Goal: Task Accomplishment & Management: Complete application form

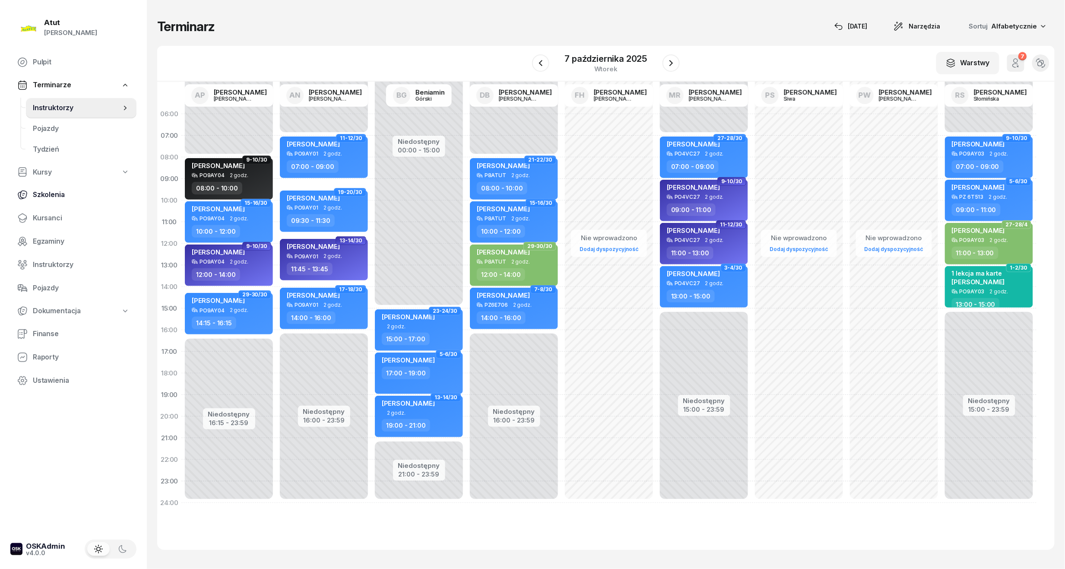
drag, startPoint x: 41, startPoint y: 210, endPoint x: 124, endPoint y: 184, distance: 86.0
click at [41, 210] on link "Kursanci" at bounding box center [73, 218] width 126 height 21
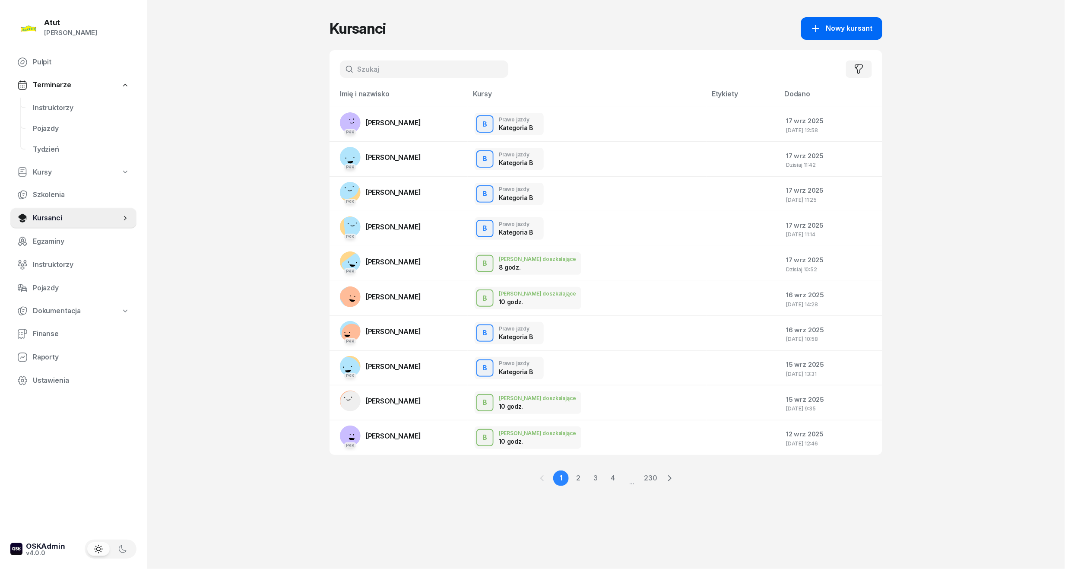
click at [824, 32] on div "Nowy kursant" at bounding box center [842, 28] width 62 height 11
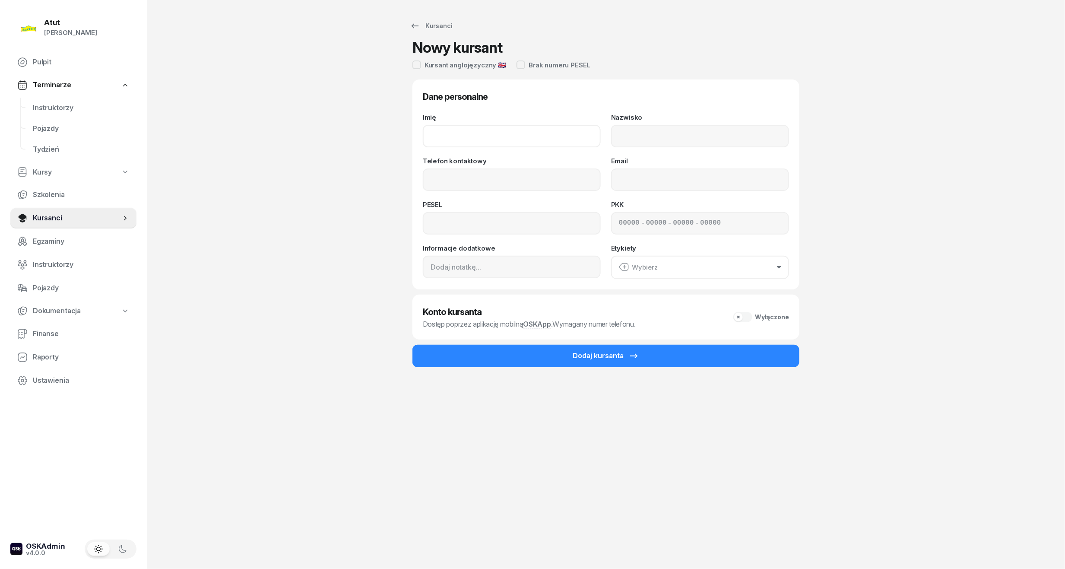
click at [512, 138] on input "Imię" at bounding box center [512, 136] width 178 height 22
type input "Marika"
click at [707, 118] on div "Nazwisko" at bounding box center [700, 130] width 178 height 33
click at [705, 135] on input "Nazwisko" at bounding box center [700, 136] width 178 height 22
type input "Szerszeń"
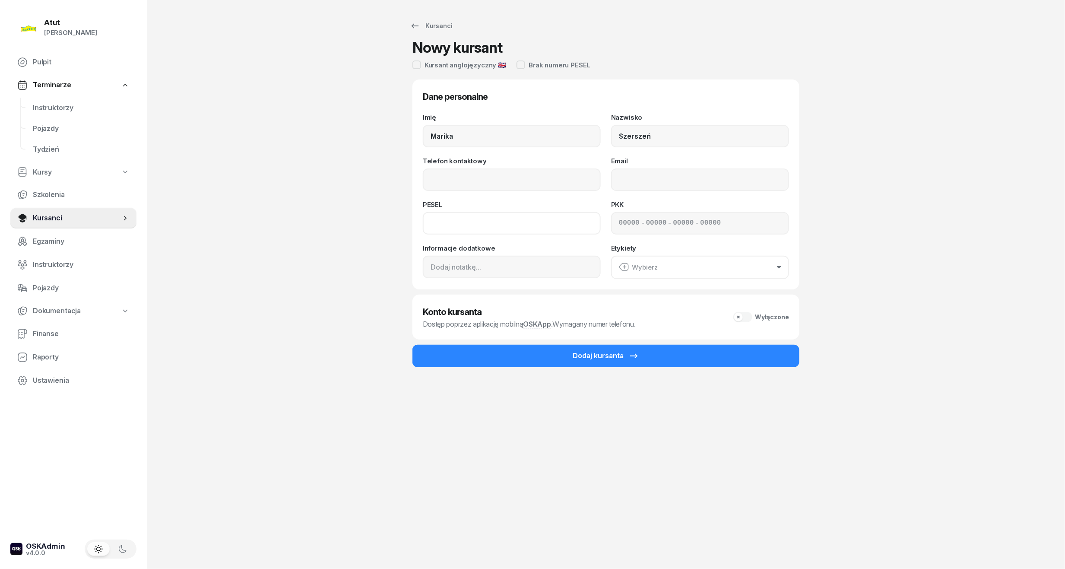
click at [449, 227] on input at bounding box center [512, 223] width 178 height 22
type input "92030410245"
click at [619, 227] on input at bounding box center [629, 223] width 21 height 11
type input "62550"
type input "44092"
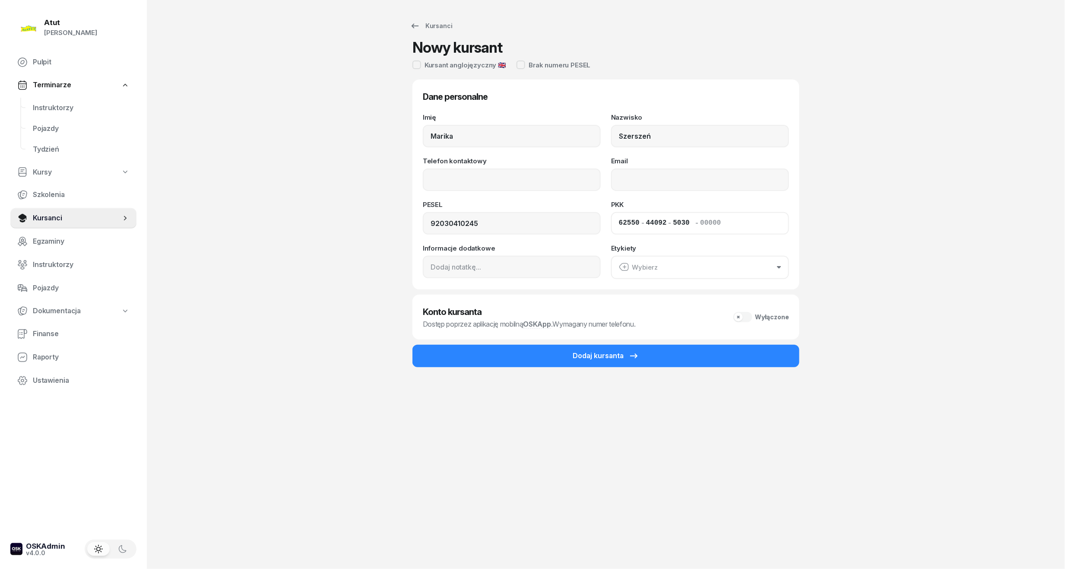
type input "50303"
type input "87122"
click at [458, 180] on input "Telefon kontaktowy" at bounding box center [512, 180] width 178 height 22
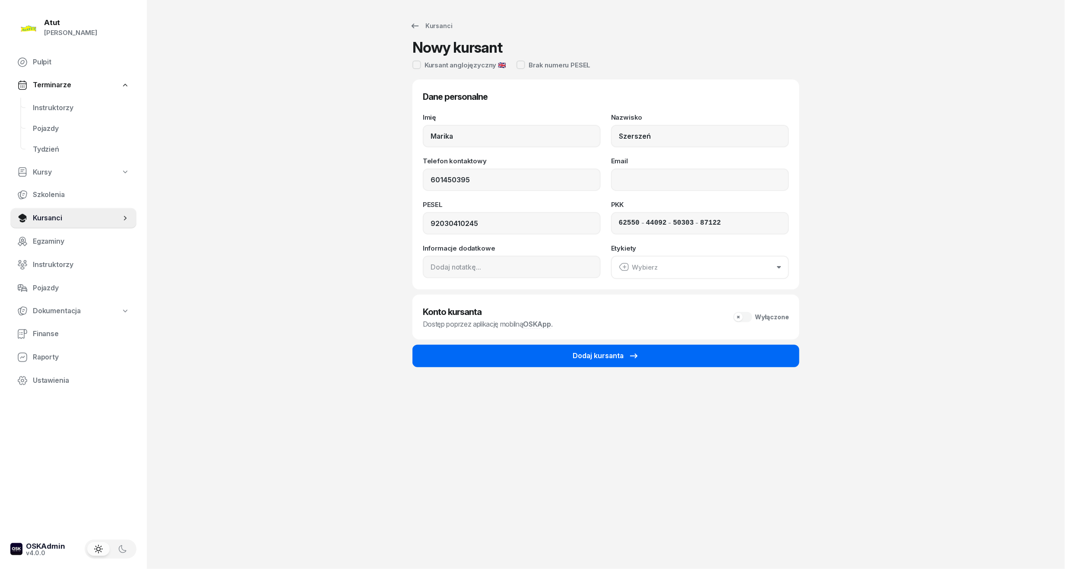
type input "601 450 395"
click at [549, 359] on button "Dodaj kursanta" at bounding box center [606, 356] width 387 height 22
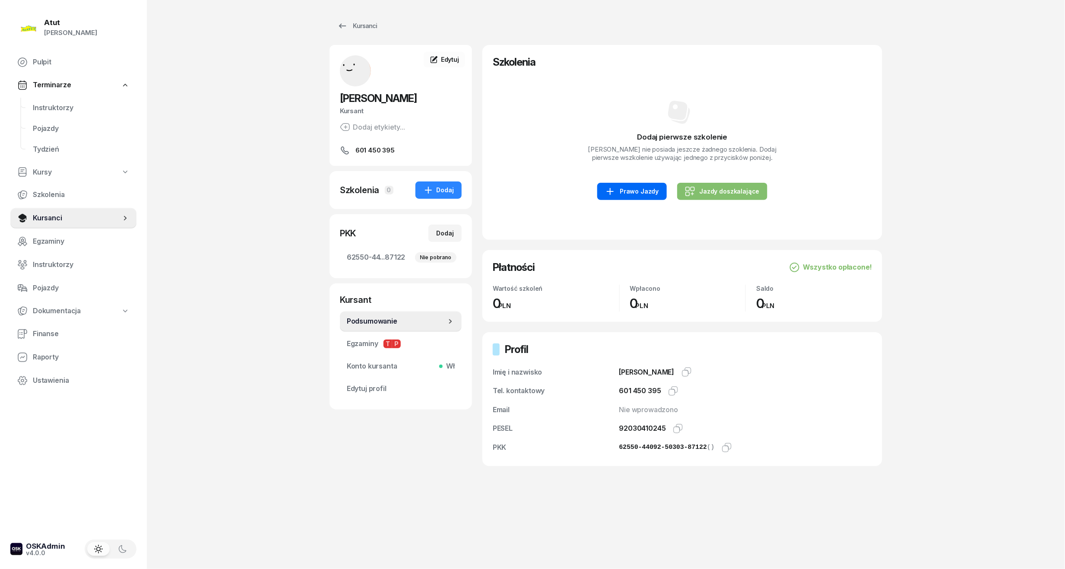
click at [664, 188] on link "Prawo Jazdy" at bounding box center [632, 191] width 69 height 17
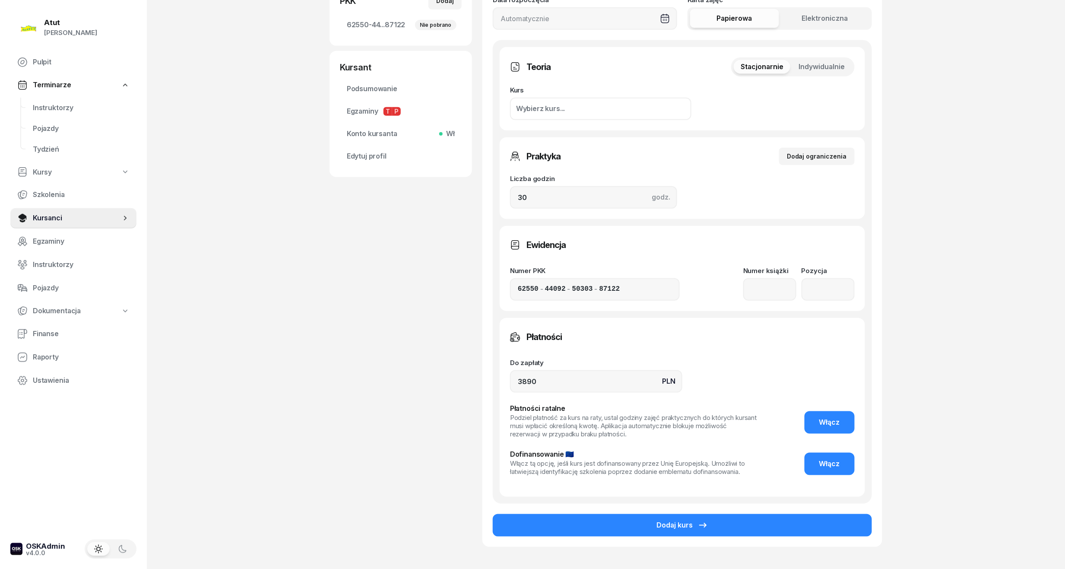
scroll to position [288, 0]
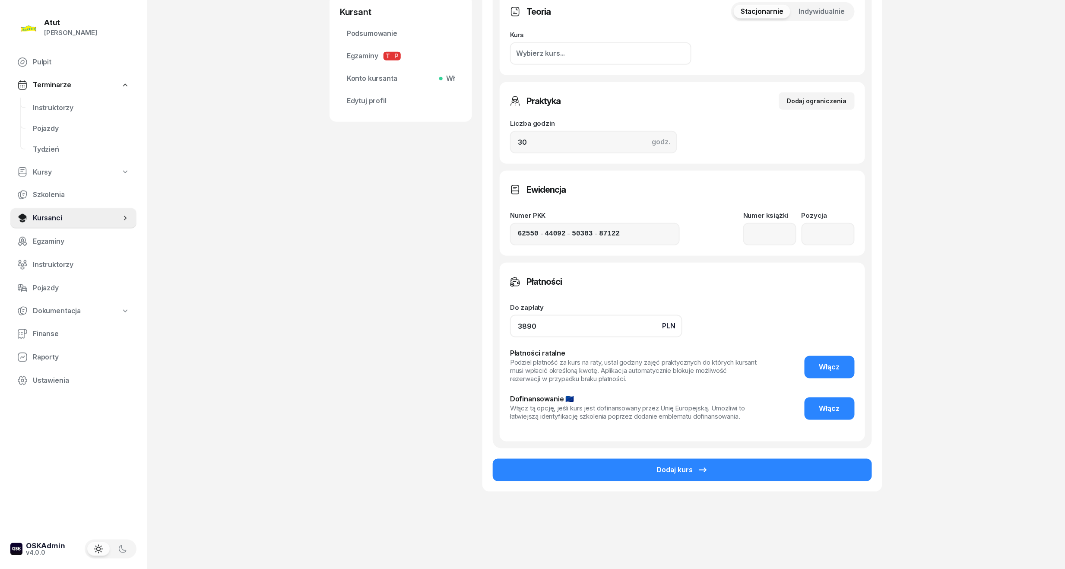
drag, startPoint x: 550, startPoint y: 318, endPoint x: 237, endPoint y: 316, distance: 312.8
click at [237, 316] on div "Atut [PERSON_NAME] Pulpit Terminarze Instruktorzy Pojazdy Tydzień Kursy Szkolen…" at bounding box center [532, 141] width 1065 height 859
type input "3690"
click at [840, 370] on span "Włącz" at bounding box center [830, 367] width 21 height 11
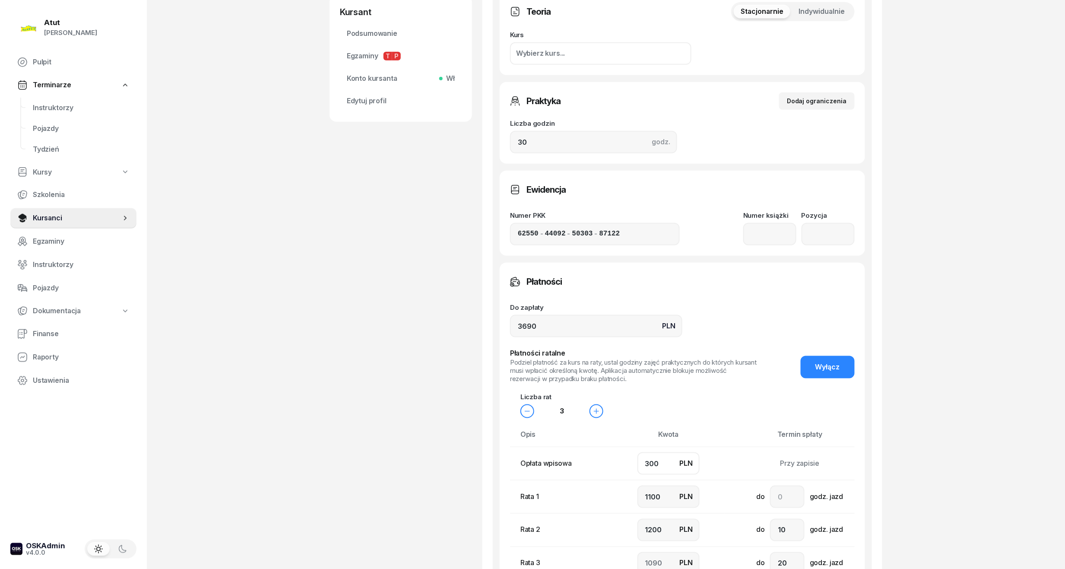
drag, startPoint x: 663, startPoint y: 461, endPoint x: 382, endPoint y: 473, distance: 281.1
click at [385, 473] on div "[PERSON_NAME] Kursant Dodaj etykiety... 601 450 395 MS [PERSON_NAME] Kursant Ed…" at bounding box center [606, 233] width 553 height 952
type input "5"
type input "1200"
type input "1300"
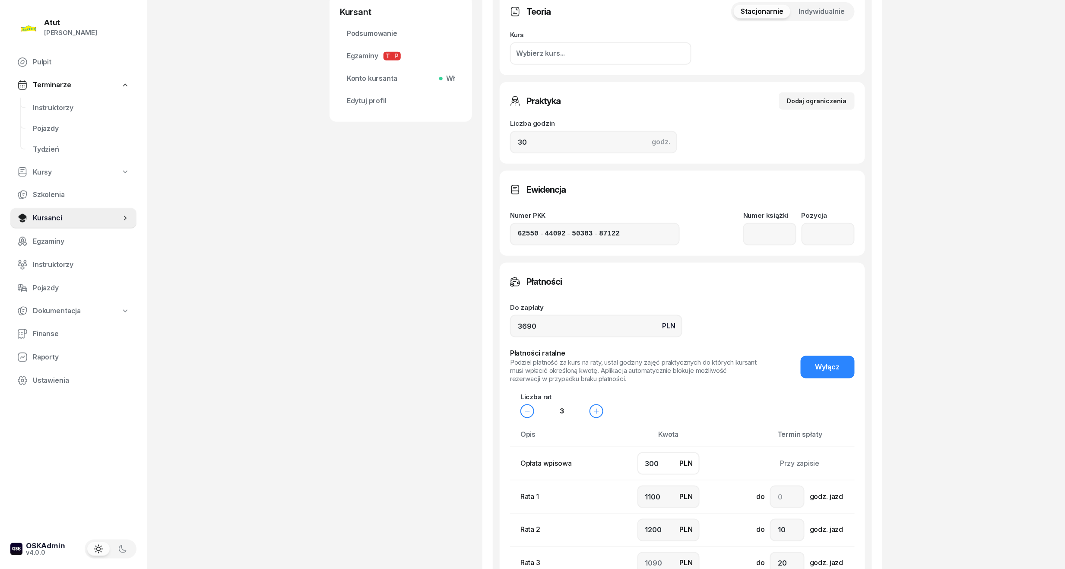
type input "1185"
type input "50"
type input "1200"
type input "1240"
type input "500"
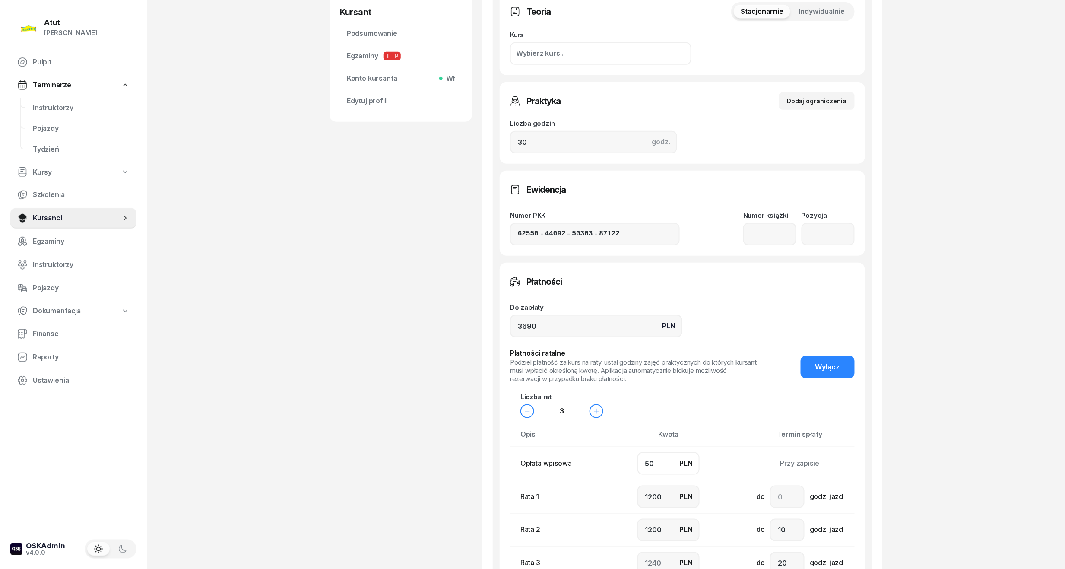
type input "1100"
type input "1000"
type input "1090"
type input "500"
drag, startPoint x: 665, startPoint y: 493, endPoint x: 415, endPoint y: 510, distance: 250.3
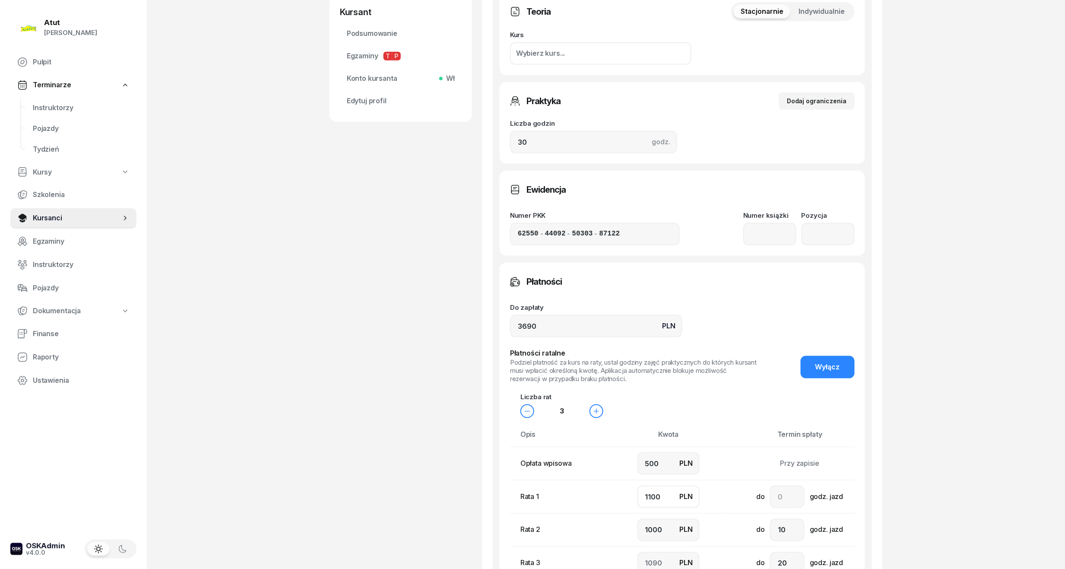
click at [415, 510] on div "[PERSON_NAME] Kursant Dodaj etykiety... 601 450 395 MS [PERSON_NAME] Kursant Ed…" at bounding box center [606, 233] width 553 height 952
type input "1"
type input "2189"
type input "10"
type input "2180"
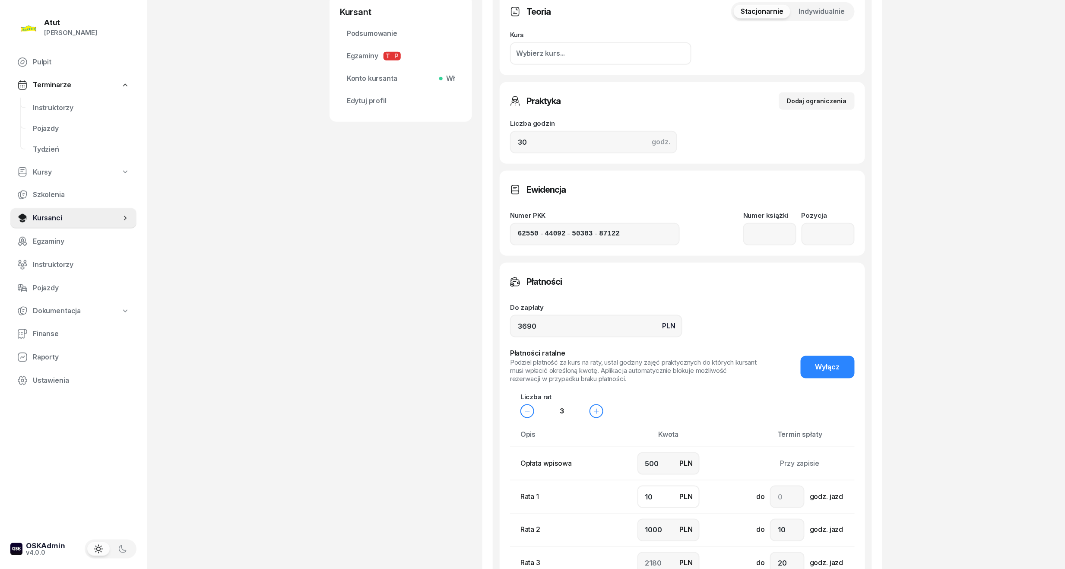
type input "100"
type input "2090"
type input "1000"
type input "1190"
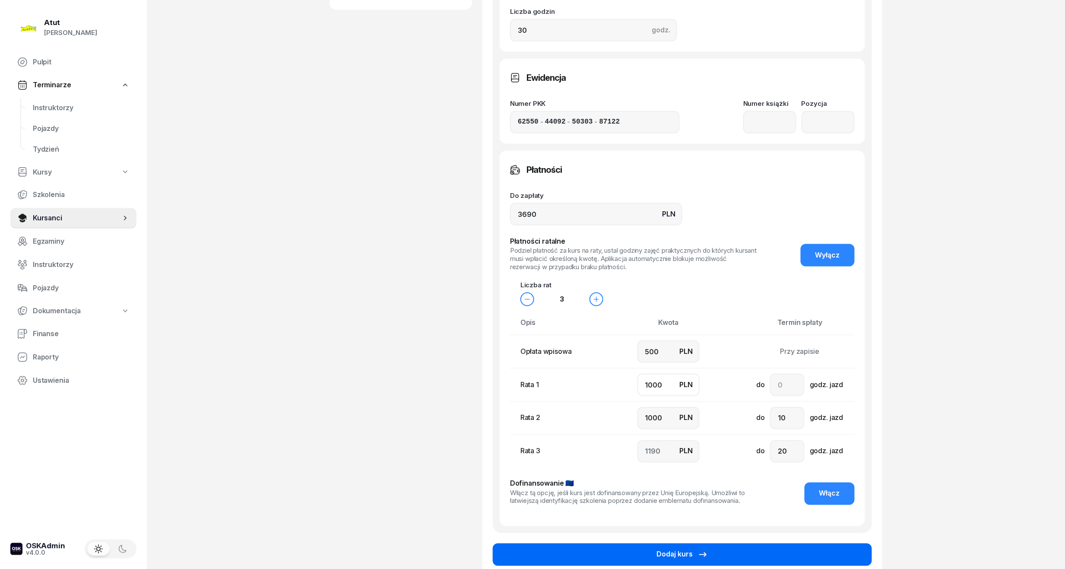
scroll to position [486, 0]
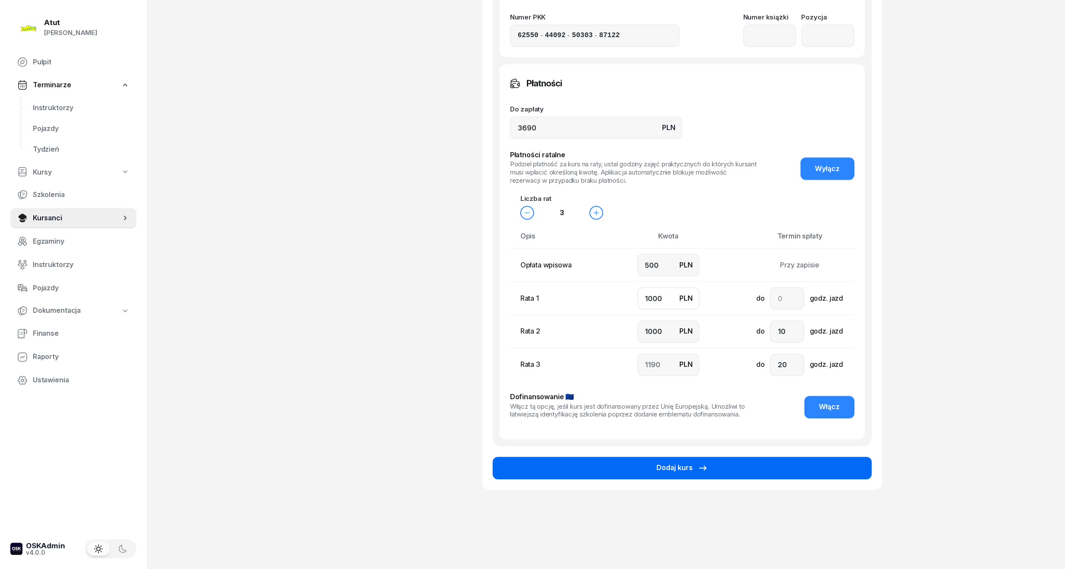
type input "1000"
click at [709, 469] on button "Dodaj kurs" at bounding box center [682, 468] width 379 height 22
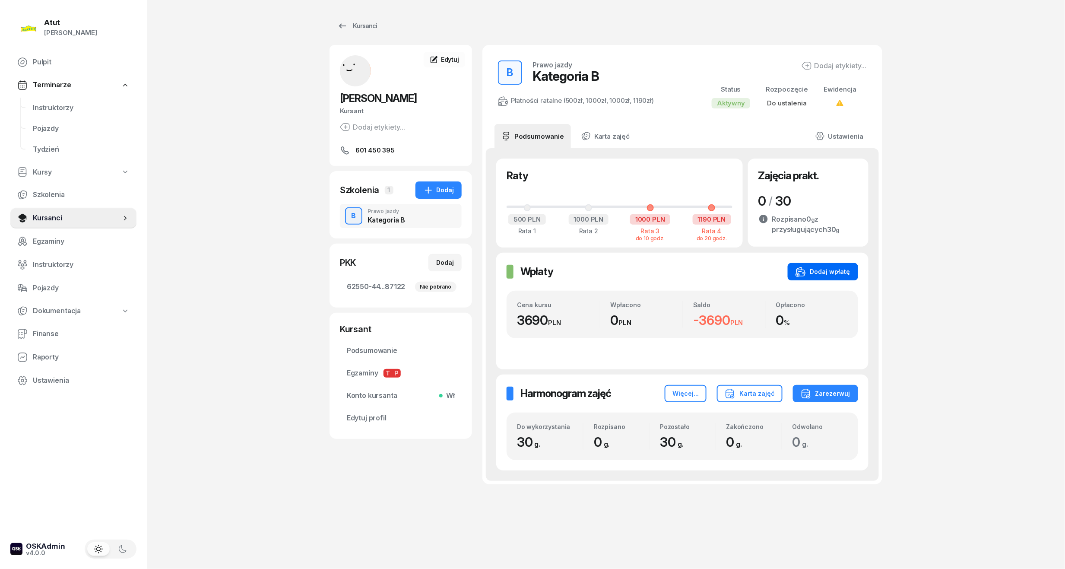
click at [831, 272] on div "Dodaj wpłatę" at bounding box center [823, 272] width 55 height 10
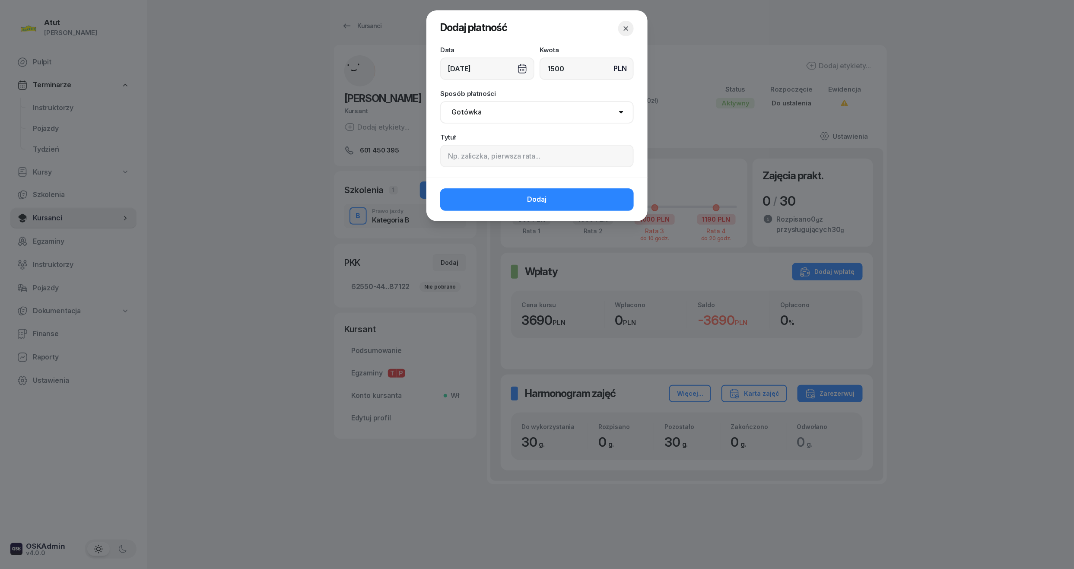
type input "1500"
click at [496, 154] on input at bounding box center [537, 156] width 194 height 22
paste input "1384"
type input "p.1384"
click at [528, 197] on span "Dodaj" at bounding box center [537, 199] width 19 height 11
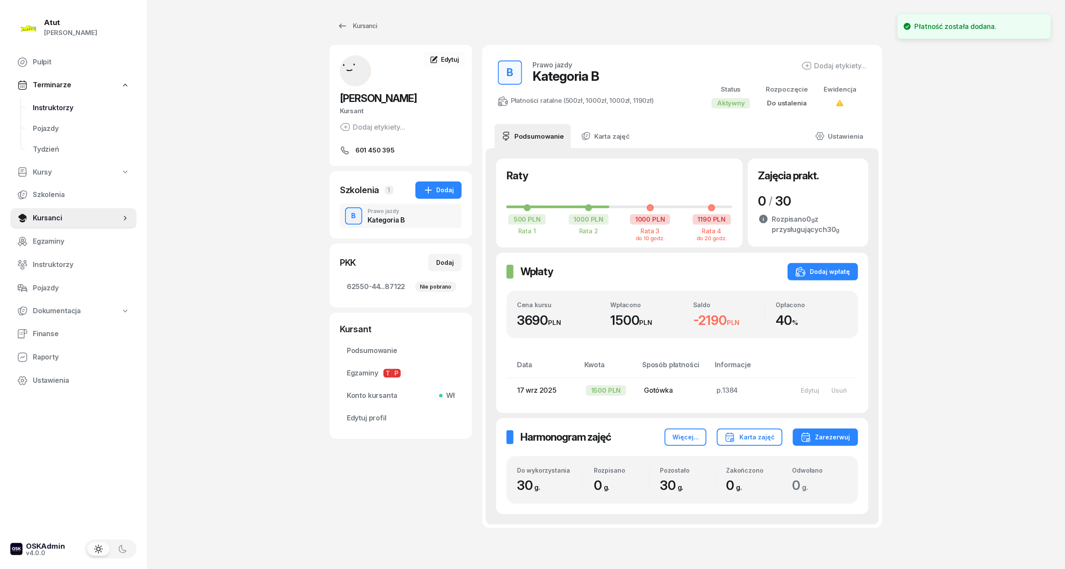
click at [48, 108] on span "Instruktorzy" at bounding box center [81, 107] width 97 height 11
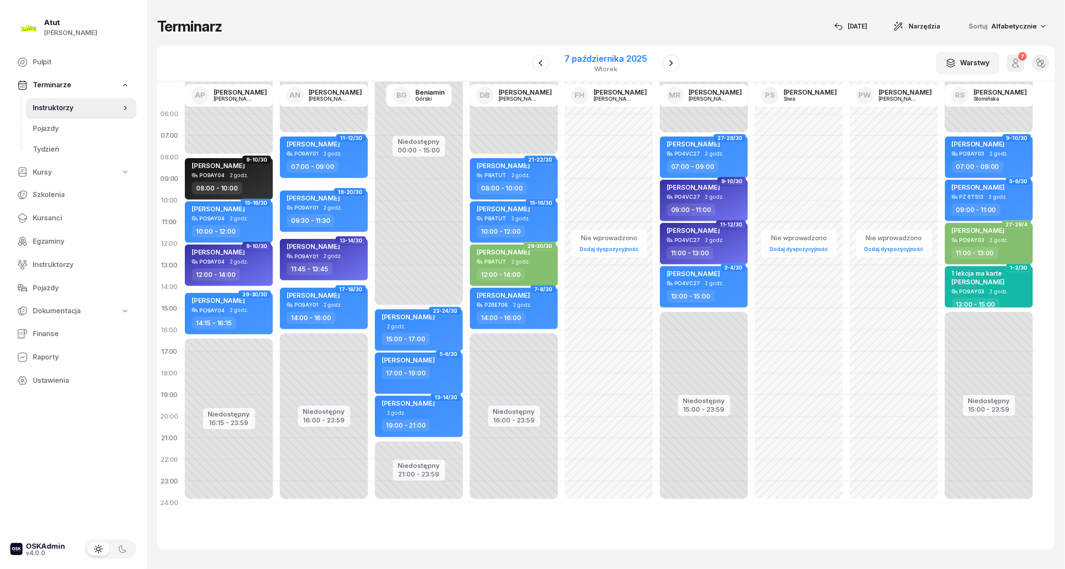
click at [601, 69] on div "wtorek" at bounding box center [606, 69] width 83 height 6
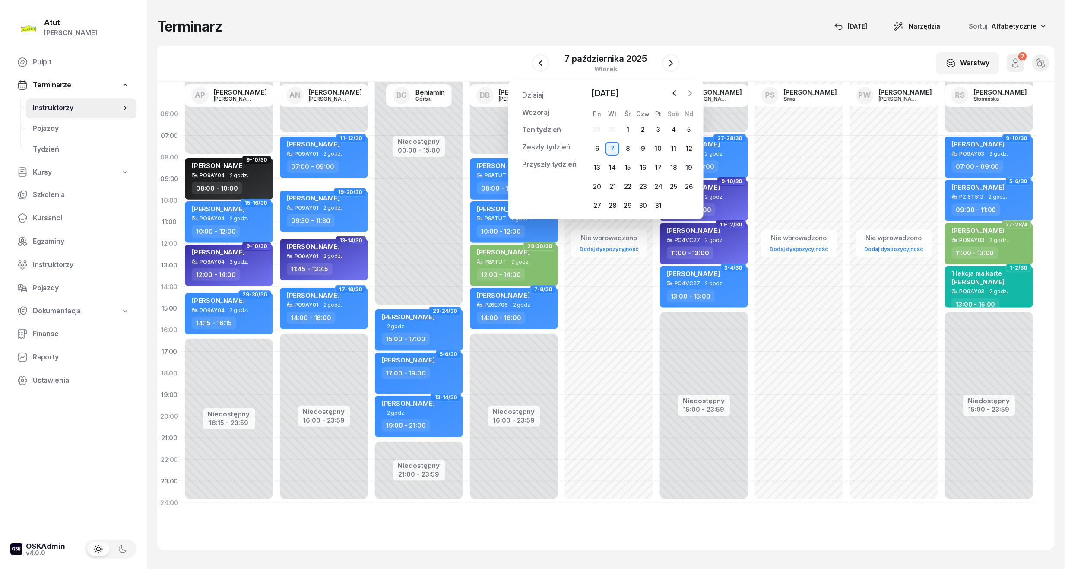
click at [694, 91] on icon "button" at bounding box center [690, 93] width 9 height 9
click at [595, 151] on div "3" at bounding box center [598, 149] width 14 height 14
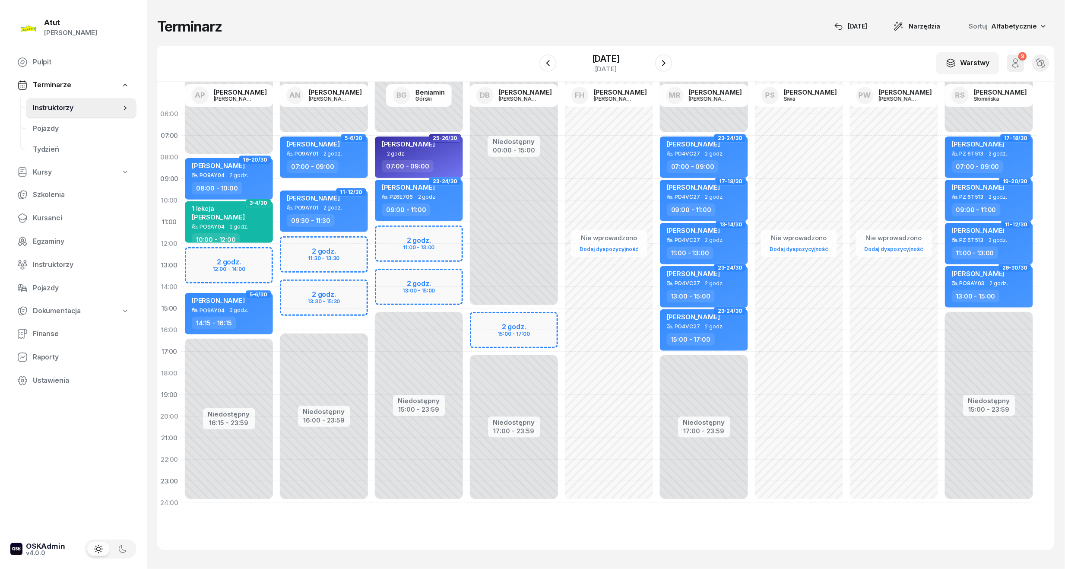
click at [674, 61] on div "W Wybierz AP [PERSON_NAME] AN [PERSON_NAME] BG [PERSON_NAME] DB [PERSON_NAME] F…" at bounding box center [606, 64] width 898 height 36
click at [658, 63] on button "button" at bounding box center [663, 62] width 17 height 17
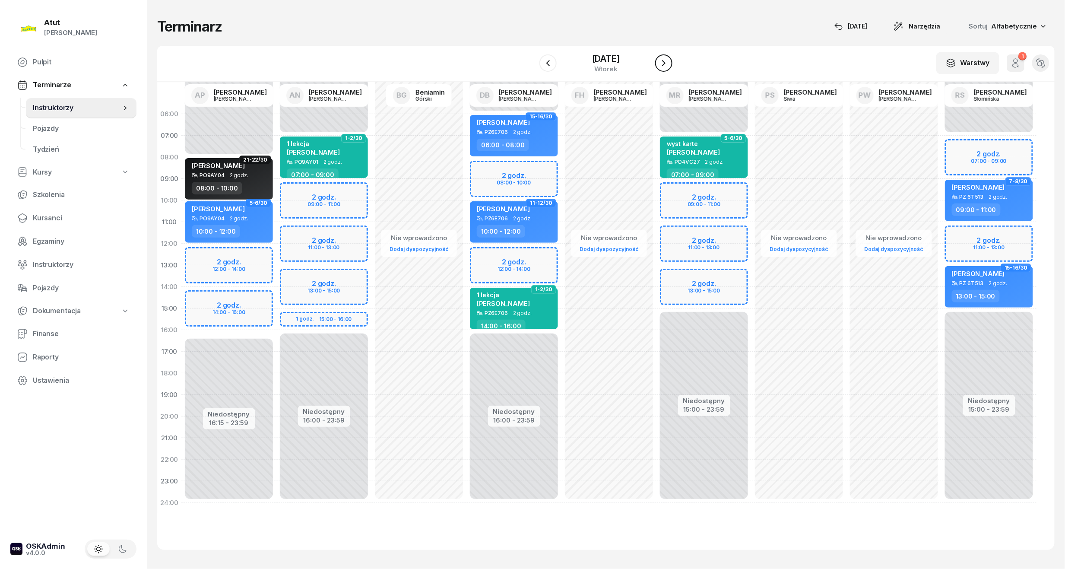
click at [658, 63] on button "button" at bounding box center [663, 62] width 17 height 17
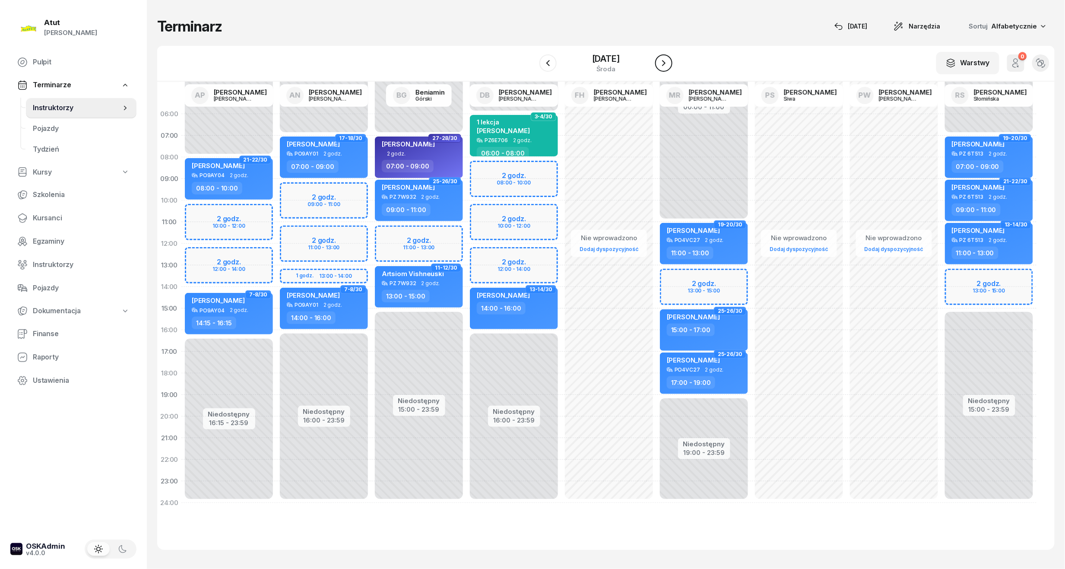
click at [658, 63] on button "button" at bounding box center [663, 62] width 17 height 17
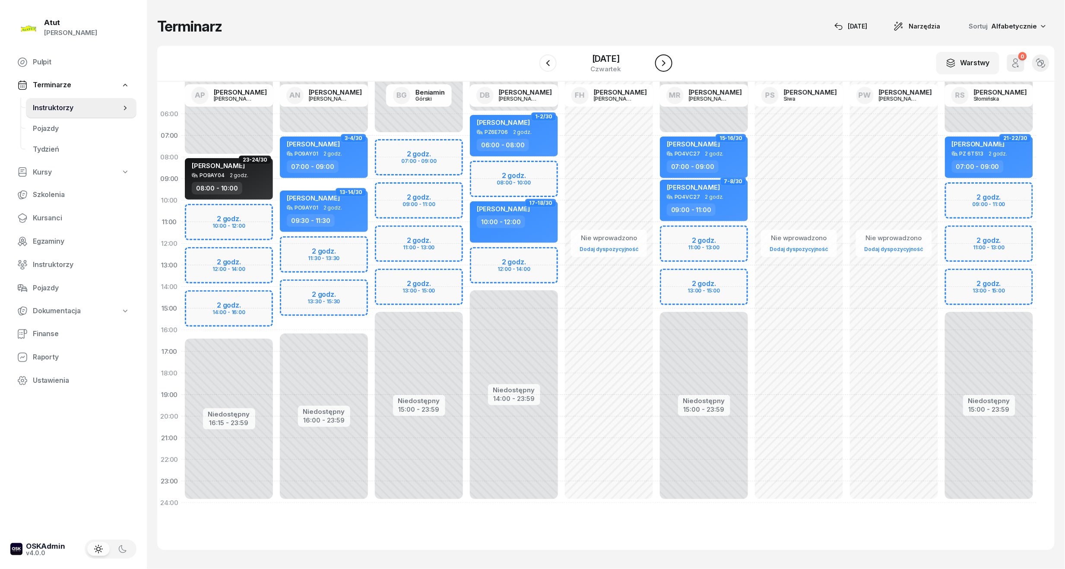
click at [658, 63] on button "button" at bounding box center [663, 62] width 17 height 17
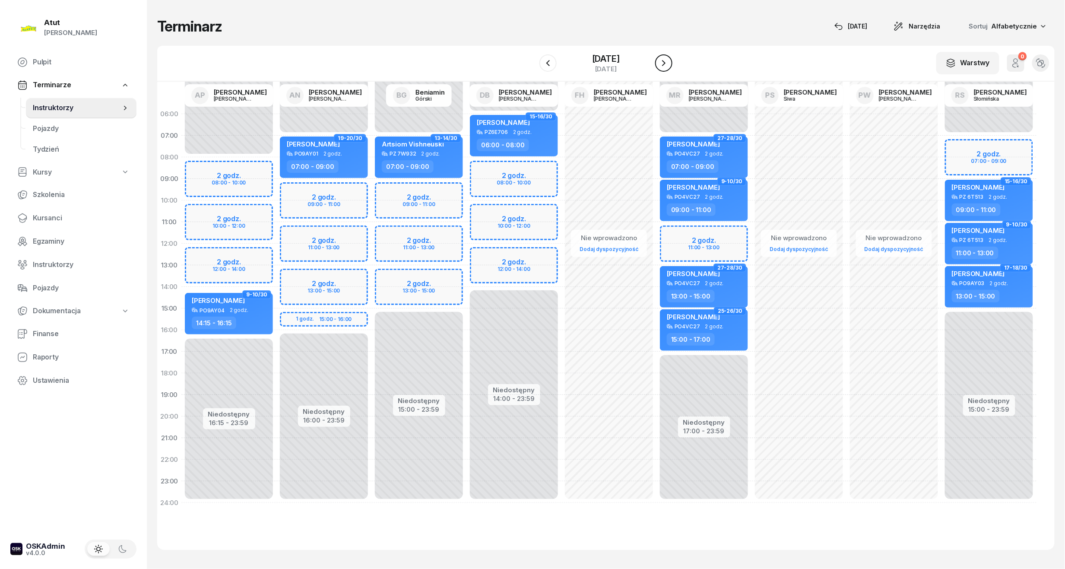
click at [658, 63] on button "button" at bounding box center [663, 62] width 17 height 17
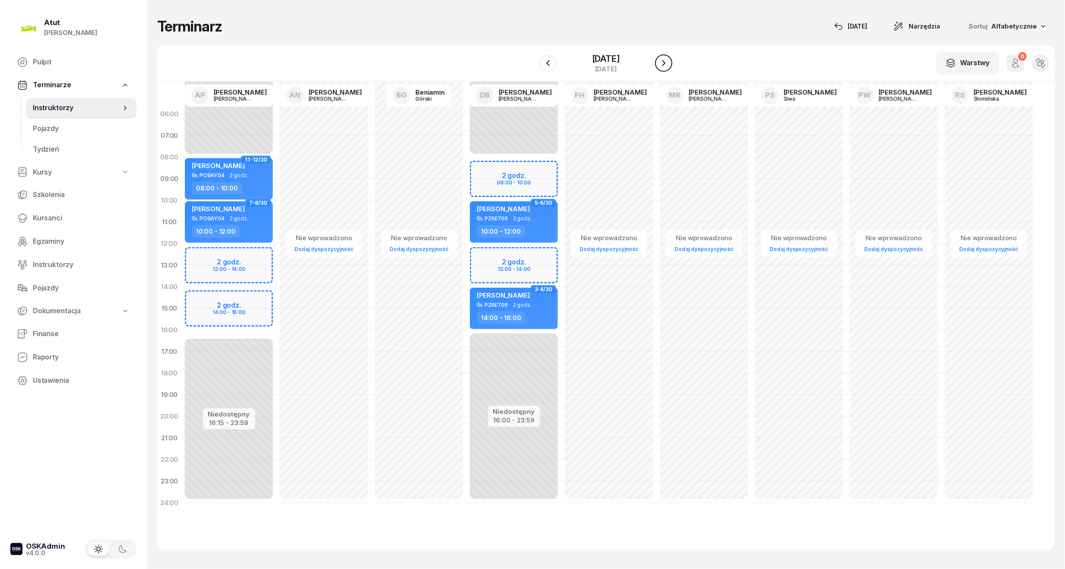
click at [658, 63] on button "button" at bounding box center [663, 62] width 17 height 17
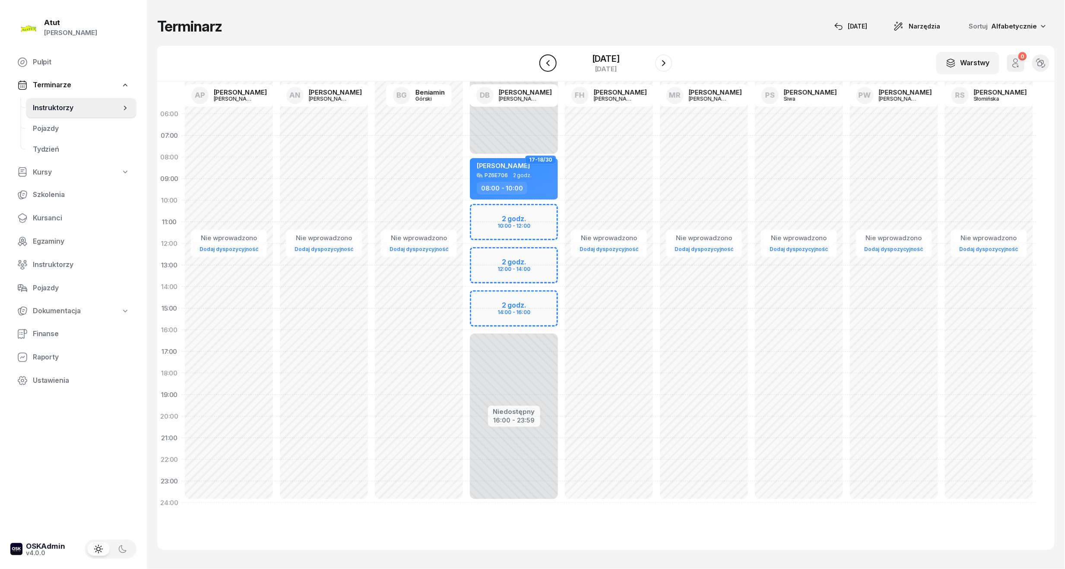
click at [547, 63] on icon "button" at bounding box center [548, 63] width 3 height 6
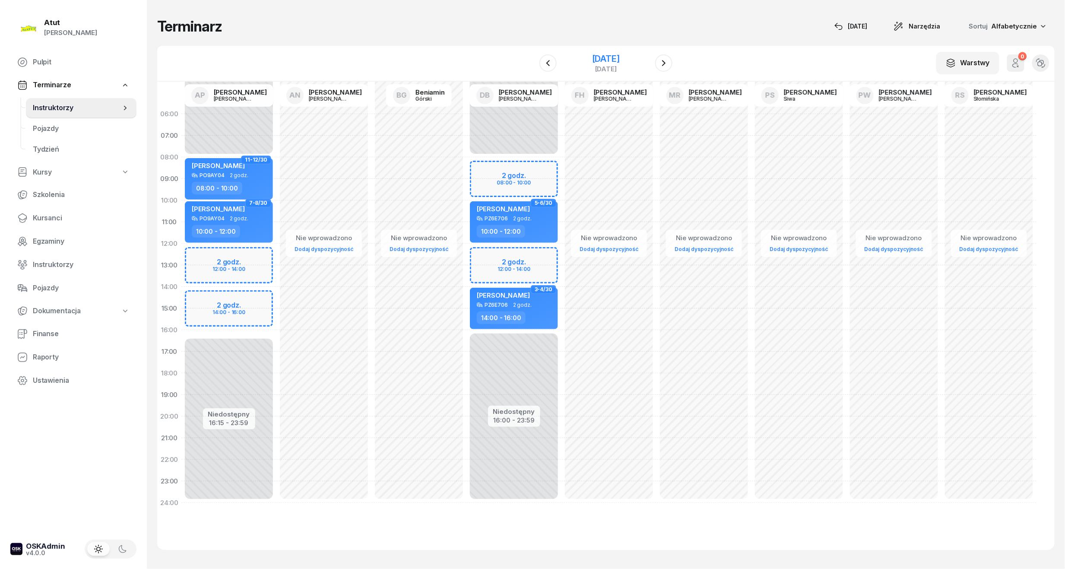
click at [600, 56] on div "[DATE]" at bounding box center [606, 58] width 28 height 9
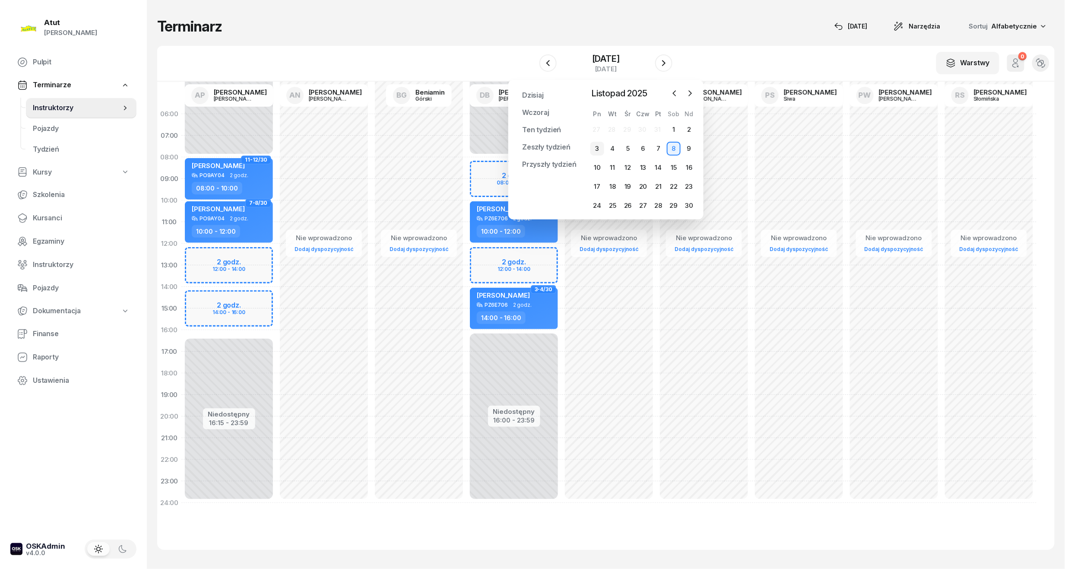
click at [600, 146] on div "3" at bounding box center [598, 149] width 14 height 14
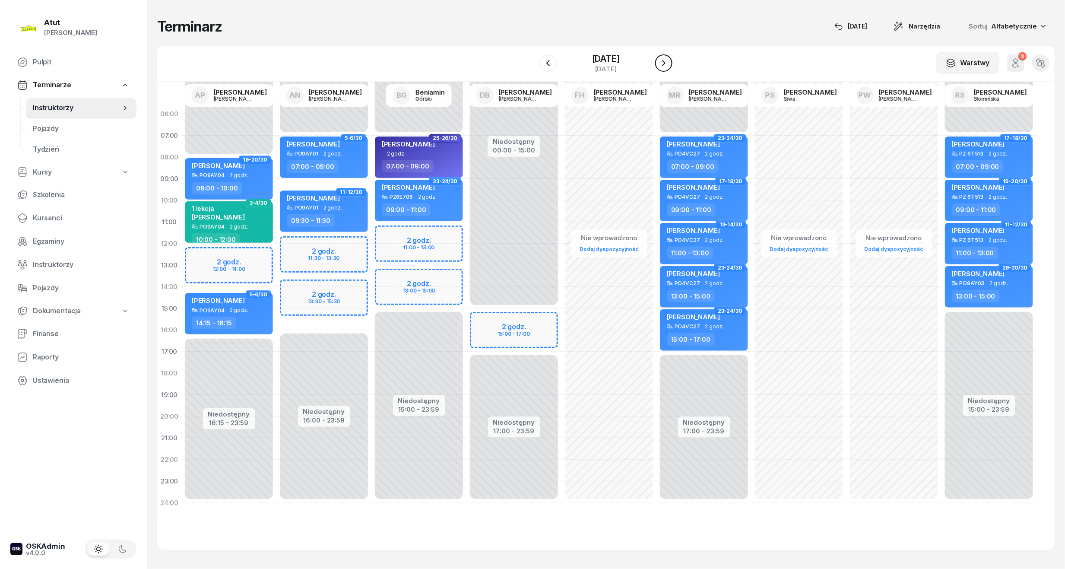
click at [664, 59] on icon "button" at bounding box center [664, 63] width 10 height 10
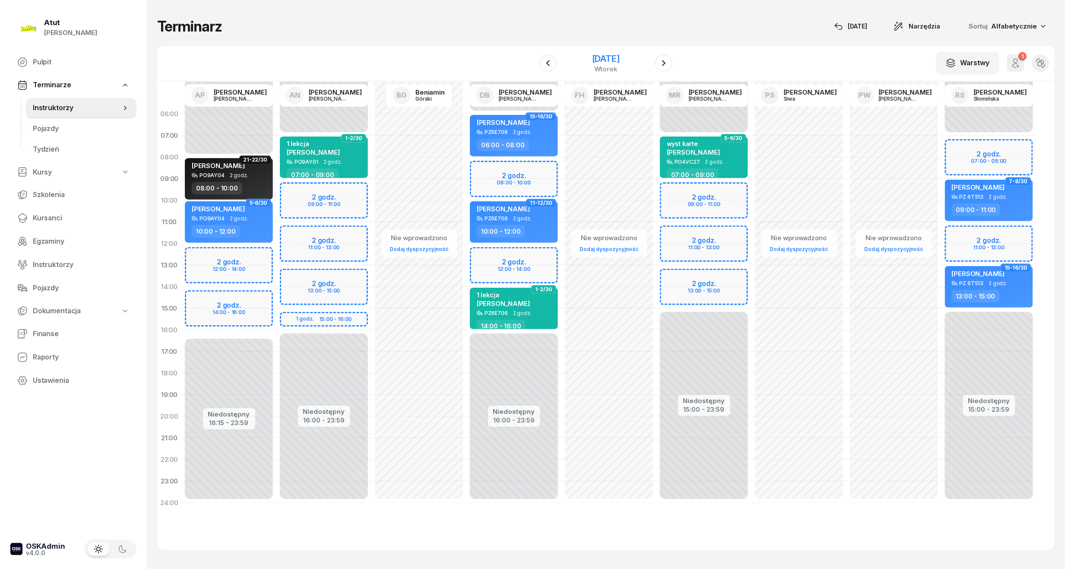
click at [612, 54] on div "[DATE]" at bounding box center [606, 58] width 28 height 9
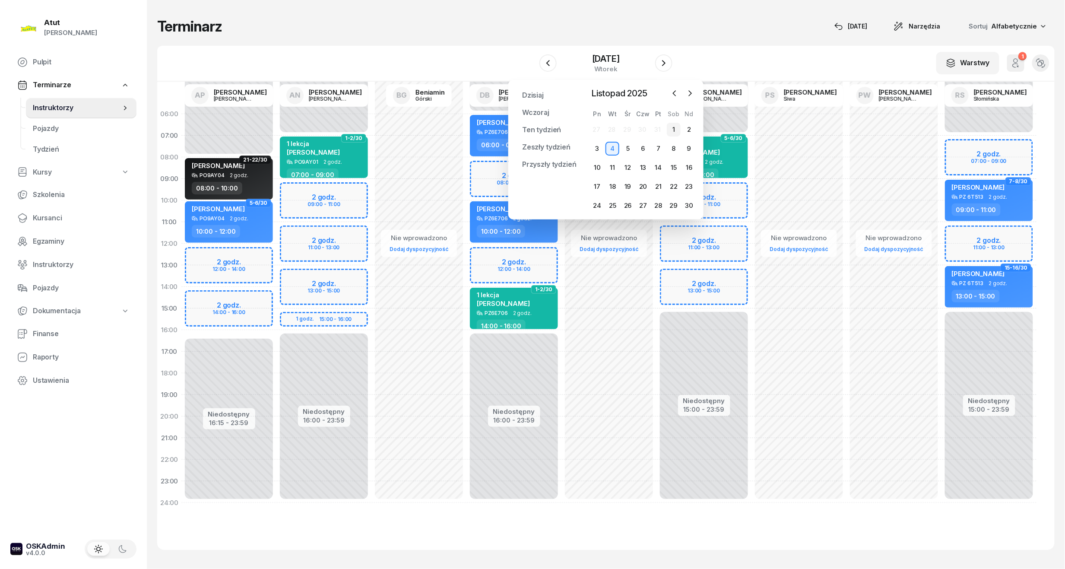
click at [676, 130] on div "1" at bounding box center [674, 130] width 14 height 14
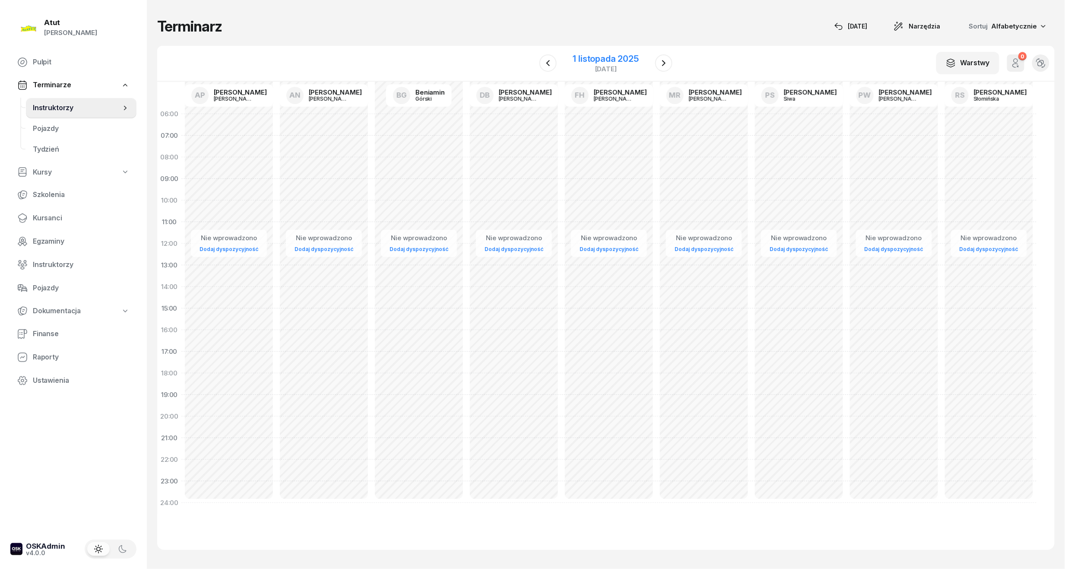
click at [610, 54] on div "1 listopada 2025" at bounding box center [606, 58] width 66 height 9
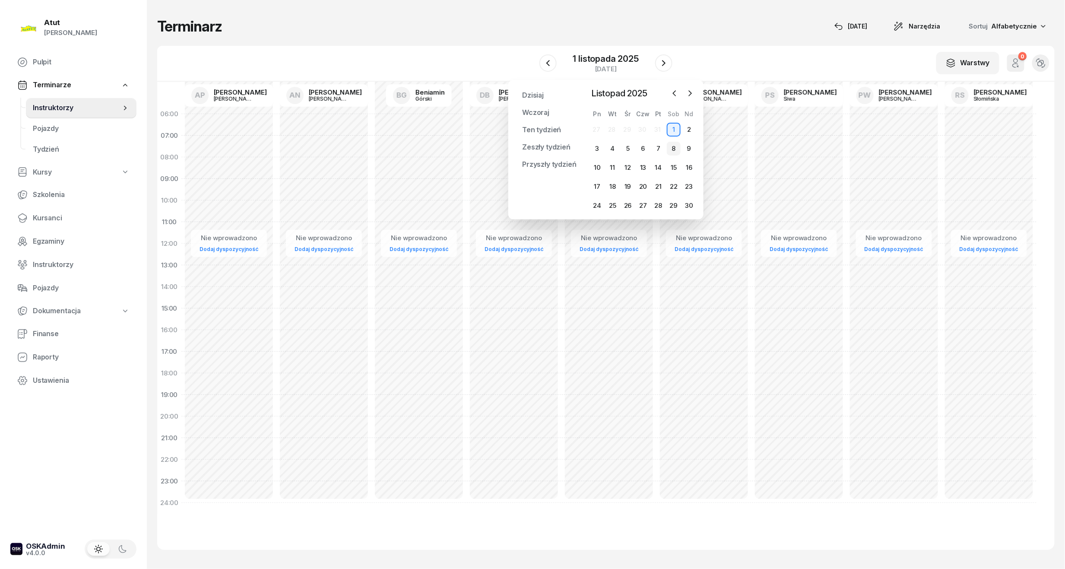
click at [672, 147] on div "8" at bounding box center [674, 149] width 14 height 14
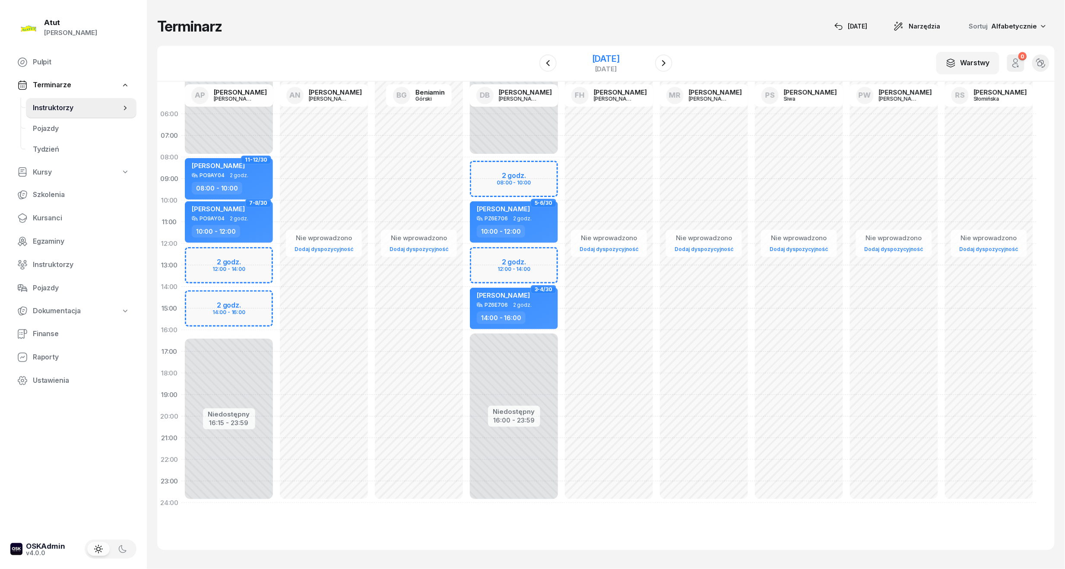
click at [592, 56] on div "[DATE]" at bounding box center [606, 58] width 28 height 9
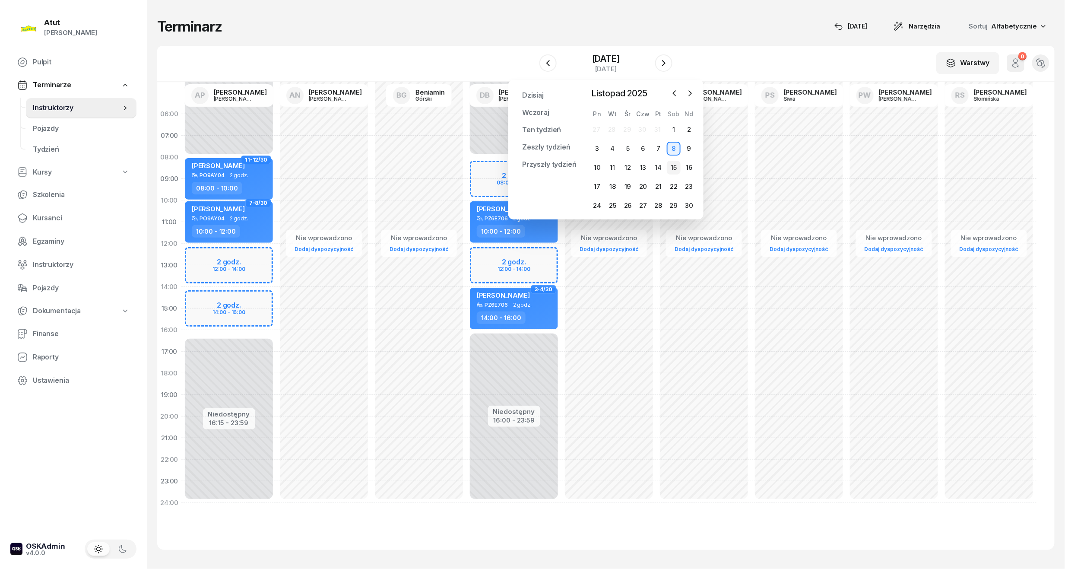
click at [674, 167] on div "15" at bounding box center [674, 168] width 14 height 14
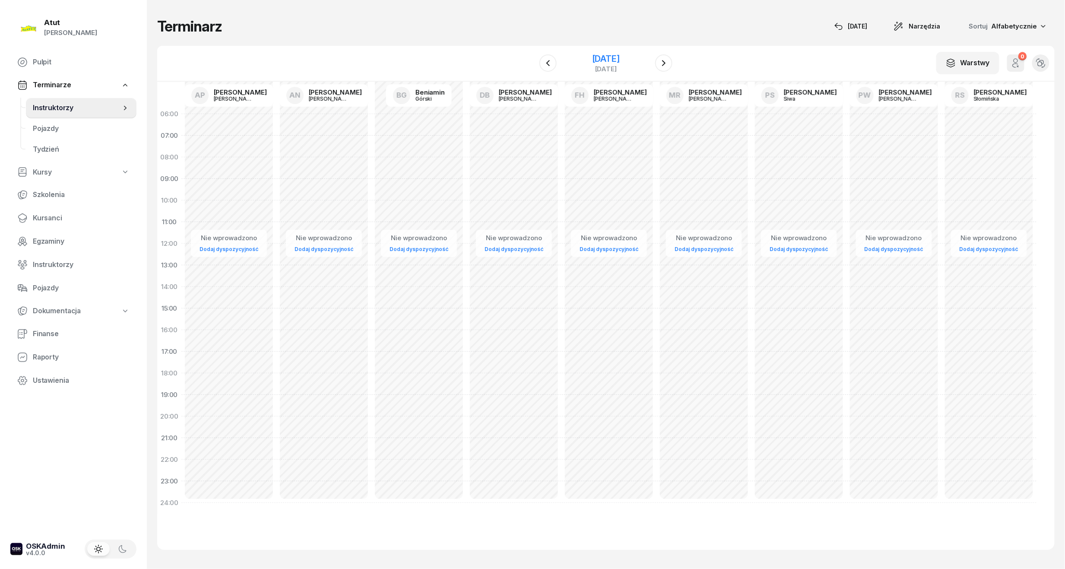
click at [620, 62] on div "[DATE]" at bounding box center [606, 58] width 28 height 9
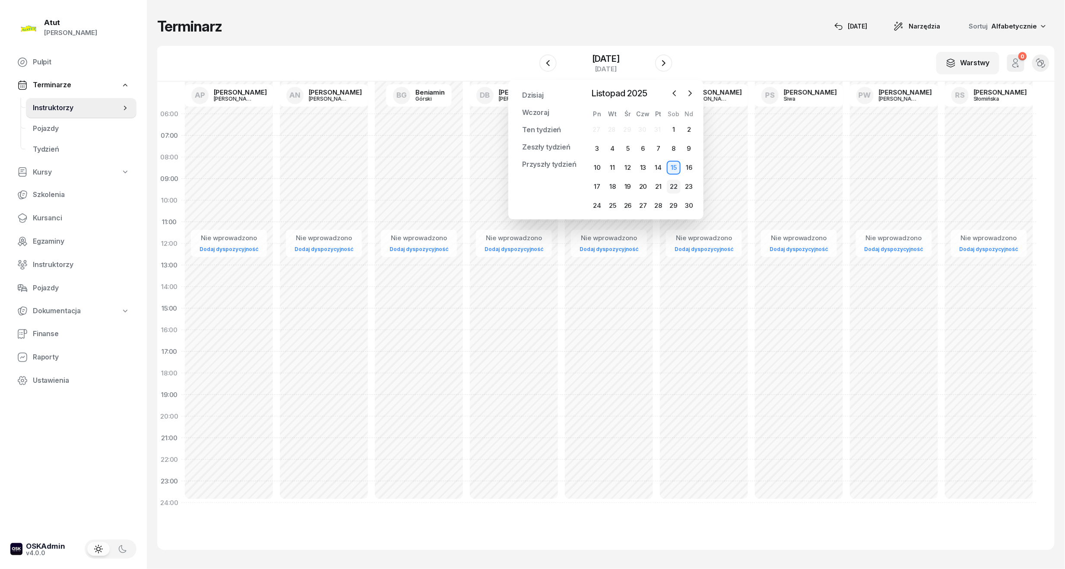
click at [674, 183] on div "22" at bounding box center [674, 187] width 14 height 14
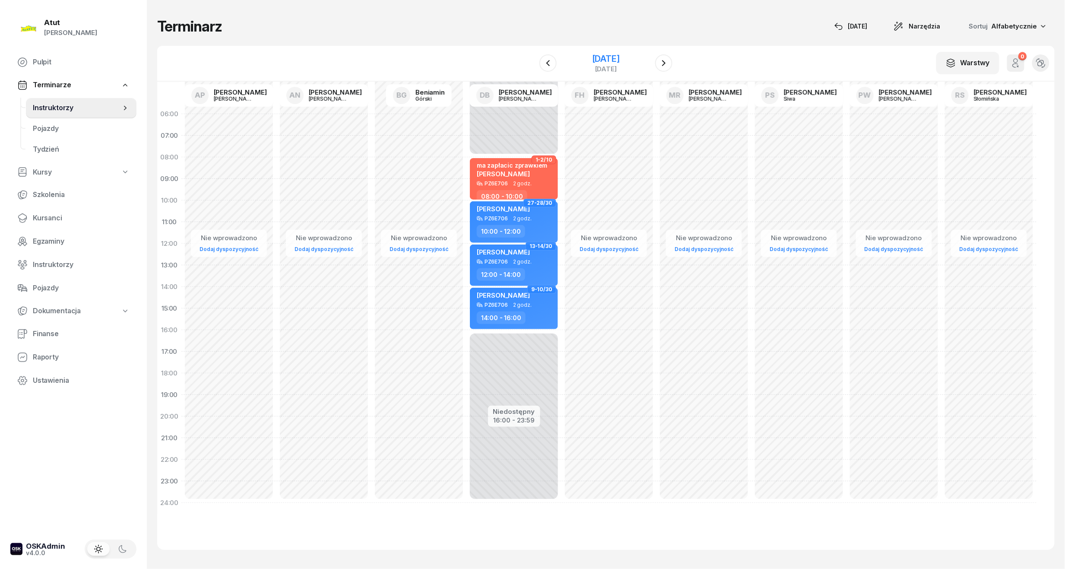
click at [620, 60] on div "[DATE]" at bounding box center [606, 58] width 28 height 9
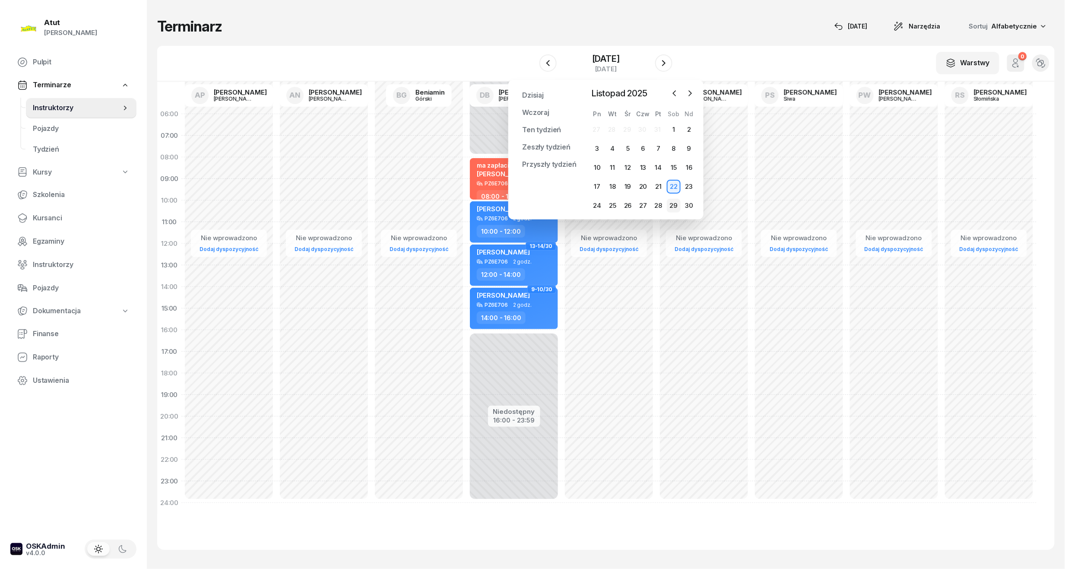
click at [673, 204] on div "29" at bounding box center [674, 206] width 14 height 14
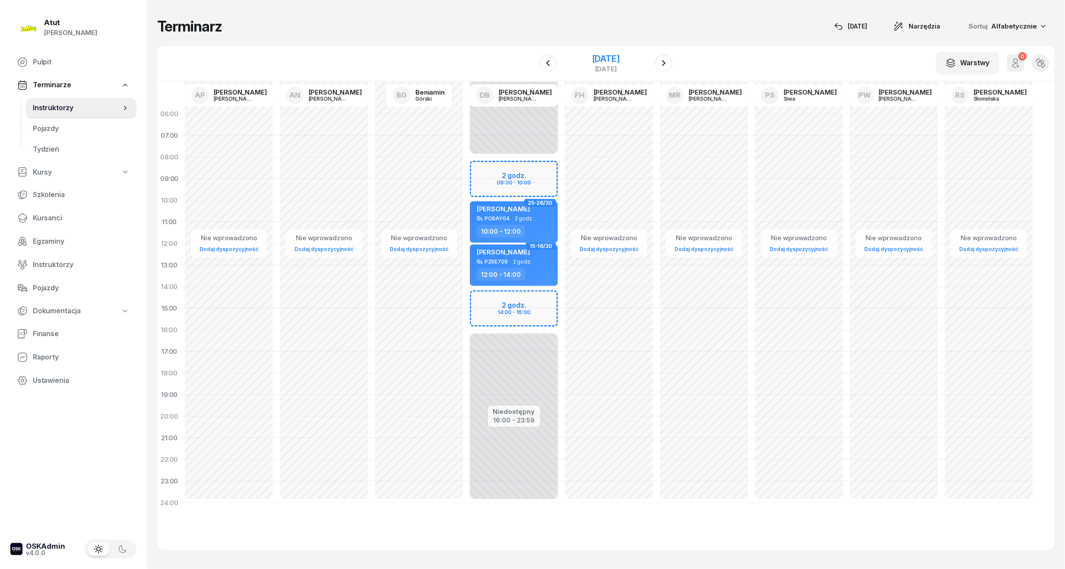
click at [619, 54] on div "[DATE]" at bounding box center [606, 58] width 28 height 9
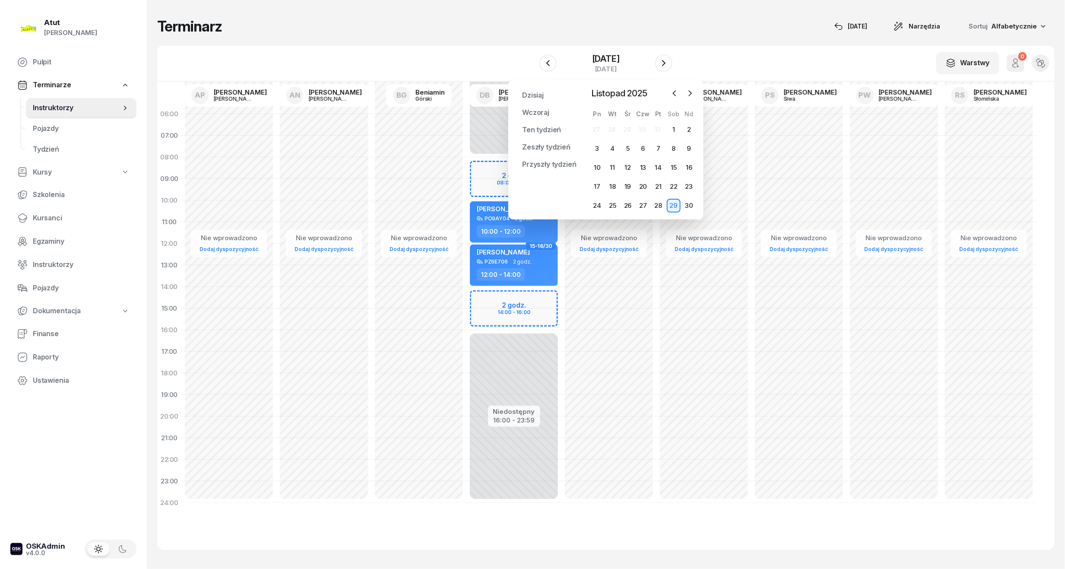
click at [681, 90] on div at bounding box center [682, 93] width 29 height 13
click at [676, 94] on icon "button" at bounding box center [675, 93] width 9 height 9
click at [676, 128] on div "4" at bounding box center [674, 130] width 14 height 14
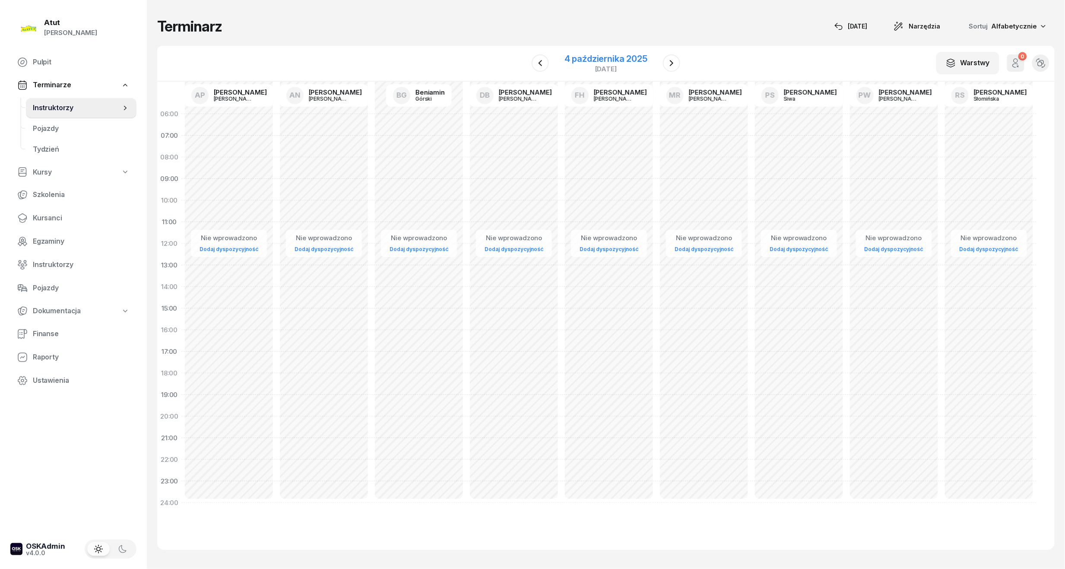
click at [612, 58] on div "4 października 2025" at bounding box center [606, 58] width 83 height 9
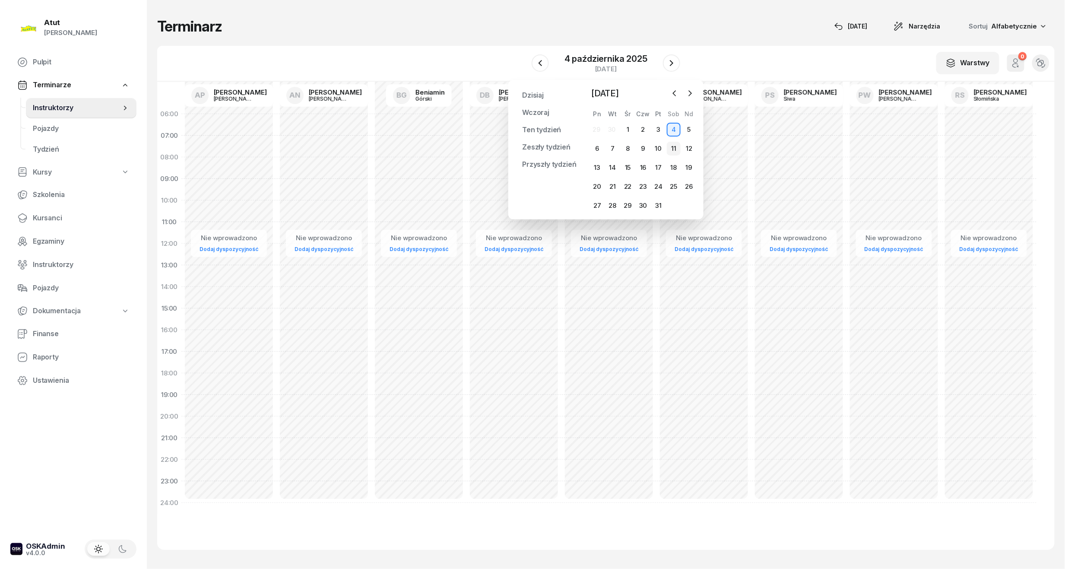
click at [673, 143] on div "11" at bounding box center [674, 149] width 14 height 14
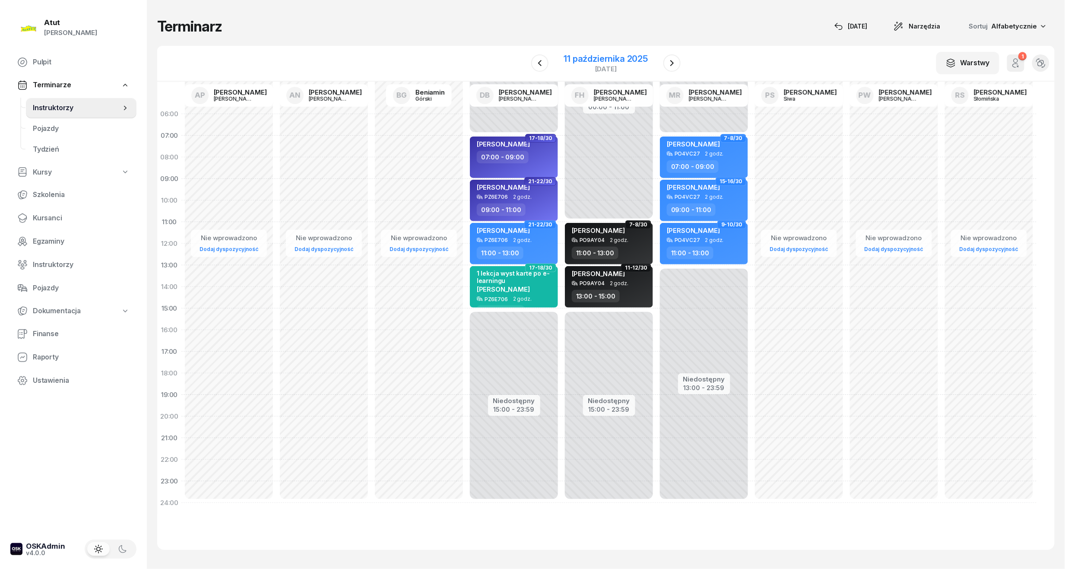
click at [618, 56] on div "11 października 2025" at bounding box center [606, 58] width 84 height 9
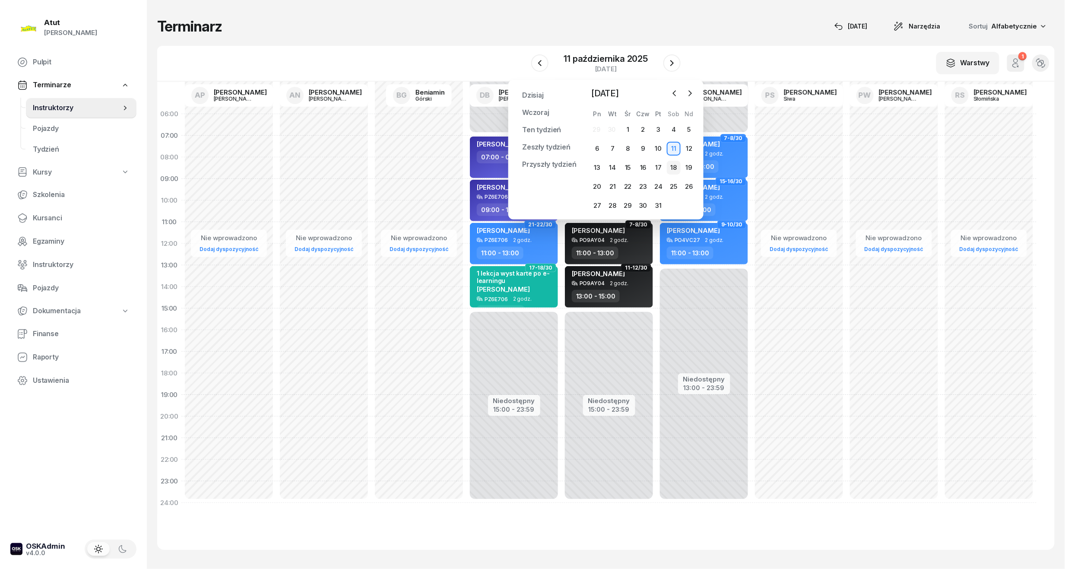
click at [677, 163] on div "18" at bounding box center [674, 168] width 14 height 14
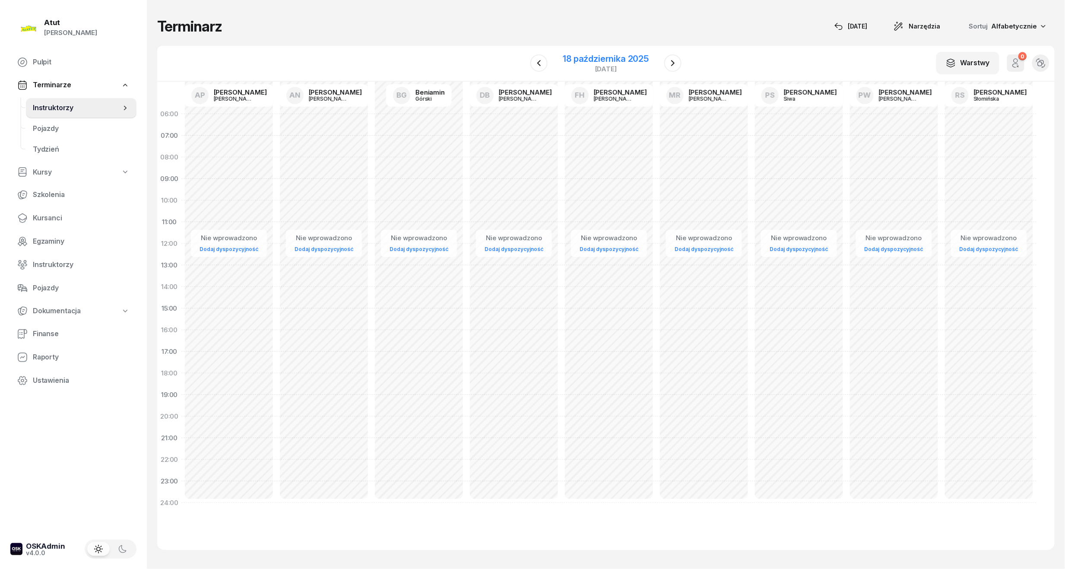
click at [620, 61] on div "18 października 2025" at bounding box center [606, 58] width 86 height 9
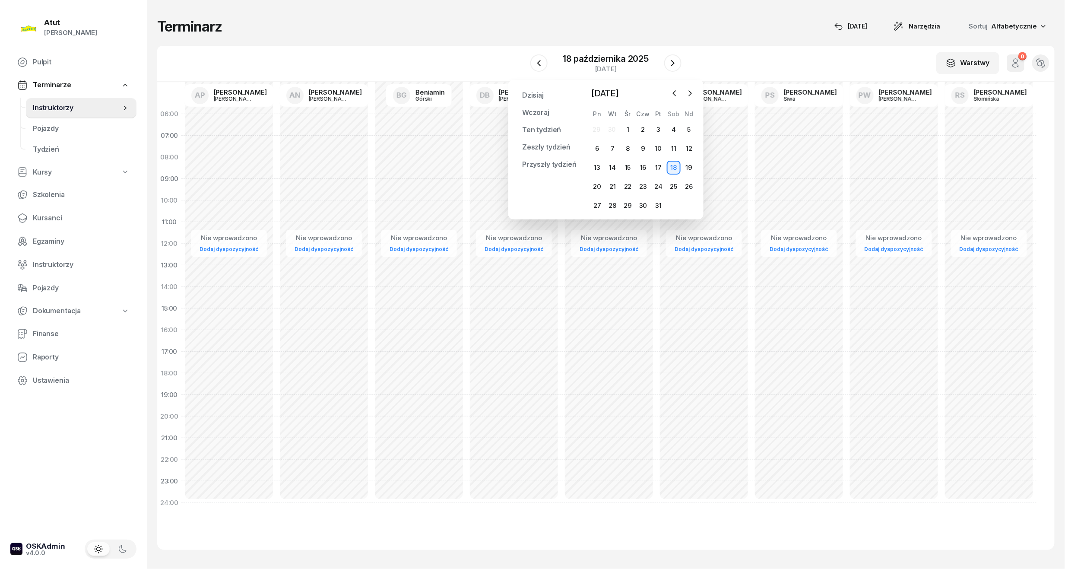
click at [676, 185] on div "25" at bounding box center [674, 187] width 14 height 14
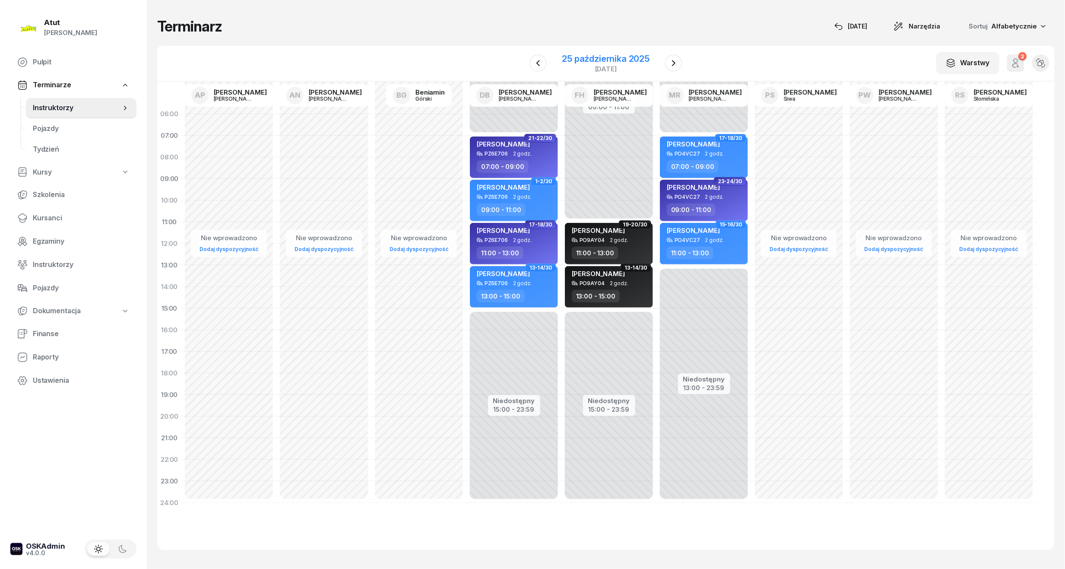
click at [619, 58] on div "25 października 2025" at bounding box center [607, 58] width 88 height 9
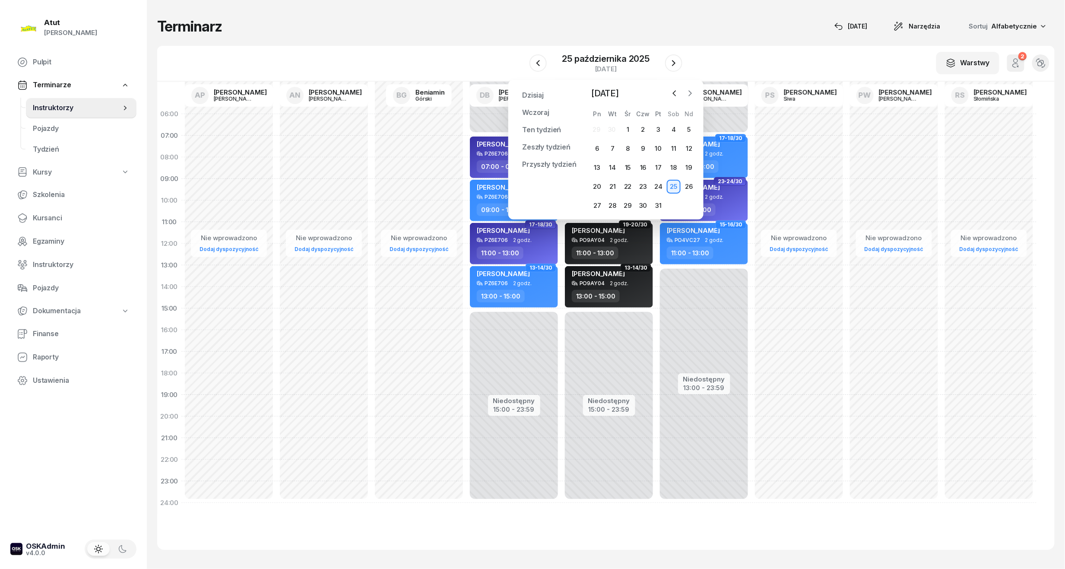
click at [694, 95] on icon "button" at bounding box center [690, 93] width 9 height 9
click at [602, 148] on div "3" at bounding box center [598, 149] width 14 height 14
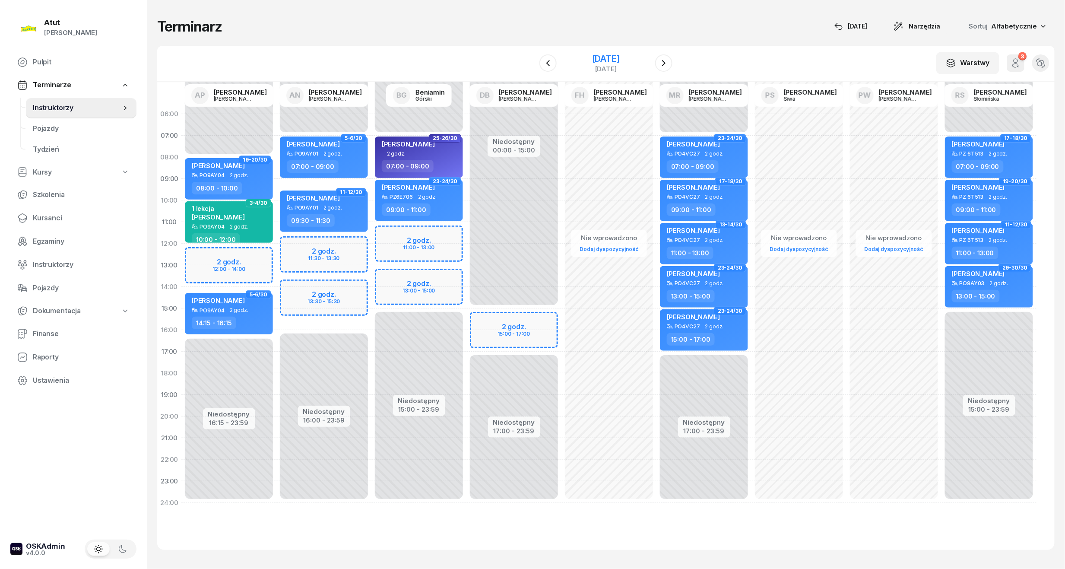
click at [592, 59] on div "[DATE]" at bounding box center [606, 58] width 28 height 9
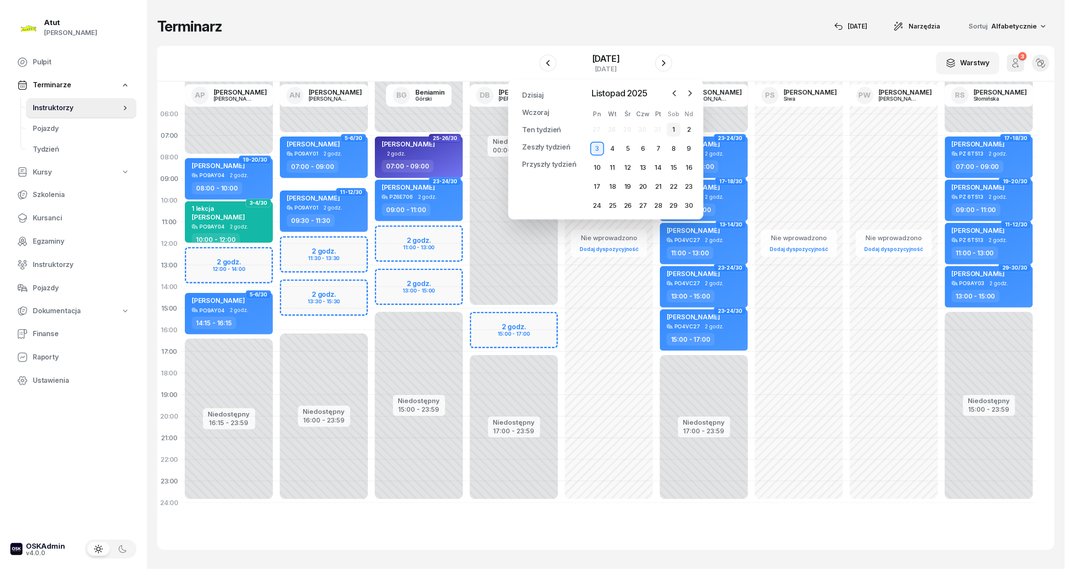
click at [677, 130] on div "1" at bounding box center [674, 130] width 14 height 14
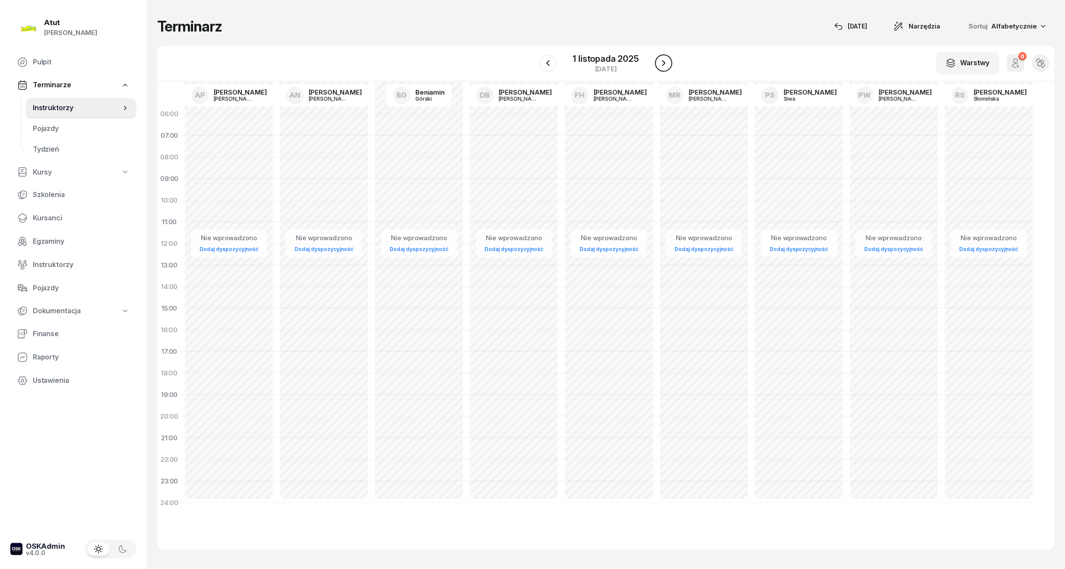
click at [661, 58] on icon "button" at bounding box center [664, 63] width 10 height 10
click at [624, 57] on div "2 listopada 2025" at bounding box center [605, 58] width 67 height 9
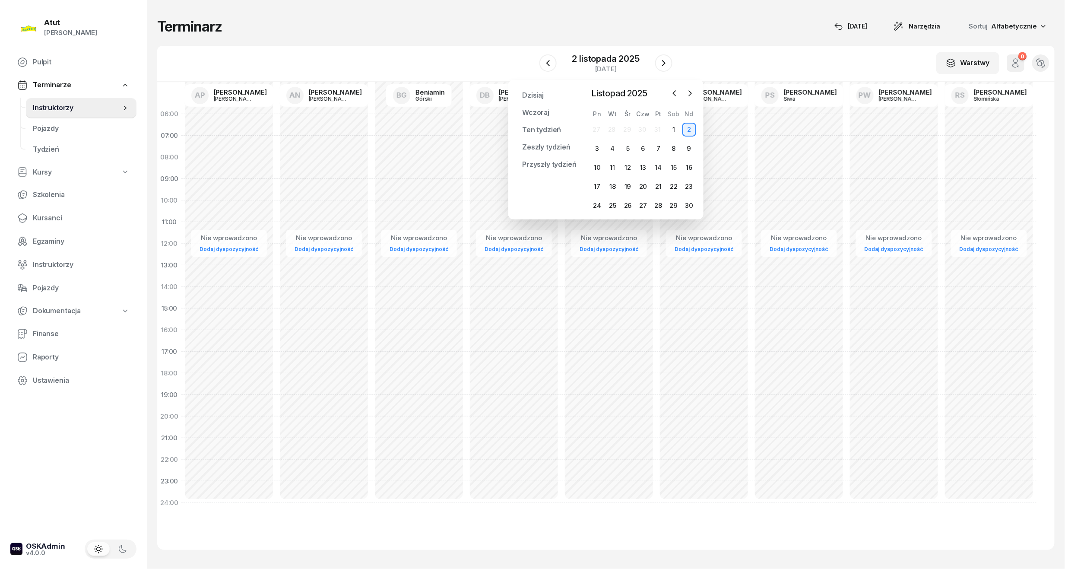
click at [666, 149] on div "8" at bounding box center [673, 149] width 15 height 14
click at [677, 147] on div "8" at bounding box center [674, 149] width 14 height 14
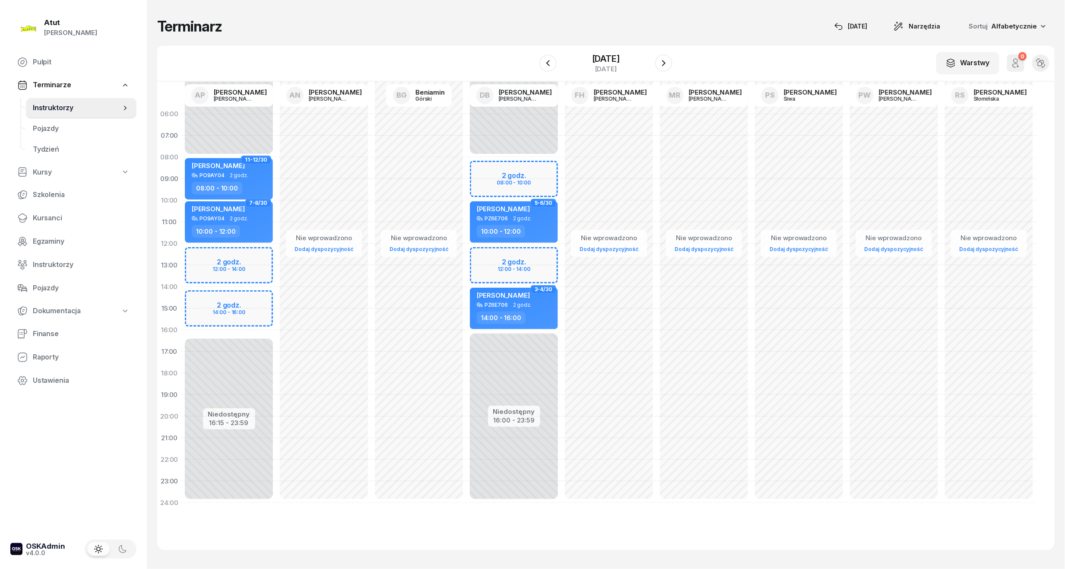
click at [496, 172] on div "Niedostępny 00:00 - 08:00 Niedostępny 16:00 - 23:59 2 godz. 08:00 - 10:00 2 god…" at bounding box center [514, 308] width 95 height 410
select select "08"
select select "10"
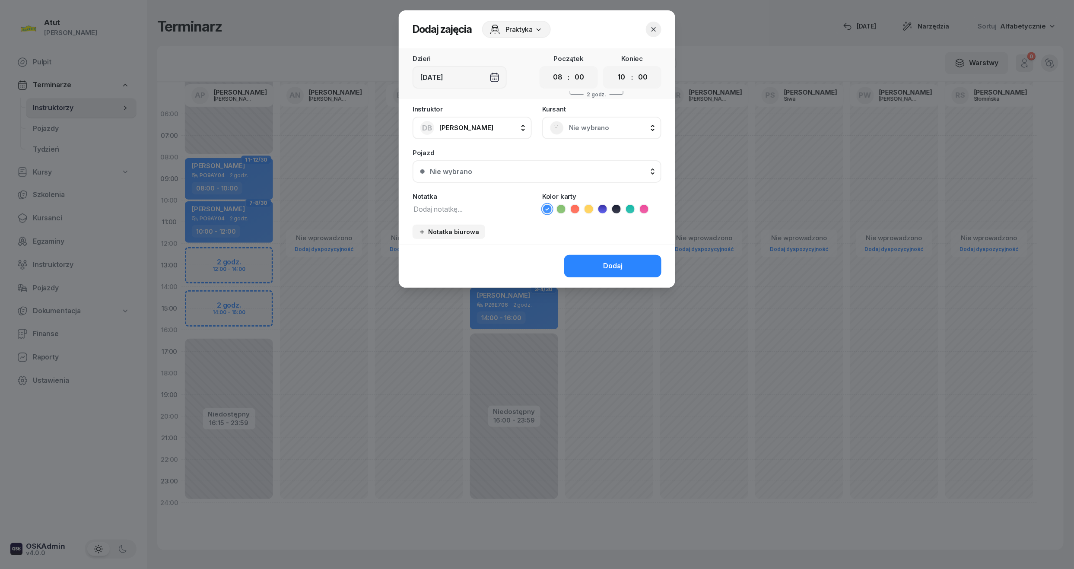
click at [583, 123] on span "Nie wybrano" at bounding box center [611, 127] width 85 height 11
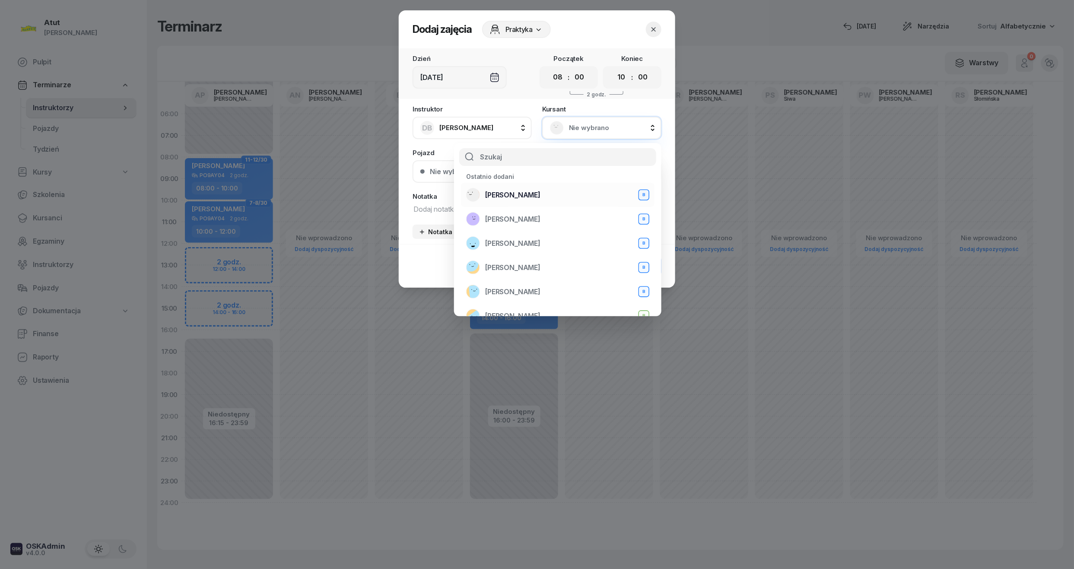
click at [512, 194] on span "[PERSON_NAME]" at bounding box center [512, 195] width 55 height 11
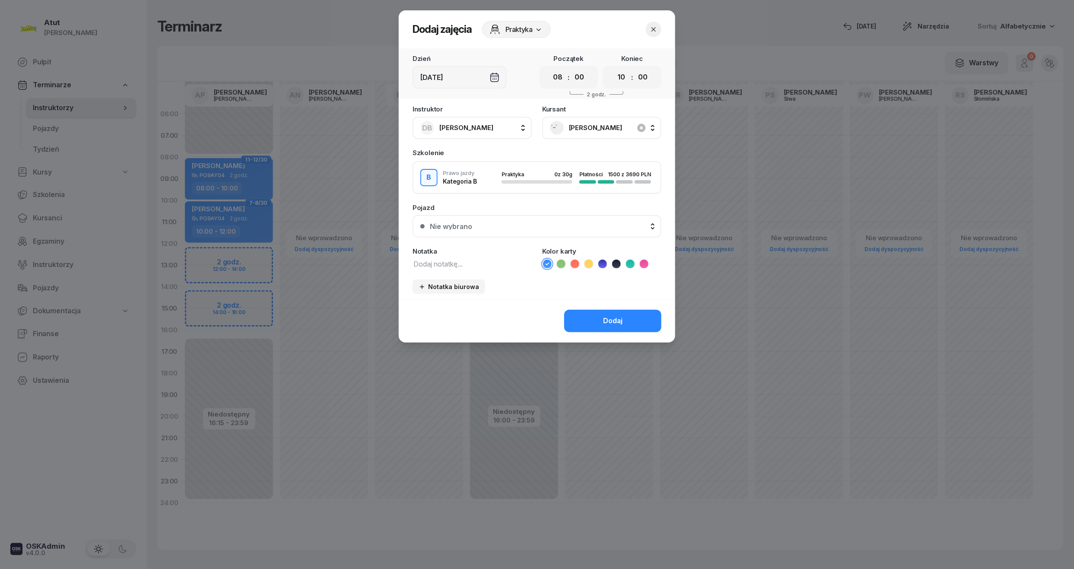
click at [455, 268] on div "Instruktor DB [PERSON_NAME] AP [PERSON_NAME] AN [PERSON_NAME] BG [PERSON_NAME] …" at bounding box center [537, 202] width 277 height 193
click at [455, 258] on textarea at bounding box center [472, 263] width 119 height 11
type textarea "1 lekcja wyst karte"
click at [628, 263] on icon at bounding box center [630, 264] width 9 height 9
click at [496, 226] on div "Nie wybrano" at bounding box center [542, 226] width 224 height 7
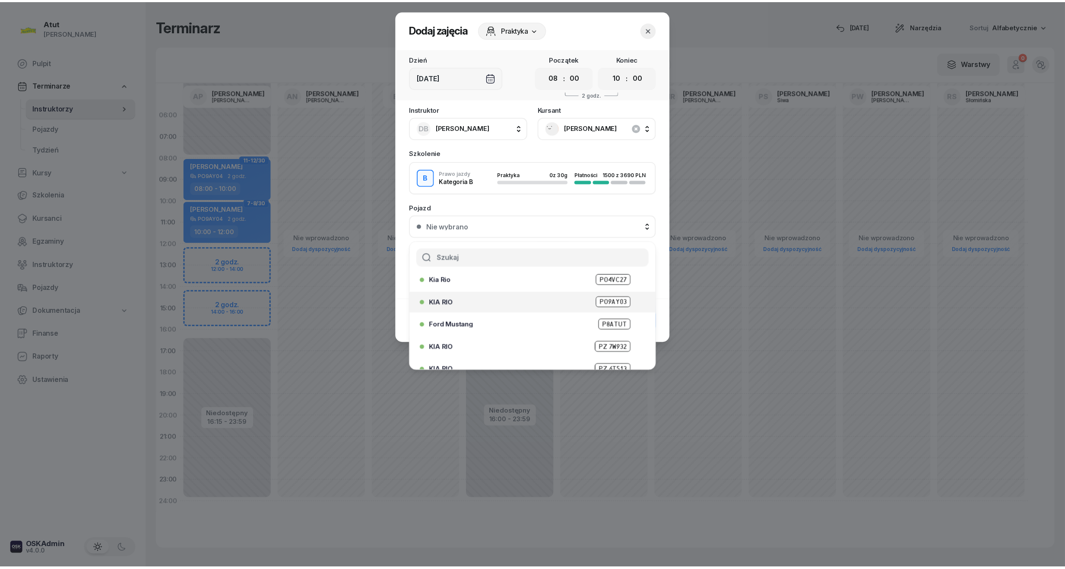
scroll to position [107, 0]
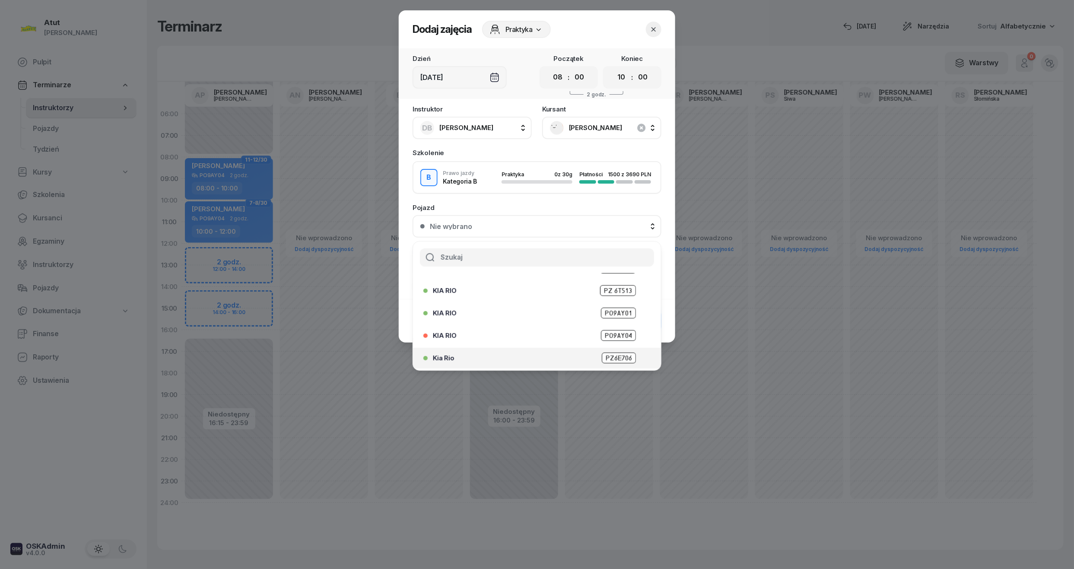
click at [602, 353] on span "PZ6E706" at bounding box center [619, 358] width 34 height 11
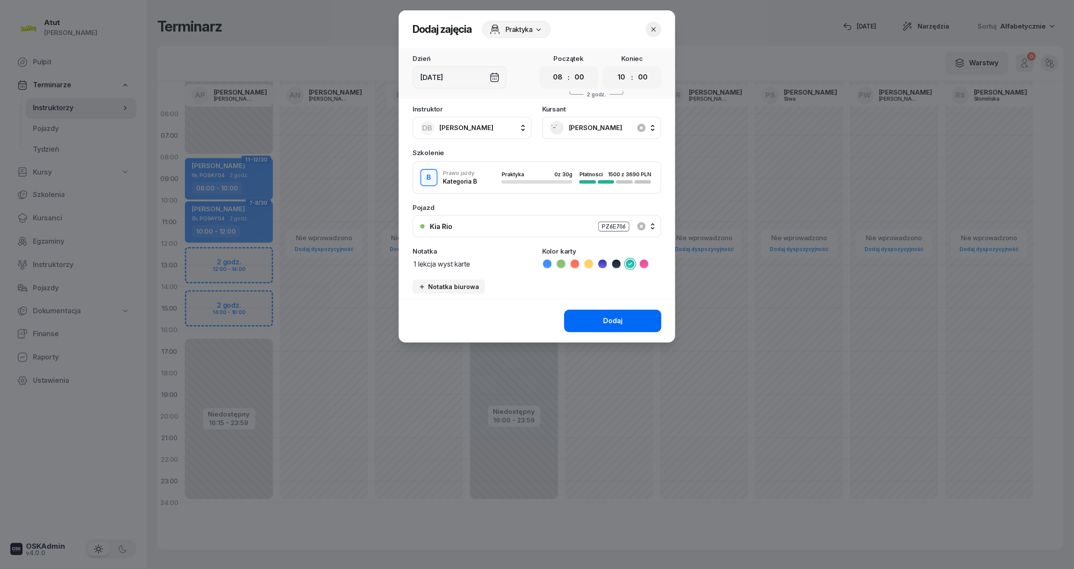
click at [600, 315] on button "Dodaj" at bounding box center [612, 321] width 97 height 22
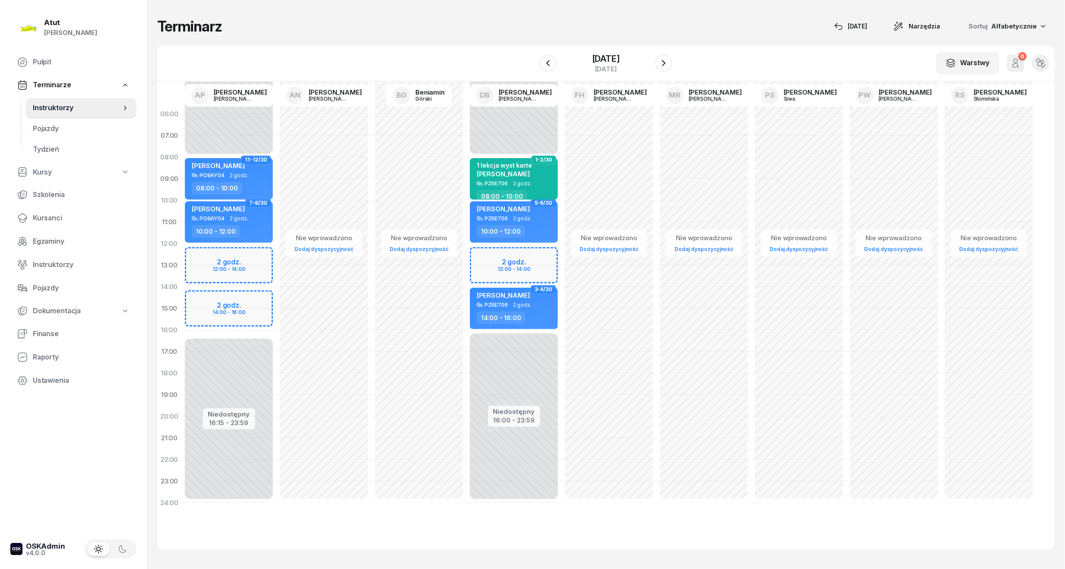
click at [674, 62] on div "W Wybierz AP [PERSON_NAME] AN [PERSON_NAME] BG [PERSON_NAME] DB [PERSON_NAME] F…" at bounding box center [606, 64] width 898 height 36
click at [669, 62] on icon "button" at bounding box center [664, 63] width 10 height 10
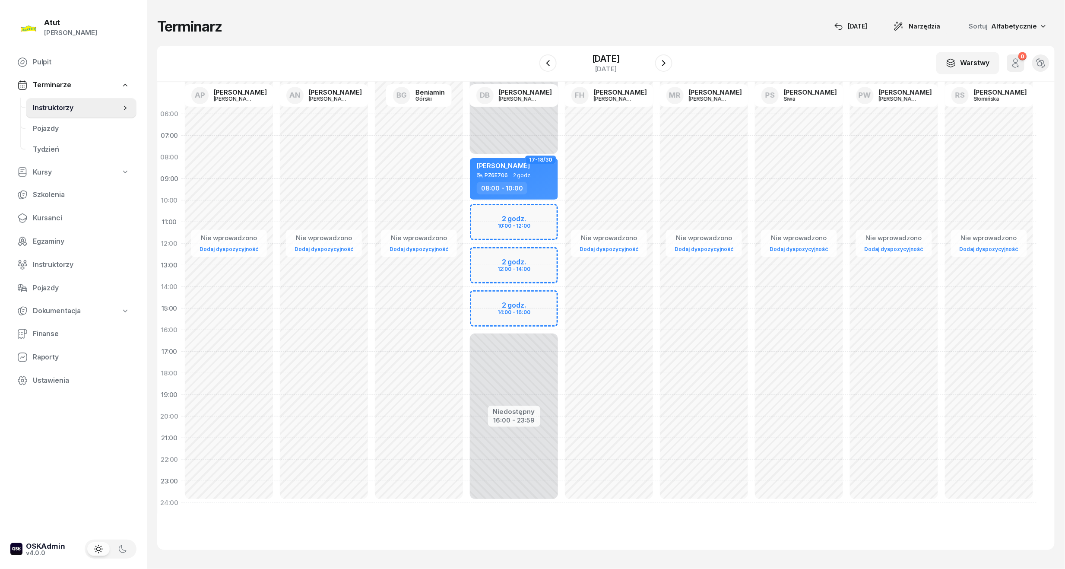
click at [524, 224] on div "Niedostępny 00:00 - 08:00 Niedostępny 16:00 - 23:59 2 godz. 10:00 - 12:00 2 god…" at bounding box center [514, 308] width 95 height 410
select select "11"
select select "13"
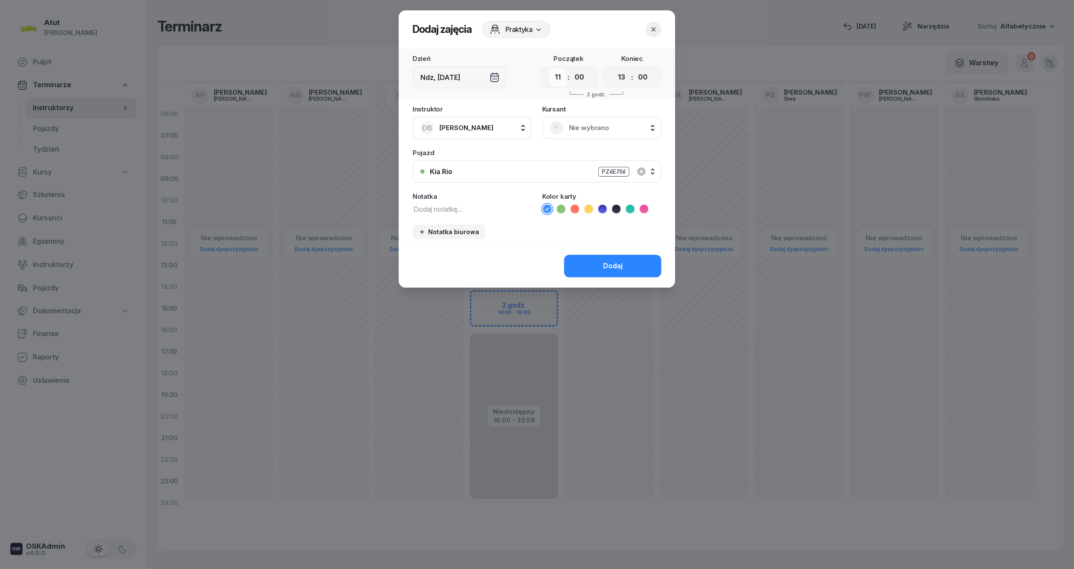
click at [562, 78] on select "00 01 02 03 04 05 06 07 08 09 10 11 12 13 14 15 16 17 18 19 20 21 22 23" at bounding box center [558, 77] width 16 height 18
select select "10"
click at [550, 68] on select "00 01 02 03 04 05 06 07 08 09 10 11 12 13 14 15 16 17 18 19 20 21 22 23" at bounding box center [558, 77] width 16 height 18
click at [623, 80] on select "00 01 02 03 04 05 06 07 08 09 10 11 12 13 14 15 16 17 18 19 20 21 22 23" at bounding box center [622, 77] width 16 height 18
select select "12"
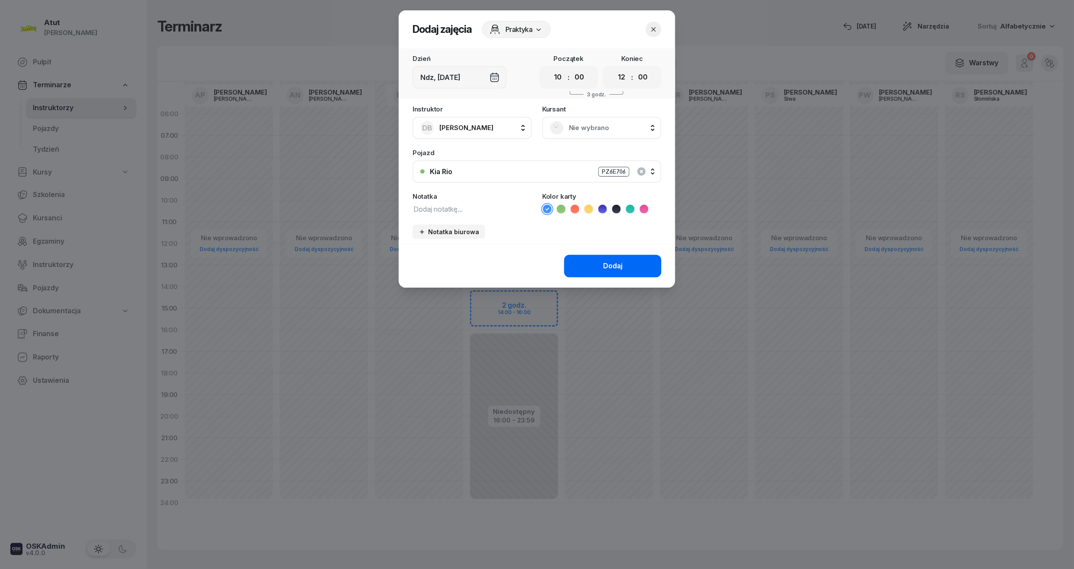
click at [614, 68] on select "00 01 02 03 04 05 06 07 08 09 10 11 12 13 14 15 16 17 18 19 20 21 22 23" at bounding box center [622, 77] width 16 height 18
click at [579, 126] on span "Nie wybrano" at bounding box center [611, 127] width 85 height 11
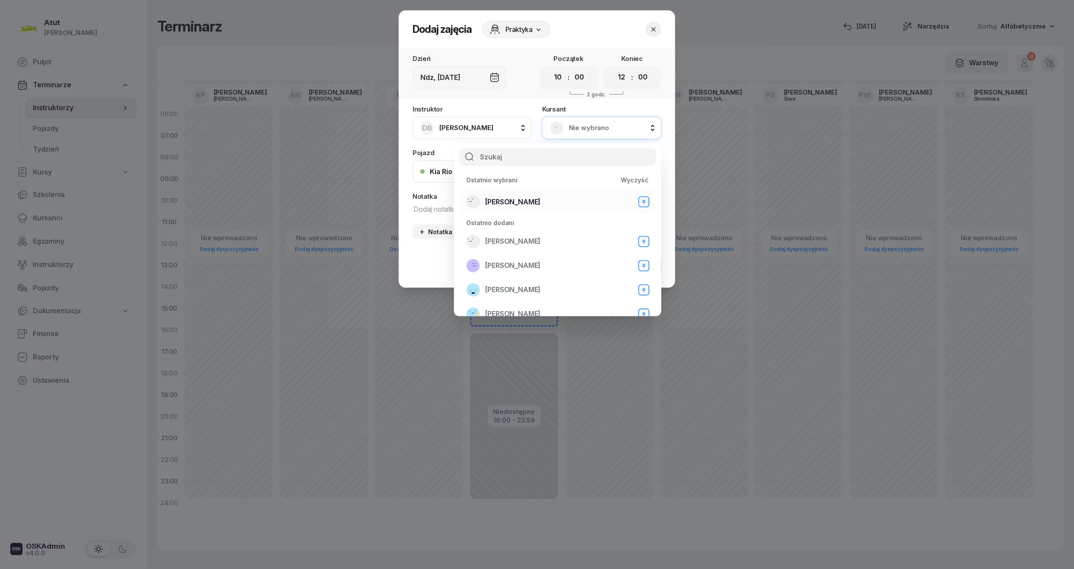
click at [531, 200] on span "[PERSON_NAME]" at bounding box center [512, 202] width 55 height 11
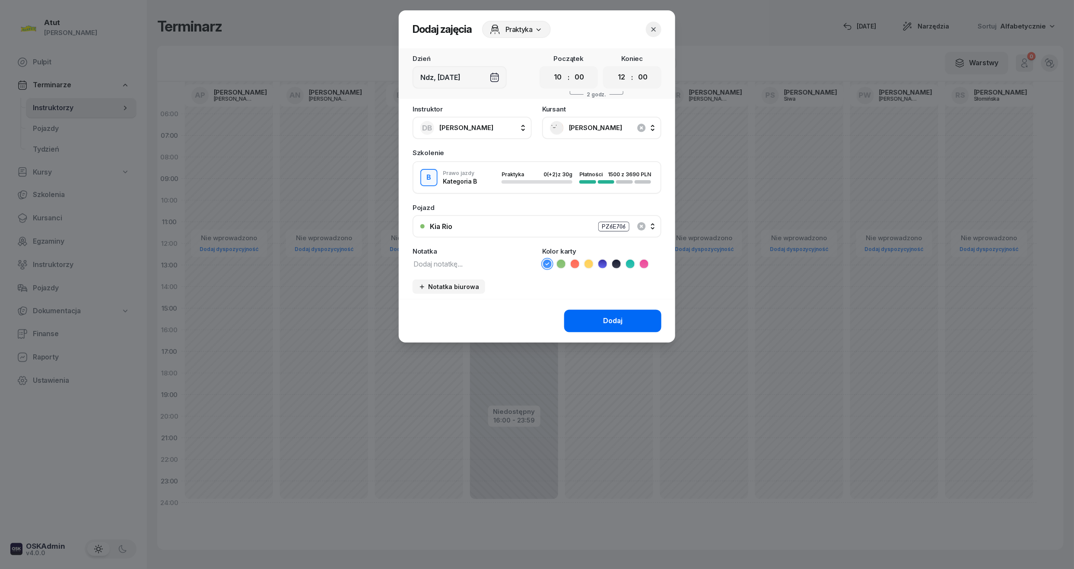
click at [624, 317] on button "Dodaj" at bounding box center [612, 321] width 97 height 22
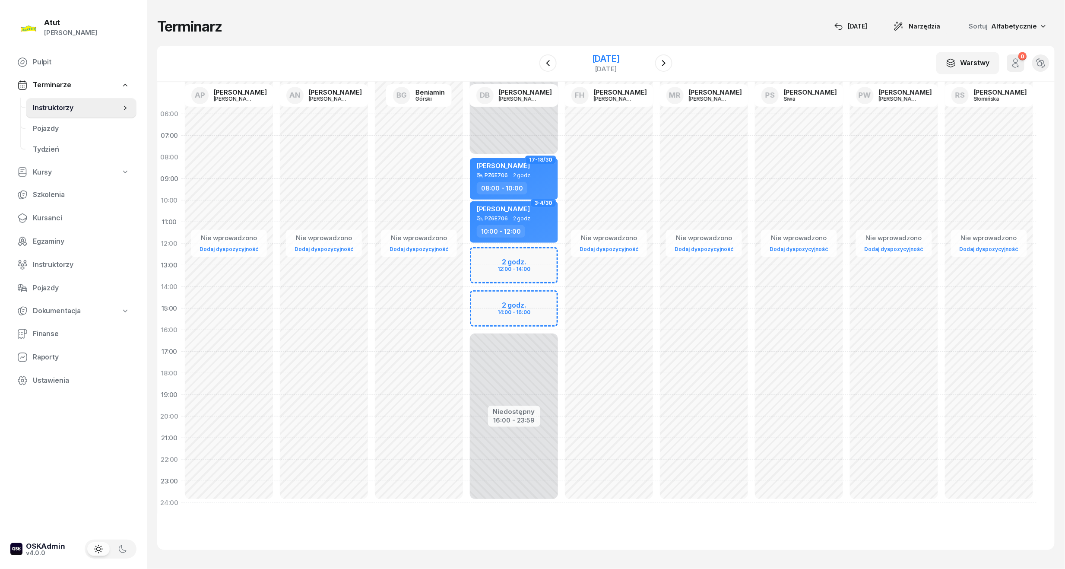
click at [609, 66] on div "[DATE]" at bounding box center [606, 69] width 28 height 6
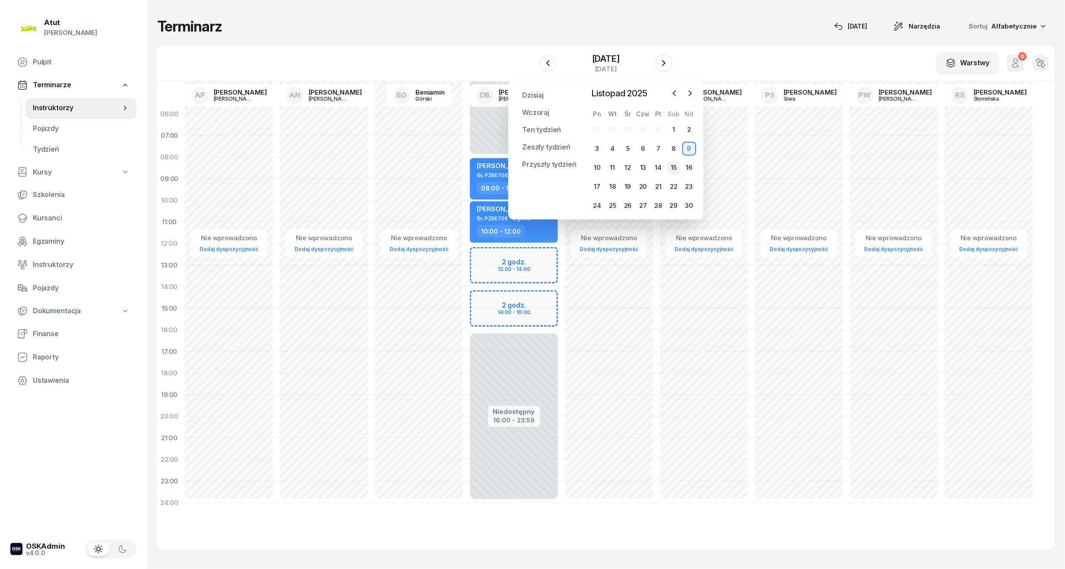
click at [678, 168] on div "15" at bounding box center [674, 168] width 14 height 14
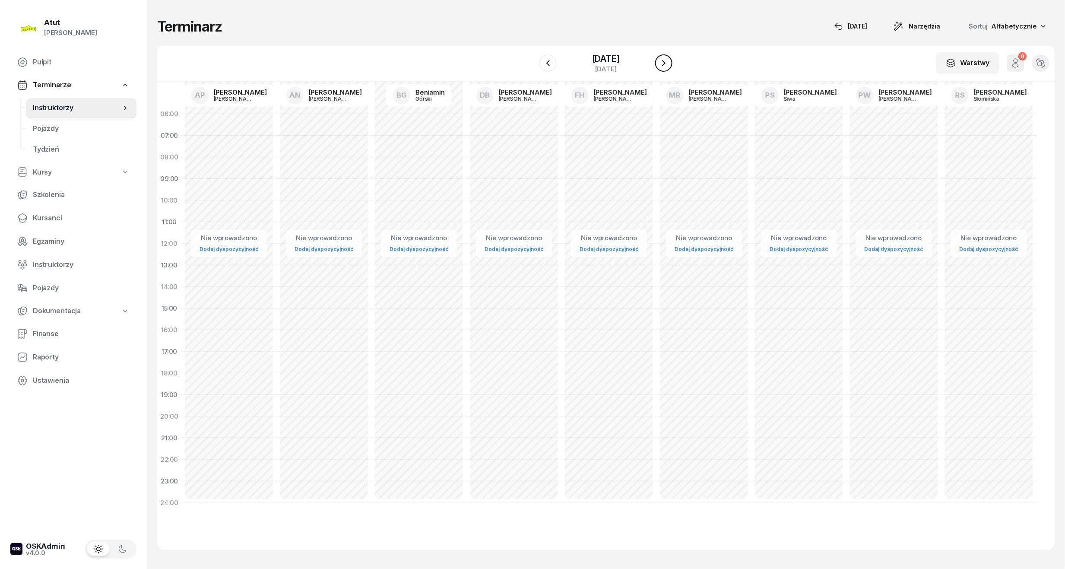
click at [661, 63] on icon "button" at bounding box center [664, 63] width 10 height 10
click at [613, 58] on div "[DATE]" at bounding box center [606, 58] width 28 height 9
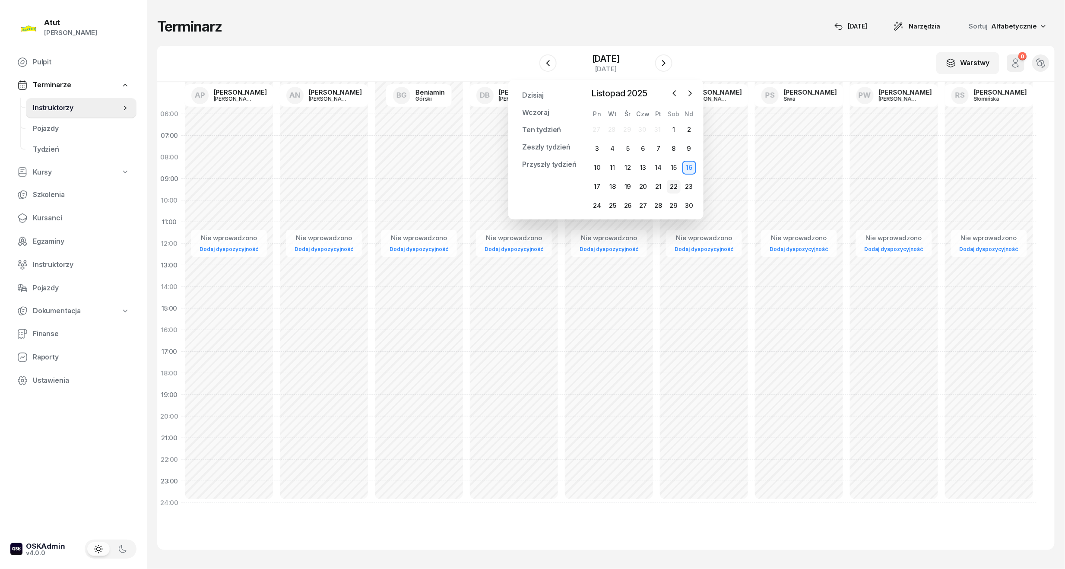
click at [671, 182] on div "22" at bounding box center [674, 187] width 14 height 14
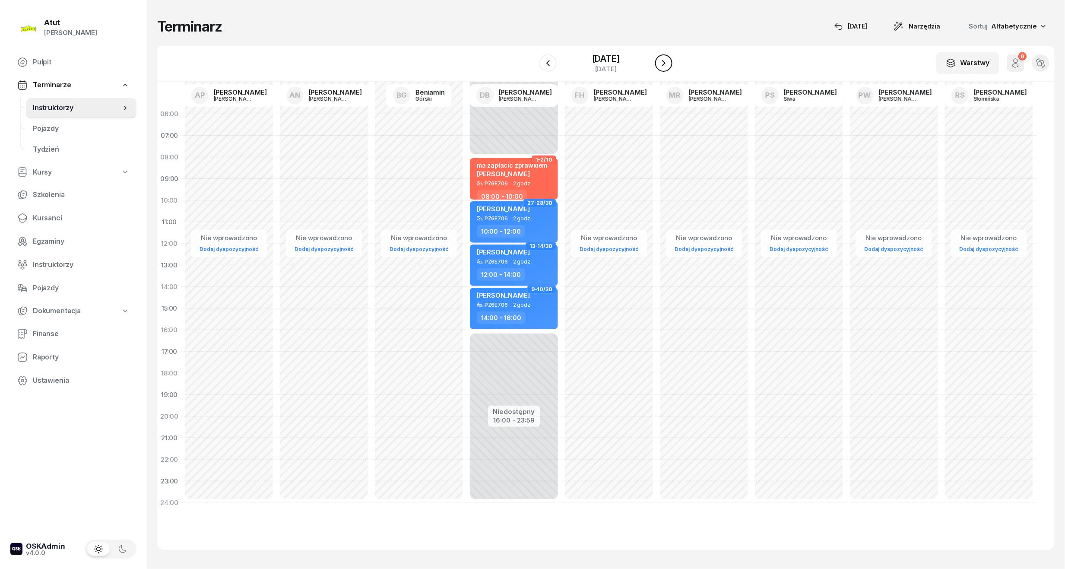
click at [668, 58] on icon "button" at bounding box center [664, 63] width 10 height 10
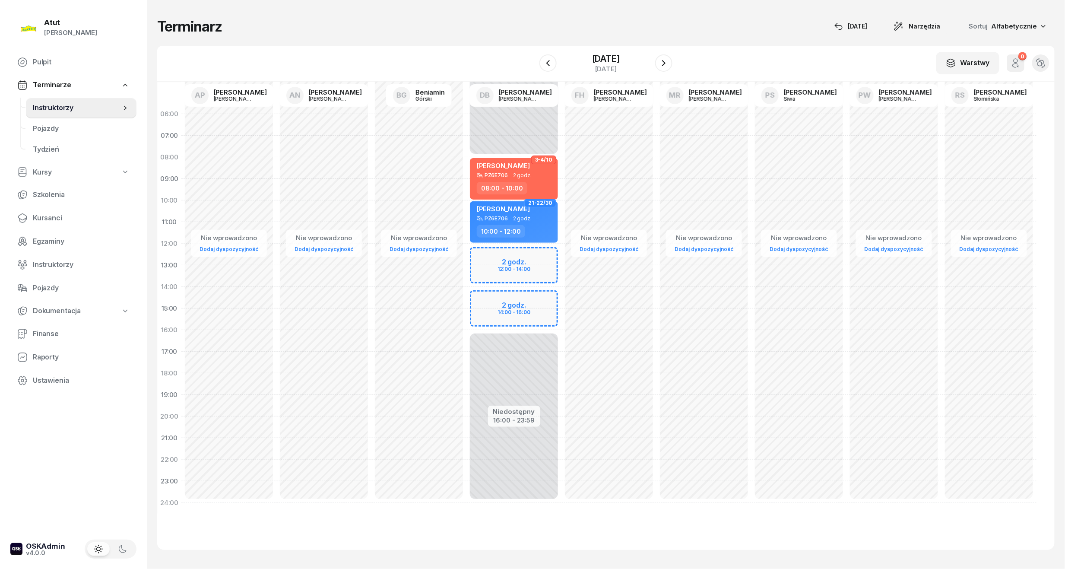
drag, startPoint x: 507, startPoint y: 267, endPoint x: 512, endPoint y: 258, distance: 10.8
click at [508, 265] on div "Niedostępny 00:00 - 08:00 Niedostępny 16:00 - 23:59 2 godz. 12:00 - 14:00 2 god…" at bounding box center [514, 308] width 95 height 410
select select "13"
select select "15"
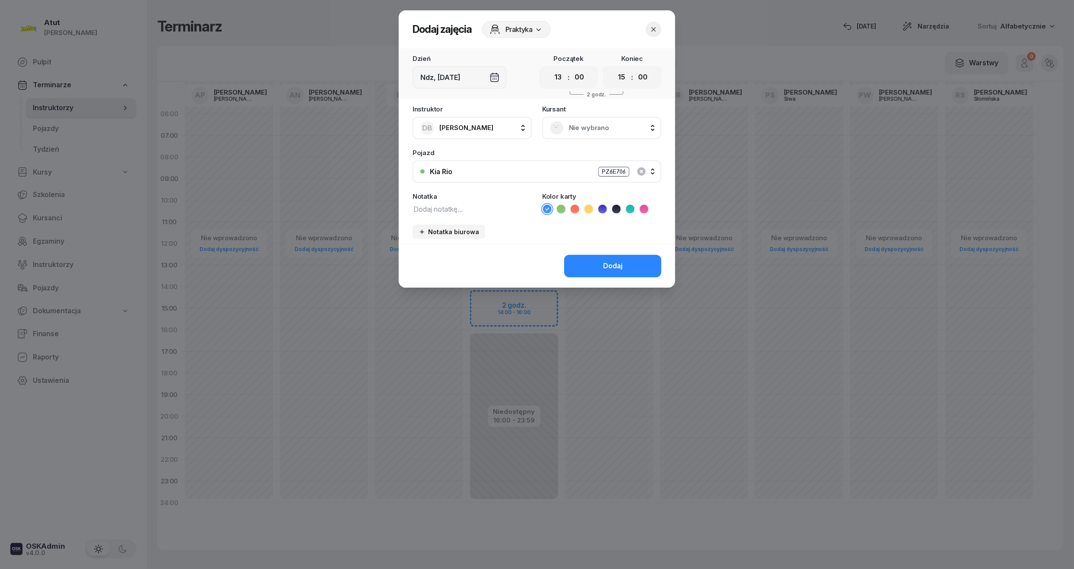
click at [601, 119] on div "Nie wybrano" at bounding box center [601, 128] width 119 height 22
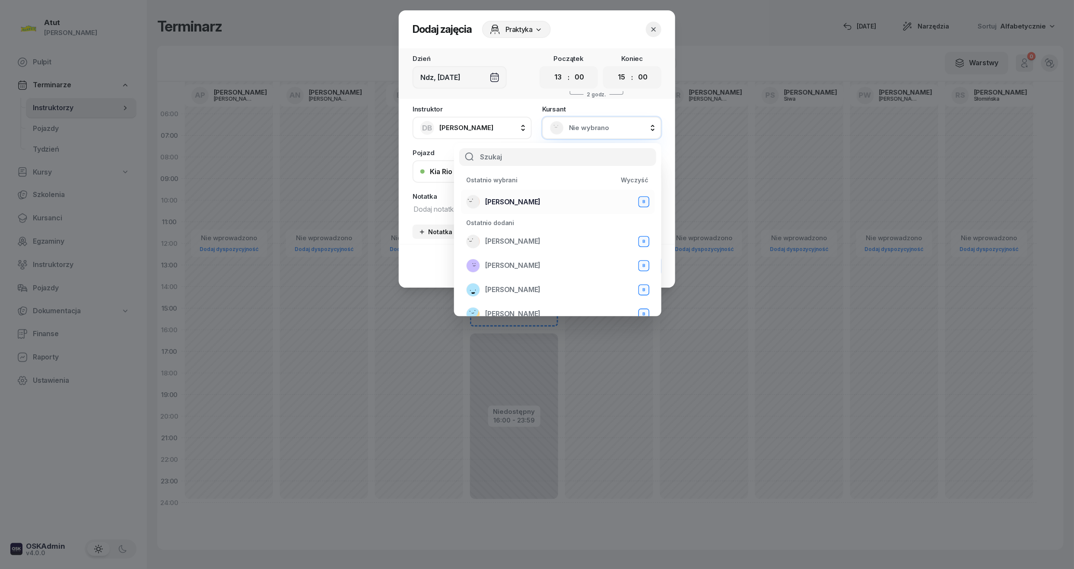
click at [515, 199] on span "[PERSON_NAME]" at bounding box center [512, 202] width 55 height 11
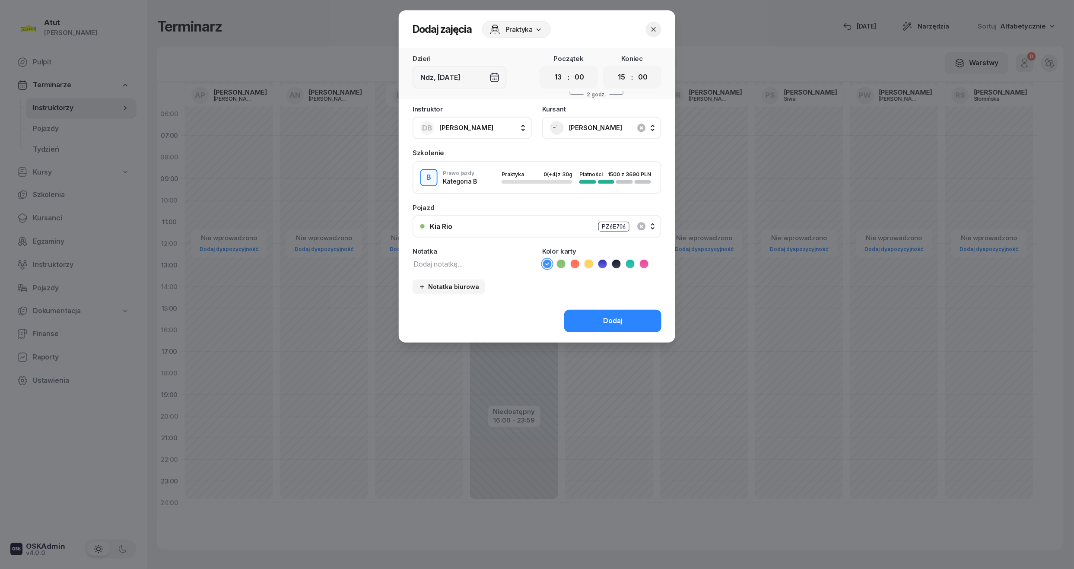
drag, startPoint x: 562, startPoint y: 83, endPoint x: 564, endPoint y: 87, distance: 4.4
click at [562, 83] on select "00 01 02 03 04 05 06 07 08 09 10 11 12 13 14 15 16 17 18 19 20 21 22 23" at bounding box center [558, 77] width 16 height 18
select select "12"
click at [550, 68] on select "00 01 02 03 04 05 06 07 08 09 10 11 12 13 14 15 16 17 18 19 20 21 22 23" at bounding box center [558, 77] width 16 height 18
drag, startPoint x: 627, startPoint y: 78, endPoint x: 626, endPoint y: 87, distance: 9.2
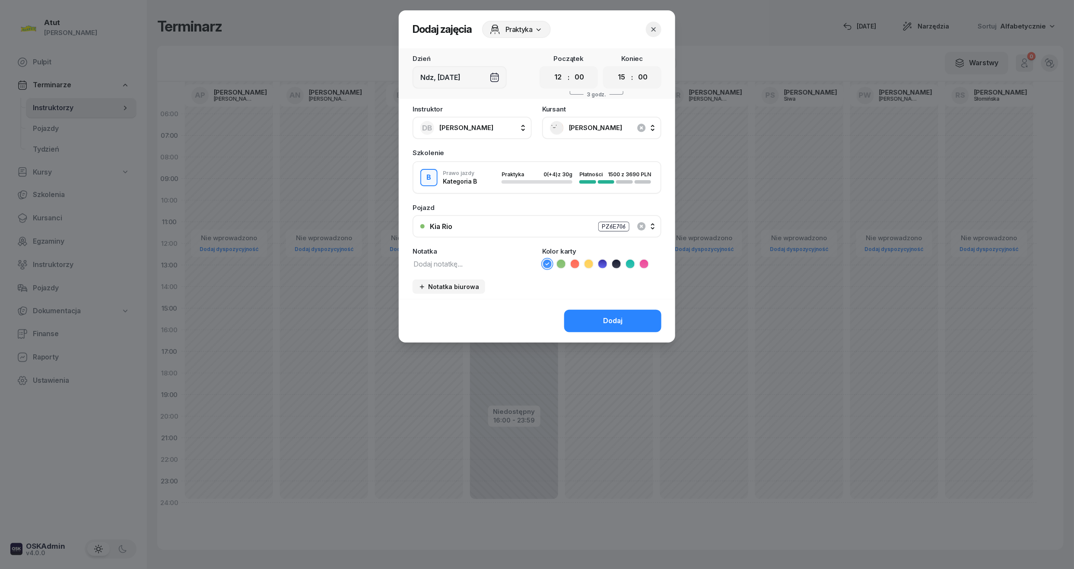
click at [627, 78] on select "00 01 02 03 04 05 06 07 08 09 10 11 12 13 14 15 16 17 18 19 20 21 22 23" at bounding box center [622, 77] width 16 height 18
select select "14"
click at [614, 68] on select "00 01 02 03 04 05 06 07 08 09 10 11 12 13 14 15 16 17 18 19 20 21 22 23" at bounding box center [622, 77] width 16 height 18
click at [609, 326] on button "Dodaj" at bounding box center [612, 321] width 97 height 22
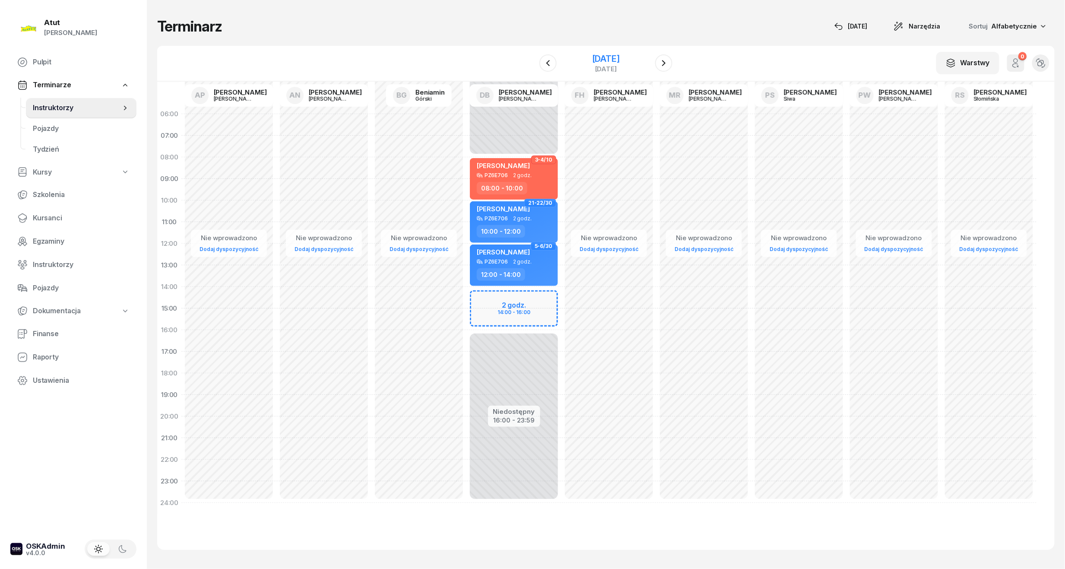
click at [614, 56] on div "[DATE]" at bounding box center [606, 58] width 28 height 9
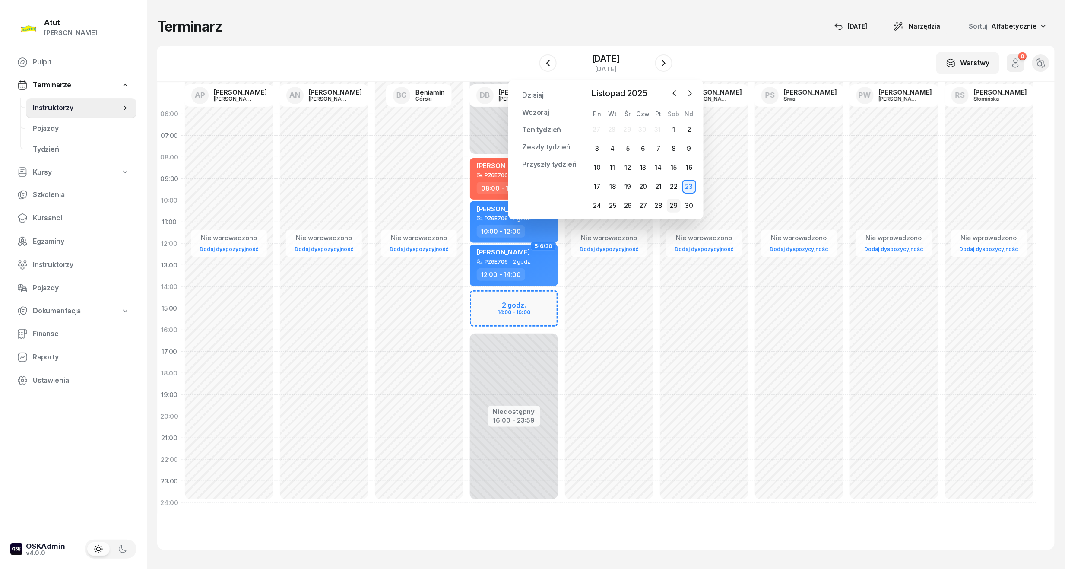
click at [674, 203] on div "29" at bounding box center [674, 206] width 14 height 14
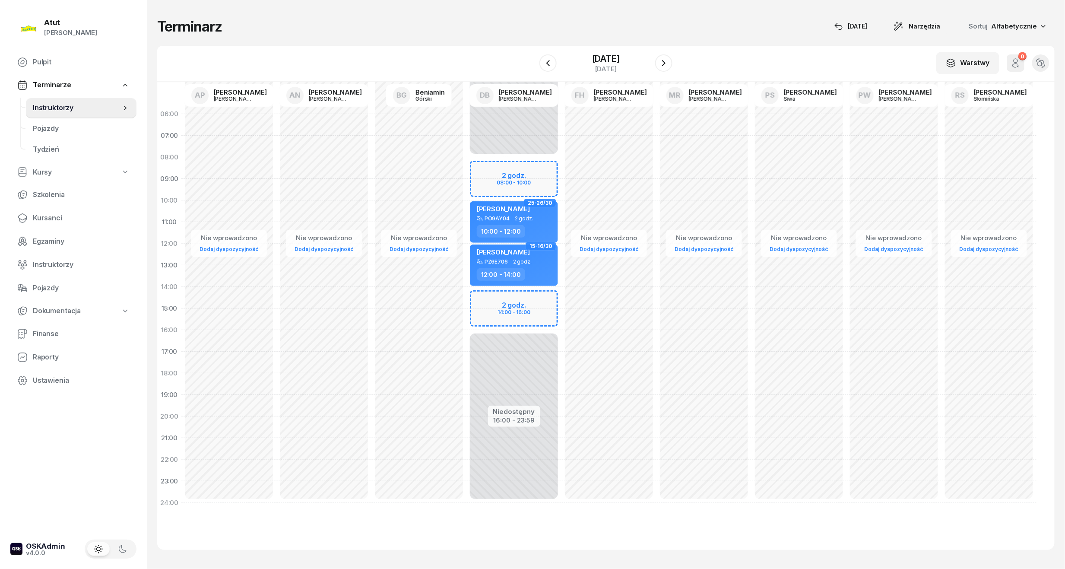
click at [526, 181] on div "Niedostępny 00:00 - 08:00 Niedostępny 16:00 - 23:59 2 godz. 08:00 - 10:00 2 god…" at bounding box center [514, 308] width 95 height 410
select select "09"
select select "10"
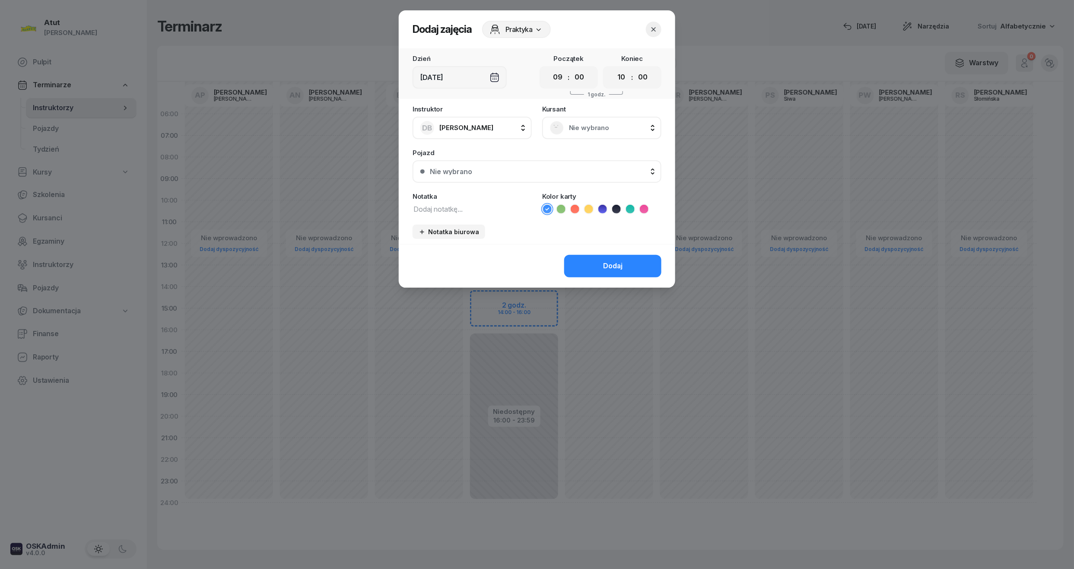
click at [612, 133] on div "Nie wybrano" at bounding box center [602, 128] width 104 height 14
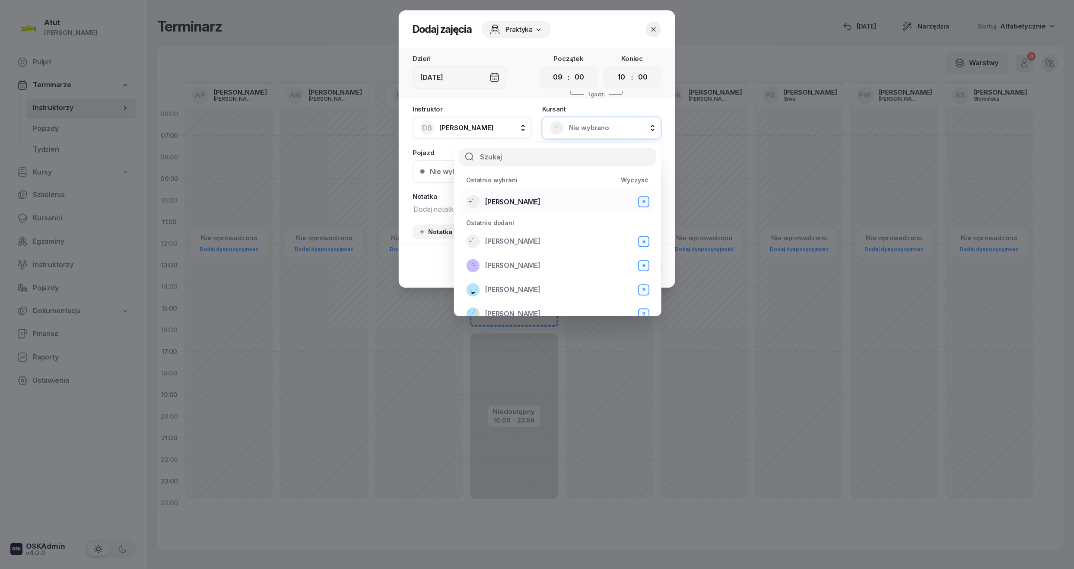
click at [508, 197] on span "[PERSON_NAME]" at bounding box center [512, 202] width 55 height 11
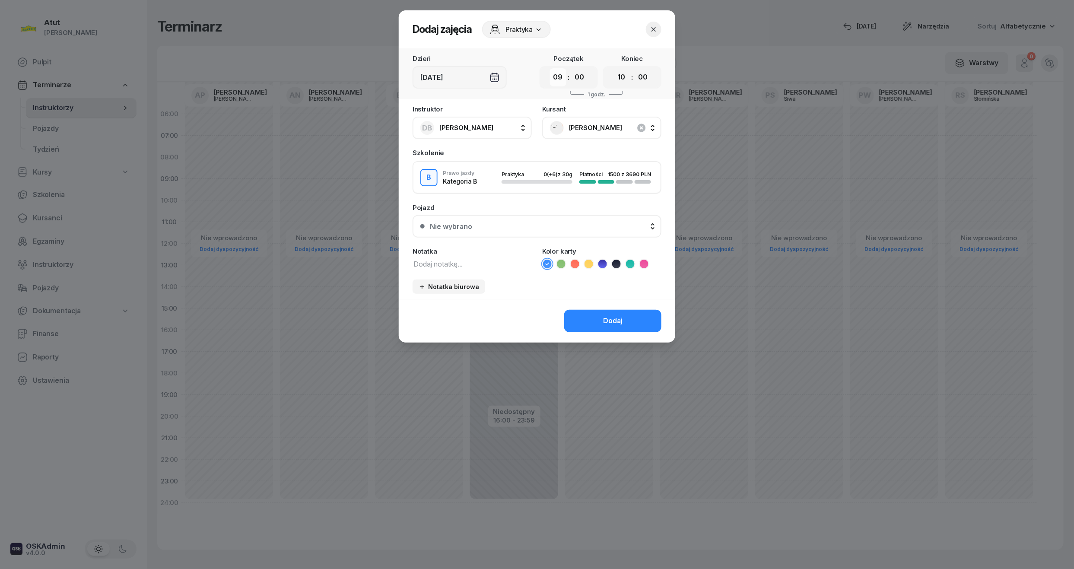
click at [560, 77] on select "00 01 02 03 04 05 06 07 08 09 10 11 12 13 14 15 16 17 18 19 20 21 22 23" at bounding box center [558, 77] width 16 height 18
select select "08"
click at [550, 68] on select "00 01 02 03 04 05 06 07 08 09 10 11 12 13 14 15 16 17 18 19 20 21 22 23" at bounding box center [558, 77] width 16 height 18
click at [623, 315] on button "Dodaj" at bounding box center [612, 321] width 97 height 22
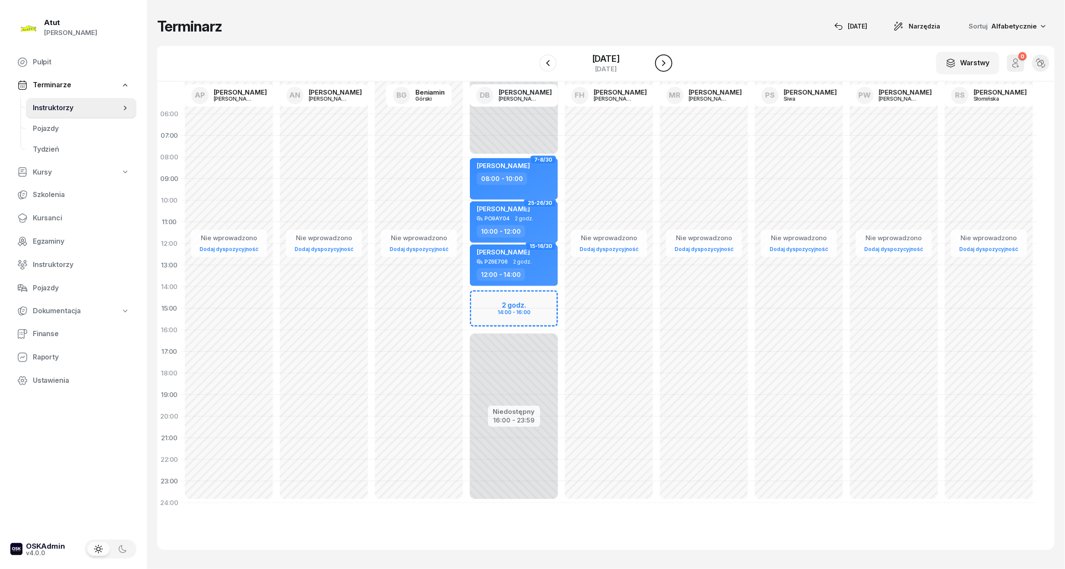
click at [660, 64] on button "button" at bounding box center [663, 62] width 17 height 17
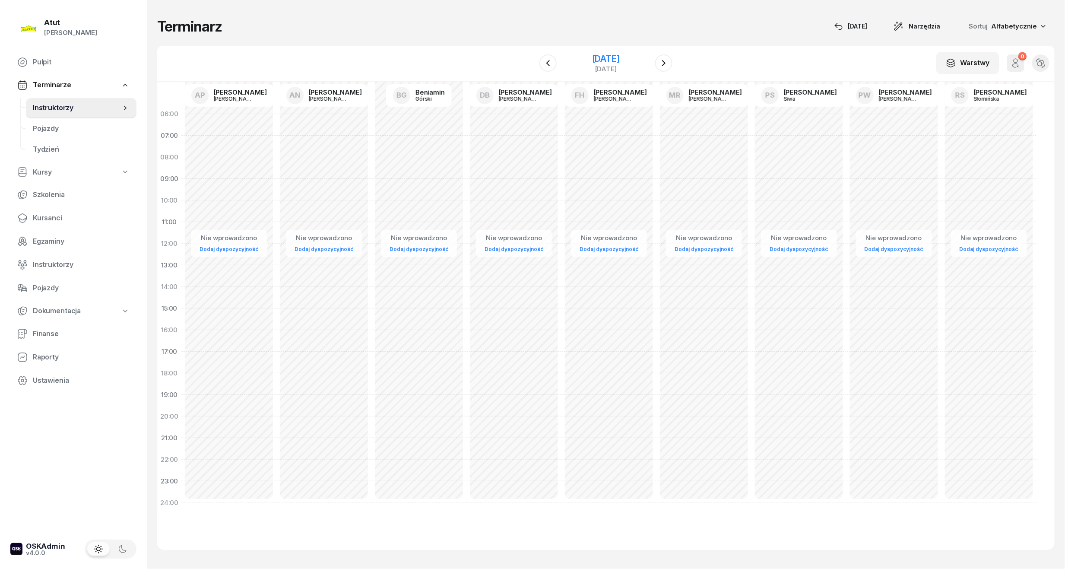
click at [620, 57] on div "[DATE]" at bounding box center [606, 58] width 28 height 9
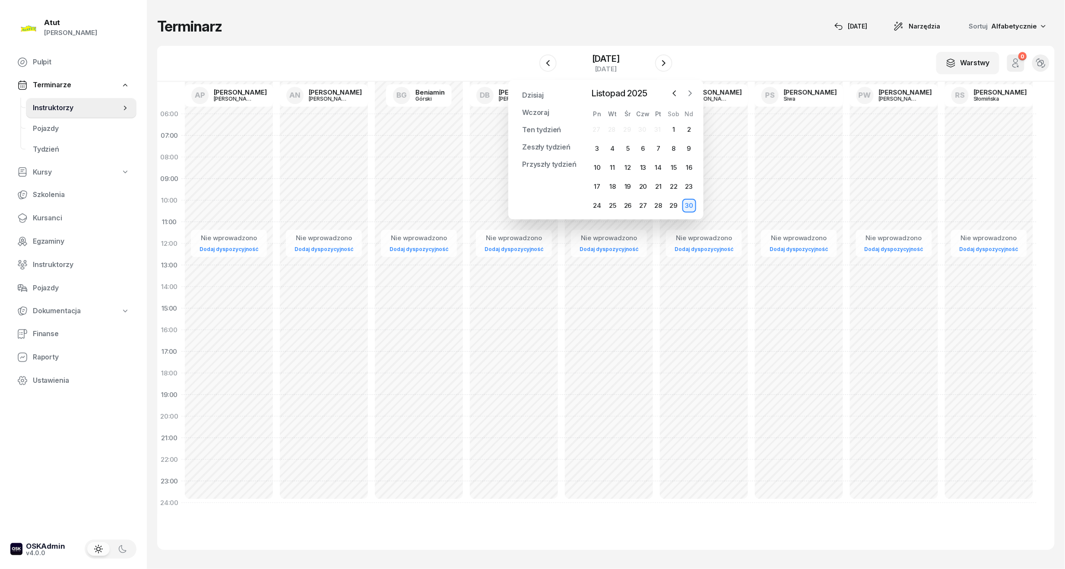
click at [693, 91] on icon "button" at bounding box center [690, 93] width 9 height 9
click at [671, 128] on div "6" at bounding box center [674, 130] width 14 height 14
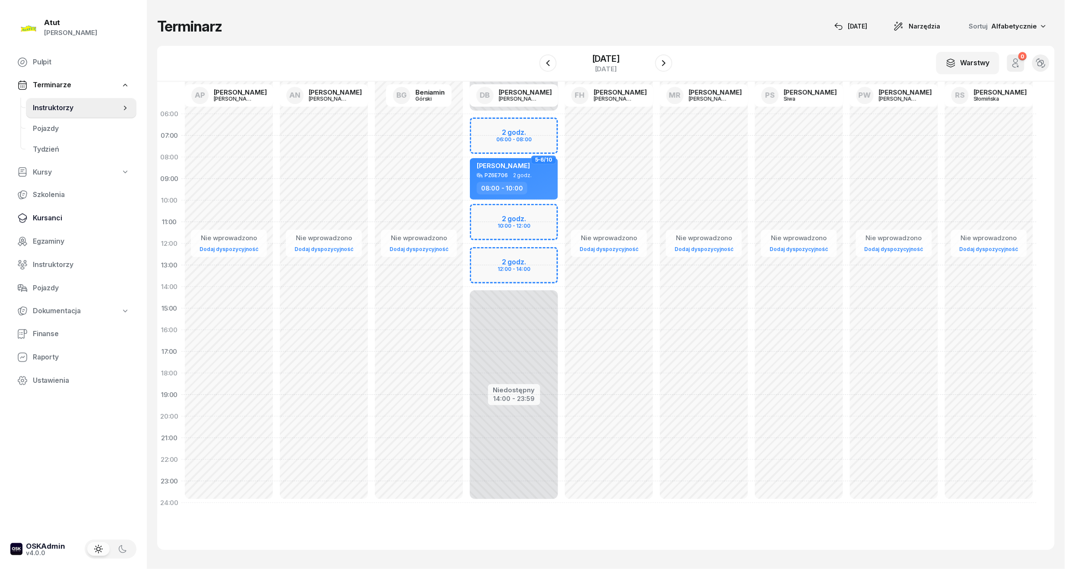
click at [43, 219] on span "Kursanci" at bounding box center [81, 218] width 97 height 11
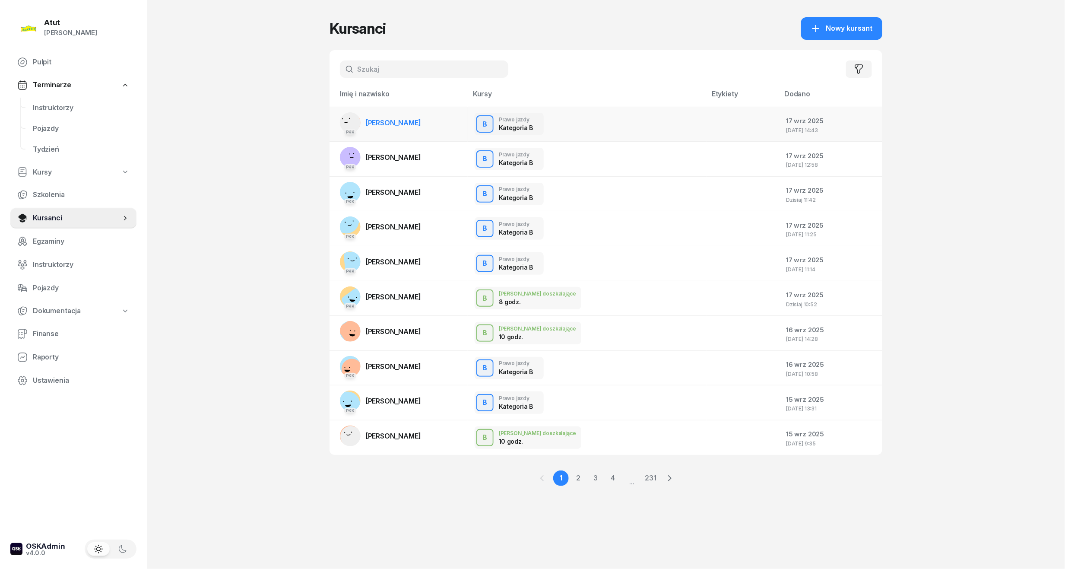
click at [382, 114] on link "PKK [PERSON_NAME]" at bounding box center [380, 122] width 81 height 21
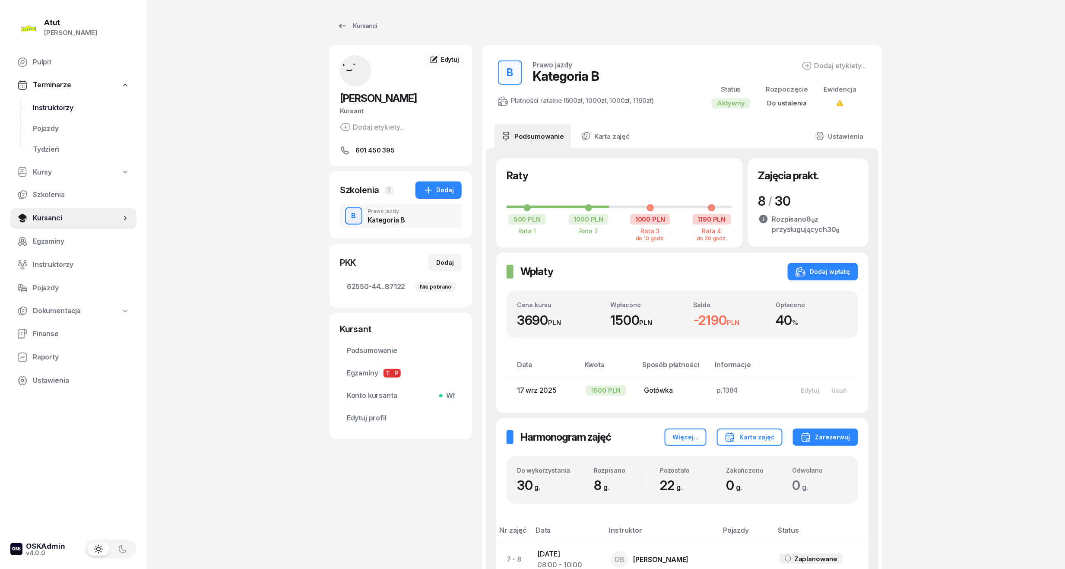
click at [71, 109] on span "Instruktorzy" at bounding box center [81, 107] width 97 height 11
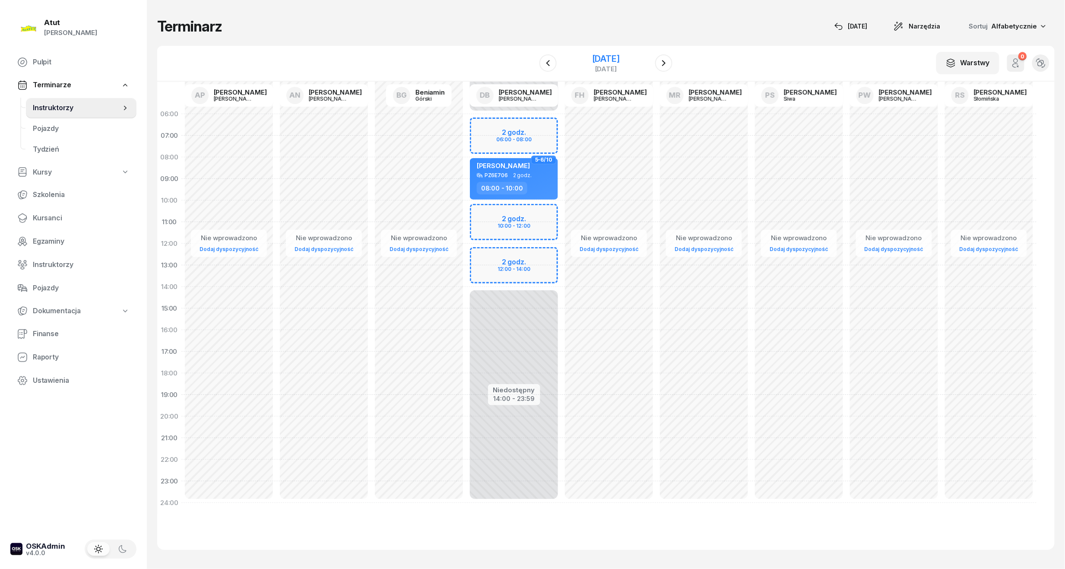
click at [600, 60] on div "[DATE]" at bounding box center [606, 58] width 28 height 9
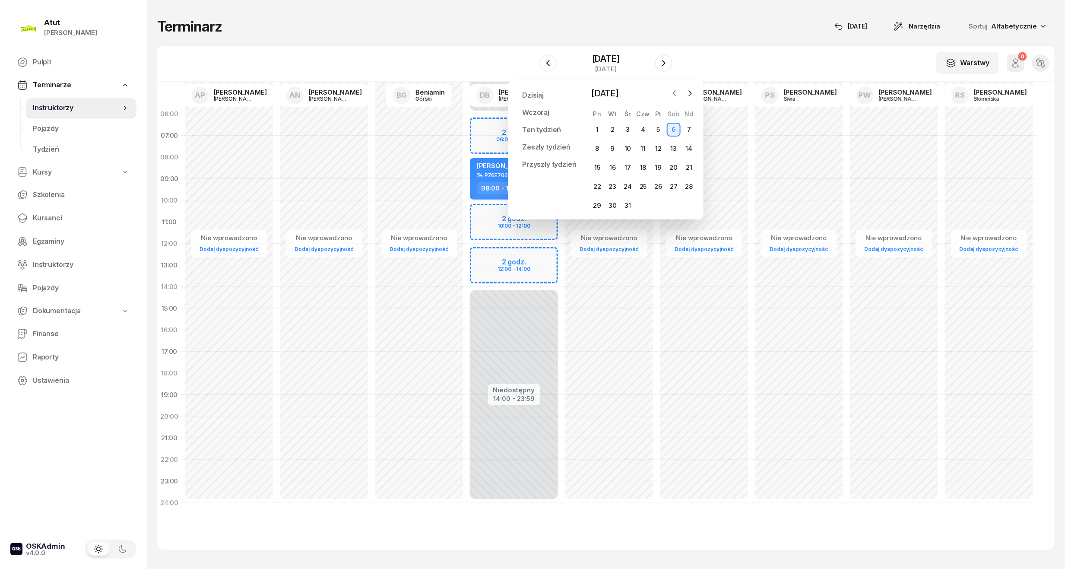
click at [677, 96] on icon "button" at bounding box center [675, 93] width 9 height 9
click at [674, 90] on icon "button" at bounding box center [675, 93] width 9 height 9
click at [677, 168] on div "18" at bounding box center [674, 168] width 14 height 14
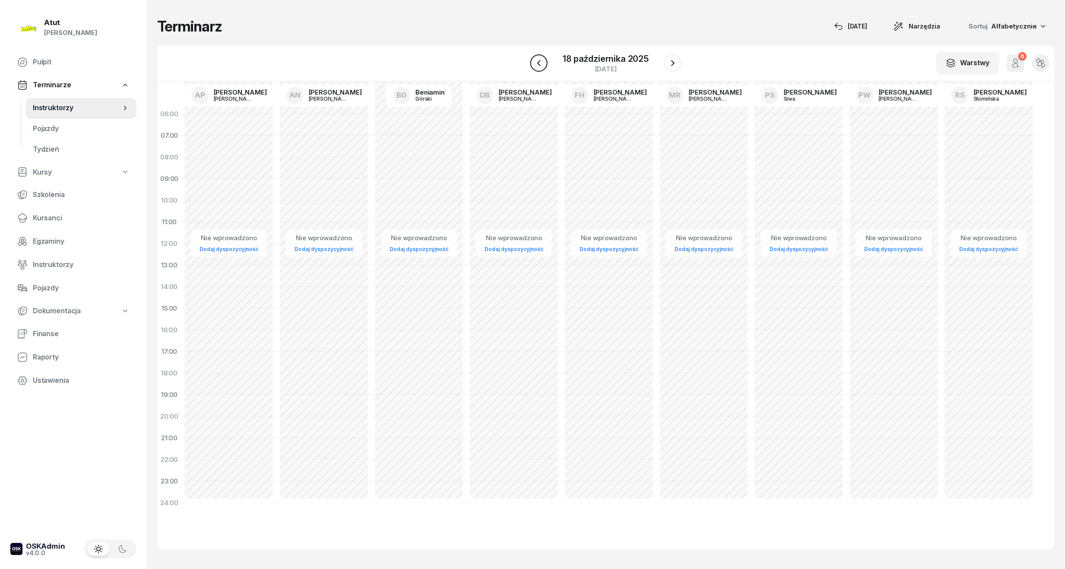
click at [537, 61] on icon "button" at bounding box center [539, 63] width 10 height 10
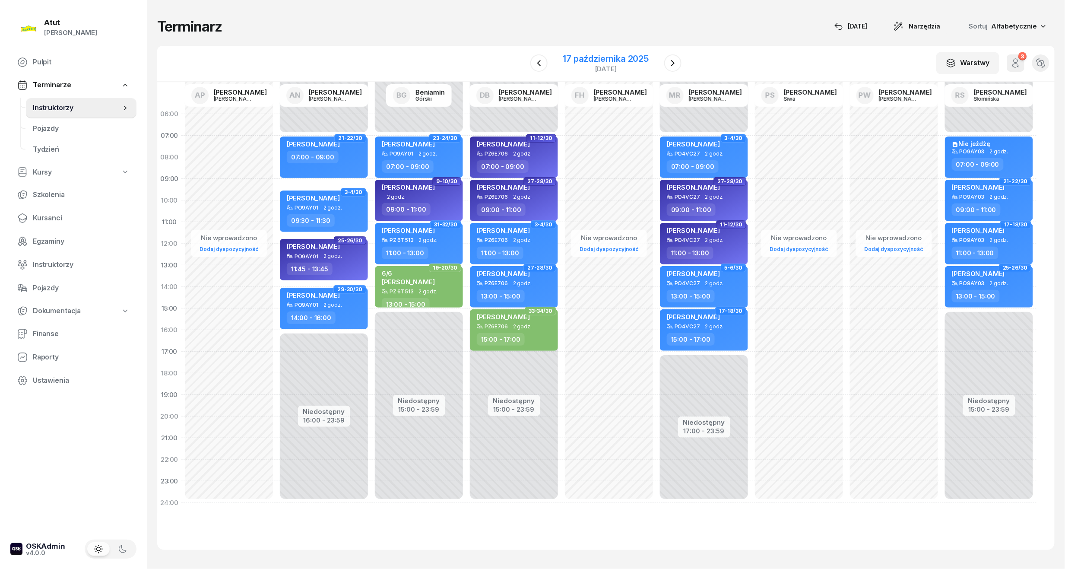
click at [585, 58] on div "17 października 2025" at bounding box center [606, 58] width 86 height 9
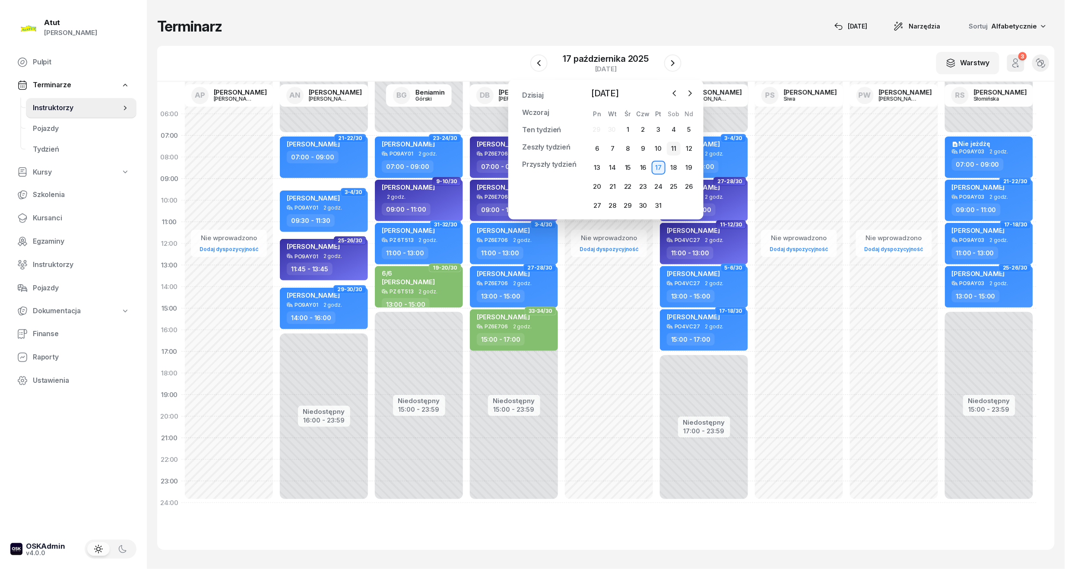
click at [671, 149] on div "11" at bounding box center [674, 149] width 14 height 14
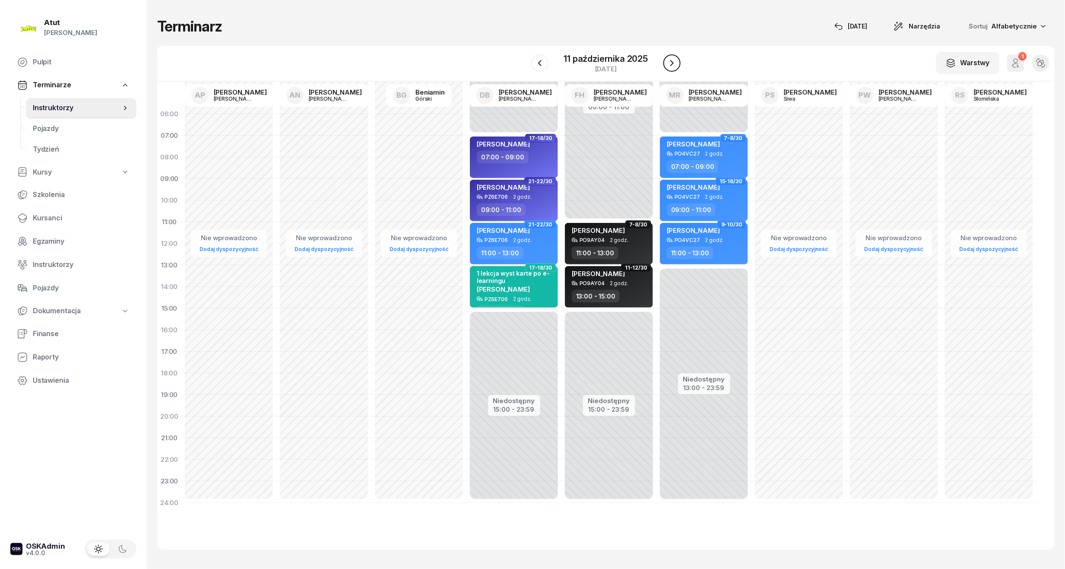
click at [669, 62] on icon "button" at bounding box center [672, 63] width 10 height 10
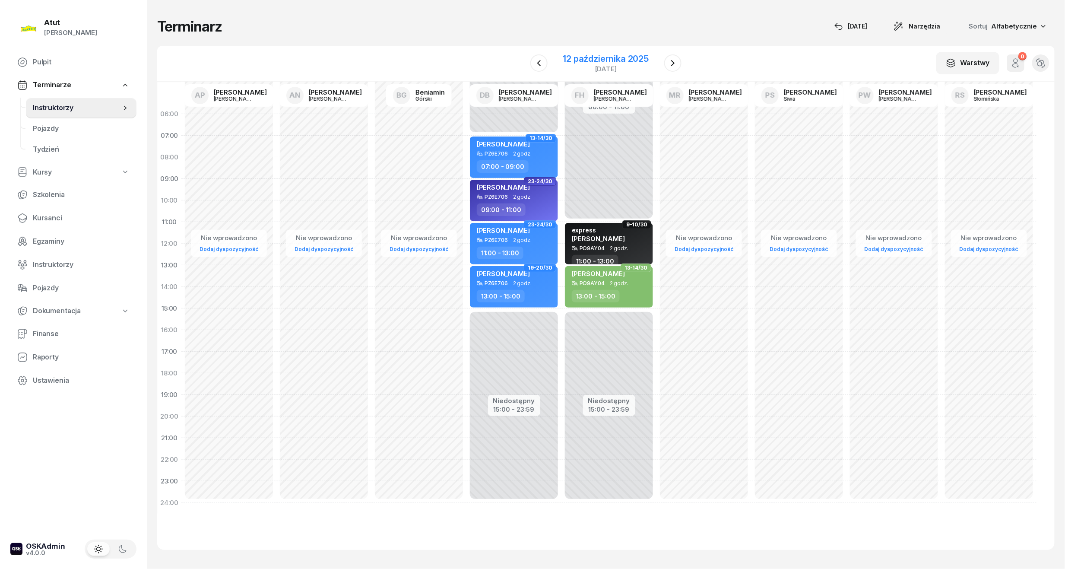
click at [579, 61] on div "12 października 2025" at bounding box center [606, 58] width 86 height 9
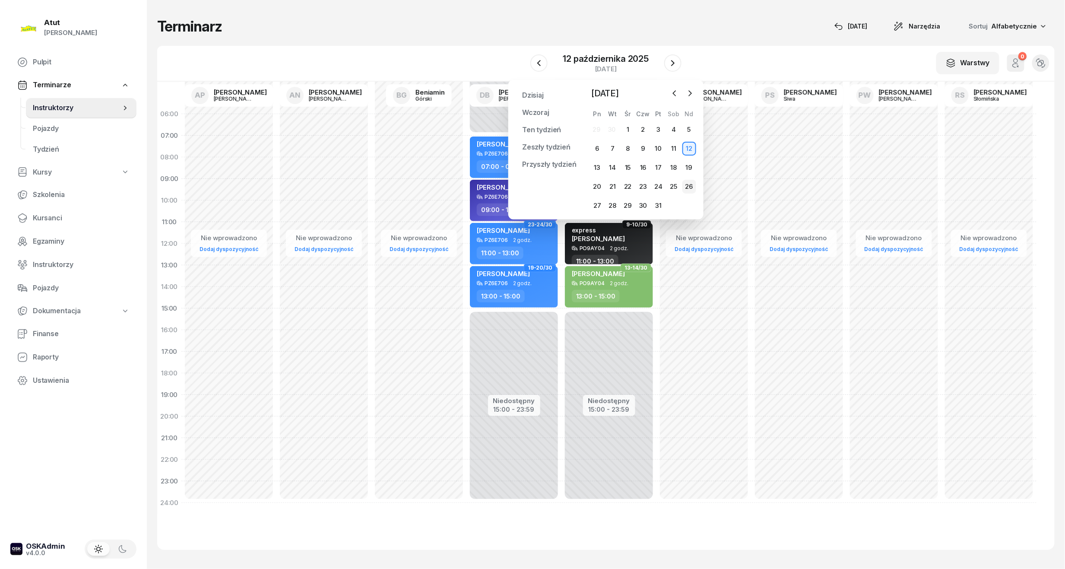
click at [685, 188] on div "26" at bounding box center [690, 187] width 14 height 14
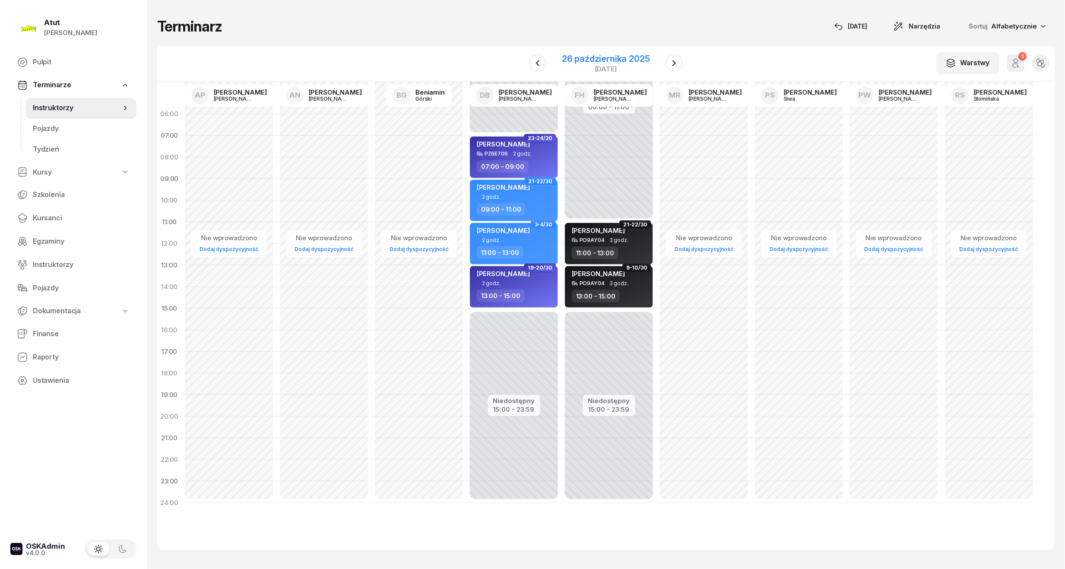
click at [617, 58] on div "26 października 2025" at bounding box center [606, 58] width 88 height 9
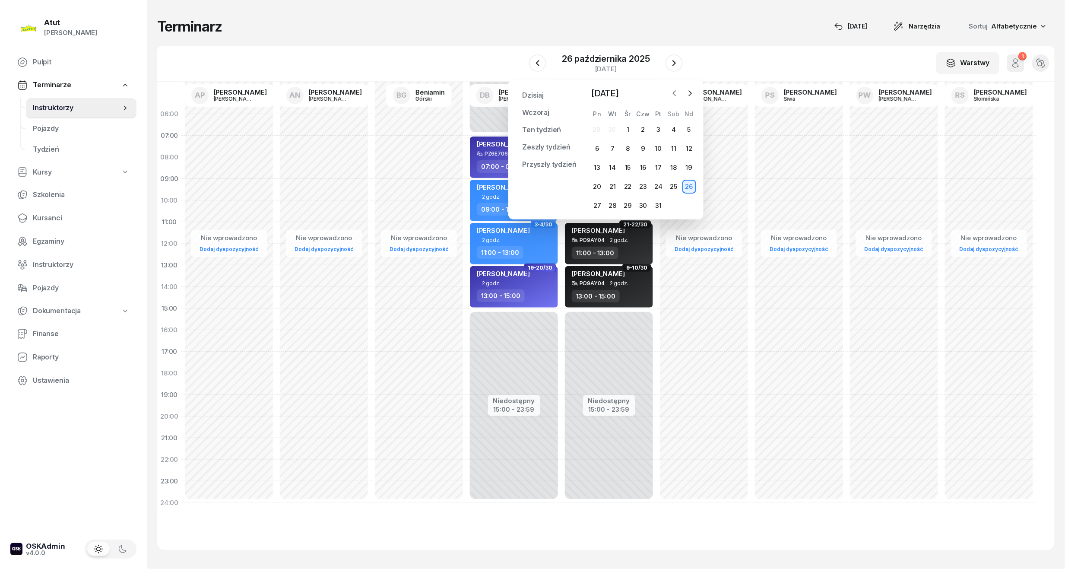
click at [674, 89] on icon "button" at bounding box center [675, 93] width 9 height 9
click at [661, 182] on div "26" at bounding box center [659, 187] width 14 height 14
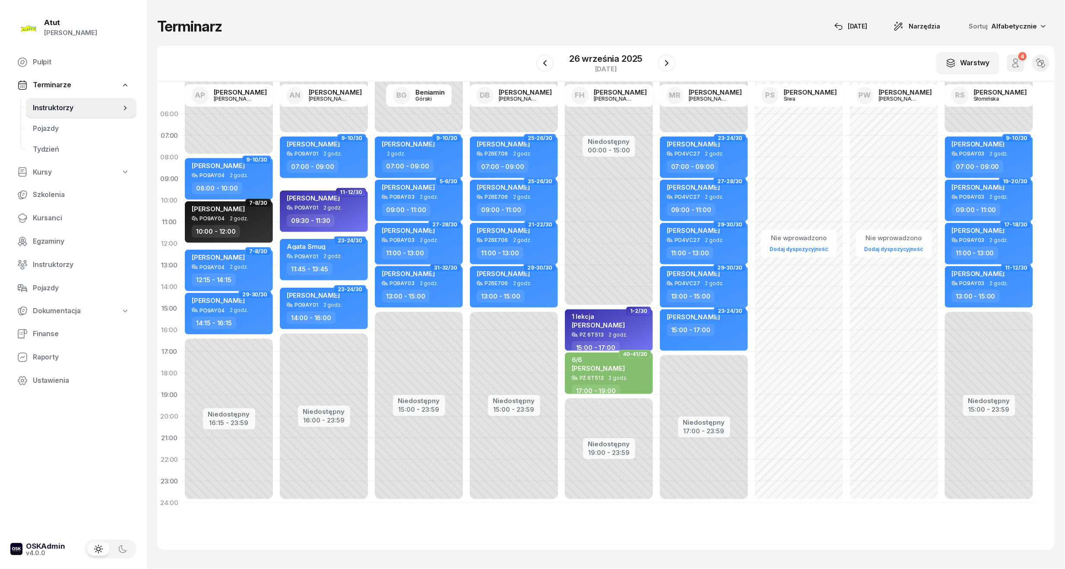
click at [426, 235] on div "[PERSON_NAME]" at bounding box center [408, 231] width 53 height 11
select select "11"
select select "13"
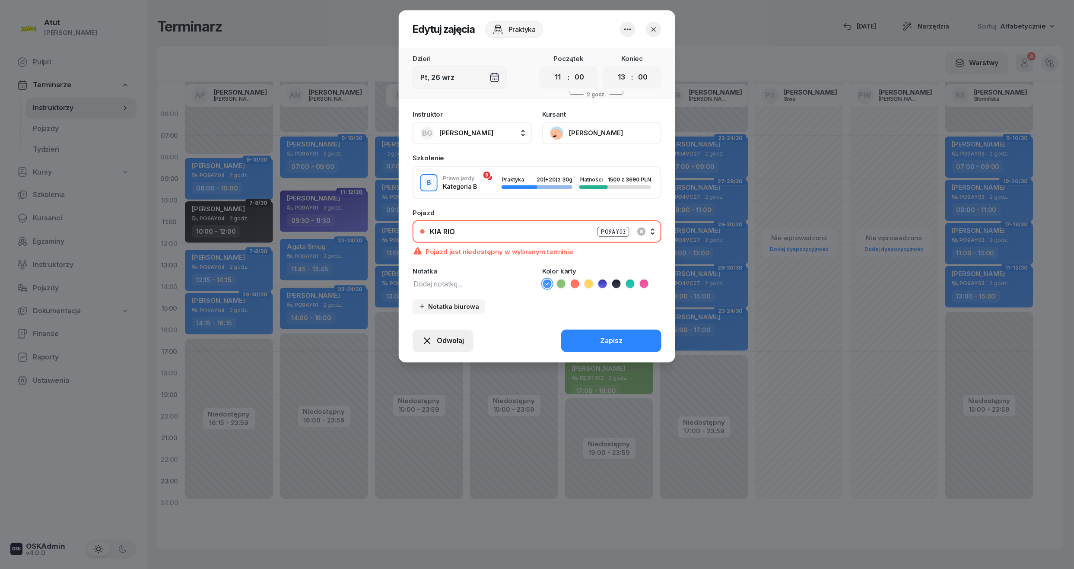
click at [455, 337] on span "Odwołaj" at bounding box center [450, 340] width 27 height 11
click at [440, 264] on div "My odwołaliśmy" at bounding box center [428, 266] width 52 height 11
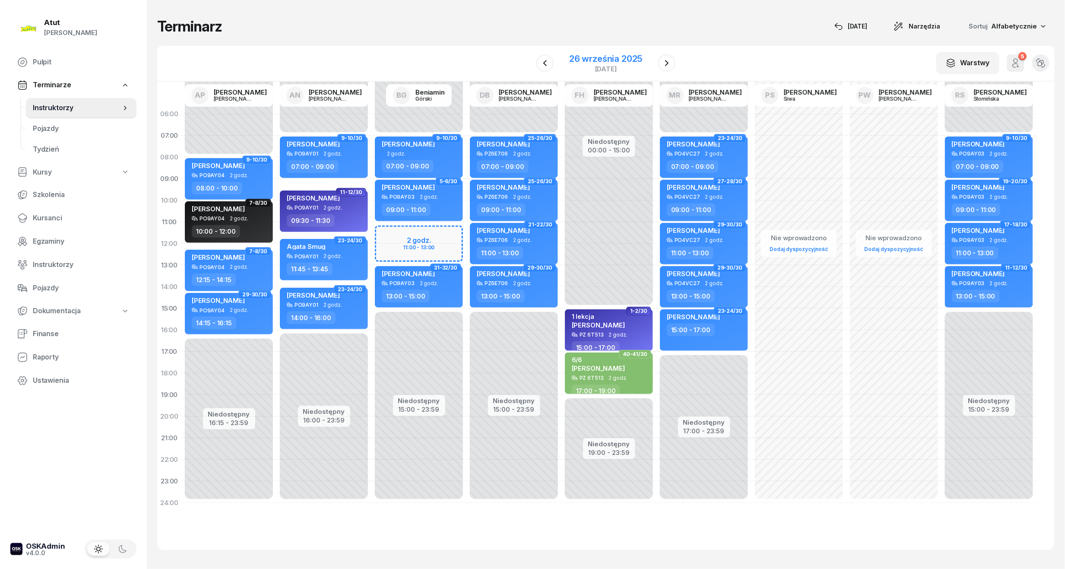
click at [587, 59] on div "26 września 2025" at bounding box center [605, 58] width 73 height 9
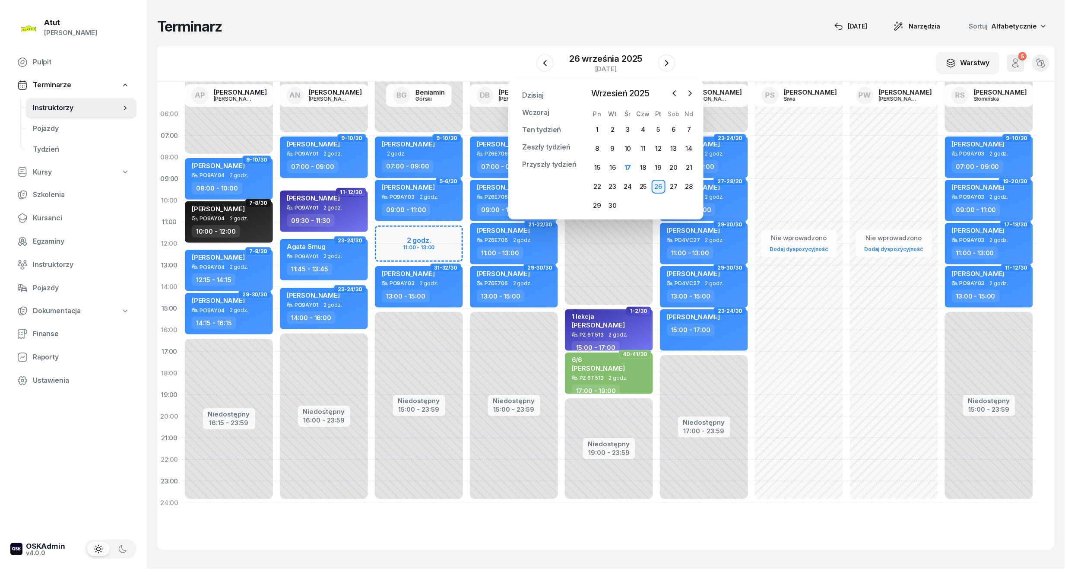
click at [397, 244] on div "Niedostępny 00:00 - 07:00 Niedostępny 15:00 - 23:59 9-10/30 [PERSON_NAME] 2 god…" at bounding box center [419, 308] width 95 height 410
select select "12"
select select "13"
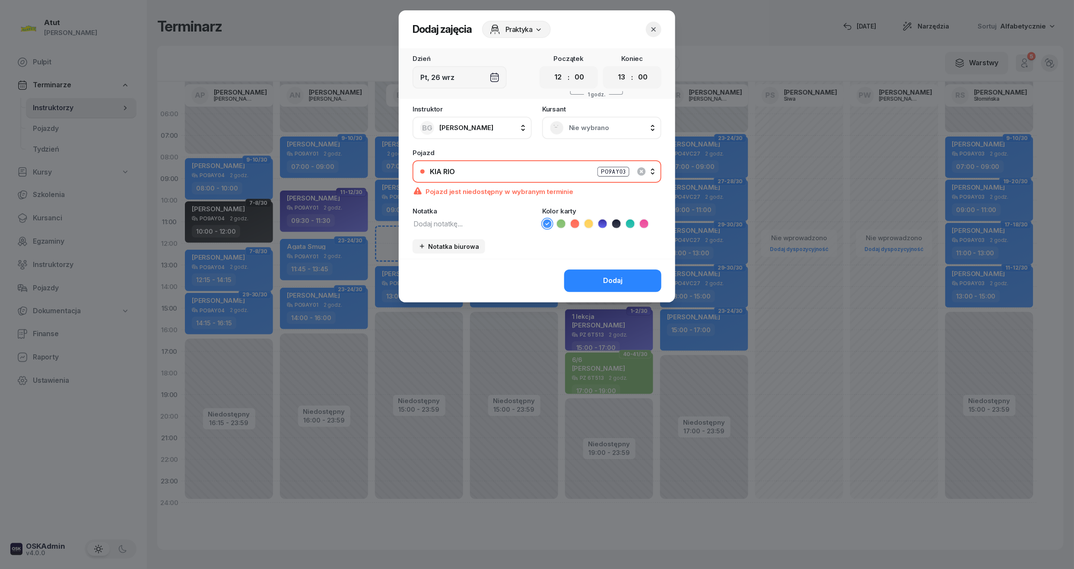
click at [645, 227] on icon at bounding box center [644, 223] width 9 height 9
click at [600, 267] on div "Dodaj" at bounding box center [537, 281] width 277 height 44
click at [611, 286] on button "Dodaj" at bounding box center [612, 281] width 97 height 22
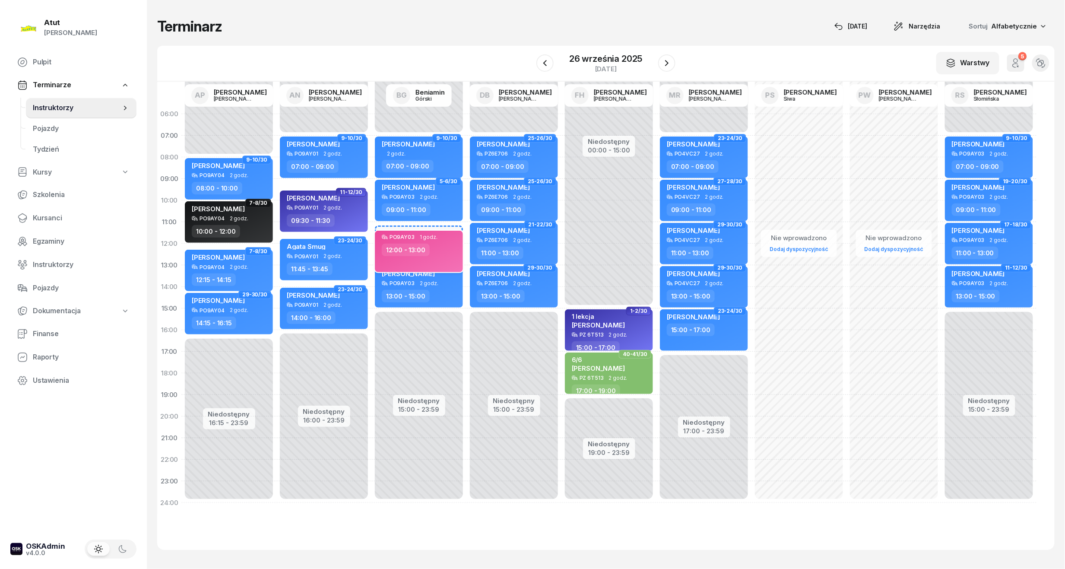
click at [446, 244] on div "12:00 - 13:00" at bounding box center [420, 250] width 76 height 13
select select "12"
select select "13"
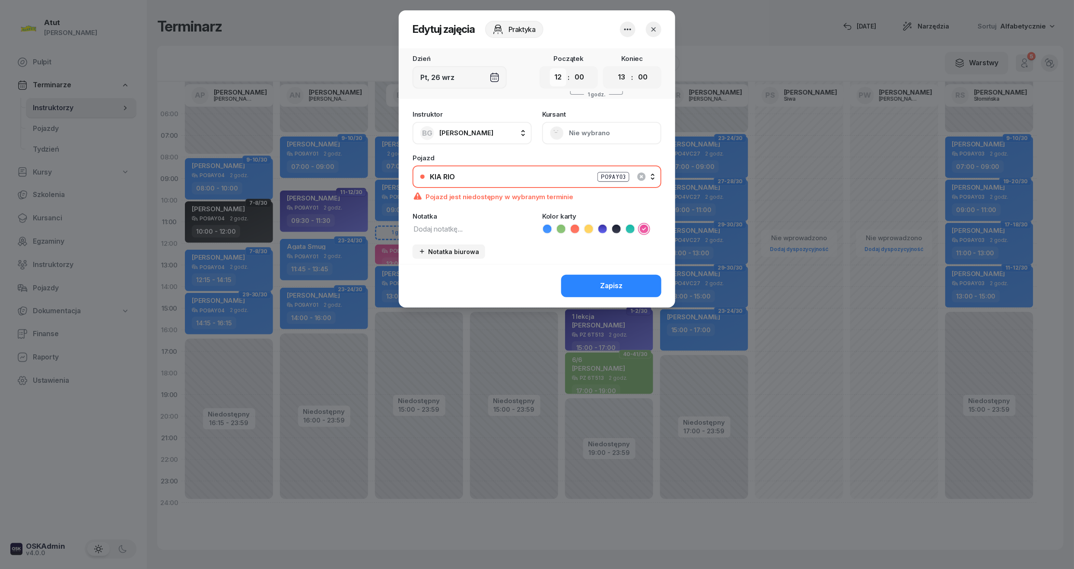
click at [557, 78] on select "00 01 02 03 04 05 06 07 08 09 10 11 12 13 14 15 16 17 18 19 20 21 22 23" at bounding box center [558, 77] width 16 height 18
select select "11"
click at [550, 68] on select "00 01 02 03 04 05 06 07 08 09 10 11 12 13 14 15 16 17 18 19 20 21 22 23" at bounding box center [558, 77] width 16 height 18
click at [620, 291] on button "Zapisz" at bounding box center [611, 286] width 100 height 22
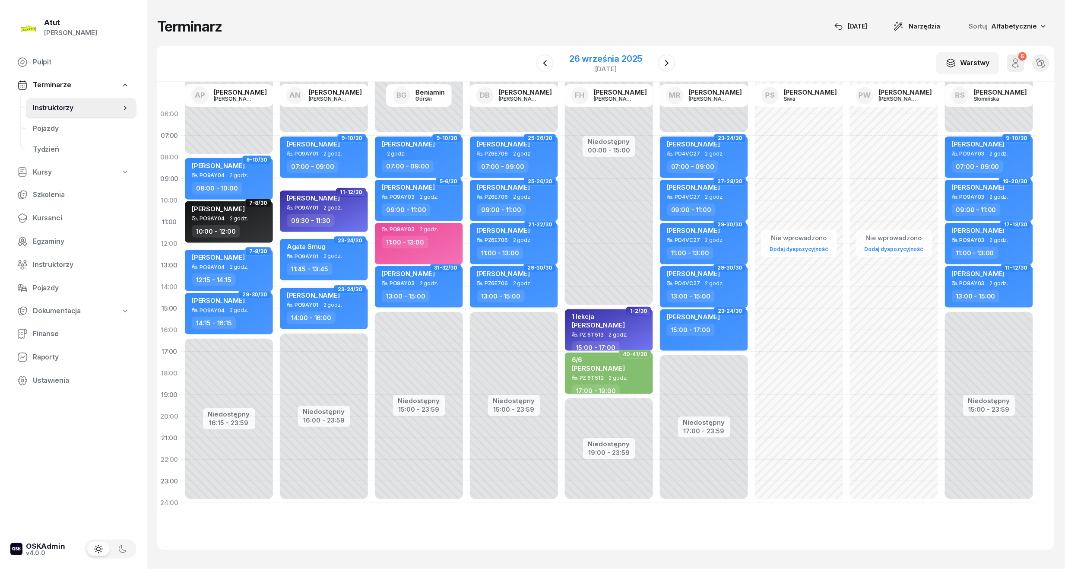
click at [582, 57] on div "26 września 2025" at bounding box center [605, 58] width 73 height 9
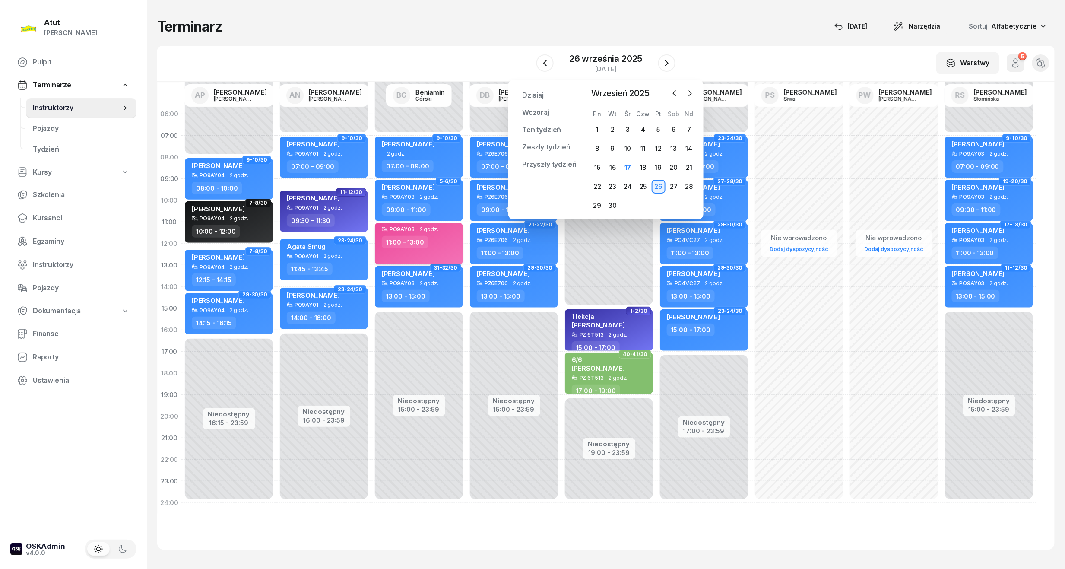
click at [391, 234] on div "PO9AY03 2 godz. 11:00 - 13:00" at bounding box center [419, 243] width 88 height 41
select select "11"
select select "13"
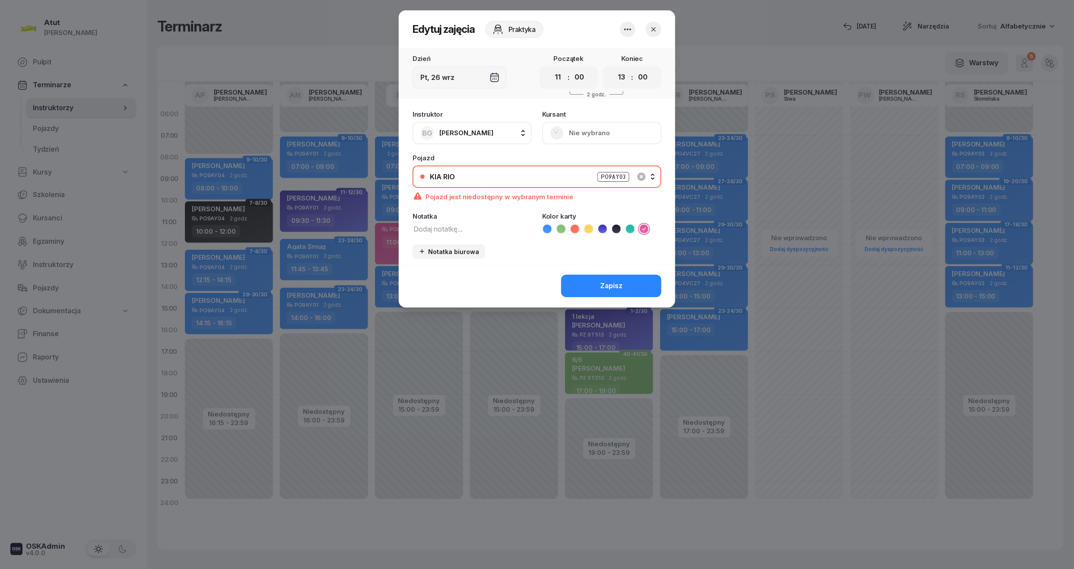
click at [661, 32] on button "button" at bounding box center [654, 30] width 16 height 16
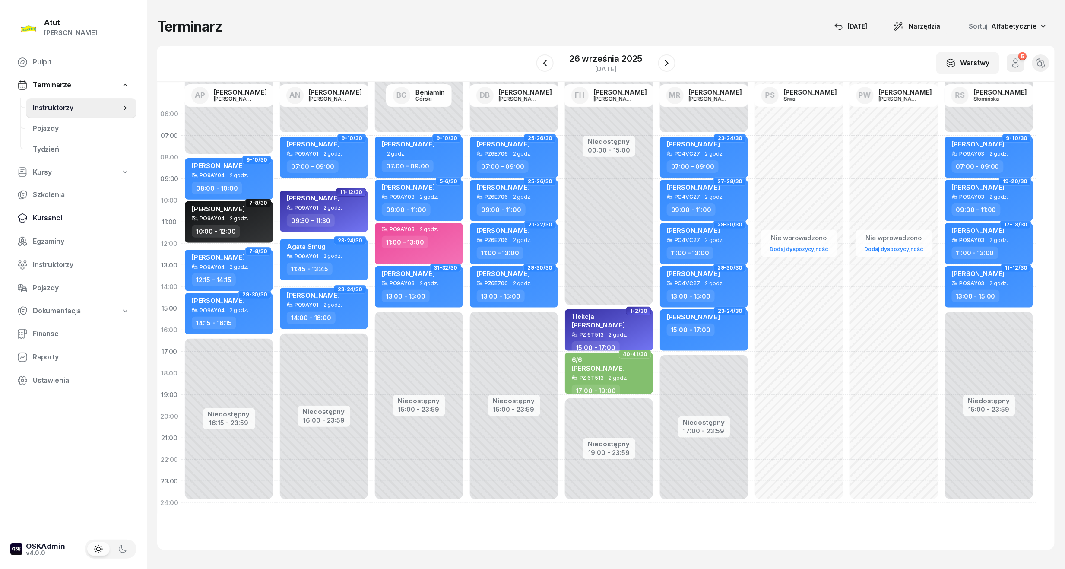
click at [38, 220] on span "Kursanci" at bounding box center [81, 218] width 97 height 11
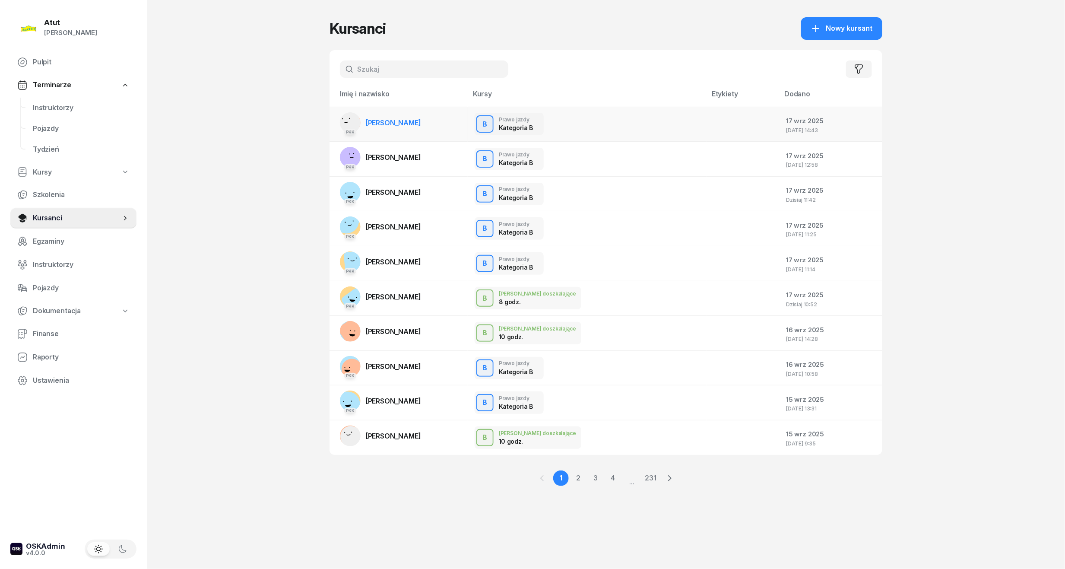
click at [387, 124] on span "[PERSON_NAME]" at bounding box center [393, 122] width 55 height 9
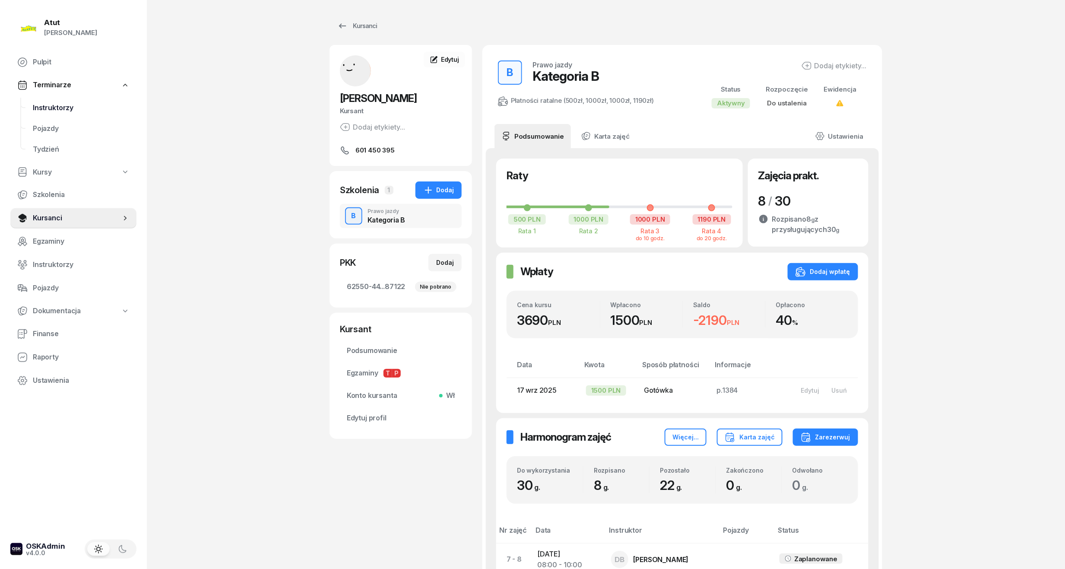
click at [61, 109] on span "Instruktorzy" at bounding box center [81, 107] width 97 height 11
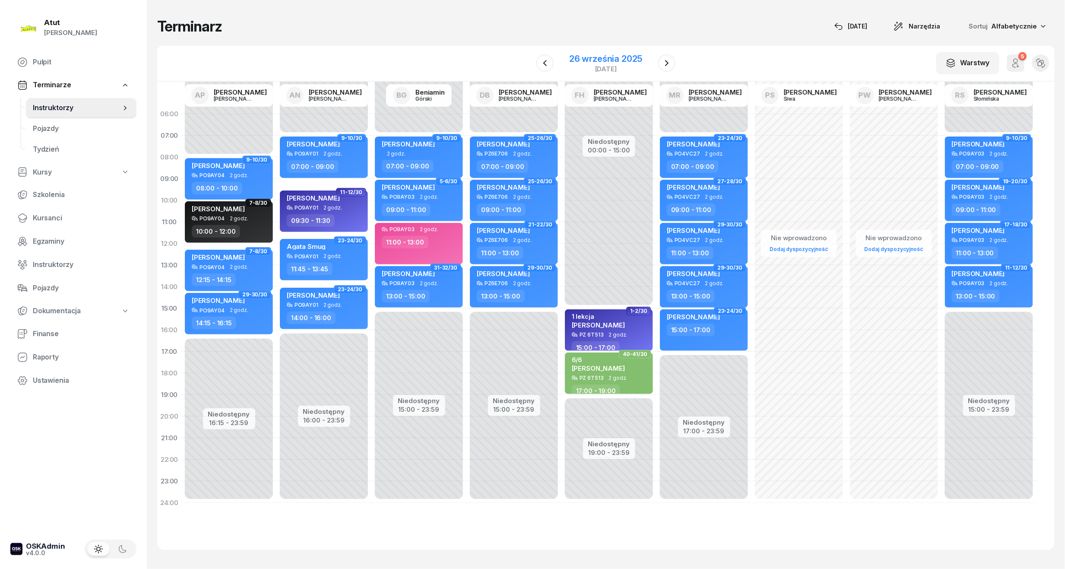
drag, startPoint x: 588, startPoint y: 63, endPoint x: 606, endPoint y: 73, distance: 20.5
click at [588, 63] on div "26 września 2025" at bounding box center [605, 58] width 73 height 9
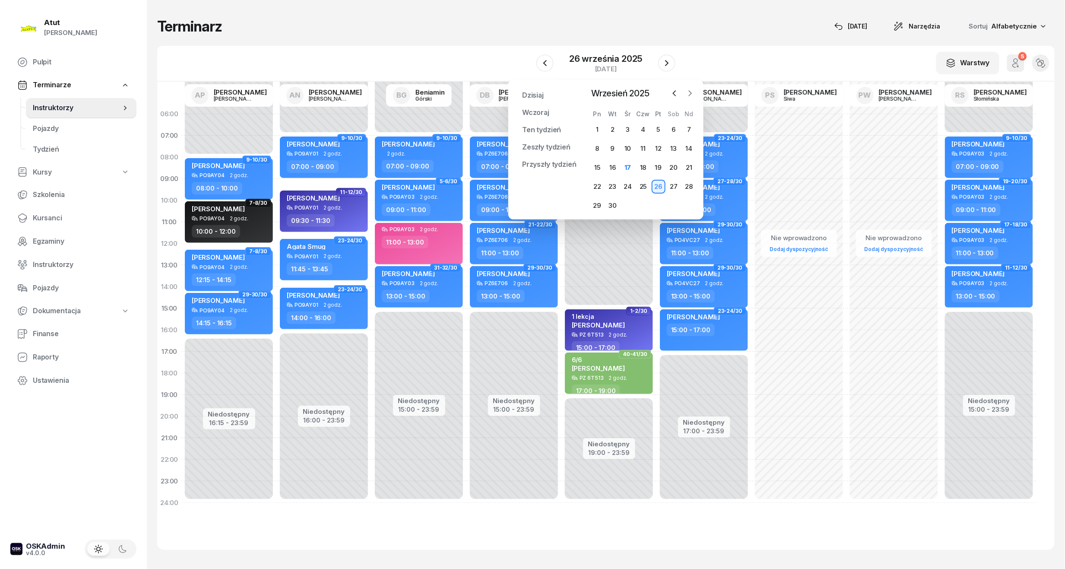
click at [687, 93] on icon "button" at bounding box center [690, 93] width 9 height 9
click at [692, 92] on icon "button" at bounding box center [691, 93] width 3 height 5
click at [598, 149] on div "3" at bounding box center [598, 149] width 14 height 14
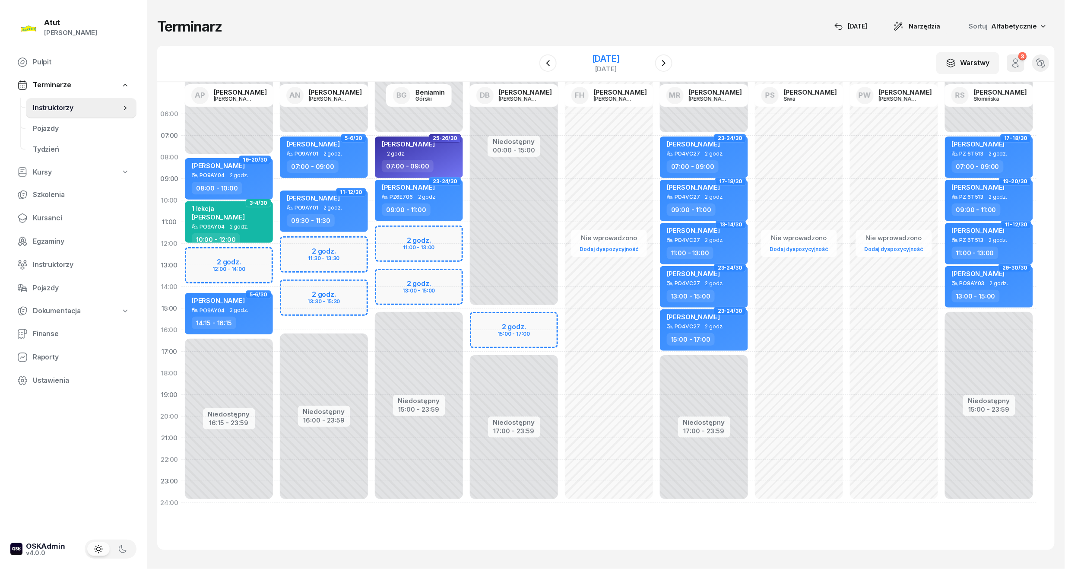
click at [599, 52] on div "[DATE]" at bounding box center [606, 63] width 88 height 25
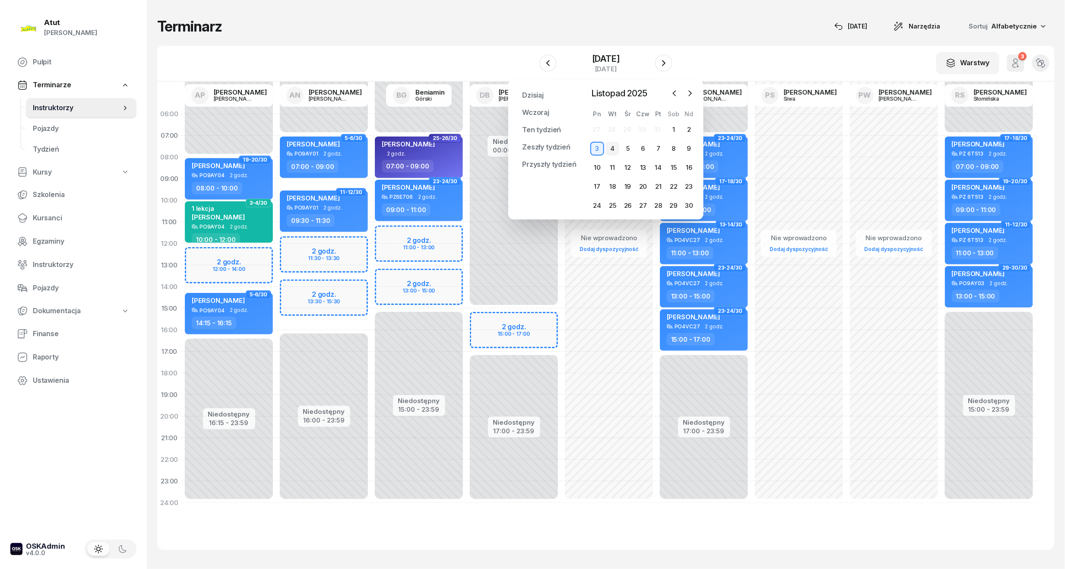
click at [614, 147] on div "4" at bounding box center [613, 149] width 14 height 14
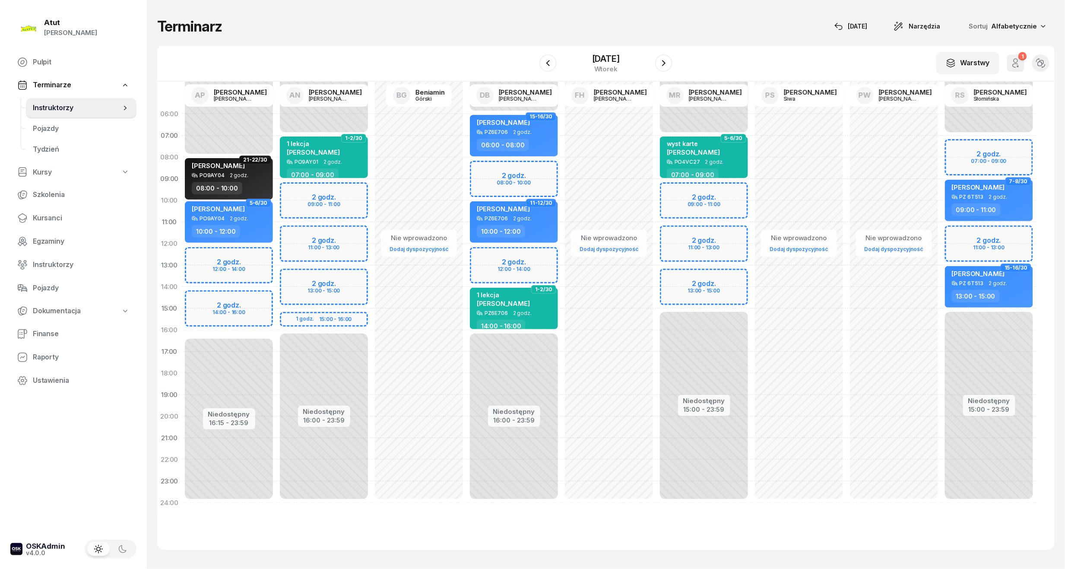
click at [701, 208] on div "Niedostępny 00:00 - 07:00 Niedostępny 15:00 - 23:59 2 godz. 09:00 - 11:00 2 god…" at bounding box center [704, 308] width 95 height 410
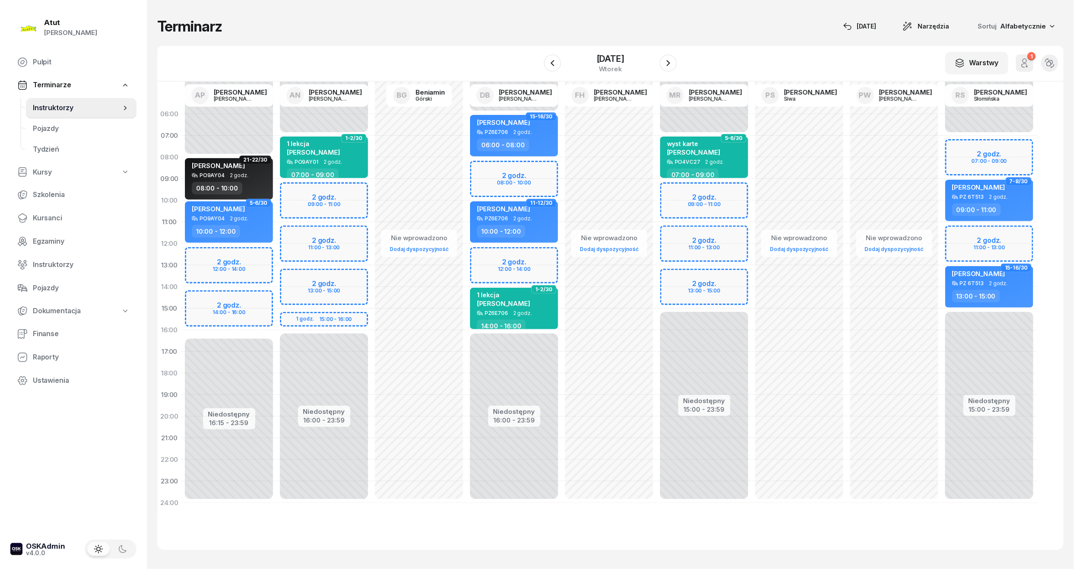
select select "10"
select select "12"
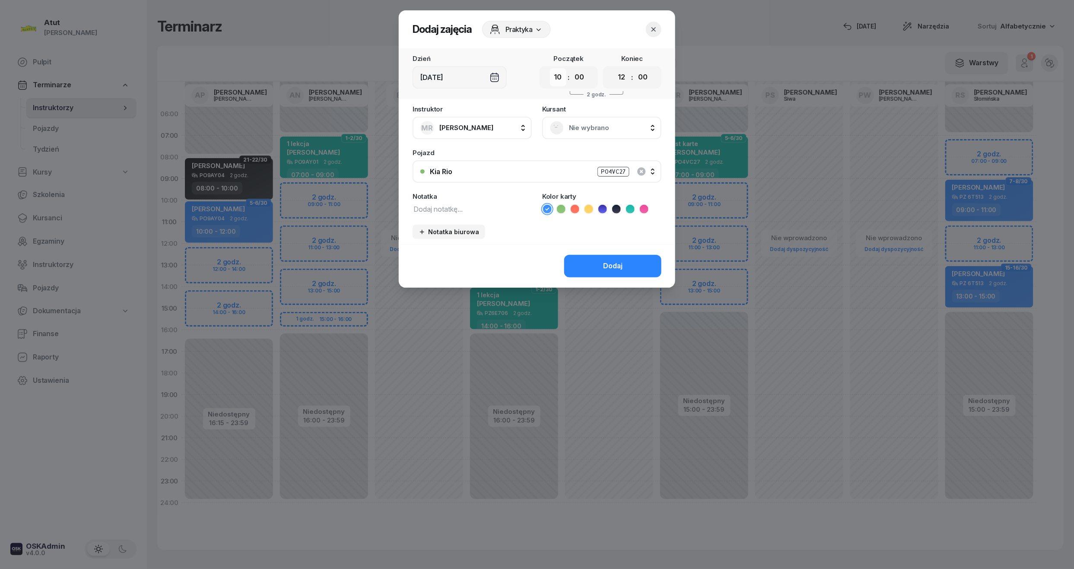
click at [562, 79] on select "00 01 02 03 04 05 06 07 08 09 10 11 12 13 14 15 16 17 18 19 20 21 22 23" at bounding box center [558, 77] width 16 height 18
select select "09"
click at [550, 68] on select "00 01 02 03 04 05 06 07 08 09 10 11 12 13 14 15 16 17 18 19 20 21 22 23" at bounding box center [558, 77] width 16 height 18
click at [624, 77] on select "00 01 02 03 04 05 06 07 08 09 10 11 12 13 14 15 16 17 18 19 20 21 22 23" at bounding box center [622, 77] width 16 height 18
select select "11"
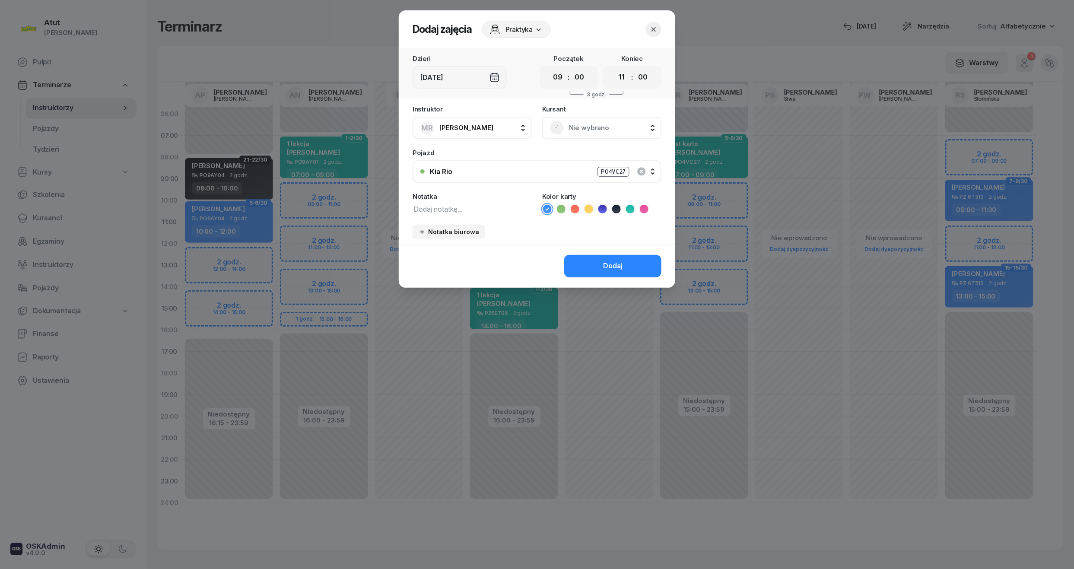
click at [614, 68] on select "00 01 02 03 04 05 06 07 08 09 10 11 12 13 14 15 16 17 18 19 20 21 22 23" at bounding box center [622, 77] width 16 height 18
click at [582, 125] on span "Nie wybrano" at bounding box center [611, 127] width 85 height 11
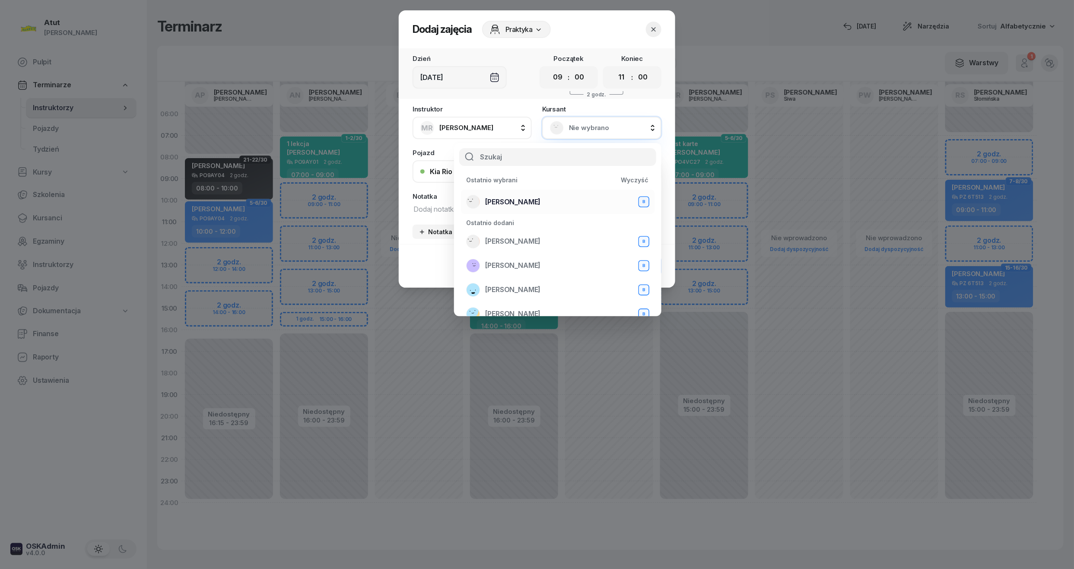
click at [533, 197] on span "[PERSON_NAME]" at bounding box center [512, 202] width 55 height 11
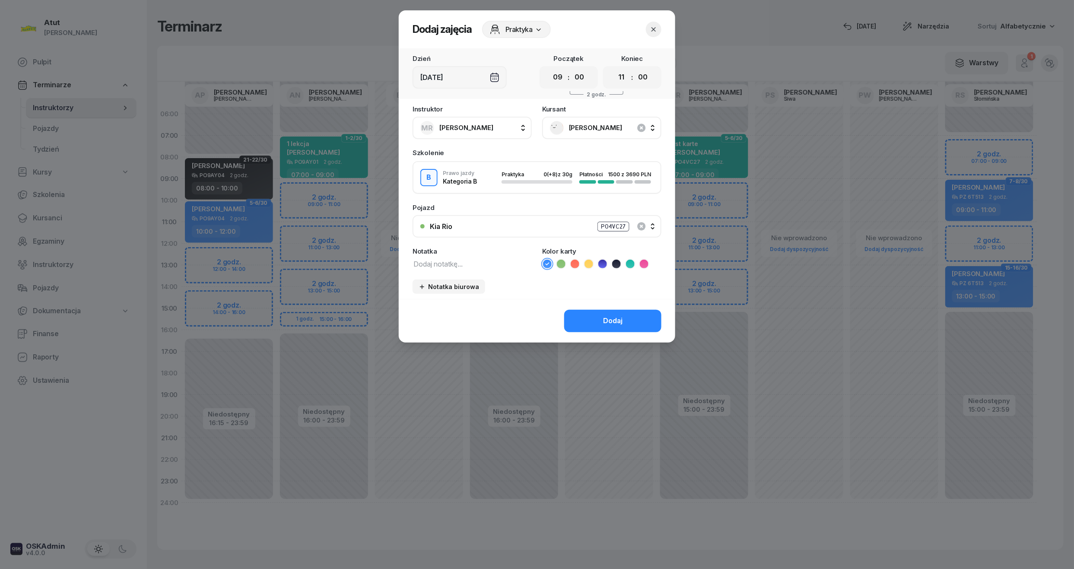
click at [626, 264] on icon at bounding box center [630, 264] width 9 height 9
click at [503, 252] on div "Notatka" at bounding box center [472, 251] width 119 height 6
click at [493, 270] on div "Instruktor MR [PERSON_NAME] AP [PERSON_NAME] AN [PERSON_NAME] BG [PERSON_NAME] …" at bounding box center [537, 202] width 277 height 193
click at [493, 269] on div "Instruktor MR [PERSON_NAME] AP [PERSON_NAME] AN [PERSON_NAME] BG [PERSON_NAME] …" at bounding box center [537, 202] width 277 height 193
drag, startPoint x: 493, startPoint y: 269, endPoint x: 467, endPoint y: 258, distance: 28.1
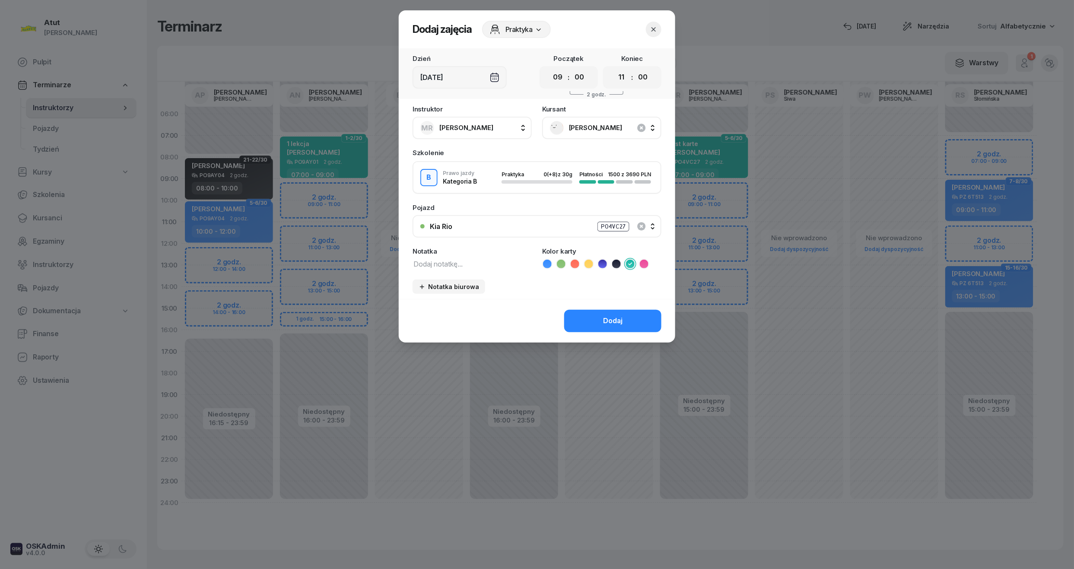
click at [467, 258] on textarea at bounding box center [472, 263] width 119 height 11
type textarea "1 lekcja wsyt karte"
click at [626, 315] on button "Dodaj" at bounding box center [612, 321] width 97 height 22
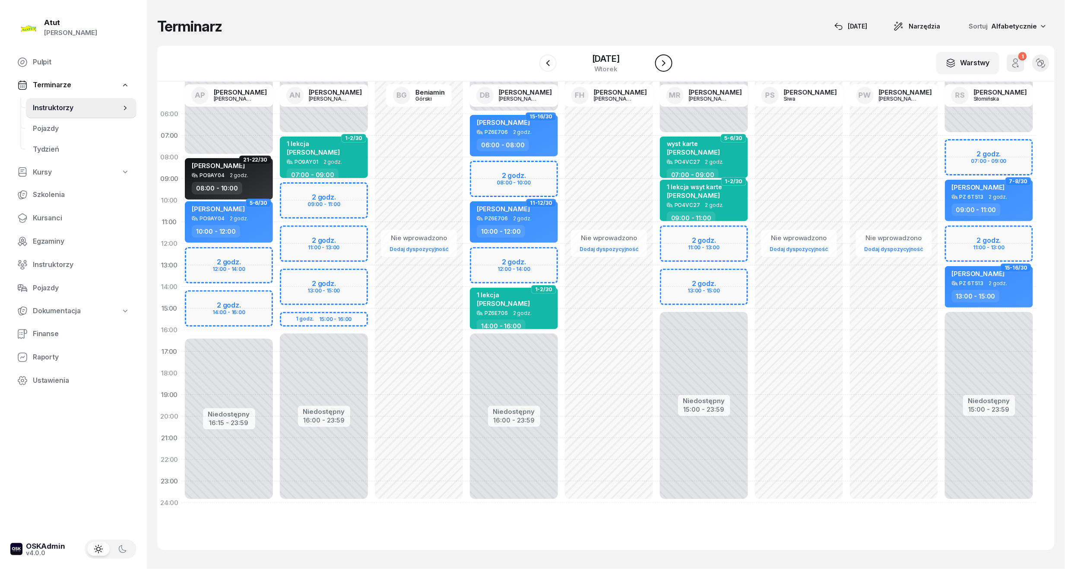
click at [669, 65] on icon "button" at bounding box center [664, 63] width 10 height 10
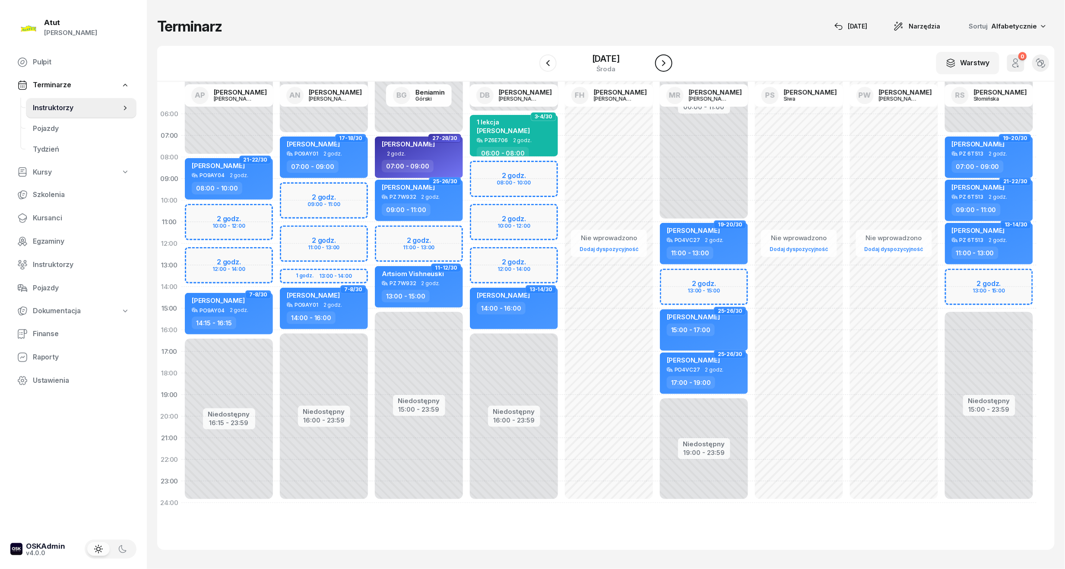
click at [669, 65] on button "button" at bounding box center [663, 62] width 17 height 17
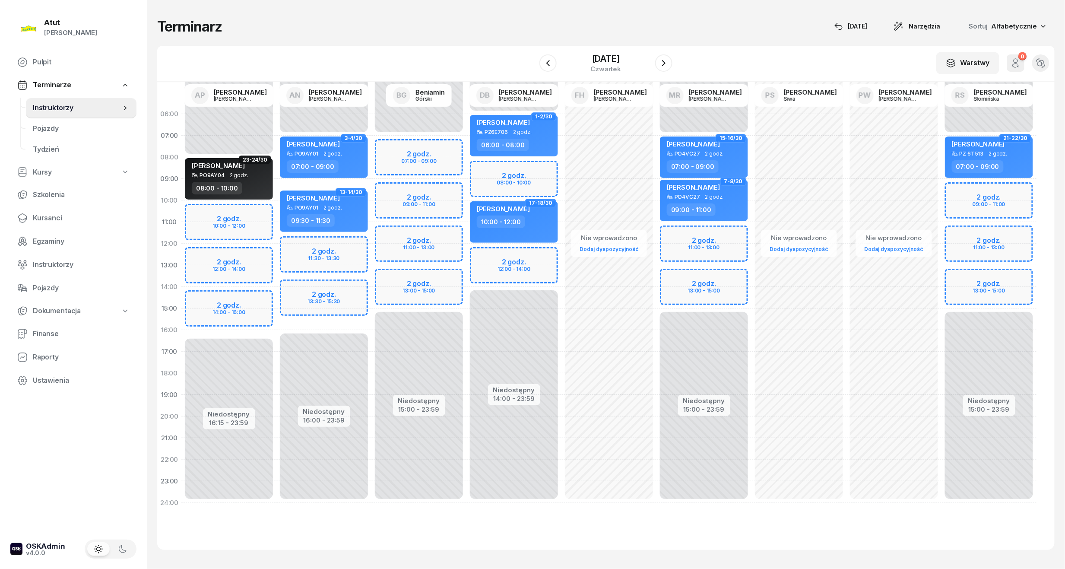
click at [716, 242] on div "Niedostępny 00:00 - 07:00 Niedostępny 15:00 - 23:59 2 godz. 11:00 - 13:00 2 god…" at bounding box center [704, 308] width 95 height 410
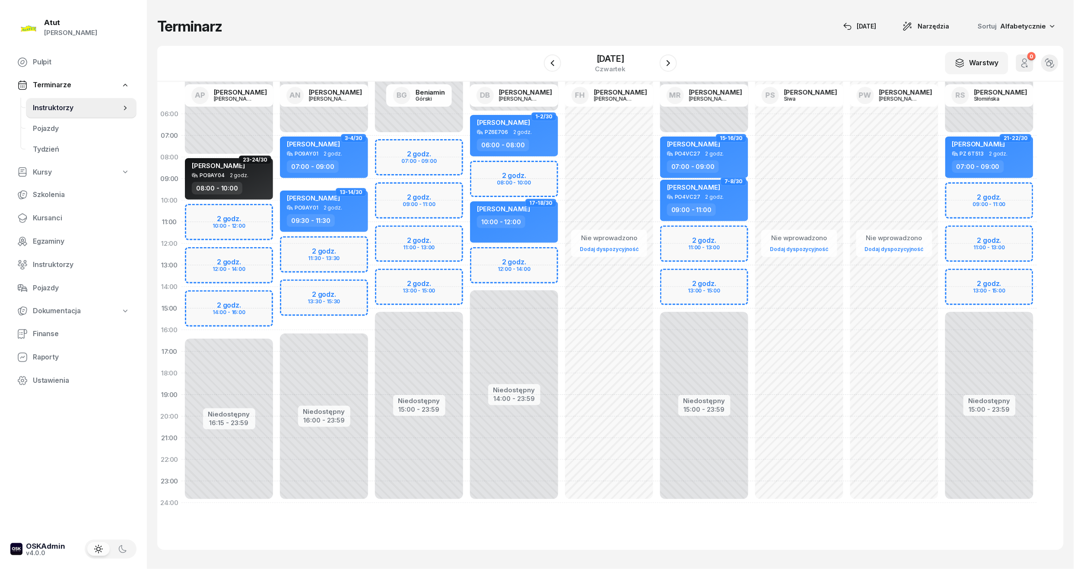
select select "11"
select select "13"
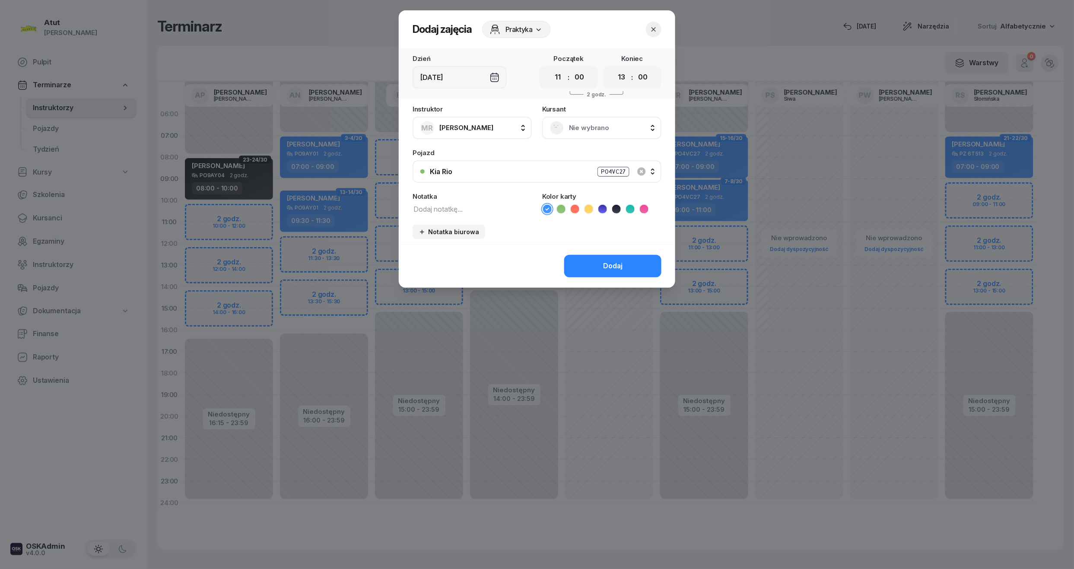
click at [612, 130] on span "Nie wybrano" at bounding box center [611, 127] width 85 height 11
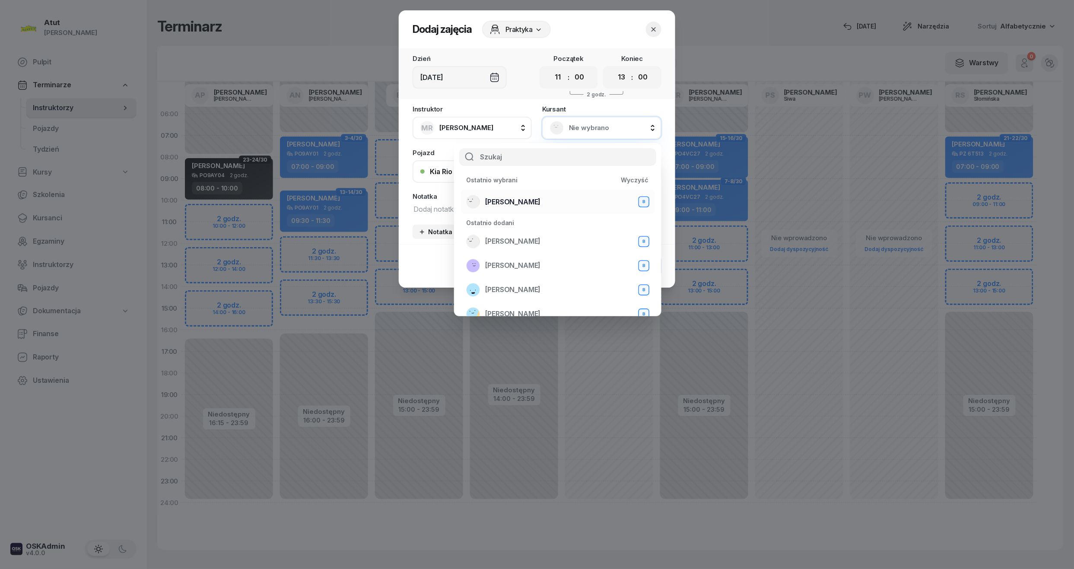
click at [508, 200] on span "[PERSON_NAME]" at bounding box center [512, 202] width 55 height 11
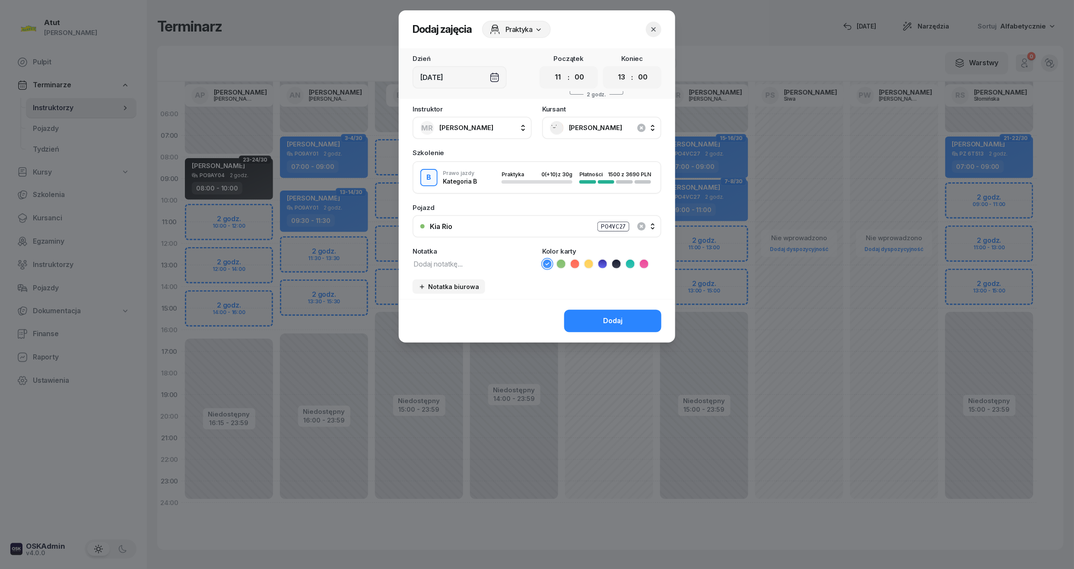
click at [648, 26] on button "button" at bounding box center [654, 30] width 16 height 16
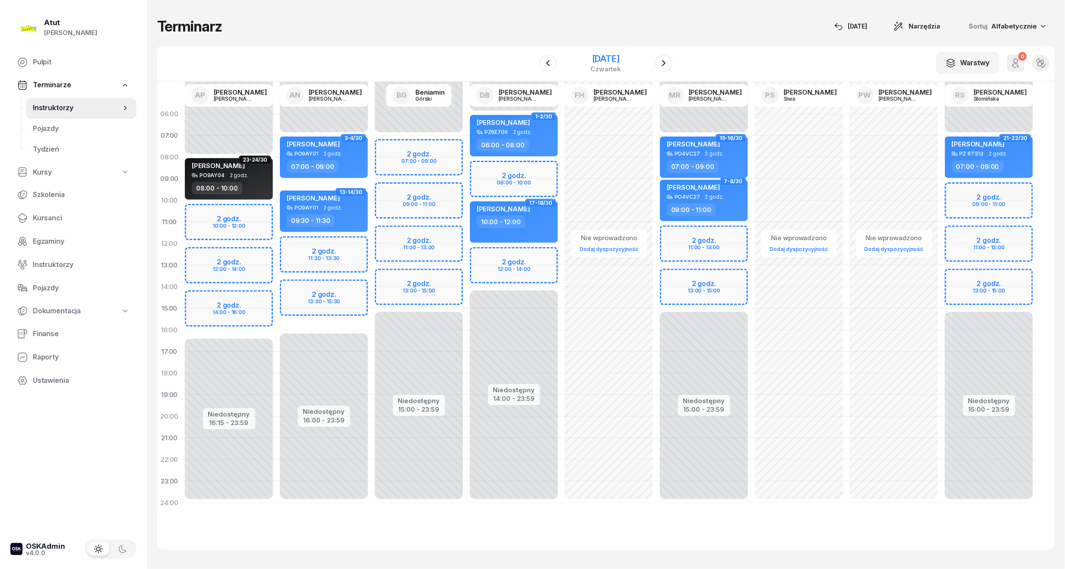
click at [619, 54] on div "[DATE]" at bounding box center [606, 58] width 31 height 9
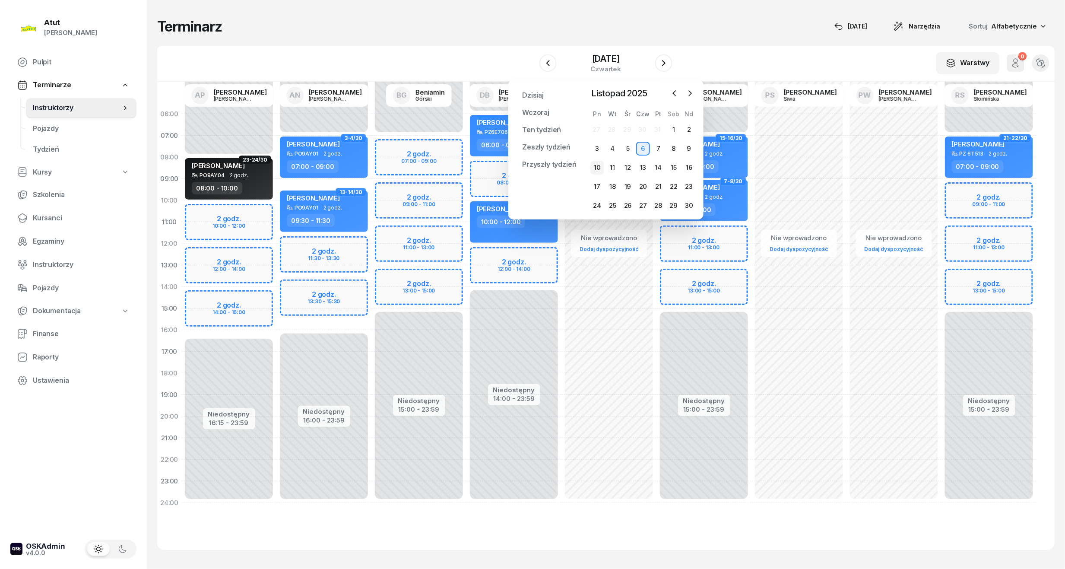
click at [600, 165] on div "10" at bounding box center [598, 168] width 14 height 14
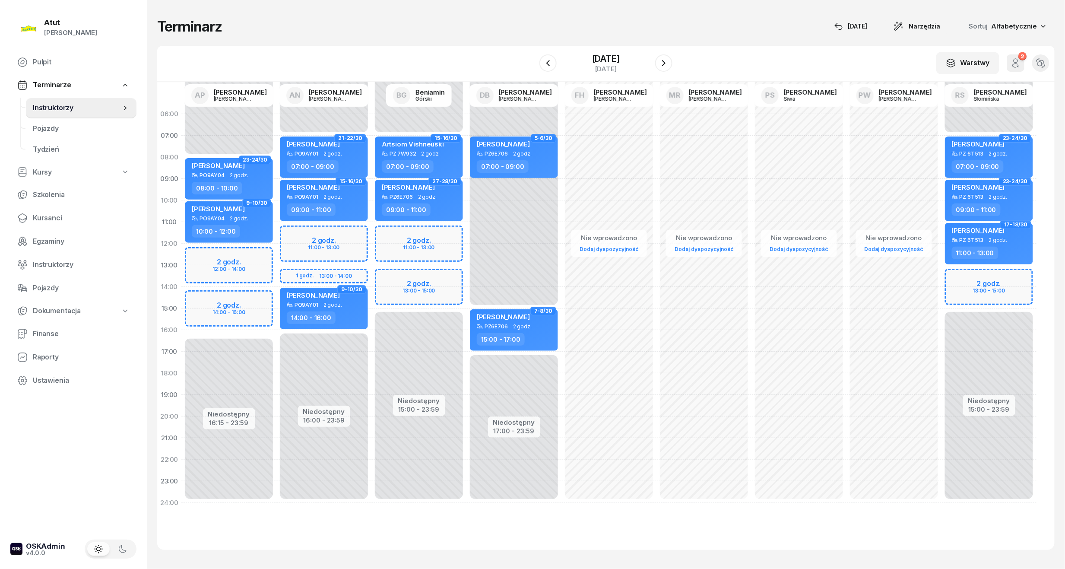
click at [658, 54] on div at bounding box center [663, 62] width 17 height 17
click at [661, 64] on icon "button" at bounding box center [664, 63] width 10 height 10
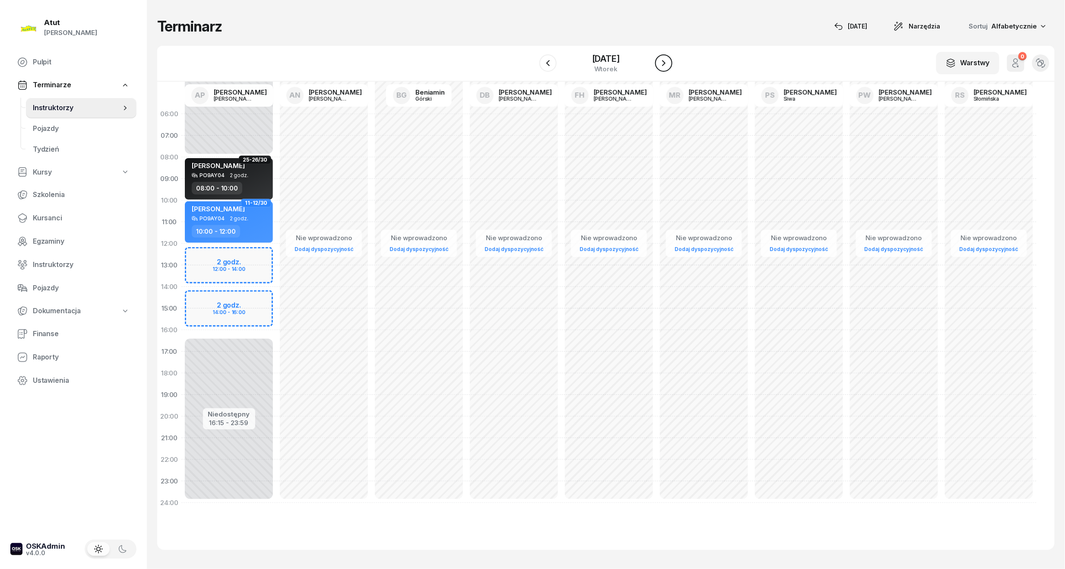
click at [661, 64] on icon "button" at bounding box center [664, 63] width 10 height 10
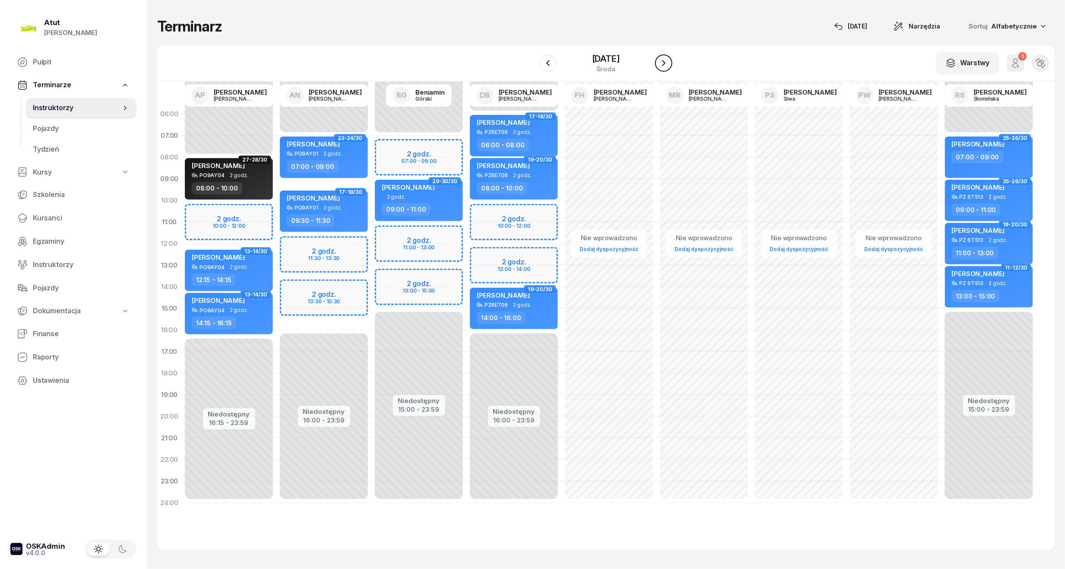
click at [661, 64] on icon "button" at bounding box center [664, 63] width 10 height 10
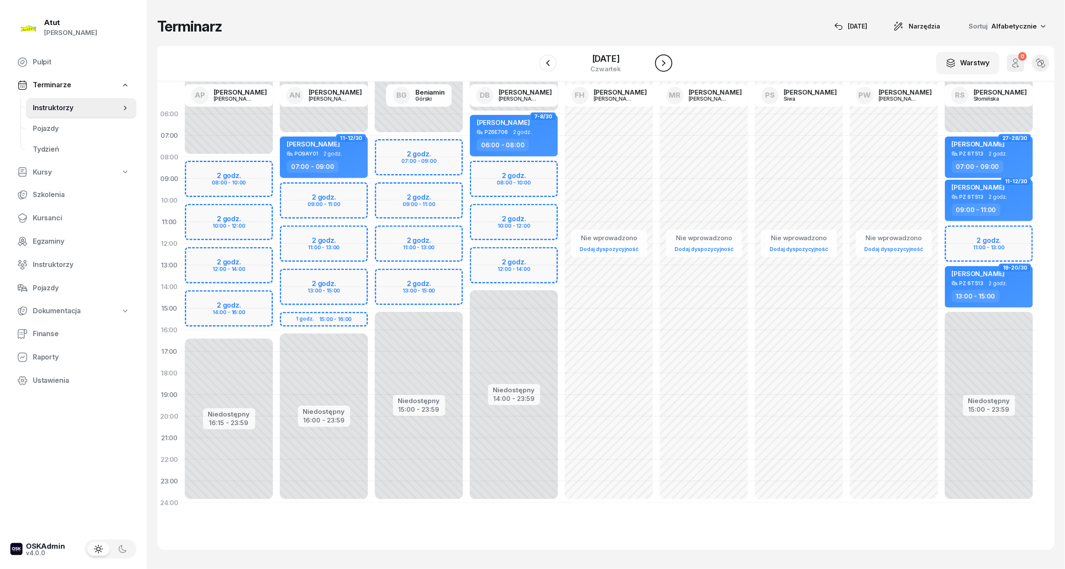
click at [661, 64] on icon "button" at bounding box center [664, 63] width 10 height 10
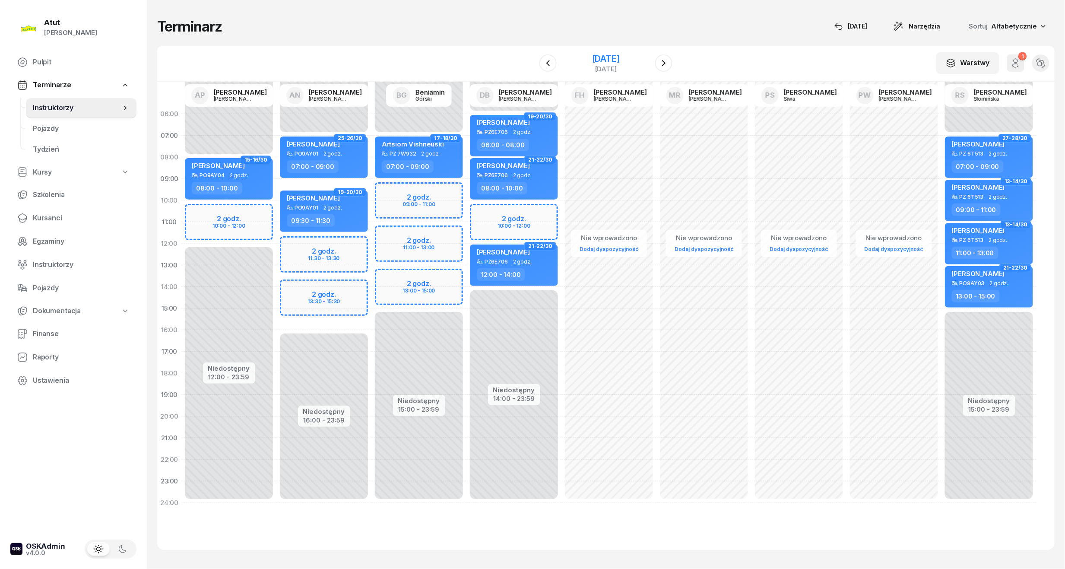
click at [620, 59] on div "[DATE]" at bounding box center [606, 58] width 28 height 9
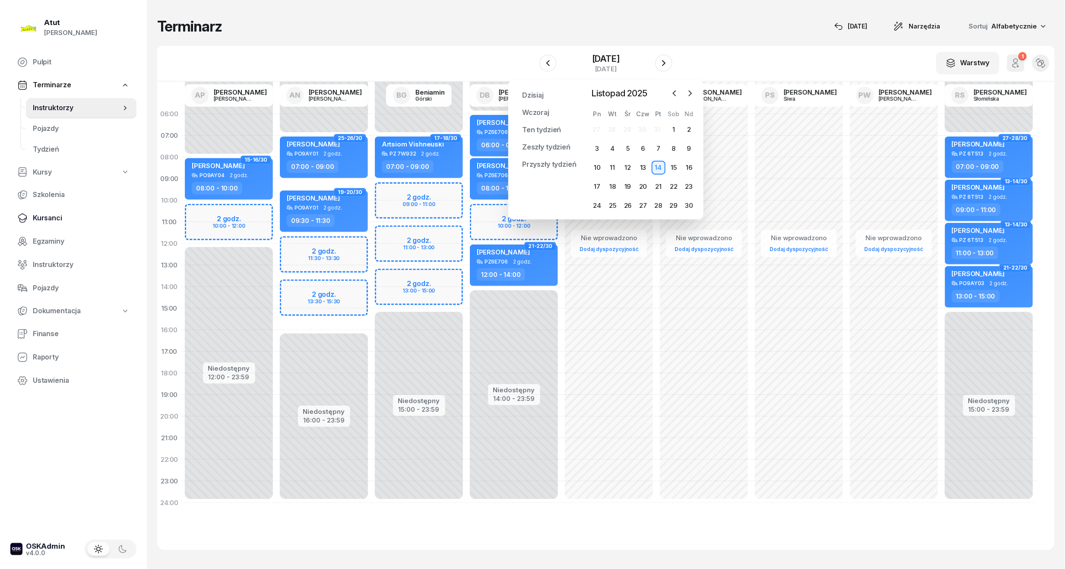
click at [44, 218] on span "Kursanci" at bounding box center [81, 218] width 97 height 11
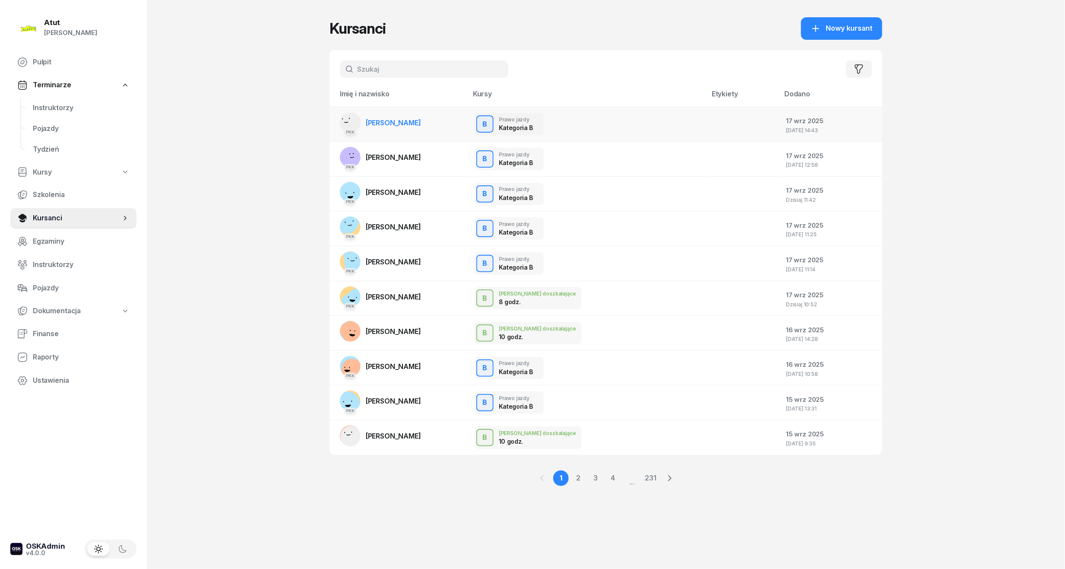
click at [392, 118] on span "[PERSON_NAME]" at bounding box center [393, 122] width 55 height 9
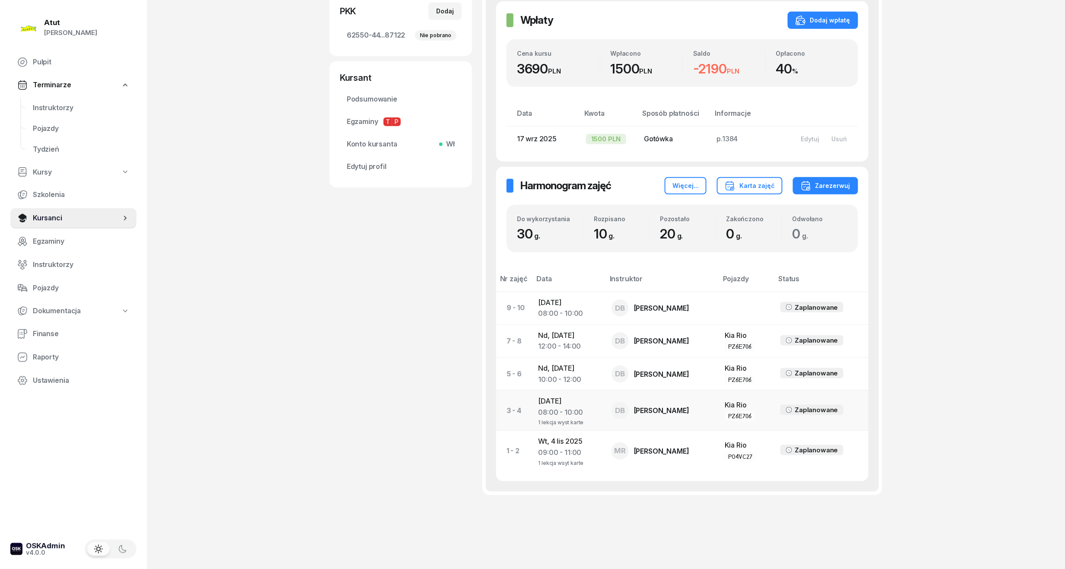
scroll to position [263, 0]
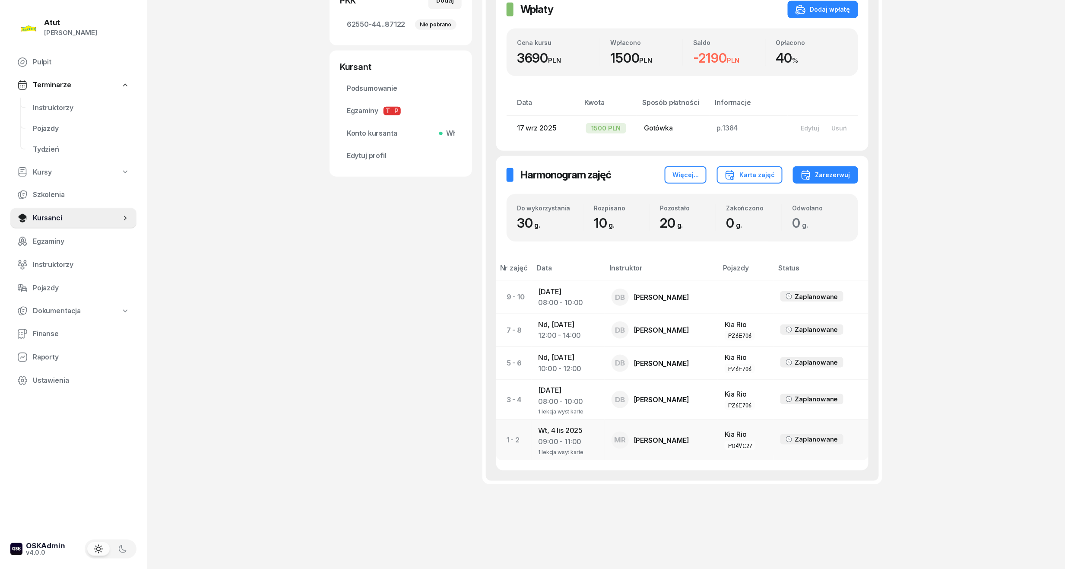
click at [588, 436] on td "[DATE] 09:00 - 11:00 1 lekcja wsyt karte" at bounding box center [568, 440] width 73 height 40
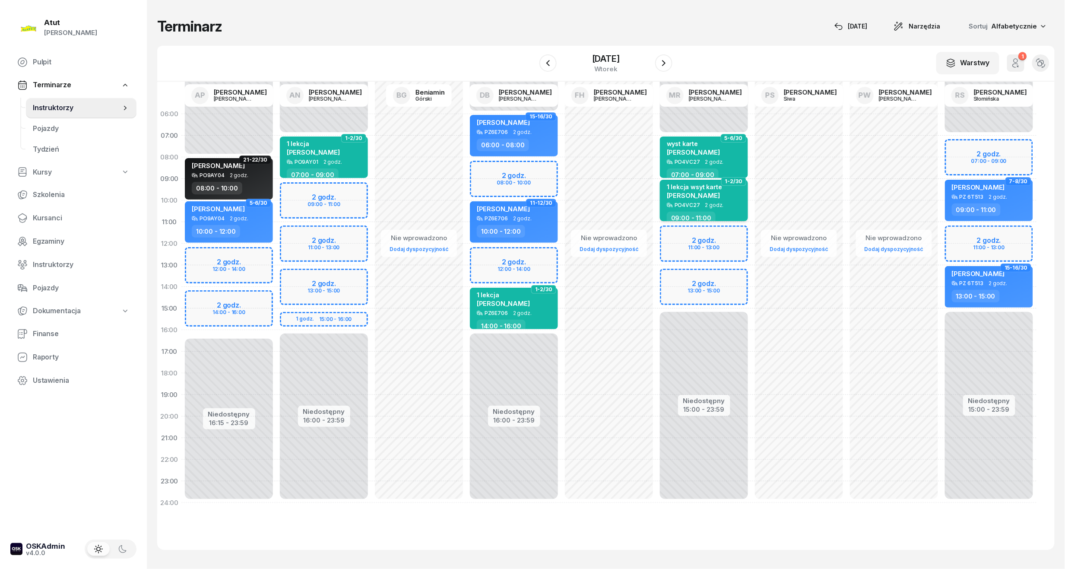
click at [704, 193] on span "[PERSON_NAME]" at bounding box center [693, 195] width 53 height 8
select select "09"
select select "11"
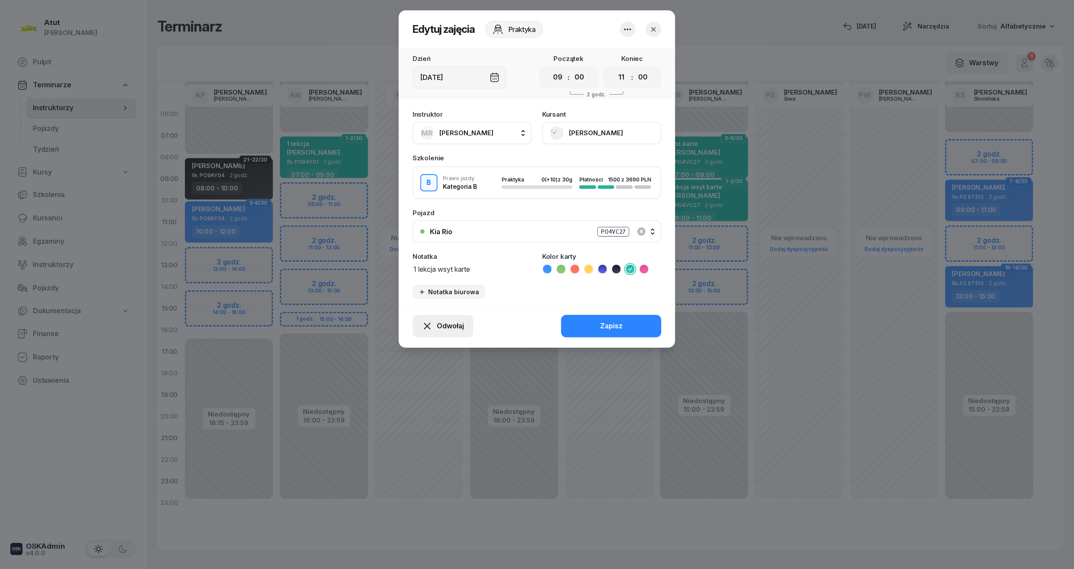
click at [449, 333] on button "Odwołaj" at bounding box center [443, 326] width 61 height 22
click at [439, 246] on div "My odwołaliśmy" at bounding box center [428, 251] width 52 height 11
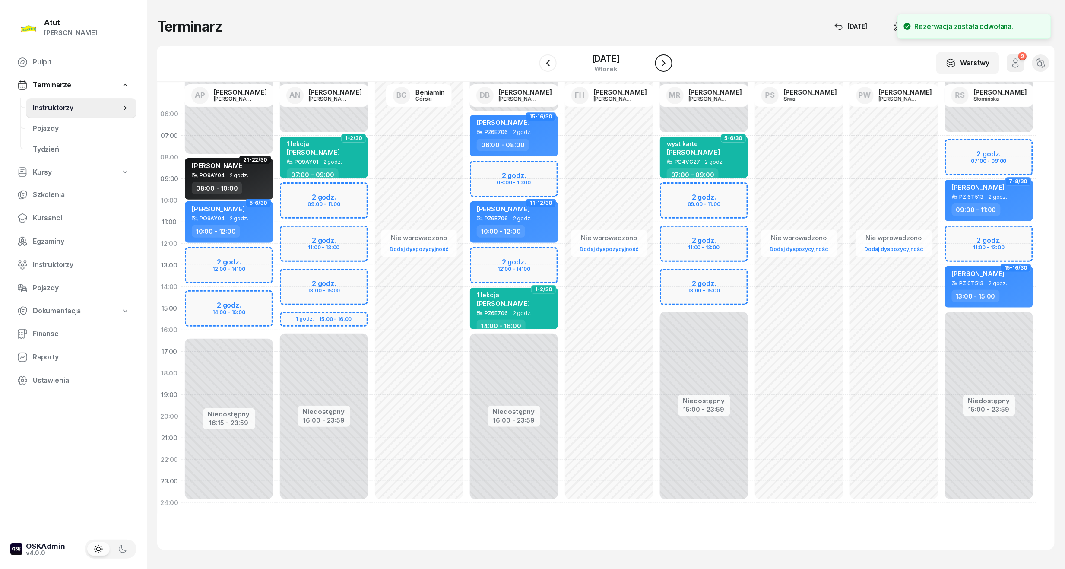
click at [671, 64] on button "button" at bounding box center [663, 62] width 17 height 17
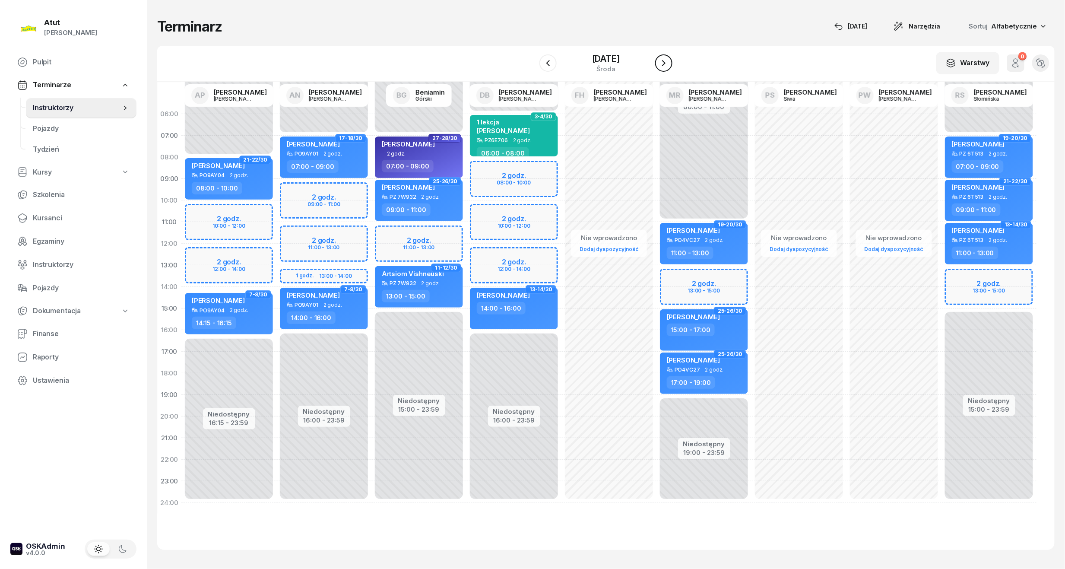
click at [668, 61] on icon "button" at bounding box center [664, 63] width 10 height 10
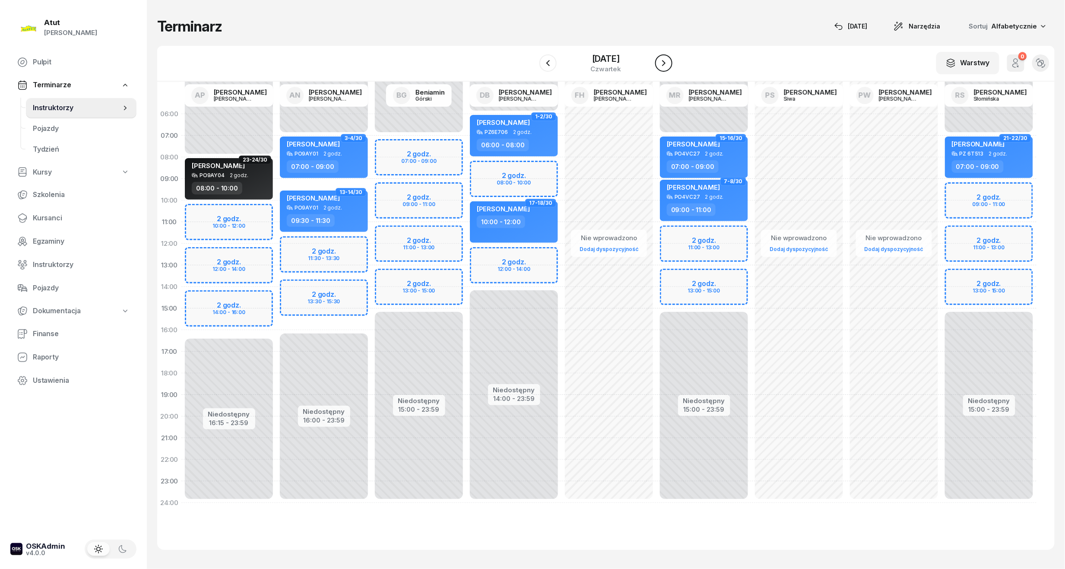
click at [662, 61] on icon "button" at bounding box center [664, 63] width 10 height 10
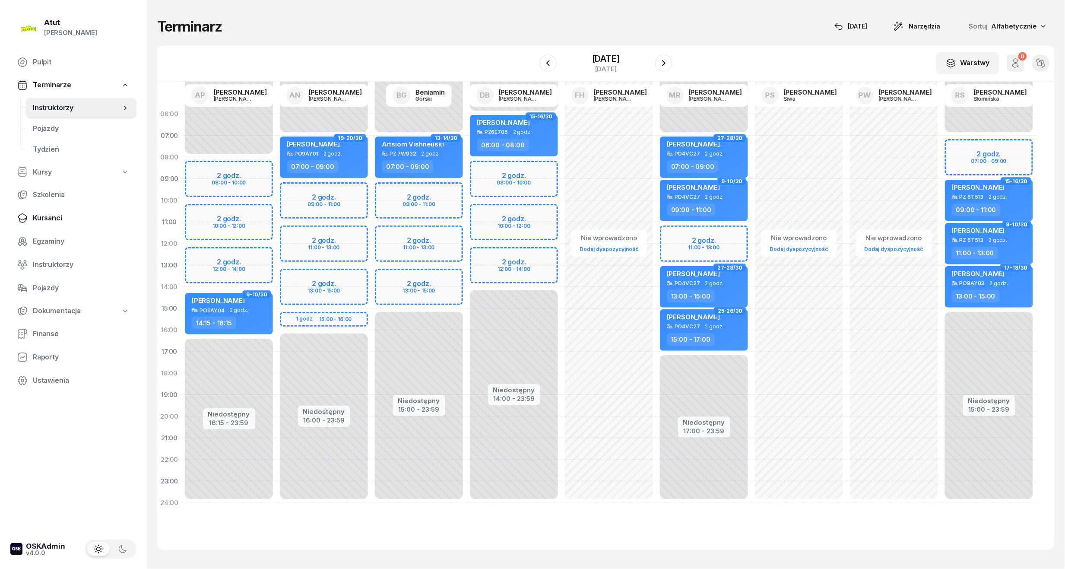
click at [37, 214] on span "Kursanci" at bounding box center [81, 218] width 97 height 11
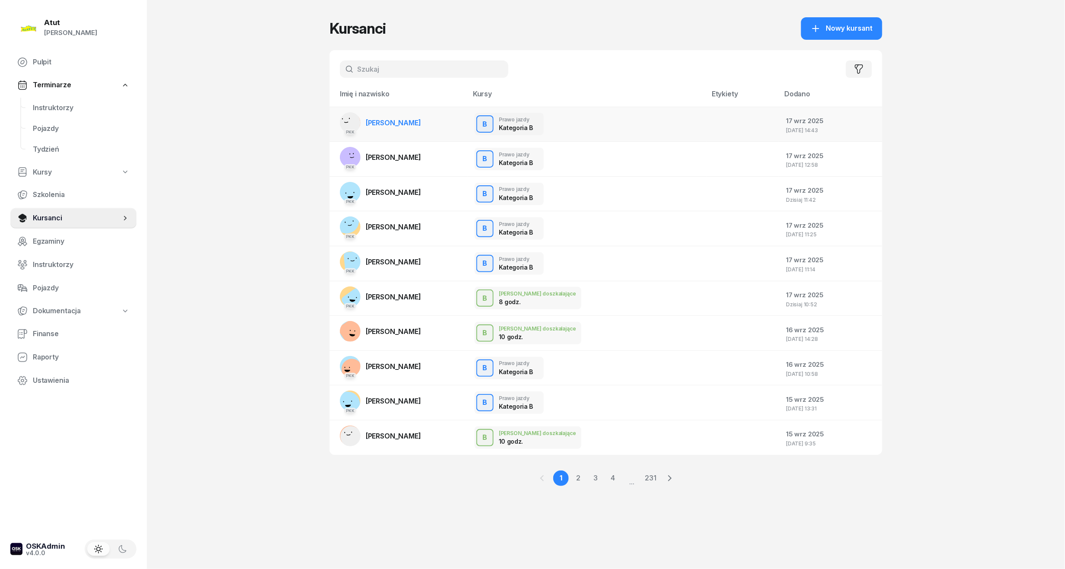
click at [408, 119] on span "[PERSON_NAME]" at bounding box center [393, 122] width 55 height 9
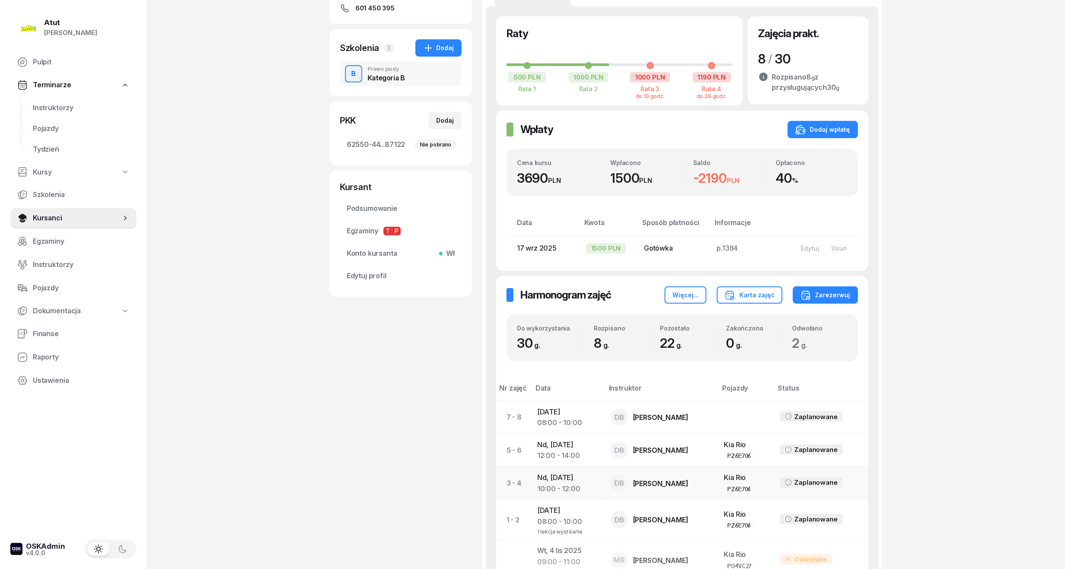
scroll to position [263, 0]
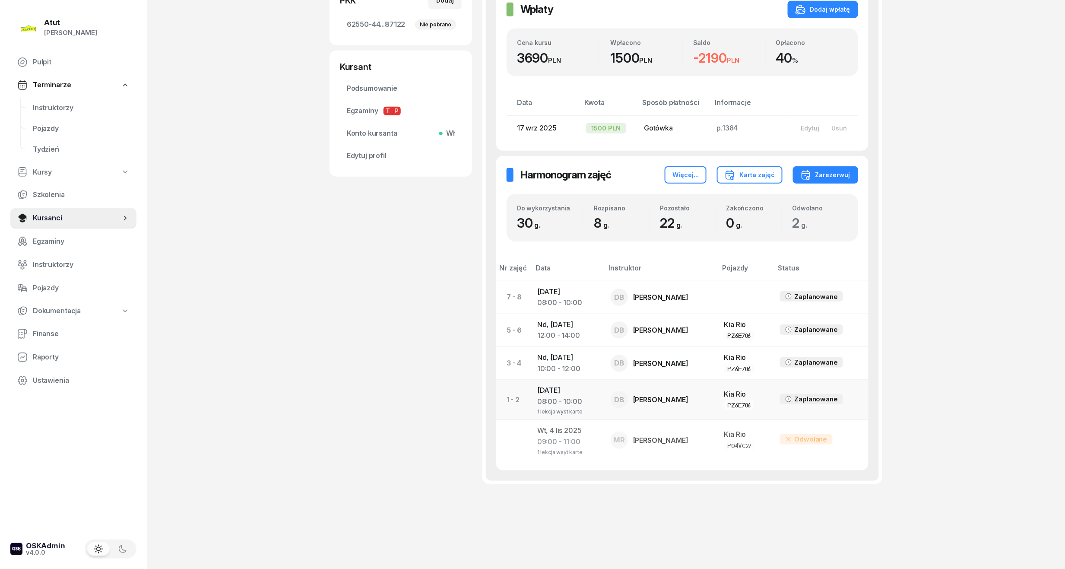
click at [621, 393] on div "DB" at bounding box center [619, 399] width 17 height 17
click at [587, 400] on div "08:00 - 10:00" at bounding box center [567, 401] width 60 height 11
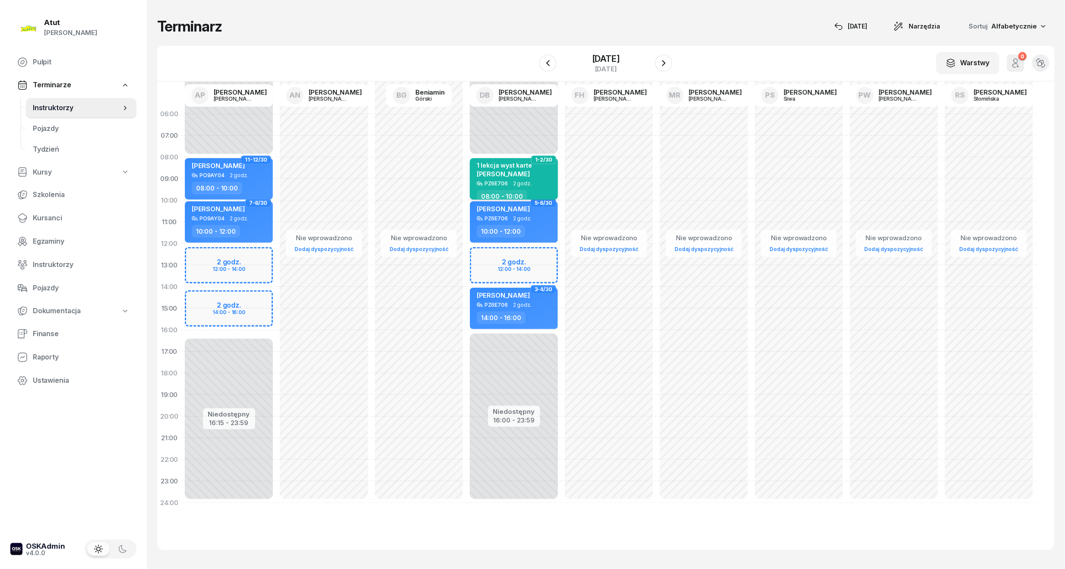
click at [493, 175] on span "[PERSON_NAME]" at bounding box center [503, 174] width 53 height 8
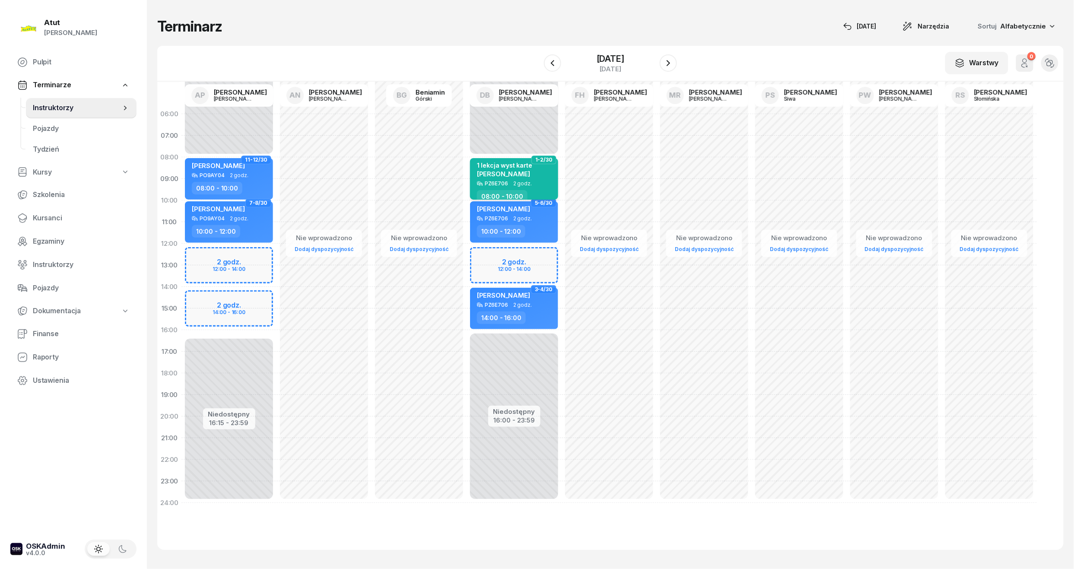
select select "08"
select select "10"
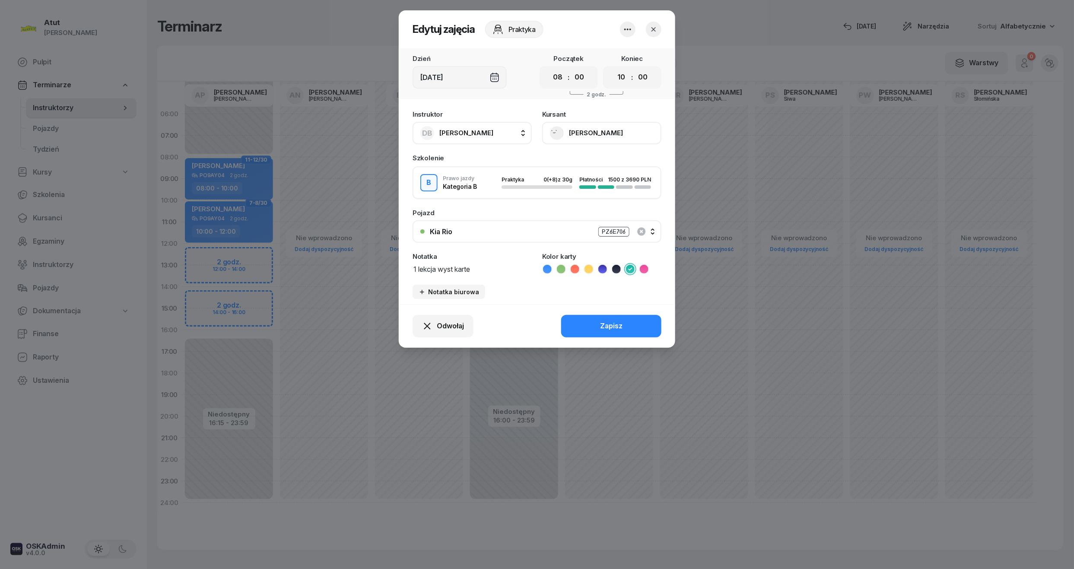
click at [658, 27] on icon "button" at bounding box center [653, 29] width 9 height 9
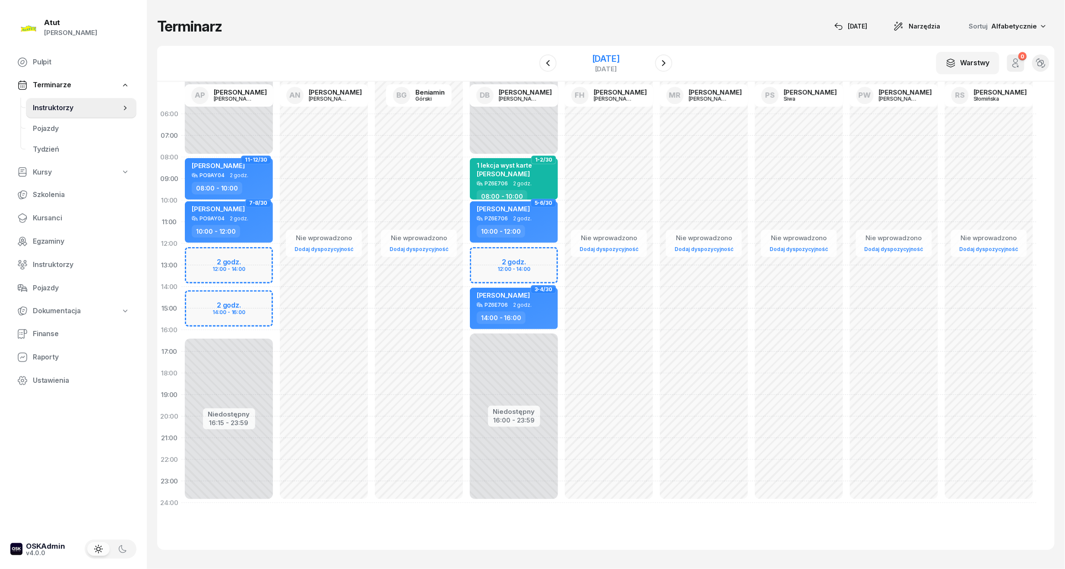
click at [620, 54] on div "[DATE]" at bounding box center [606, 58] width 28 height 9
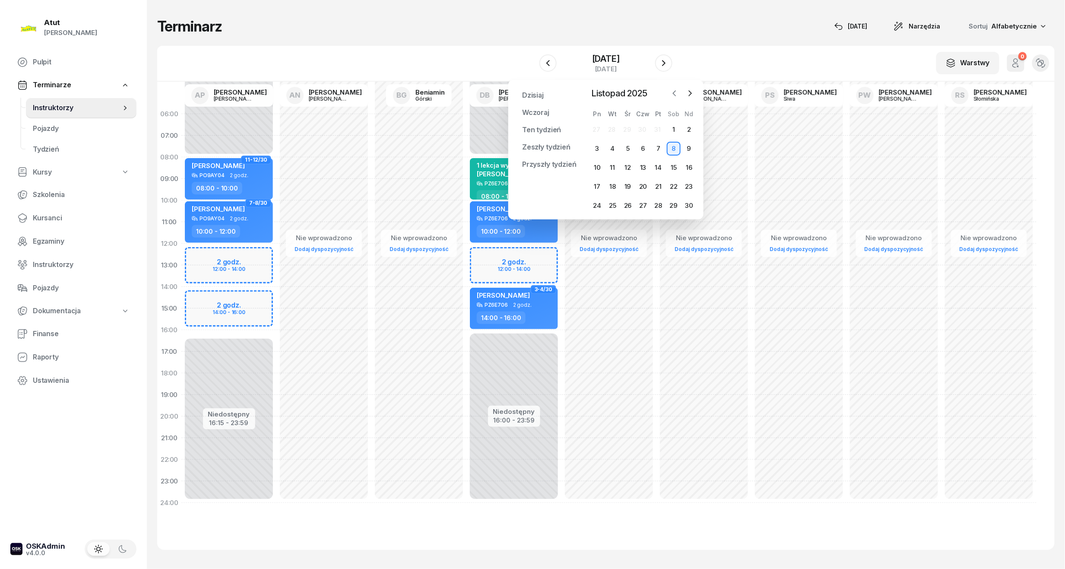
click at [673, 90] on icon "button" at bounding box center [675, 93] width 9 height 9
click at [604, 199] on div "27" at bounding box center [597, 206] width 15 height 14
click at [595, 207] on div "27" at bounding box center [598, 206] width 14 height 14
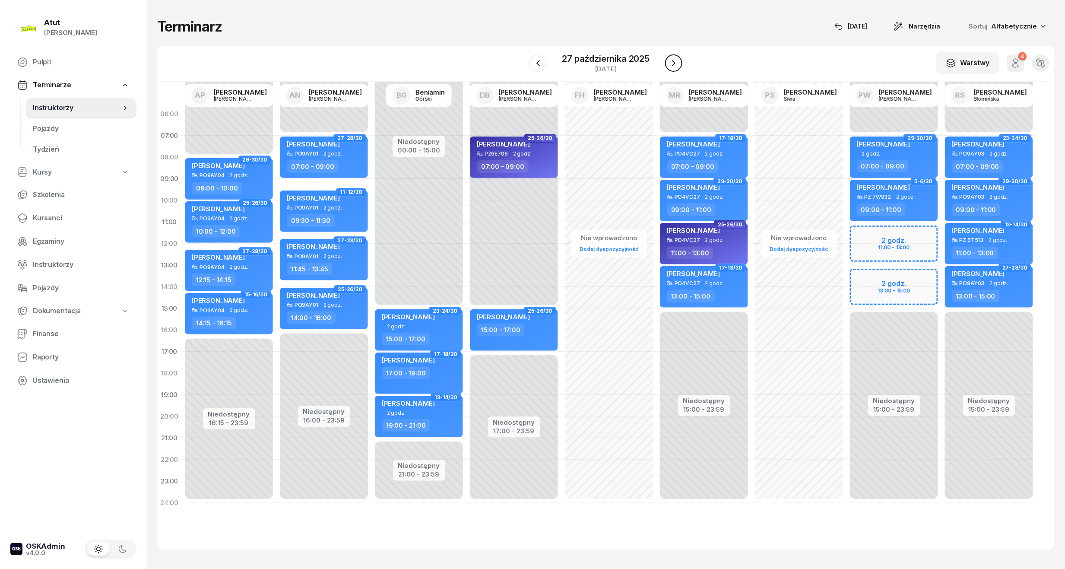
click at [680, 63] on button "button" at bounding box center [673, 62] width 17 height 17
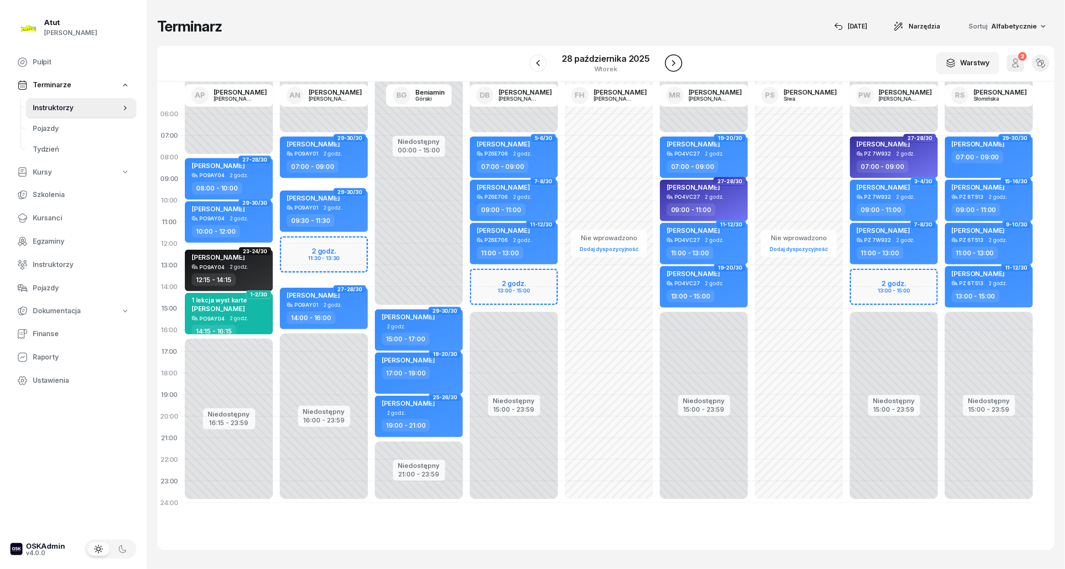
click at [680, 63] on button "button" at bounding box center [673, 62] width 17 height 17
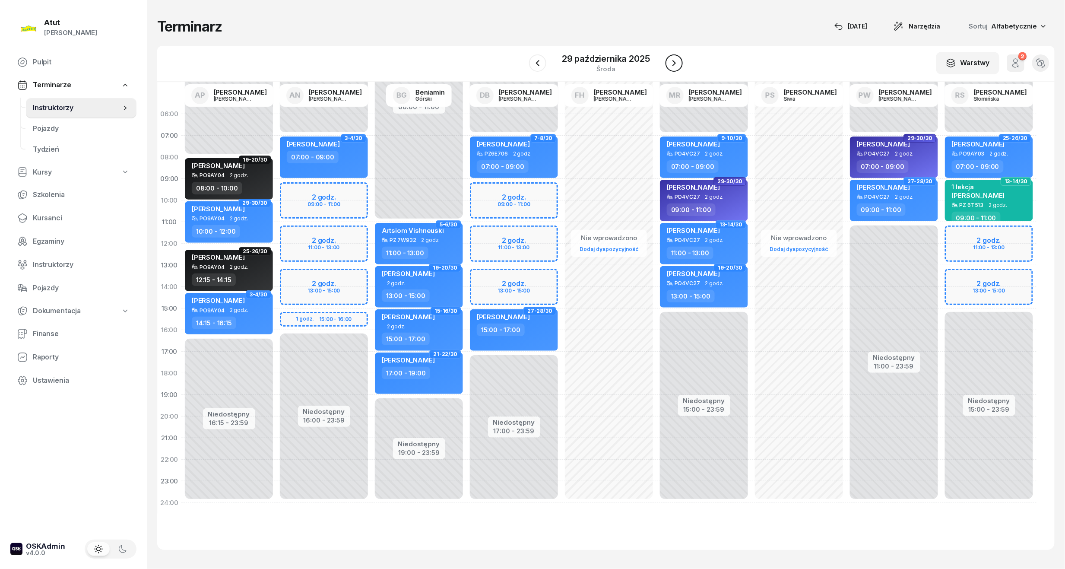
click at [680, 63] on button "button" at bounding box center [674, 62] width 17 height 17
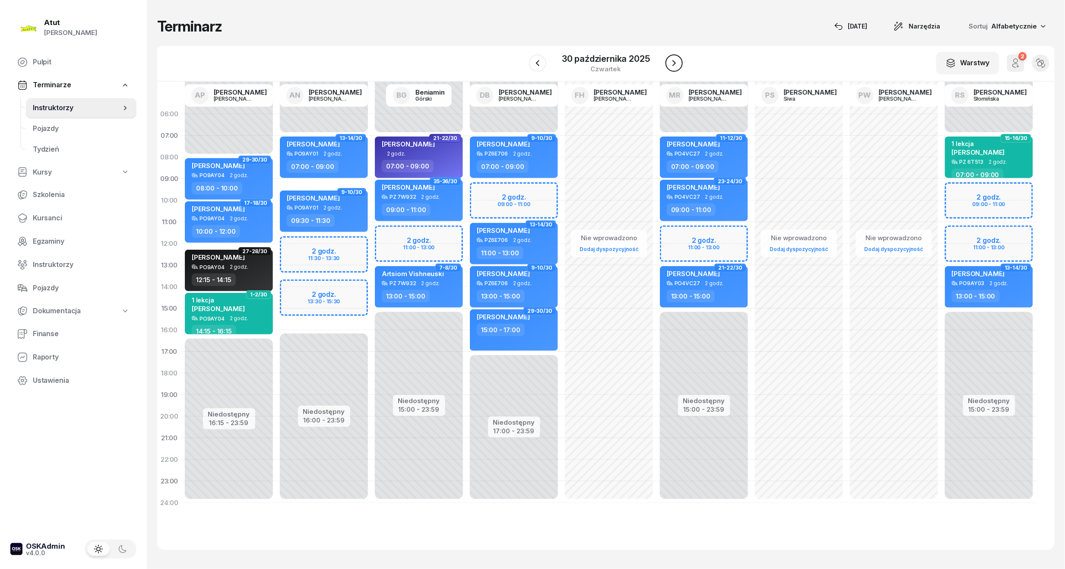
click at [680, 63] on button "button" at bounding box center [674, 62] width 17 height 17
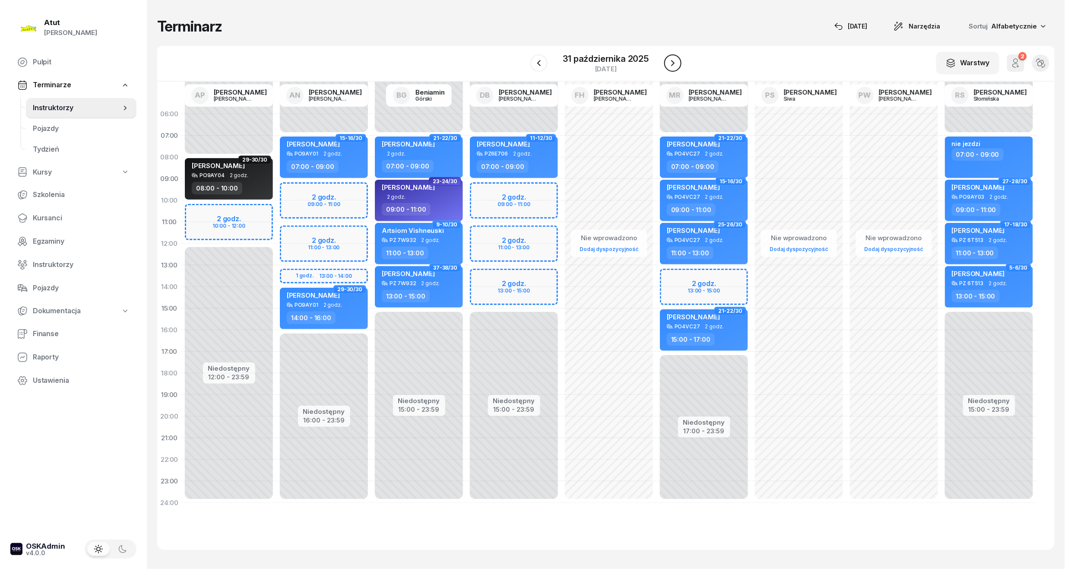
click at [680, 63] on button "button" at bounding box center [673, 62] width 17 height 17
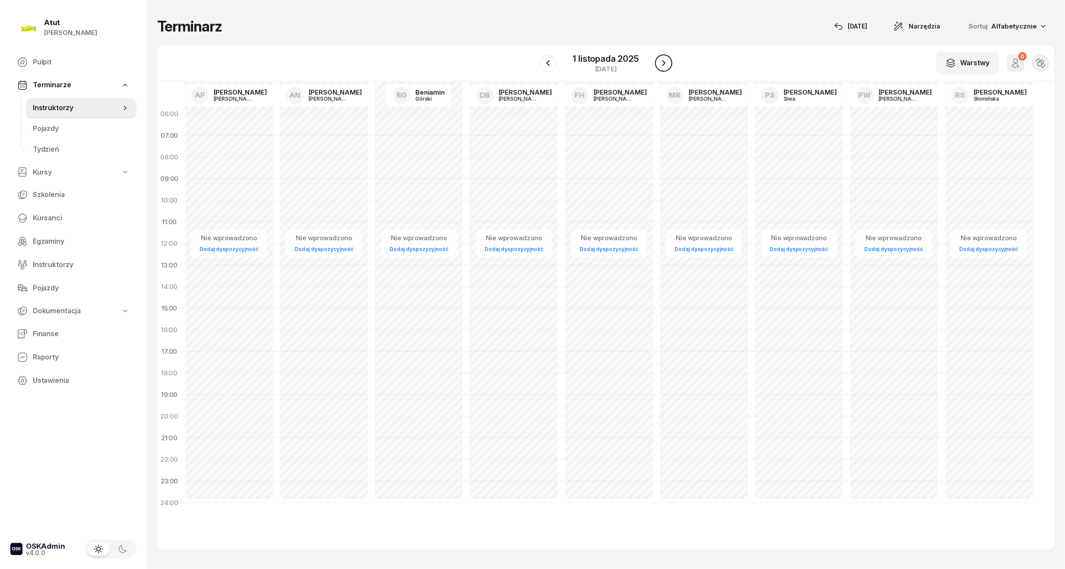
click at [680, 63] on div "W Wybierz AP [PERSON_NAME] AN [PERSON_NAME] BG [PERSON_NAME] DB [PERSON_NAME] F…" at bounding box center [606, 64] width 898 height 36
click at [659, 63] on icon "button" at bounding box center [664, 63] width 10 height 10
click at [659, 61] on icon "button" at bounding box center [664, 63] width 10 height 10
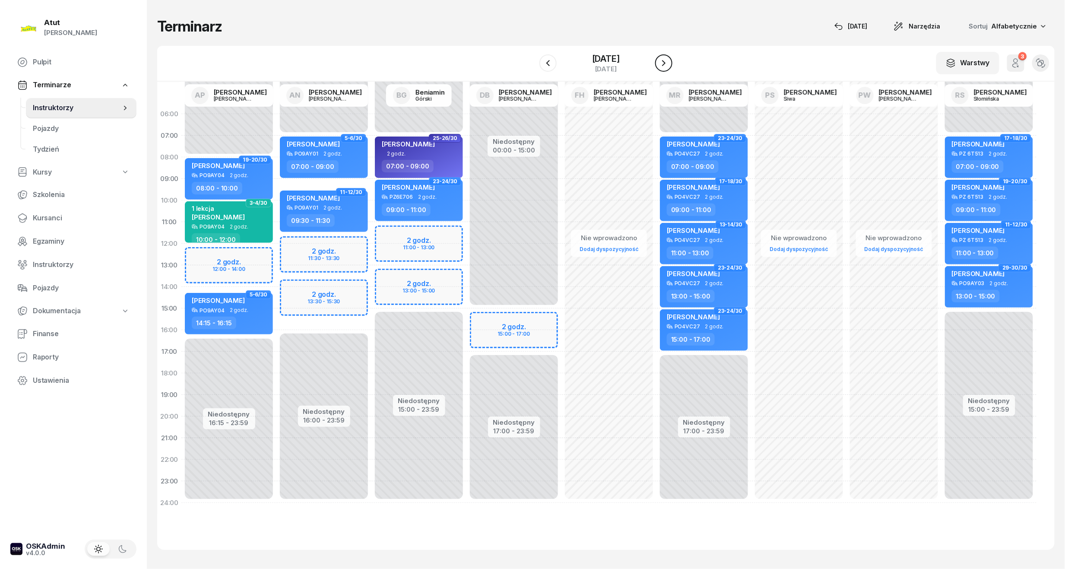
click at [659, 61] on icon "button" at bounding box center [664, 63] width 10 height 10
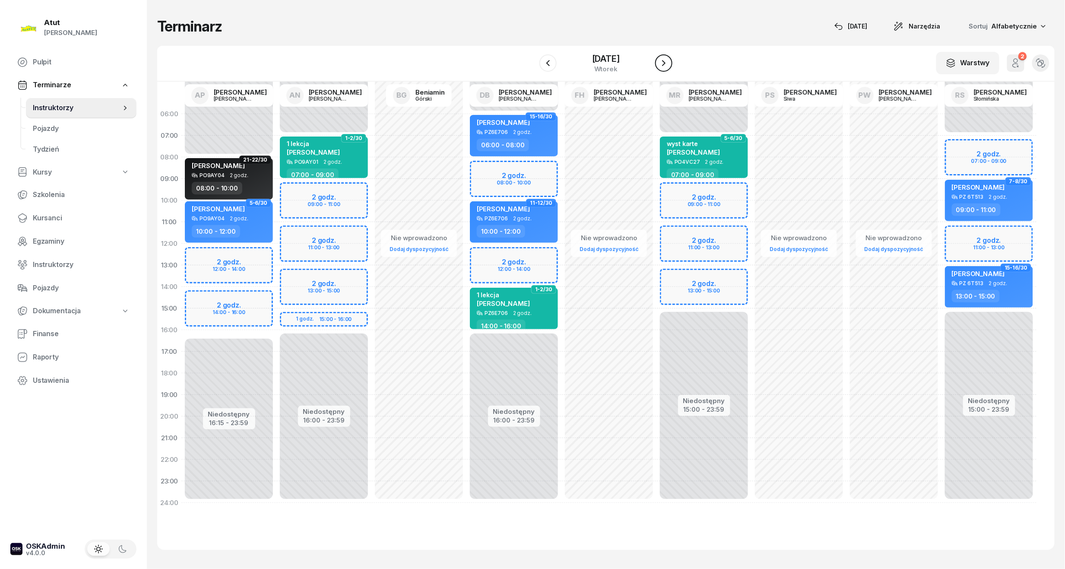
click at [659, 61] on icon "button" at bounding box center [664, 63] width 10 height 10
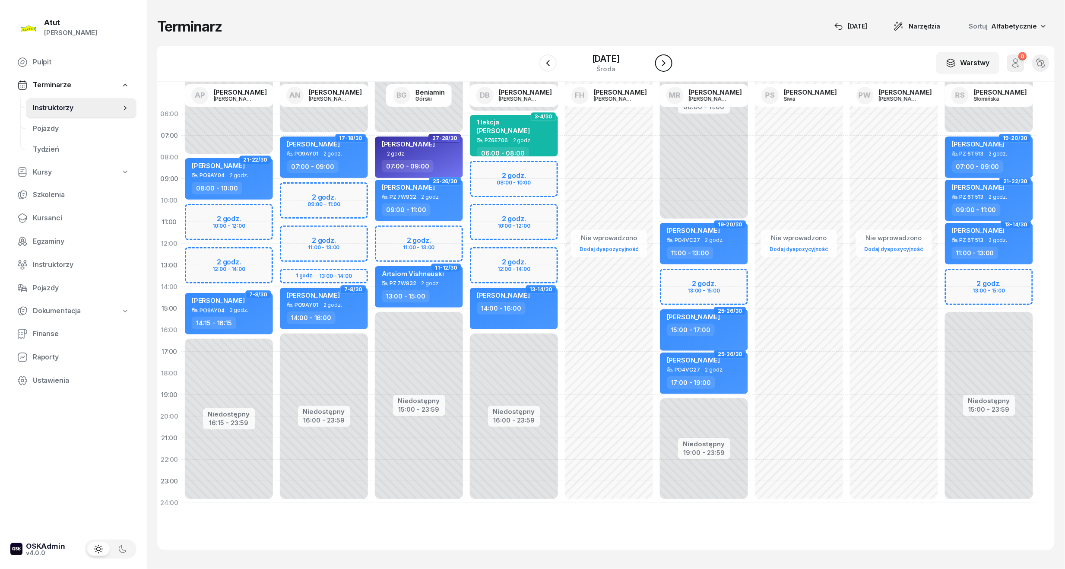
click at [659, 61] on icon "button" at bounding box center [664, 63] width 10 height 10
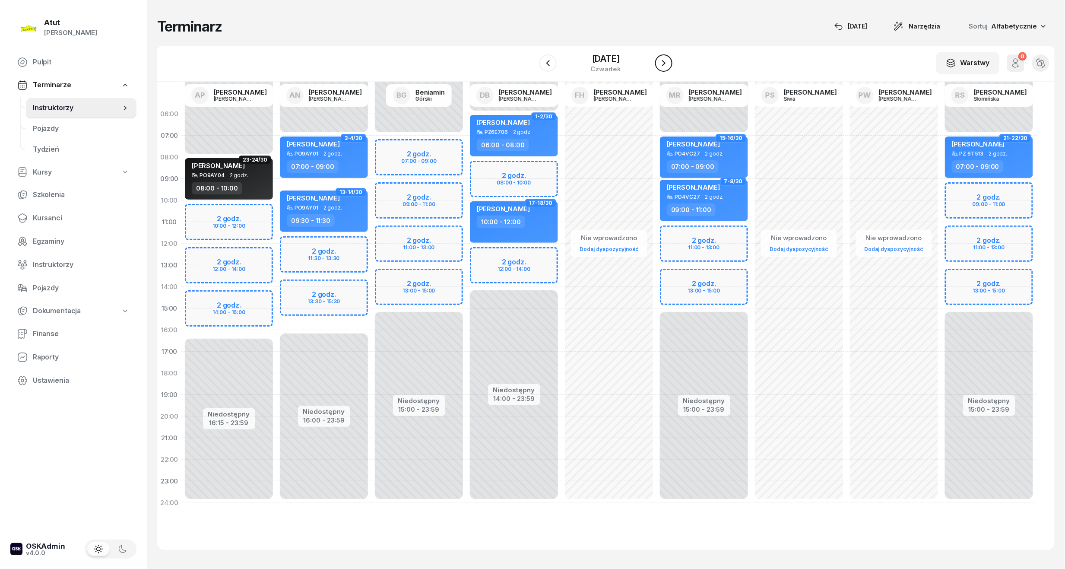
click at [661, 63] on icon "button" at bounding box center [664, 63] width 10 height 10
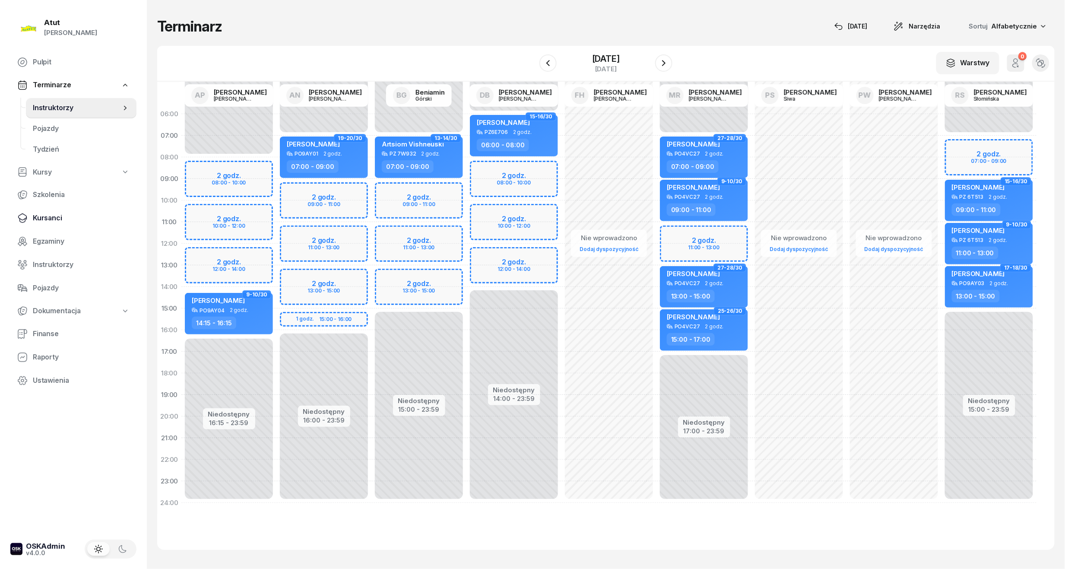
drag, startPoint x: 60, startPoint y: 220, endPoint x: 67, endPoint y: 215, distance: 8.4
click at [60, 220] on span "Kursanci" at bounding box center [81, 218] width 97 height 11
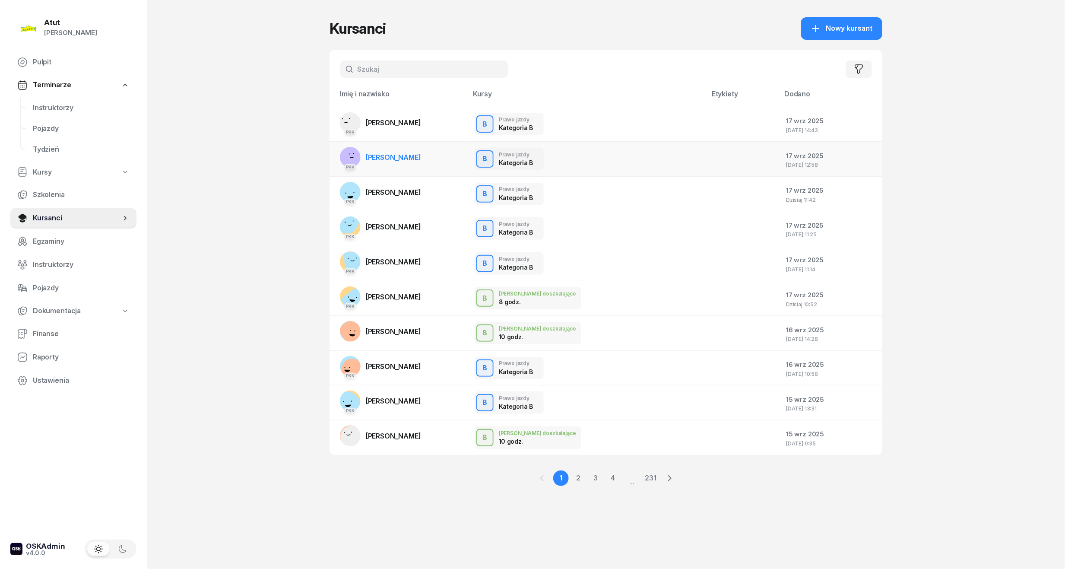
click at [419, 157] on span "[PERSON_NAME]" at bounding box center [393, 157] width 55 height 9
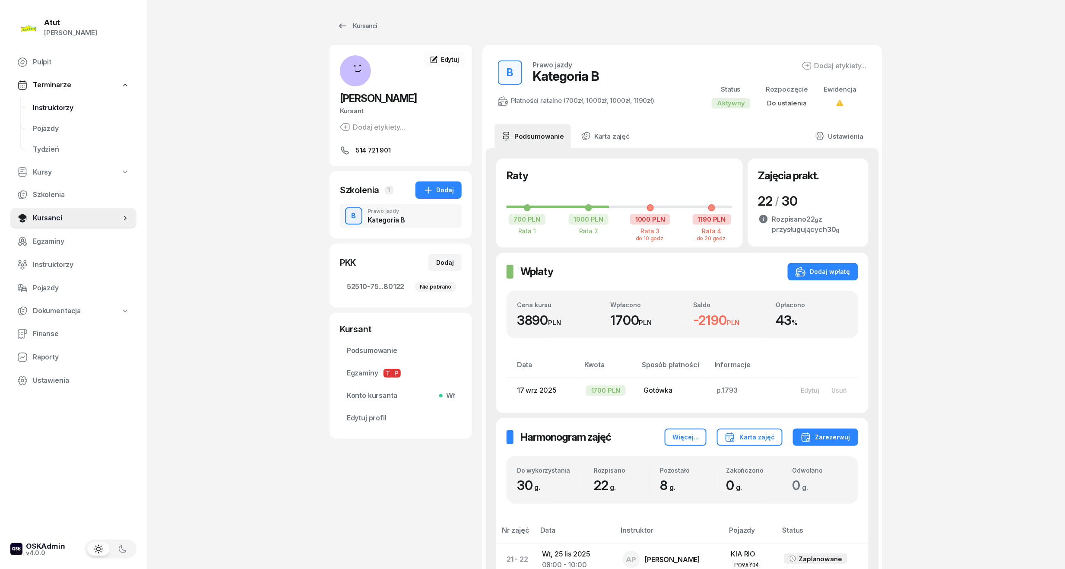
click at [60, 106] on span "Instruktorzy" at bounding box center [81, 107] width 97 height 11
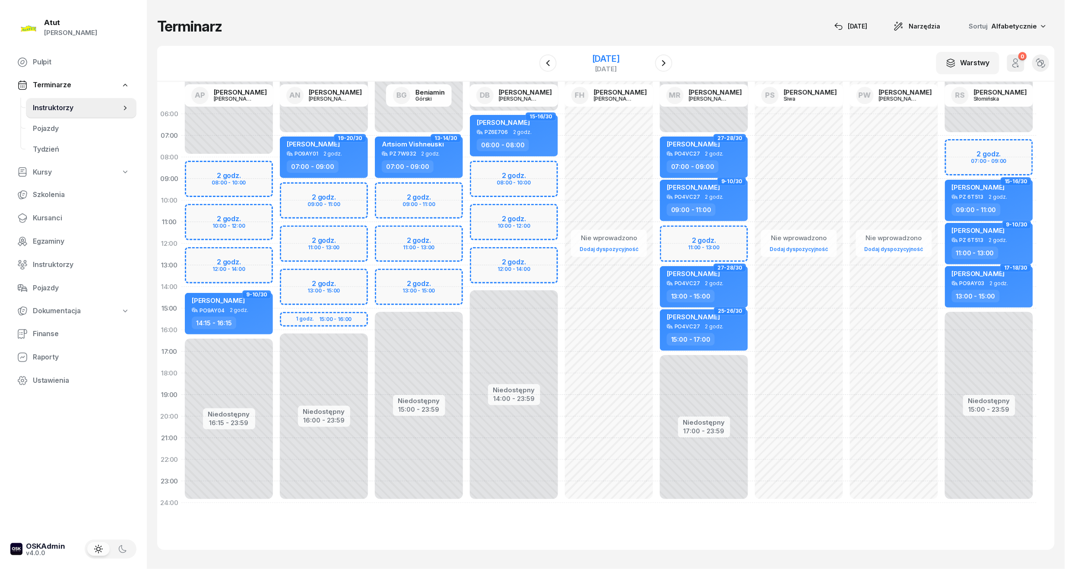
click at [618, 58] on div "[DATE]" at bounding box center [606, 58] width 28 height 9
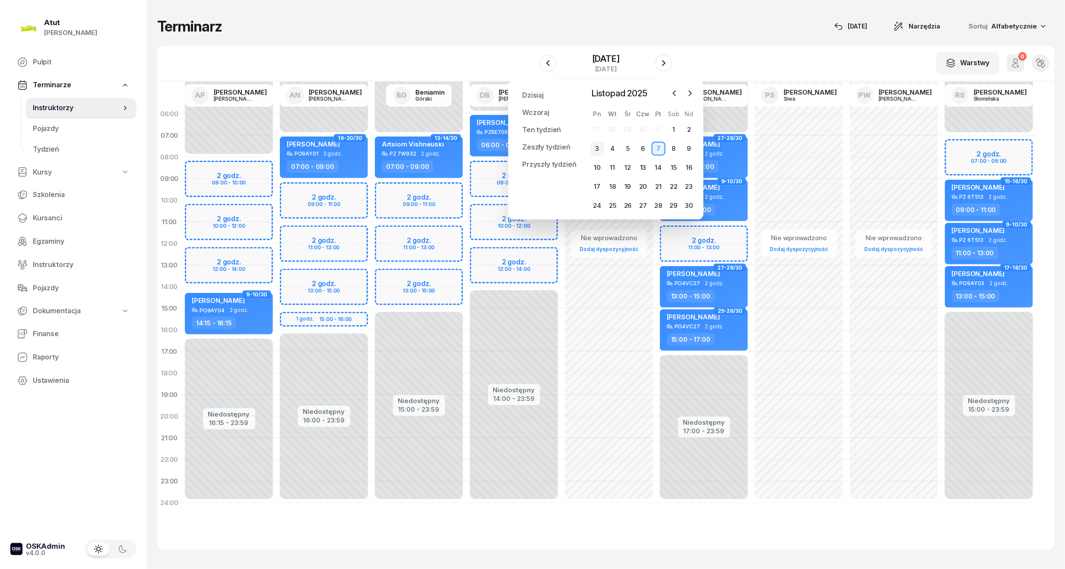
click at [598, 150] on div "3" at bounding box center [598, 149] width 14 height 14
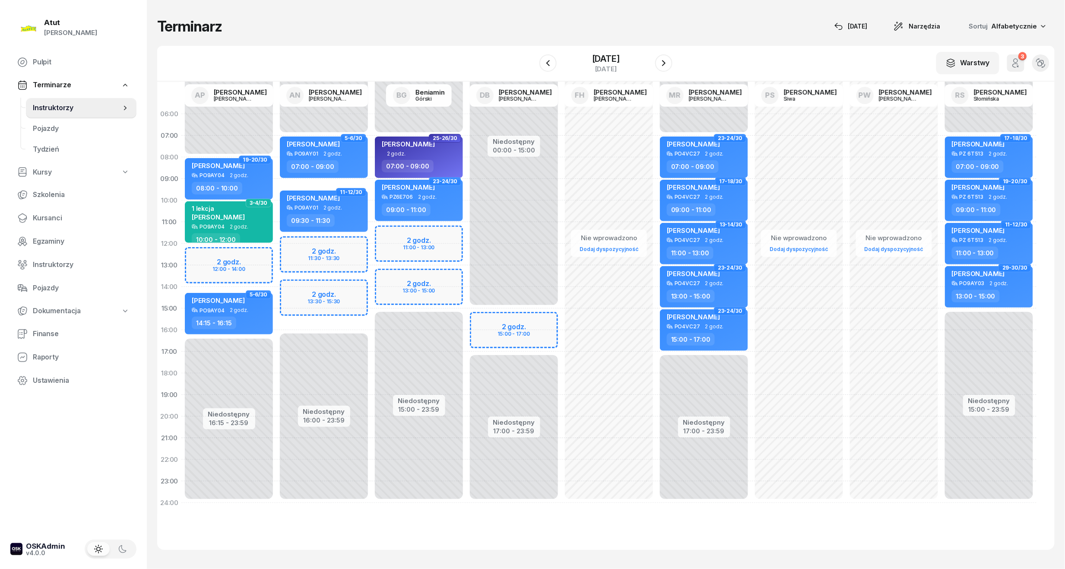
drag, startPoint x: 664, startPoint y: 70, endPoint x: 664, endPoint y: 77, distance: 6.9
click at [664, 77] on div "W Wybierz AP [PERSON_NAME] AN [PERSON_NAME] BG [PERSON_NAME] DB [PERSON_NAME] F…" at bounding box center [606, 64] width 898 height 36
click at [663, 60] on icon "button" at bounding box center [664, 63] width 10 height 10
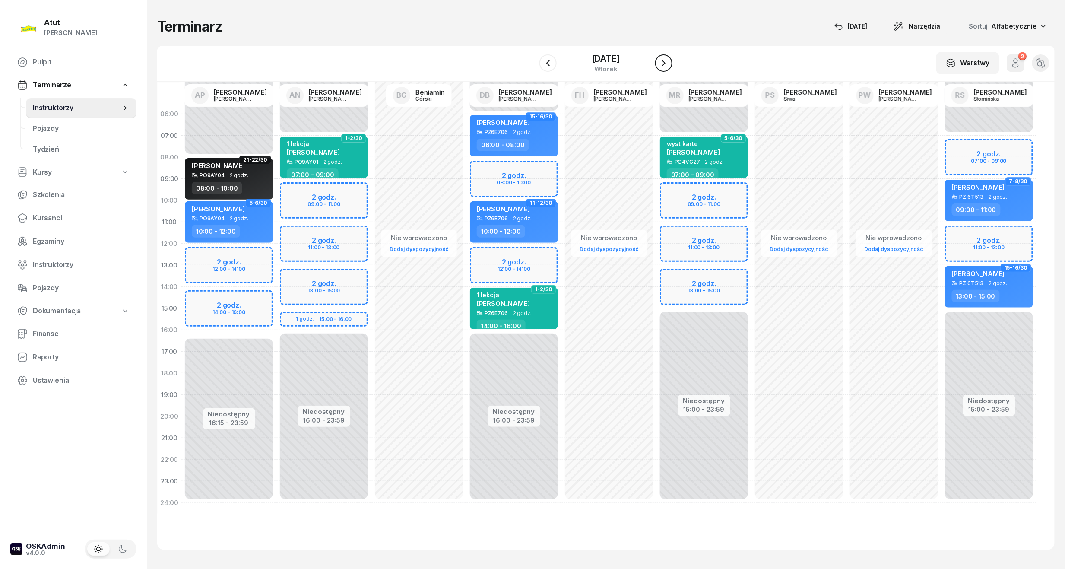
click at [663, 60] on icon "button" at bounding box center [664, 63] width 10 height 10
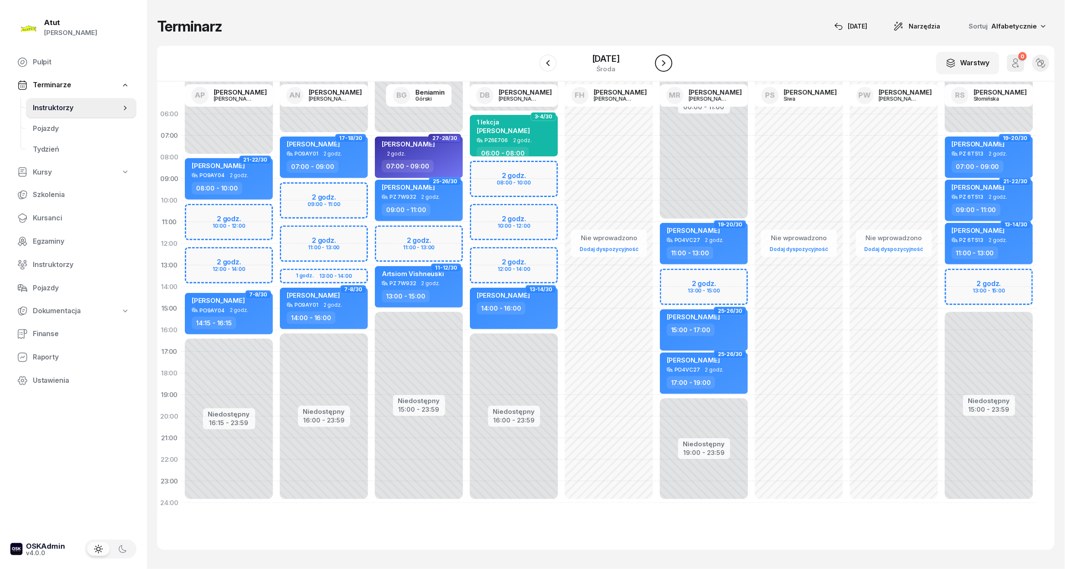
click at [663, 60] on icon "button" at bounding box center [664, 63] width 10 height 10
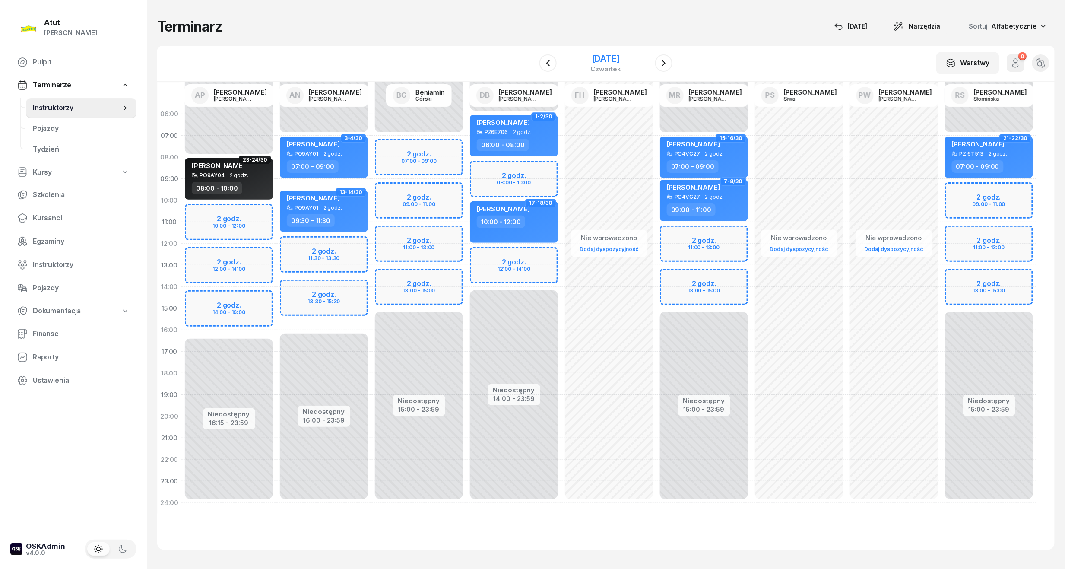
click at [622, 54] on div "[DATE]" at bounding box center [606, 58] width 31 height 9
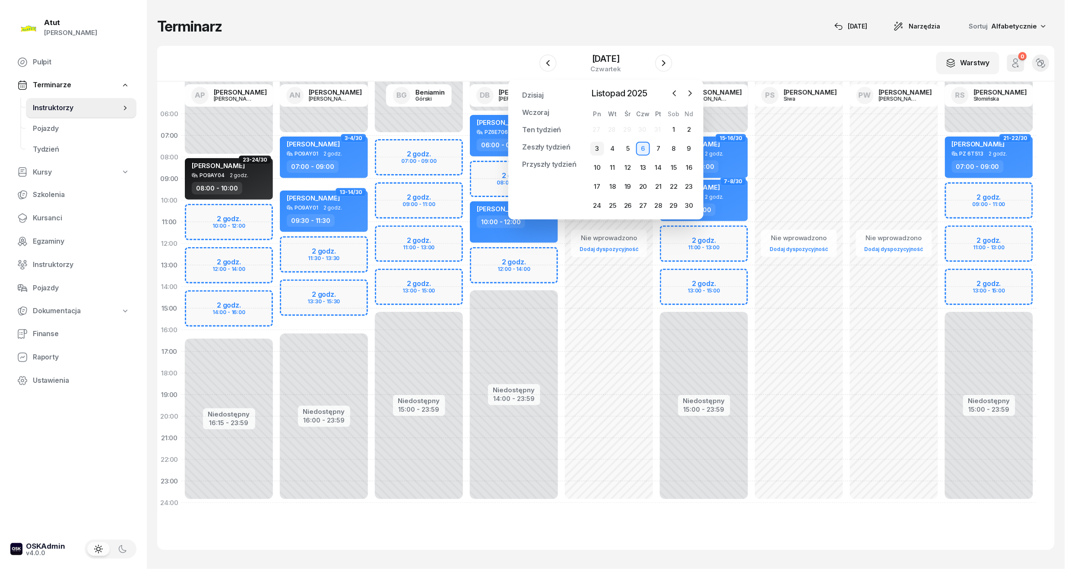
click at [596, 148] on div "3" at bounding box center [598, 149] width 14 height 14
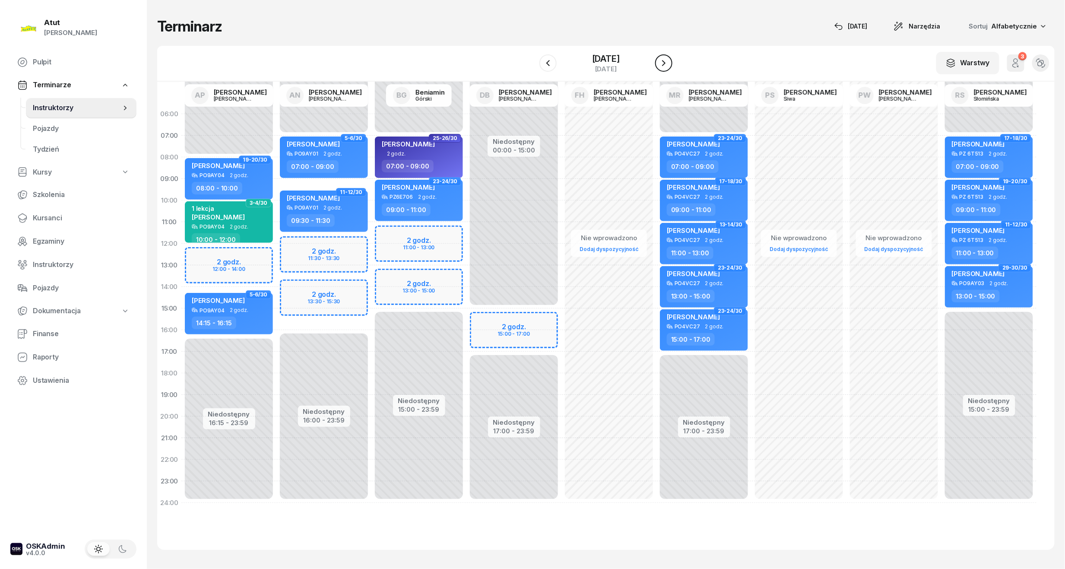
click at [664, 59] on icon "button" at bounding box center [664, 63] width 10 height 10
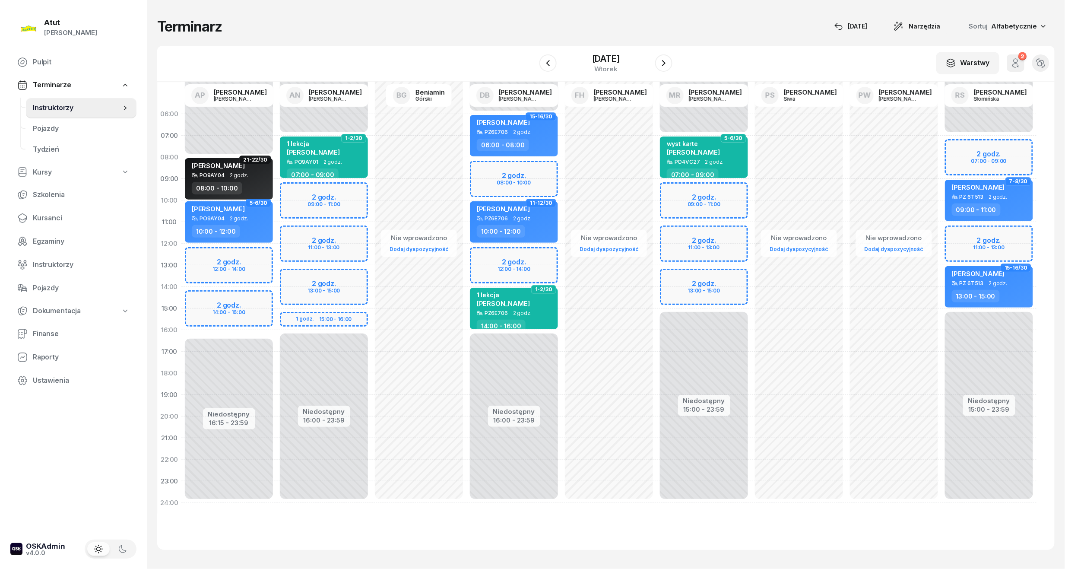
click at [511, 168] on div "Niedostępny 00:00 - 06:00 Niedostępny 16:00 - 23:59 2 godz. 08:00 - 10:00 2 god…" at bounding box center [514, 308] width 95 height 410
select select "08"
select select "10"
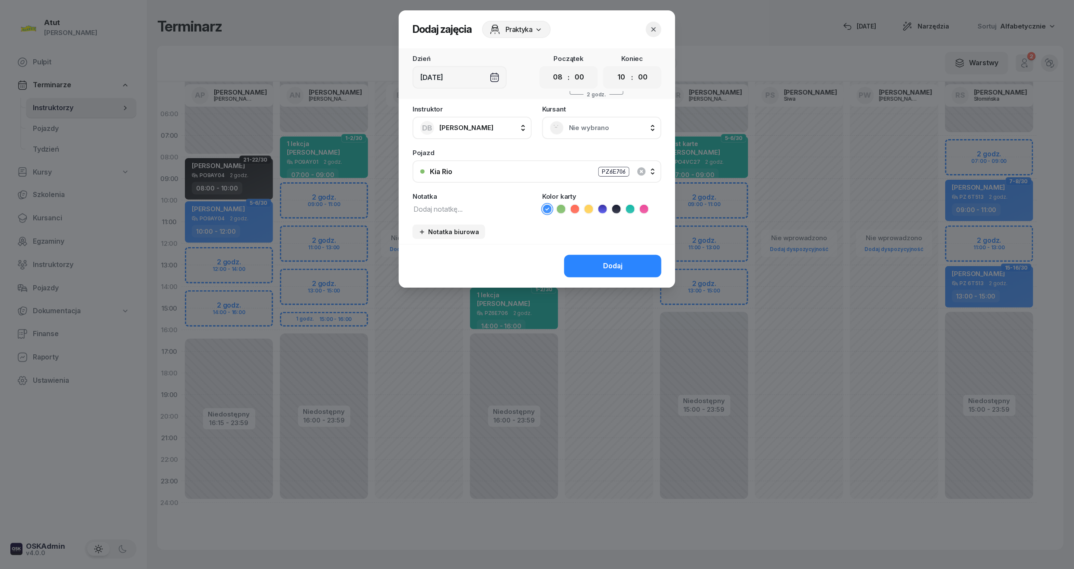
click at [585, 123] on span "Nie wybrano" at bounding box center [611, 127] width 85 height 11
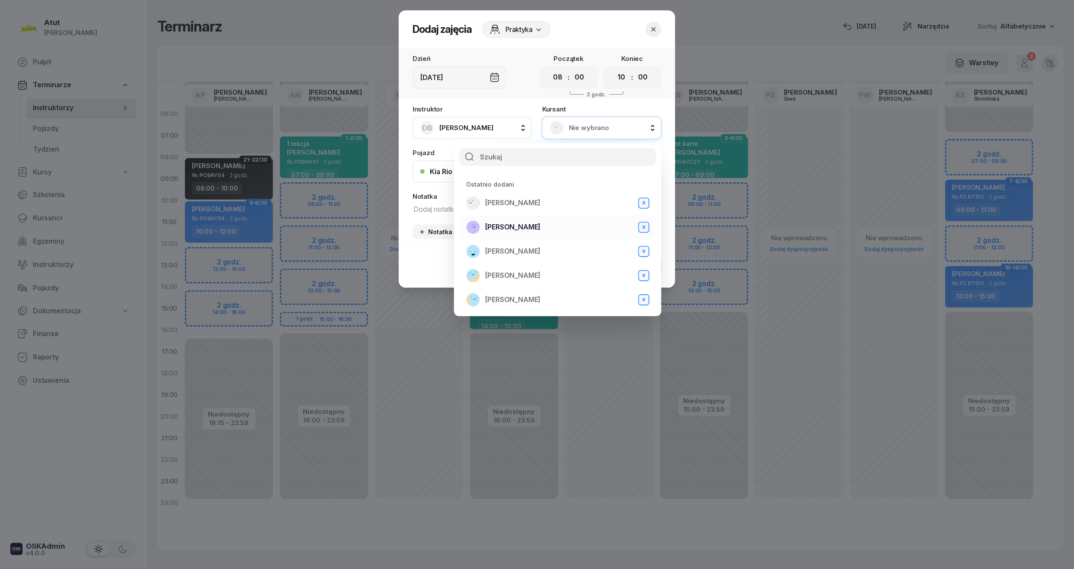
scroll to position [57, 0]
click at [514, 276] on span "[PERSON_NAME]" at bounding box center [512, 280] width 55 height 11
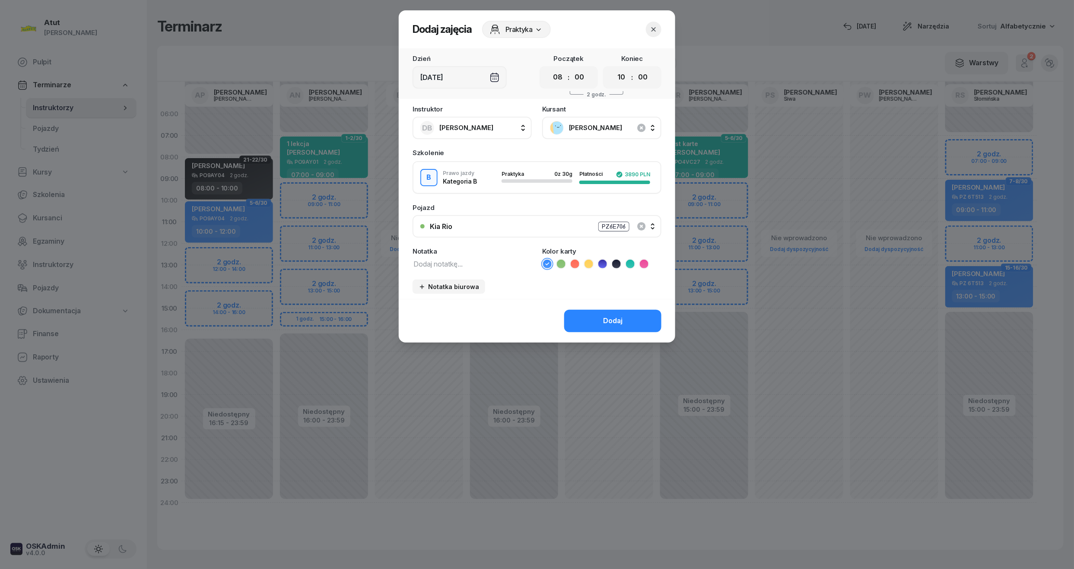
click at [633, 263] on icon at bounding box center [630, 264] width 9 height 9
click at [428, 252] on div "Notatka" at bounding box center [472, 251] width 119 height 6
click at [428, 258] on textarea at bounding box center [472, 263] width 119 height 11
type textarea "1 lekcja"
click at [609, 316] on div "Dodaj" at bounding box center [612, 320] width 19 height 11
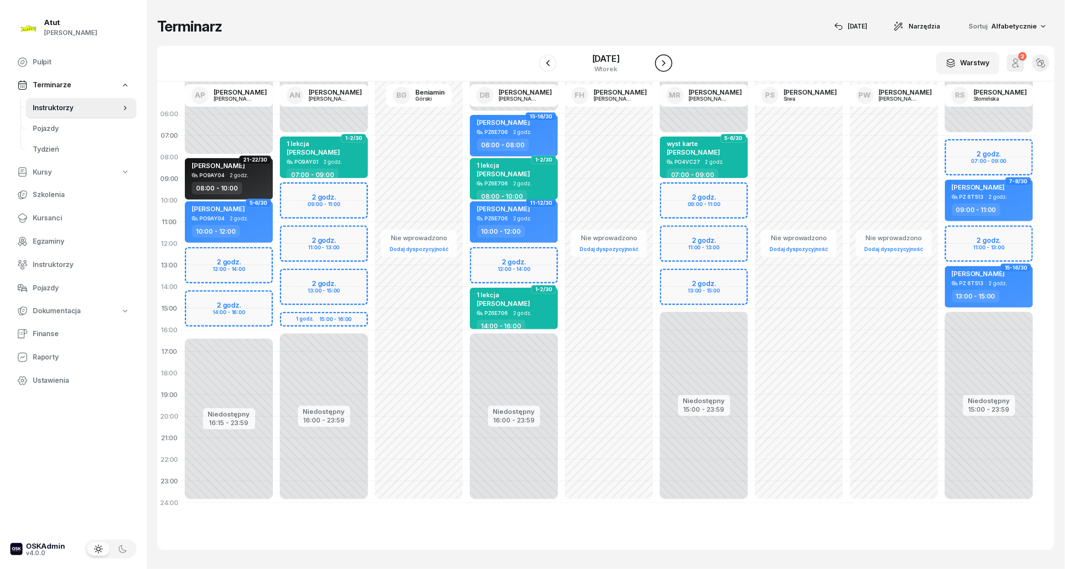
click at [662, 59] on icon "button" at bounding box center [664, 63] width 10 height 10
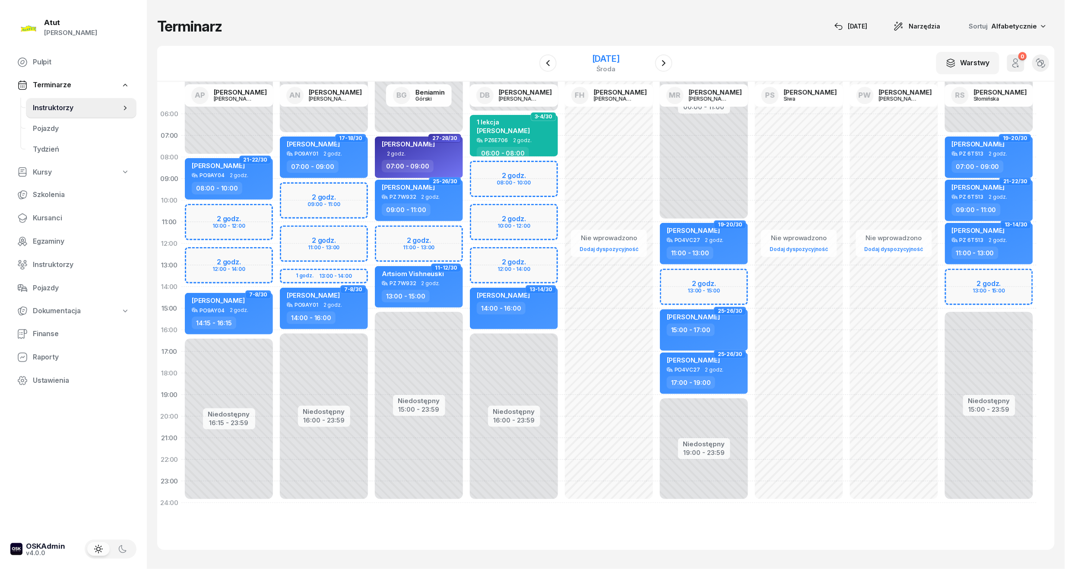
click at [620, 58] on div "[DATE]" at bounding box center [606, 58] width 28 height 9
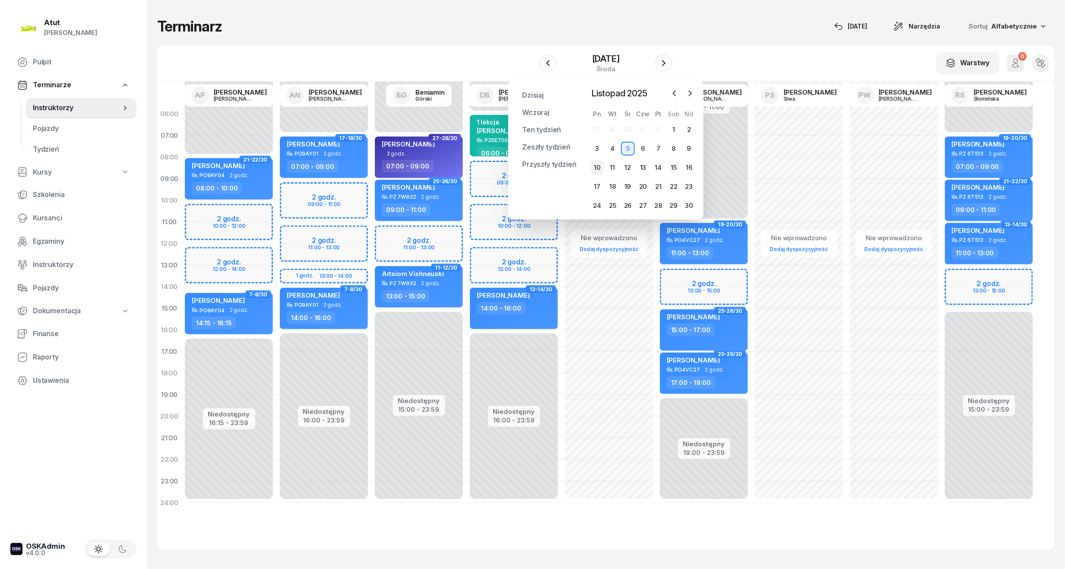
click at [595, 171] on div "10" at bounding box center [598, 168] width 14 height 14
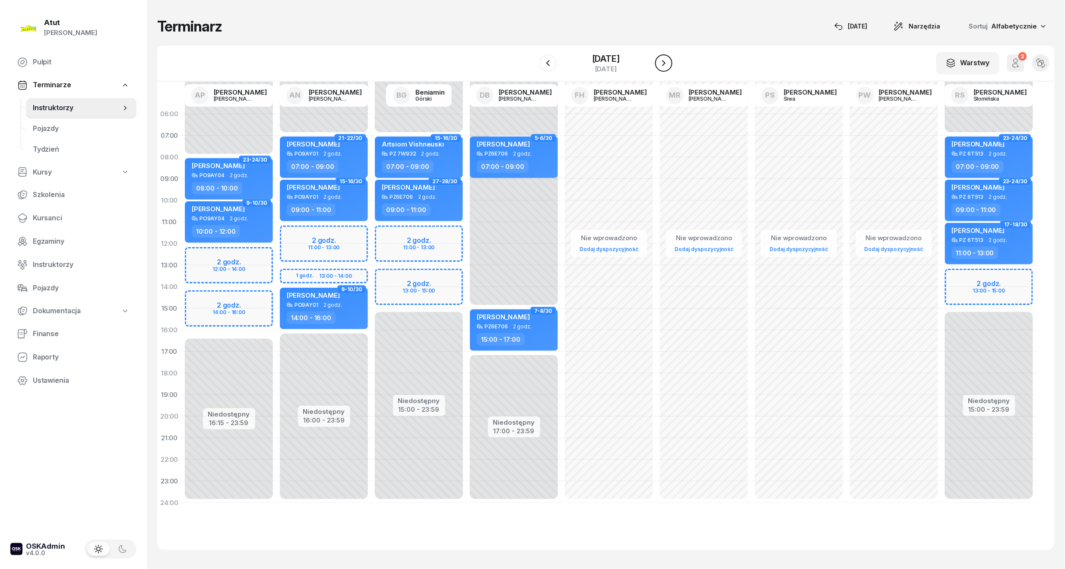
click at [662, 65] on icon "button" at bounding box center [664, 63] width 10 height 10
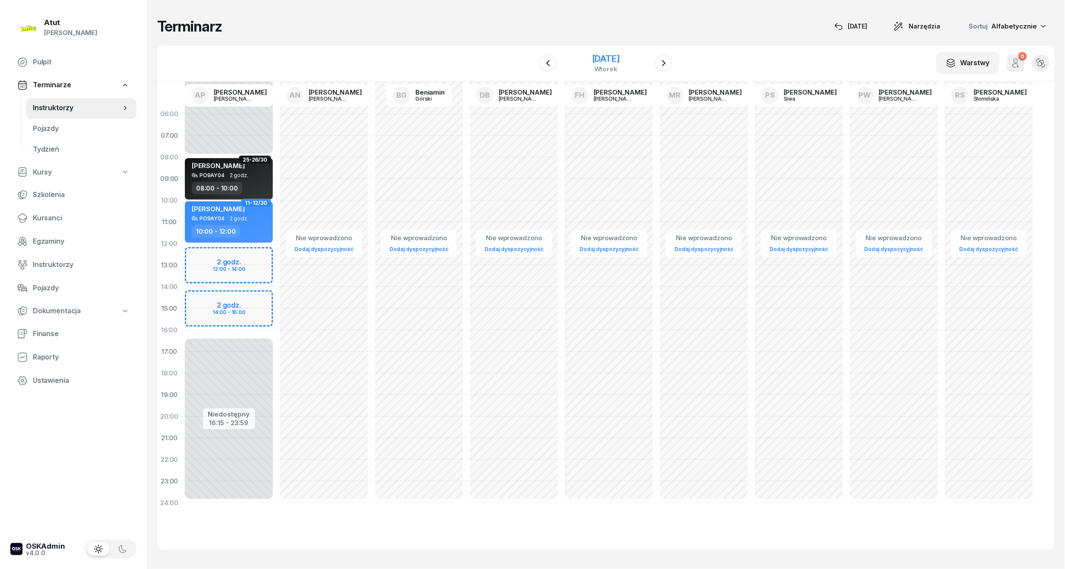
click at [620, 58] on div "[DATE]" at bounding box center [606, 58] width 28 height 9
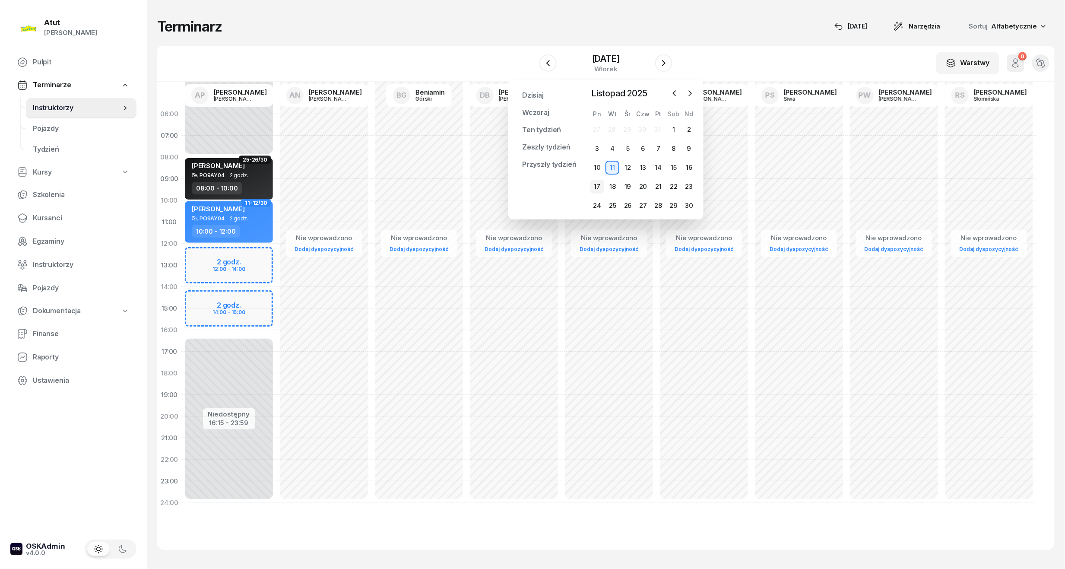
click at [597, 181] on div "17" at bounding box center [598, 187] width 14 height 14
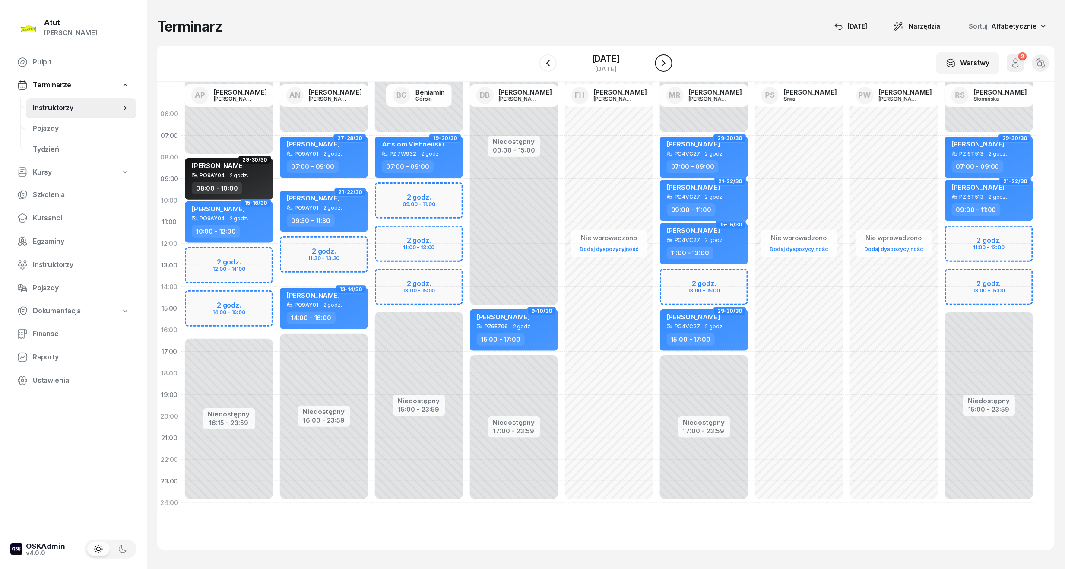
click at [666, 58] on icon "button" at bounding box center [664, 63] width 10 height 10
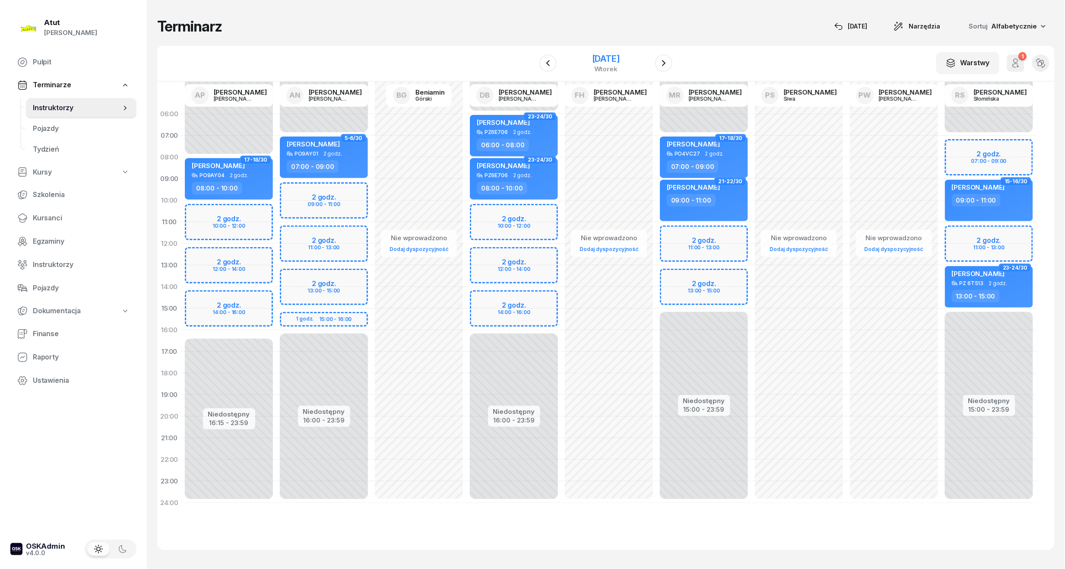
click at [614, 59] on div "[DATE]" at bounding box center [606, 58] width 28 height 9
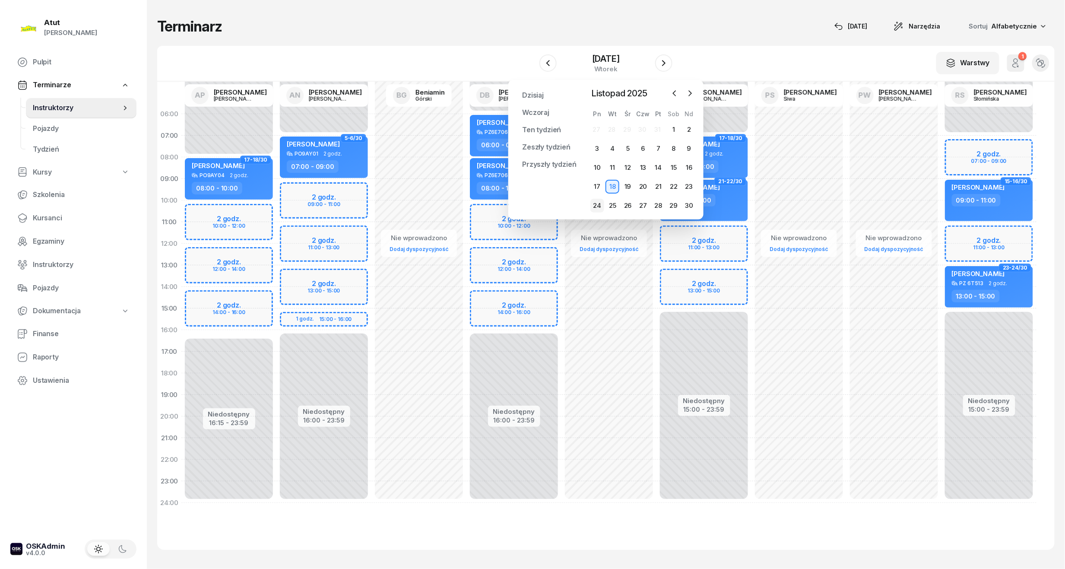
click at [600, 207] on div "24" at bounding box center [598, 206] width 14 height 14
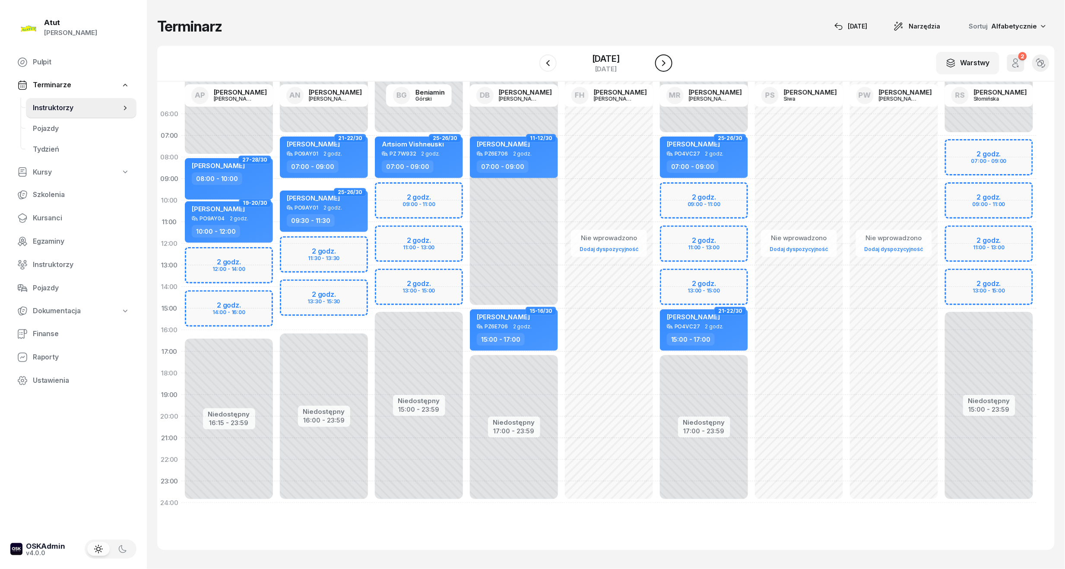
click at [668, 59] on icon "button" at bounding box center [664, 63] width 10 height 10
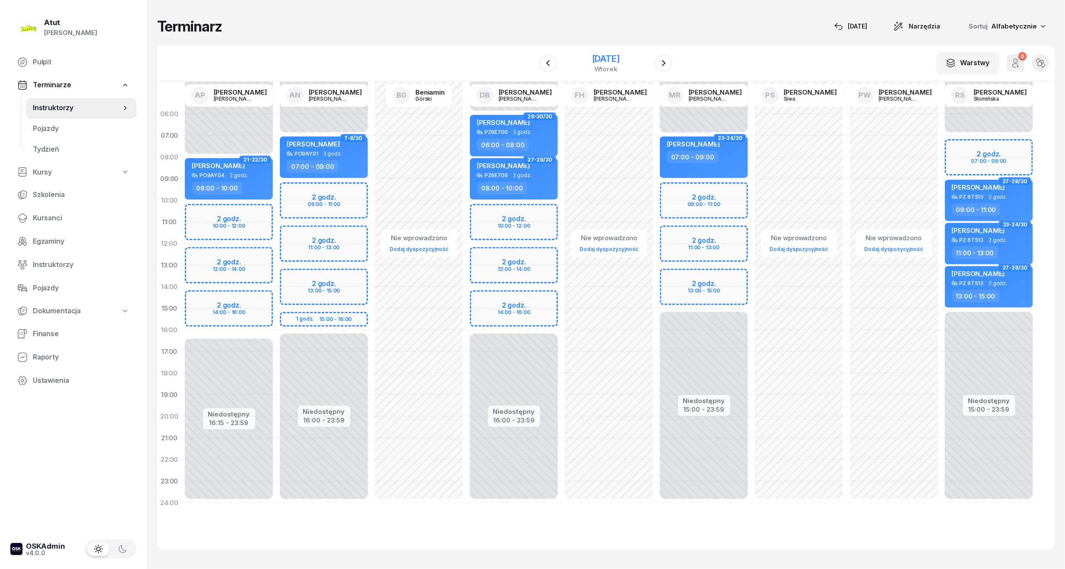
click at [592, 62] on div "[DATE]" at bounding box center [606, 58] width 28 height 9
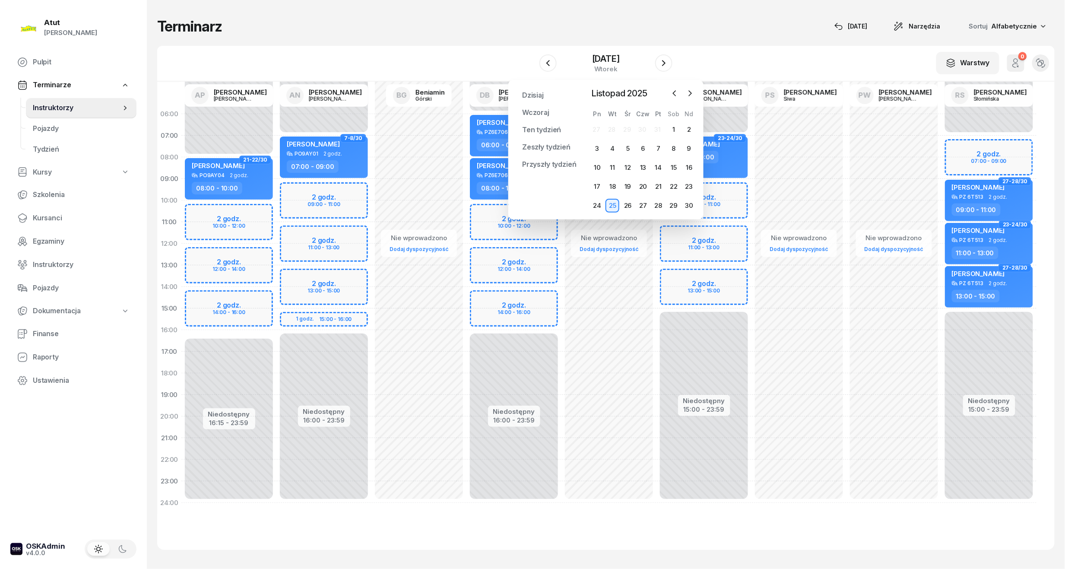
click at [620, 142] on div "4" at bounding box center [612, 149] width 15 height 14
click at [614, 144] on div "4" at bounding box center [613, 149] width 14 height 14
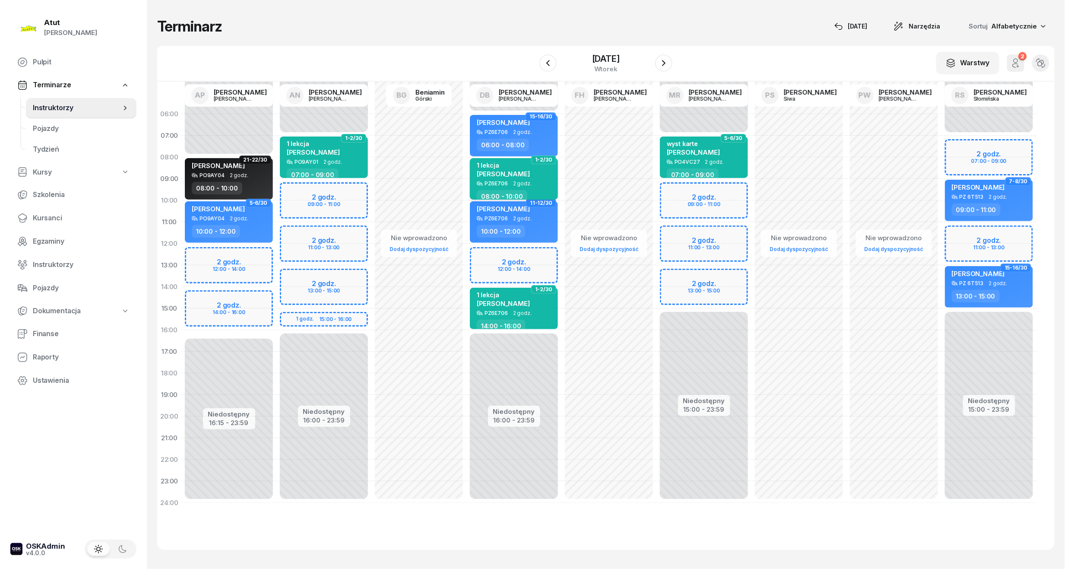
click at [516, 181] on span "2 godz." at bounding box center [522, 184] width 19 height 6
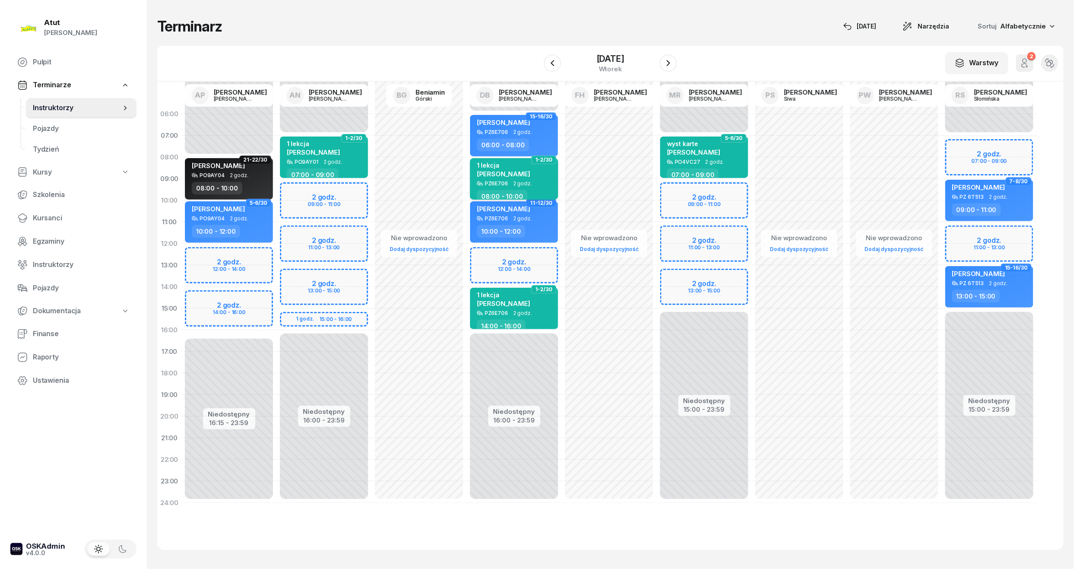
select select "08"
select select "10"
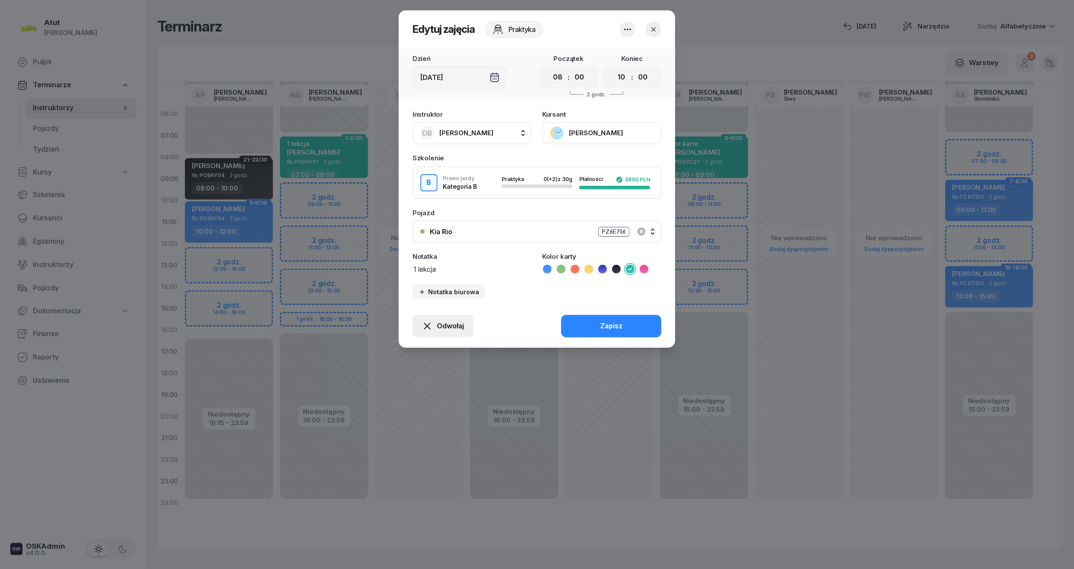
click at [443, 325] on span "Odwołaj" at bounding box center [450, 326] width 27 height 11
click at [432, 256] on div "My odwołaliśmy" at bounding box center [428, 251] width 52 height 11
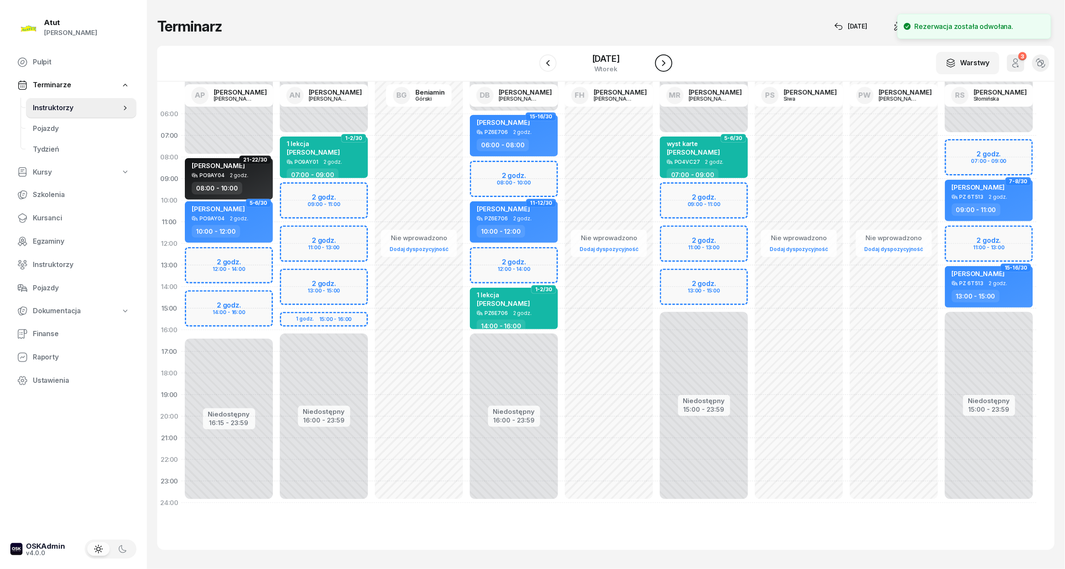
click at [669, 61] on icon "button" at bounding box center [664, 63] width 10 height 10
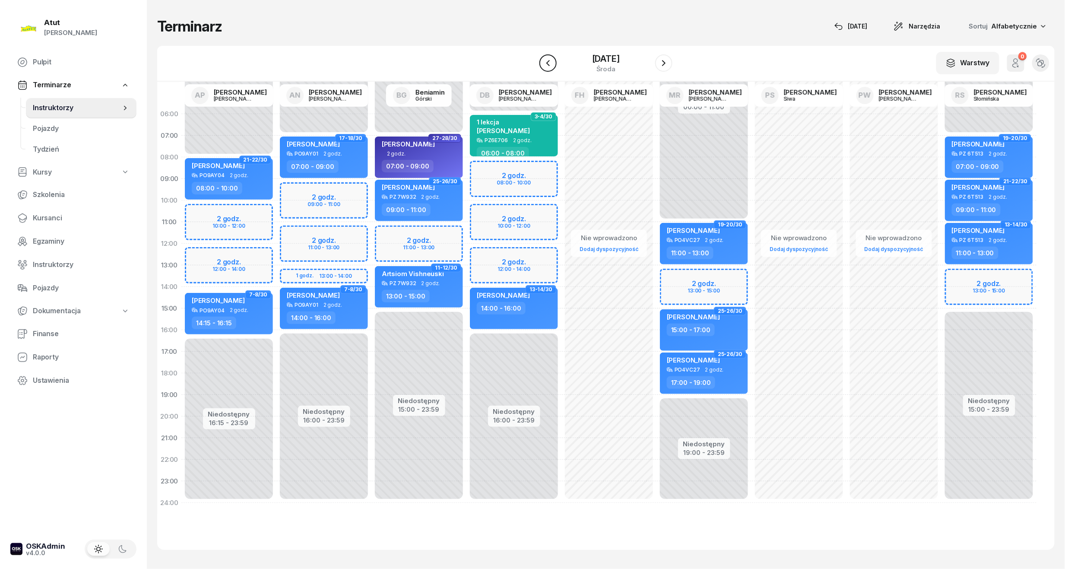
click at [550, 62] on icon "button" at bounding box center [548, 63] width 10 height 10
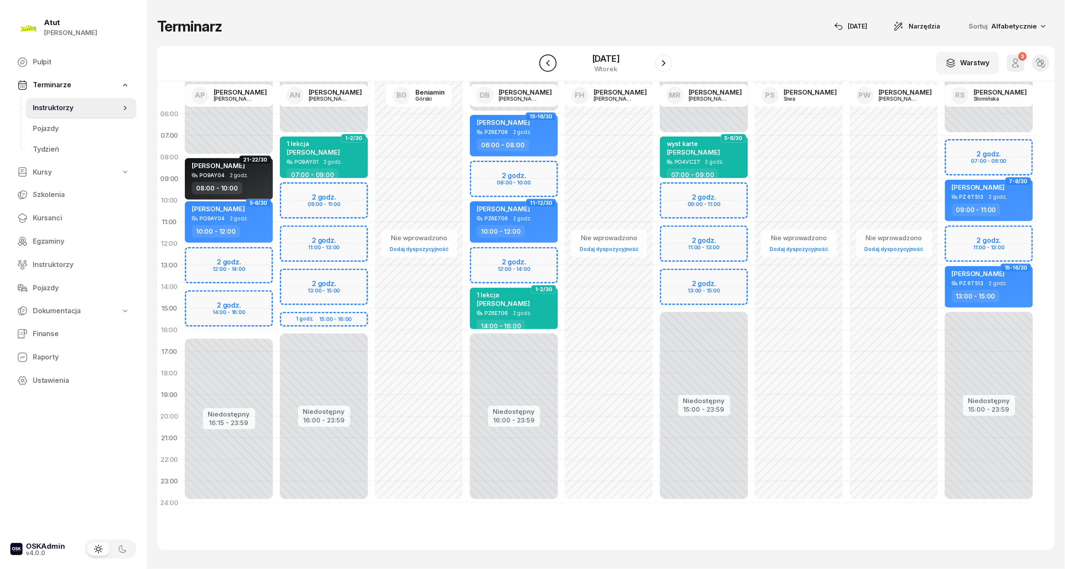
click at [550, 62] on icon "button" at bounding box center [548, 63] width 10 height 10
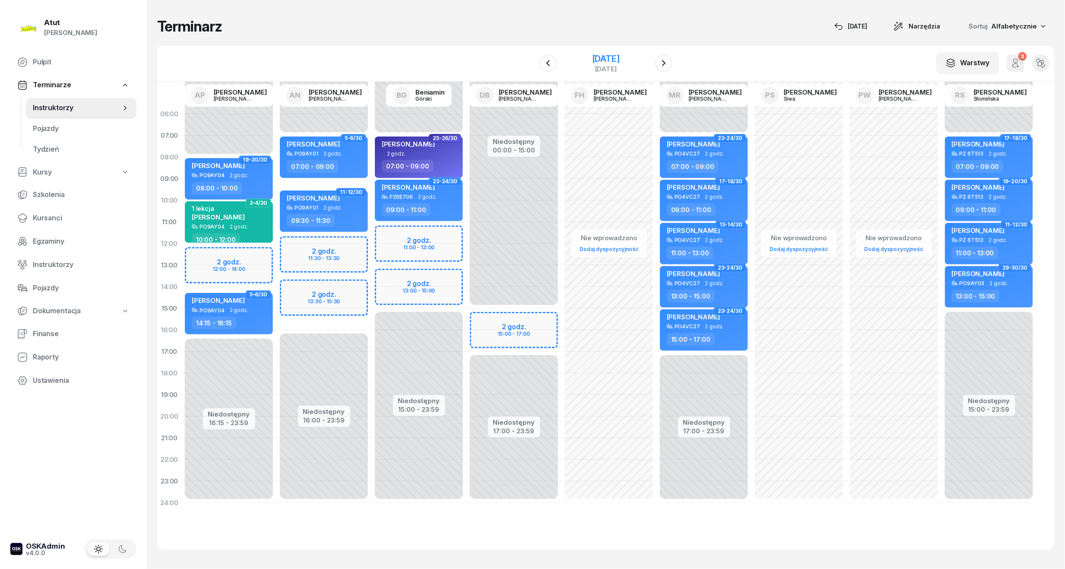
click at [599, 60] on div "[DATE]" at bounding box center [606, 58] width 28 height 9
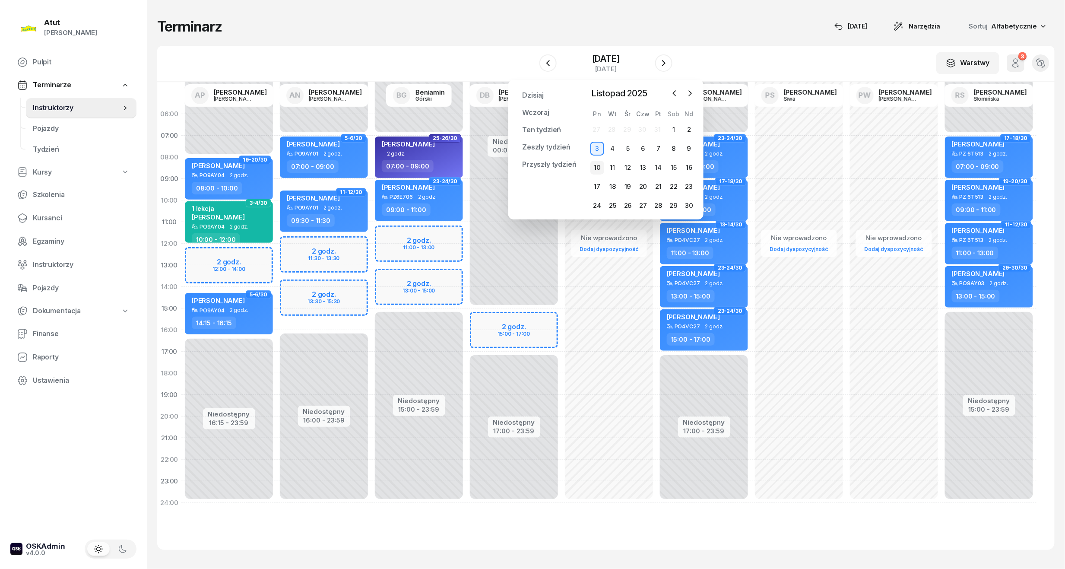
click at [602, 163] on div "10" at bounding box center [598, 168] width 14 height 14
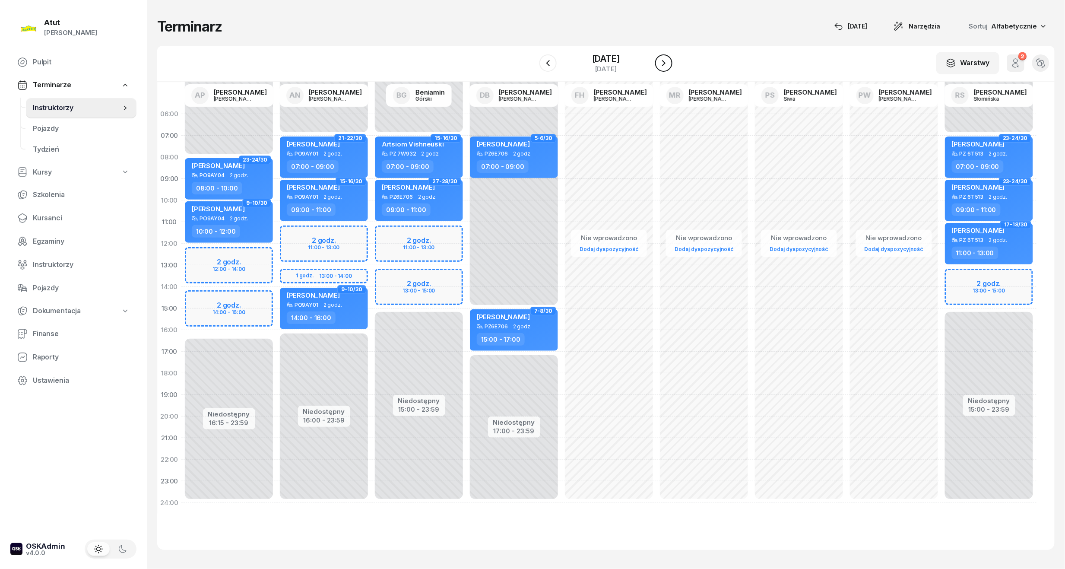
click at [665, 61] on icon "button" at bounding box center [663, 63] width 3 height 6
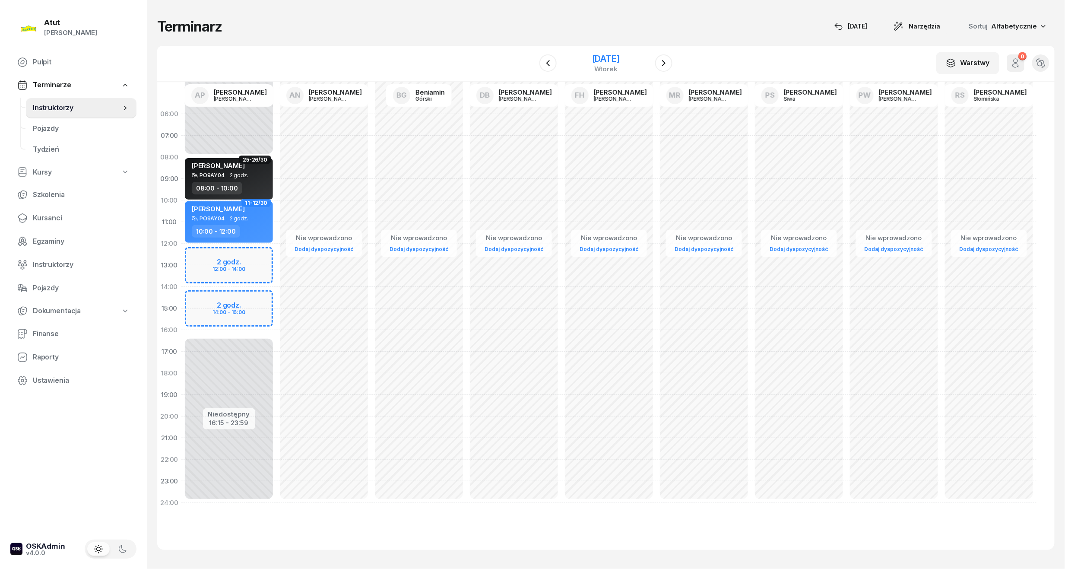
click at [597, 59] on div "[DATE]" at bounding box center [606, 58] width 28 height 9
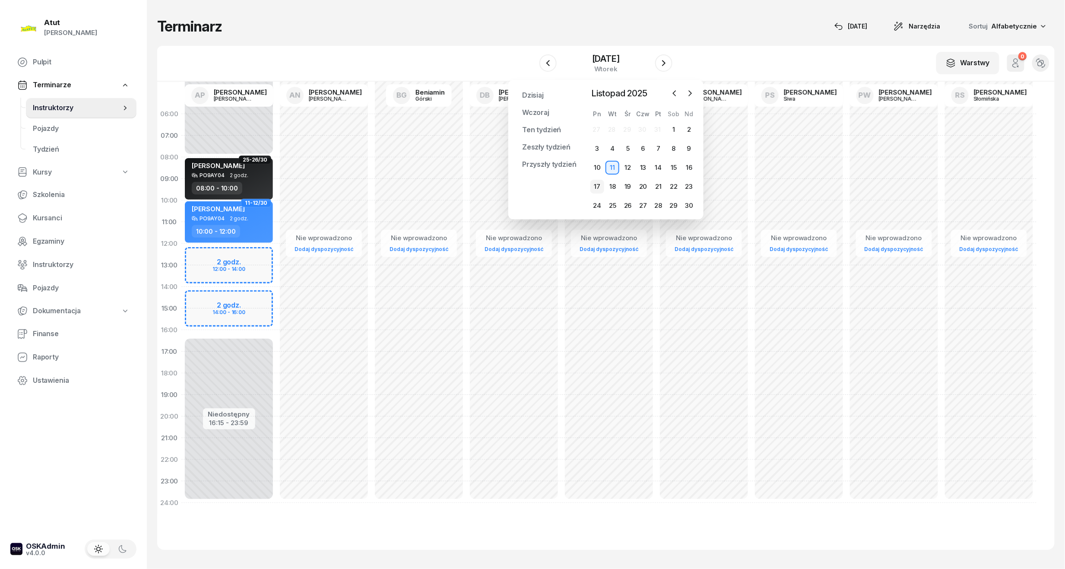
click at [597, 191] on div "17" at bounding box center [598, 187] width 14 height 14
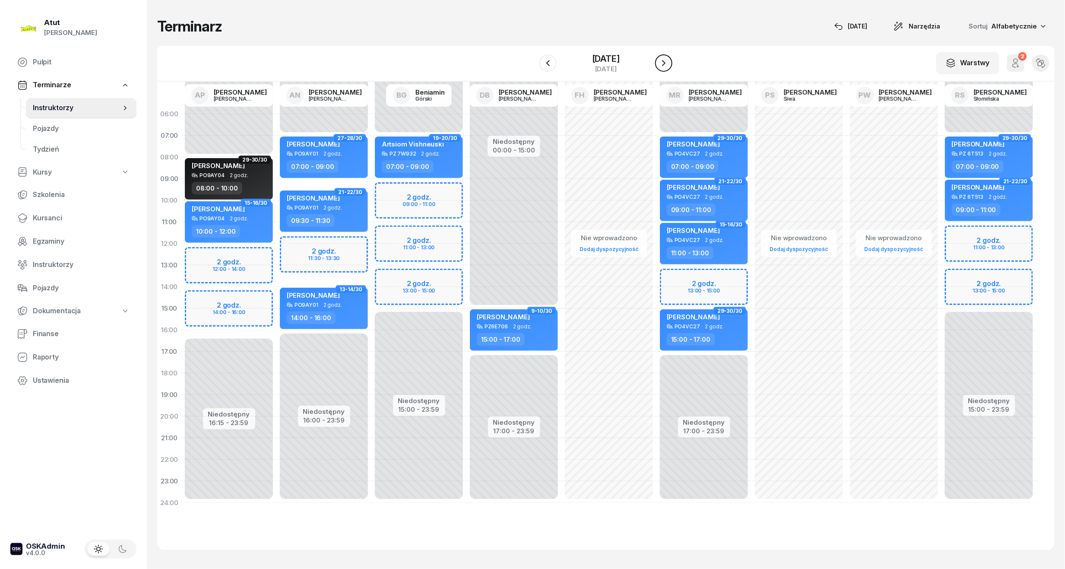
click at [665, 64] on icon "button" at bounding box center [664, 63] width 10 height 10
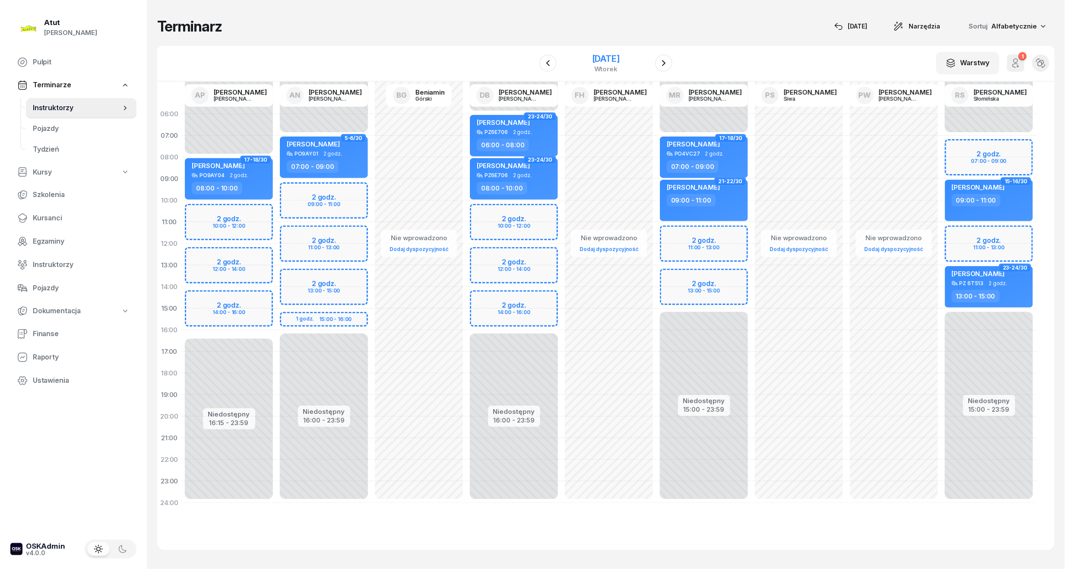
click at [607, 56] on div "[DATE]" at bounding box center [606, 58] width 28 height 9
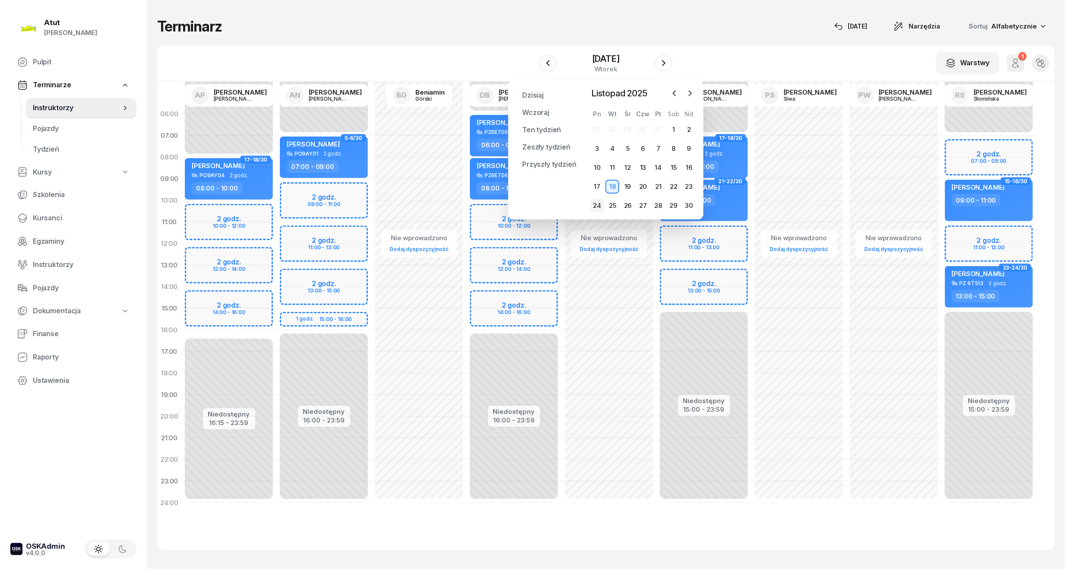
click at [595, 206] on div "24" at bounding box center [598, 206] width 14 height 14
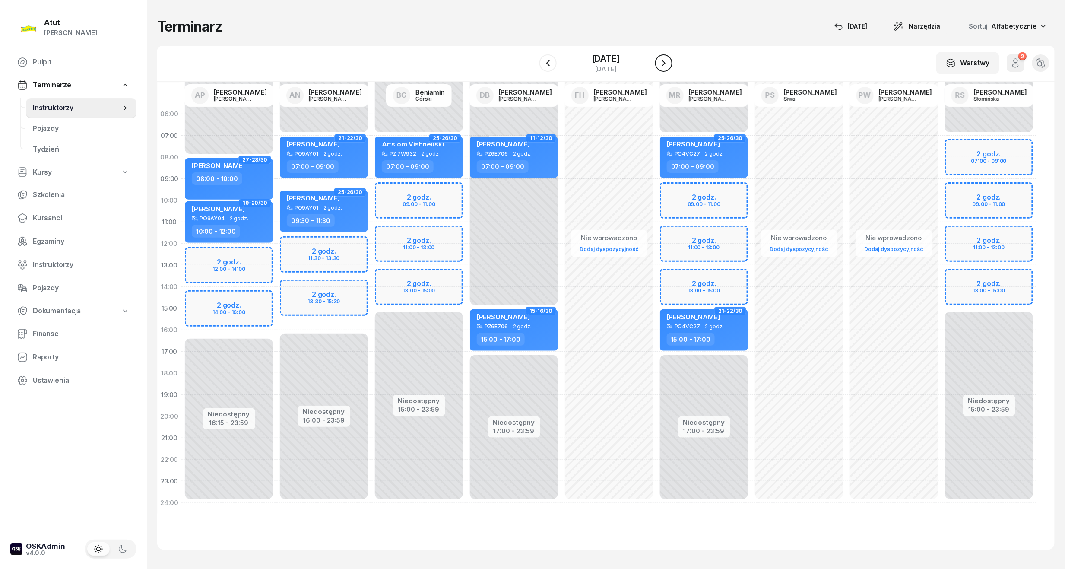
click at [667, 66] on icon "button" at bounding box center [664, 63] width 10 height 10
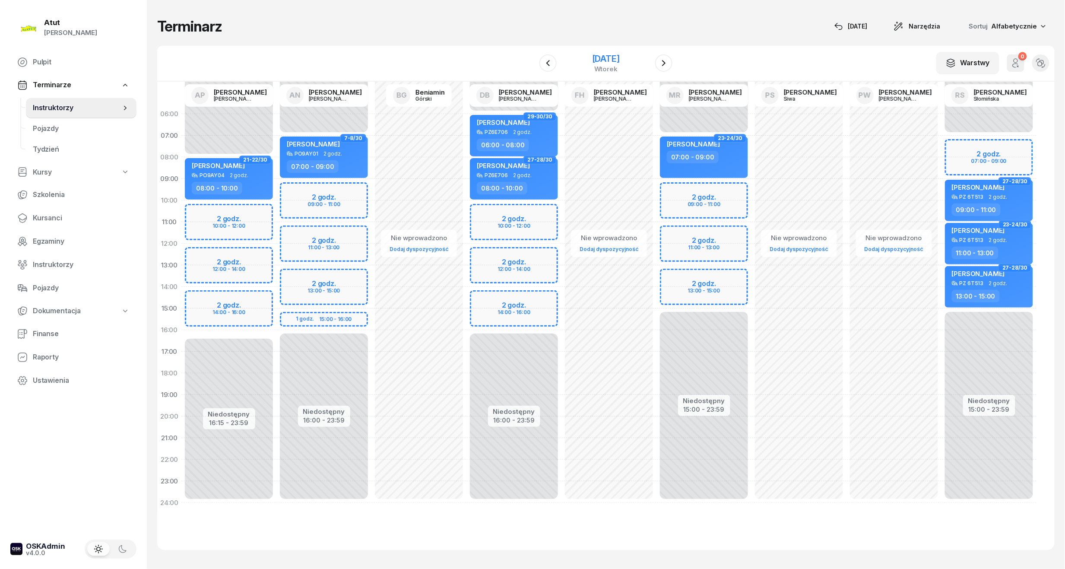
click at [607, 60] on div "[DATE]" at bounding box center [606, 58] width 28 height 9
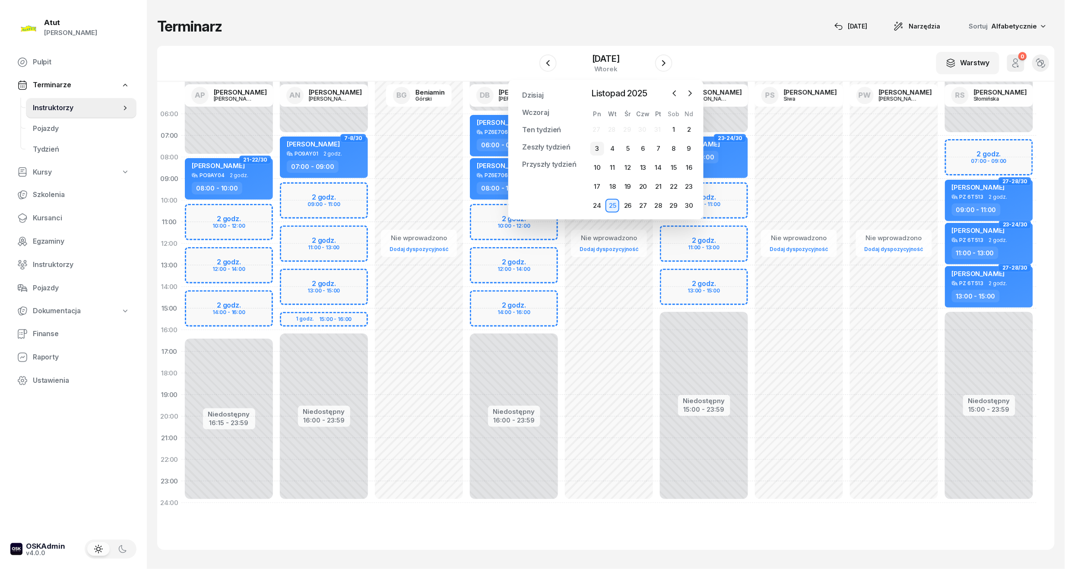
click at [597, 150] on div "3" at bounding box center [598, 149] width 14 height 14
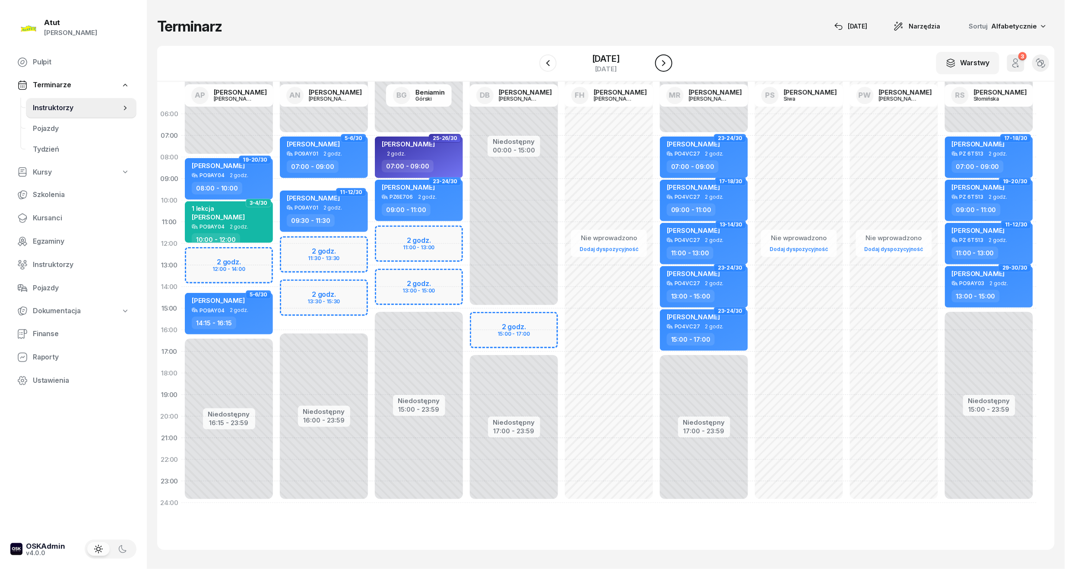
click at [658, 58] on button "button" at bounding box center [663, 62] width 17 height 17
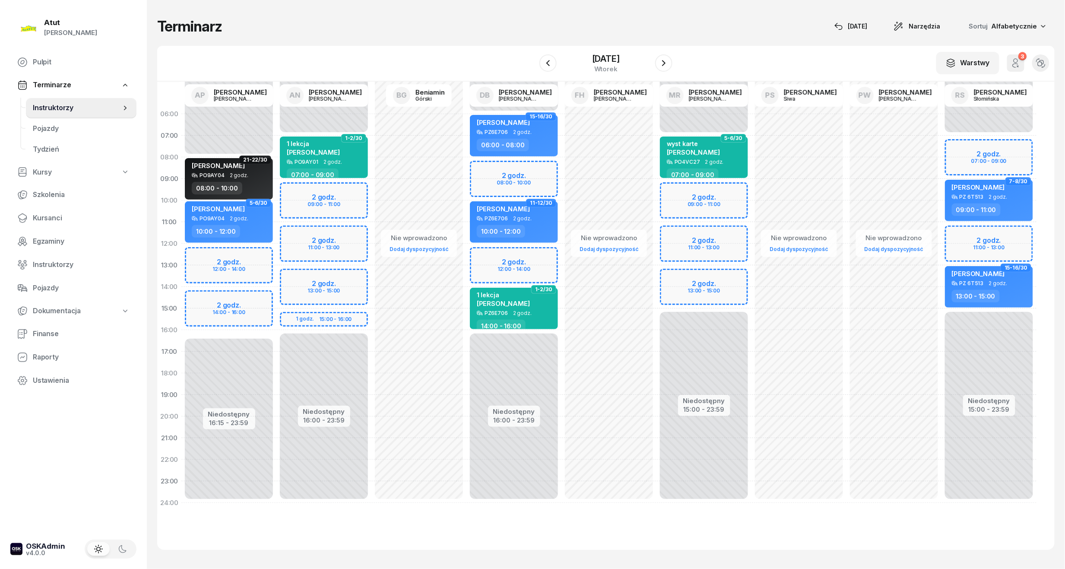
click at [509, 170] on div "Niedostępny 00:00 - 06:00 Niedostępny 16:00 - 23:59 2 godz. 08:00 - 10:00 2 god…" at bounding box center [514, 308] width 95 height 410
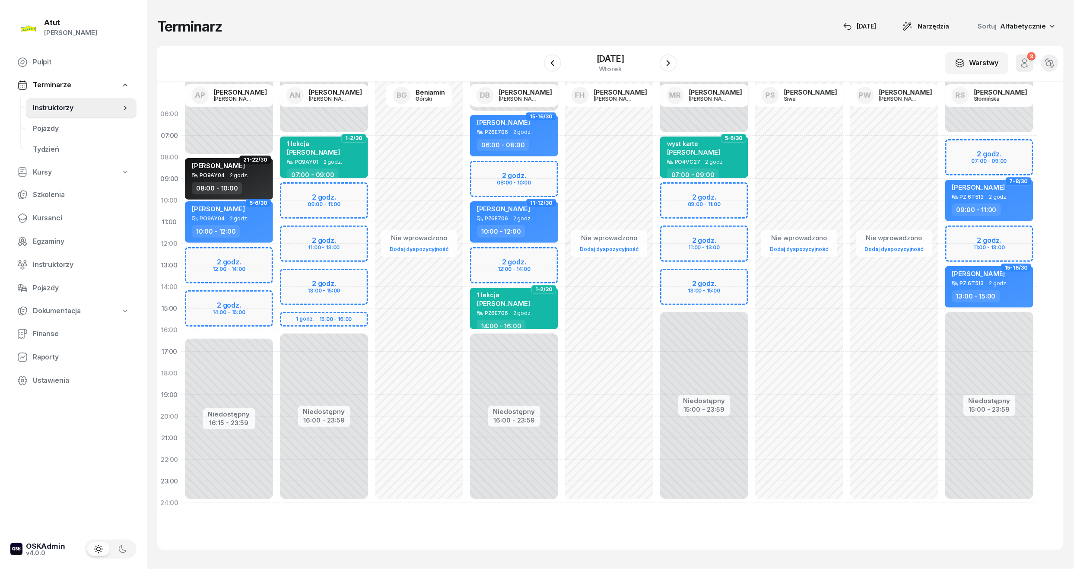
select select "08"
select select "10"
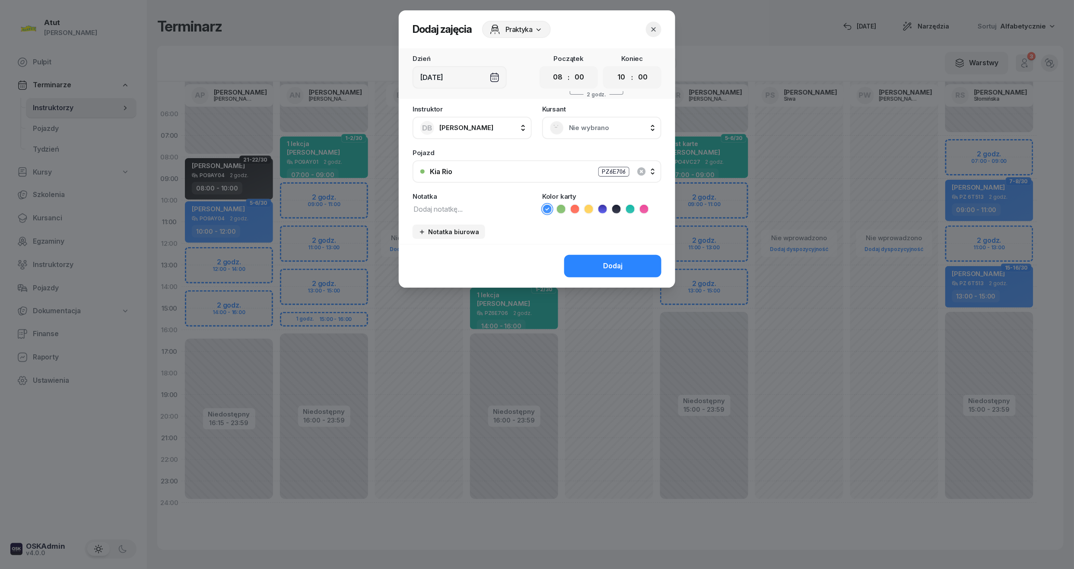
drag, startPoint x: 599, startPoint y: 125, endPoint x: 598, endPoint y: 132, distance: 7.4
click at [599, 131] on span "Nie wybrano" at bounding box center [611, 127] width 85 height 11
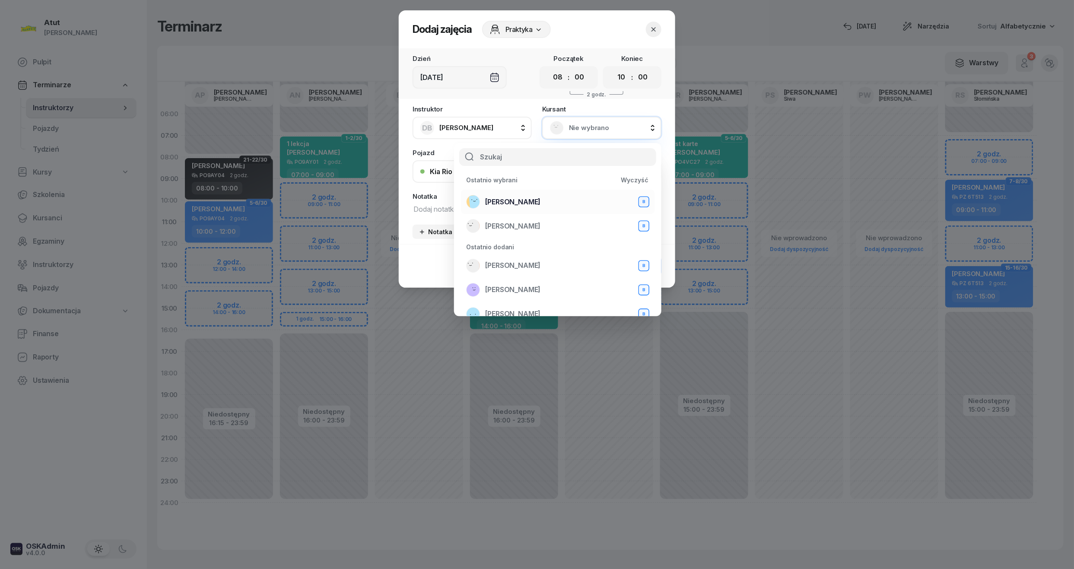
click at [506, 201] on span "[PERSON_NAME]" at bounding box center [512, 202] width 55 height 11
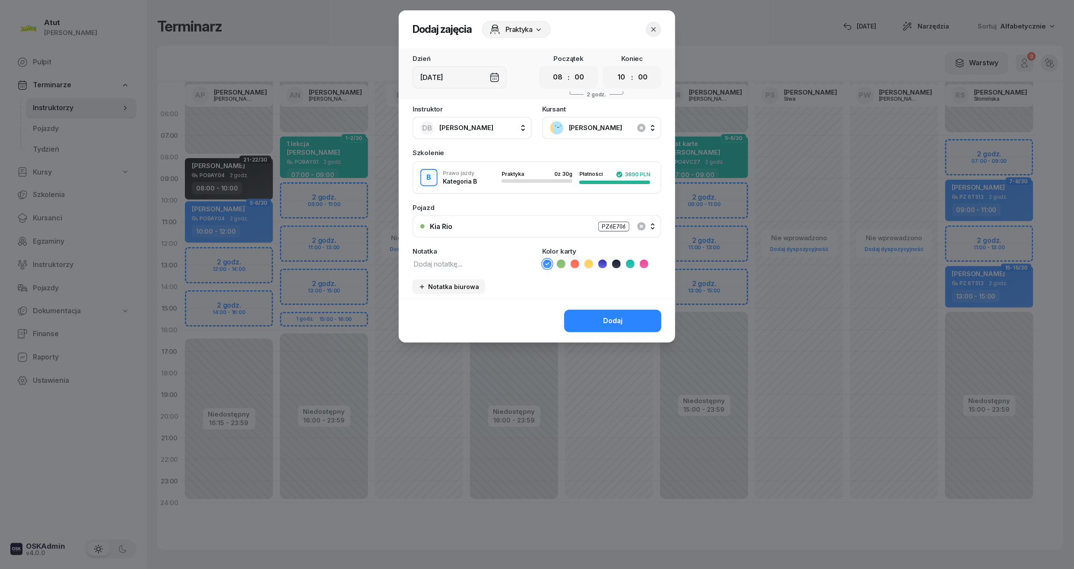
click at [635, 261] on li at bounding box center [630, 264] width 10 height 10
click at [461, 259] on textarea at bounding box center [472, 263] width 119 height 11
type textarea "1 lekcja"
click at [610, 321] on div "Dodaj" at bounding box center [612, 320] width 19 height 11
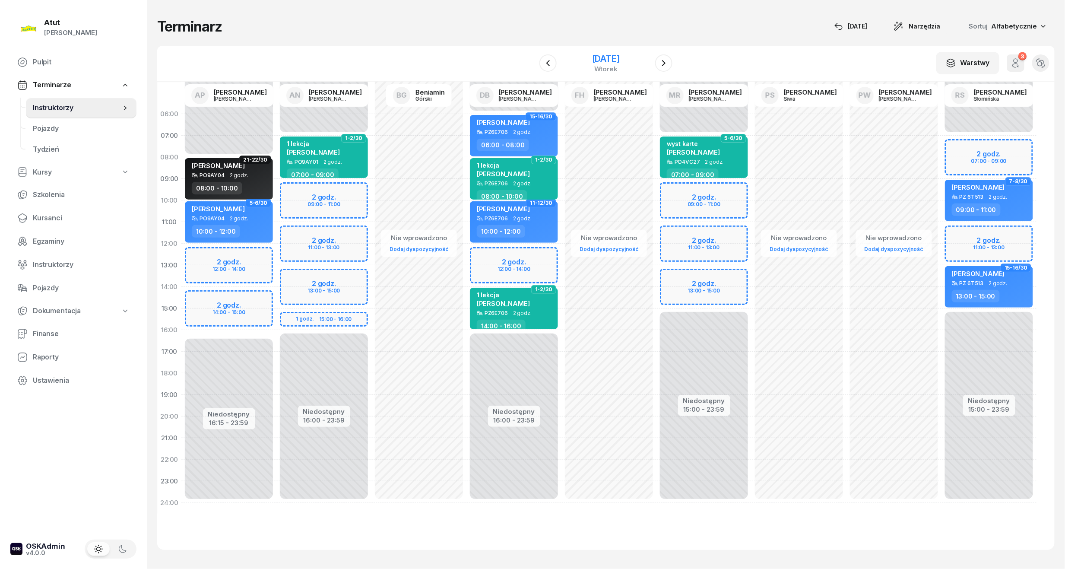
click at [620, 56] on div "[DATE]" at bounding box center [606, 58] width 28 height 9
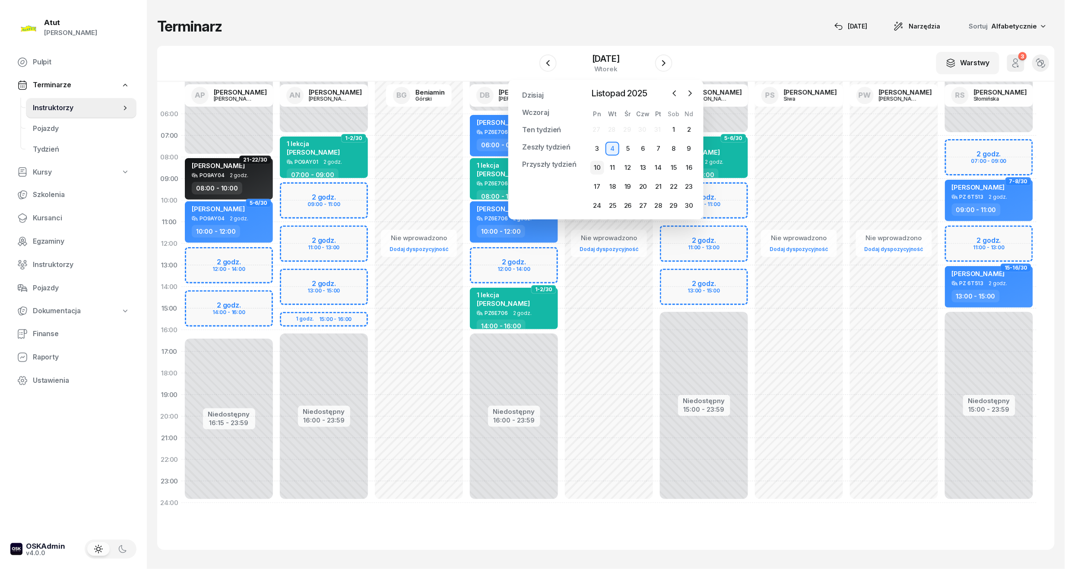
click at [593, 170] on div "10" at bounding box center [598, 168] width 14 height 14
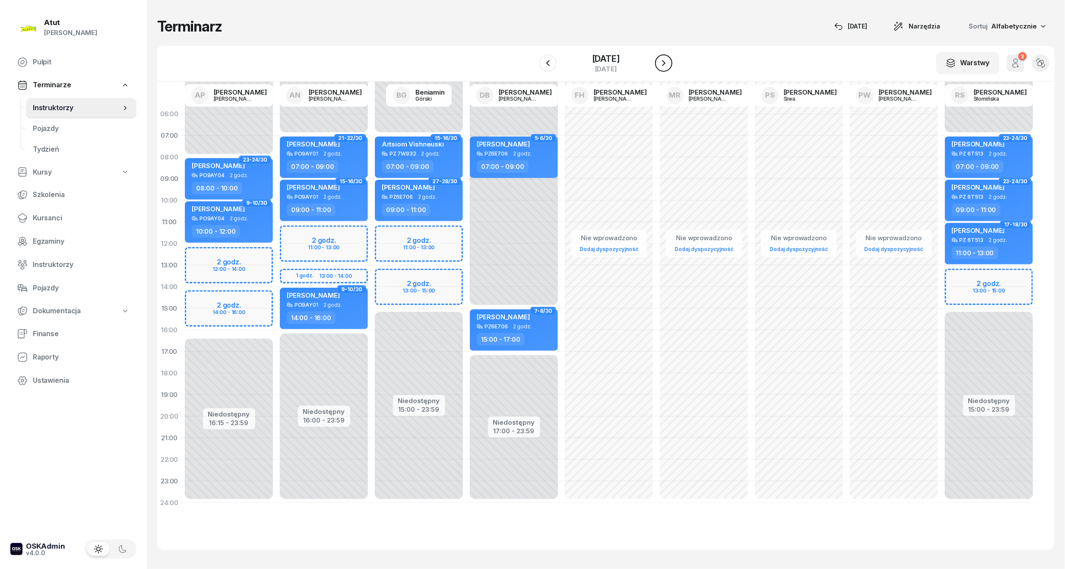
click at [663, 59] on icon "button" at bounding box center [664, 63] width 10 height 10
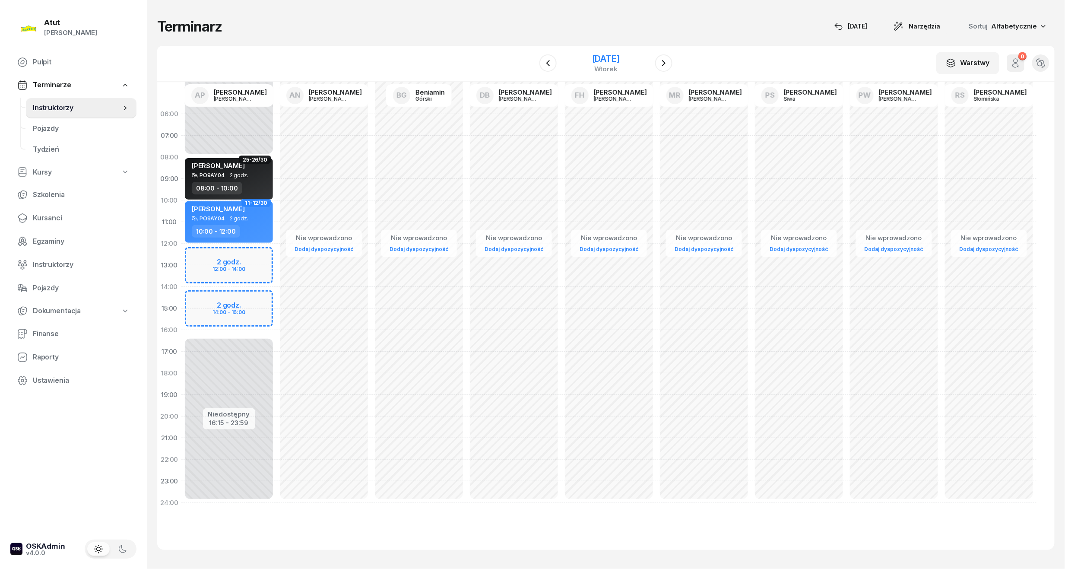
click at [616, 58] on div "[DATE]" at bounding box center [606, 58] width 28 height 9
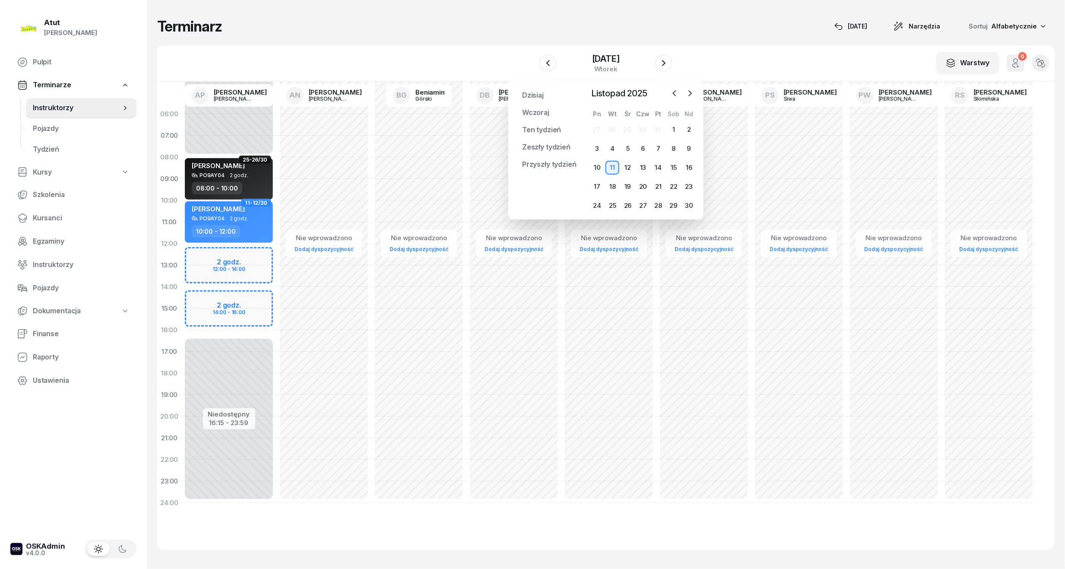
click at [246, 268] on div "Niedostępny 00:00 - 08:00 Niedostępny 16:15 - 23:59 2 godz. 12:00 - 14:00 2 god…" at bounding box center [228, 308] width 95 height 410
select select "13"
select select "15"
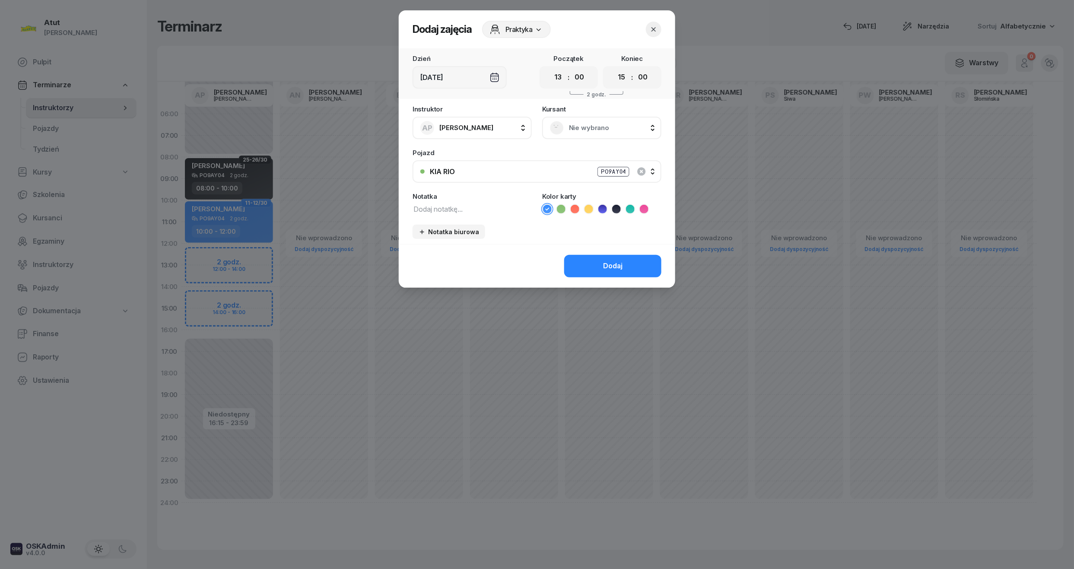
drag, startPoint x: 556, startPoint y: 79, endPoint x: 565, endPoint y: 86, distance: 11.1
click at [556, 79] on select "00 01 02 03 04 05 06 07 08 09 10 11 12 13 14 15 16 17 18 19 20 21 22 23" at bounding box center [558, 77] width 16 height 18
select select "12"
click at [550, 68] on select "00 01 02 03 04 05 06 07 08 09 10 11 12 13 14 15 16 17 18 19 20 21 22 23" at bounding box center [558, 77] width 16 height 18
click at [576, 66] on div "00 01 02 03 04 05 06 07 08 09 10 11 12 13 14 15 16 17 18 19 20 21 22 23 : 00 05…" at bounding box center [569, 77] width 58 height 22
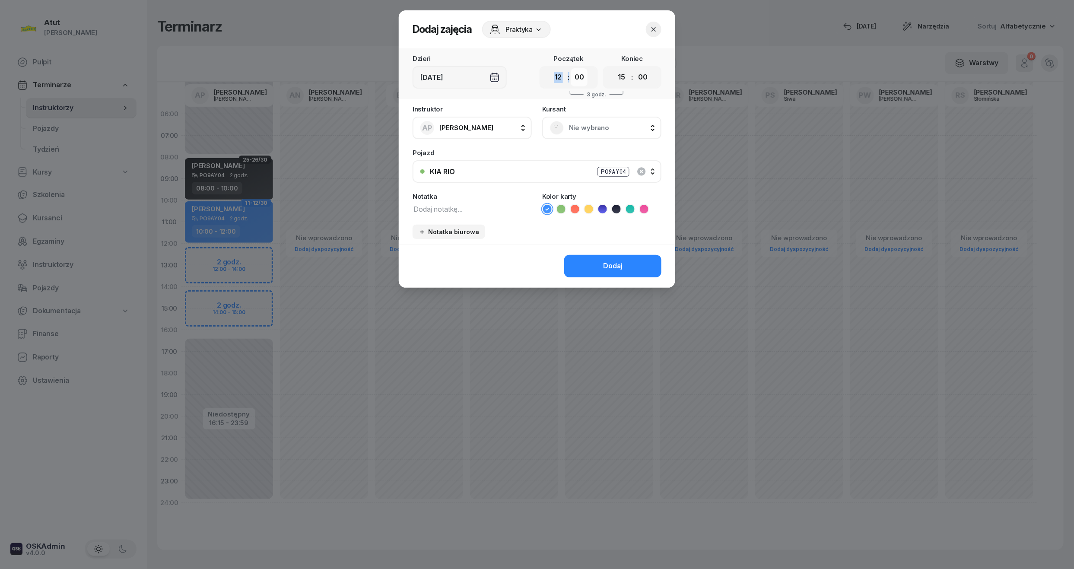
drag, startPoint x: 576, startPoint y: 66, endPoint x: 580, endPoint y: 81, distance: 16.0
click at [580, 81] on select "00 05 10 15 20 25 30 35 40 45 50 55" at bounding box center [579, 77] width 16 height 18
select select "15"
click at [572, 68] on select "00 05 10 15 20 25 30 35 40 45 50 55" at bounding box center [579, 77] width 16 height 18
drag, startPoint x: 623, startPoint y: 79, endPoint x: 628, endPoint y: 83, distance: 6.4
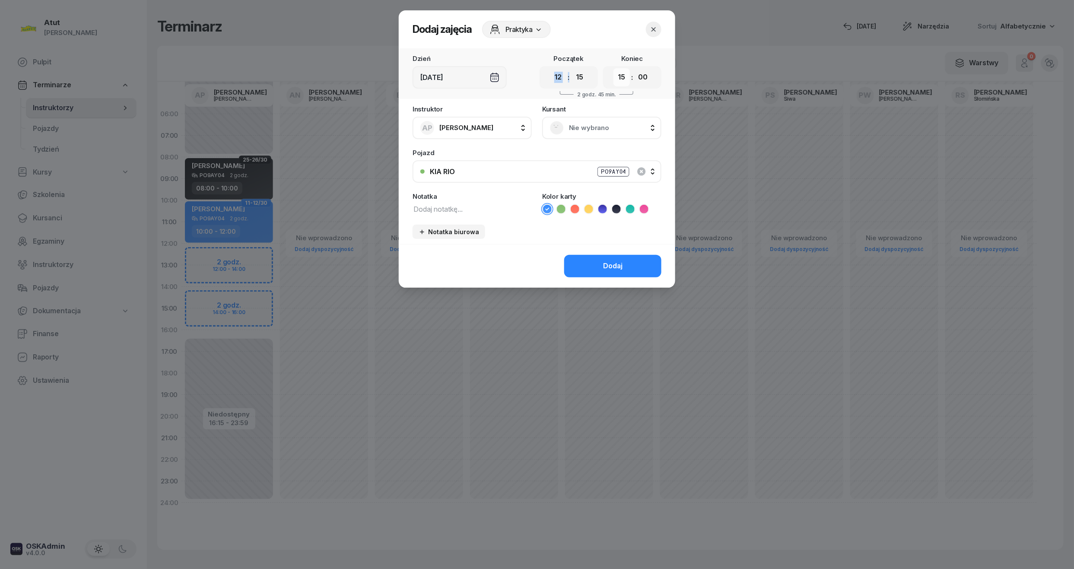
click at [623, 79] on select "00 01 02 03 04 05 06 07 08 09 10 11 12 13 14 15 16 17 18 19 20 21 22 23" at bounding box center [622, 77] width 16 height 18
select select "14"
click at [614, 68] on select "00 01 02 03 04 05 06 07 08 09 10 11 12 13 14 15 16 17 18 19 20 21 22 23" at bounding box center [622, 77] width 16 height 18
click at [649, 79] on select "00 05 10 15 20 25 30 35 40 45 50 55" at bounding box center [643, 77] width 16 height 18
select select "15"
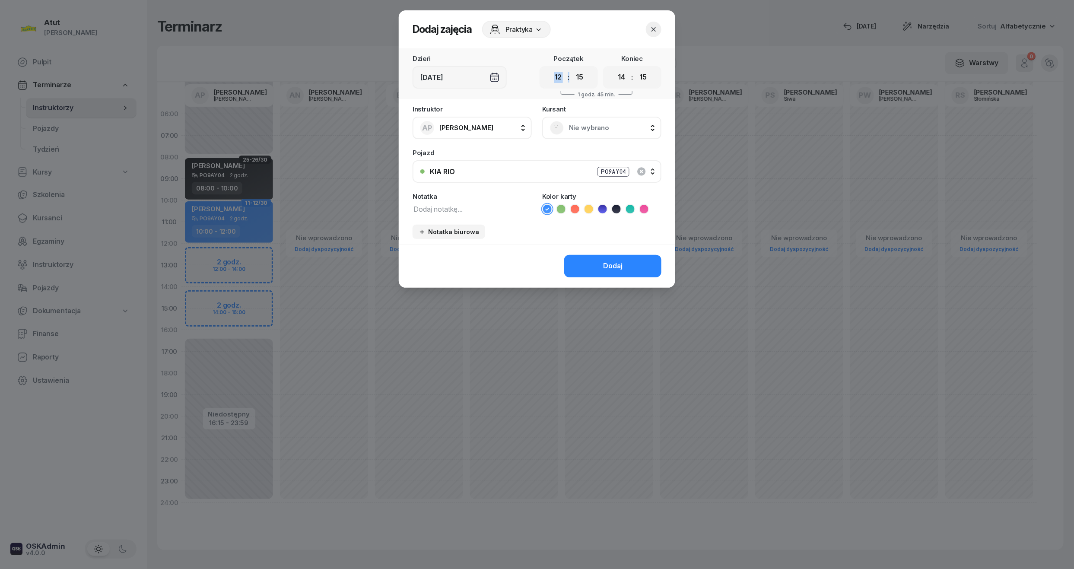
click at [635, 68] on select "00 05 10 15 20 25 30 35 40 45 50 55" at bounding box center [643, 77] width 16 height 18
click at [555, 111] on div "[DEMOGRAPHIC_DATA] Nie wybrano" at bounding box center [601, 122] width 119 height 33
click at [597, 137] on div "Nie wybrano" at bounding box center [601, 128] width 119 height 22
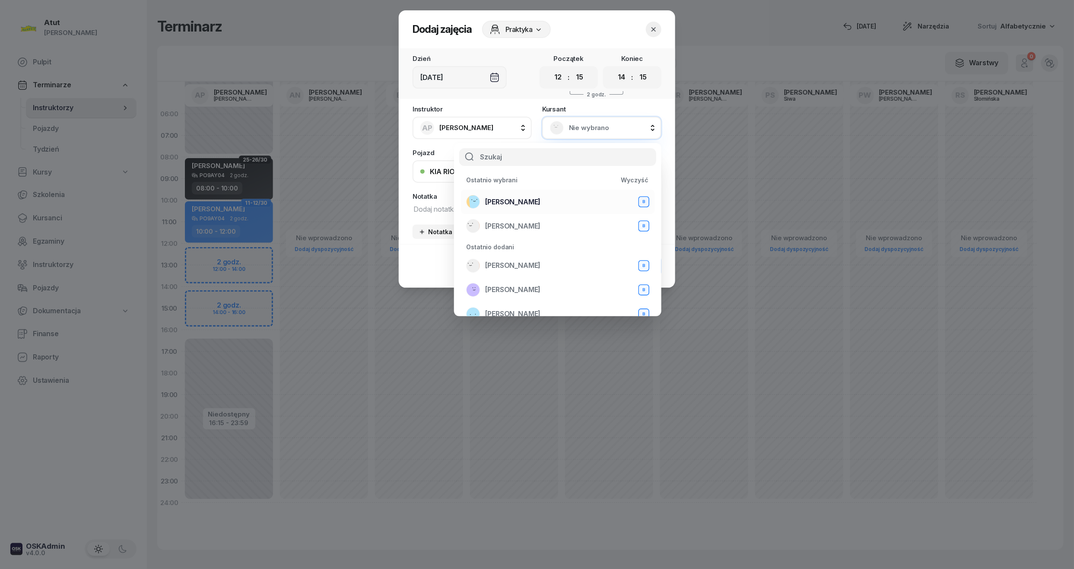
click at [529, 203] on span "[PERSON_NAME]" at bounding box center [512, 202] width 55 height 11
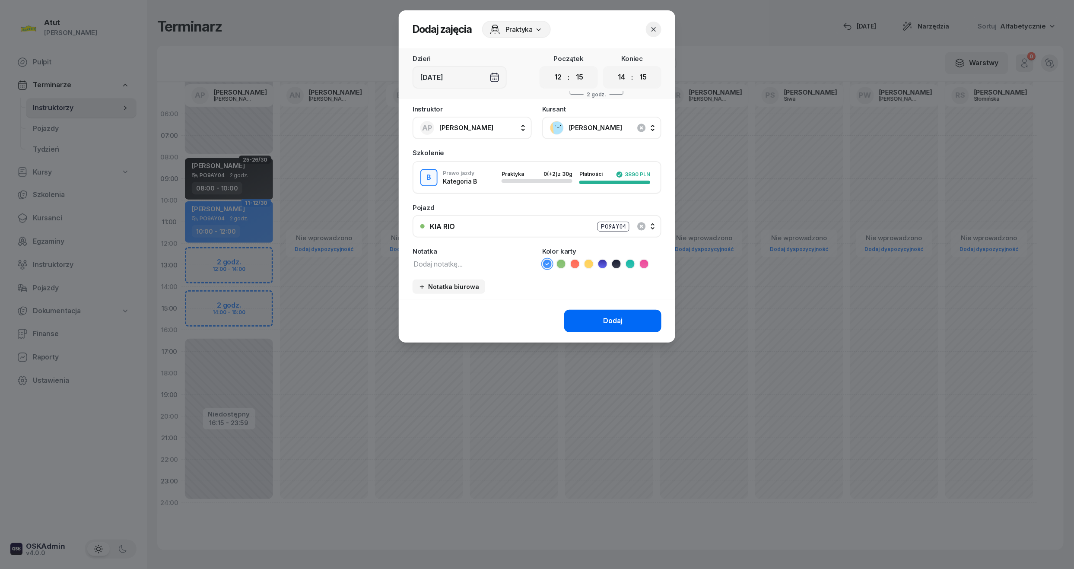
click at [606, 315] on div "Dodaj" at bounding box center [612, 320] width 19 height 11
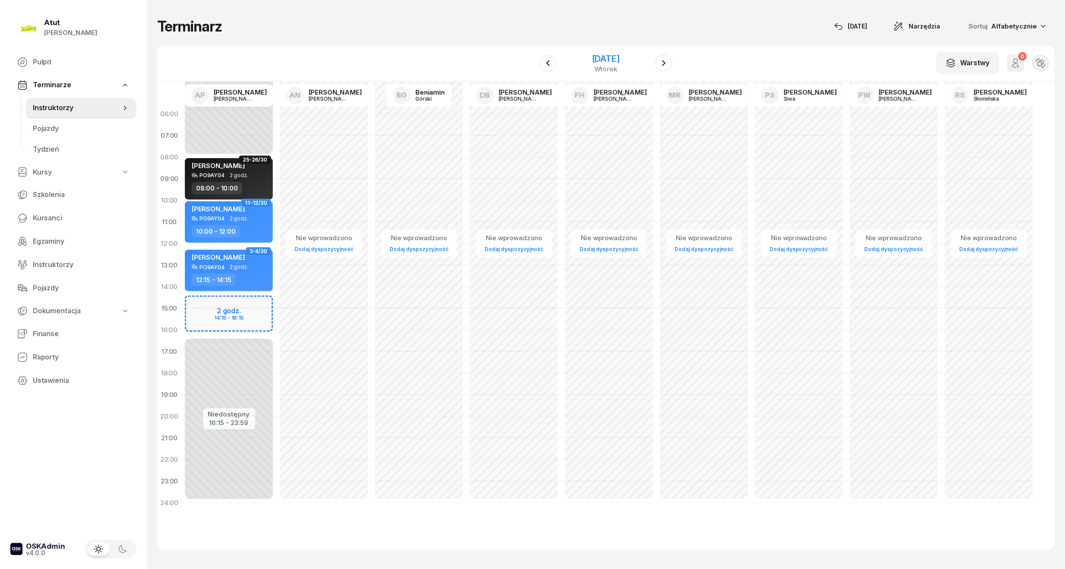
click at [620, 58] on div "[DATE]" at bounding box center [606, 58] width 28 height 9
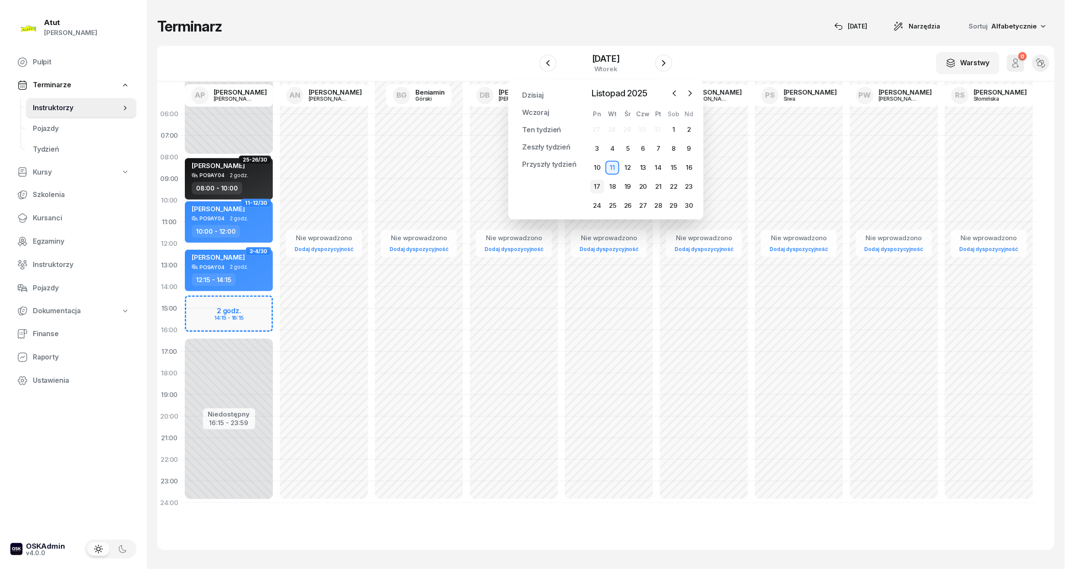
click at [597, 188] on div "17" at bounding box center [598, 187] width 14 height 14
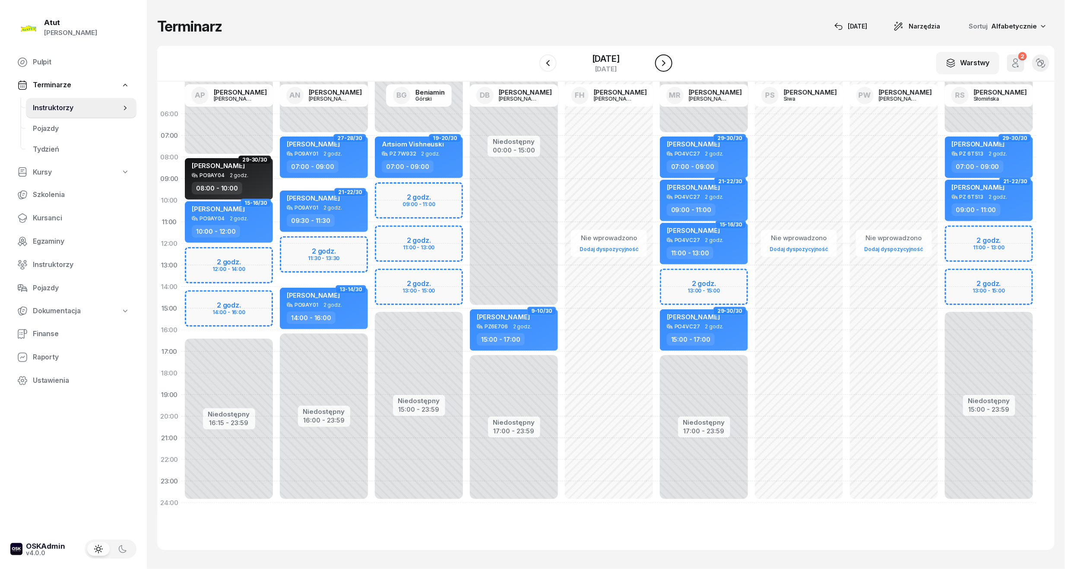
click at [671, 57] on button "button" at bounding box center [663, 62] width 17 height 17
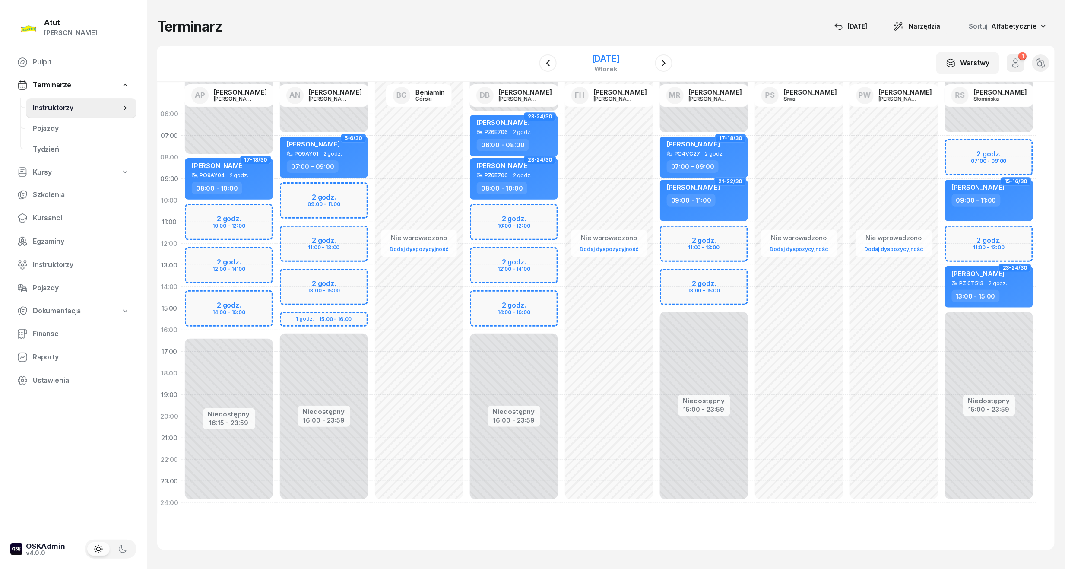
click at [611, 57] on div "[DATE]" at bounding box center [606, 58] width 28 height 9
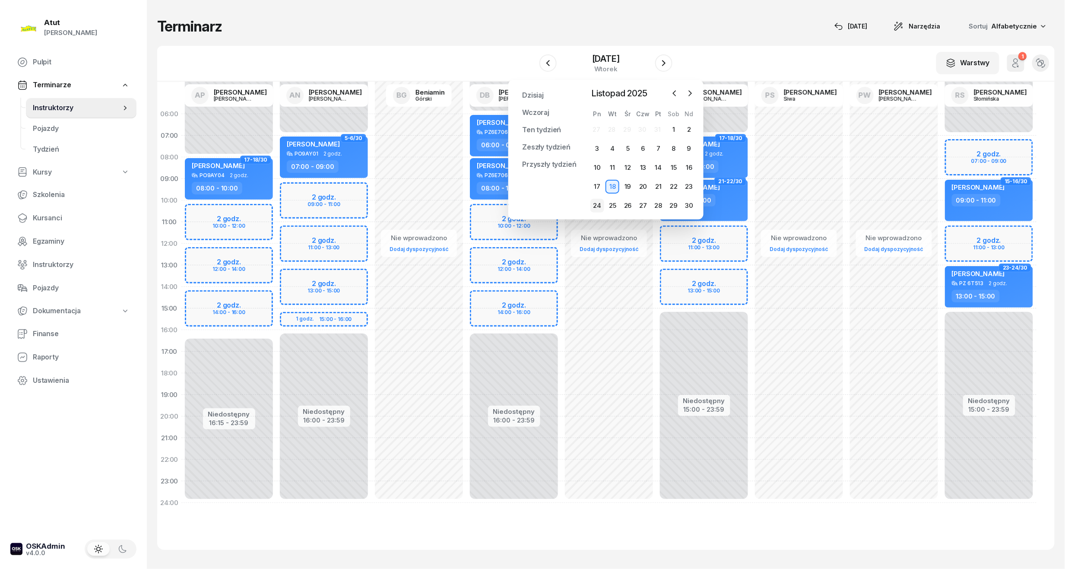
click at [600, 206] on div "24" at bounding box center [598, 206] width 14 height 14
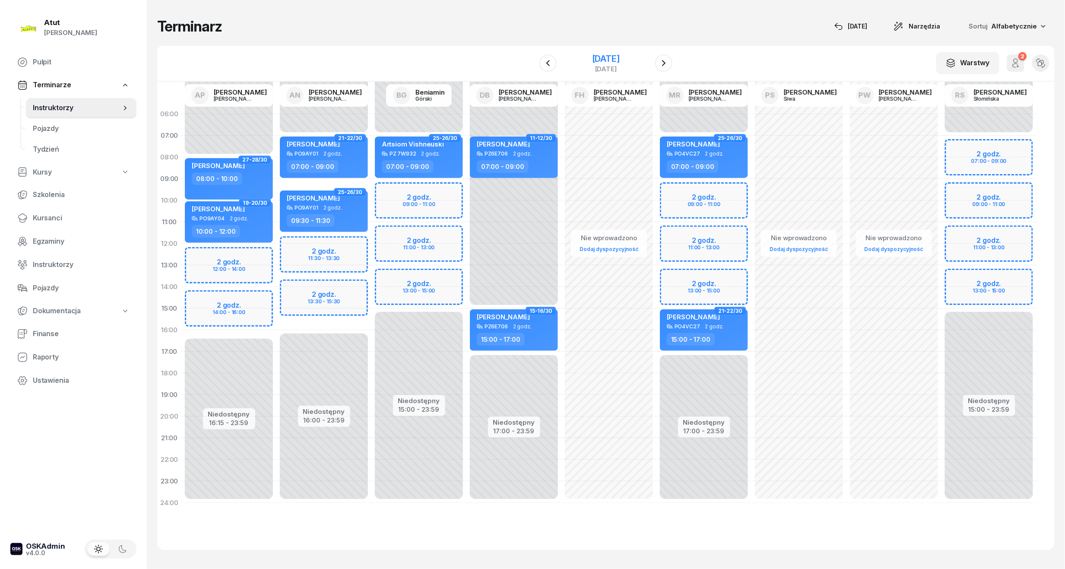
click at [610, 57] on div "[DATE]" at bounding box center [606, 58] width 28 height 9
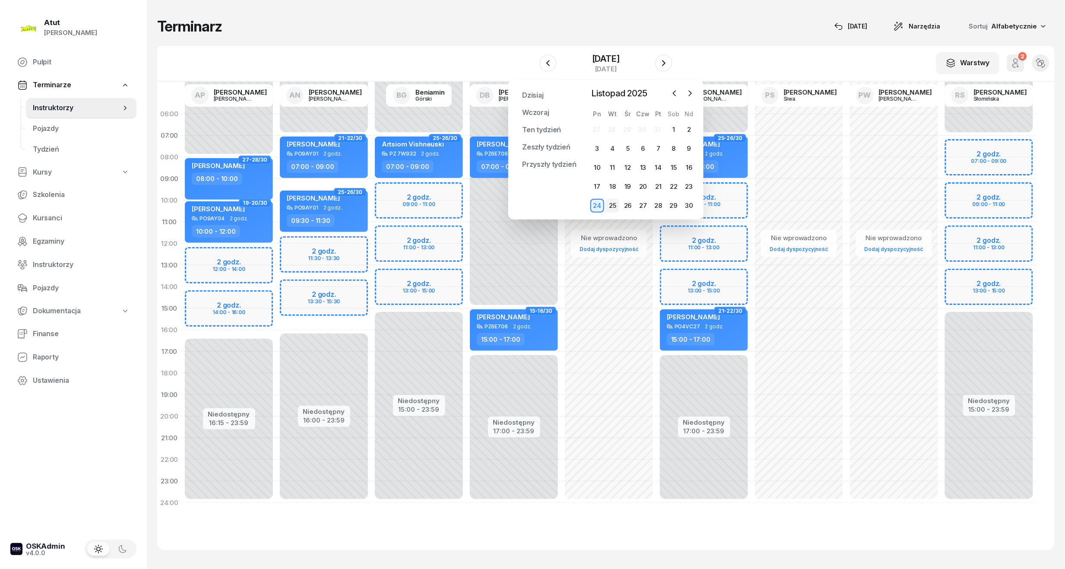
click at [614, 203] on div "25" at bounding box center [613, 206] width 14 height 14
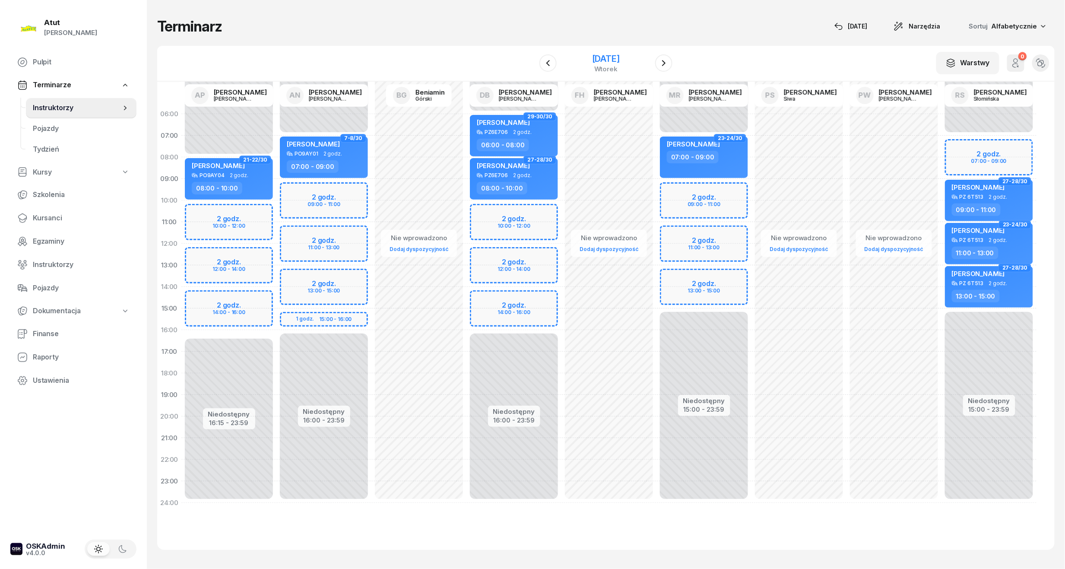
click at [612, 59] on div "[DATE]" at bounding box center [606, 58] width 28 height 9
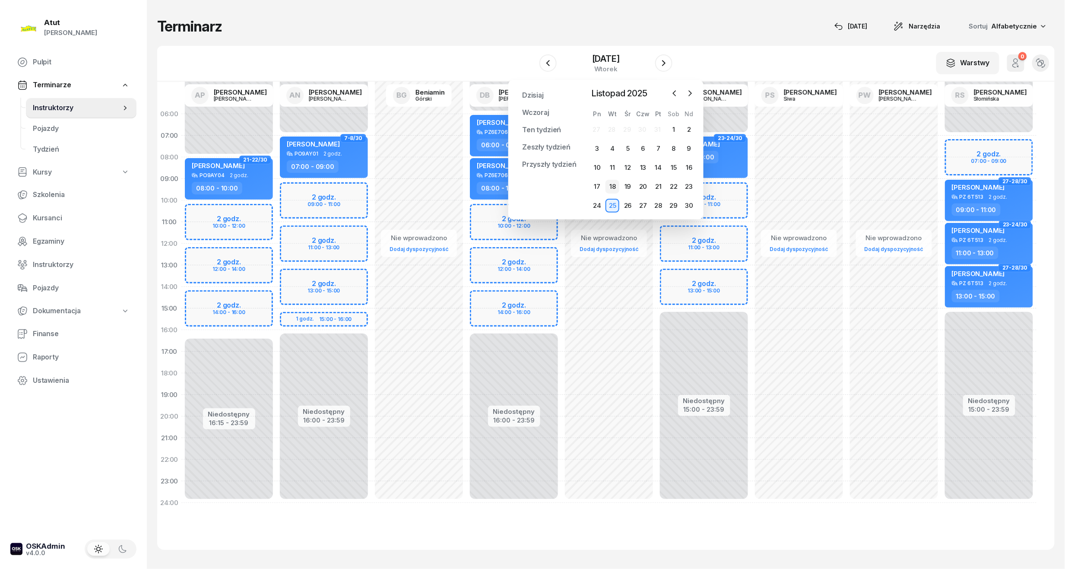
click at [614, 184] on div "18" at bounding box center [613, 187] width 14 height 14
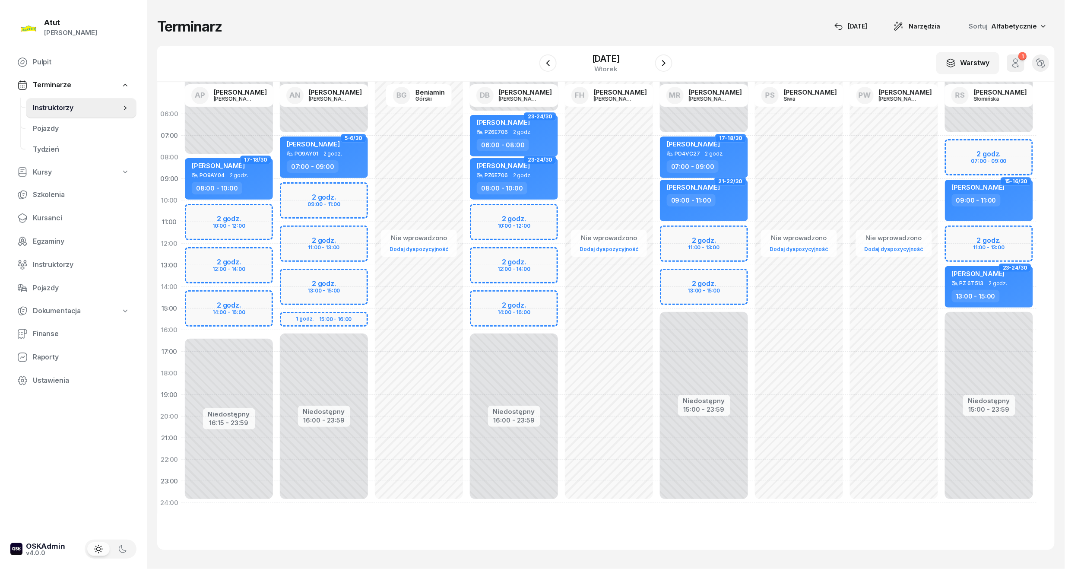
click at [230, 223] on div "Niedostępny 00:00 - 08:00 Niedostępny 16:15 - 23:59 2 godz. 10:00 - 12:00 2 god…" at bounding box center [228, 308] width 95 height 410
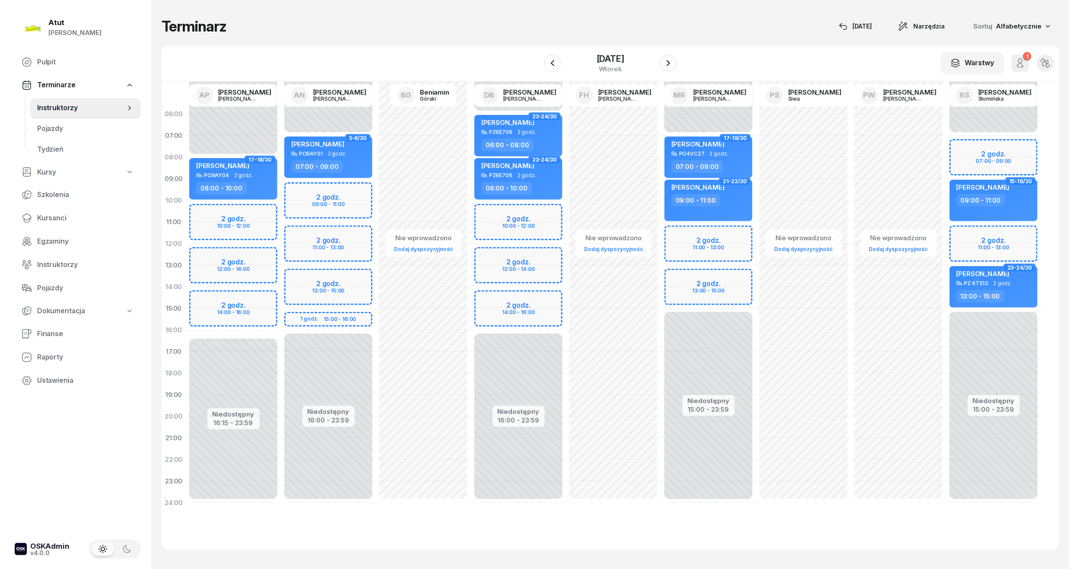
select select "11"
select select "13"
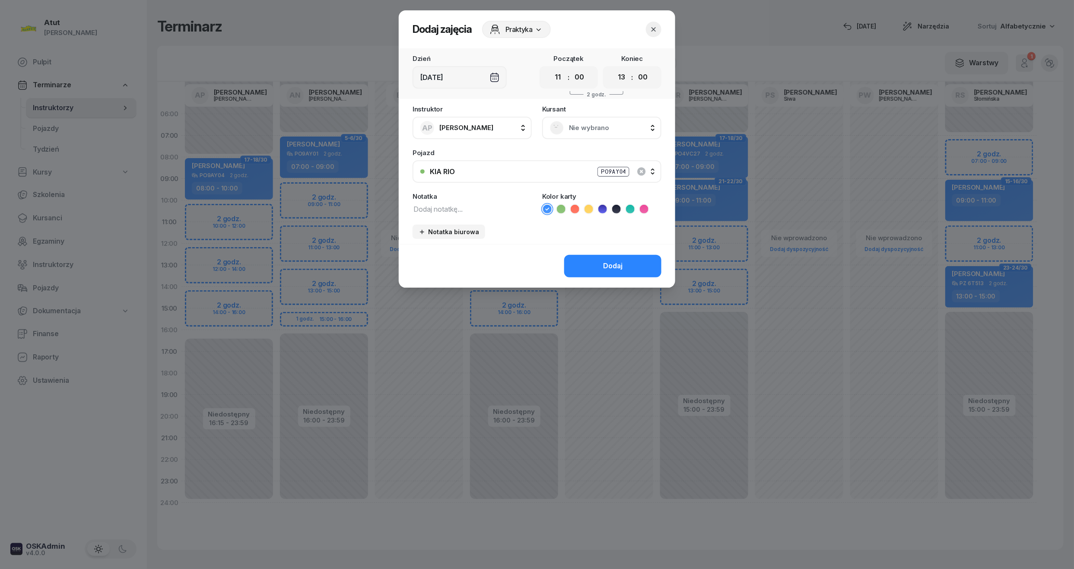
click at [611, 137] on div "Nie wybrano" at bounding box center [601, 128] width 119 height 22
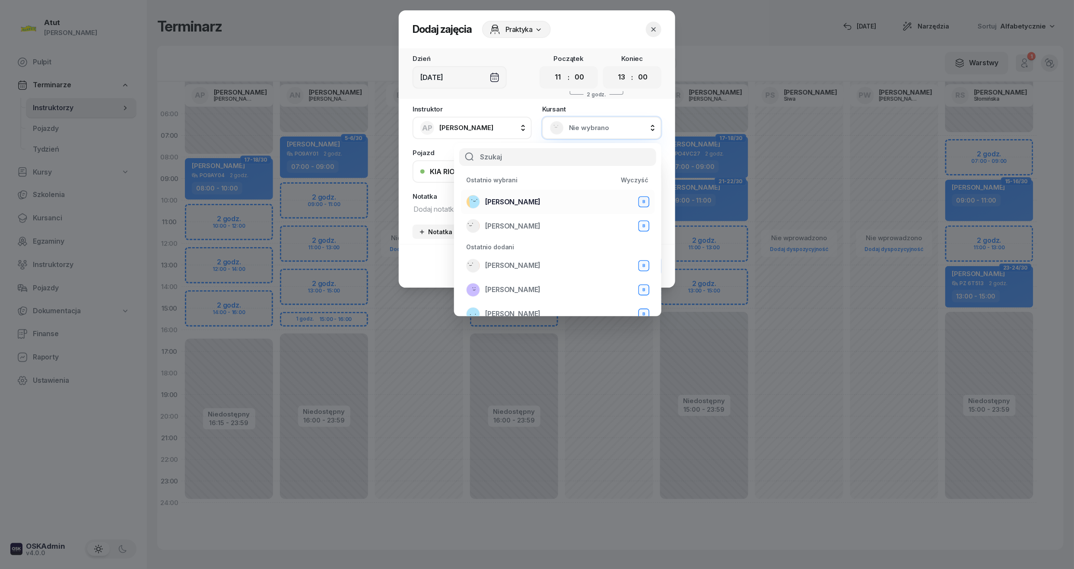
click at [505, 200] on span "[PERSON_NAME]" at bounding box center [512, 202] width 55 height 11
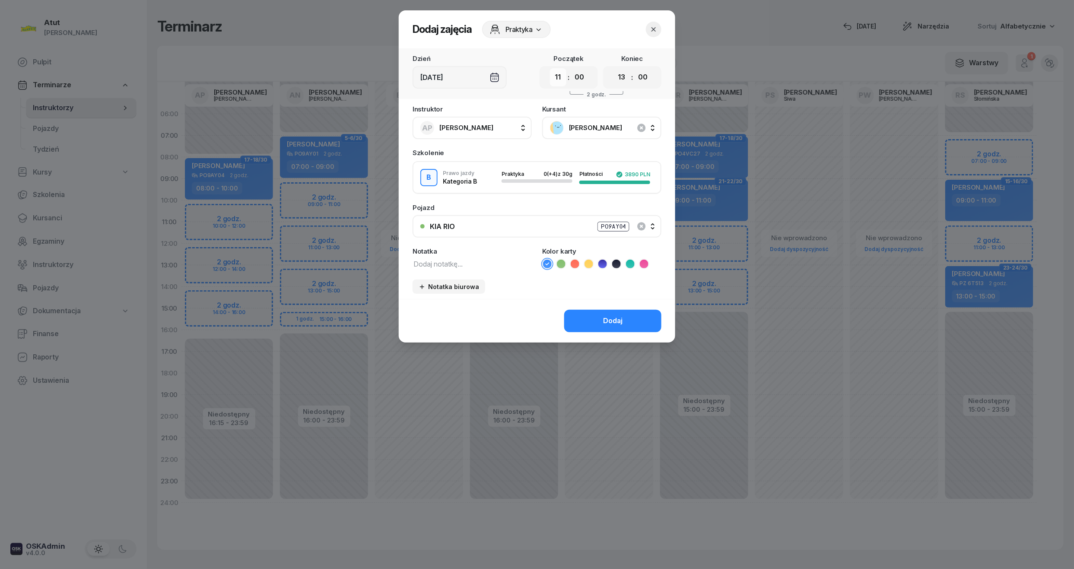
click at [564, 78] on select "00 01 02 03 04 05 06 07 08 09 10 11 12 13 14 15 16 17 18 19 20 21 22 23" at bounding box center [558, 77] width 16 height 18
select select "10"
click at [550, 68] on select "00 01 02 03 04 05 06 07 08 09 10 11 12 13 14 15 16 17 18 19 20 21 22 23" at bounding box center [558, 77] width 16 height 18
click at [628, 76] on select "00 01 02 03 04 05 06 07 08 09 10 11 12 13 14 15 16 17 18 19 20 21 22 23" at bounding box center [622, 77] width 16 height 18
select select "12"
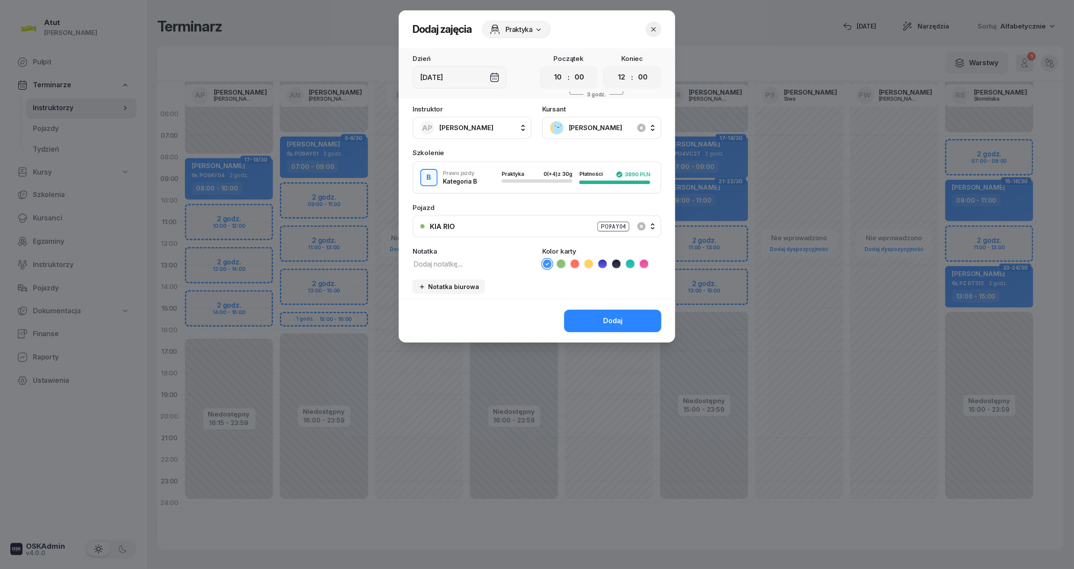
click at [614, 68] on select "00 01 02 03 04 05 06 07 08 09 10 11 12 13 14 15 16 17 18 19 20 21 22 23" at bounding box center [622, 77] width 16 height 18
click at [625, 311] on button "Dodaj" at bounding box center [612, 321] width 97 height 22
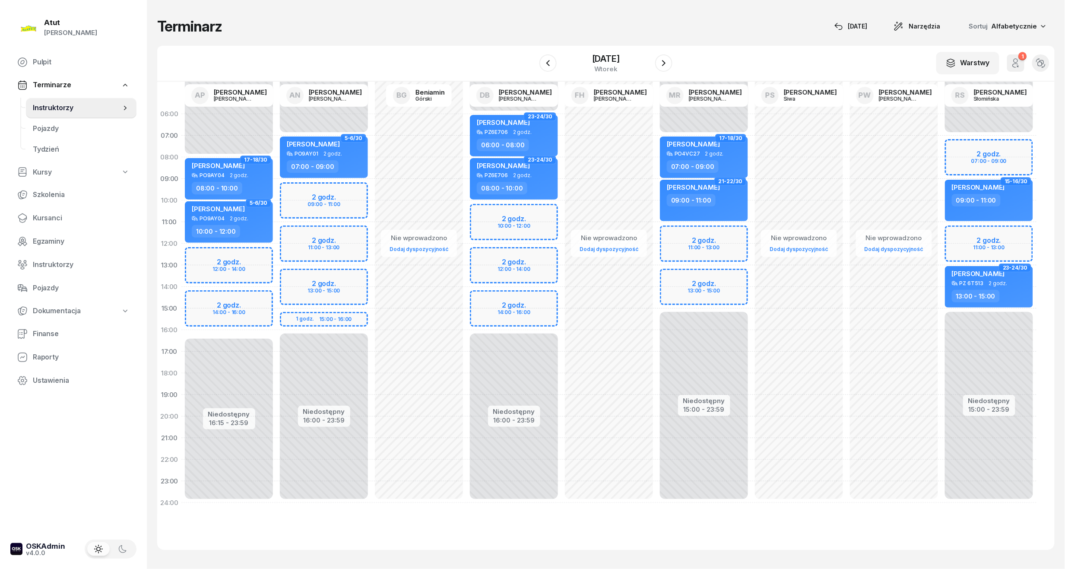
click at [614, 48] on div "W Wybierz AP [PERSON_NAME] AN [PERSON_NAME] BG [PERSON_NAME] DB [PERSON_NAME] F…" at bounding box center [606, 64] width 898 height 36
click at [614, 51] on div "[DATE]" at bounding box center [606, 63] width 88 height 25
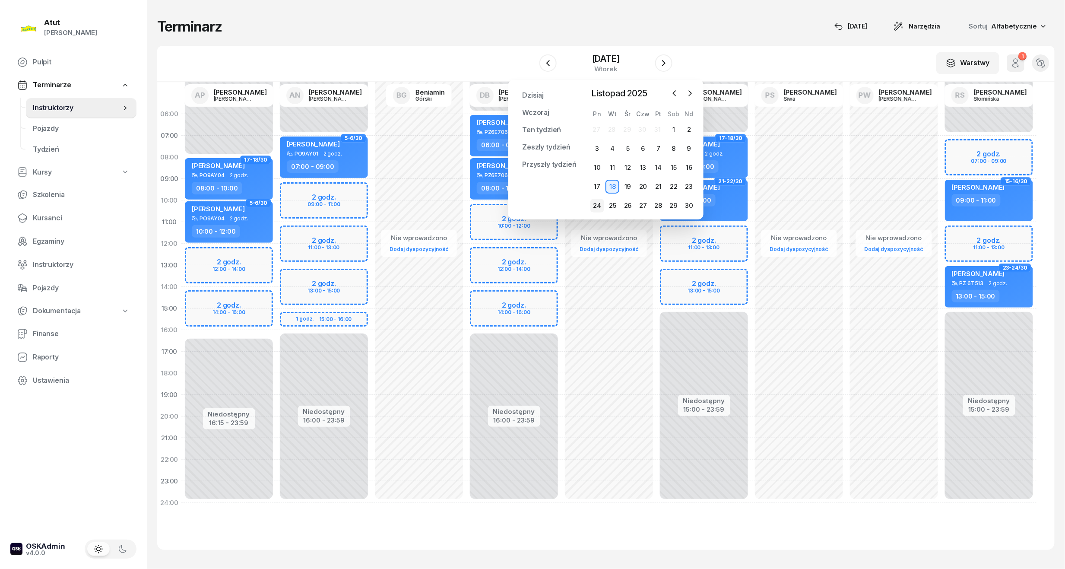
click at [601, 207] on div "24" at bounding box center [598, 206] width 14 height 14
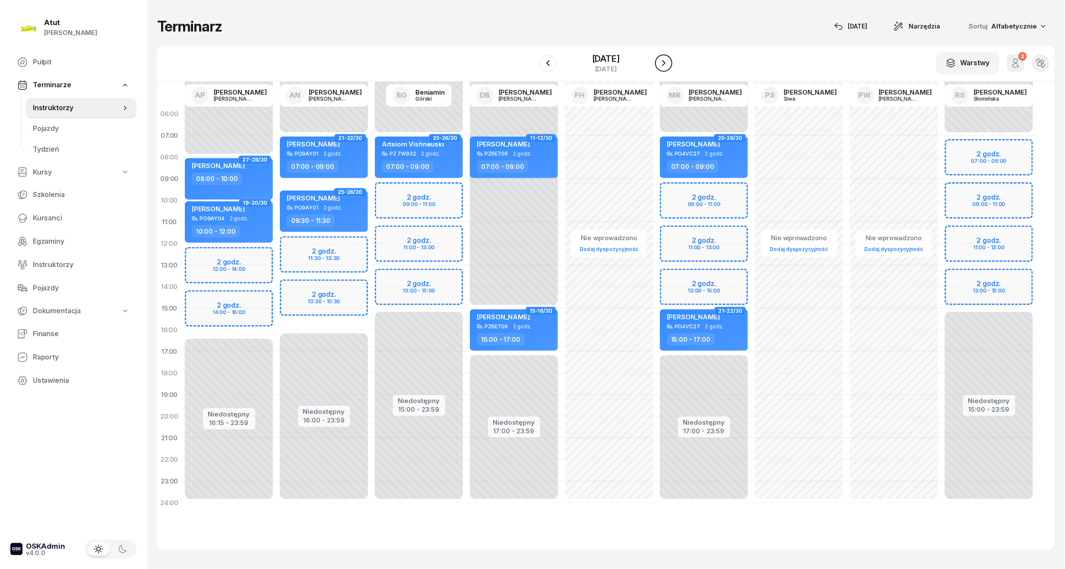
click at [668, 59] on icon "button" at bounding box center [664, 63] width 10 height 10
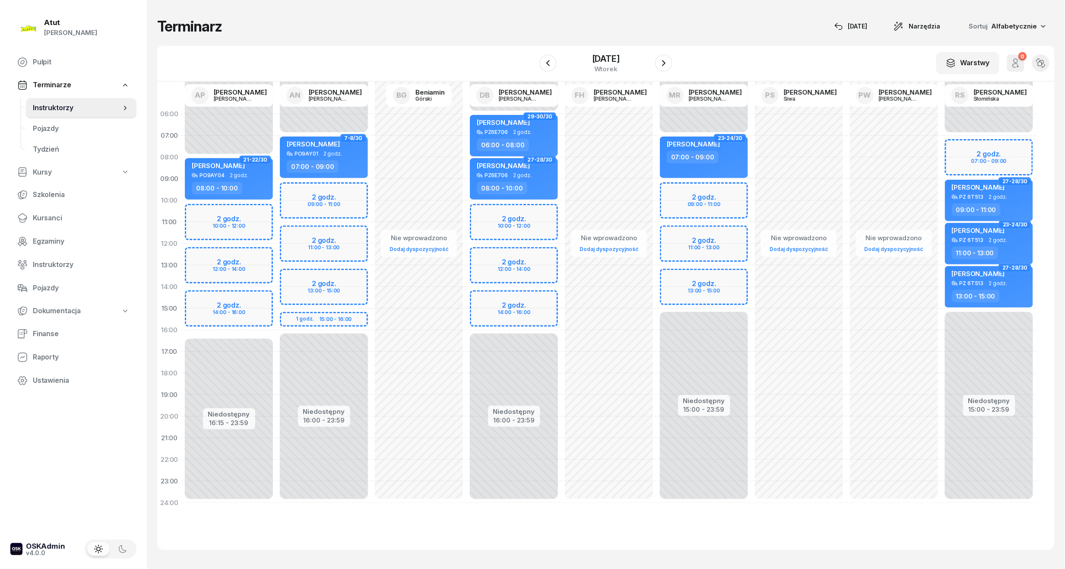
click at [234, 220] on div "Niedostępny 00:00 - 08:00 Niedostępny 16:15 - 23:59 2 godz. 10:00 - 12:00 2 god…" at bounding box center [228, 308] width 95 height 410
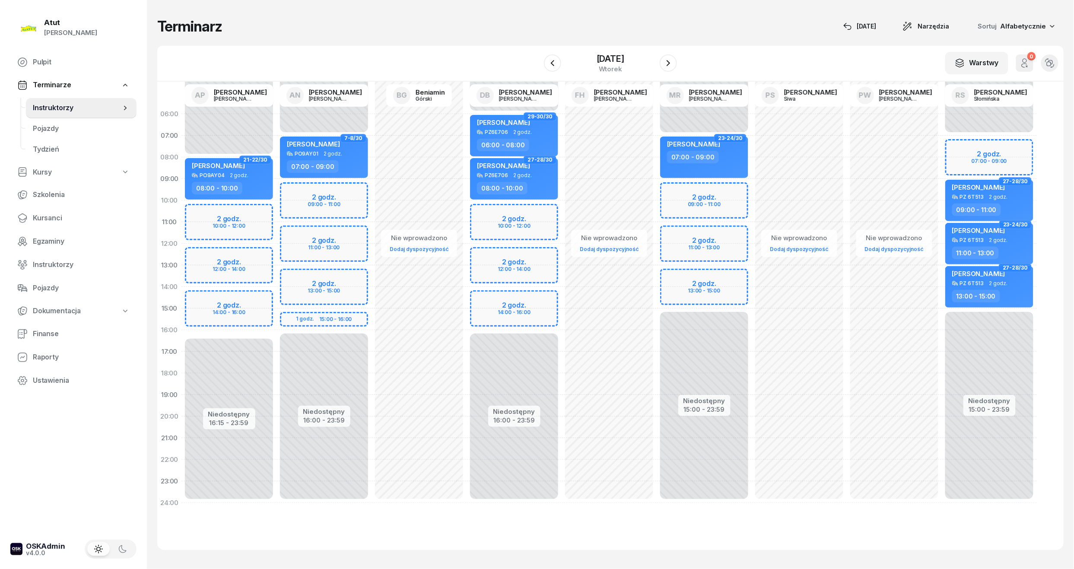
select select "10"
select select "12"
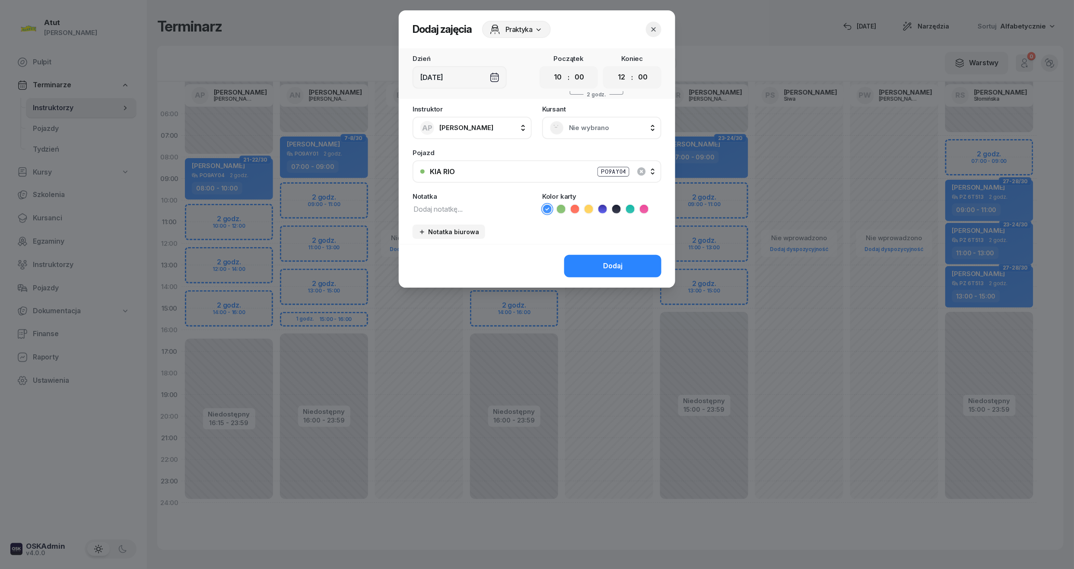
click at [597, 127] on span "Nie wybrano" at bounding box center [611, 127] width 85 height 11
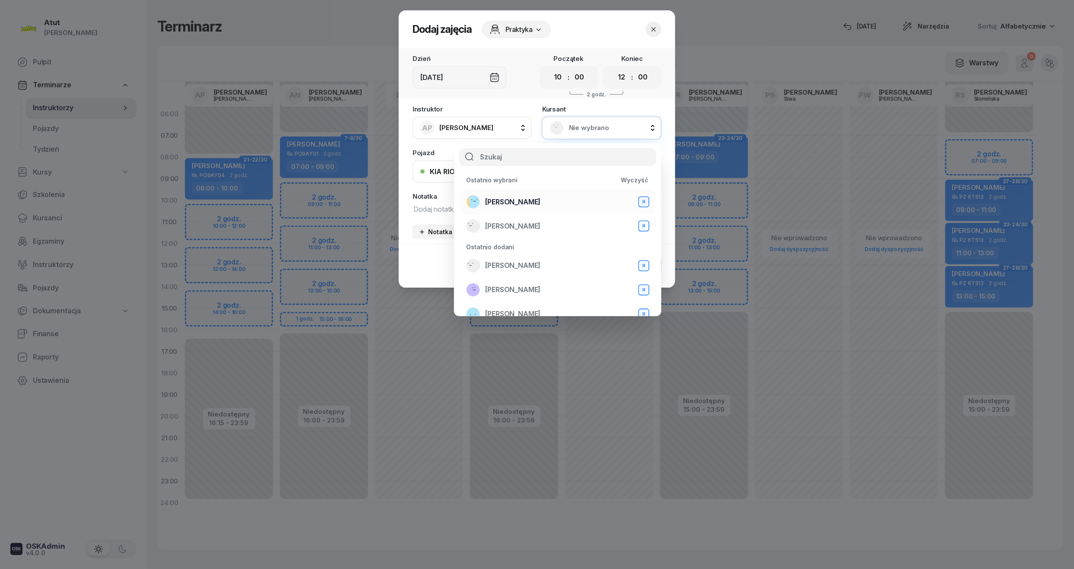
click at [514, 200] on span "[PERSON_NAME]" at bounding box center [512, 202] width 55 height 11
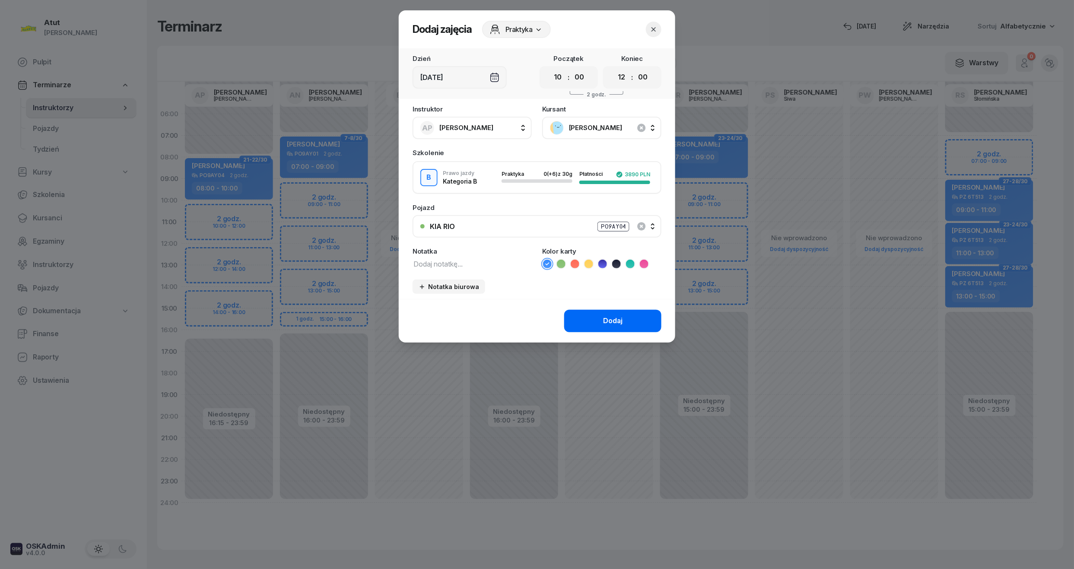
click at [612, 315] on div "Dodaj" at bounding box center [612, 320] width 19 height 11
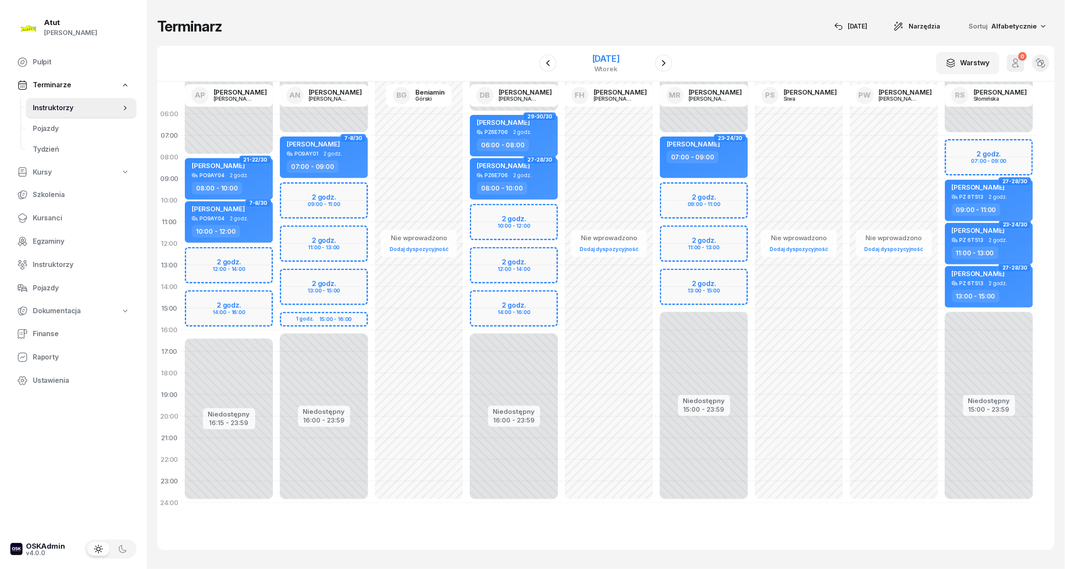
click at [593, 59] on div "[DATE]" at bounding box center [606, 58] width 28 height 9
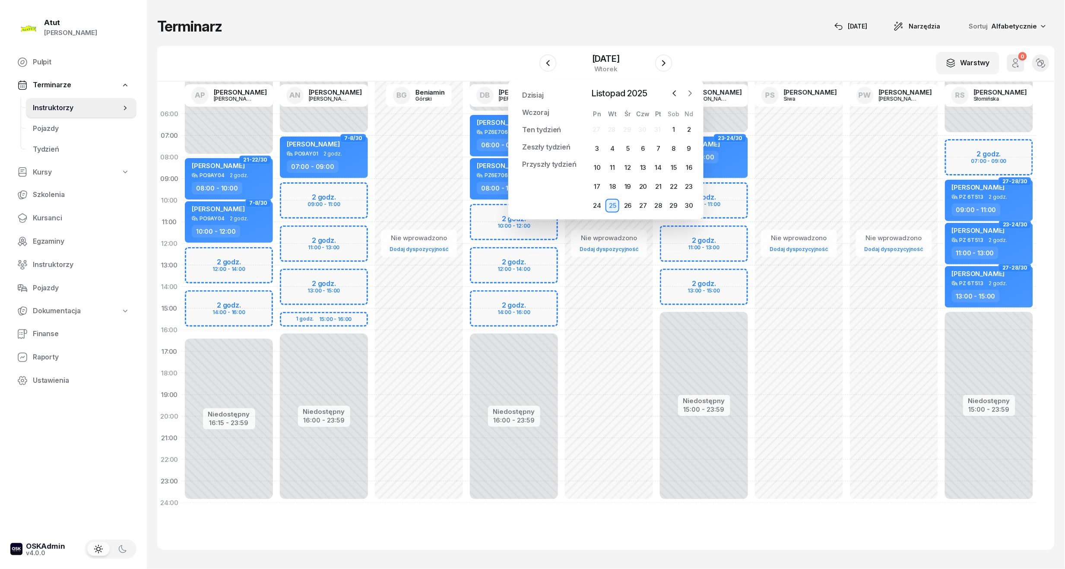
click at [689, 87] on button "button" at bounding box center [690, 93] width 13 height 13
click at [598, 128] on div "1" at bounding box center [598, 130] width 14 height 14
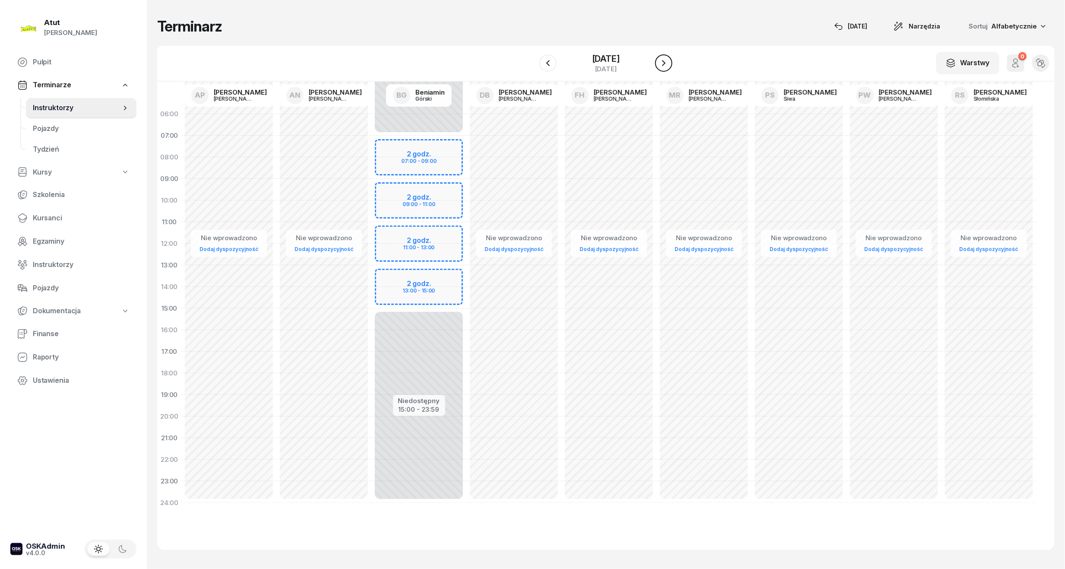
click at [662, 59] on icon "button" at bounding box center [664, 63] width 10 height 10
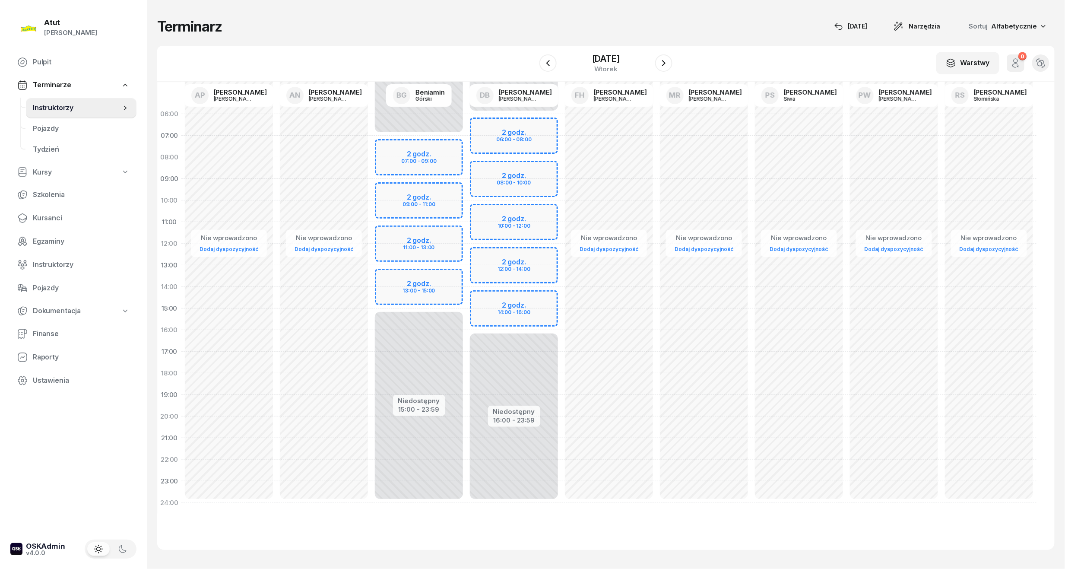
click at [526, 178] on div "Niedostępny 00:00 - 06:00 Niedostępny 16:00 - 23:59 2 godz. 06:00 - 08:00 2 god…" at bounding box center [514, 308] width 95 height 410
select select "08"
select select "10"
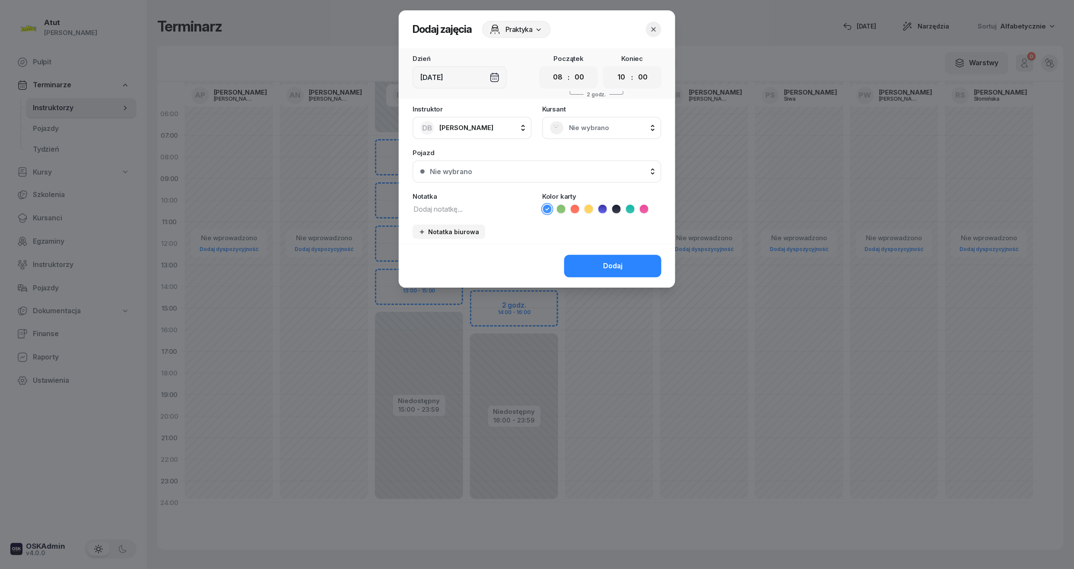
click at [580, 134] on div "Nie wybrano" at bounding box center [602, 128] width 104 height 14
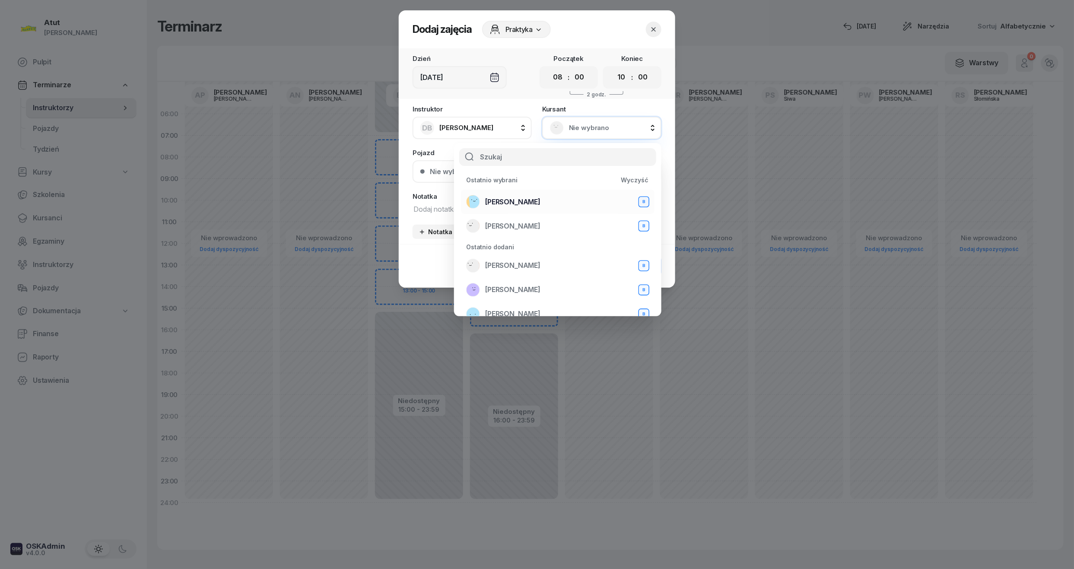
click at [529, 199] on span "[PERSON_NAME]" at bounding box center [512, 202] width 55 height 11
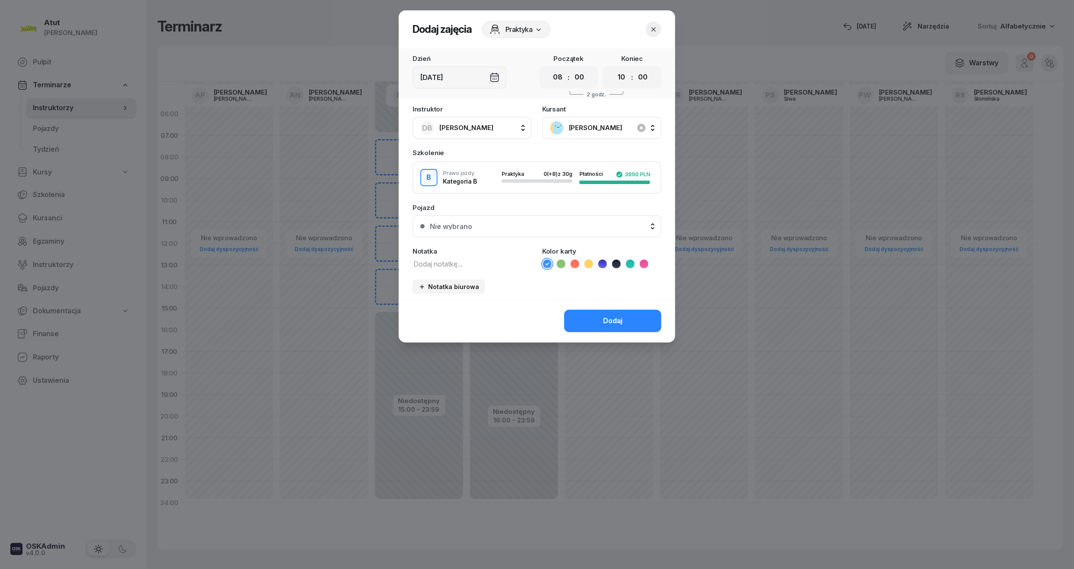
click at [529, 223] on div "Nie wybrano" at bounding box center [542, 226] width 224 height 7
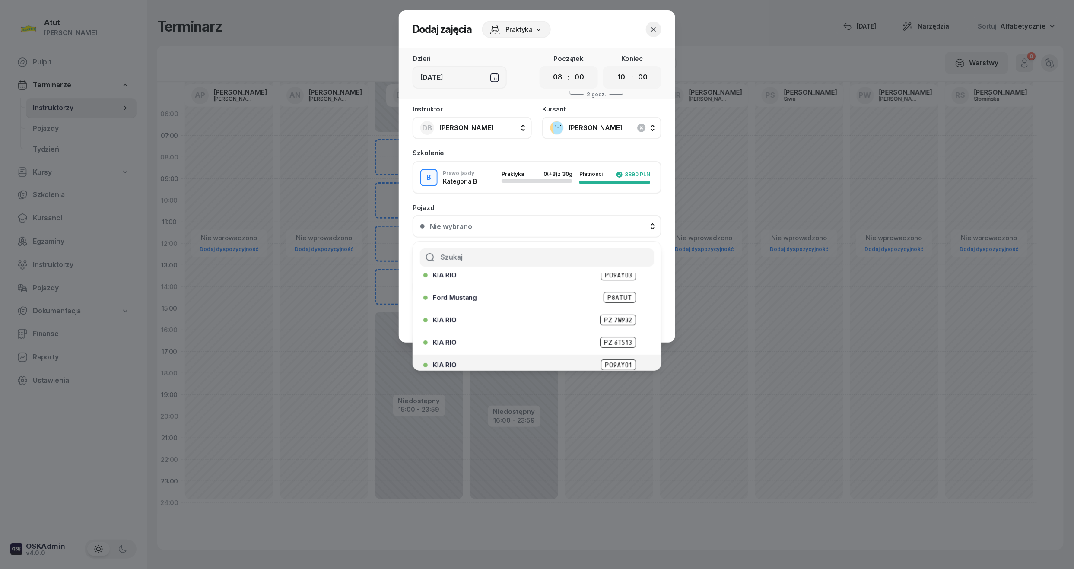
scroll to position [107, 0]
click at [609, 355] on span "PZ6E706" at bounding box center [619, 358] width 34 height 11
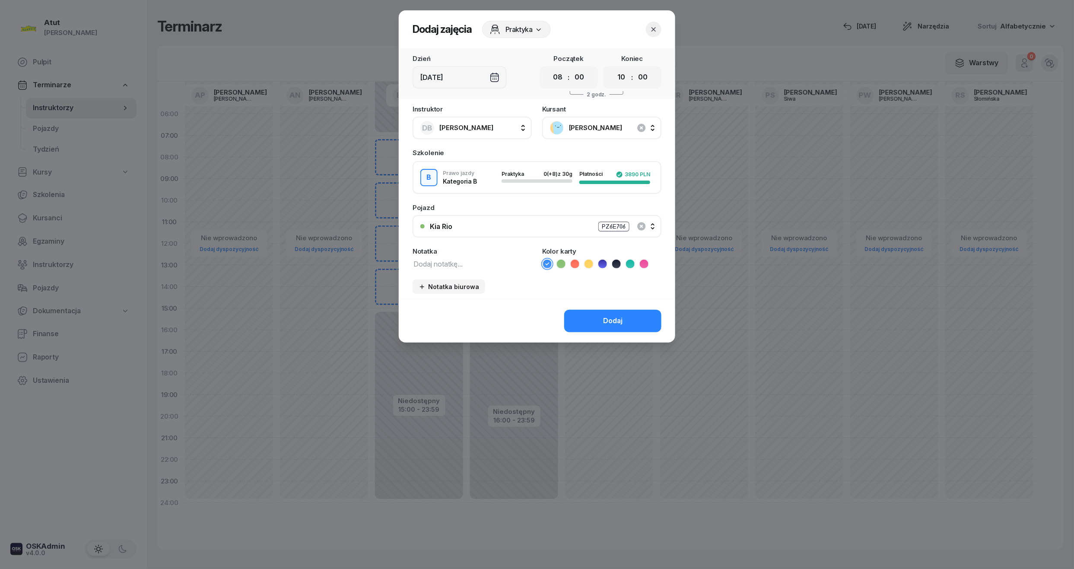
click at [623, 303] on div "Dodaj" at bounding box center [537, 321] width 277 height 44
click at [606, 320] on div "Dodaj" at bounding box center [612, 320] width 19 height 11
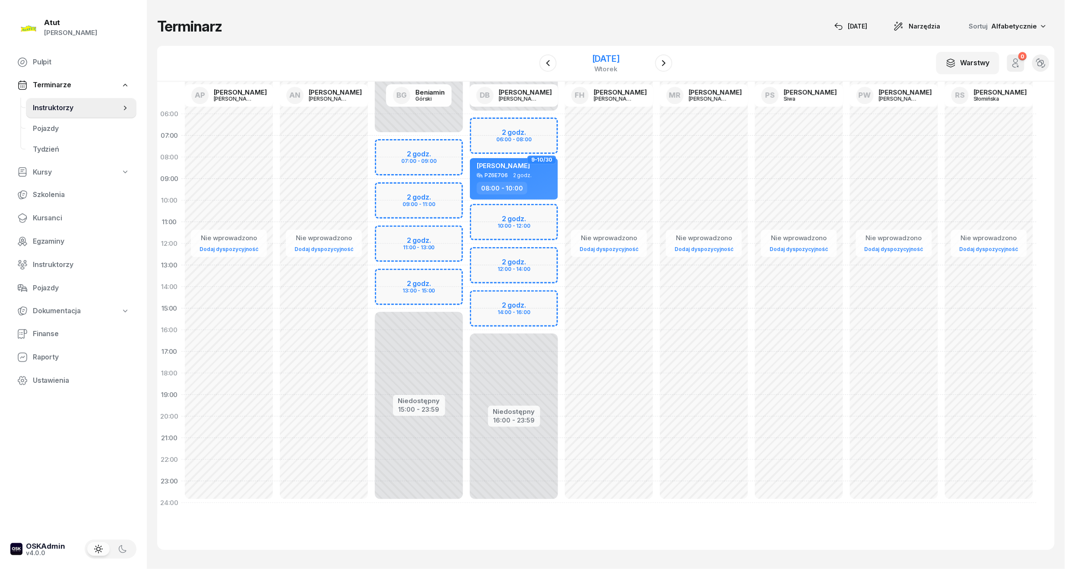
click at [607, 55] on div "[DATE]" at bounding box center [606, 58] width 28 height 9
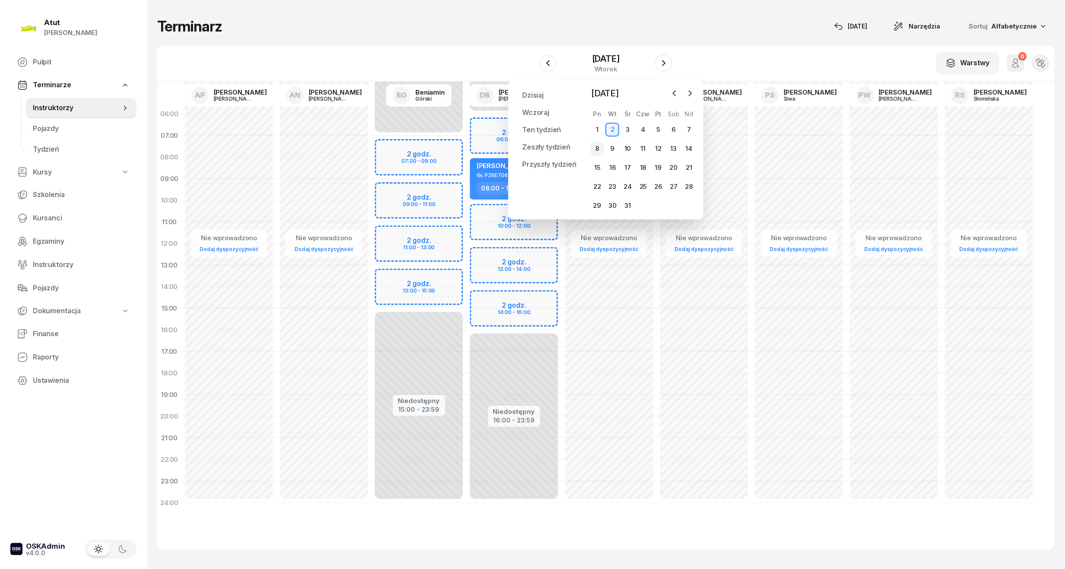
click at [601, 147] on div "8" at bounding box center [598, 149] width 14 height 14
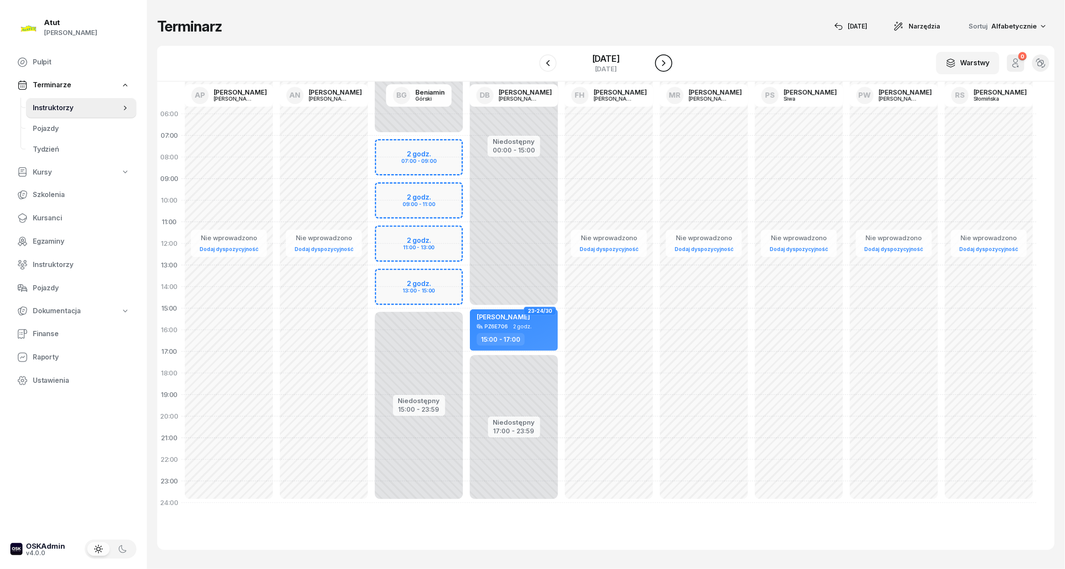
click at [663, 65] on icon "button" at bounding box center [663, 63] width 3 height 6
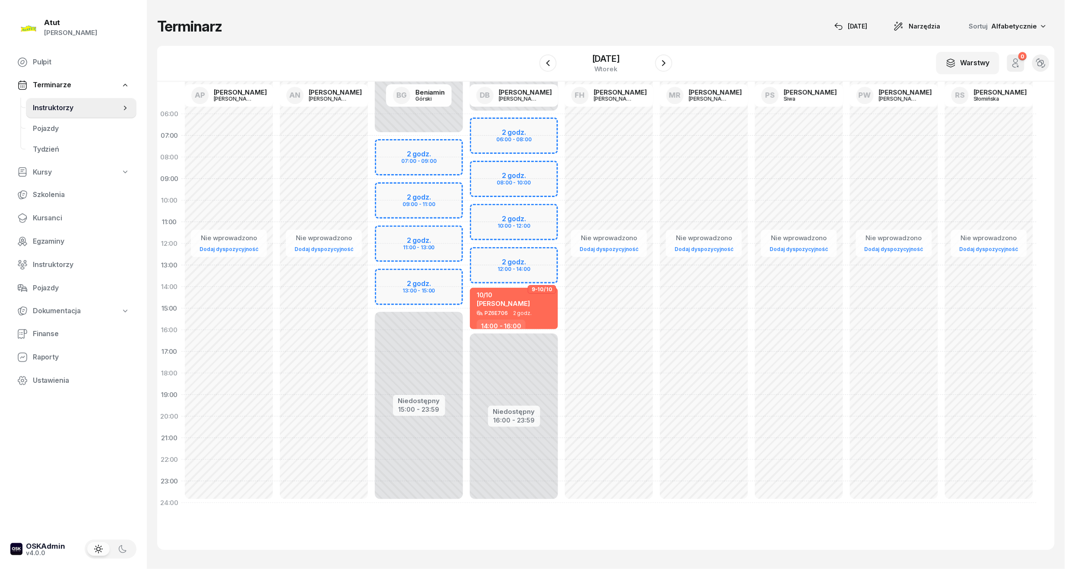
click at [521, 134] on div "Niedostępny 00:00 - 06:00 Niedostępny 16:00 - 23:59 2 godz. 06:00 - 08:00 2 god…" at bounding box center [514, 308] width 95 height 410
select select "06"
select select "08"
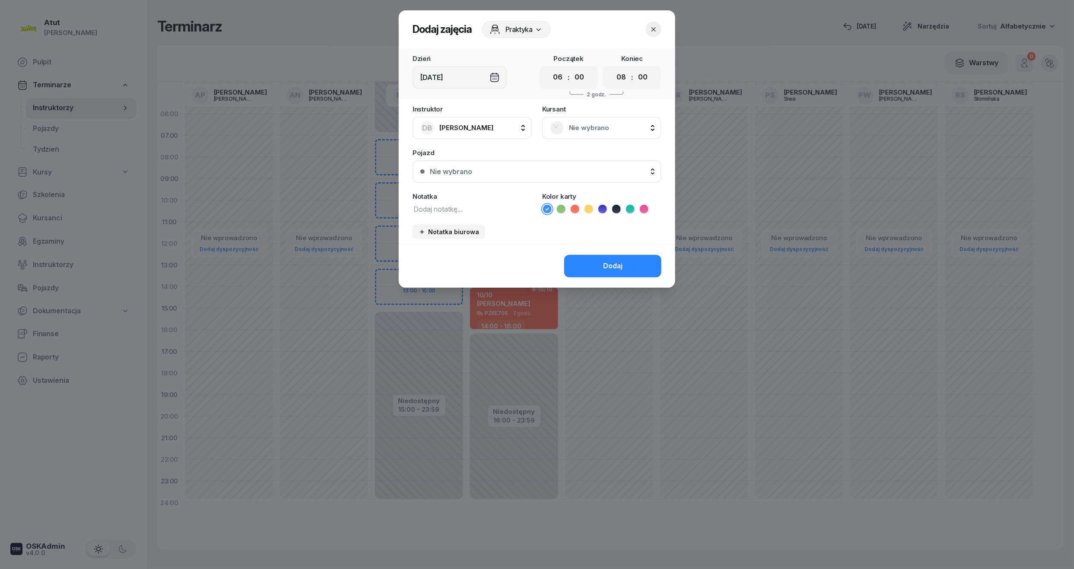
click at [650, 31] on icon "button" at bounding box center [653, 29] width 9 height 9
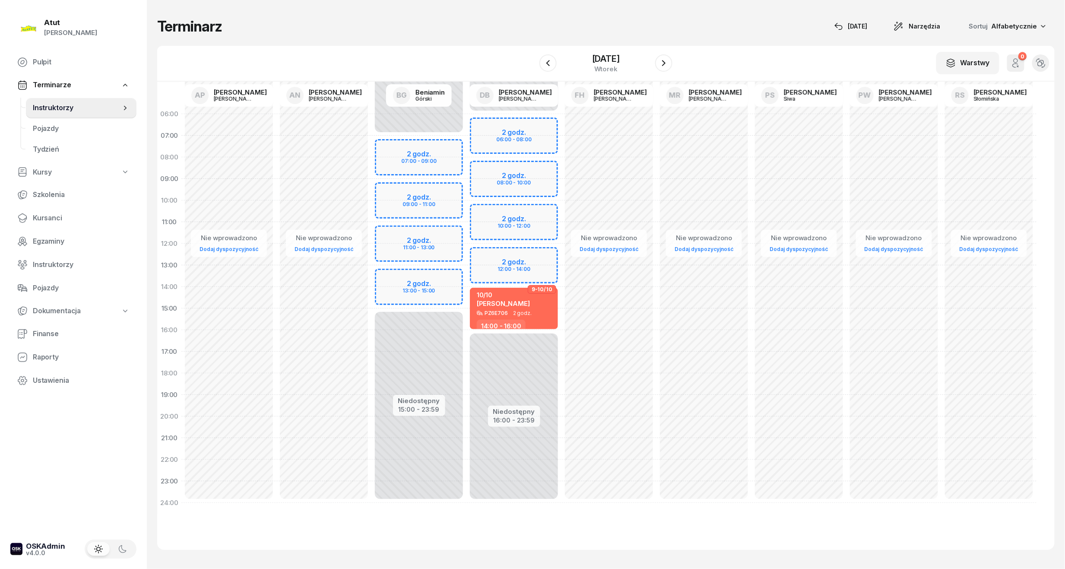
click at [540, 170] on div "Niedostępny 00:00 - 06:00 Niedostępny 16:00 - 23:59 2 godz. 06:00 - 08:00 2 god…" at bounding box center [514, 308] width 95 height 410
select select "08"
select select "10"
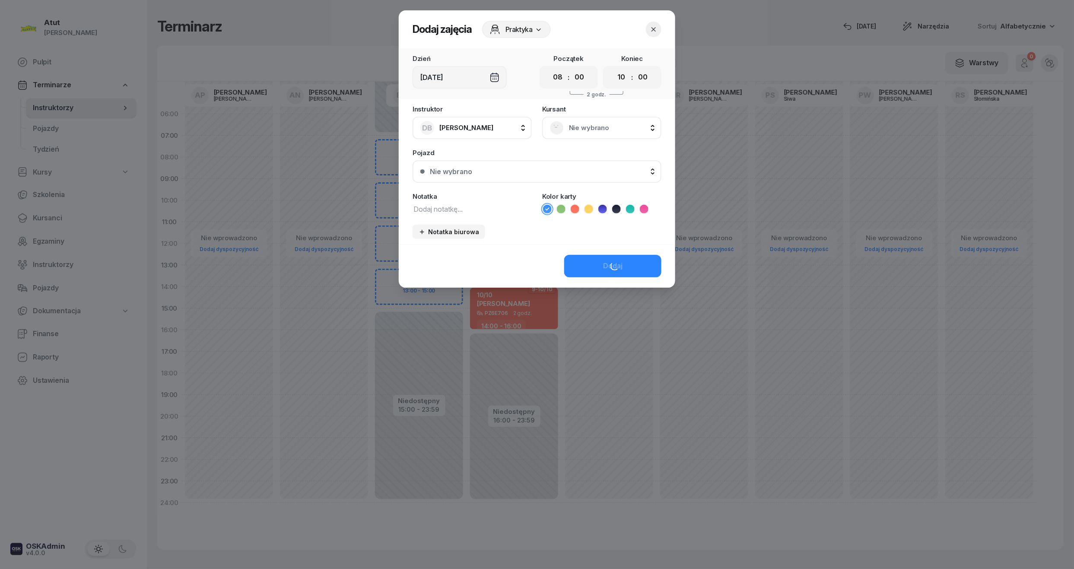
click at [588, 123] on span "Nie wybrano" at bounding box center [611, 127] width 85 height 11
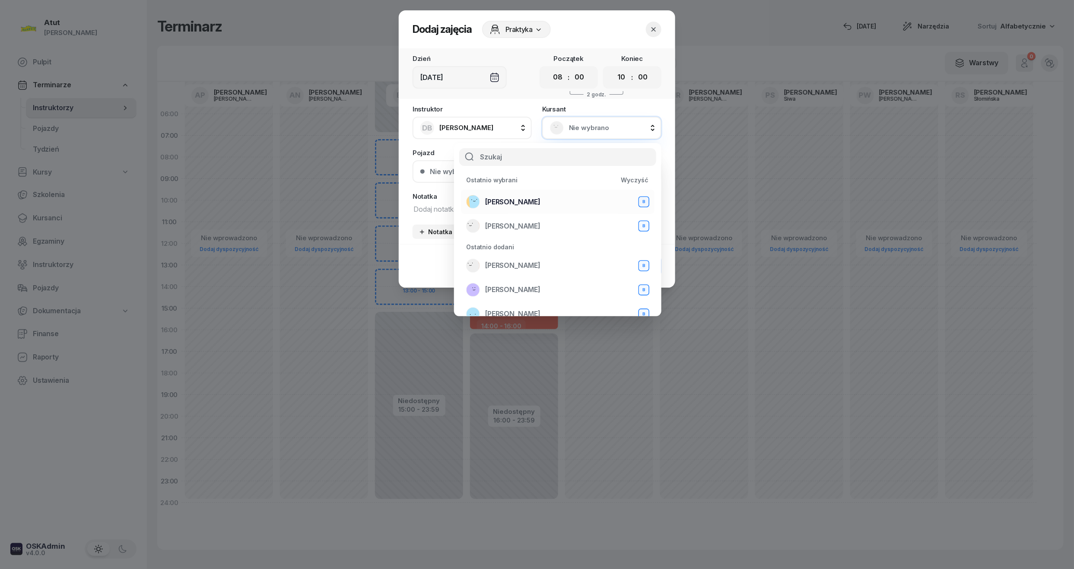
click at [514, 200] on span "[PERSON_NAME]" at bounding box center [512, 202] width 55 height 11
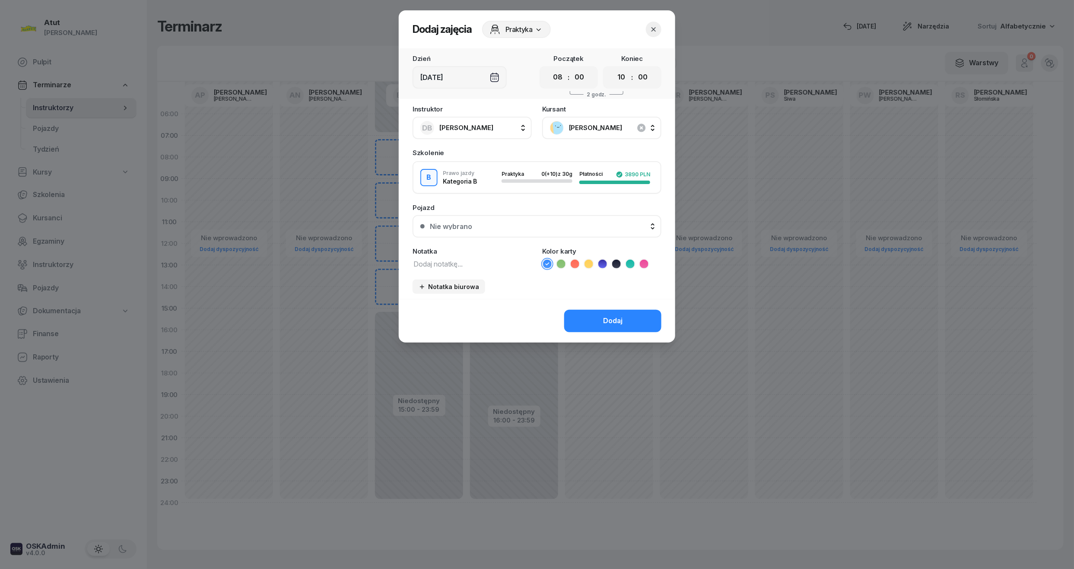
click at [477, 224] on div "Nie wybrano" at bounding box center [542, 226] width 224 height 7
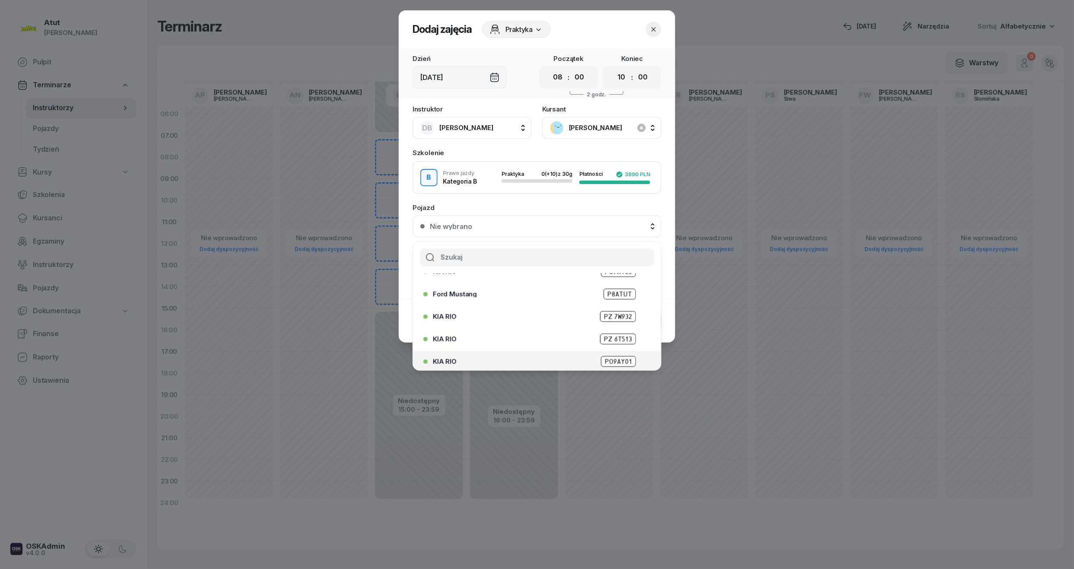
scroll to position [107, 0]
click at [614, 353] on span "PZ6E706" at bounding box center [619, 358] width 34 height 11
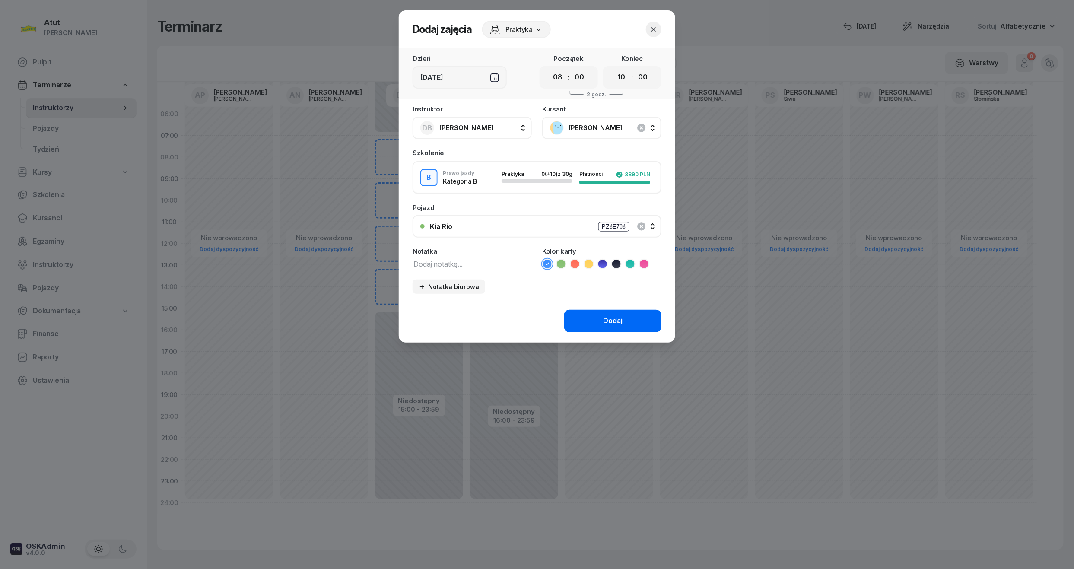
click at [607, 318] on div "Dodaj" at bounding box center [612, 320] width 19 height 11
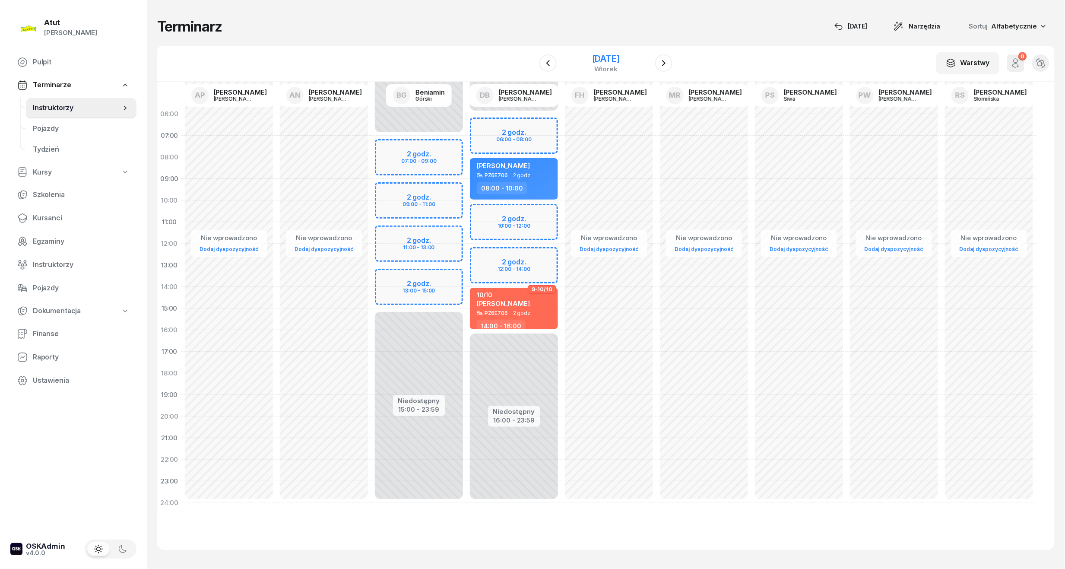
click at [601, 54] on div "[DATE]" at bounding box center [606, 58] width 28 height 9
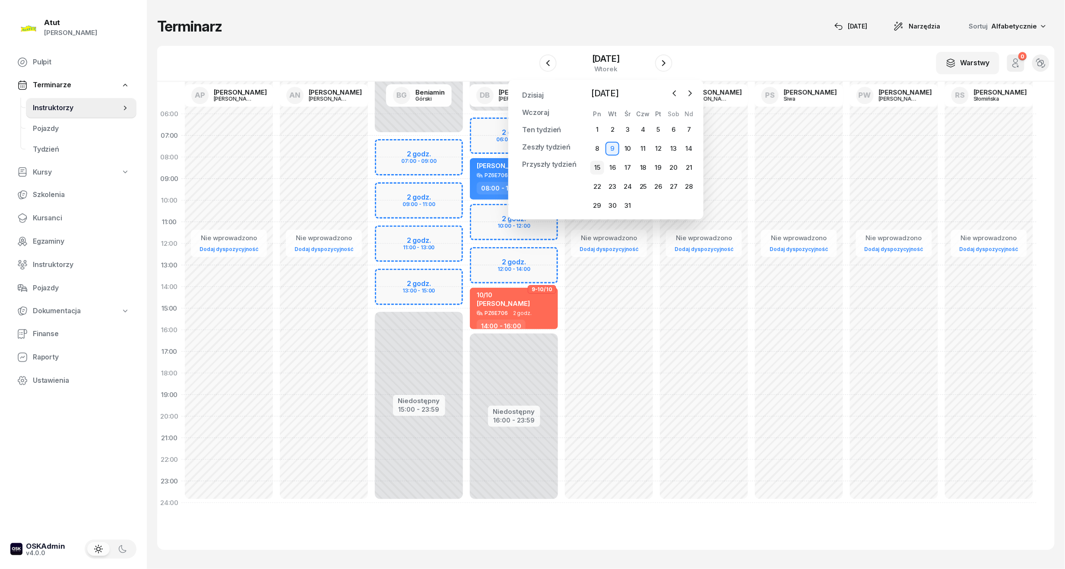
click at [600, 163] on div "15" at bounding box center [598, 168] width 14 height 14
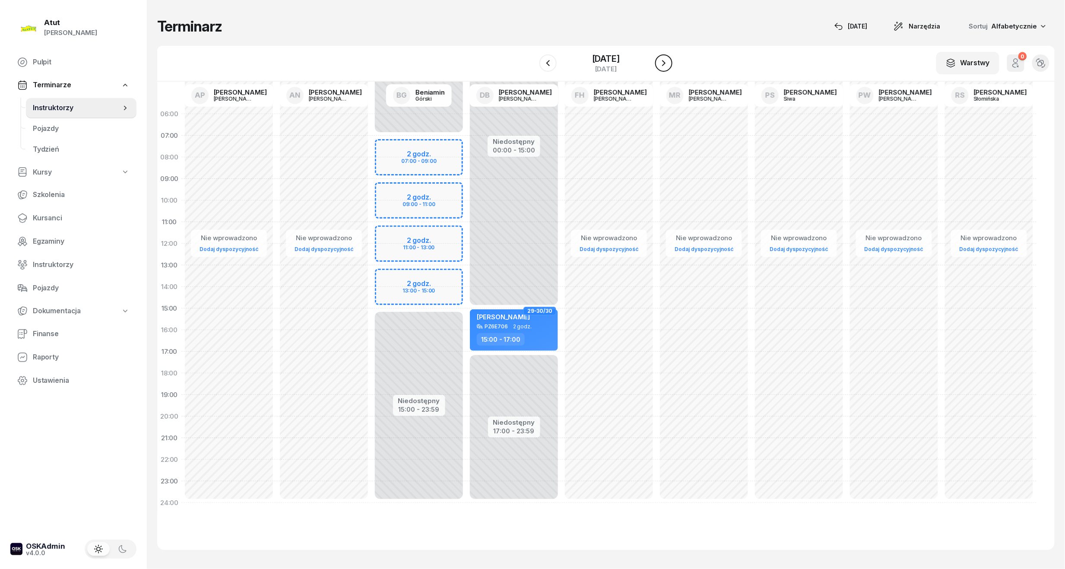
click at [662, 64] on icon "button" at bounding box center [664, 63] width 10 height 10
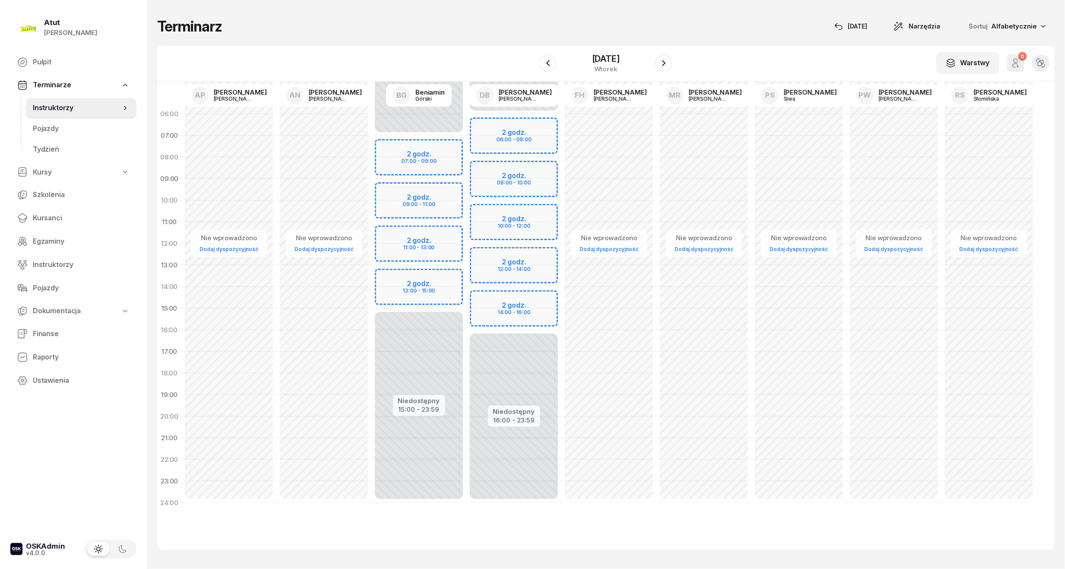
click at [519, 168] on div "Niedostępny 00:00 - 06:00 Niedostępny 16:00 - 23:59 2 godz. 06:00 - 08:00 2 god…" at bounding box center [514, 308] width 95 height 410
select select "08"
select select "10"
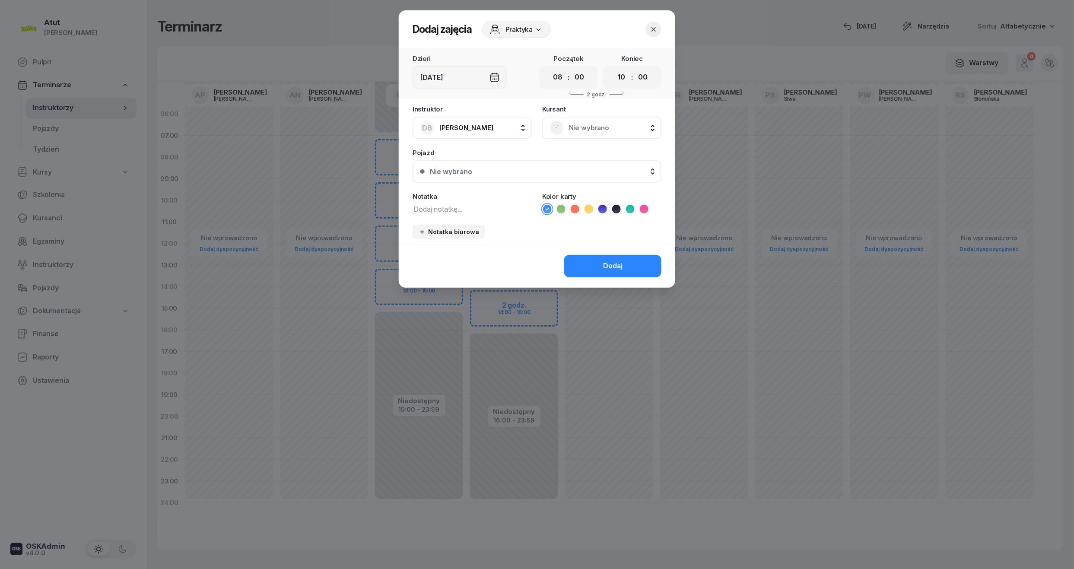
click at [616, 124] on span "Nie wybrano" at bounding box center [611, 127] width 85 height 11
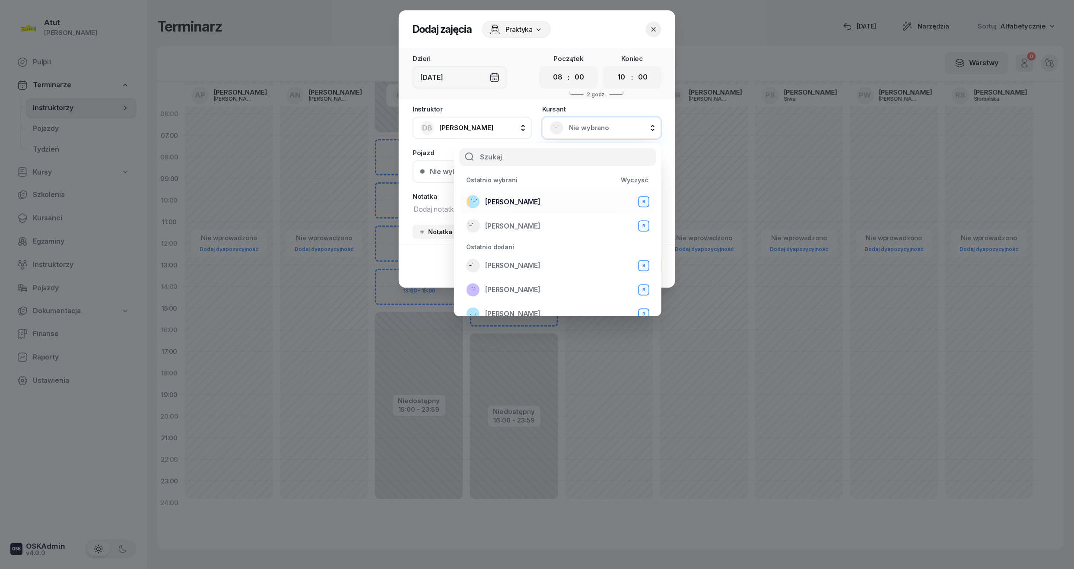
click at [530, 203] on span "[PERSON_NAME]" at bounding box center [512, 202] width 55 height 11
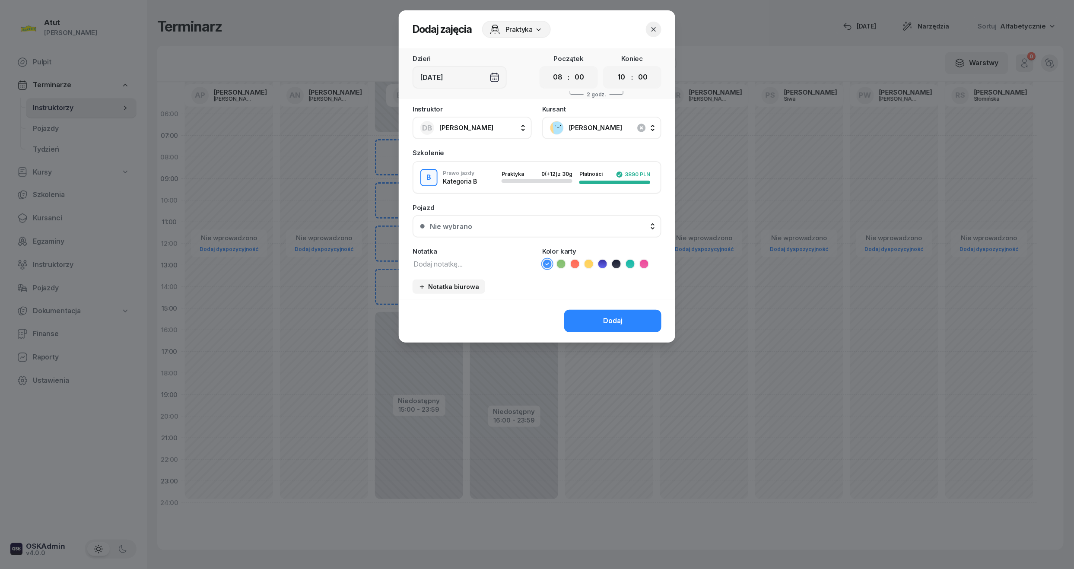
click at [485, 230] on button "Nie wybrano" at bounding box center [537, 226] width 249 height 22
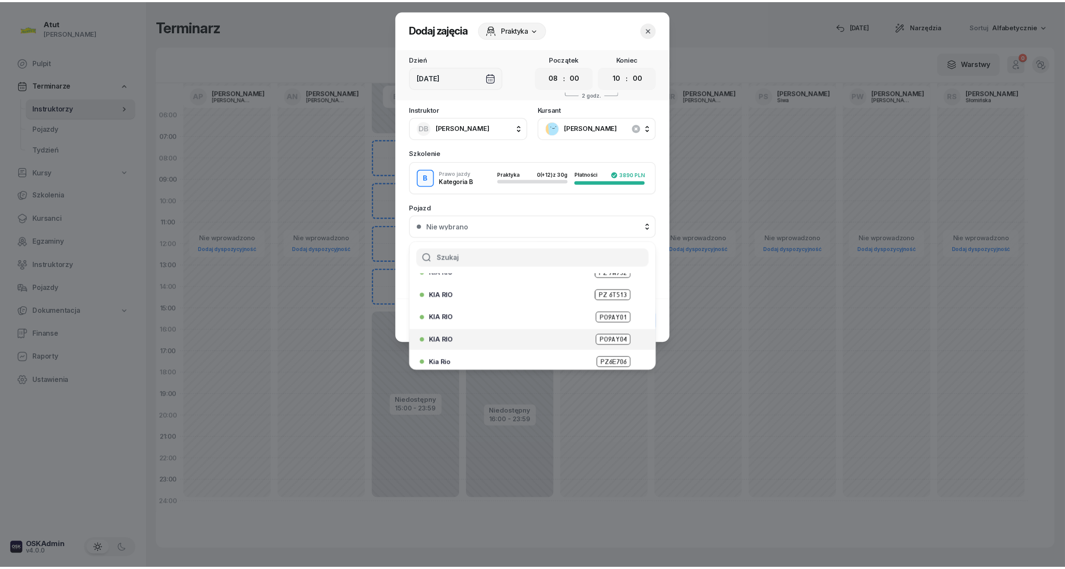
scroll to position [107, 0]
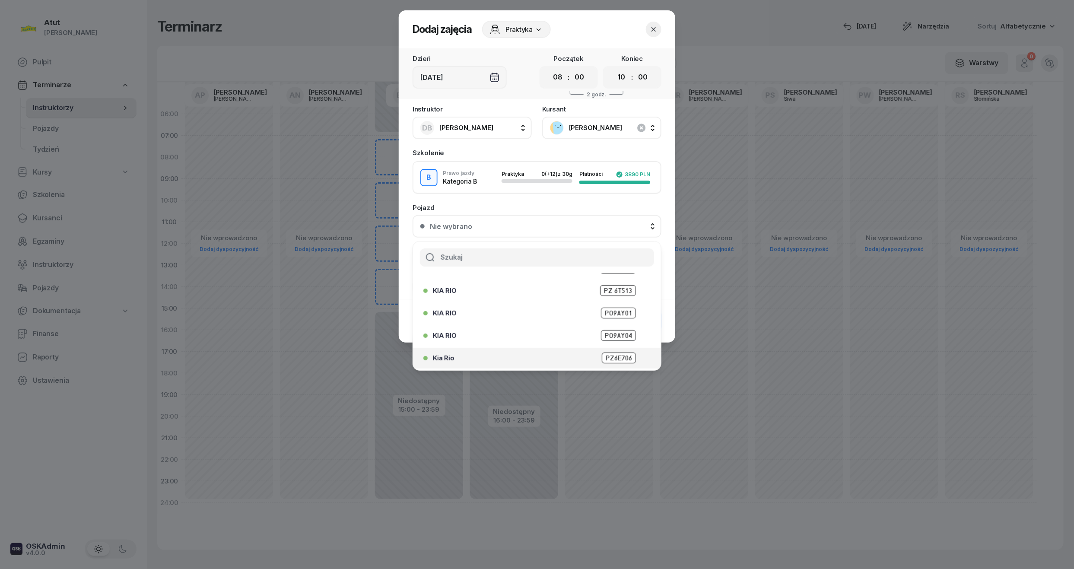
click at [615, 353] on span "PZ6E706" at bounding box center [619, 358] width 34 height 11
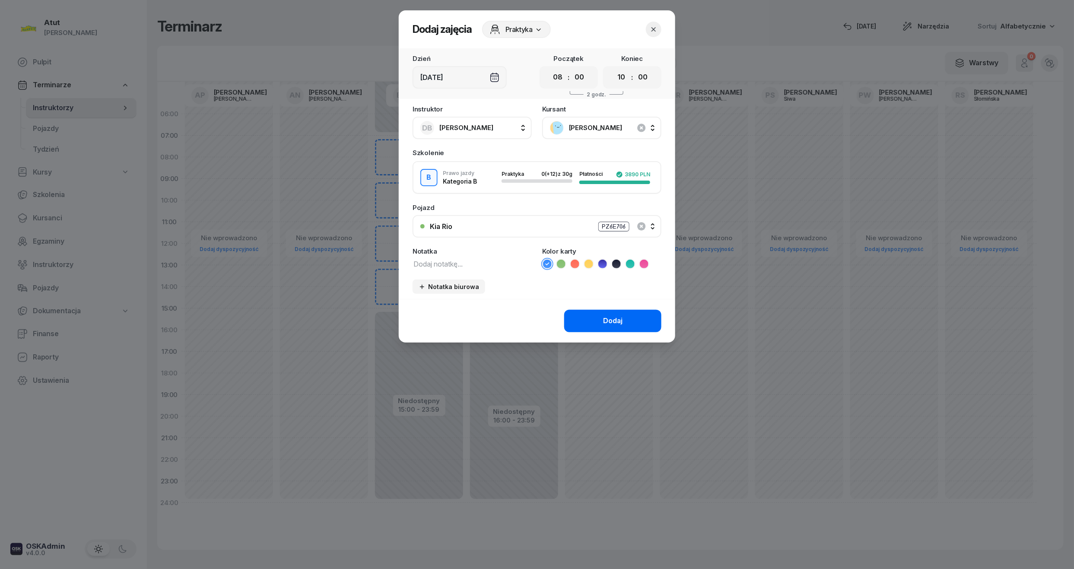
click at [610, 313] on button "Dodaj" at bounding box center [612, 321] width 97 height 22
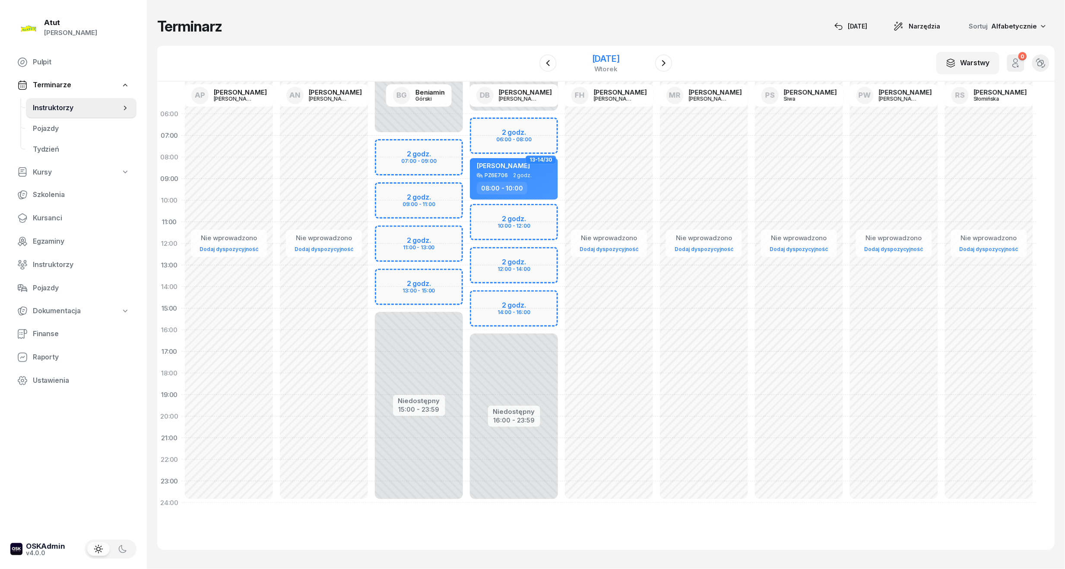
click at [605, 57] on div "[DATE]" at bounding box center [606, 58] width 28 height 9
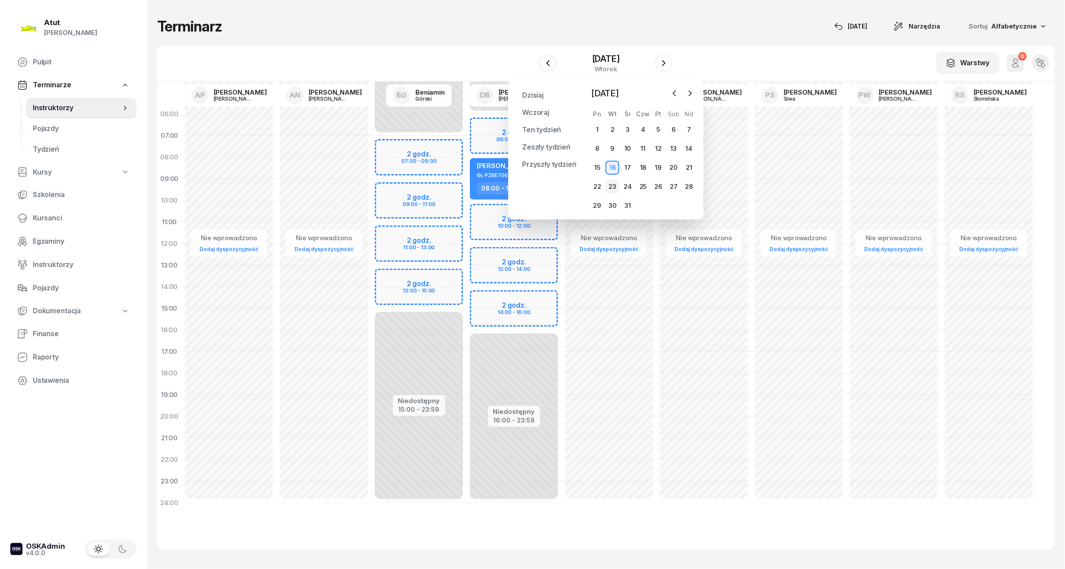
click at [616, 188] on div "23" at bounding box center [613, 187] width 14 height 14
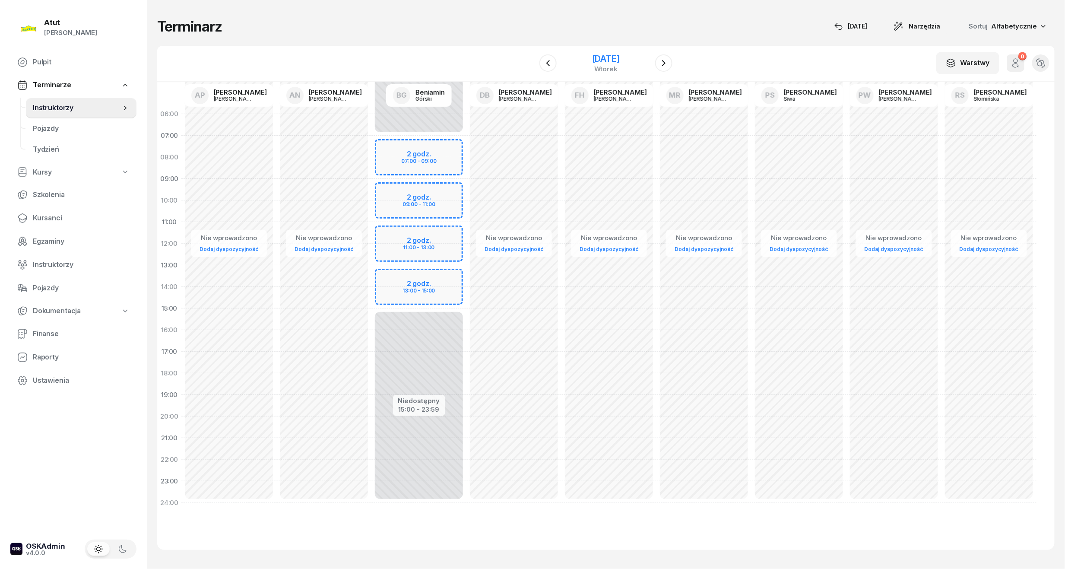
click at [615, 56] on div "[DATE]" at bounding box center [606, 58] width 28 height 9
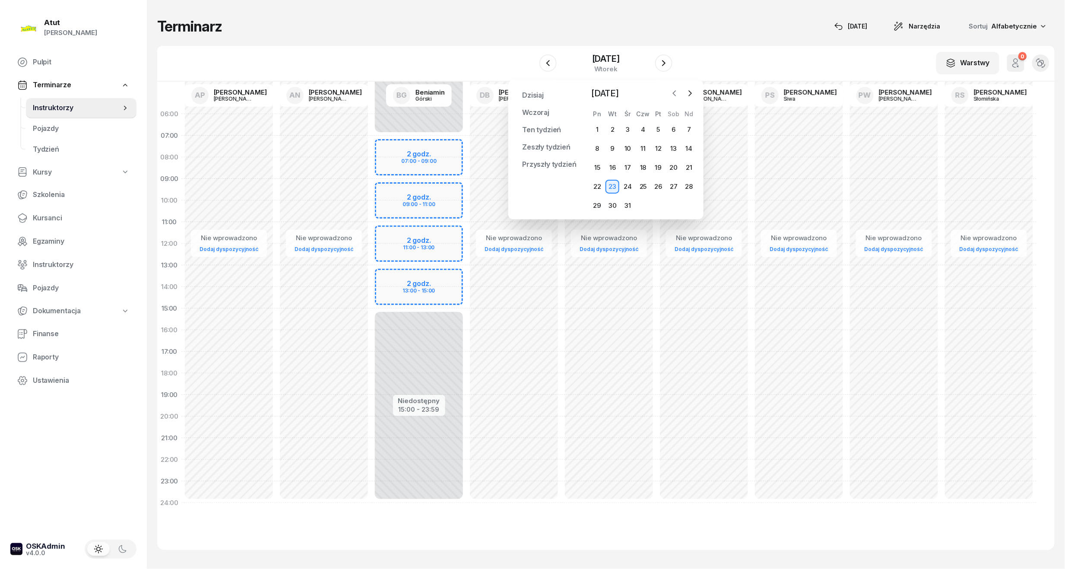
click at [680, 95] on button "button" at bounding box center [674, 93] width 13 height 13
click at [627, 149] on div "5" at bounding box center [628, 149] width 14 height 14
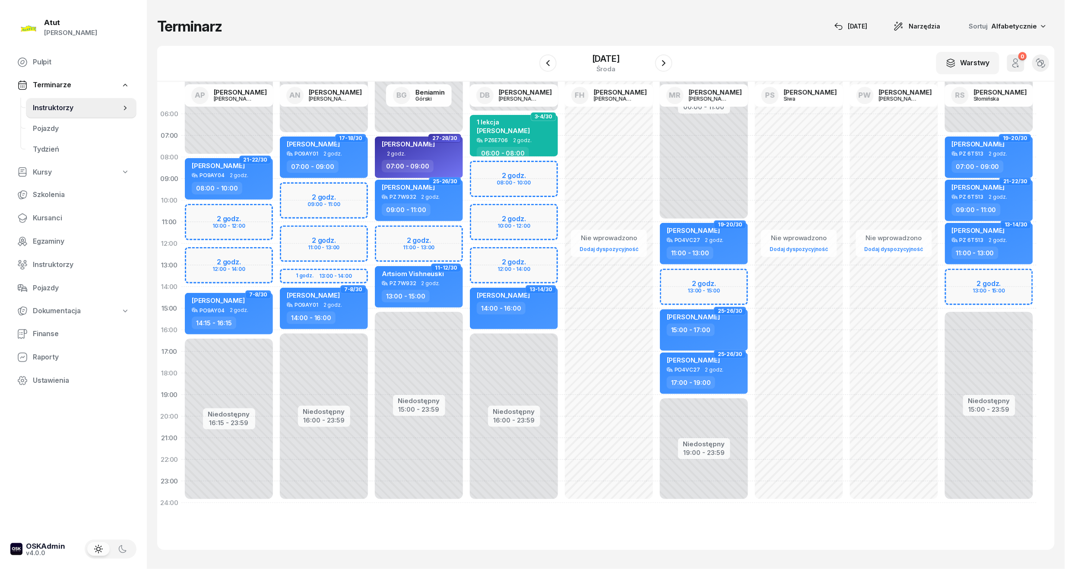
click at [513, 218] on div "Niedostępny 00:00 - 06:00 Niedostępny 16:00 - 23:59 2 godz. 08:00 - 10:00 2 god…" at bounding box center [514, 308] width 95 height 410
select select "10"
select select "12"
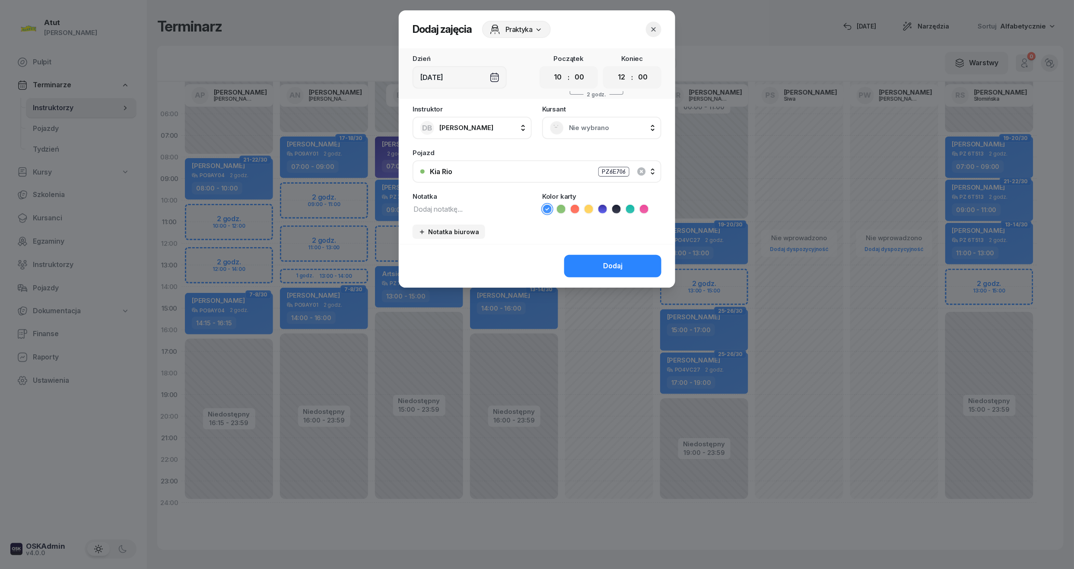
click at [656, 33] on button "button" at bounding box center [654, 30] width 16 height 16
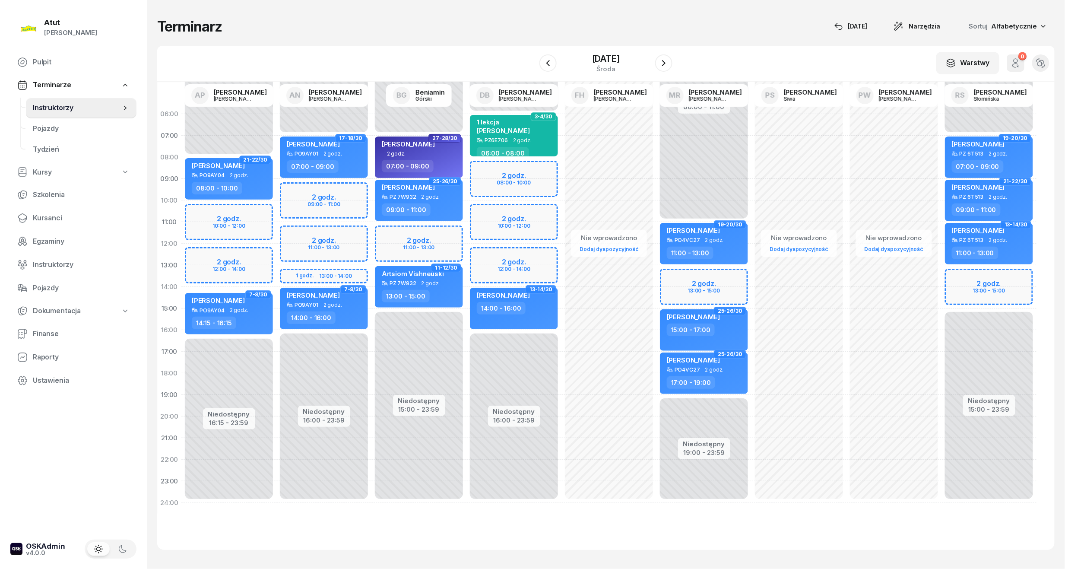
click at [501, 263] on div "Niedostępny 00:00 - 06:00 Niedostępny 16:00 - 23:59 2 godz. 08:00 - 10:00 2 god…" at bounding box center [514, 308] width 95 height 410
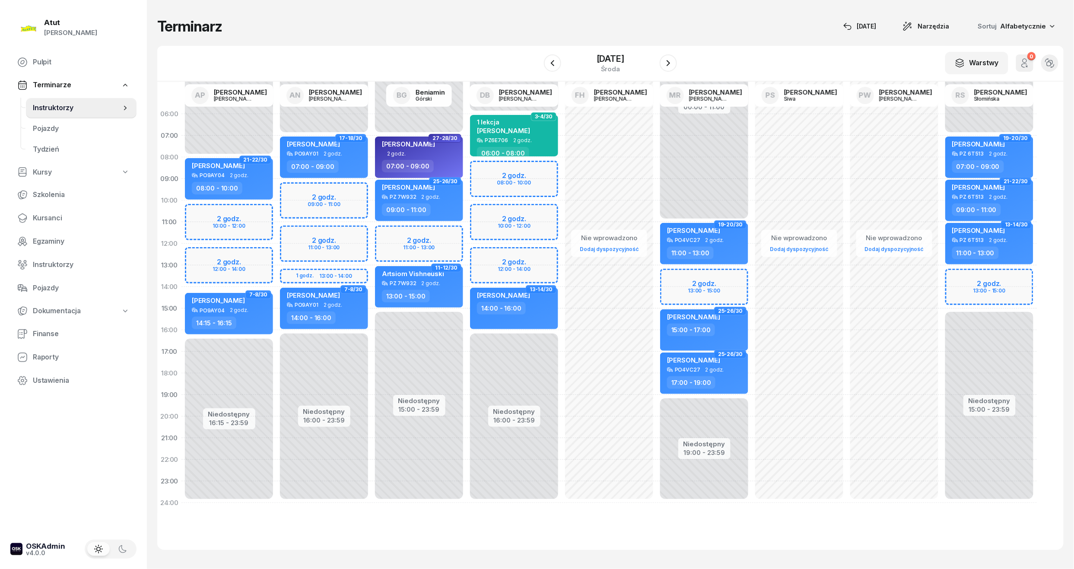
select select "12"
select select "14"
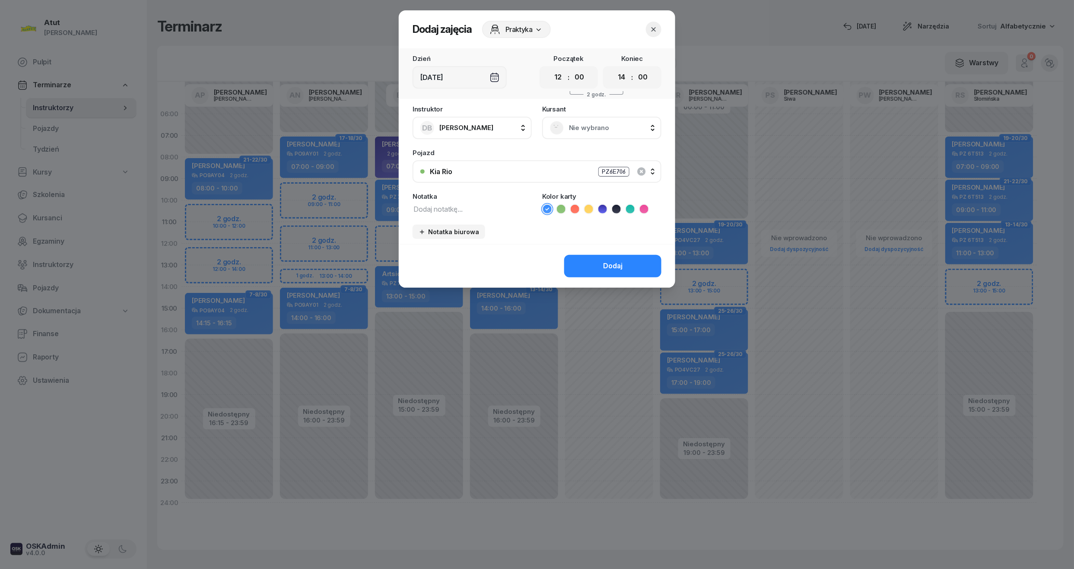
click at [585, 127] on span "Nie wybrano" at bounding box center [611, 127] width 85 height 11
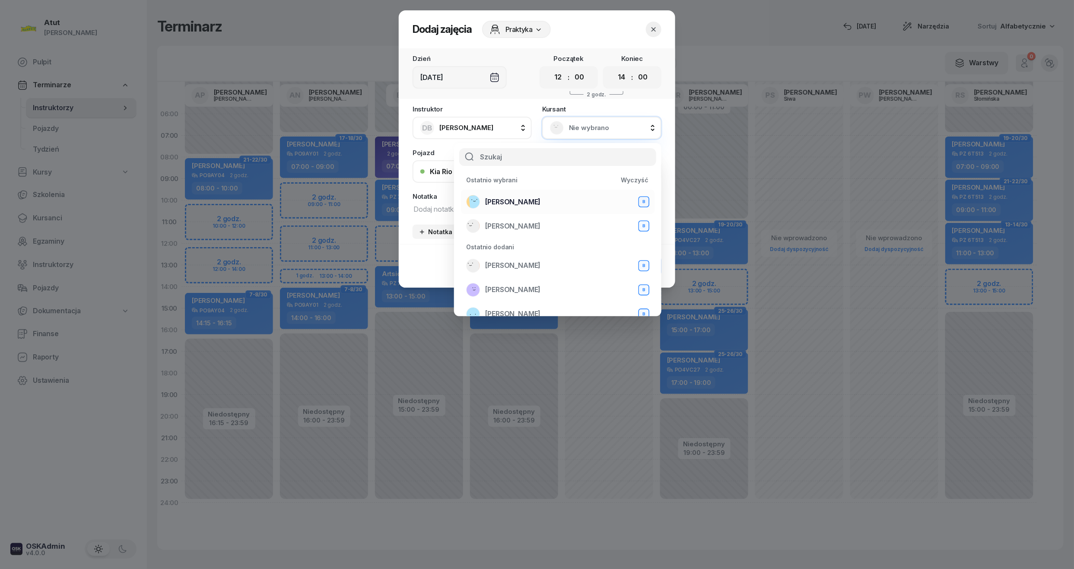
click at [537, 199] on span "[PERSON_NAME]" at bounding box center [512, 202] width 55 height 11
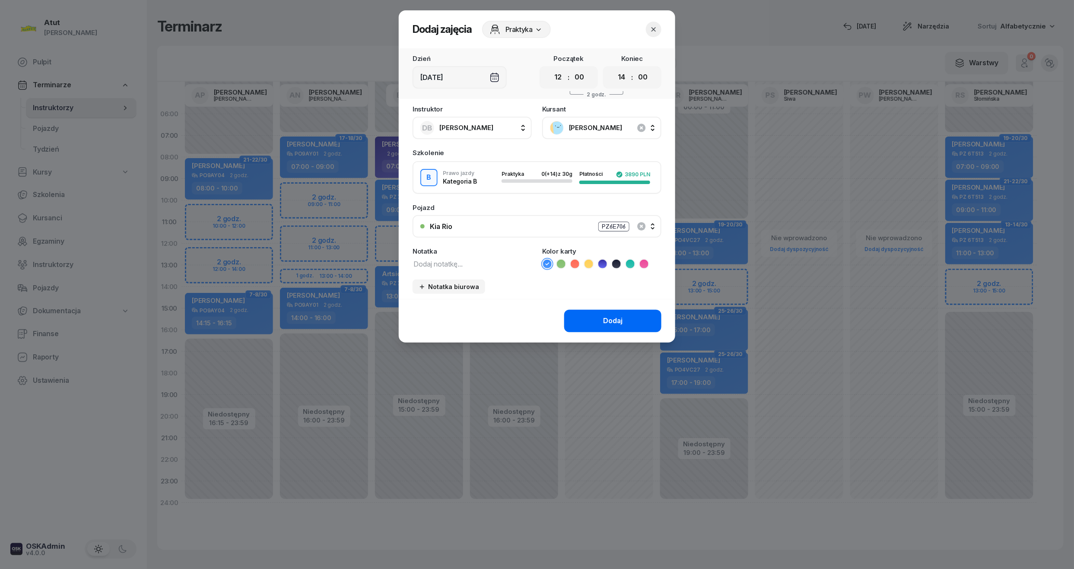
click at [607, 315] on div "Dodaj" at bounding box center [612, 320] width 19 height 11
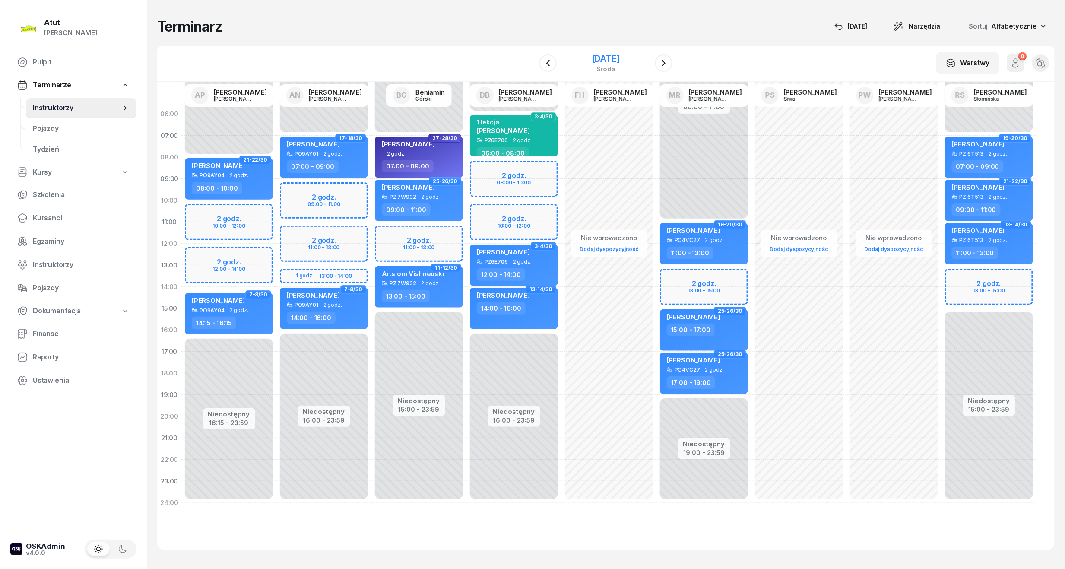
click at [611, 59] on div "[DATE]" at bounding box center [606, 58] width 28 height 9
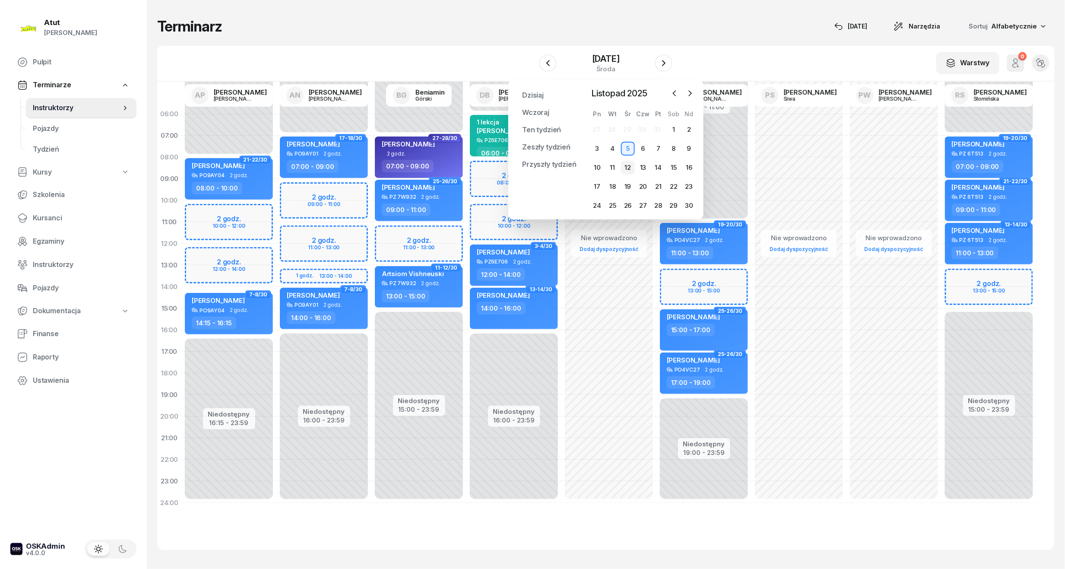
click at [627, 164] on div "12" at bounding box center [628, 168] width 14 height 14
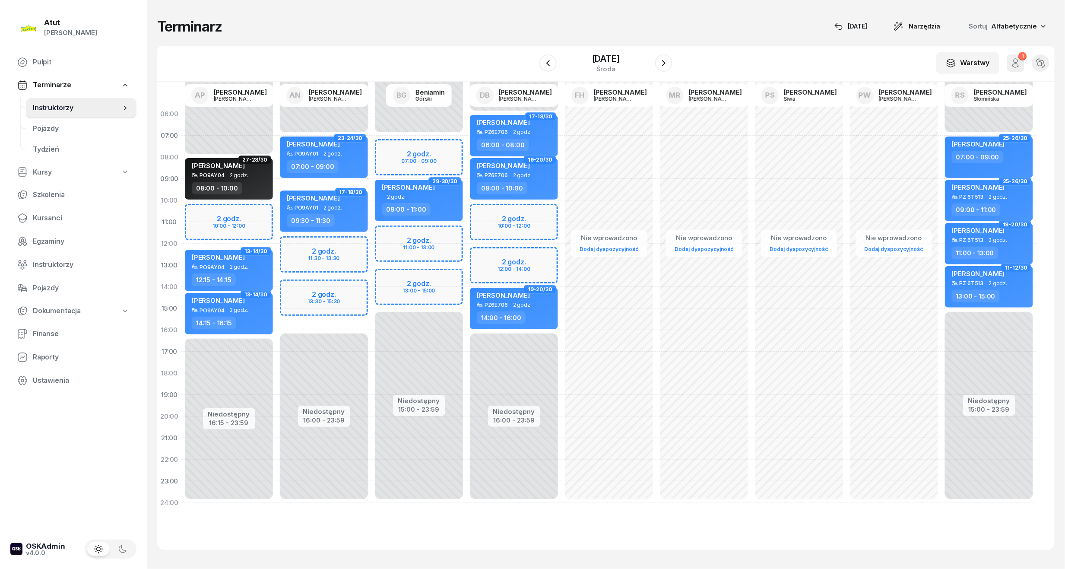
click at [502, 264] on div "Niedostępny 00:00 - 06:00 Niedostępny 16:00 - 23:59 2 godz. 10:00 - 12:00 2 god…" at bounding box center [514, 308] width 95 height 410
select select "12"
select select "14"
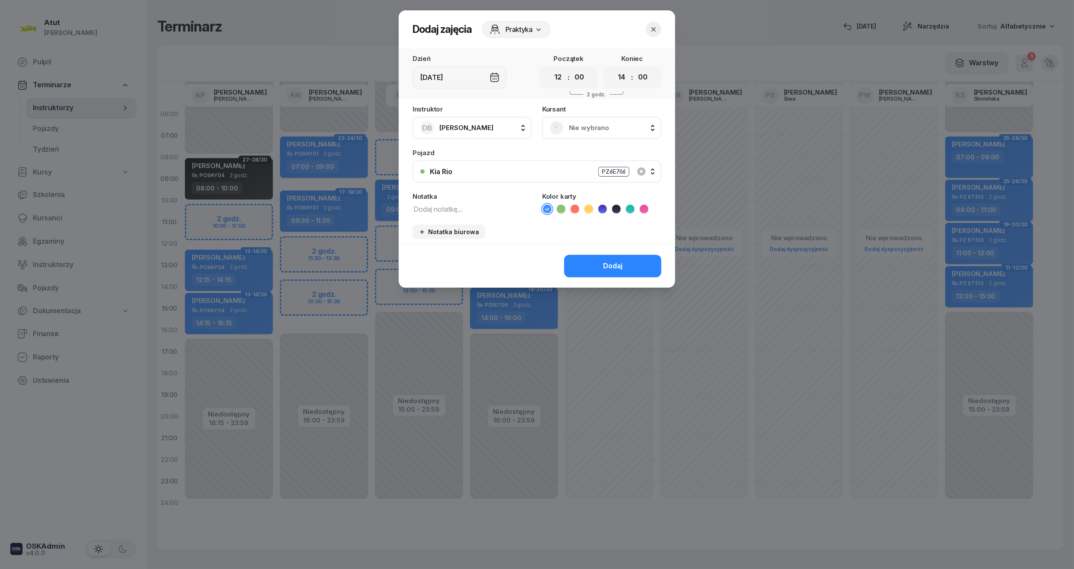
click at [585, 123] on span "Nie wybrano" at bounding box center [611, 127] width 85 height 11
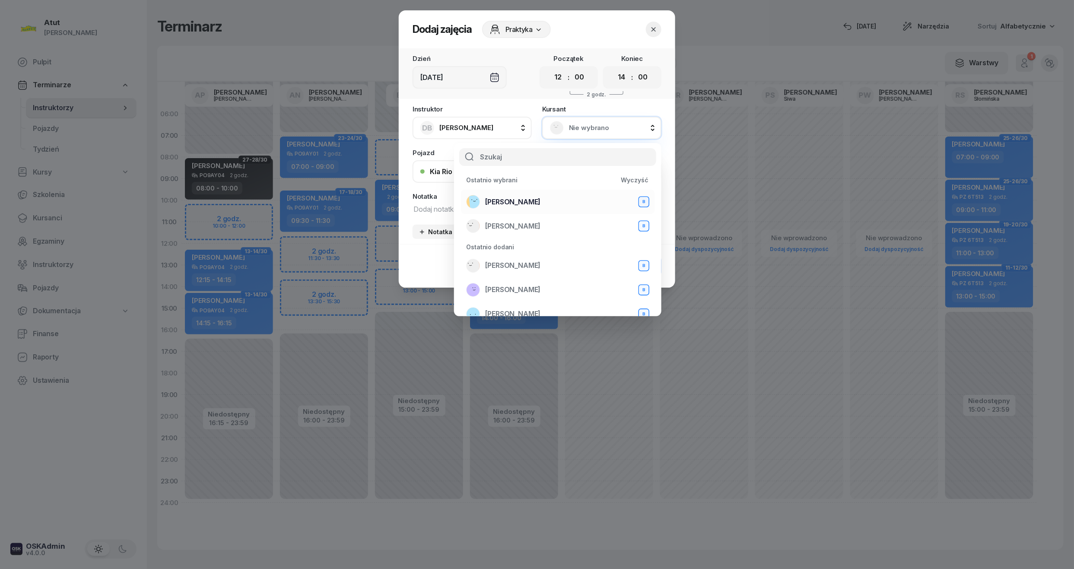
click at [539, 199] on span "[PERSON_NAME]" at bounding box center [512, 202] width 55 height 11
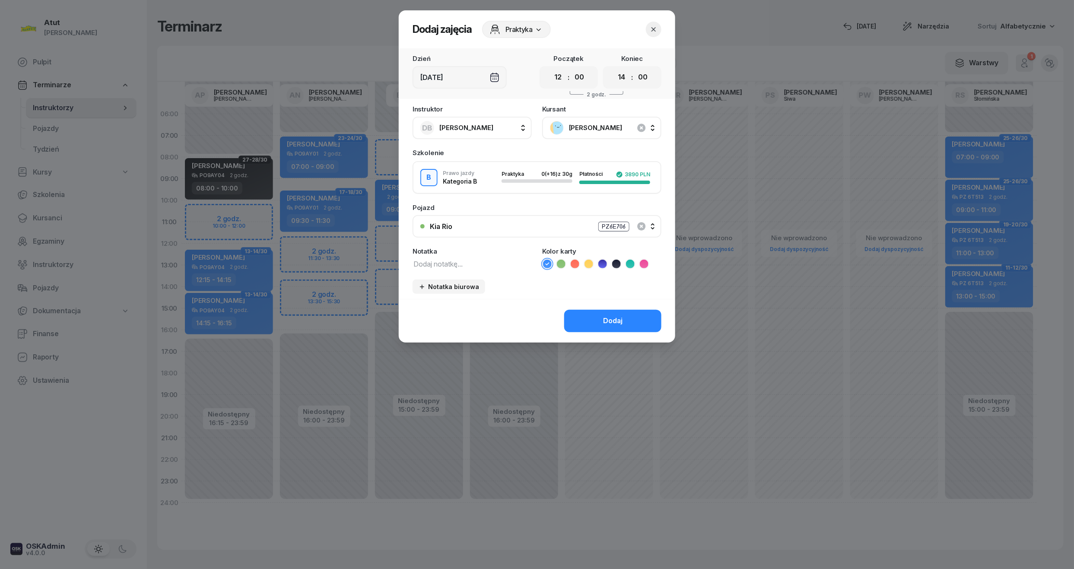
click at [610, 319] on div "Dodaj" at bounding box center [612, 320] width 19 height 11
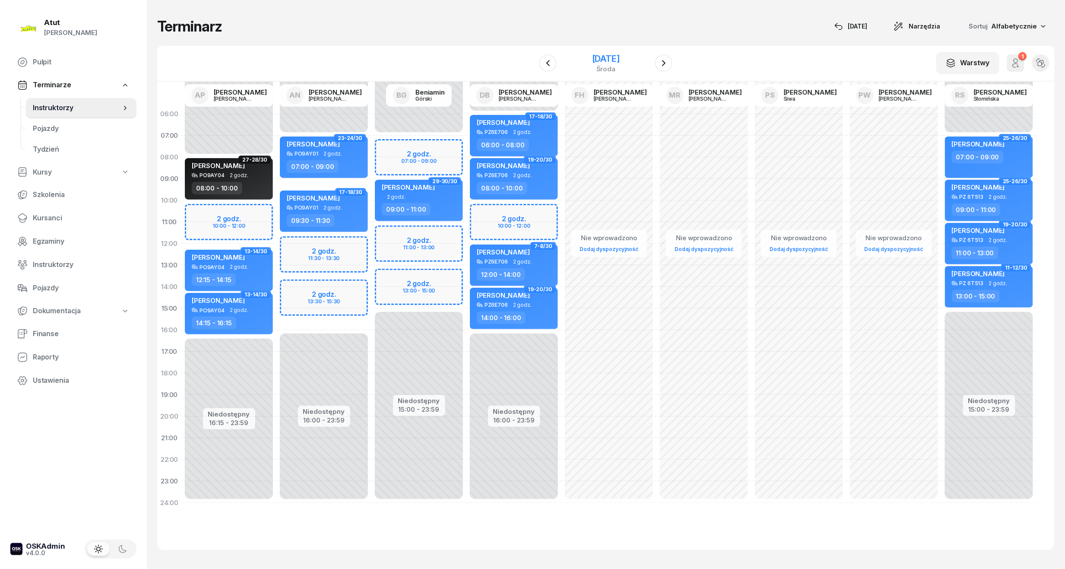
click at [592, 57] on div "[DATE]" at bounding box center [606, 58] width 28 height 9
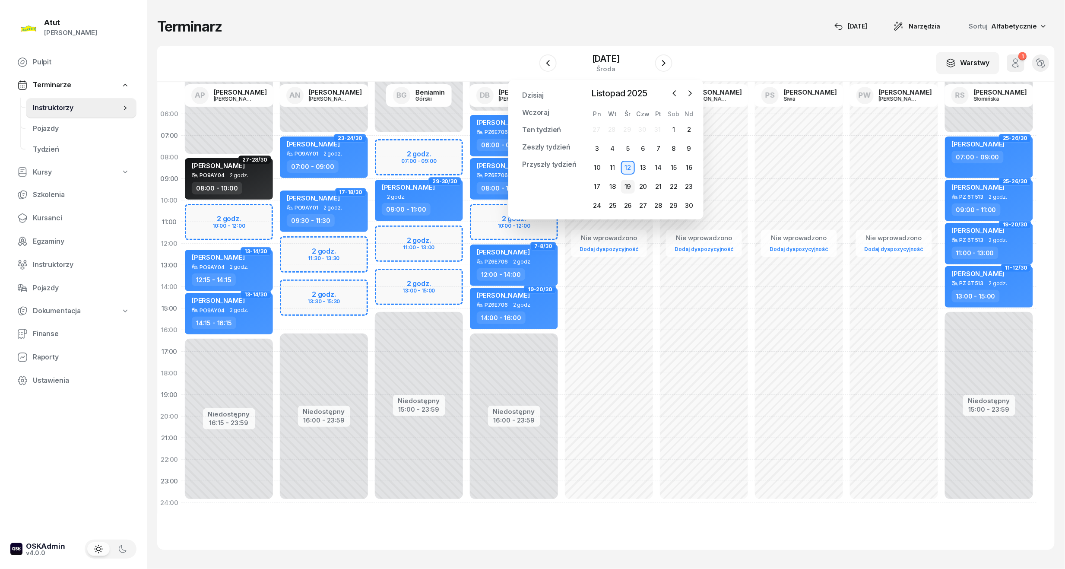
click at [627, 190] on div "19" at bounding box center [628, 187] width 14 height 14
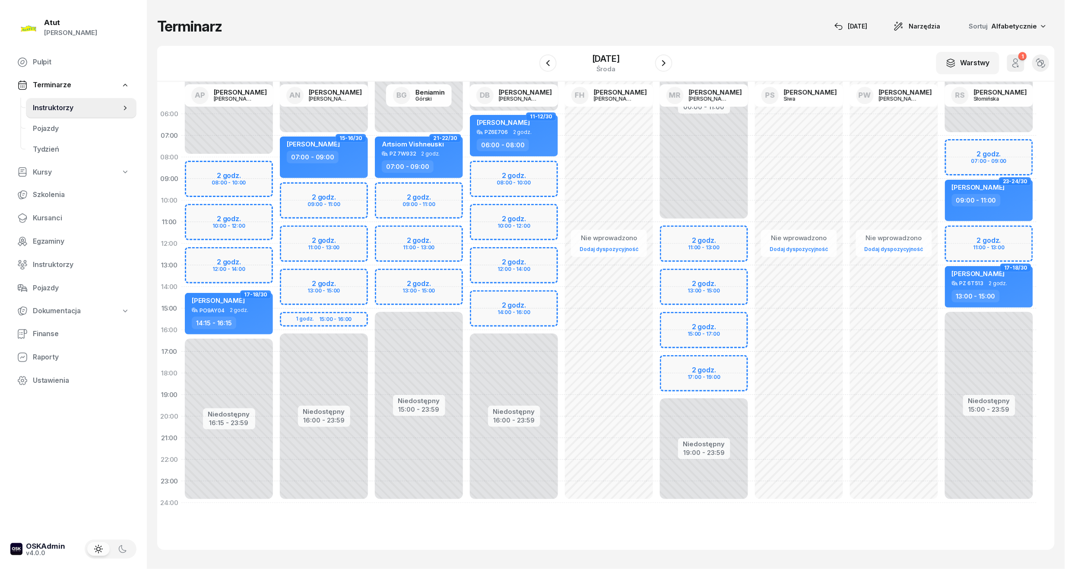
click at [507, 267] on div "Niedostępny 00:00 - 06:00 Niedostępny 16:00 - 23:59 2 godz. 08:00 - 10:00 2 god…" at bounding box center [514, 308] width 95 height 410
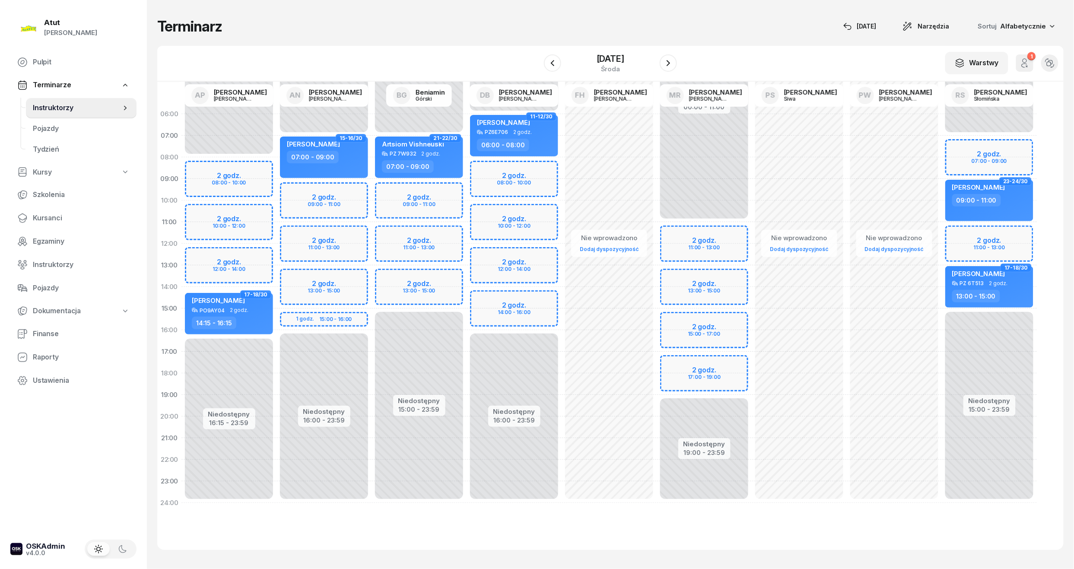
select select "13"
select select "15"
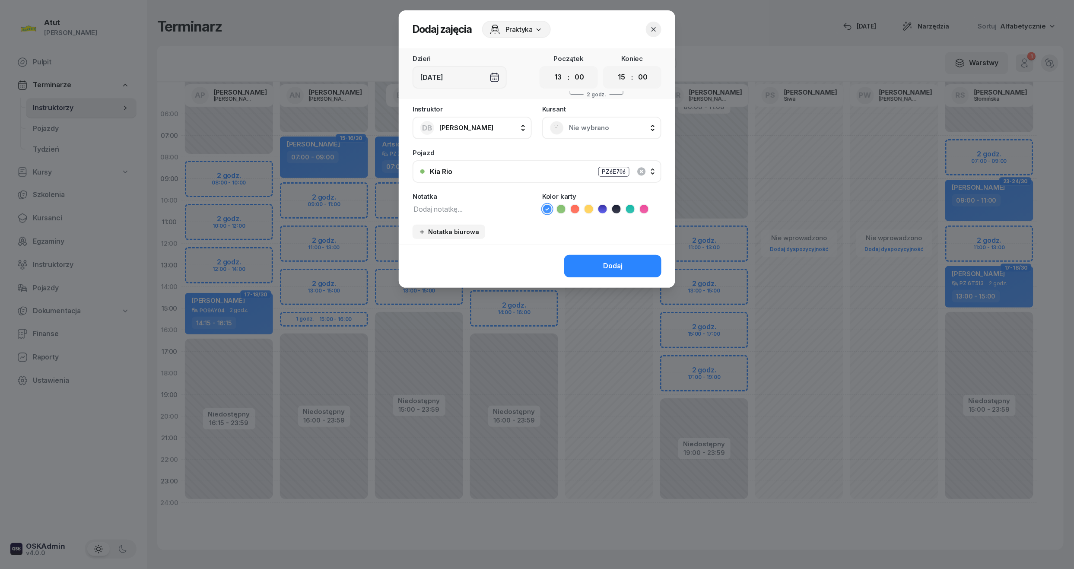
click at [586, 125] on span "Nie wybrano" at bounding box center [611, 127] width 85 height 11
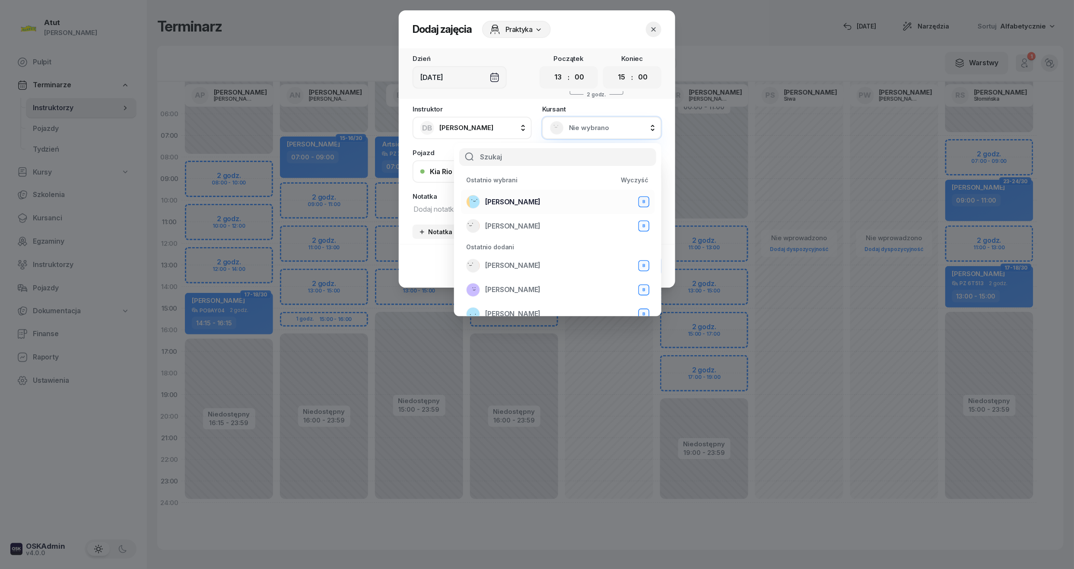
click at [518, 203] on span "[PERSON_NAME]" at bounding box center [512, 202] width 55 height 11
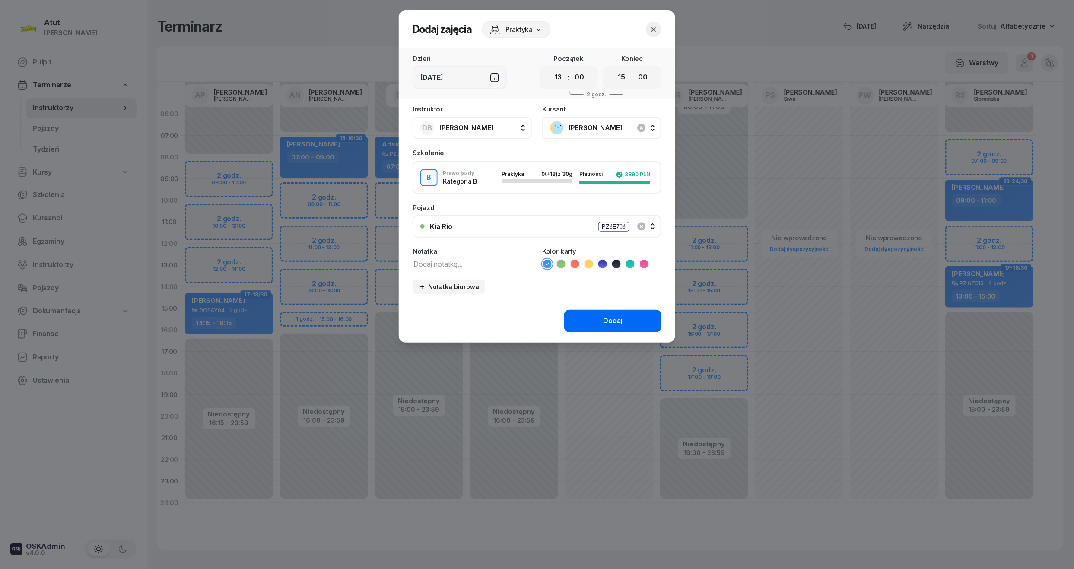
click at [611, 320] on div "Dodaj" at bounding box center [612, 320] width 19 height 11
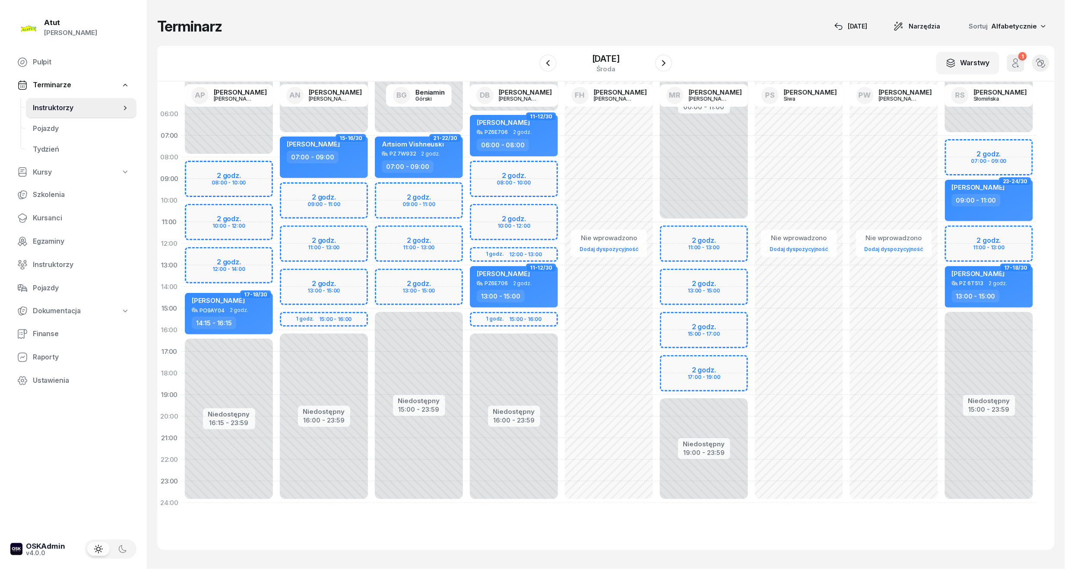
click at [541, 270] on span "11-12/30" at bounding box center [541, 268] width 30 height 9
select select "13"
select select "15"
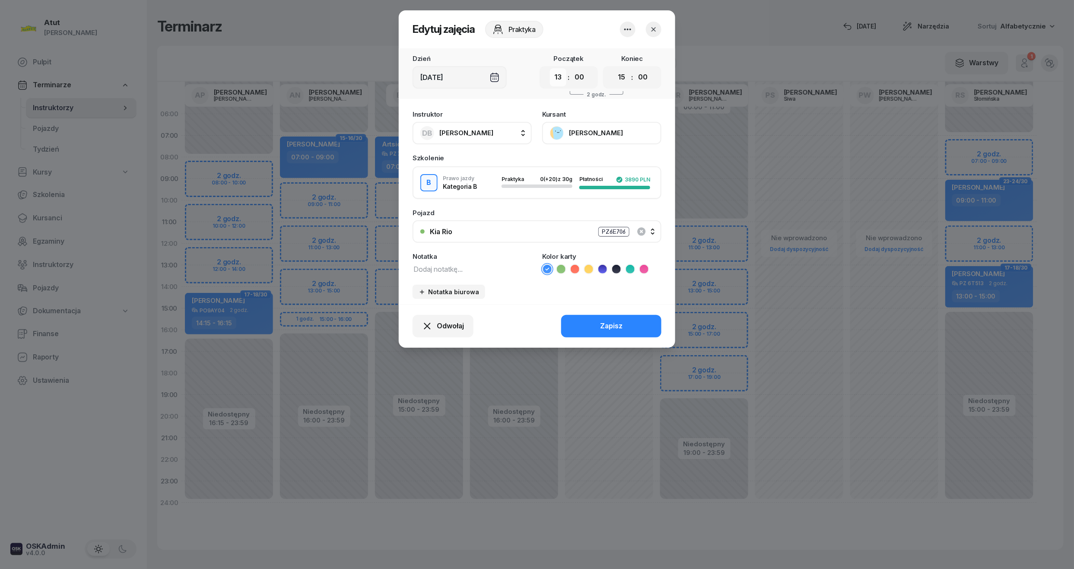
click at [558, 84] on select "00 01 02 03 04 05 06 07 08 09 10 11 12 13 14 15 16 17 18 19 20 21 22 23" at bounding box center [558, 77] width 16 height 18
select select "12"
click at [550, 68] on select "00 01 02 03 04 05 06 07 08 09 10 11 12 13 14 15 16 17 18 19 20 21 22 23" at bounding box center [558, 77] width 16 height 18
drag, startPoint x: 626, startPoint y: 79, endPoint x: 619, endPoint y: 87, distance: 10.8
click at [626, 79] on select "00 01 02 03 04 05 06 07 08 09 10 11 12 13 14 15 16 17 18 19 20 21 22 23" at bounding box center [622, 77] width 16 height 18
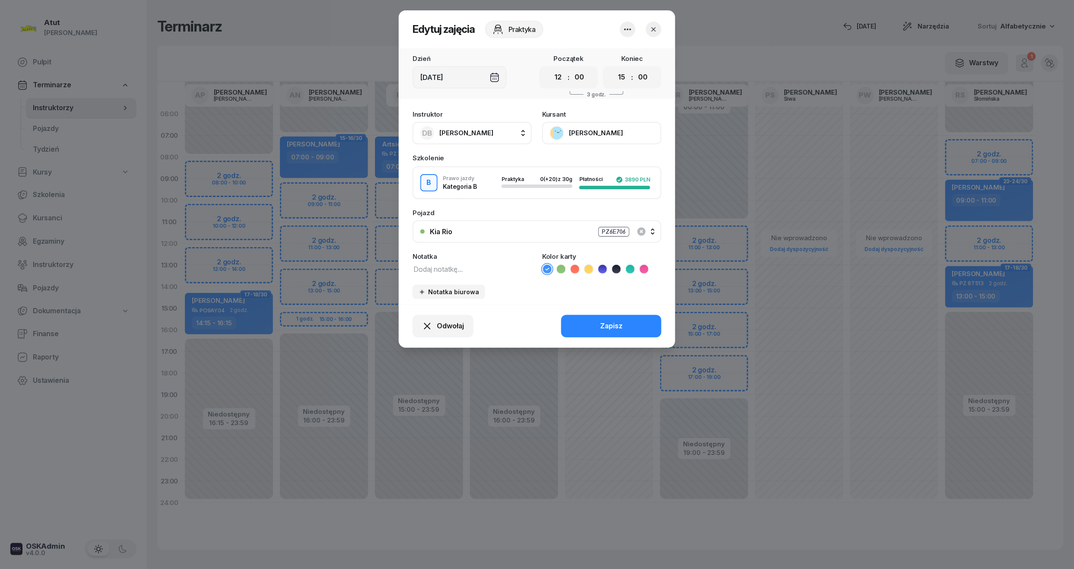
select select "14"
click at [614, 68] on select "00 01 02 03 04 05 06 07 08 09 10 11 12 13 14 15 16 17 18 19 20 21 22 23" at bounding box center [622, 77] width 16 height 18
click at [604, 331] on button "Zapisz" at bounding box center [611, 326] width 100 height 22
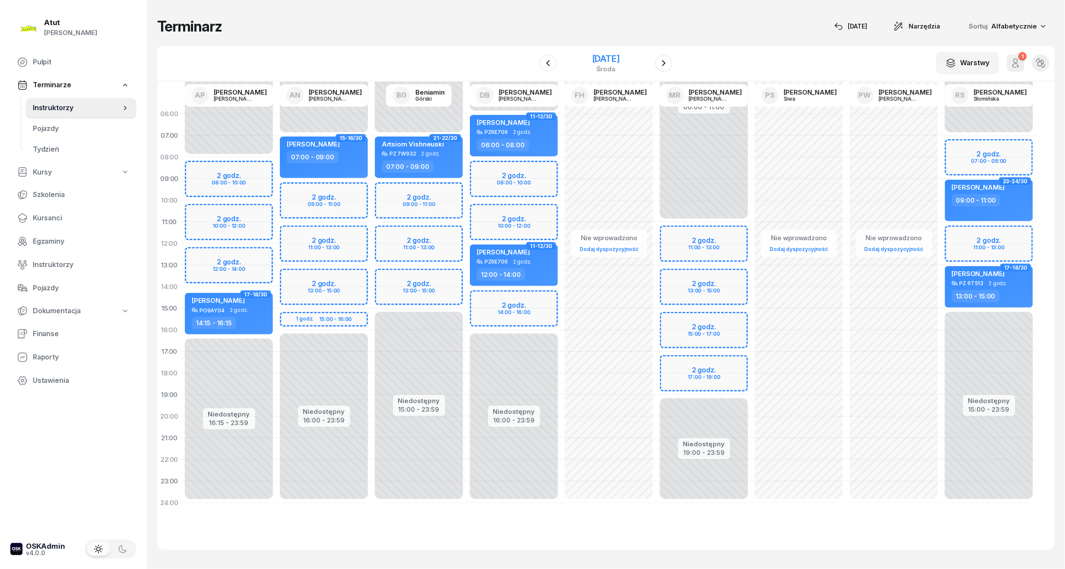
click at [619, 54] on div "[DATE]" at bounding box center [606, 58] width 28 height 9
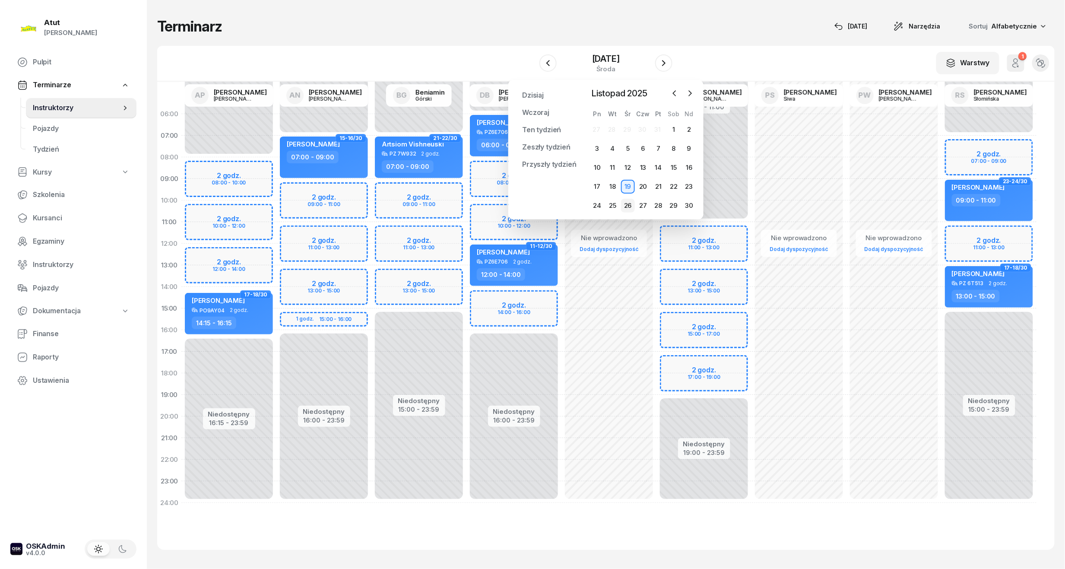
click at [630, 208] on div "26" at bounding box center [628, 206] width 14 height 14
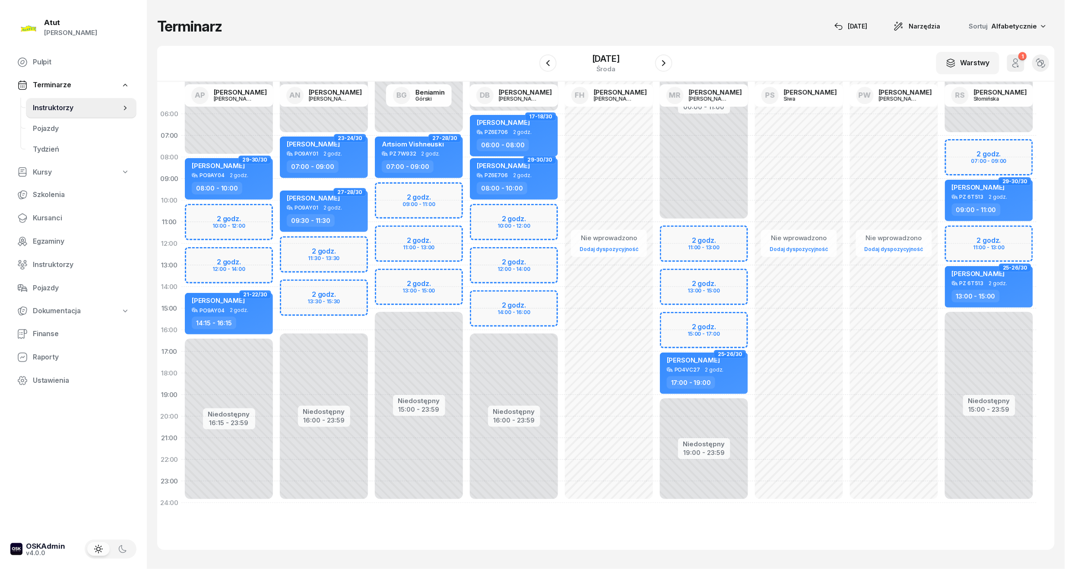
click at [503, 261] on div "Niedostępny 00:00 - 06:00 Niedostępny 16:00 - 23:59 2 godz. 10:00 - 12:00 2 god…" at bounding box center [514, 308] width 95 height 410
select select "12"
select select "14"
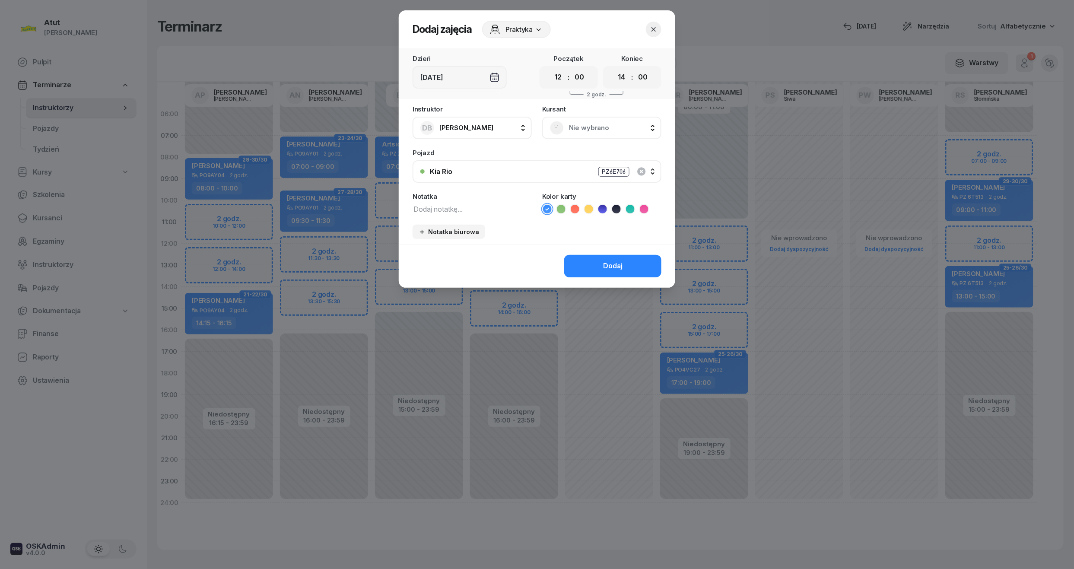
click at [595, 131] on span "Nie wybrano" at bounding box center [611, 127] width 85 height 11
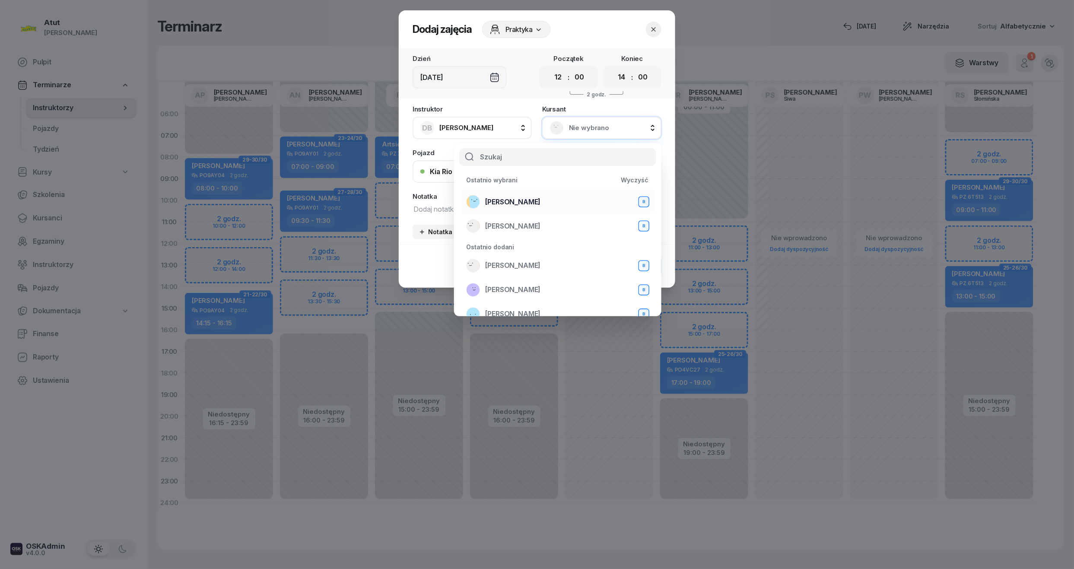
click at [534, 199] on span "[PERSON_NAME]" at bounding box center [512, 202] width 55 height 11
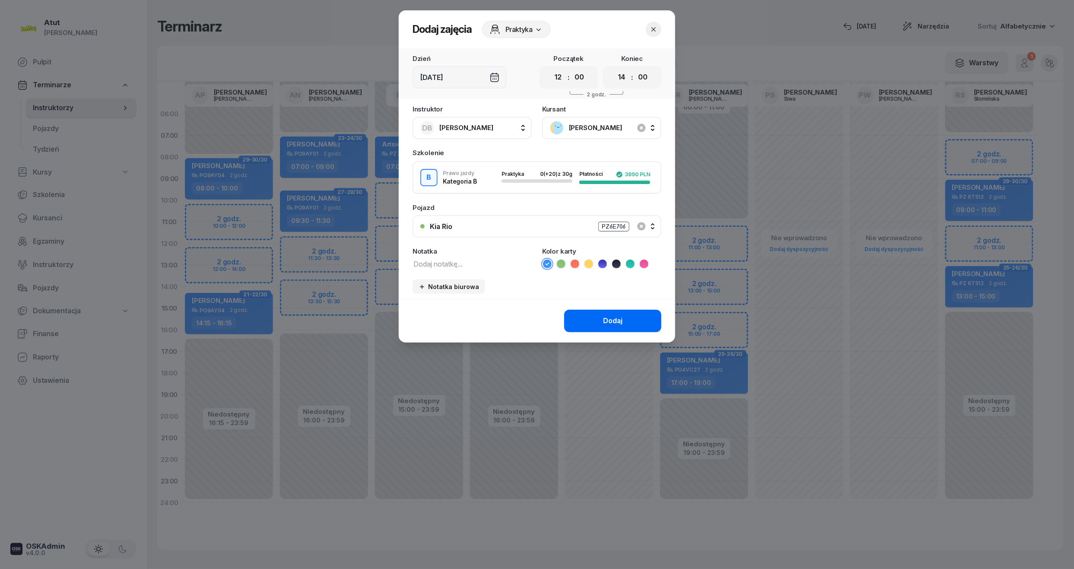
click at [616, 315] on div "Dodaj" at bounding box center [612, 320] width 19 height 11
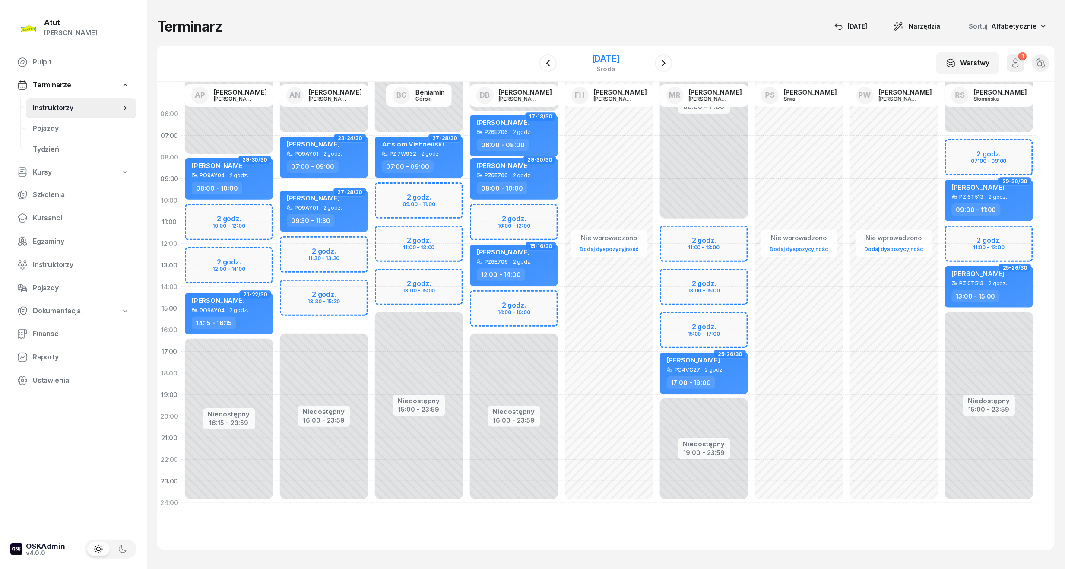
click at [595, 61] on div "[DATE]" at bounding box center [606, 58] width 28 height 9
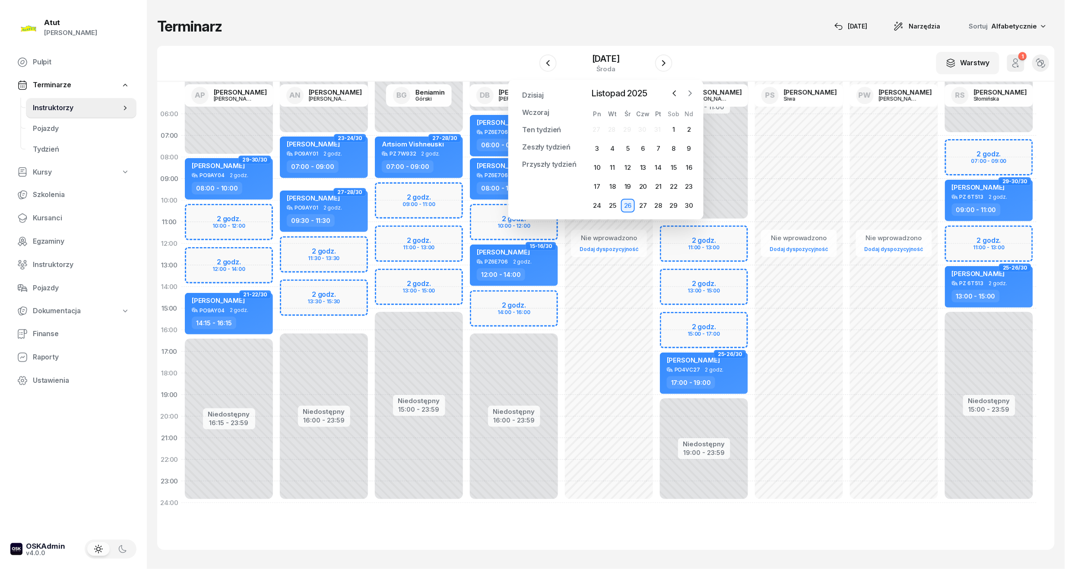
click at [692, 95] on icon "button" at bounding box center [690, 93] width 9 height 9
click at [628, 128] on div "3" at bounding box center [628, 130] width 14 height 14
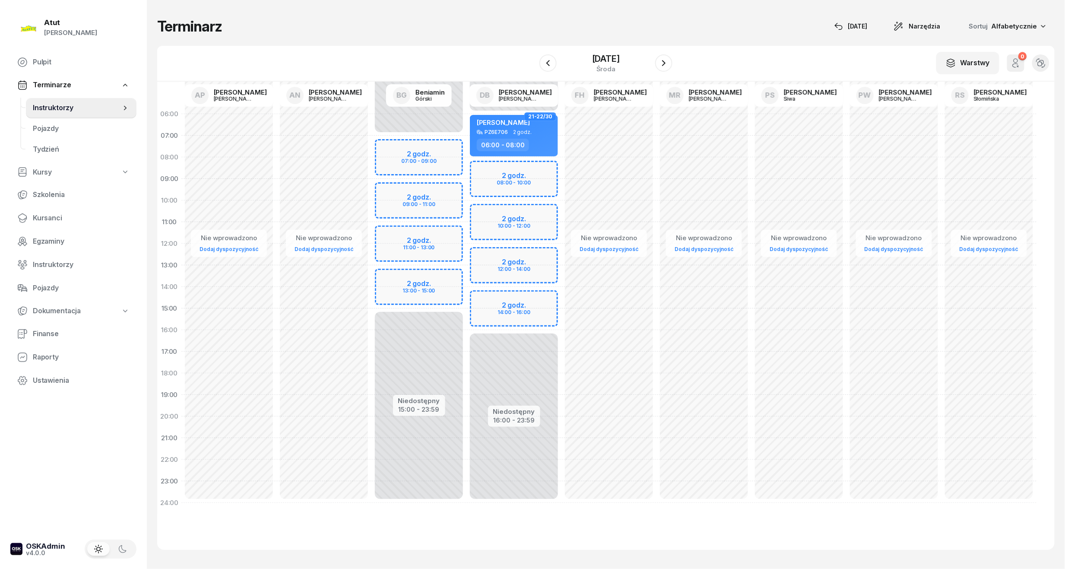
click at [500, 265] on div "Niedostępny 00:00 - 06:00 Niedostępny 16:00 - 23:59 2 godz. 08:00 - 10:00 2 god…" at bounding box center [514, 308] width 95 height 410
select select "13"
select select "15"
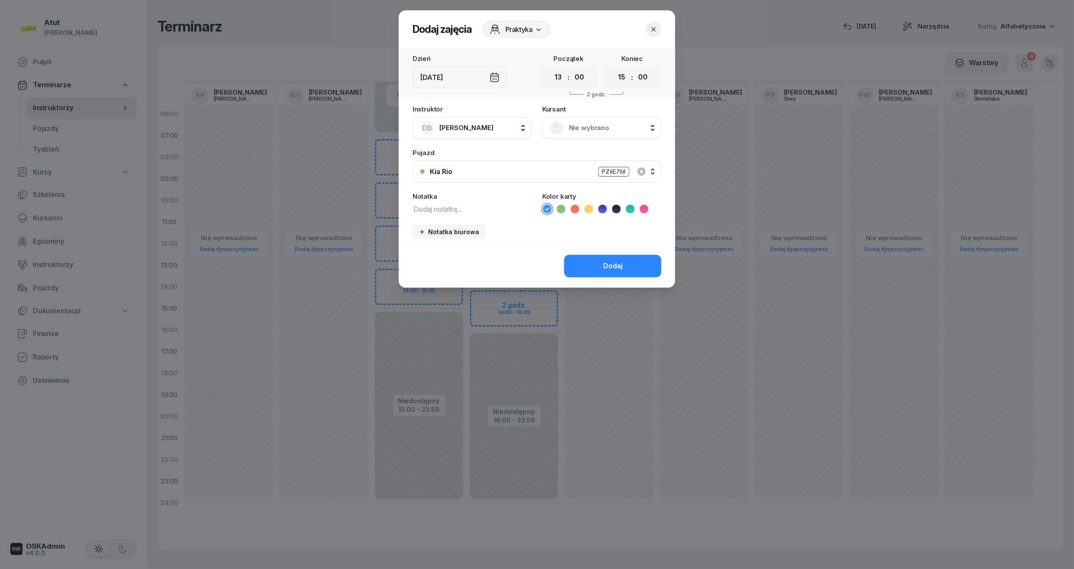
click at [596, 125] on span "Nie wybrano" at bounding box center [611, 127] width 85 height 11
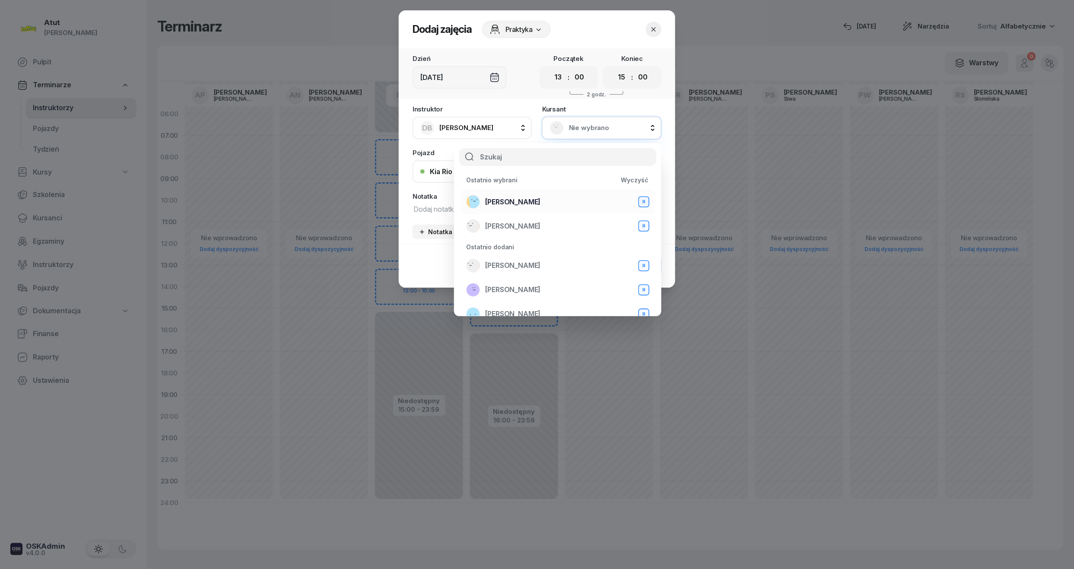
click at [526, 197] on span "[PERSON_NAME]" at bounding box center [512, 202] width 55 height 11
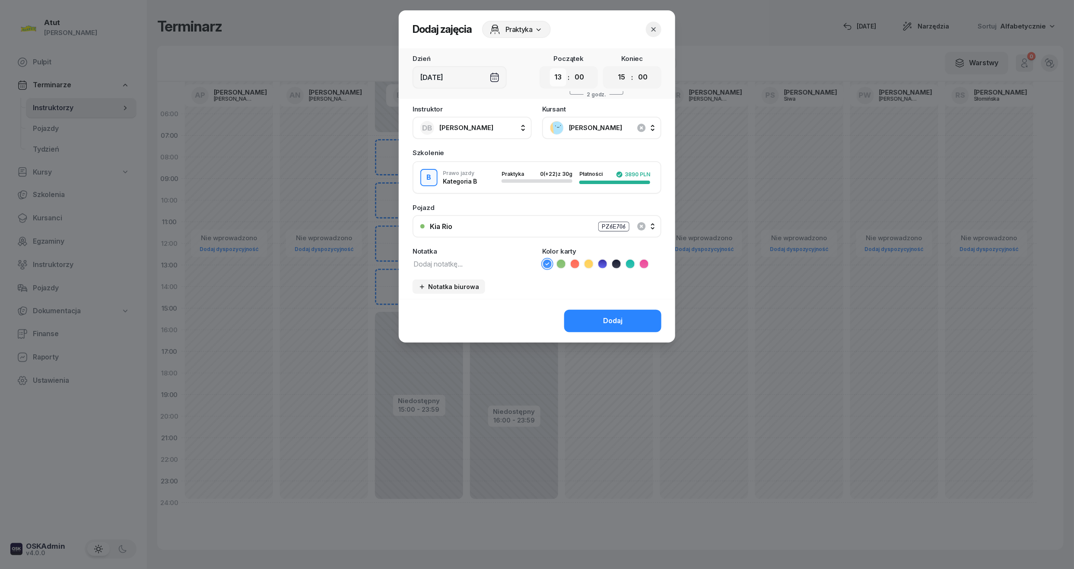
click at [560, 77] on select "00 01 02 03 04 05 06 07 08 09 10 11 12 13 14 15 16 17 18 19 20 21 22 23" at bounding box center [558, 77] width 16 height 18
select select "12"
click at [550, 68] on select "00 01 02 03 04 05 06 07 08 09 10 11 12 13 14 15 16 17 18 19 20 21 22 23" at bounding box center [558, 77] width 16 height 18
click at [621, 73] on select "00 01 02 03 04 05 06 07 08 09 10 11 12 13 14 15 16 17 18 19 20 21 22 23" at bounding box center [622, 77] width 16 height 18
click at [614, 68] on select "00 01 02 03 04 05 06 07 08 09 10 11 12 13 14 15 16 17 18 19 20 21 22 23" at bounding box center [622, 77] width 16 height 18
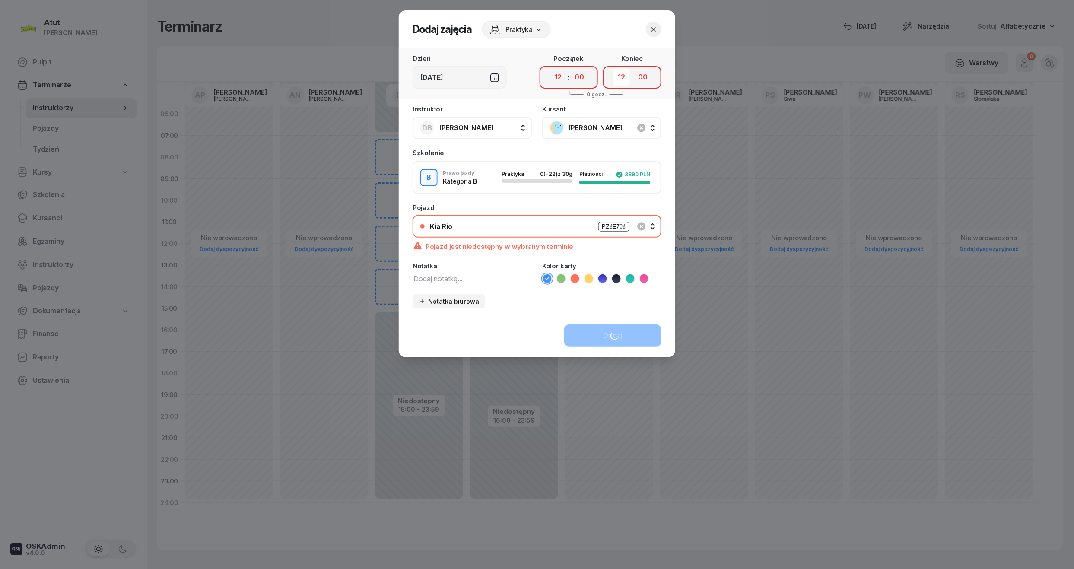
drag, startPoint x: 623, startPoint y: 73, endPoint x: 620, endPoint y: 85, distance: 11.9
click at [623, 73] on select "00 01 02 03 04 05 06 07 08 09 10 11 12 13 14 15 16 17 18 19 20 21 22 23" at bounding box center [622, 77] width 16 height 18
select select "14"
click at [614, 68] on select "00 01 02 03 04 05 06 07 08 09 10 11 12 13 14 15 16 17 18 19 20 21 22 23" at bounding box center [622, 77] width 16 height 18
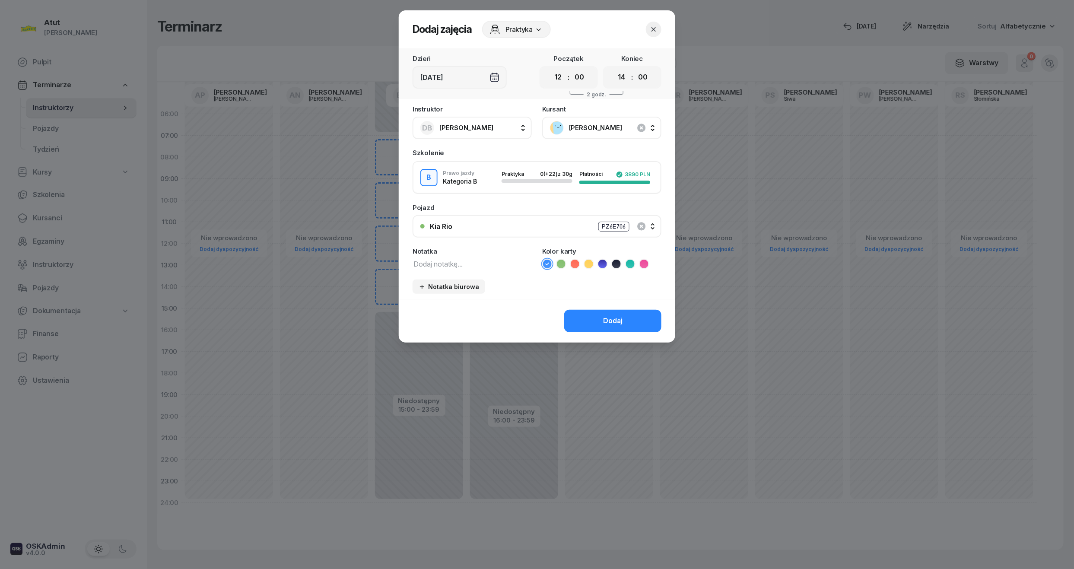
click at [614, 315] on div "Dodaj" at bounding box center [612, 320] width 19 height 11
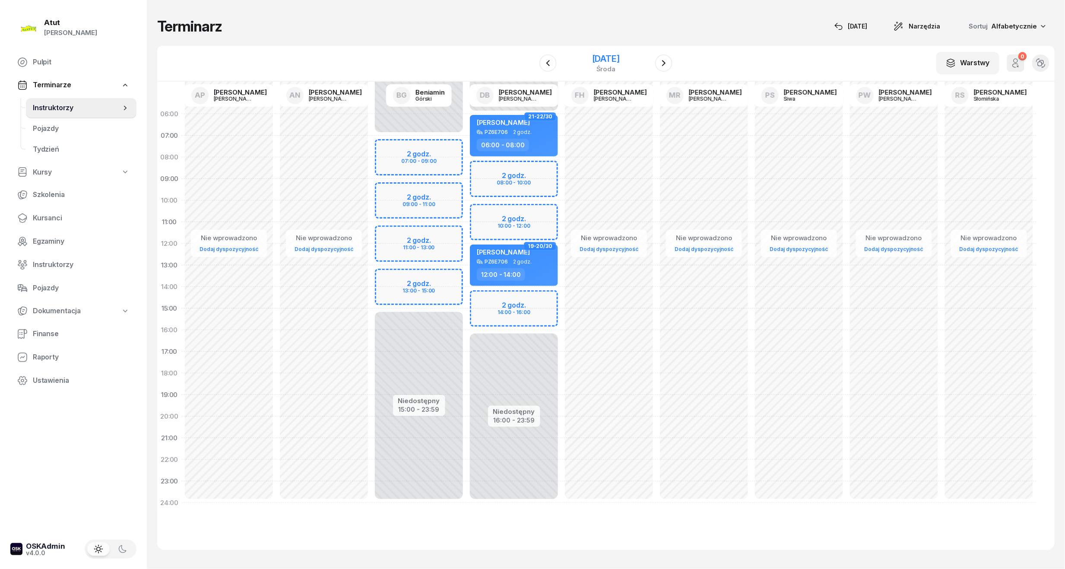
click at [596, 56] on div "[DATE]" at bounding box center [606, 58] width 28 height 9
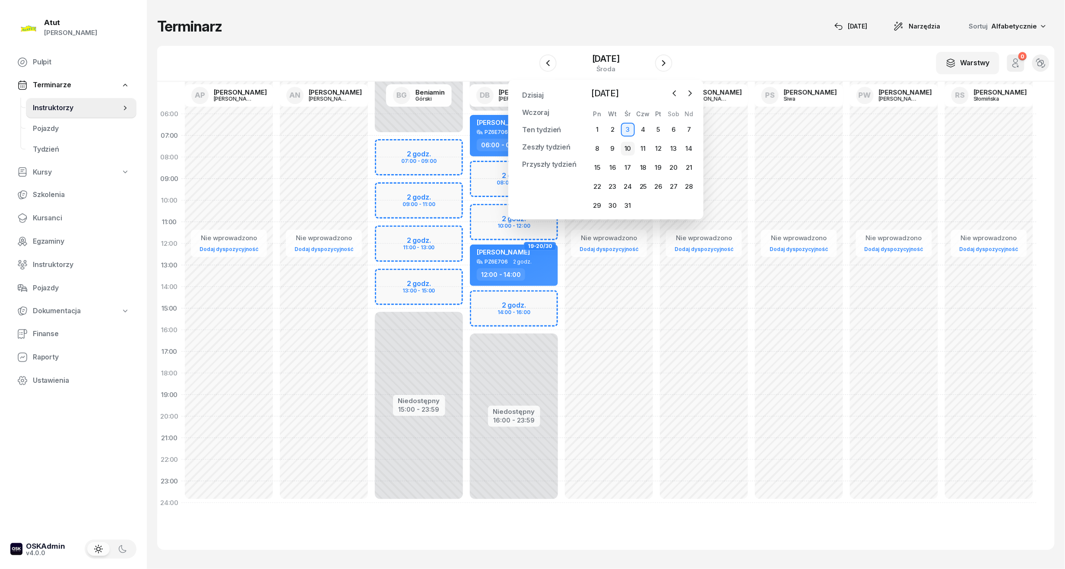
click at [624, 149] on div "10" at bounding box center [628, 149] width 14 height 14
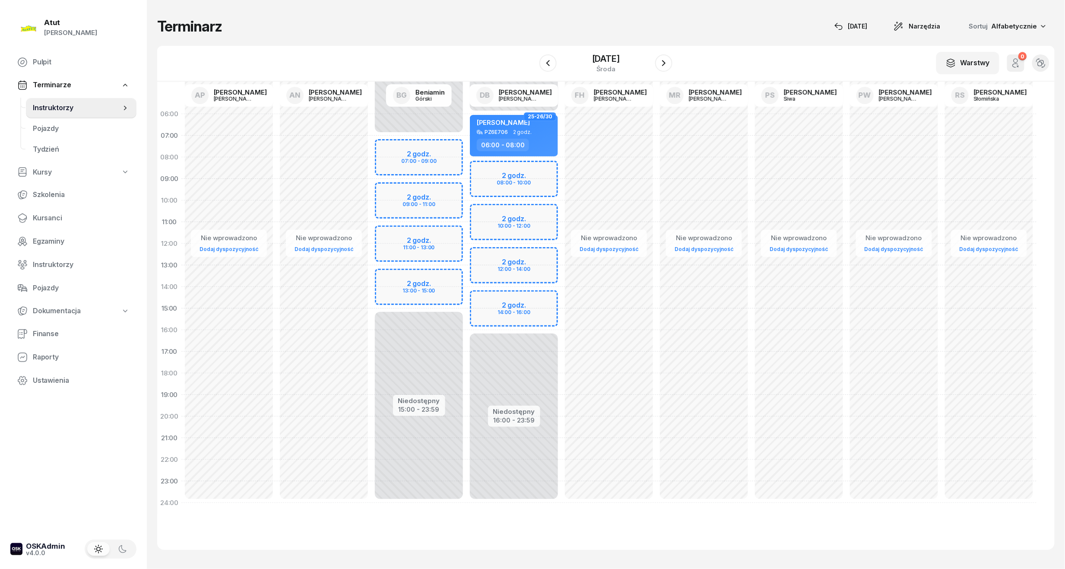
click at [516, 256] on div "Niedostępny 00:00 - 06:00 Niedostępny 16:00 - 23:59 2 godz. 08:00 - 10:00 2 god…" at bounding box center [514, 308] width 95 height 410
select select "12"
select select "14"
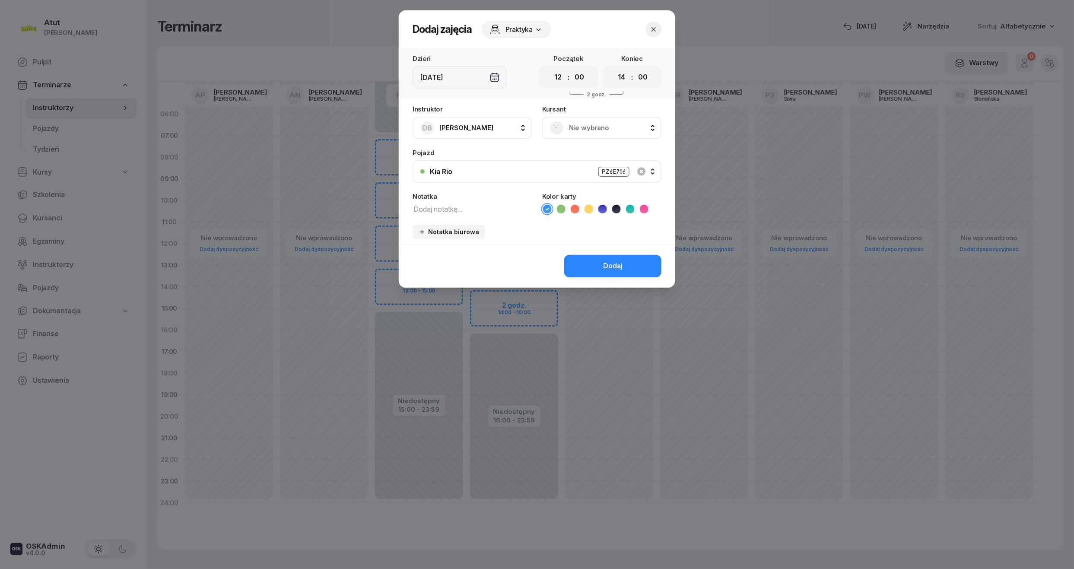
click at [586, 120] on div "Nie wybrano" at bounding box center [601, 128] width 119 height 22
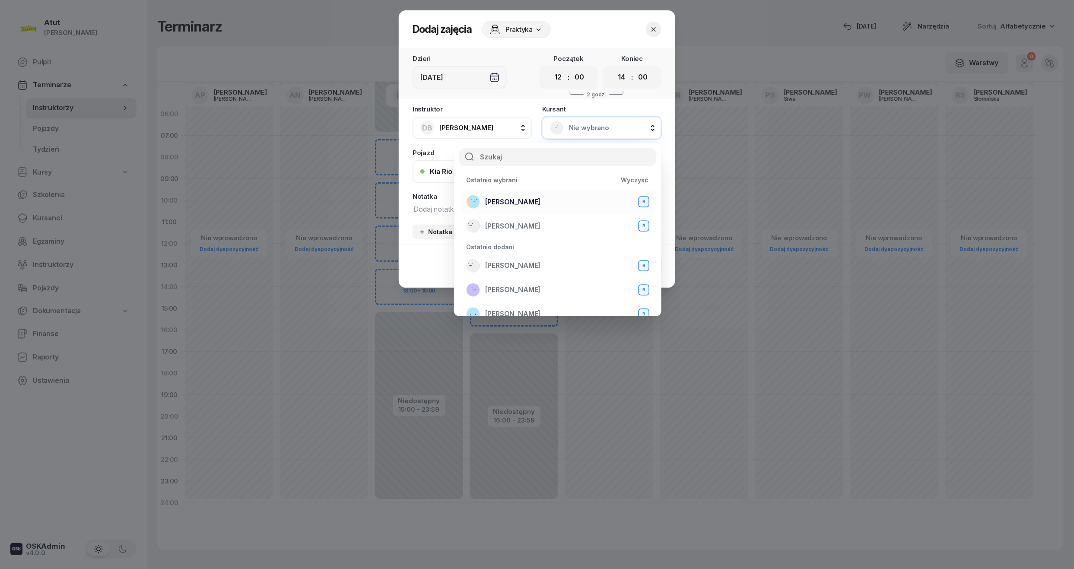
click at [501, 203] on span "[PERSON_NAME]" at bounding box center [512, 202] width 55 height 11
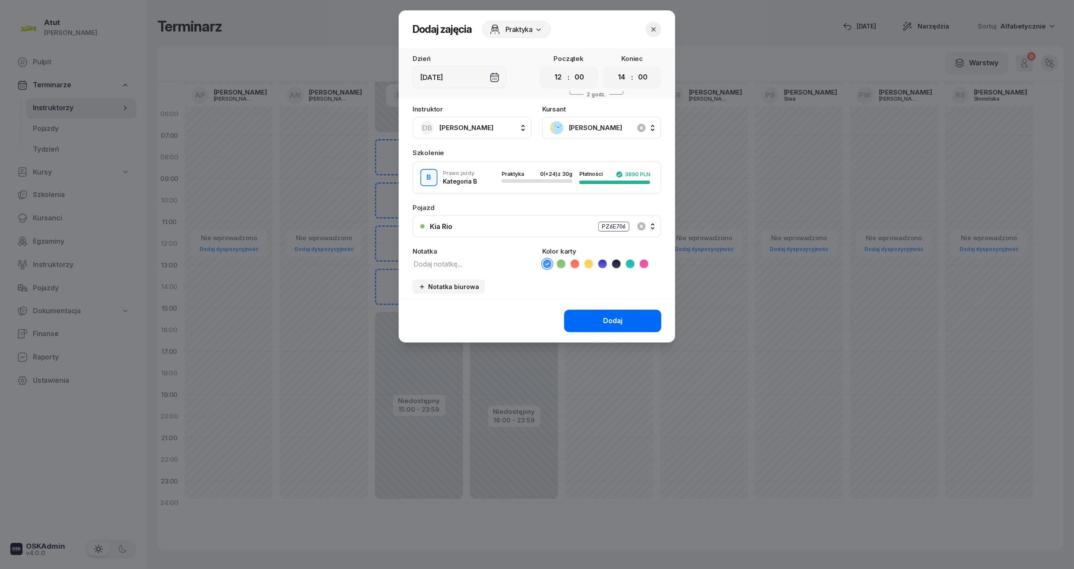
click at [606, 316] on div "Dodaj" at bounding box center [612, 320] width 19 height 11
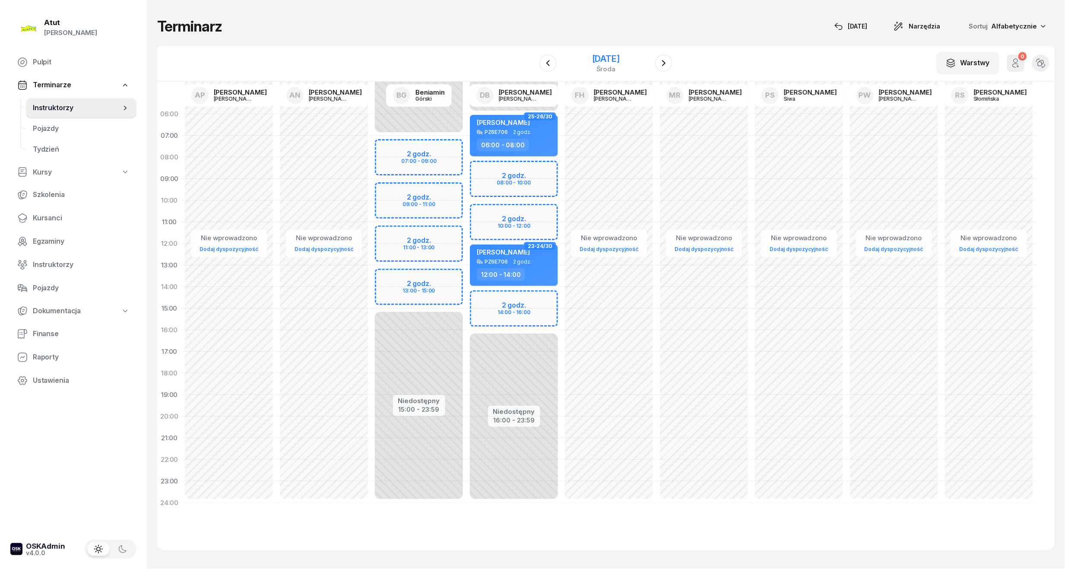
click at [620, 54] on div "[DATE]" at bounding box center [606, 58] width 28 height 9
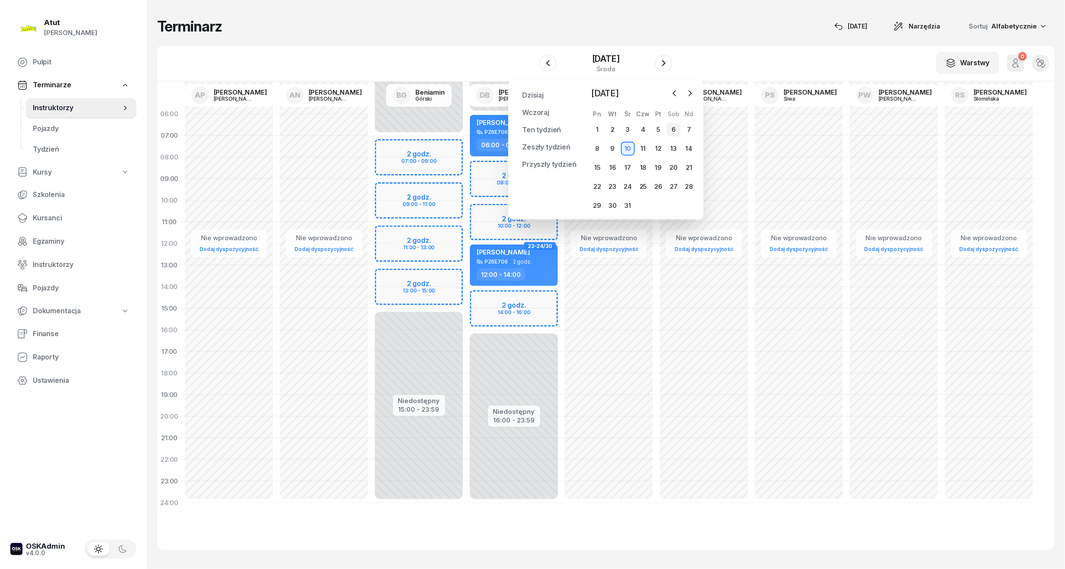
click at [673, 131] on div "6" at bounding box center [674, 130] width 14 height 14
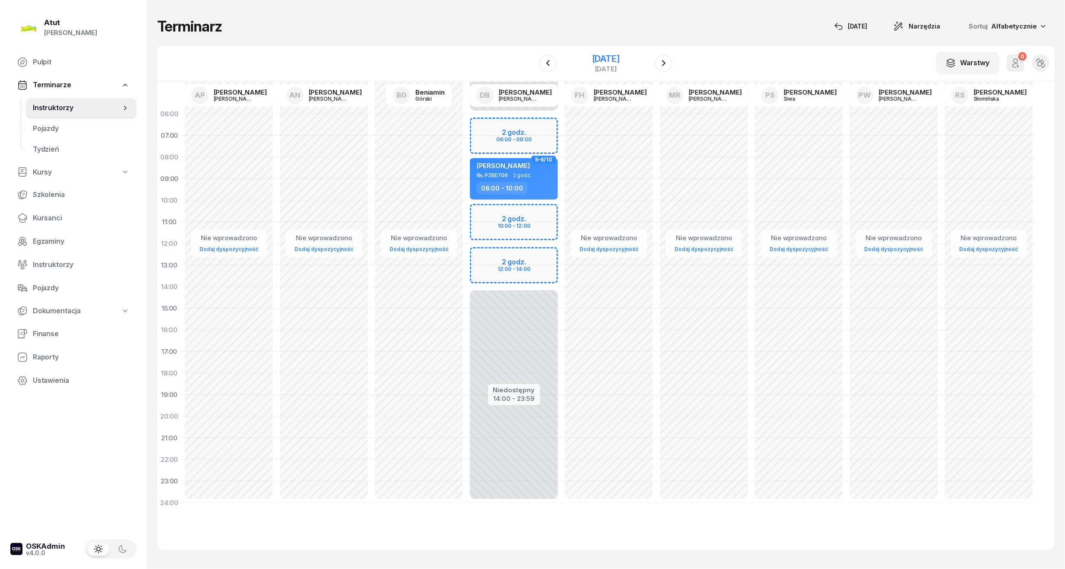
click at [612, 56] on div "[DATE]" at bounding box center [606, 58] width 28 height 9
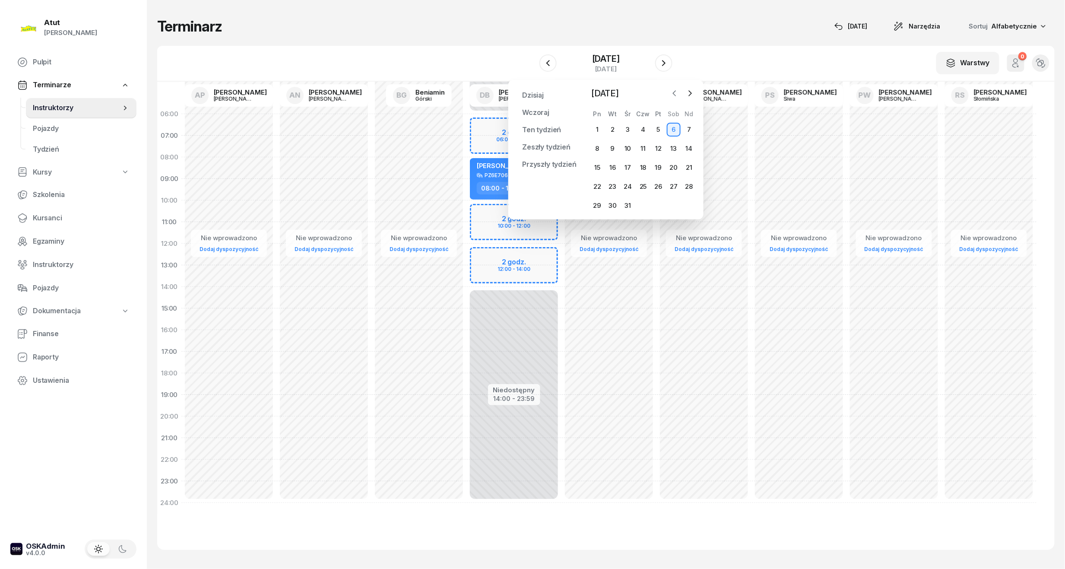
click at [678, 93] on icon "button" at bounding box center [675, 93] width 9 height 9
click at [683, 143] on div "9" at bounding box center [690, 149] width 14 height 14
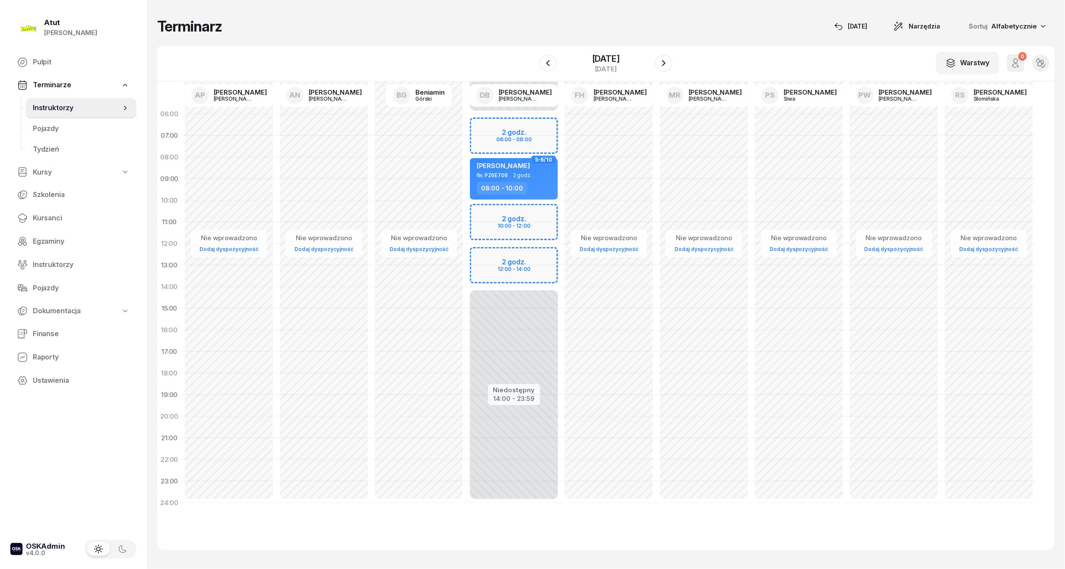
click at [677, 143] on div "Nie wprowadzono Dodaj dyspozycyjność" at bounding box center [704, 308] width 95 height 410
select select "07"
select select "09"
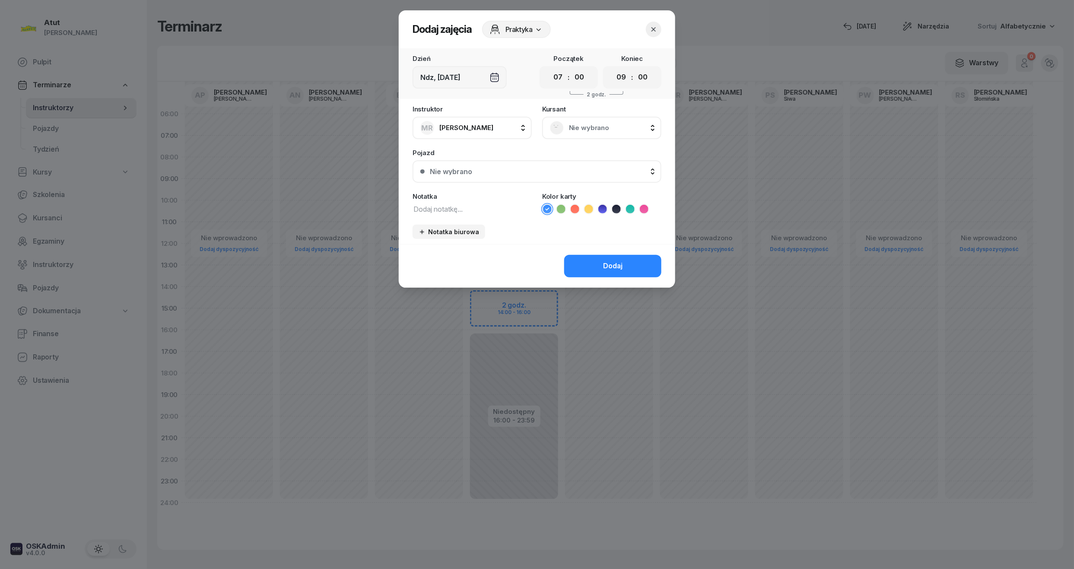
click at [652, 25] on icon "button" at bounding box center [653, 29] width 9 height 9
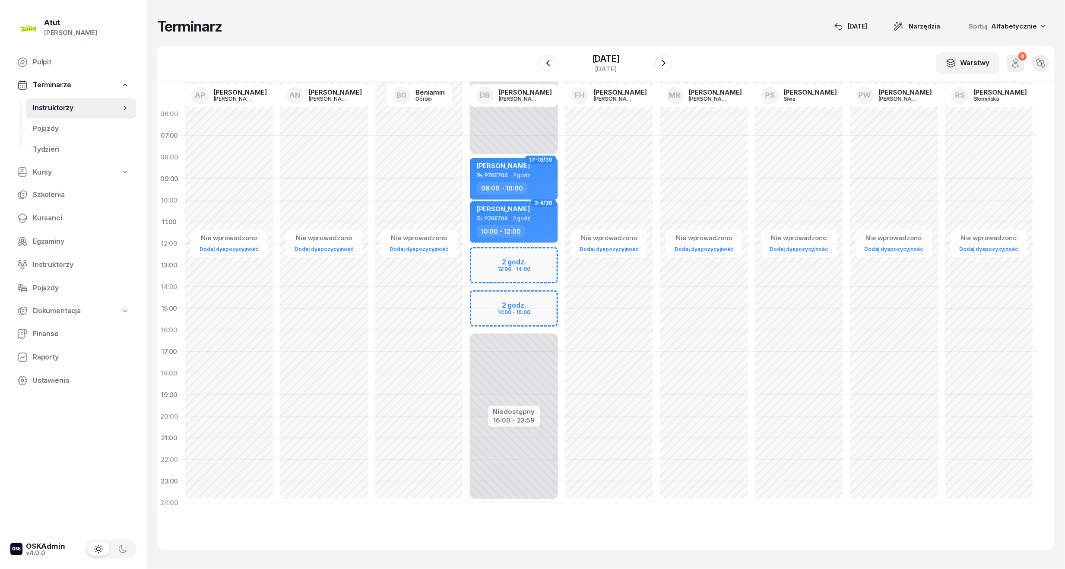
click at [513, 309] on div "Niedostępny 00:00 - 08:00 Niedostępny 16:00 - 23:59 2 godz. 12:00 - 14:00 2 god…" at bounding box center [514, 308] width 95 height 410
select select "15"
select select "17"
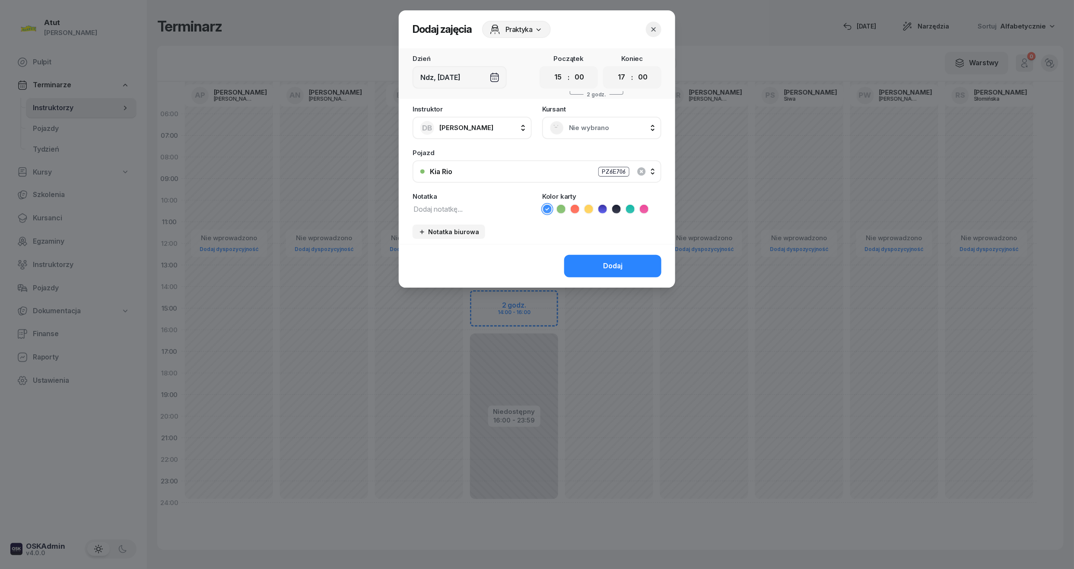
click at [593, 125] on span "Nie wybrano" at bounding box center [611, 127] width 85 height 11
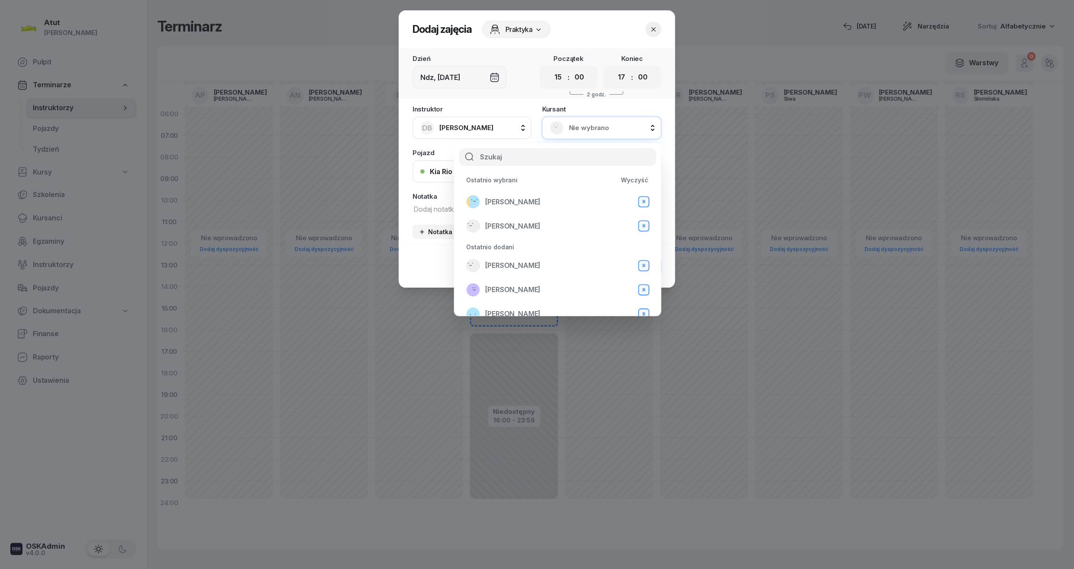
drag, startPoint x: 519, startPoint y: 199, endPoint x: 569, endPoint y: 78, distance: 131.5
click at [519, 199] on span "[PERSON_NAME]" at bounding box center [512, 202] width 55 height 11
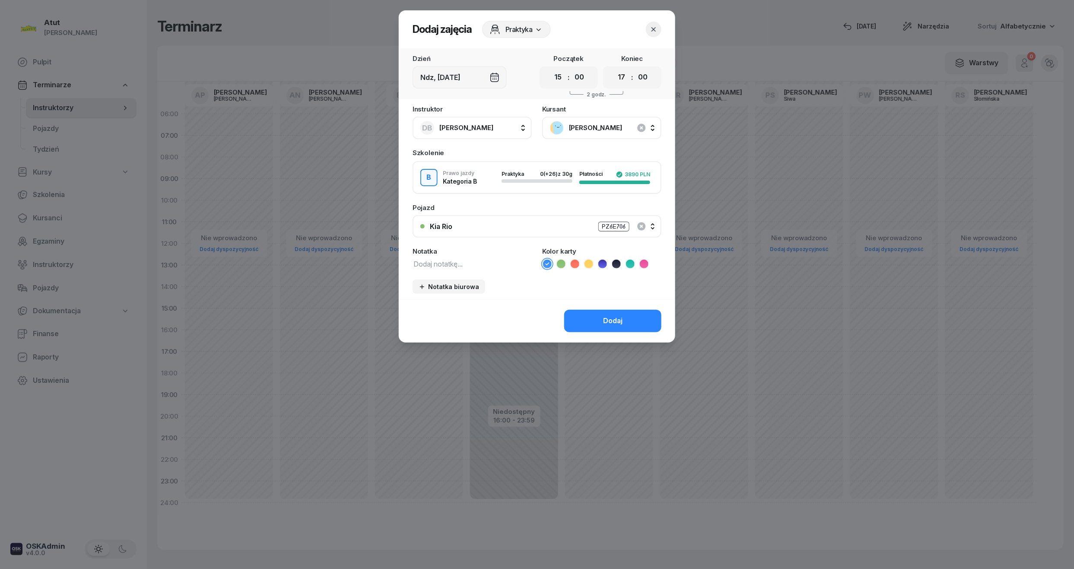
drag, startPoint x: 559, startPoint y: 76, endPoint x: 565, endPoint y: 86, distance: 11.3
click at [559, 76] on select "00 01 02 03 04 05 06 07 08 09 10 11 12 13 14 15 16 17 18 19 20 21 22 23" at bounding box center [558, 77] width 16 height 18
select select "14"
click at [550, 68] on select "00 01 02 03 04 05 06 07 08 09 10 11 12 13 14 15 16 17 18 19 20 21 22 23" at bounding box center [558, 77] width 16 height 18
click at [620, 68] on select "00 01 02 03 04 05 06 07 08 09 10 11 12 13 14 15 16 17 18 19 20 21 22 23" at bounding box center [622, 77] width 16 height 18
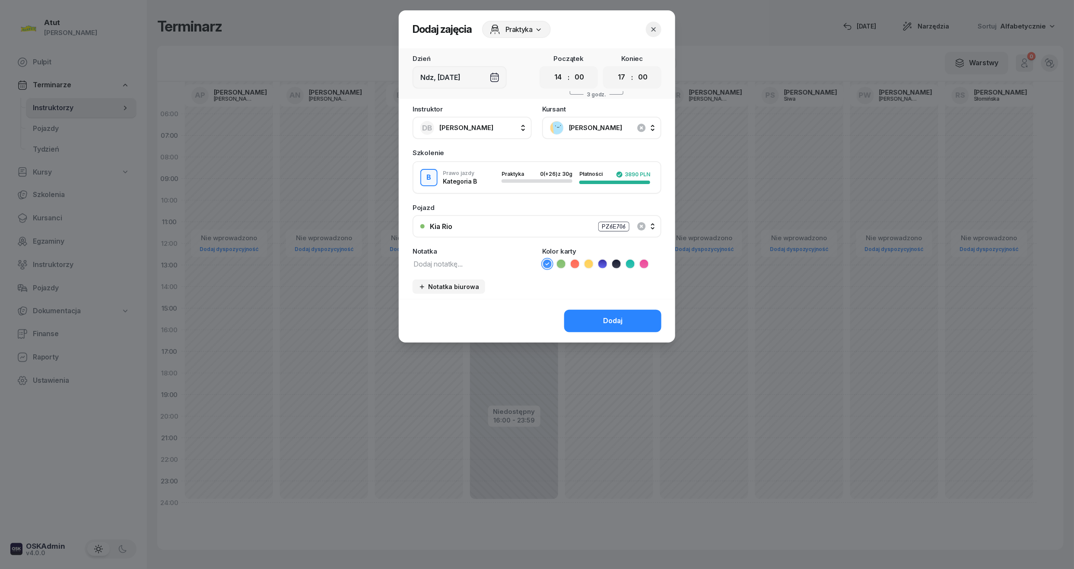
select select "16"
click at [614, 68] on select "00 01 02 03 04 05 06 07 08 09 10 11 12 13 14 15 16 17 18 19 20 21 22 23" at bounding box center [622, 77] width 16 height 18
click at [620, 318] on div "Dodaj" at bounding box center [612, 320] width 19 height 11
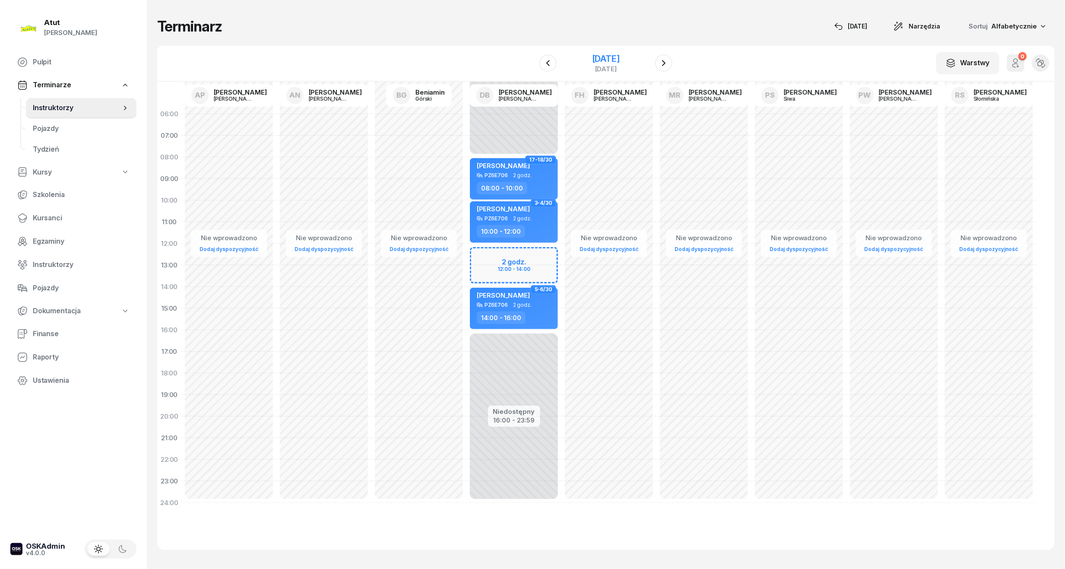
click at [594, 55] on div "[DATE]" at bounding box center [606, 58] width 28 height 9
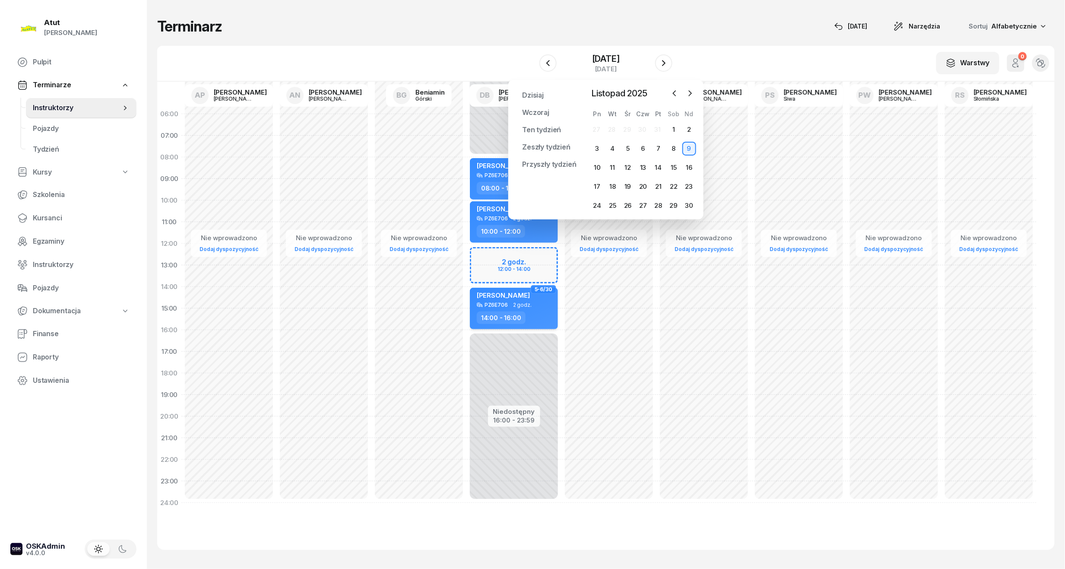
click at [524, 306] on span "2 godz." at bounding box center [522, 305] width 19 height 6
select select "14"
select select "16"
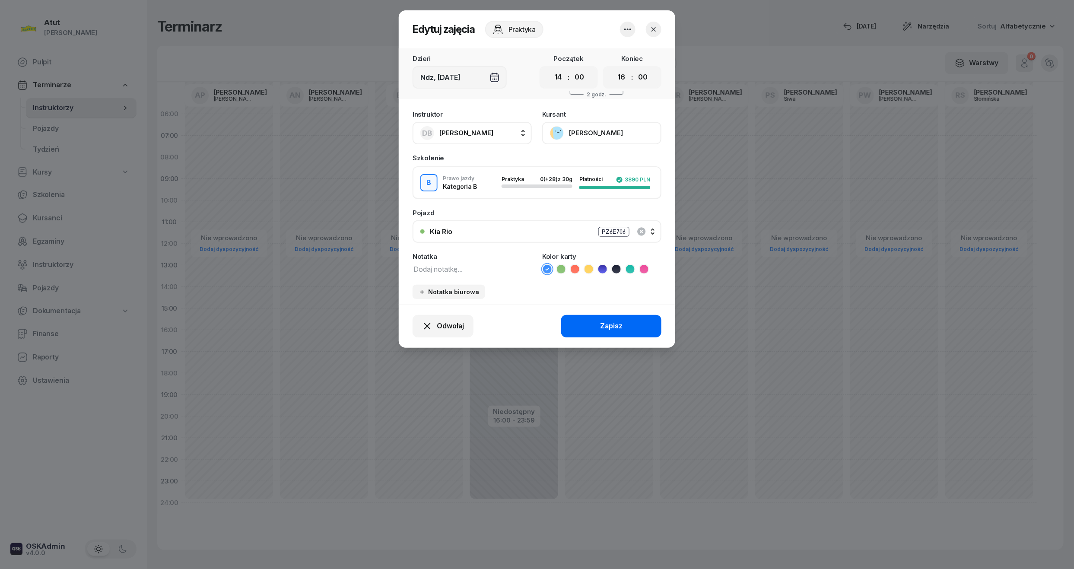
click at [592, 320] on button "Zapisz" at bounding box center [611, 326] width 100 height 22
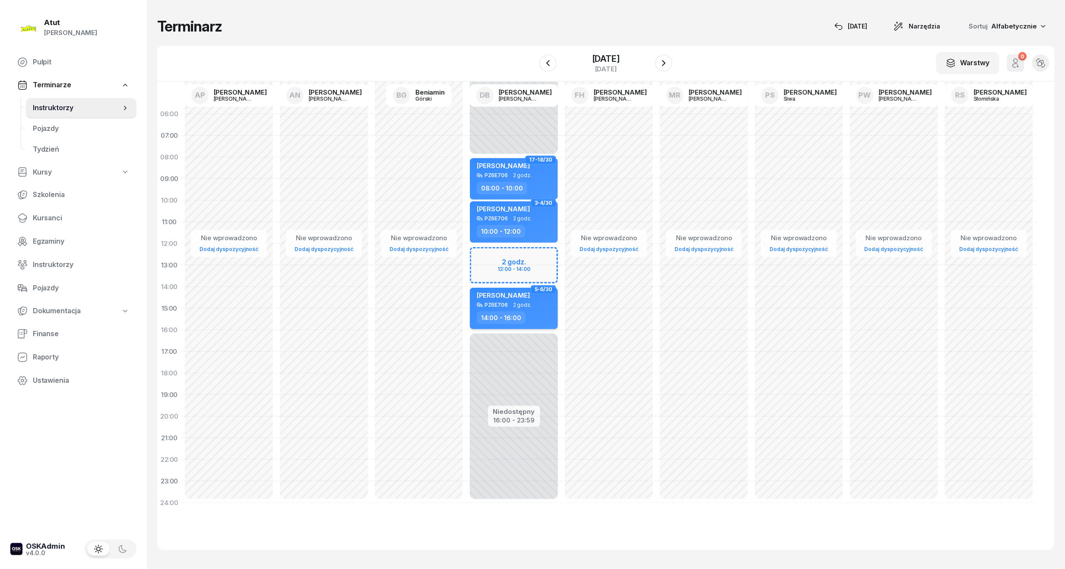
click at [511, 299] on div "[PERSON_NAME]" at bounding box center [503, 296] width 53 height 11
select select "14"
select select "16"
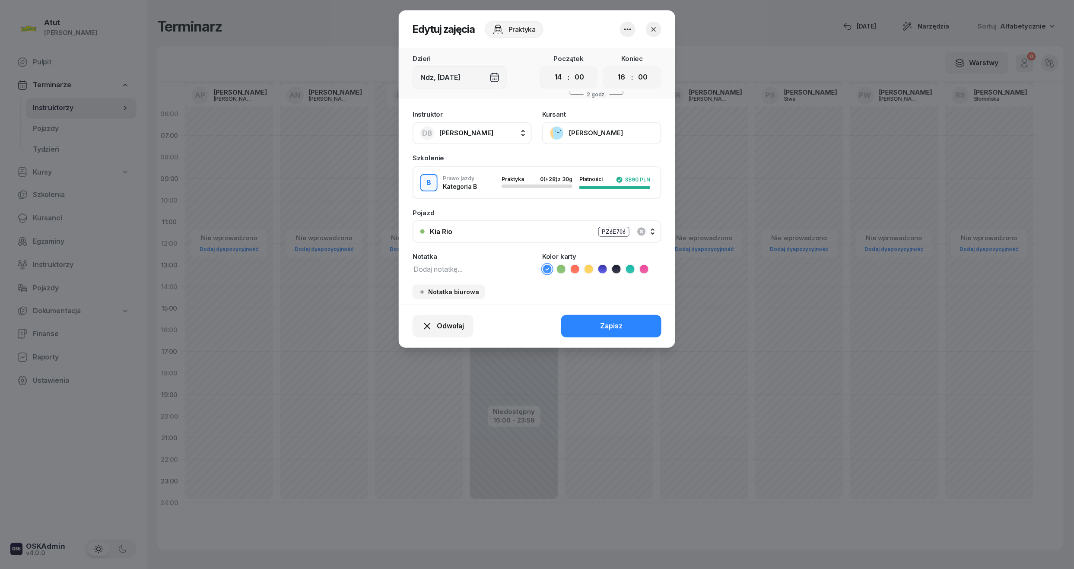
click at [585, 128] on button "[PERSON_NAME]" at bounding box center [601, 133] width 119 height 22
click at [569, 156] on link "Otwórz profil" at bounding box center [601, 163] width 114 height 22
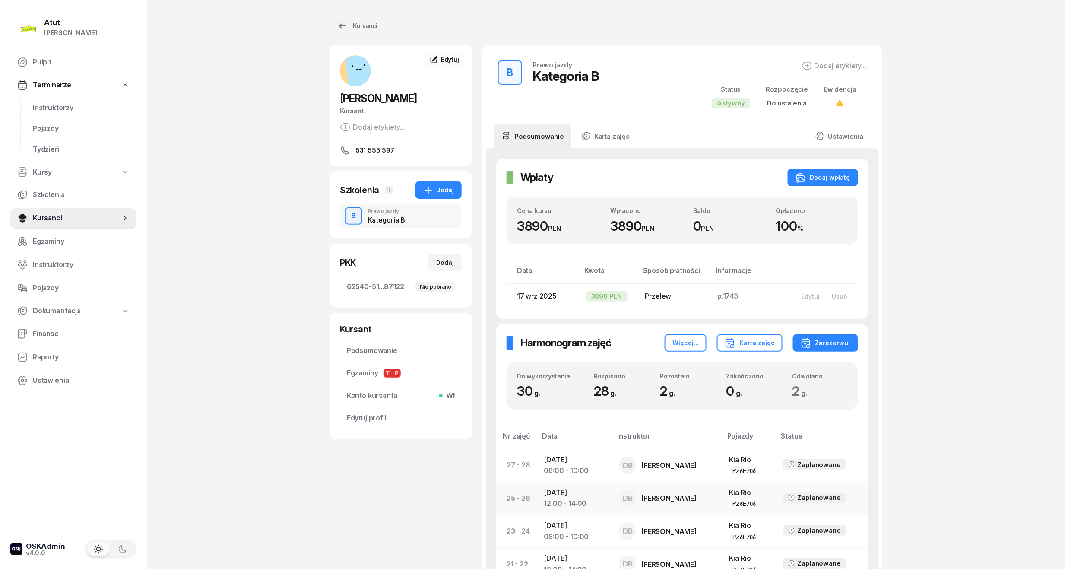
drag, startPoint x: 684, startPoint y: 304, endPoint x: 691, endPoint y: 315, distance: 13.2
click at [37, 109] on span "Instruktorzy" at bounding box center [81, 107] width 97 height 11
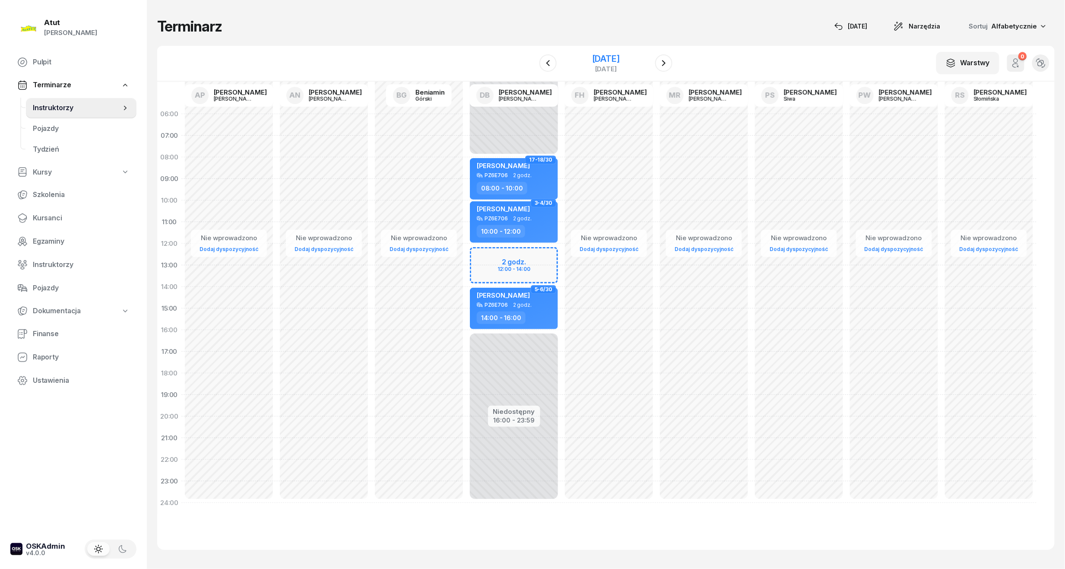
drag, startPoint x: 626, startPoint y: 45, endPoint x: 621, endPoint y: 61, distance: 16.4
click at [626, 46] on div "W Wybierz AP [PERSON_NAME] AN [PERSON_NAME] BG [PERSON_NAME] DB [PERSON_NAME] F…" at bounding box center [606, 64] width 898 height 36
click at [620, 63] on div "[DATE]" at bounding box center [606, 58] width 28 height 9
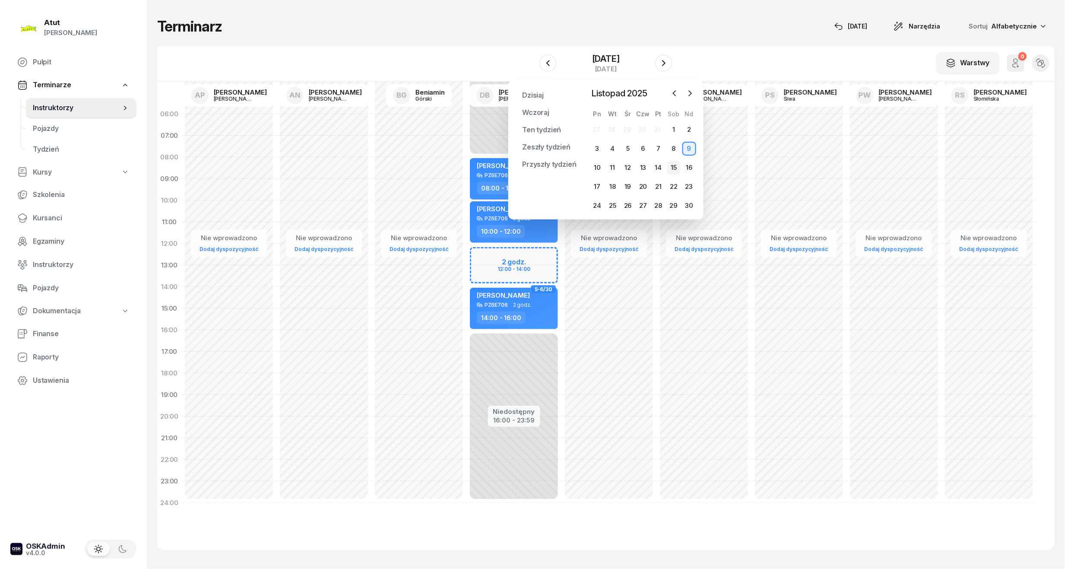
click at [678, 163] on div "15" at bounding box center [674, 168] width 14 height 14
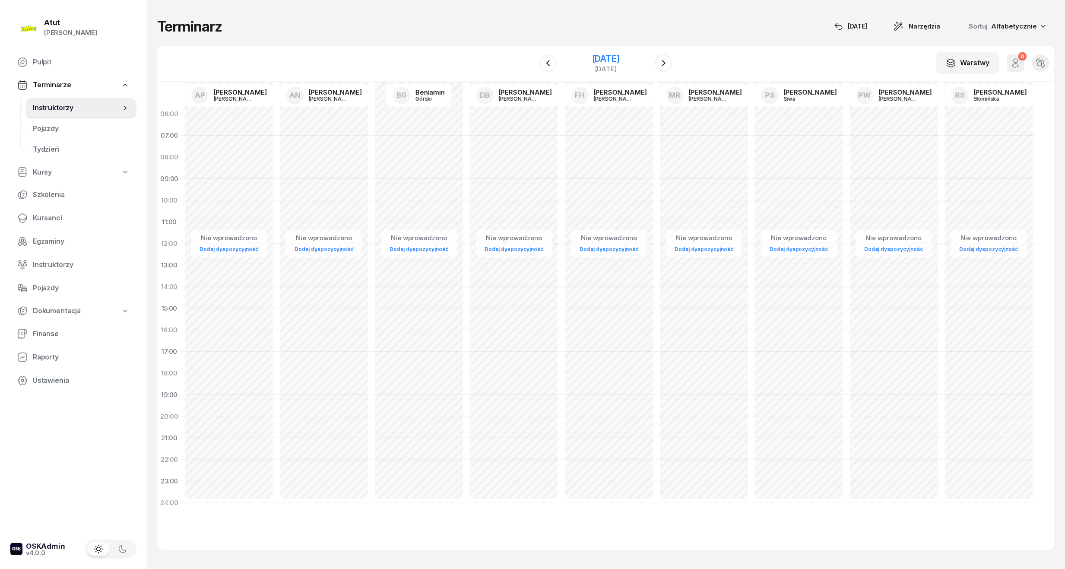
click at [598, 57] on div "[DATE]" at bounding box center [606, 58] width 28 height 9
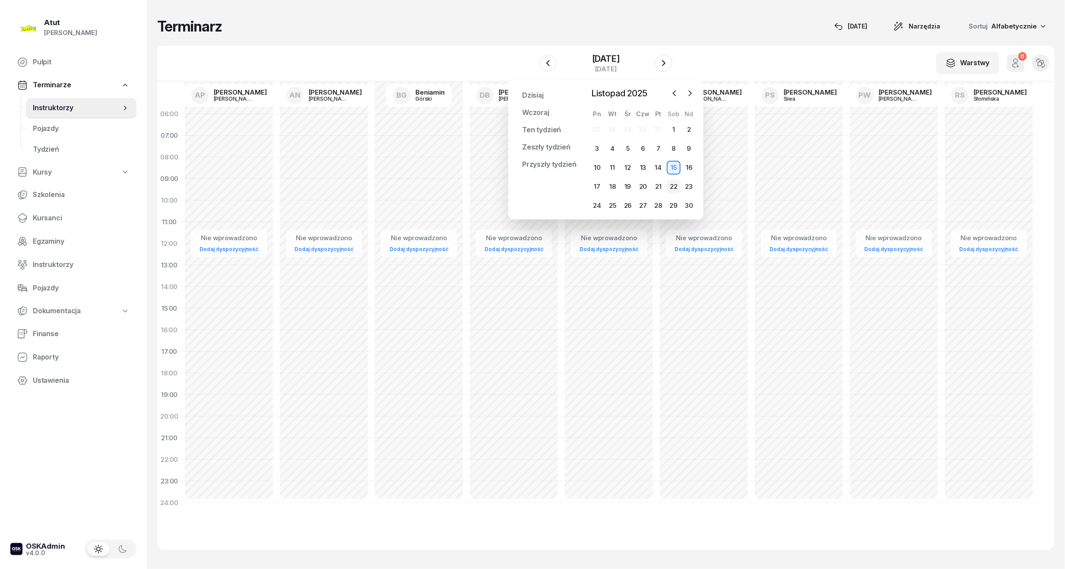
click at [672, 187] on div "22" at bounding box center [674, 187] width 14 height 14
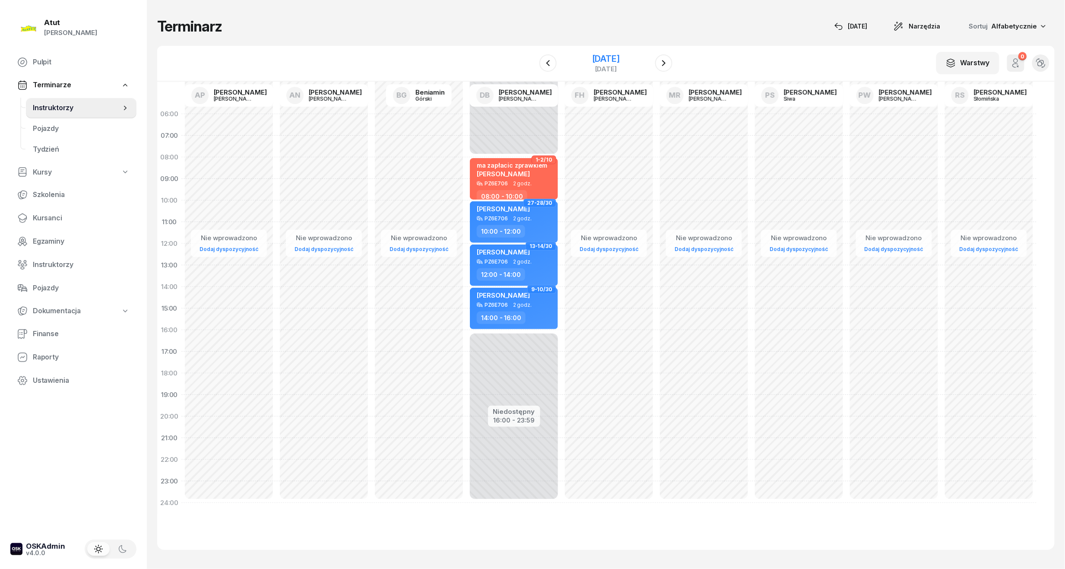
click at [600, 66] on div "[DATE]" at bounding box center [606, 69] width 28 height 6
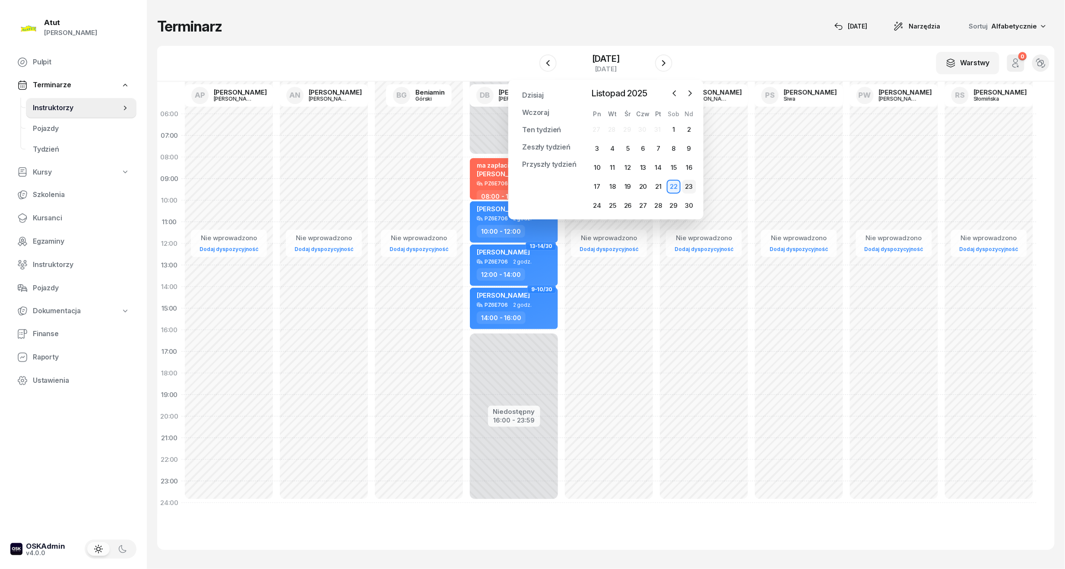
click at [691, 188] on div "23" at bounding box center [690, 187] width 14 height 14
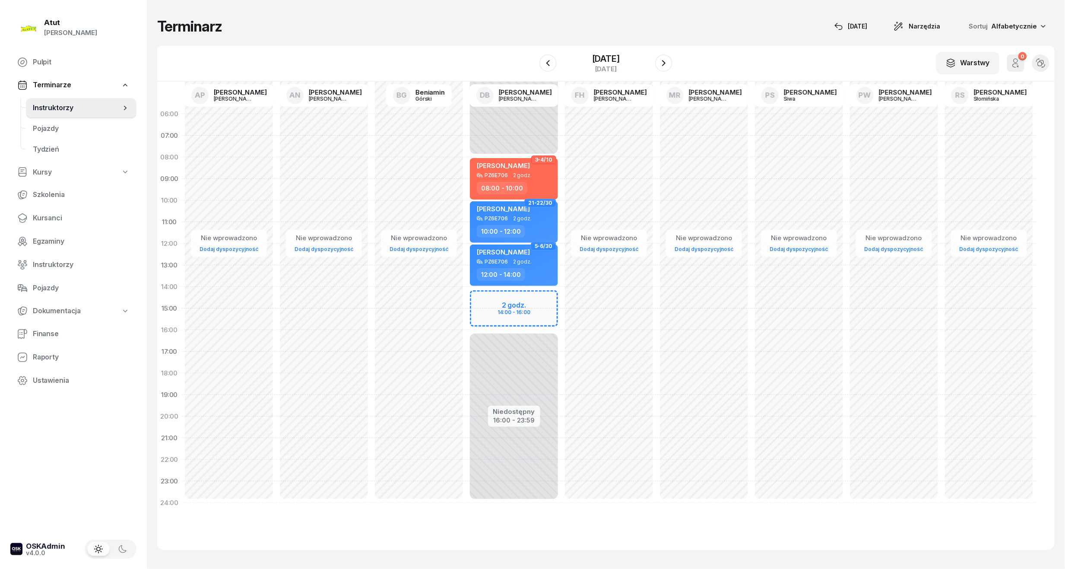
click at [520, 315] on div "Niedostępny 00:00 - 08:00 Niedostępny 16:00 - 23:59 2 godz. 14:00 - 16:00 3-4/1…" at bounding box center [514, 308] width 95 height 410
select select "15"
select select "17"
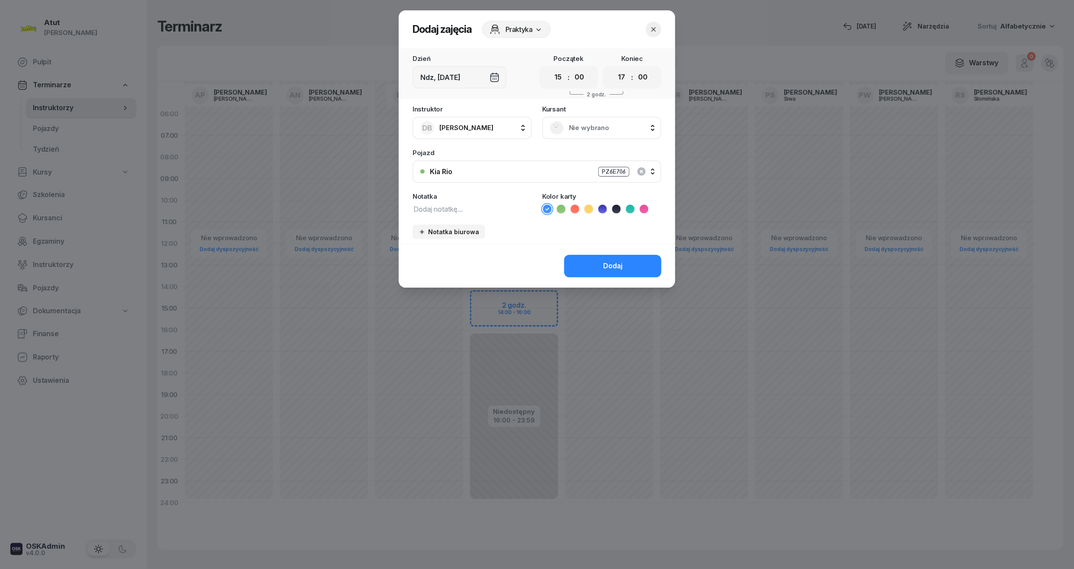
click at [582, 123] on span "Nie wybrano" at bounding box center [611, 127] width 85 height 11
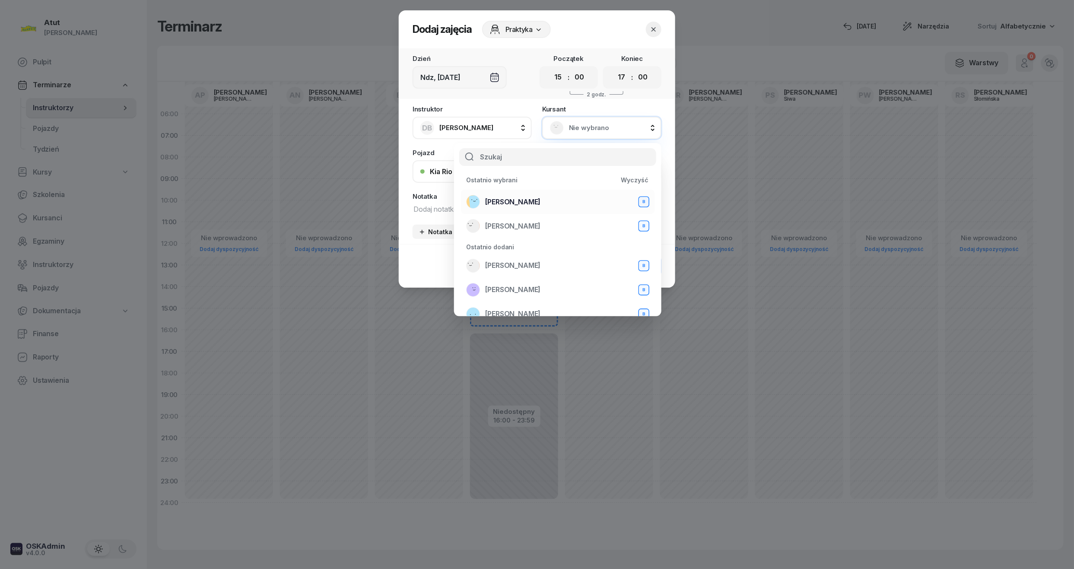
click at [526, 197] on span "[PERSON_NAME]" at bounding box center [512, 202] width 55 height 11
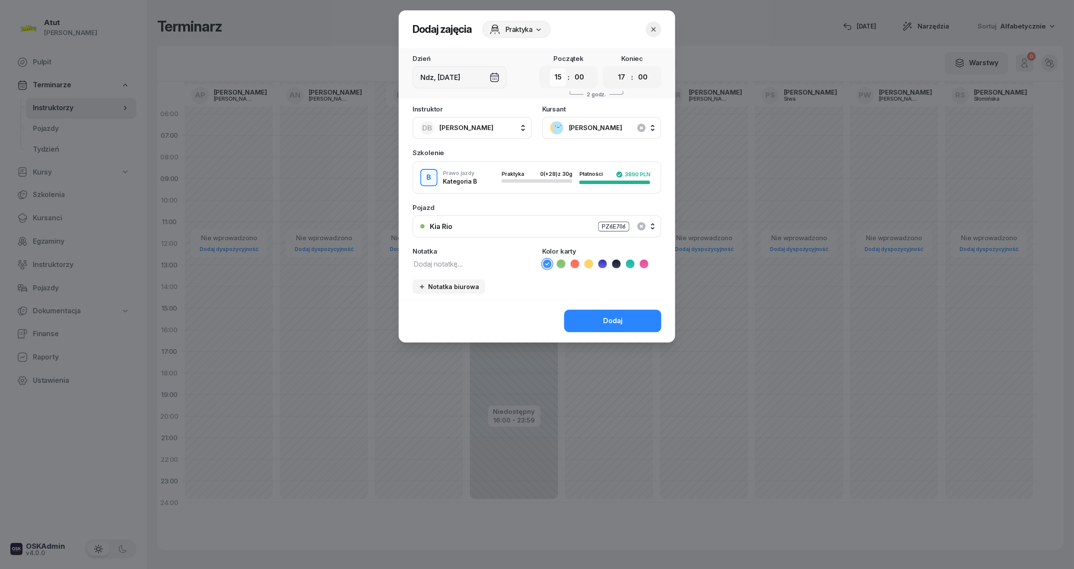
click at [565, 75] on select "00 01 02 03 04 05 06 07 08 09 10 11 12 13 14 15 16 17 18 19 20 21 22 23" at bounding box center [558, 77] width 16 height 18
select select "14"
click at [550, 68] on select "00 01 02 03 04 05 06 07 08 09 10 11 12 13 14 15 16 17 18 19 20 21 22 23" at bounding box center [558, 77] width 16 height 18
click at [624, 76] on select "00 01 02 03 04 05 06 07 08 09 10 11 12 13 14 15 16 17 18 19 20 21 22 23" at bounding box center [622, 77] width 16 height 18
select select "16"
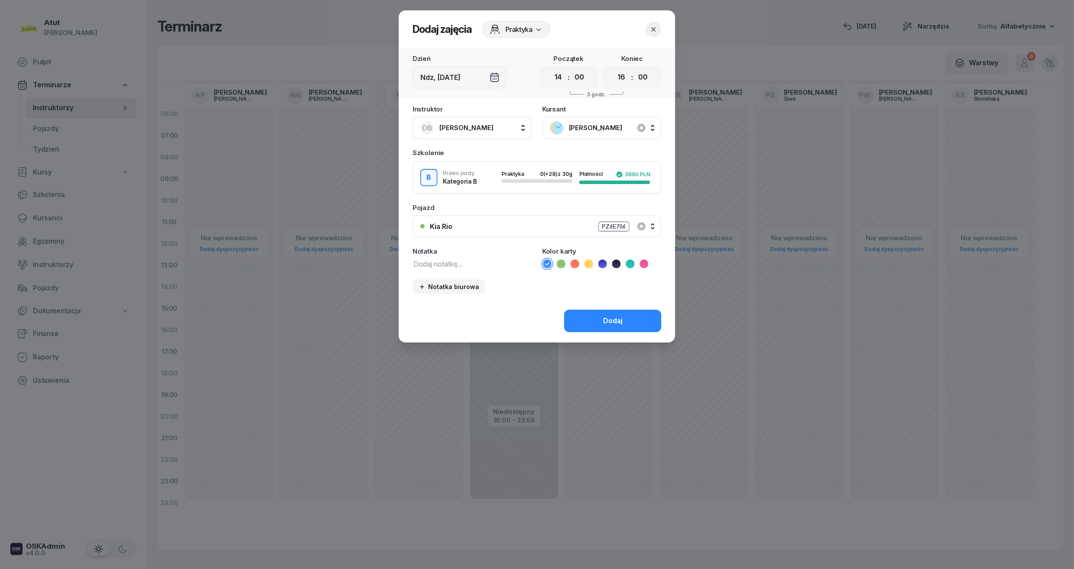
click at [614, 68] on select "00 01 02 03 04 05 06 07 08 09 10 11 12 13 14 15 16 17 18 19 20 21 22 23" at bounding box center [622, 77] width 16 height 18
click at [616, 321] on div "Dodaj" at bounding box center [612, 320] width 19 height 11
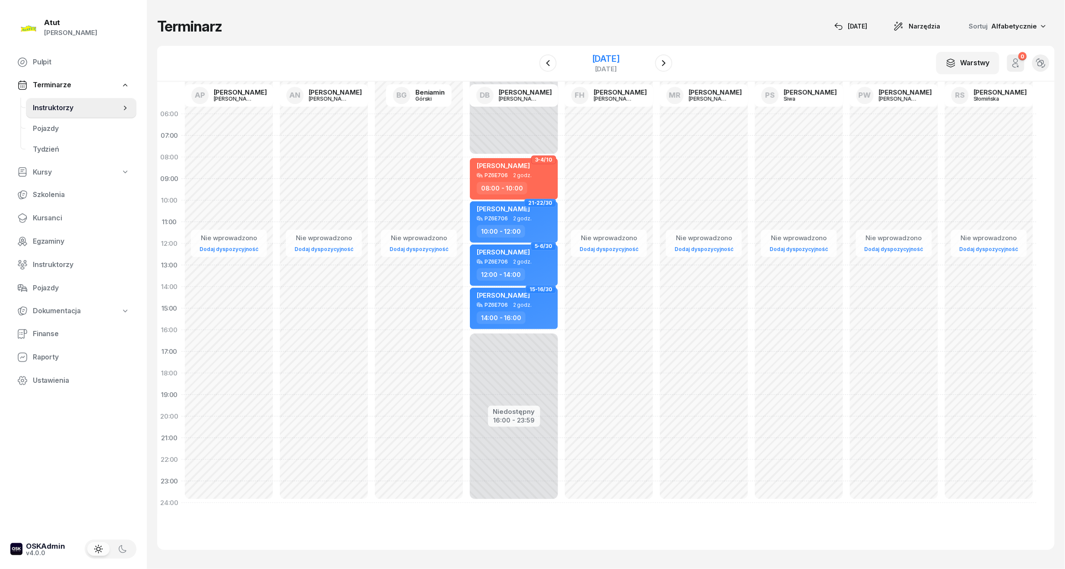
click at [592, 61] on div "[DATE]" at bounding box center [606, 58] width 28 height 9
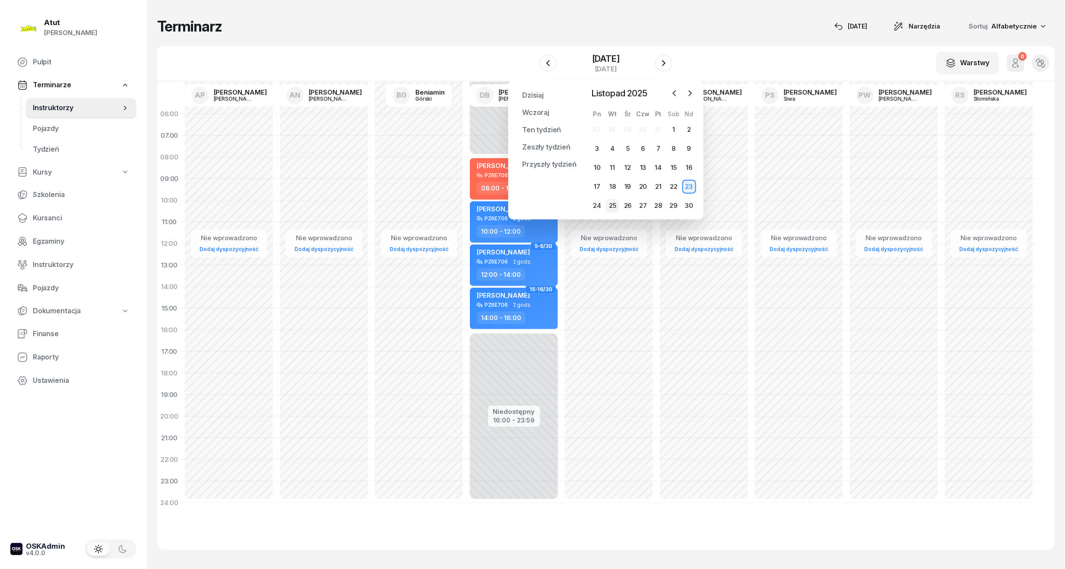
click at [614, 204] on div "25" at bounding box center [613, 206] width 14 height 14
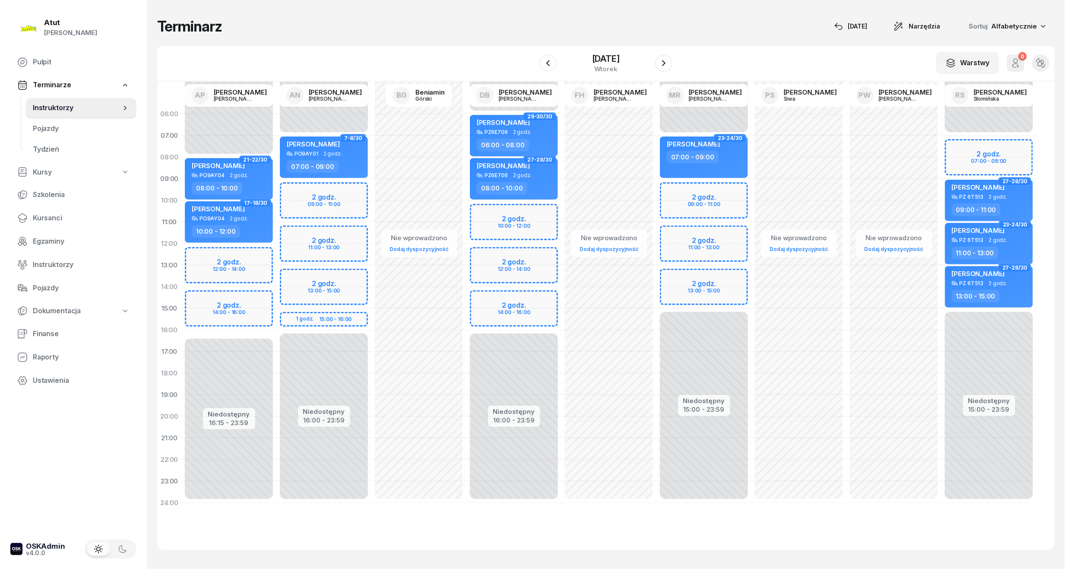
click at [619, 49] on div "W Wybierz AP [PERSON_NAME] AN [PERSON_NAME] BG [PERSON_NAME] DB [PERSON_NAME] F…" at bounding box center [606, 64] width 898 height 36
click at [623, 52] on div "[DATE]" at bounding box center [606, 63] width 88 height 25
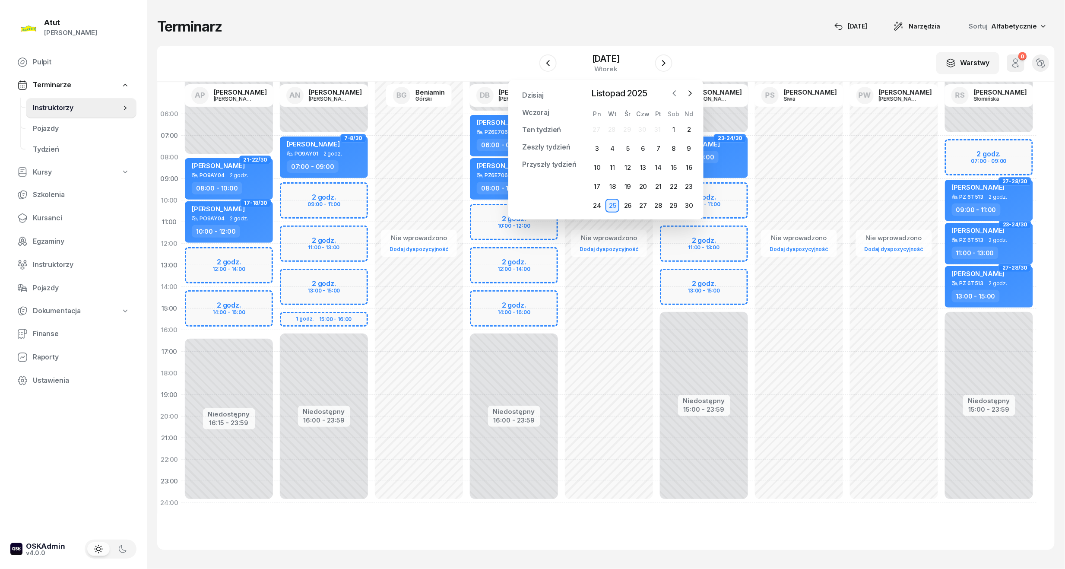
click at [675, 96] on icon "button" at bounding box center [675, 93] width 9 height 9
click at [668, 182] on div "25" at bounding box center [674, 187] width 14 height 14
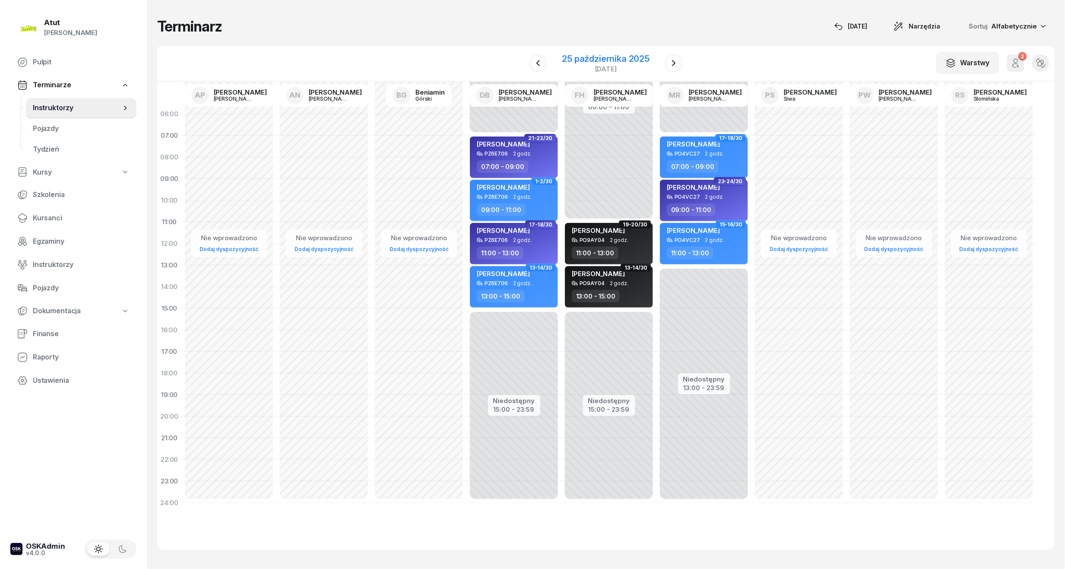
click at [622, 54] on div "25 października 2025" at bounding box center [607, 58] width 88 height 9
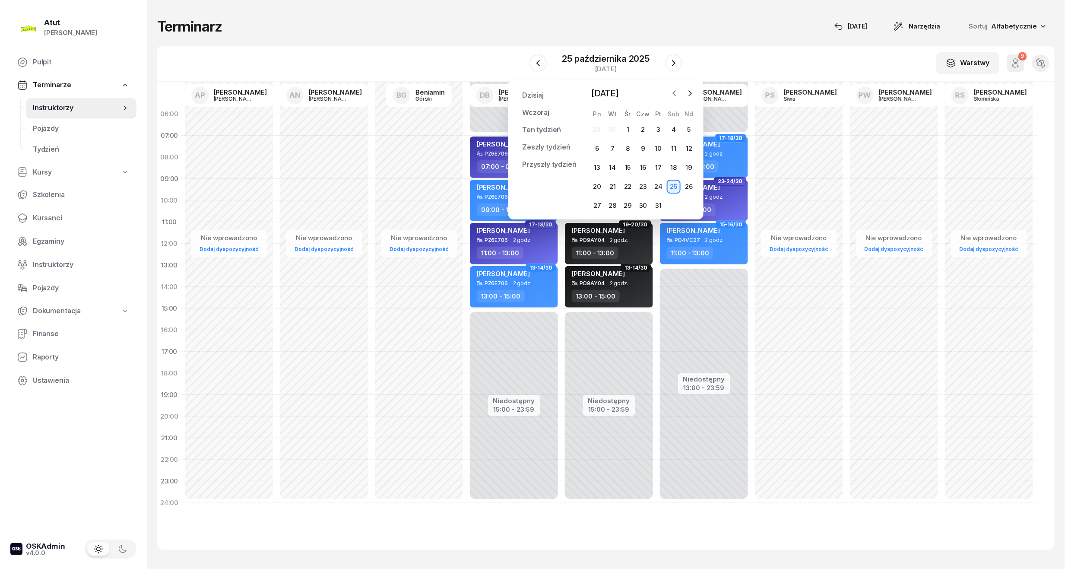
click at [674, 94] on icon "button" at bounding box center [675, 93] width 3 height 5
click at [643, 189] on div "25" at bounding box center [643, 187] width 14 height 14
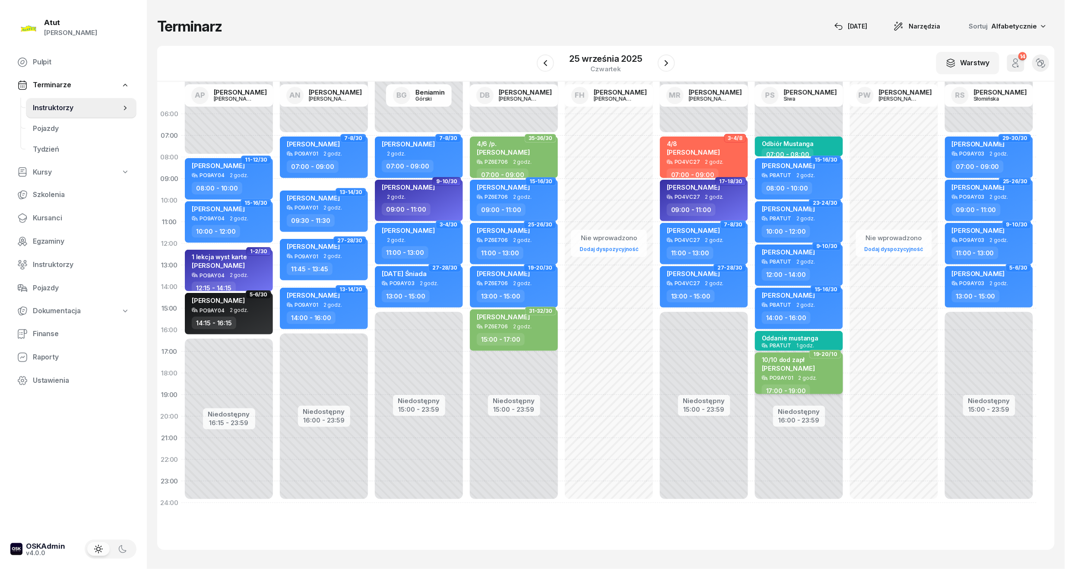
click at [808, 371] on span "[PERSON_NAME]" at bounding box center [788, 368] width 53 height 8
select select "17"
select select "19"
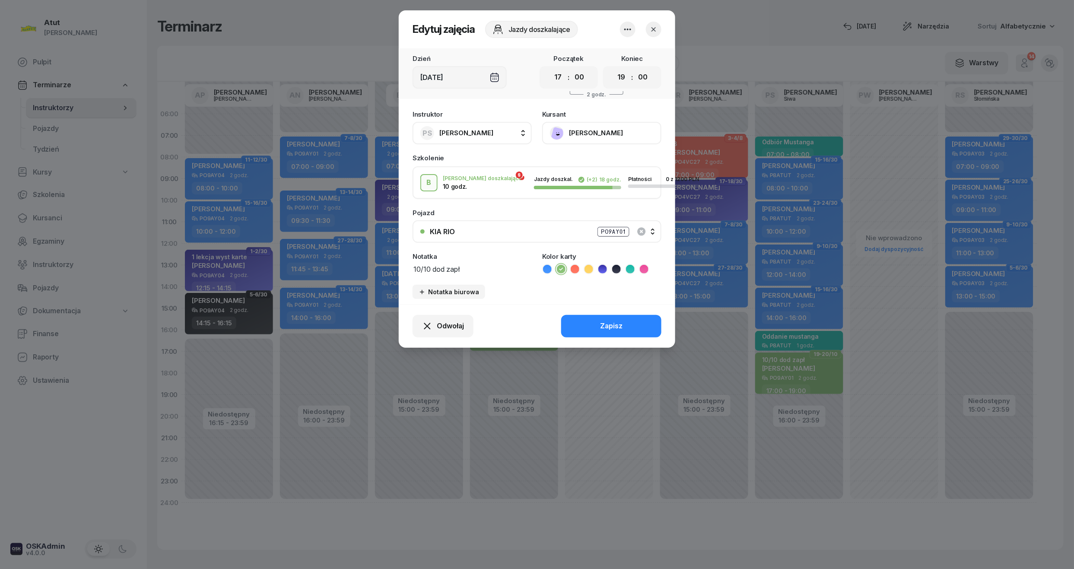
drag, startPoint x: 564, startPoint y: 82, endPoint x: 567, endPoint y: 87, distance: 5.6
click at [564, 82] on select "00 01 02 03 04 05 06 07 08 09 10 11 12 13 14 15 16 17 18 19 20 21 22 23" at bounding box center [558, 77] width 16 height 18
select select "16"
click at [550, 68] on select "00 01 02 03 04 05 06 07 08 09 10 11 12 13 14 15 16 17 18 19 20 21 22 23" at bounding box center [558, 77] width 16 height 18
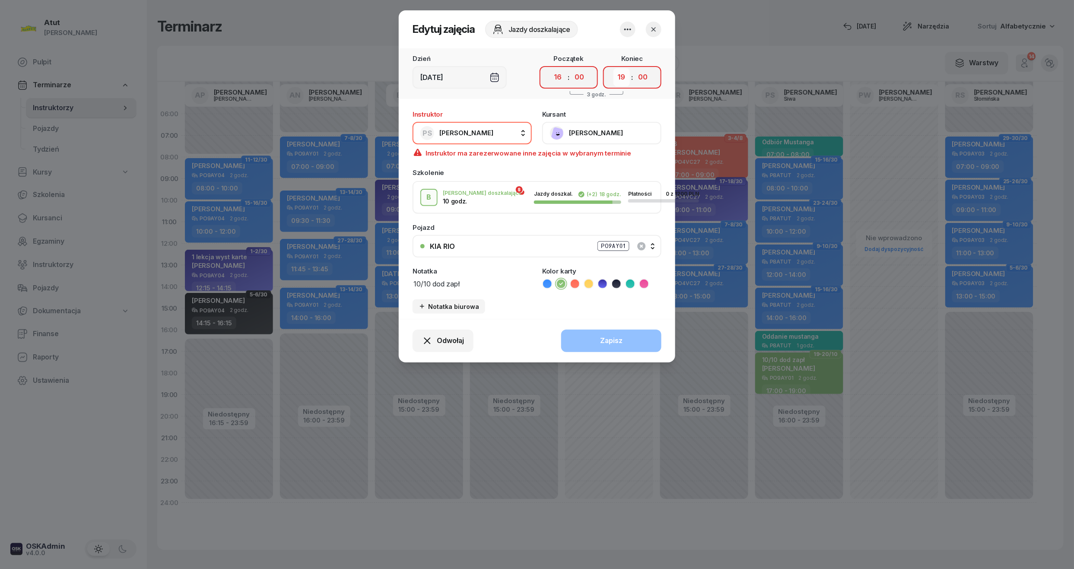
click at [624, 81] on select "00 01 02 03 04 05 06 07 08 09 10 11 12 13 14 15 16 17 18 19 20 21 22 23" at bounding box center [622, 77] width 16 height 18
select select "18"
click at [614, 68] on select "00 01 02 03 04 05 06 07 08 09 10 11 12 13 14 15 16 17 18 19 20 21 22 23" at bounding box center [622, 77] width 16 height 18
click at [629, 335] on div "Odwołaj Zapisz" at bounding box center [537, 341] width 277 height 44
click at [798, 337] on div at bounding box center [537, 284] width 1074 height 569
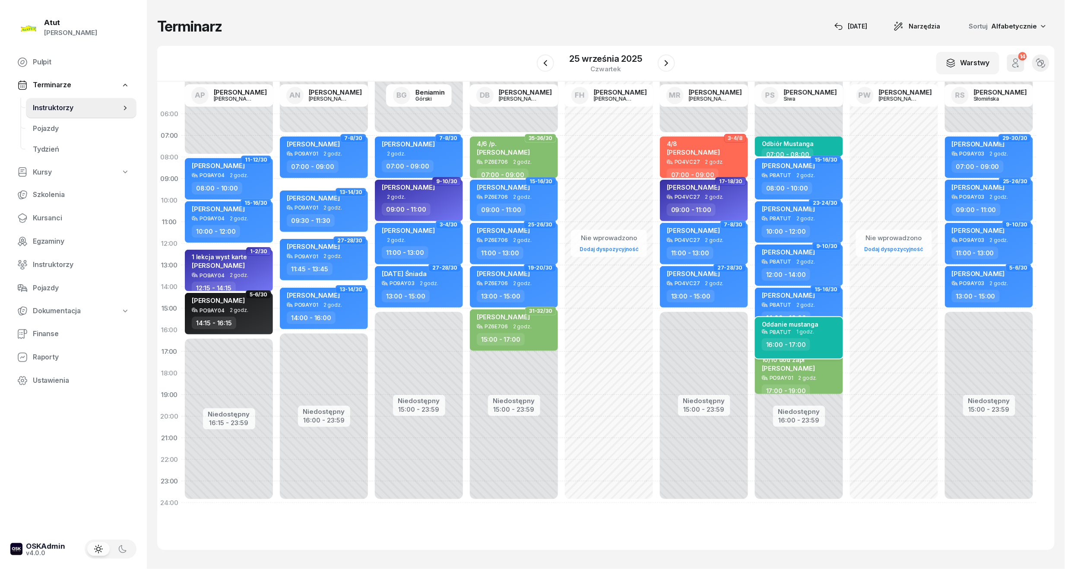
click at [808, 329] on span "1 godz." at bounding box center [806, 332] width 18 height 6
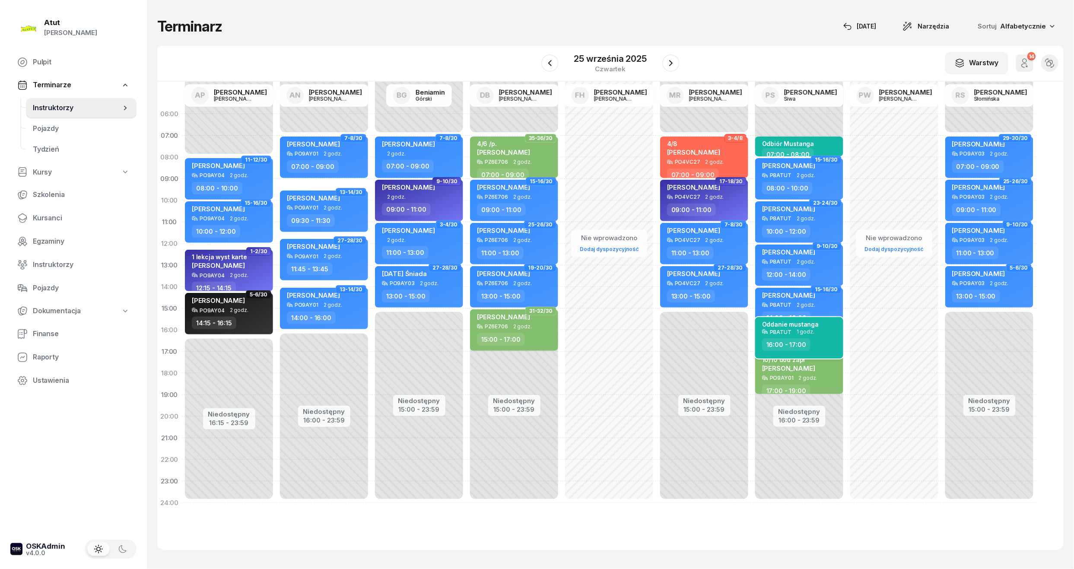
select select "16"
select select "17"
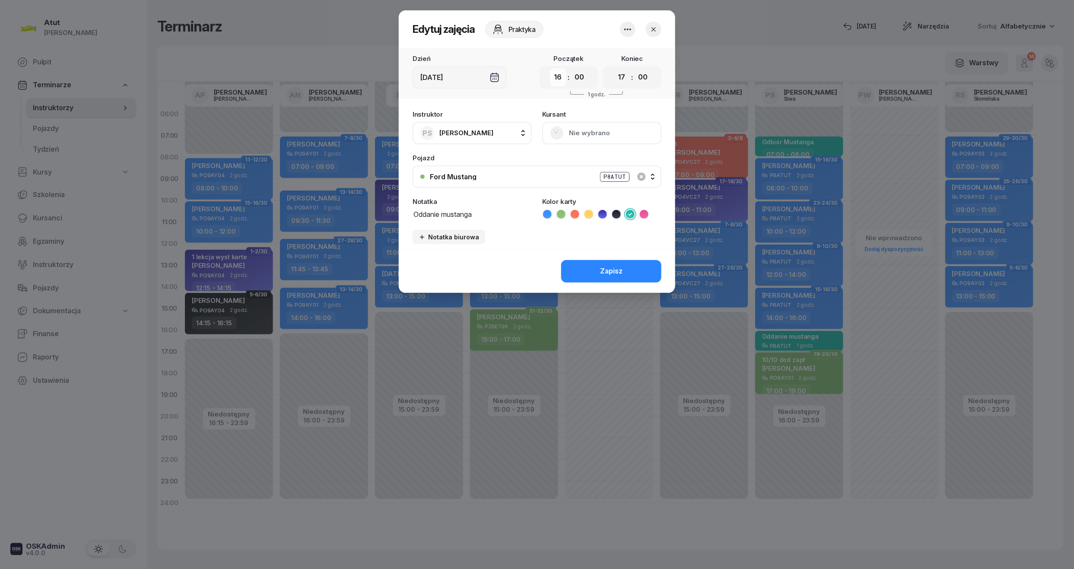
click at [562, 76] on select "00 01 02 03 04 05 06 07 08 09 10 11 12 13 14 15 16 17 18 19 20 21 22 23" at bounding box center [558, 77] width 16 height 18
select select "18"
click at [550, 68] on select "00 01 02 03 04 05 06 07 08 09 10 11 12 13 14 15 16 17 18 19 20 21 22 23" at bounding box center [558, 77] width 16 height 18
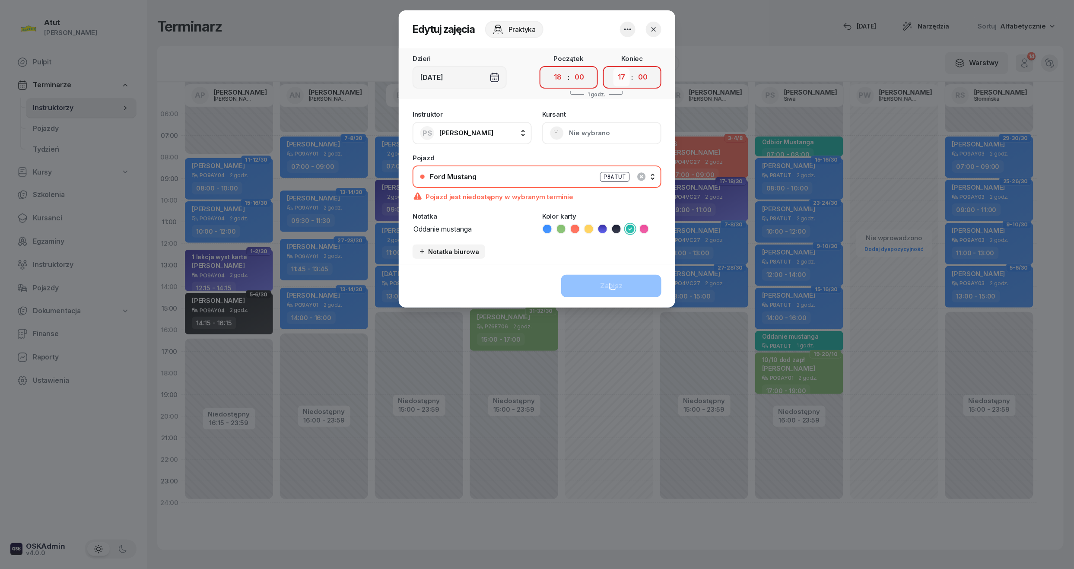
click at [625, 69] on select "00 01 02 03 04 05 06 07 08 09 10 11 12 13 14 15 16 17 18 19 20 21 22 23" at bounding box center [622, 77] width 16 height 18
select select "19"
click at [614, 68] on select "00 01 02 03 04 05 06 07 08 09 10 11 12 13 14 15 16 17 18 19 20 21 22 23" at bounding box center [622, 77] width 16 height 18
click at [652, 26] on icon "button" at bounding box center [653, 29] width 9 height 9
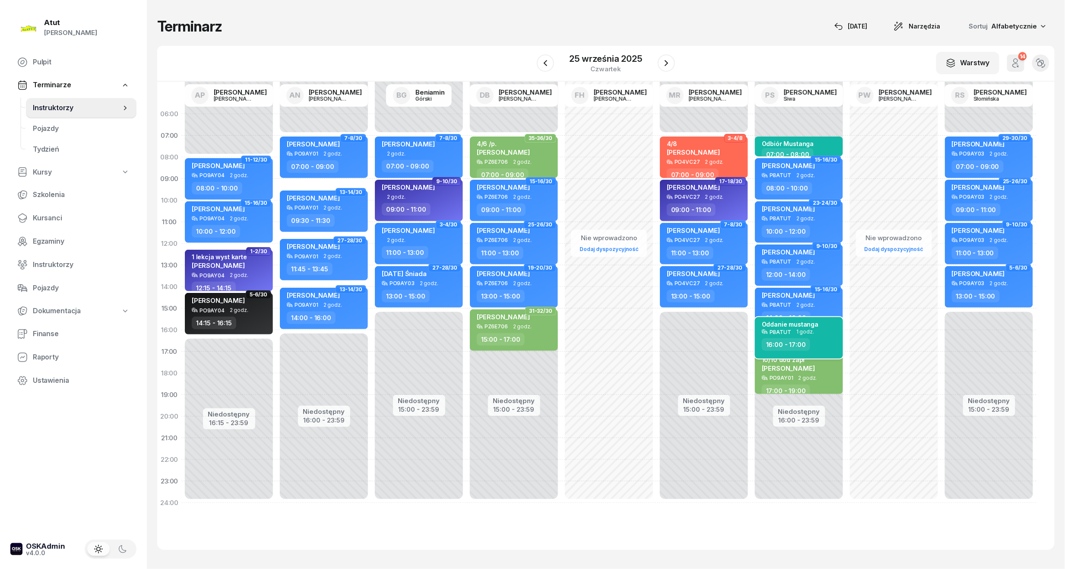
click at [823, 325] on div "Oddanie mustanga" at bounding box center [800, 325] width 76 height 8
select select "16"
select select "17"
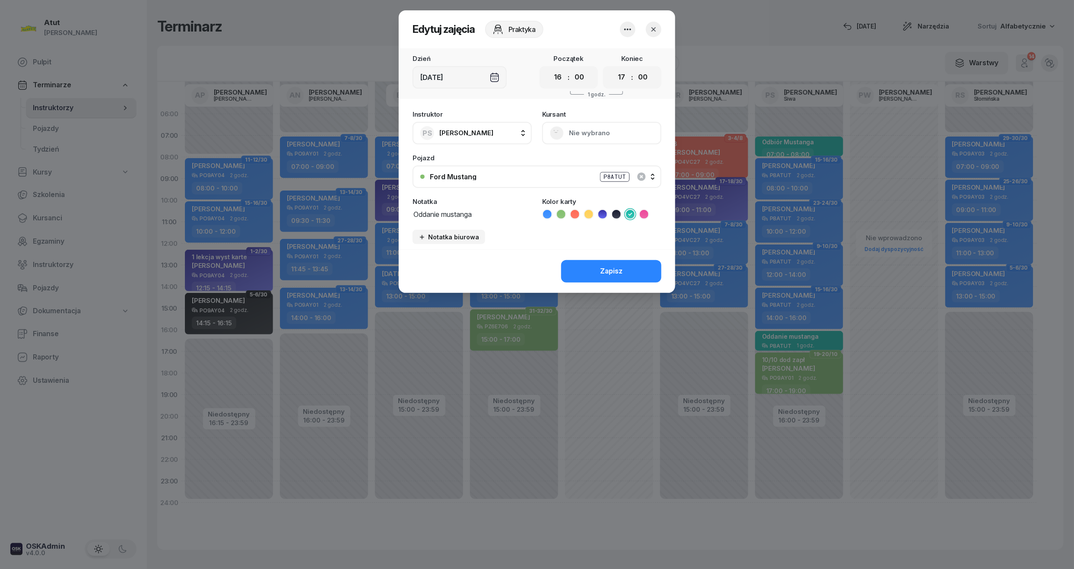
click at [633, 24] on icon "button" at bounding box center [628, 29] width 10 height 10
click at [583, 54] on link "Usuń" at bounding box center [623, 56] width 114 height 22
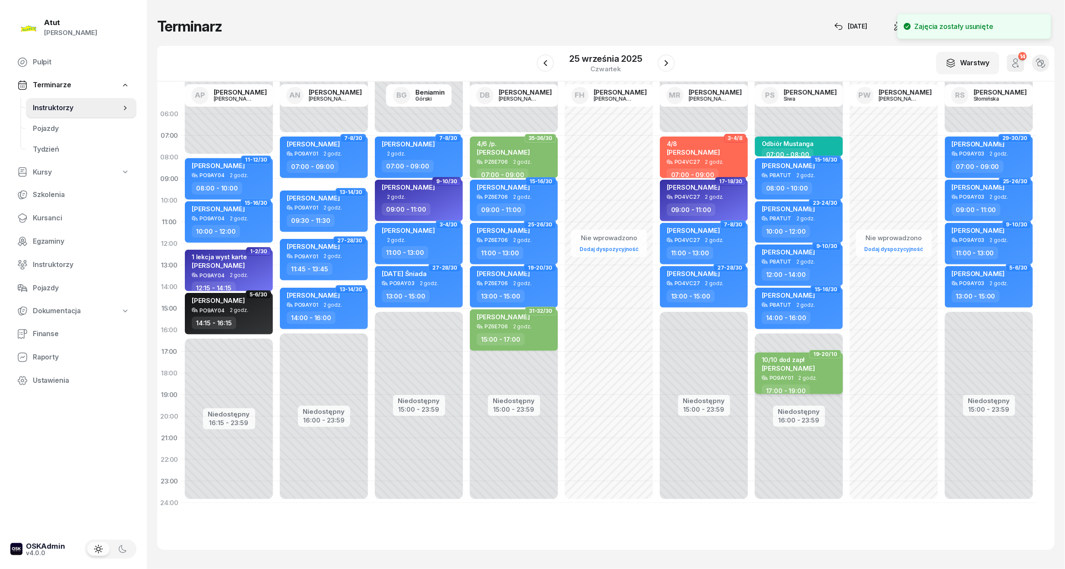
click at [800, 371] on span "[PERSON_NAME]" at bounding box center [788, 368] width 53 height 8
select select "17"
select select "19"
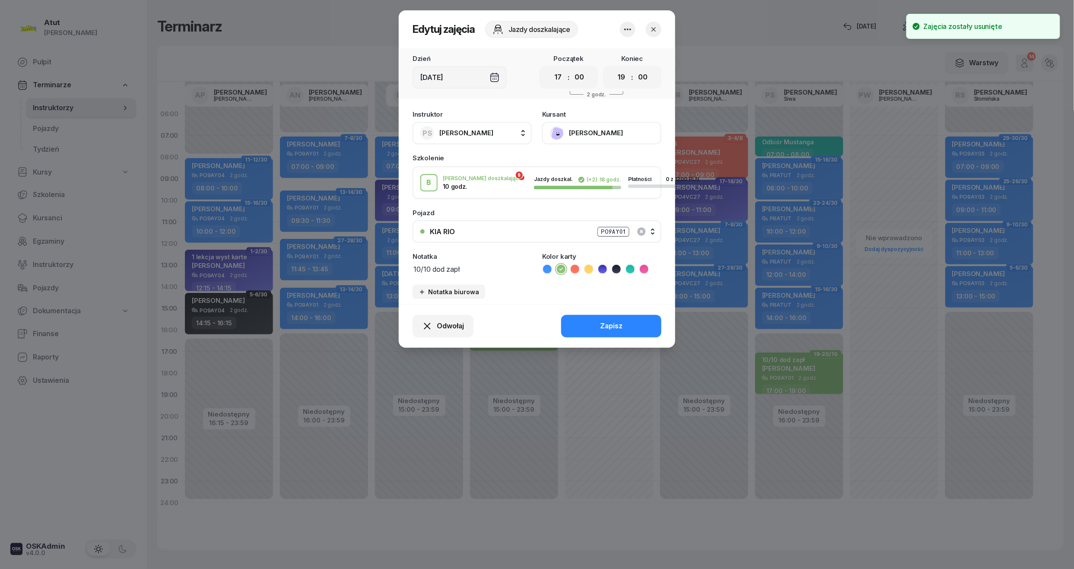
drag, startPoint x: 562, startPoint y: 79, endPoint x: 562, endPoint y: 87, distance: 8.2
click at [562, 79] on select "00 01 02 03 04 05 06 07 08 09 10 11 12 13 14 15 16 17 18 19 20 21 22 23" at bounding box center [558, 77] width 16 height 18
select select "16"
click at [550, 68] on select "00 01 02 03 04 05 06 07 08 09 10 11 12 13 14 15 16 17 18 19 20 21 22 23" at bounding box center [558, 77] width 16 height 18
click at [619, 80] on select "00 01 02 03 04 05 06 07 08 09 10 11 12 13 14 15 16 17 18 19 20 21 22 23" at bounding box center [622, 77] width 16 height 18
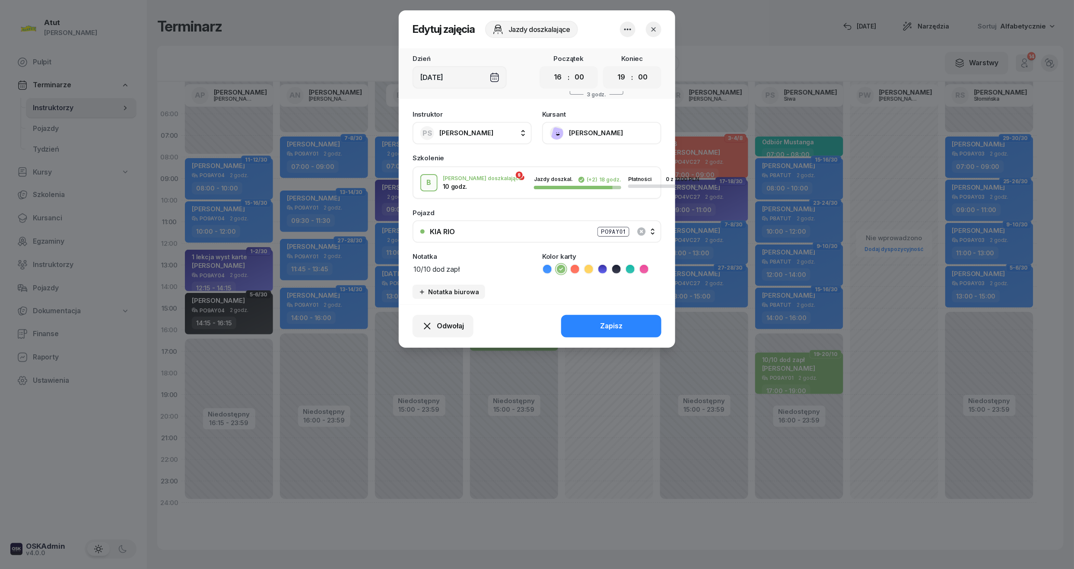
select select "18"
click at [614, 68] on select "00 01 02 03 04 05 06 07 08 09 10 11 12 13 14 15 16 17 18 19 20 21 22 23" at bounding box center [622, 77] width 16 height 18
click at [621, 330] on div "Zapisz" at bounding box center [611, 326] width 22 height 11
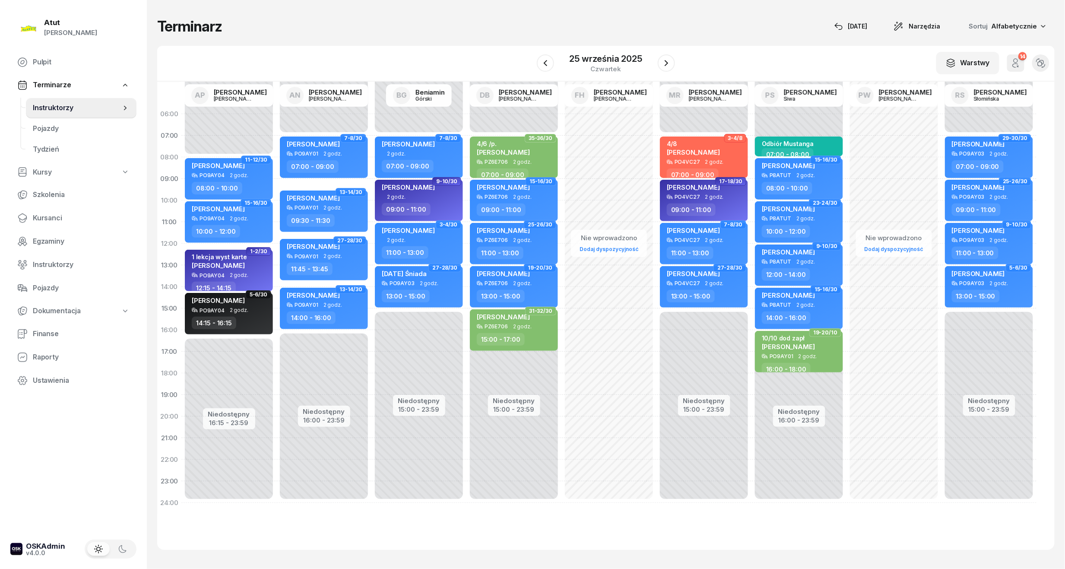
click at [813, 382] on div "Niedostępny 00:00 - 08:00 Niedostępny 16:00 - 23:59 Odbiór Mustanga 07:00 - 08:…" at bounding box center [799, 308] width 95 height 410
select select "18"
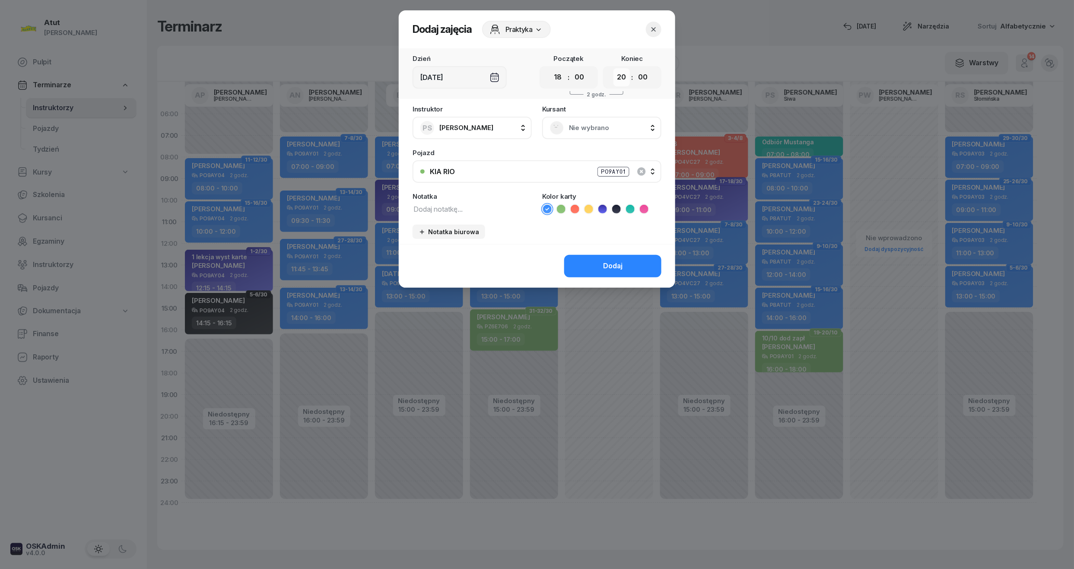
click at [626, 80] on select "00 01 02 03 04 05 06 07 08 09 10 11 12 13 14 15 16 17 18 19 20 21 22 23" at bounding box center [622, 77] width 16 height 18
select select "19"
click at [614, 68] on select "00 01 02 03 04 05 06 07 08 09 10 11 12 13 14 15 16 17 18 19 20 21 22 23" at bounding box center [622, 77] width 16 height 18
click at [479, 200] on div "Notatka" at bounding box center [472, 203] width 119 height 21
click at [476, 206] on textarea at bounding box center [472, 208] width 119 height 11
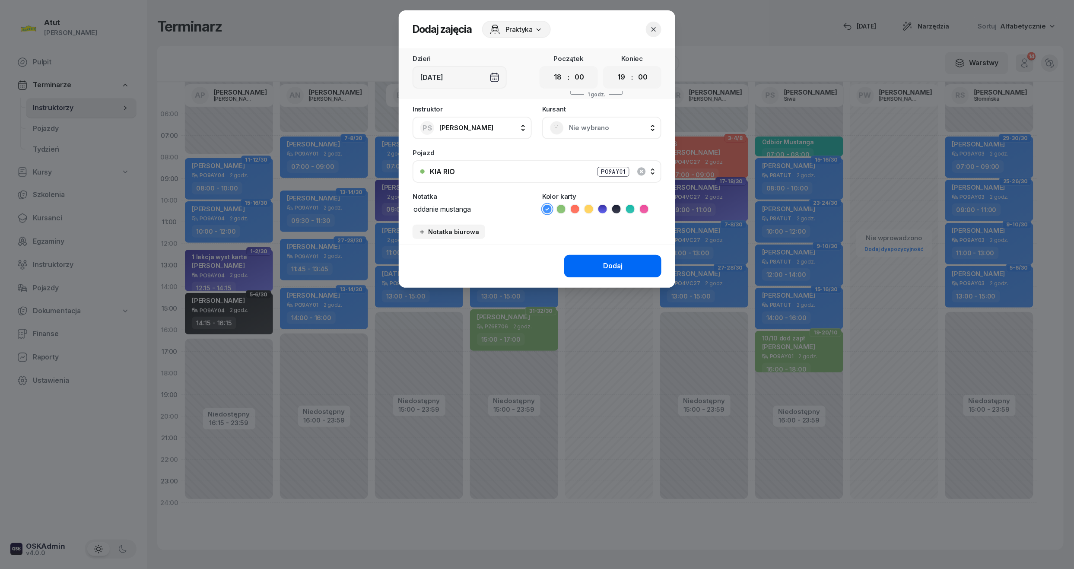
type textarea "oddanie mustanga"
click at [599, 261] on button "Dodaj" at bounding box center [612, 266] width 97 height 22
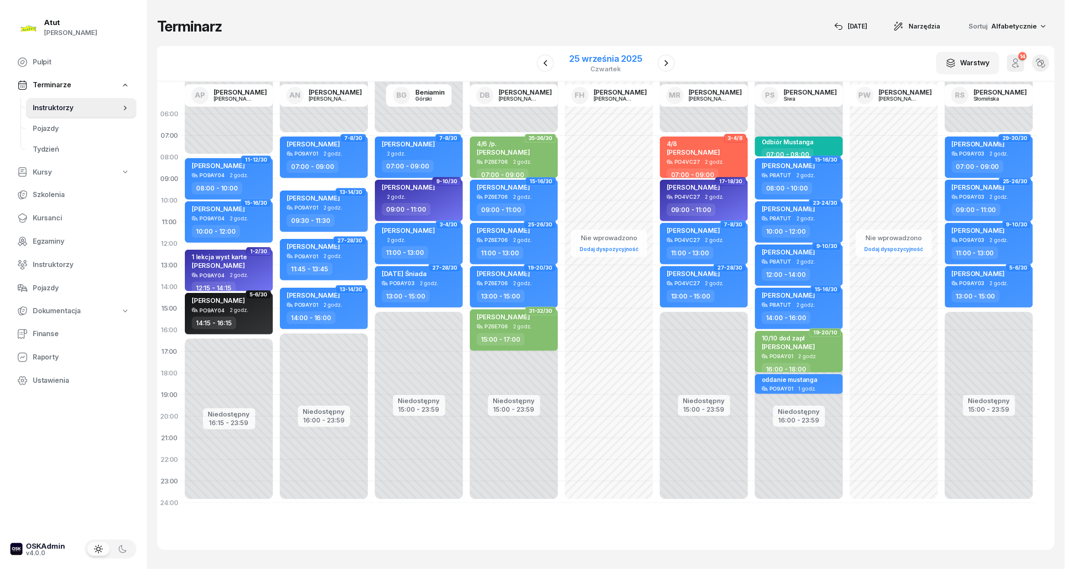
click at [619, 55] on div "25 września 2025" at bounding box center [606, 58] width 73 height 9
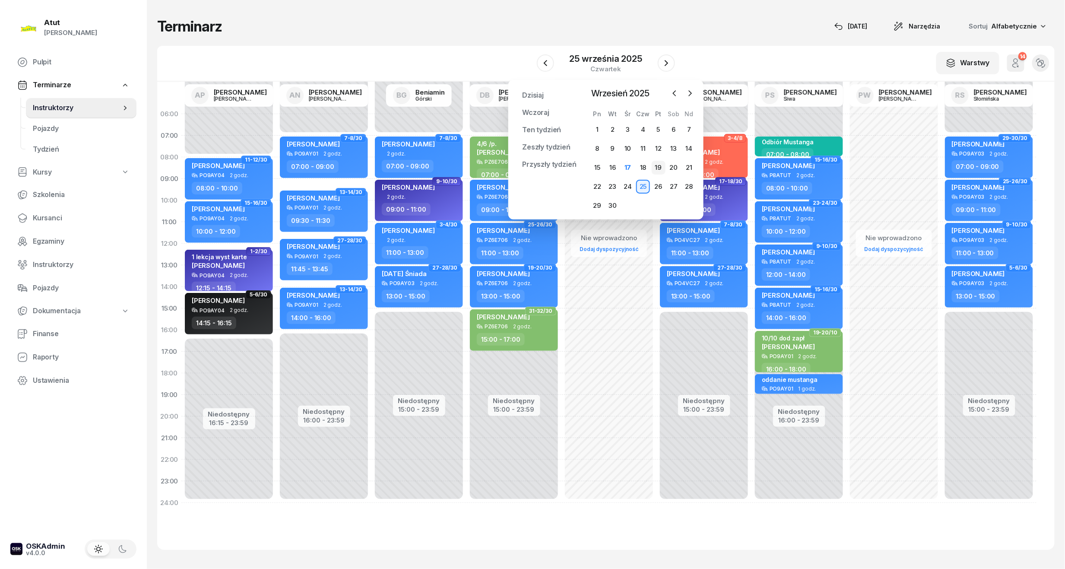
click at [659, 166] on div "19" at bounding box center [659, 168] width 14 height 14
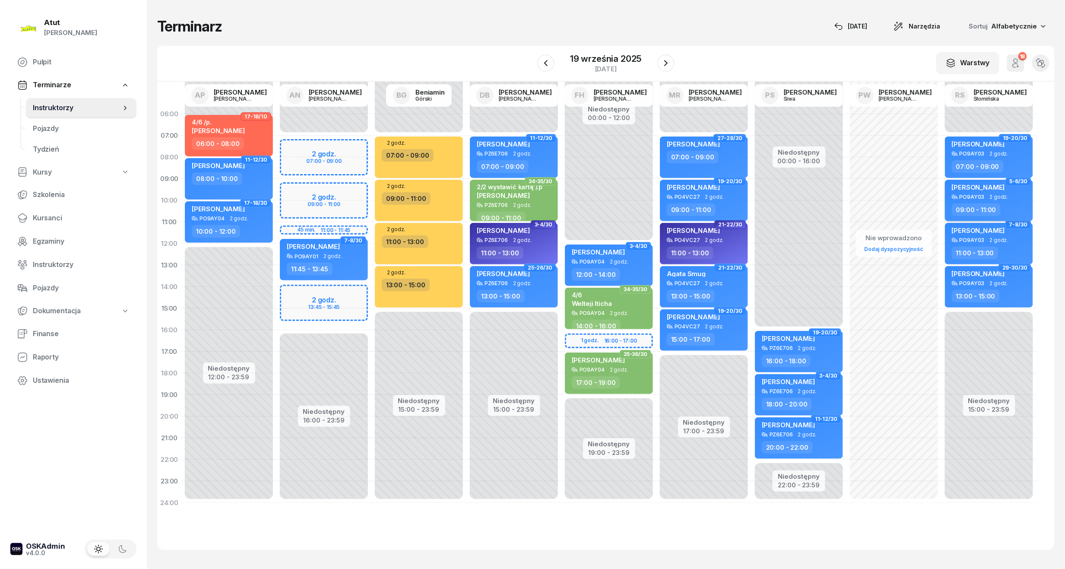
click at [986, 185] on span "[PERSON_NAME]" at bounding box center [978, 187] width 53 height 8
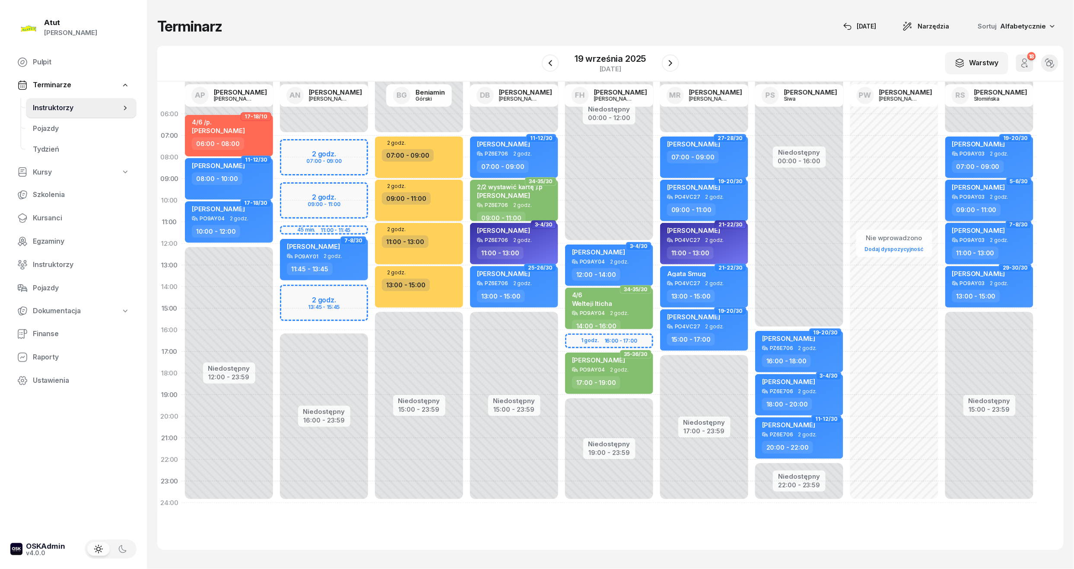
select select "09"
select select "11"
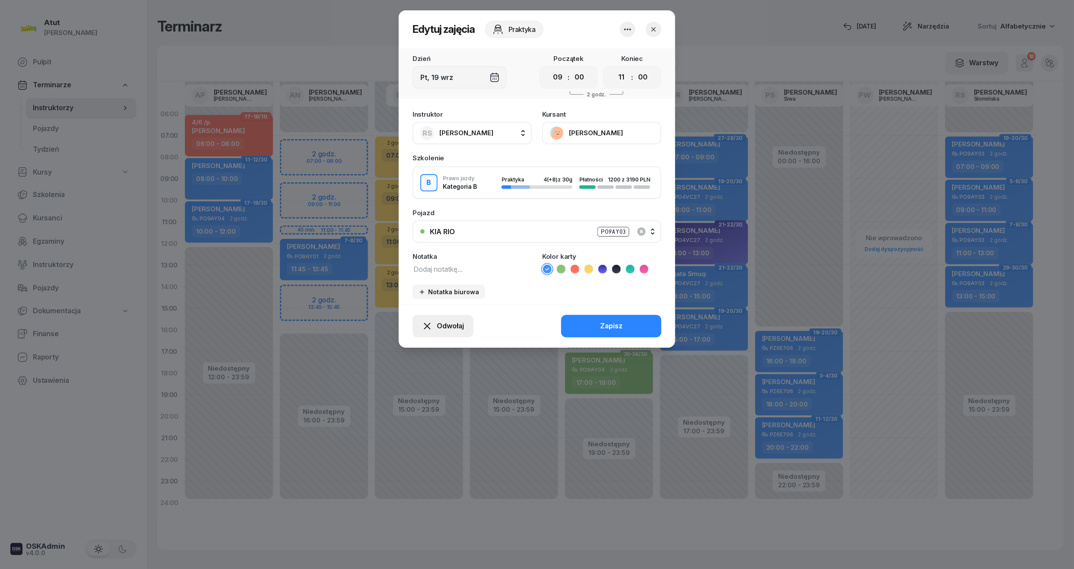
click at [471, 326] on button "Odwołaj" at bounding box center [443, 326] width 61 height 22
click at [432, 275] on div "Kursant odwołał" at bounding box center [427, 273] width 51 height 11
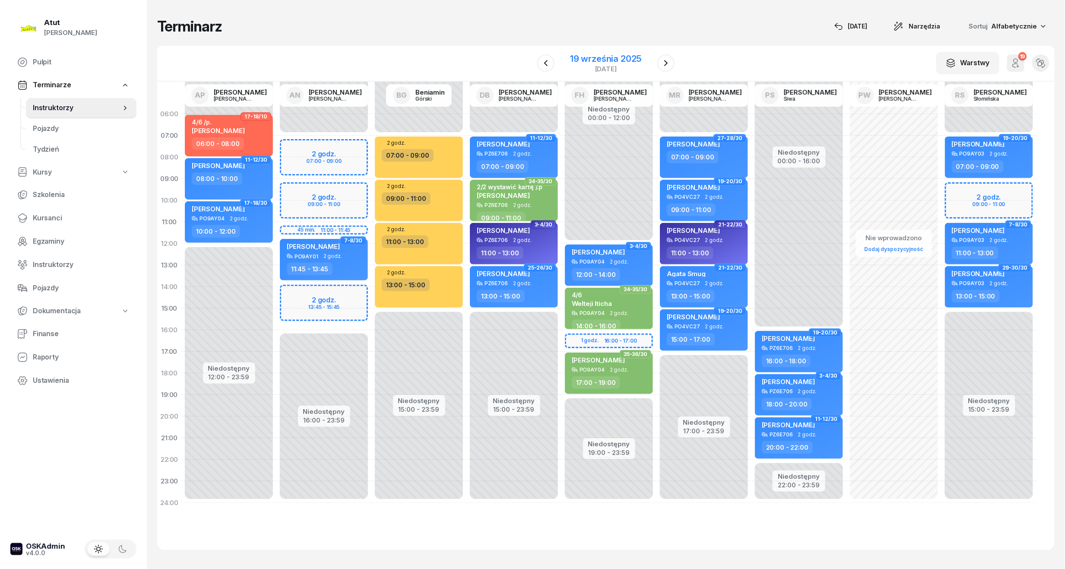
click at [595, 59] on div "19 września 2025" at bounding box center [605, 58] width 71 height 9
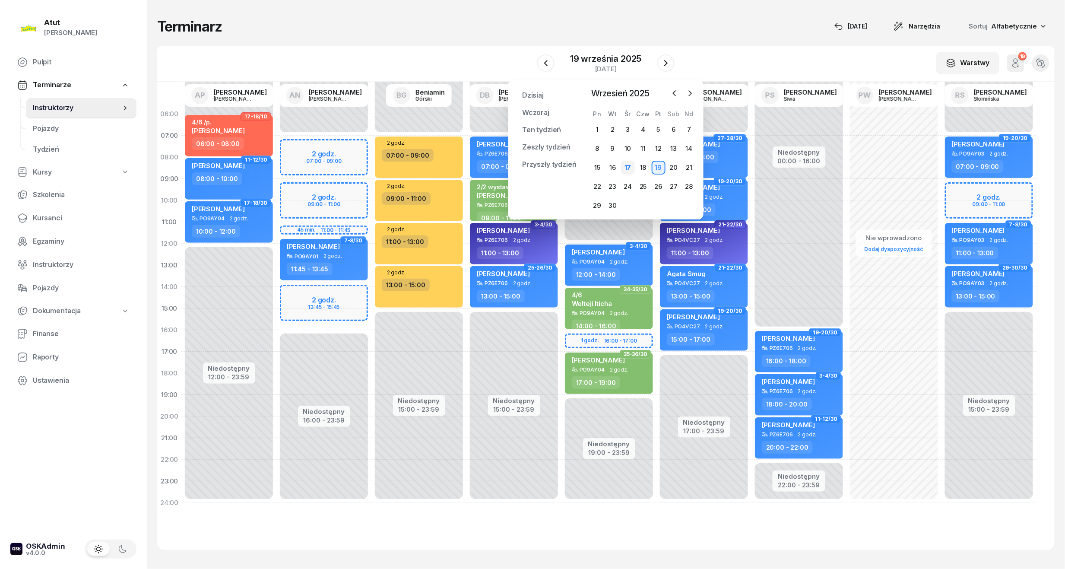
click at [631, 168] on div "17" at bounding box center [628, 168] width 14 height 14
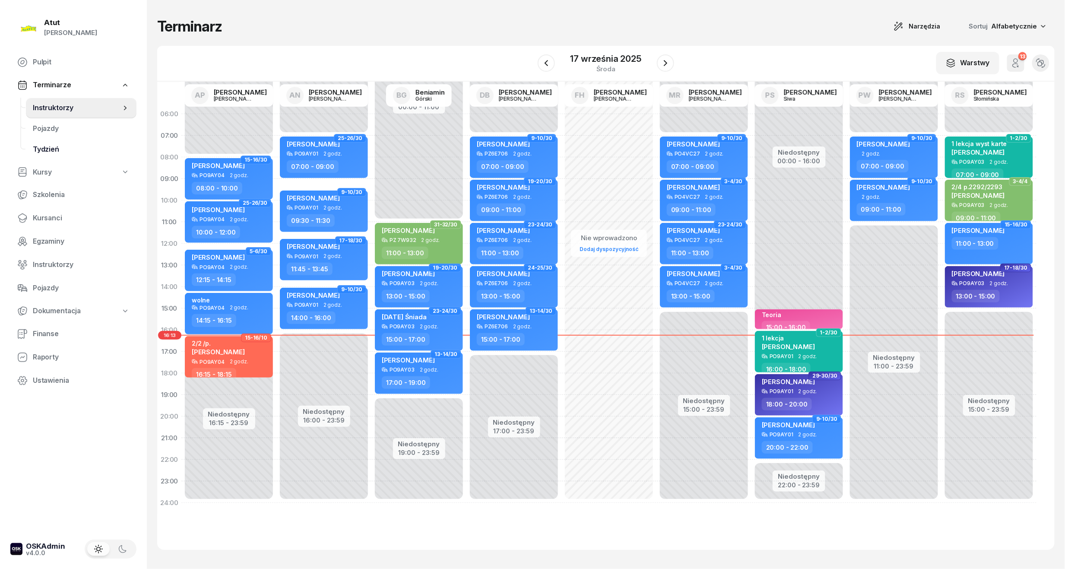
click at [37, 216] on span "Kursanci" at bounding box center [81, 218] width 97 height 11
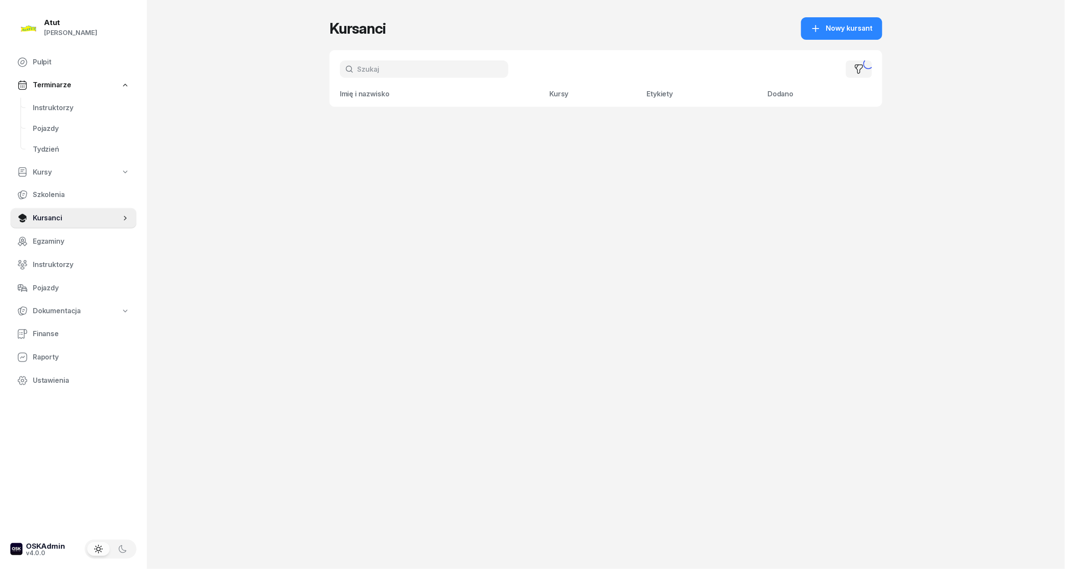
click at [428, 68] on input "text" at bounding box center [424, 68] width 169 height 17
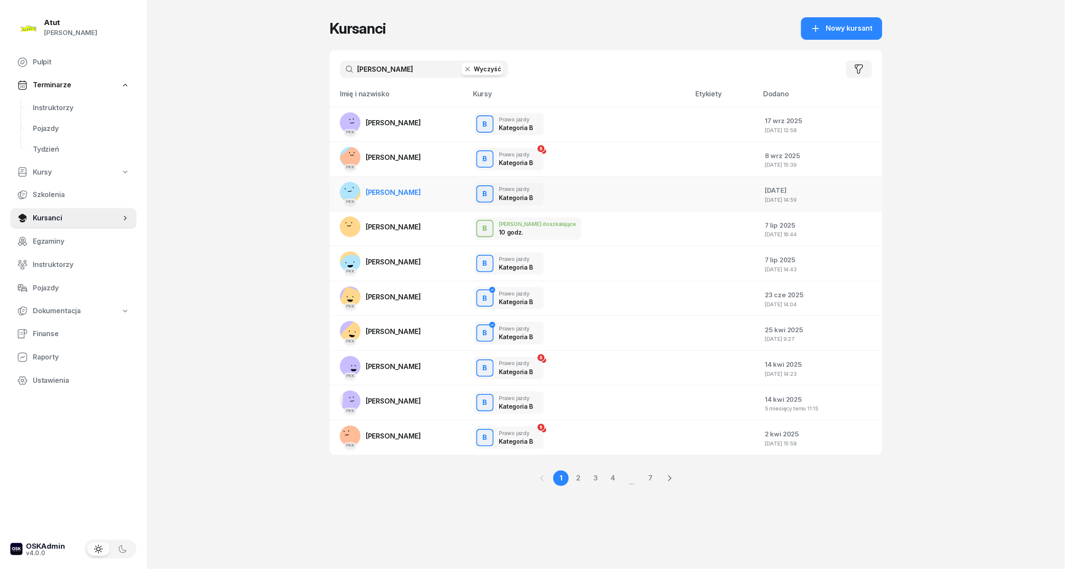
type input "[PERSON_NAME]"
click at [435, 194] on td "PKK [PERSON_NAME]" at bounding box center [399, 193] width 138 height 35
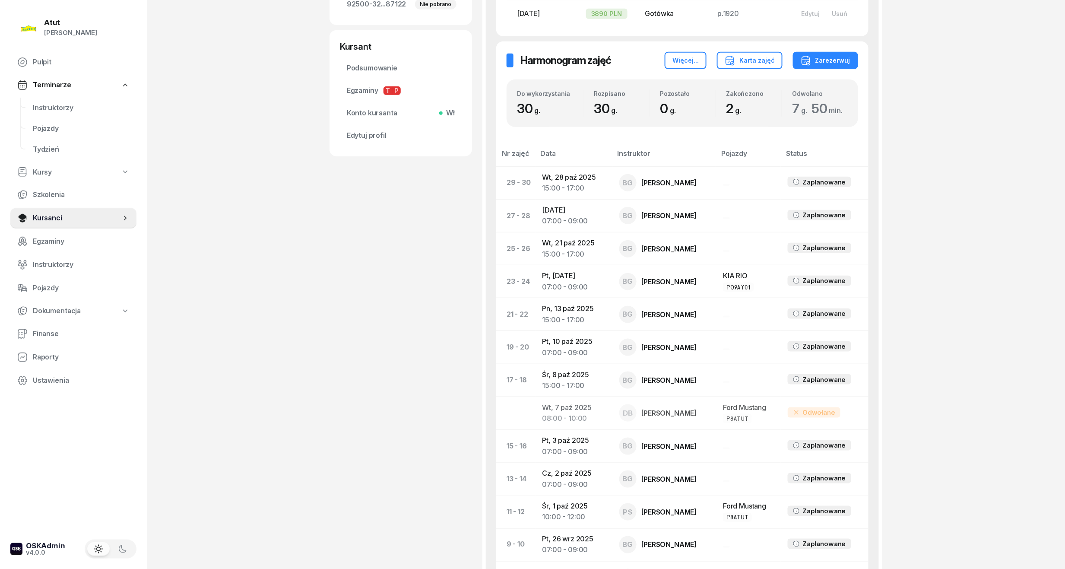
scroll to position [288, 0]
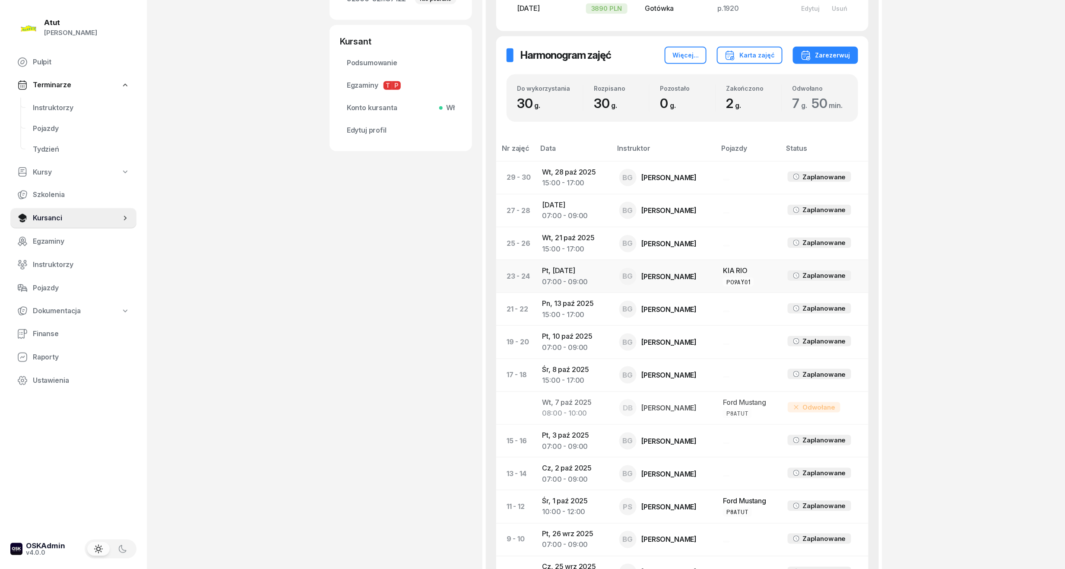
click at [564, 278] on div "07:00 - 09:00" at bounding box center [574, 282] width 63 height 11
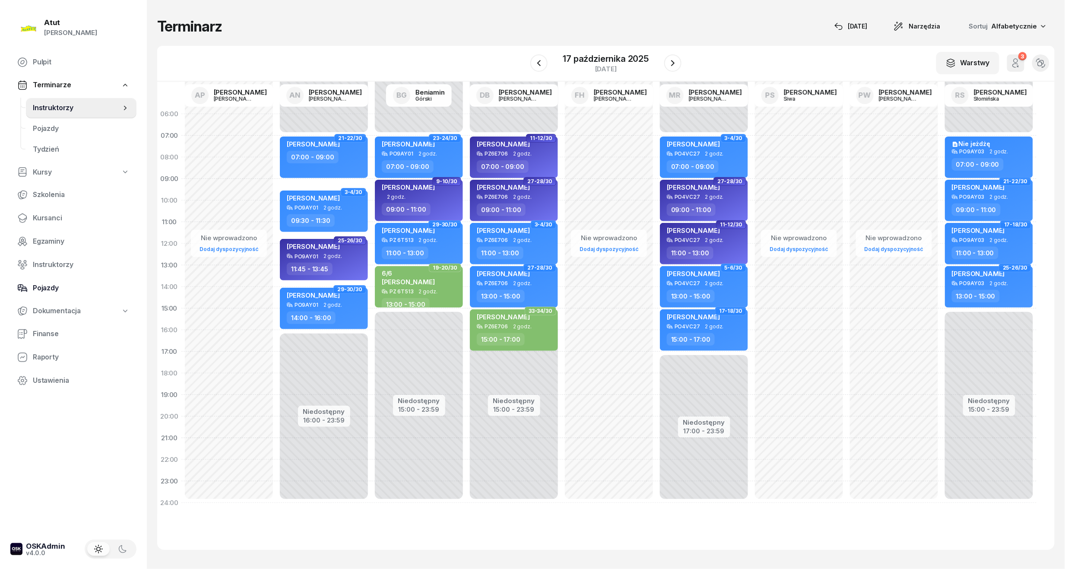
drag, startPoint x: 131, startPoint y: 264, endPoint x: 115, endPoint y: 289, distance: 30.3
drag, startPoint x: 115, startPoint y: 289, endPoint x: 98, endPoint y: 384, distance: 96.6
click at [98, 384] on span "Ustawienia" at bounding box center [81, 380] width 97 height 11
select select "06:00"
select select
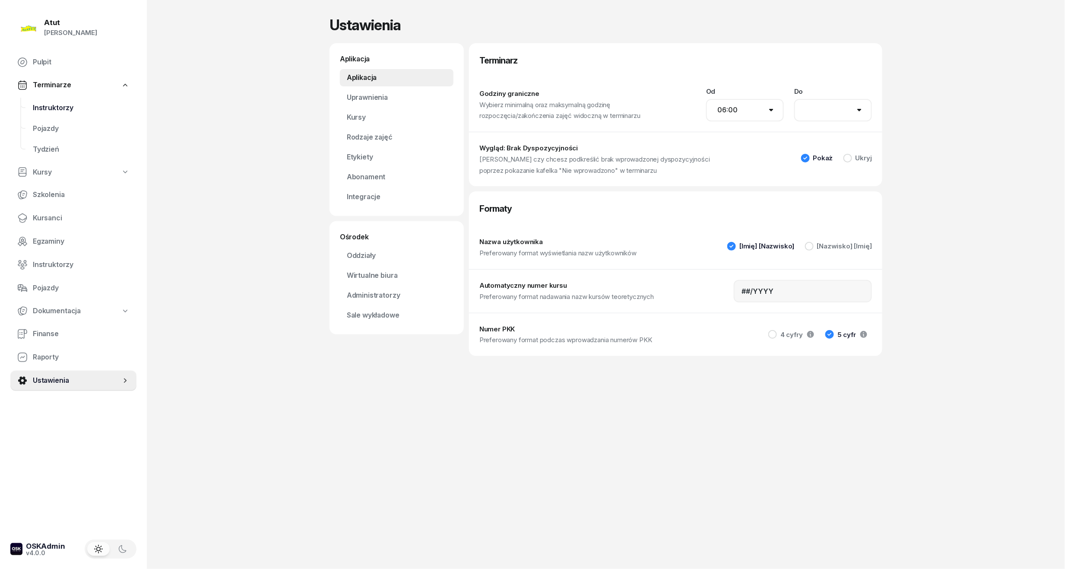
click at [75, 109] on span "Instruktorzy" at bounding box center [81, 107] width 97 height 11
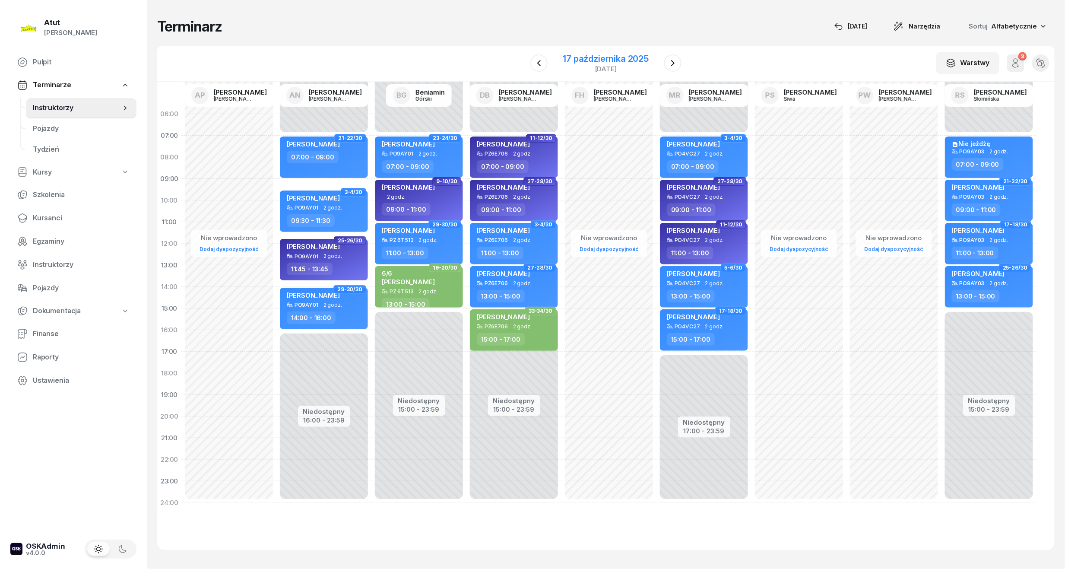
click at [615, 66] on div "[DATE]" at bounding box center [606, 69] width 86 height 6
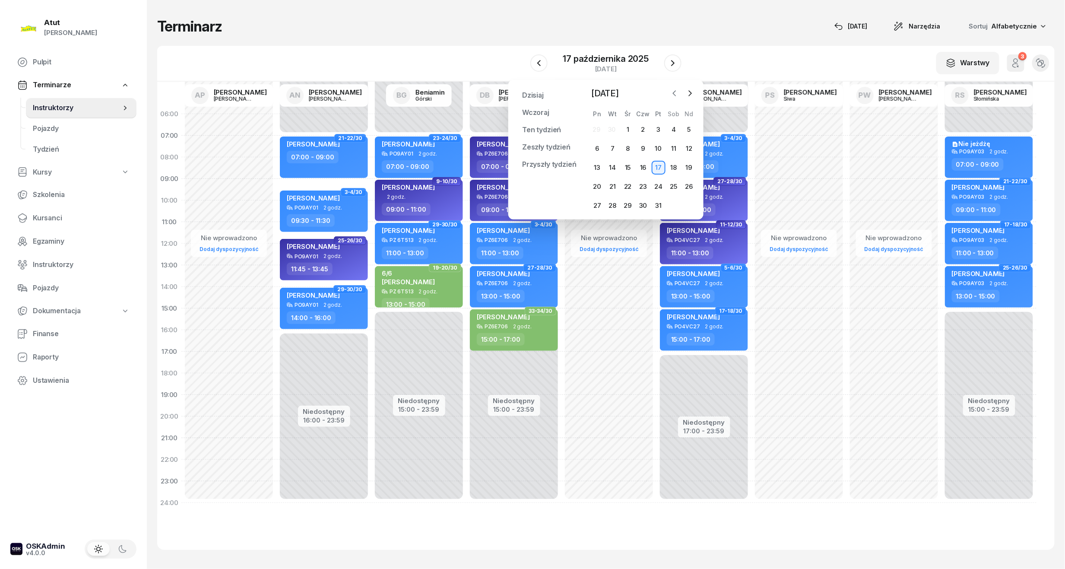
click at [679, 94] on icon "button" at bounding box center [675, 93] width 9 height 9
click at [649, 169] on div "18" at bounding box center [643, 168] width 14 height 14
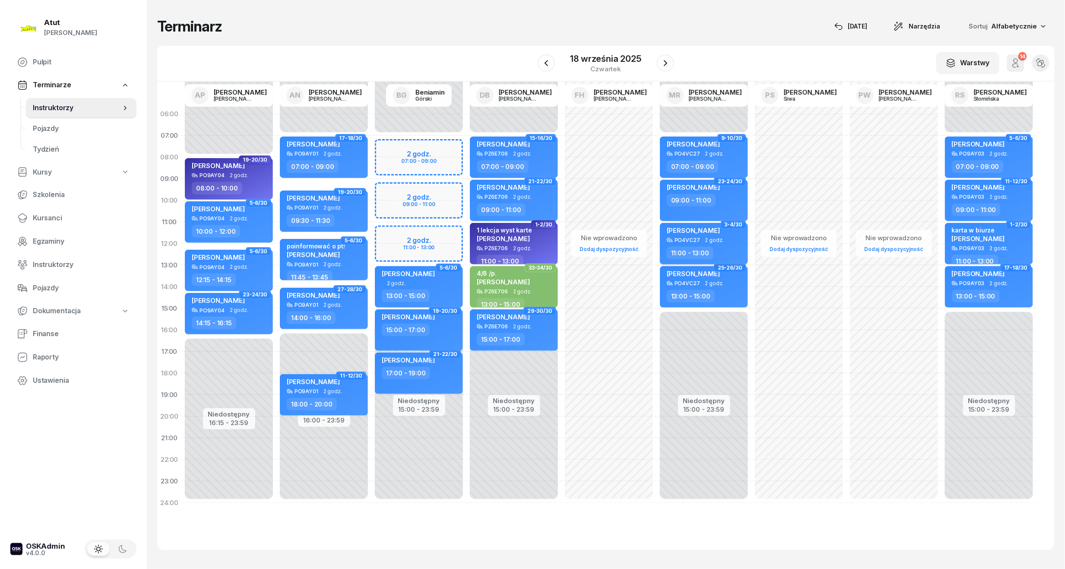
click at [702, 233] on span "[PERSON_NAME]" at bounding box center [693, 230] width 53 height 8
select select "11"
select select "13"
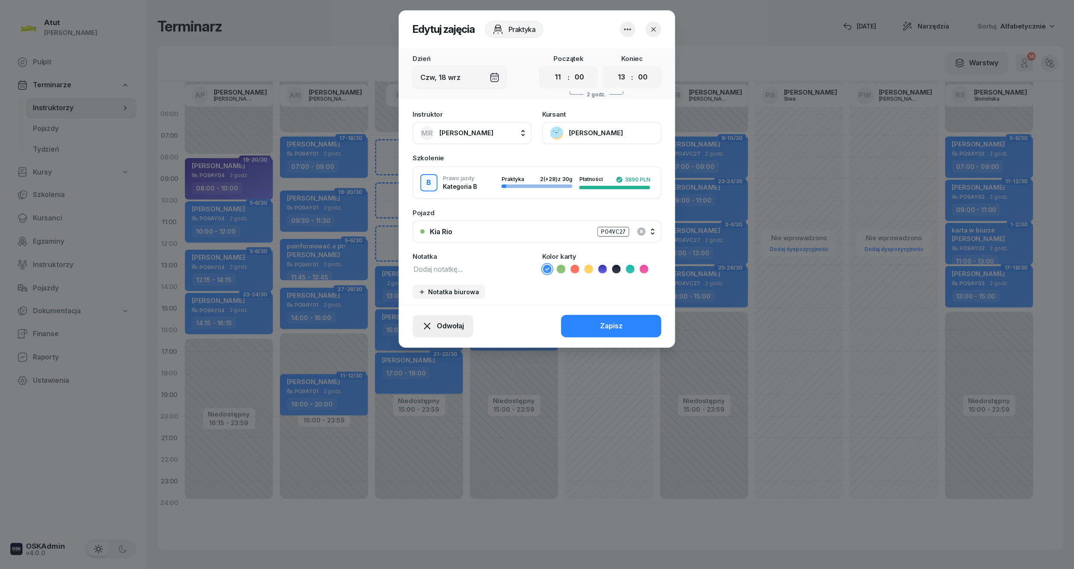
click at [448, 327] on span "Odwołaj" at bounding box center [450, 326] width 27 height 11
click at [429, 251] on div "My odwołaliśmy" at bounding box center [428, 251] width 52 height 11
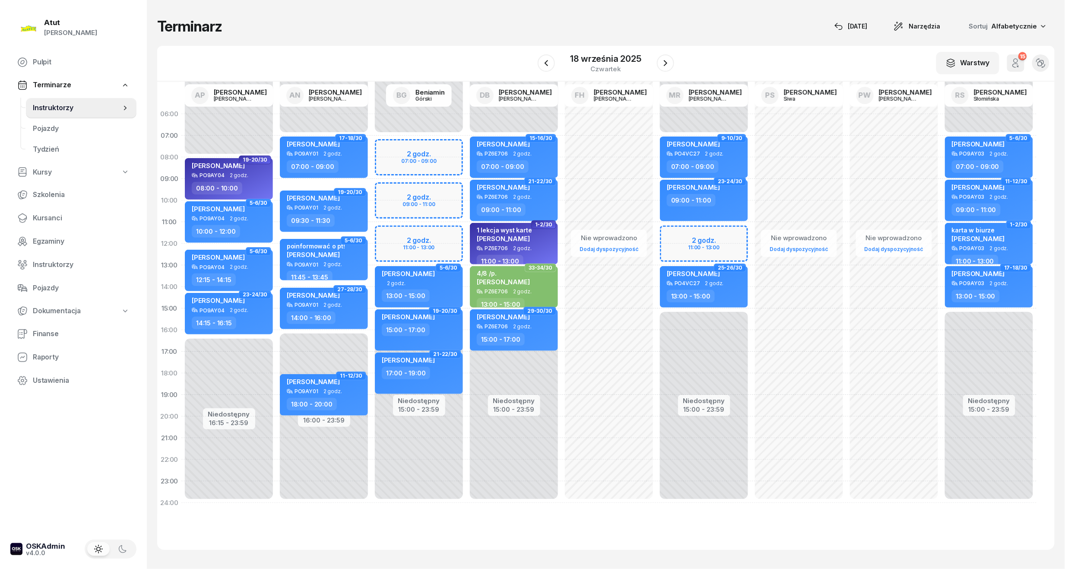
drag, startPoint x: 45, startPoint y: 216, endPoint x: 306, endPoint y: 101, distance: 285.7
click at [45, 216] on span "Kursanci" at bounding box center [81, 218] width 97 height 11
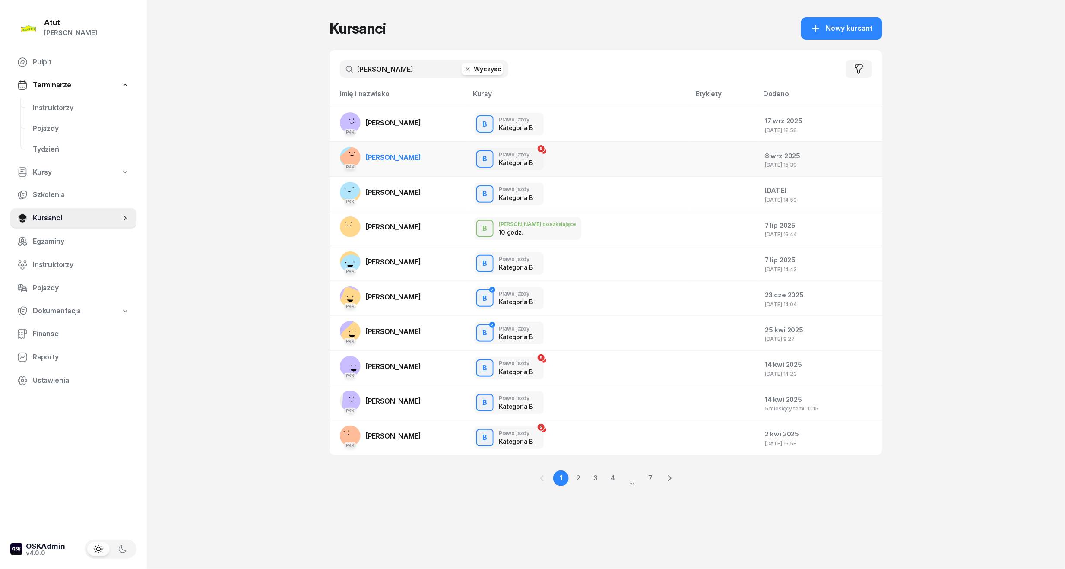
click at [405, 157] on span "[PERSON_NAME]" at bounding box center [393, 157] width 55 height 9
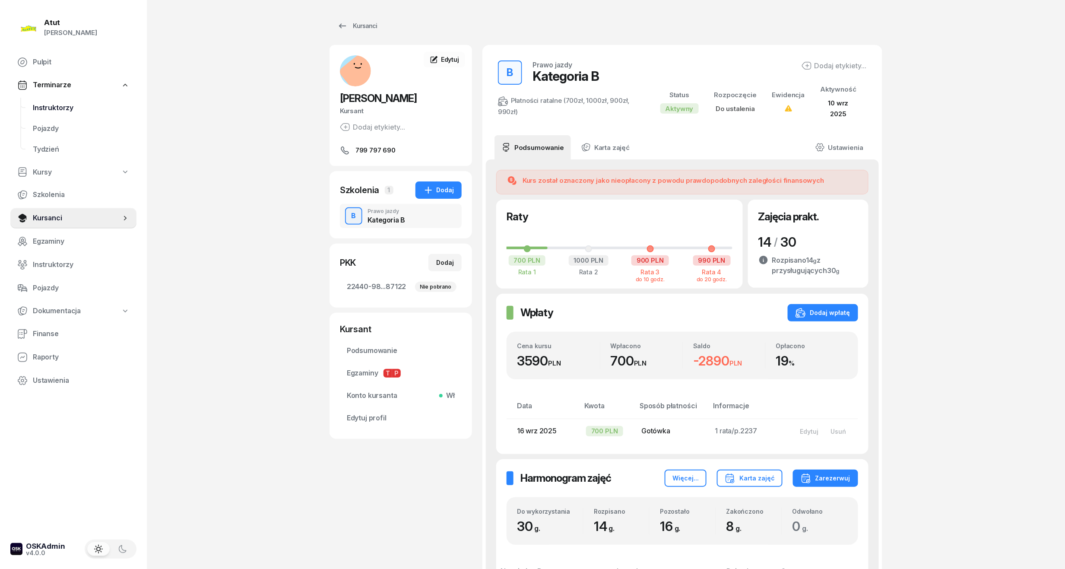
click at [54, 108] on span "Instruktorzy" at bounding box center [81, 107] width 97 height 11
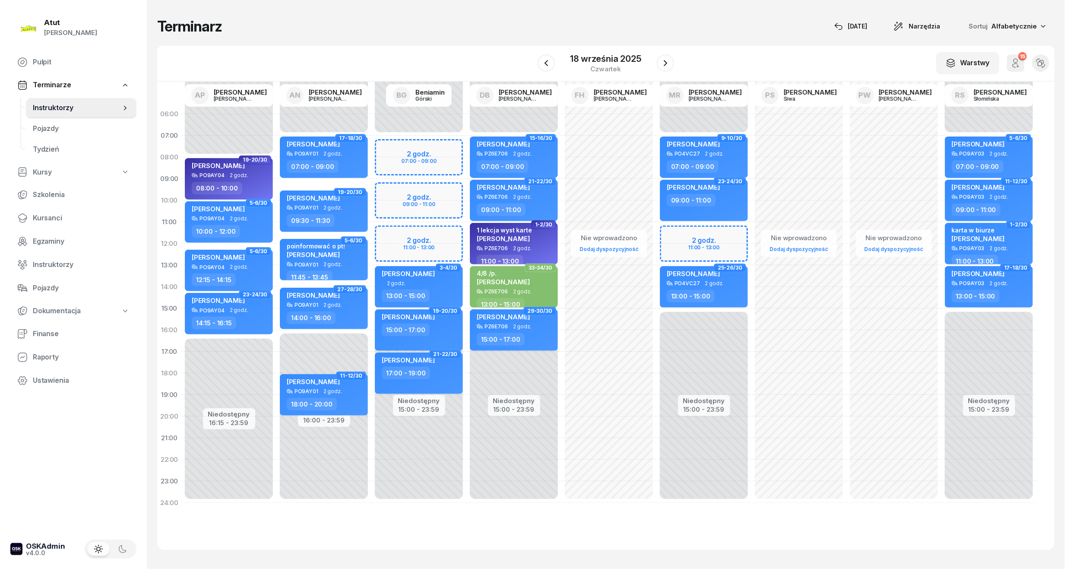
click at [714, 249] on div "Niedostępny 00:00 - 07:00 Niedostępny 15:00 - 23:59 2 godz. 11:00 - 13:00 15-16…" at bounding box center [704, 308] width 95 height 410
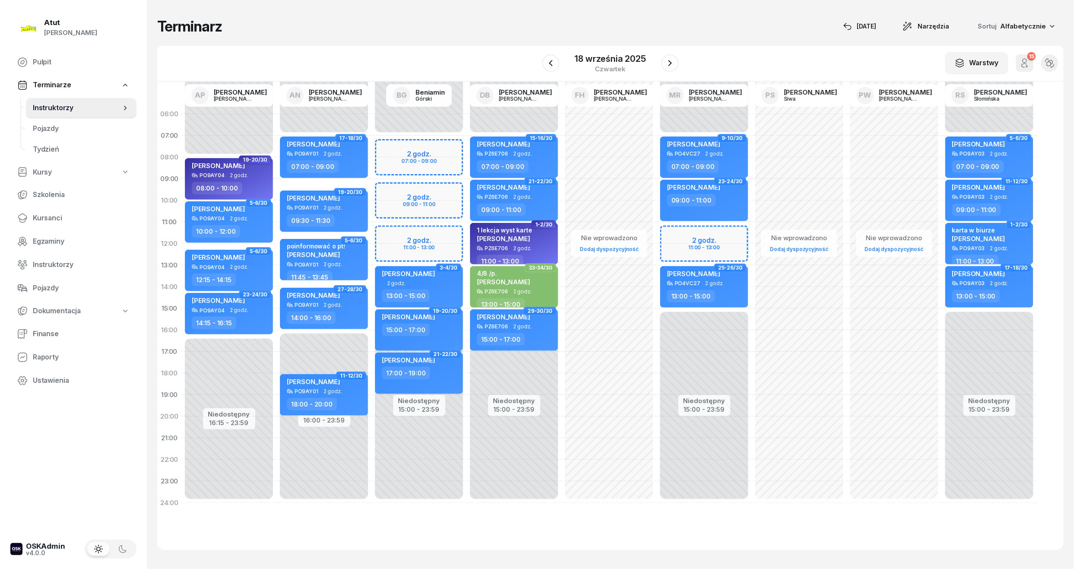
select select "12"
select select "13"
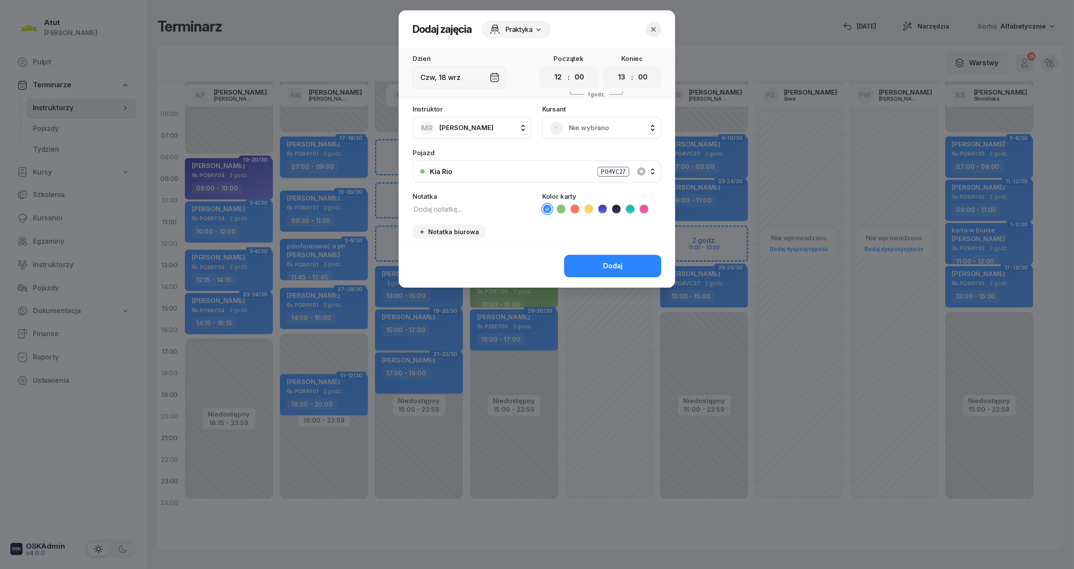
click at [603, 122] on span "Nie wybrano" at bounding box center [611, 127] width 85 height 11
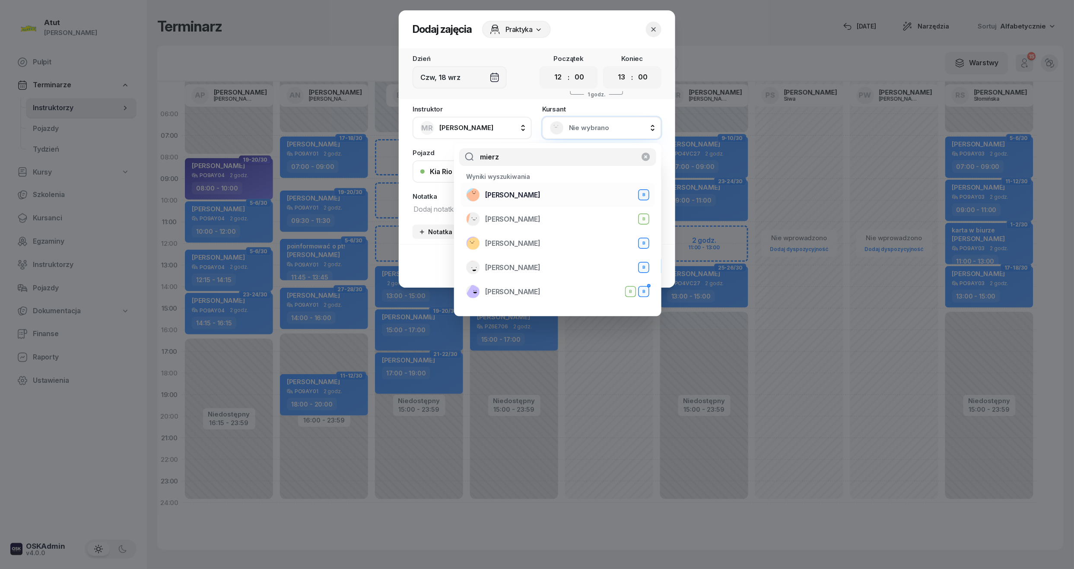
type input "mierz"
click at [549, 197] on div "[PERSON_NAME] B" at bounding box center [557, 195] width 183 height 14
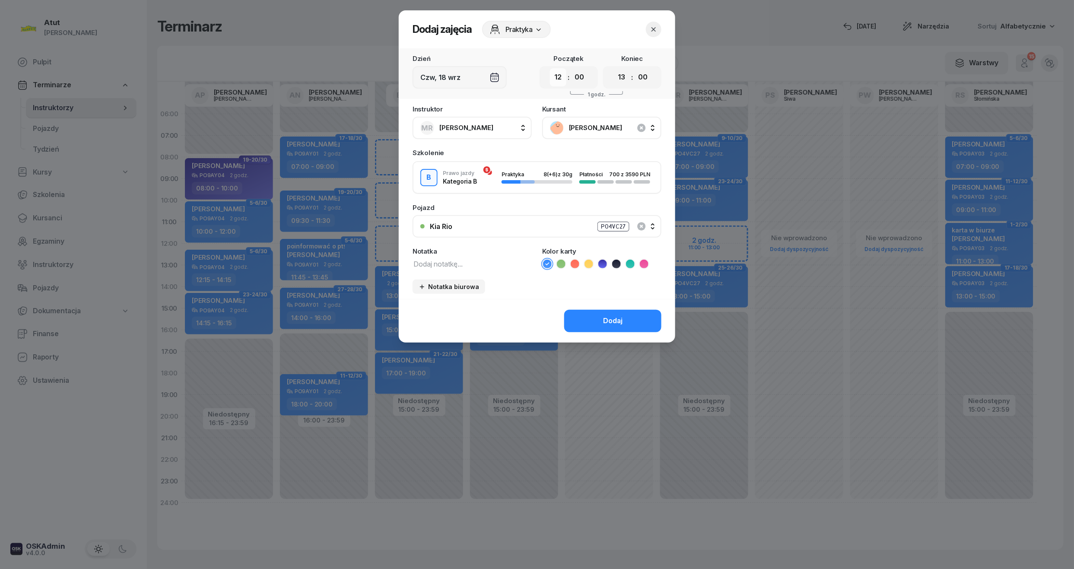
click at [556, 73] on select "00 01 02 03 04 05 06 07 08 09 10 11 12 13 14 15 16 17 18 19 20 21 22 23" at bounding box center [558, 77] width 16 height 18
select select "11"
click at [550, 68] on select "00 01 02 03 04 05 06 07 08 09 10 11 12 13 14 15 16 17 18 19 20 21 22 23" at bounding box center [558, 77] width 16 height 18
click at [624, 78] on select "00 01 02 03 04 05 06 07 08 09 10 11 12 13 14 15 16 17 18 19 20 21 22 23" at bounding box center [622, 77] width 16 height 18
click at [614, 68] on select "00 01 02 03 04 05 06 07 08 09 10 11 12 13 14 15 16 17 18 19 20 21 22 23" at bounding box center [622, 77] width 16 height 18
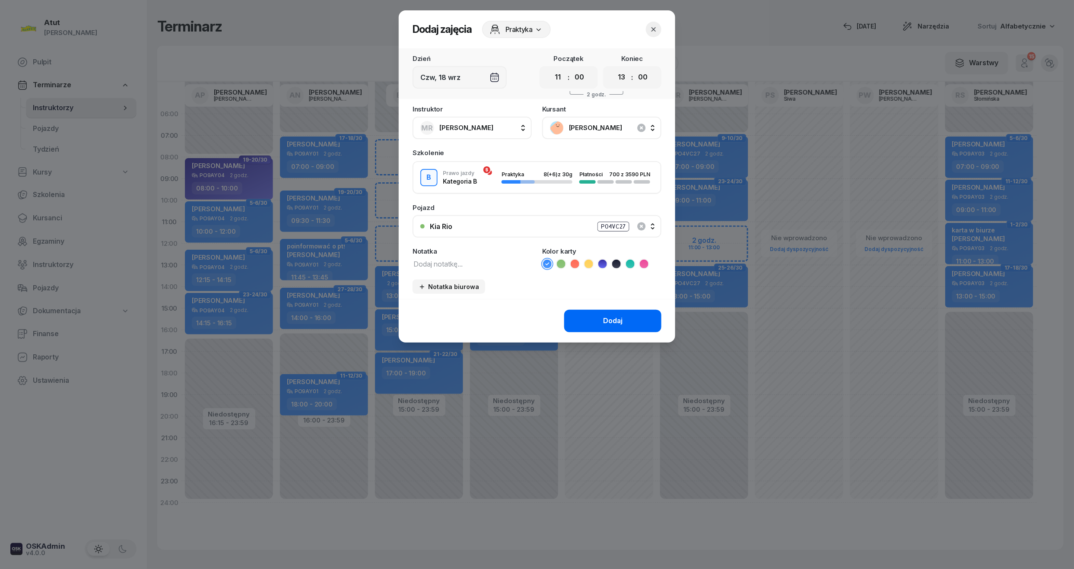
click at [621, 327] on button "Dodaj" at bounding box center [612, 321] width 97 height 22
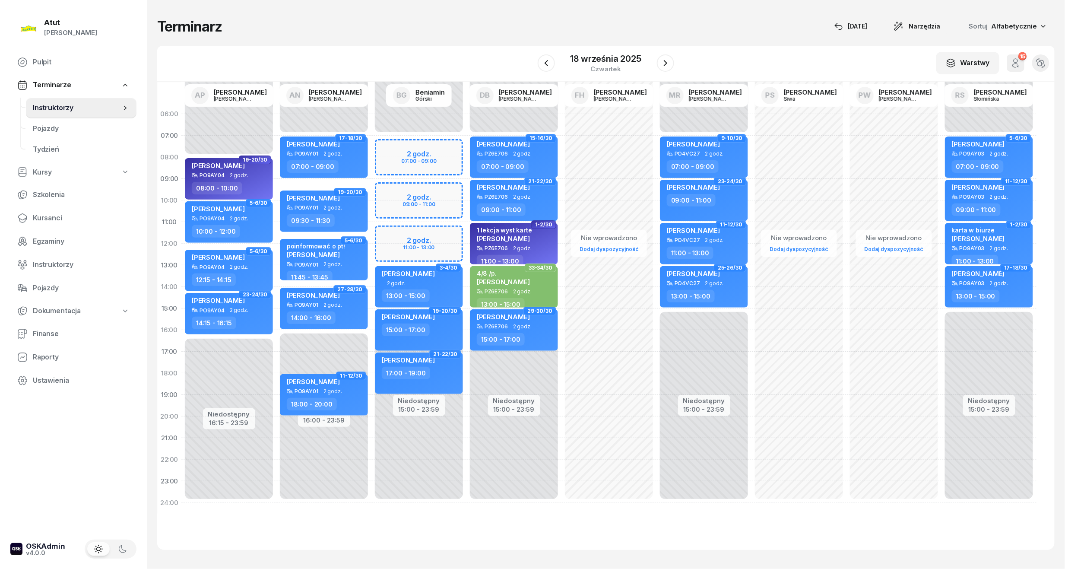
drag, startPoint x: 41, startPoint y: 220, endPoint x: 144, endPoint y: 194, distance: 106.6
click at [41, 220] on span "Kursanci" at bounding box center [81, 218] width 97 height 11
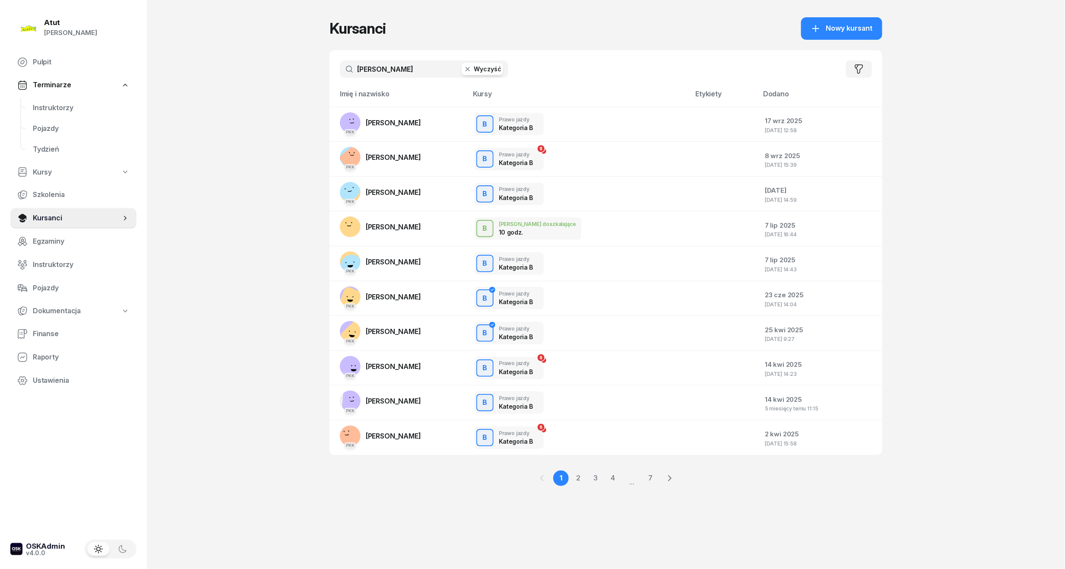
drag, startPoint x: 430, startPoint y: 73, endPoint x: 159, endPoint y: 101, distance: 272.3
click at [161, 101] on div "Atut [PERSON_NAME] Pulpit Terminarze Instruktorzy Pojazdy Tydzień Kursy Szkolen…" at bounding box center [532, 284] width 1065 height 569
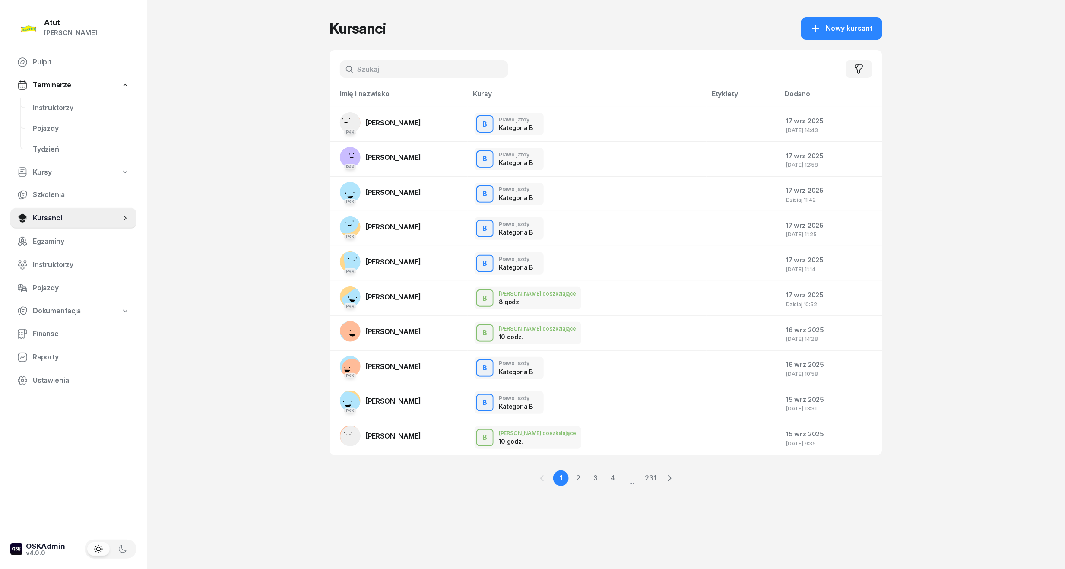
drag, startPoint x: 40, startPoint y: 213, endPoint x: 166, endPoint y: 135, distance: 148.6
click at [40, 213] on span "Kursanci" at bounding box center [77, 218] width 88 height 11
click at [393, 61] on input "text" at bounding box center [424, 68] width 169 height 17
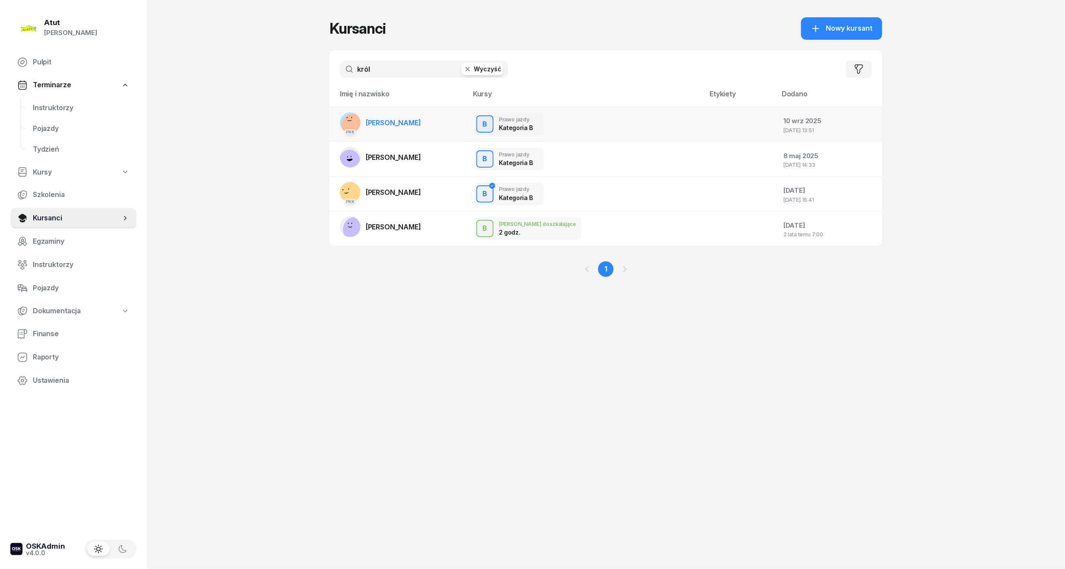
type input "król"
click at [422, 128] on td "PKK [GEOGRAPHIC_DATA][PERSON_NAME]" at bounding box center [399, 124] width 138 height 35
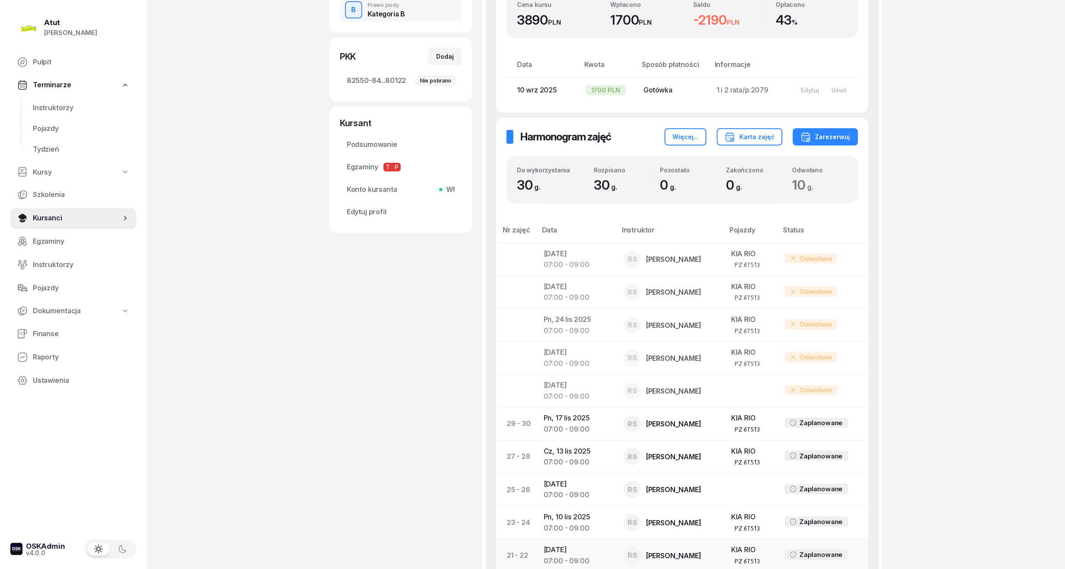
scroll to position [115, 0]
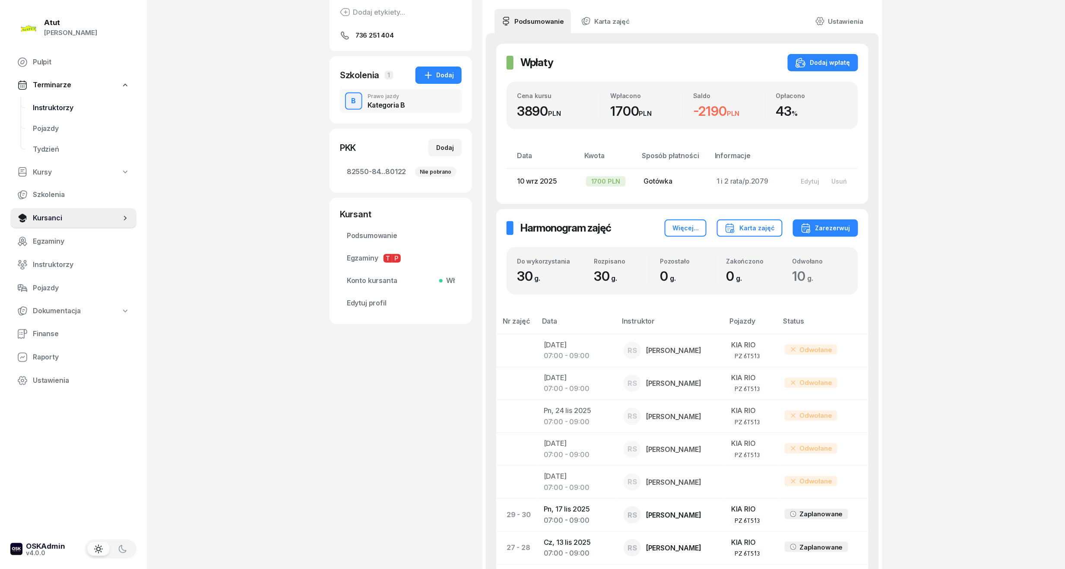
drag, startPoint x: 49, startPoint y: 103, endPoint x: 77, endPoint y: 101, distance: 27.7
click at [49, 103] on span "Instruktorzy" at bounding box center [81, 107] width 97 height 11
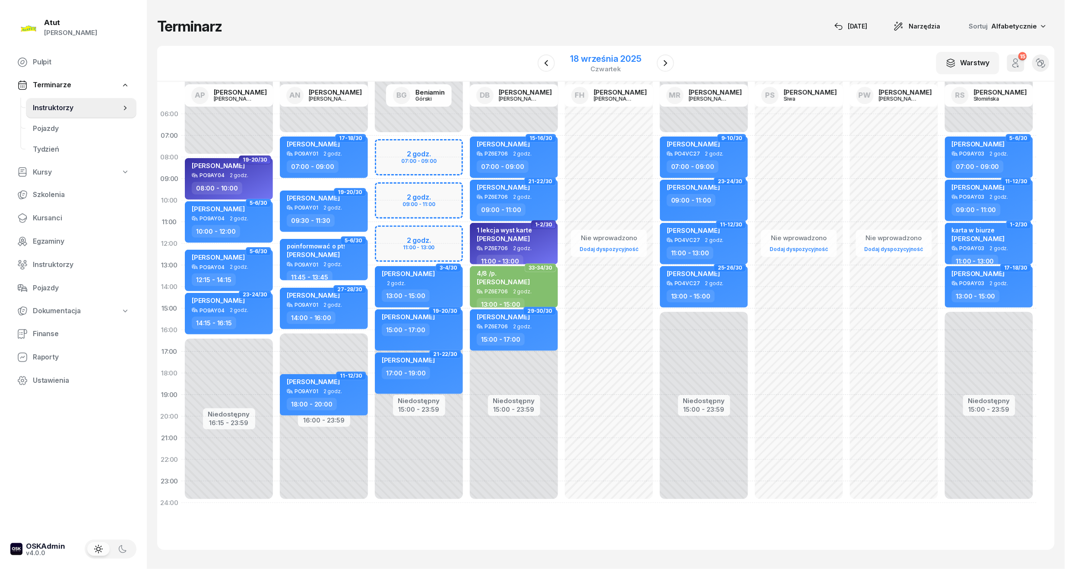
click at [610, 62] on div "18 września 2025" at bounding box center [606, 58] width 71 height 9
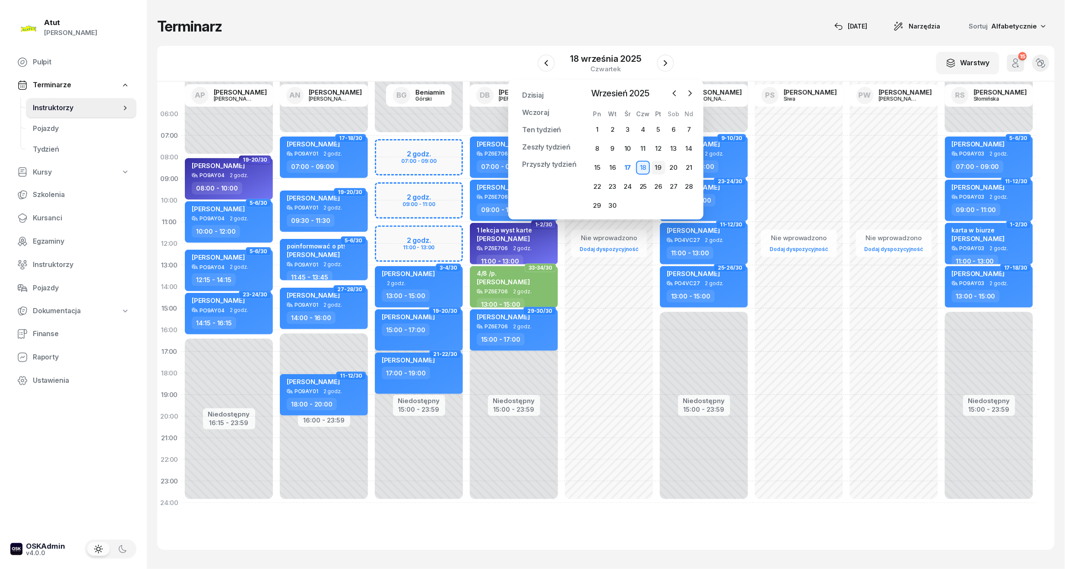
click at [662, 166] on div "19" at bounding box center [659, 168] width 14 height 14
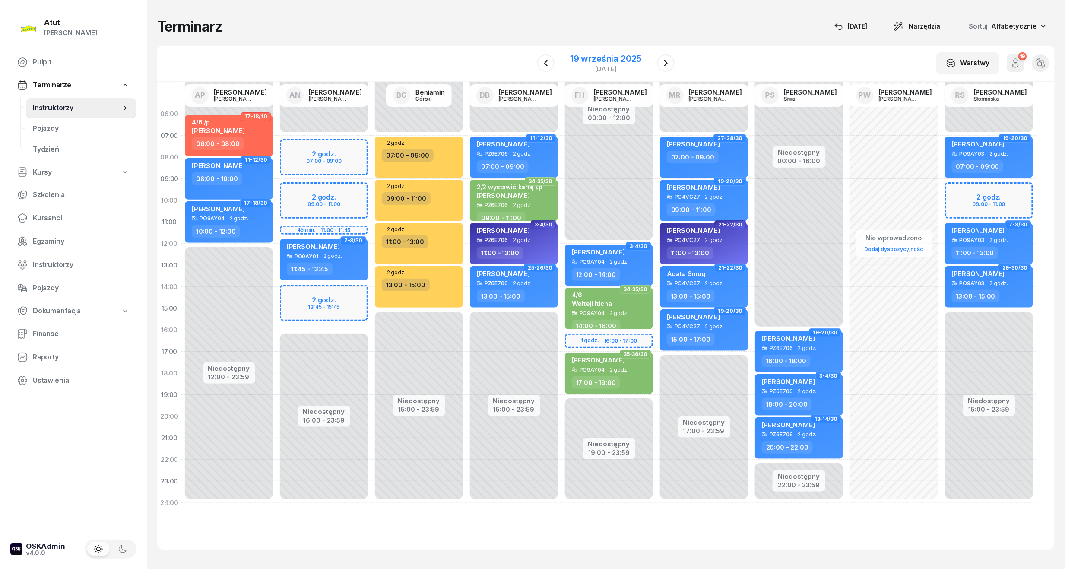
click at [620, 58] on div "19 września 2025" at bounding box center [605, 58] width 71 height 9
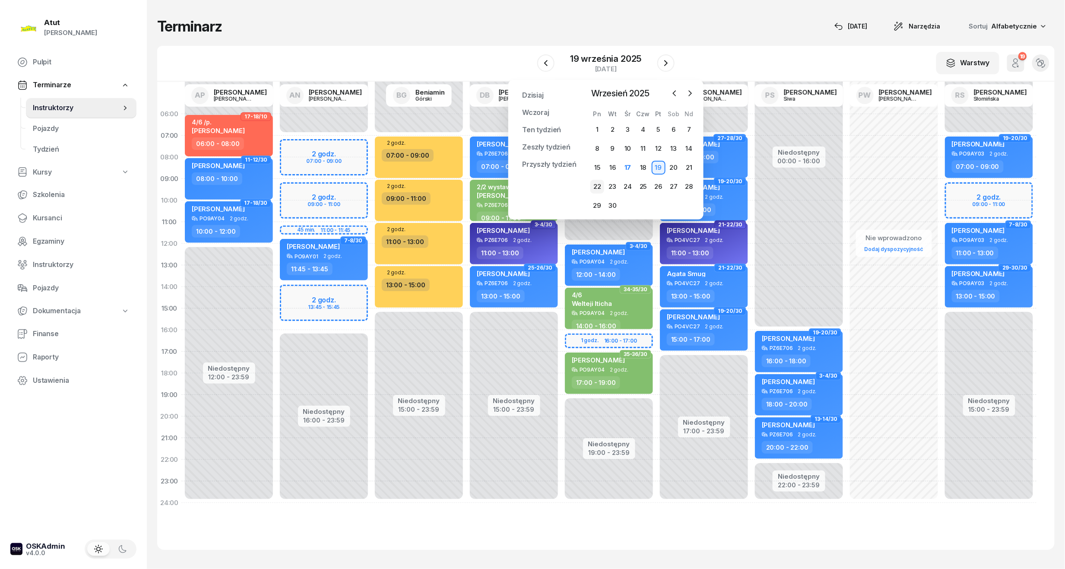
click at [597, 184] on div "22" at bounding box center [598, 187] width 14 height 14
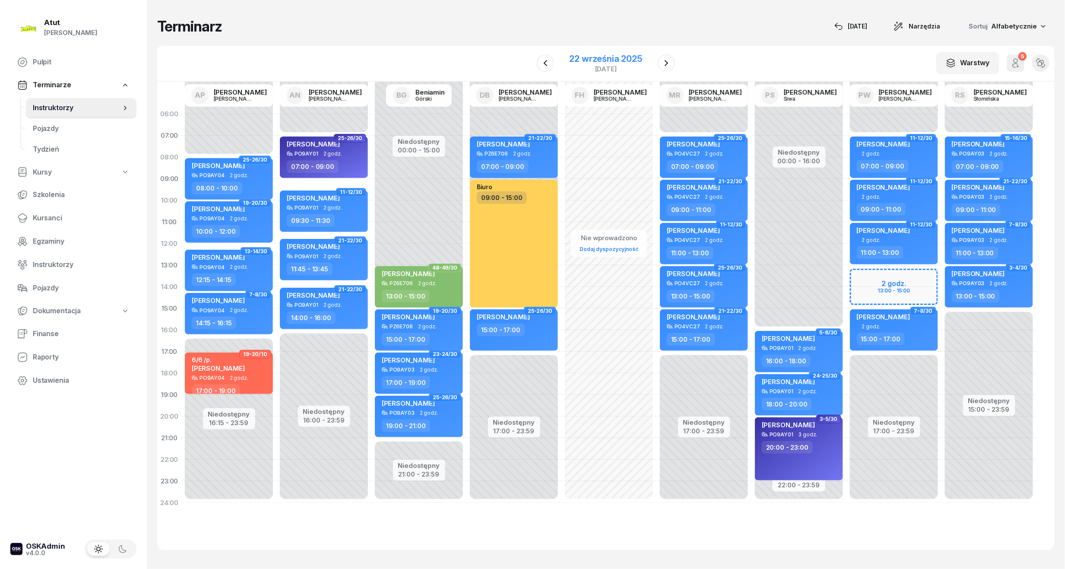
click at [626, 59] on div "22 września 2025" at bounding box center [606, 58] width 73 height 9
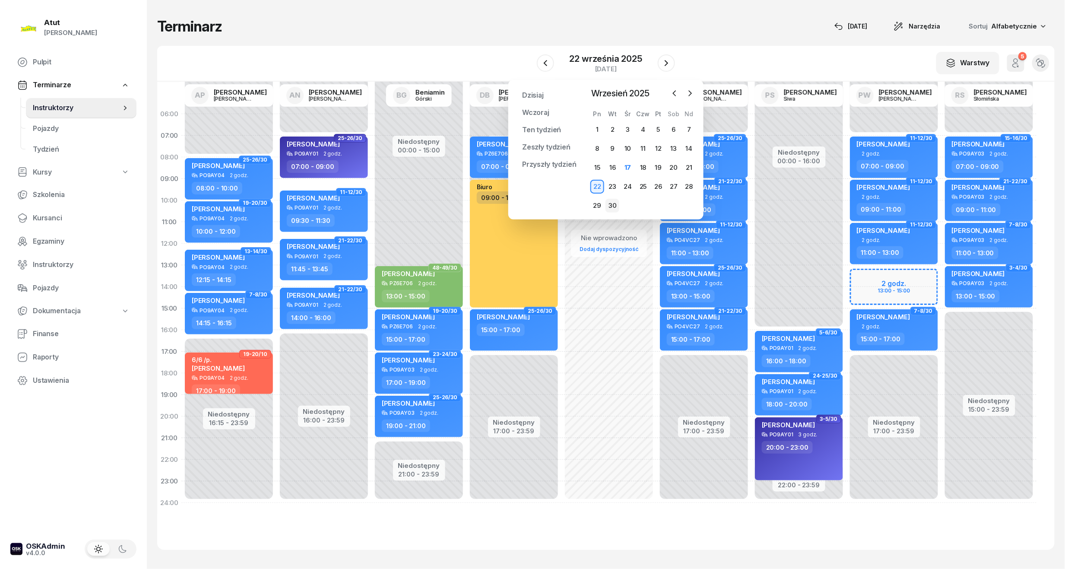
click at [611, 207] on div "30" at bounding box center [613, 206] width 14 height 14
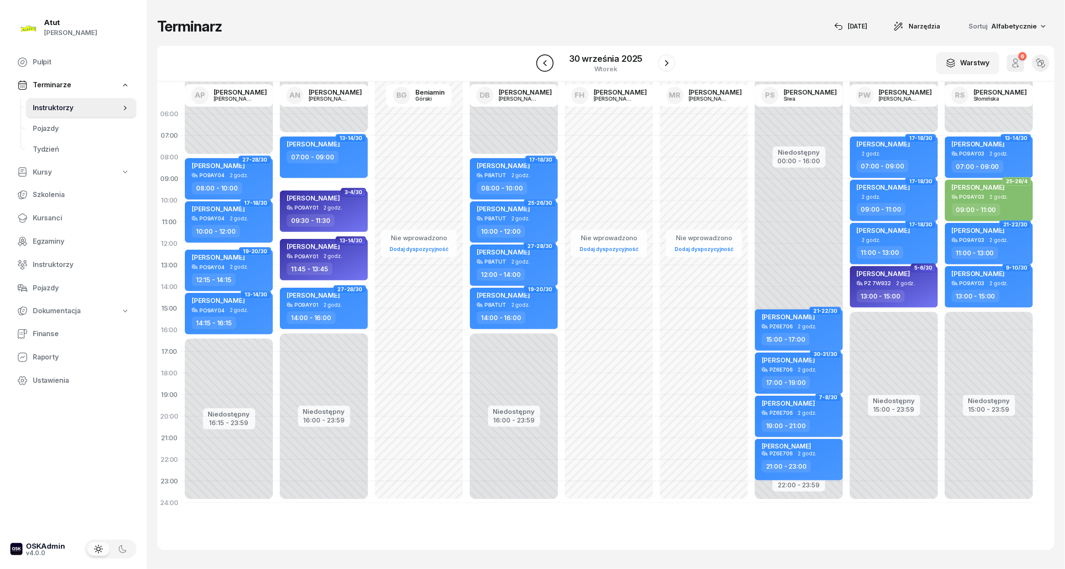
click at [545, 62] on icon "button" at bounding box center [545, 63] width 3 height 6
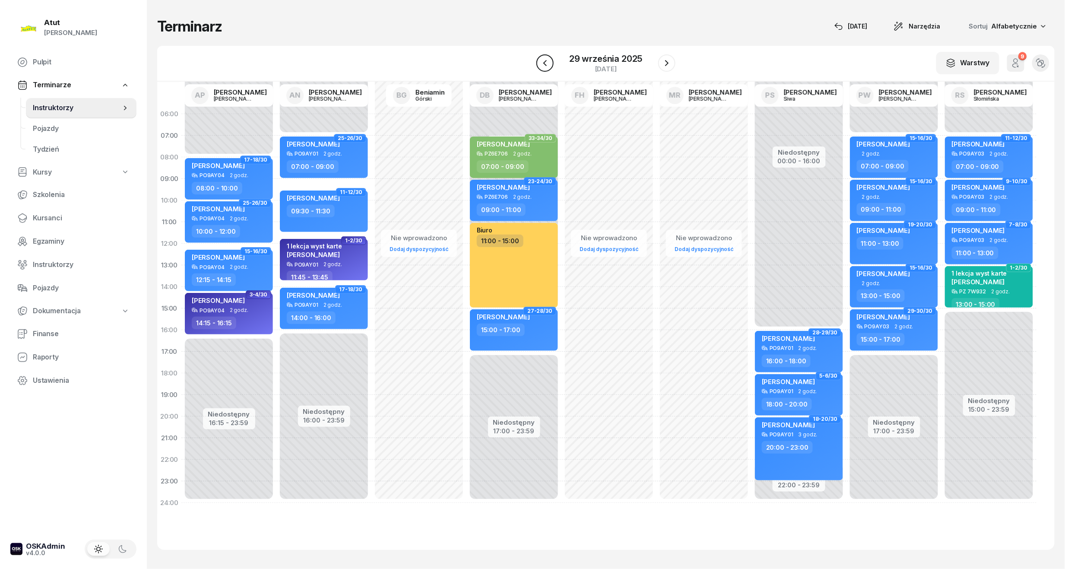
click at [545, 62] on icon "button" at bounding box center [545, 63] width 3 height 6
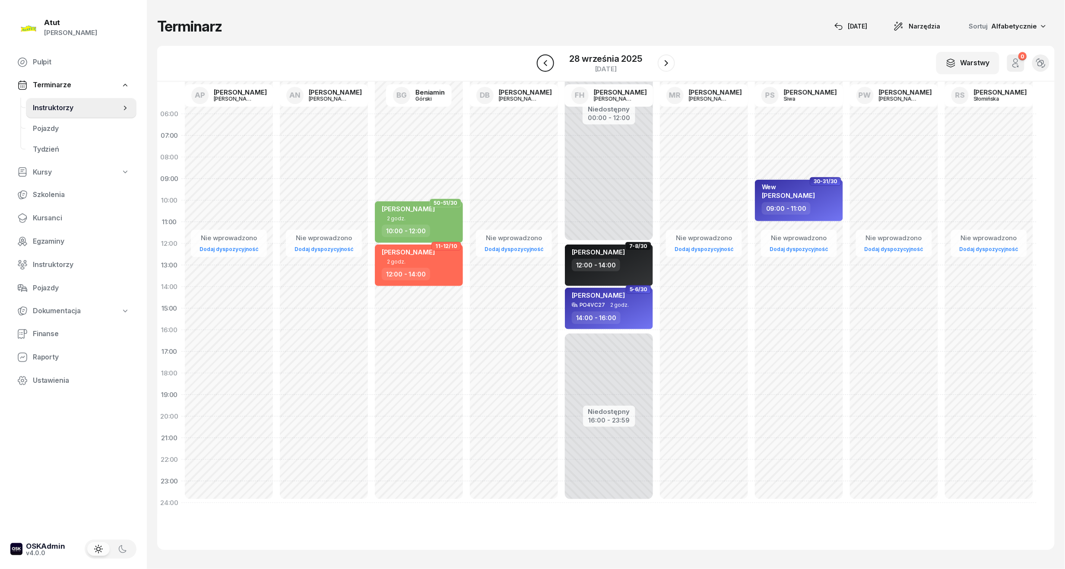
click at [545, 62] on icon "button" at bounding box center [545, 63] width 3 height 6
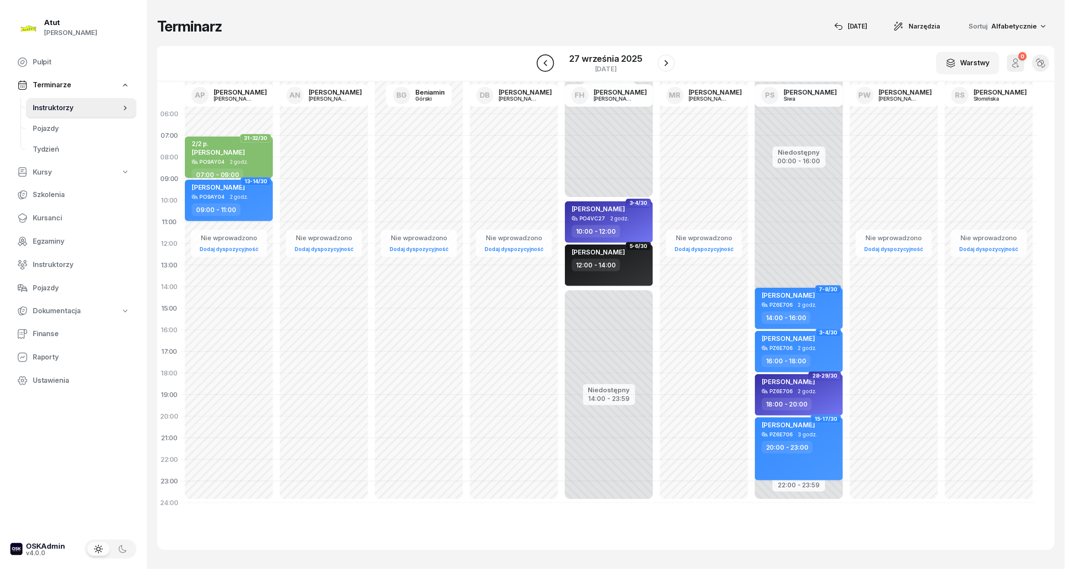
click at [545, 62] on icon "button" at bounding box center [545, 63] width 3 height 6
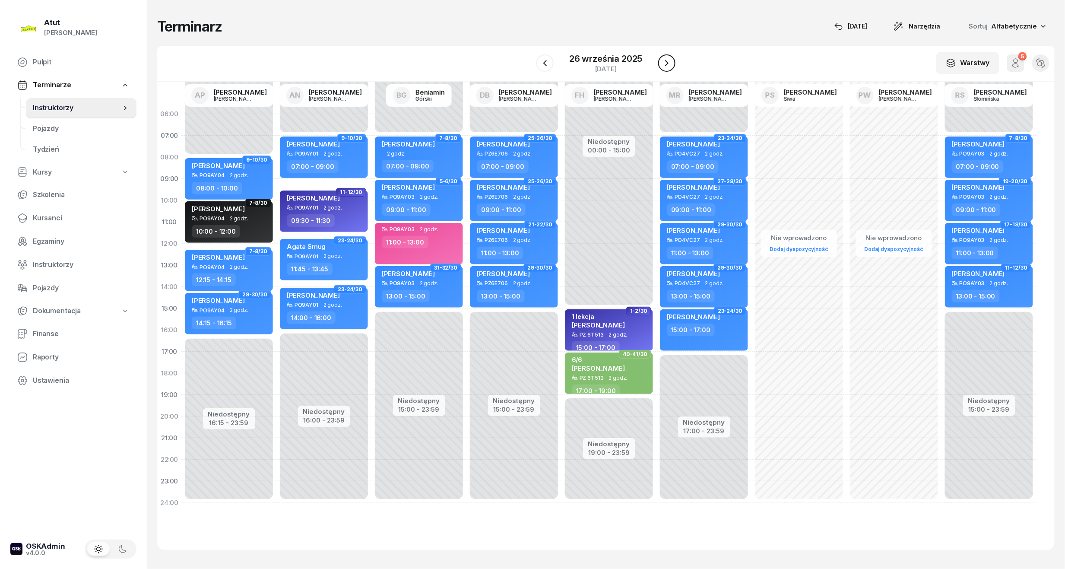
click at [667, 67] on icon "button" at bounding box center [667, 63] width 10 height 10
click at [667, 67] on icon "button" at bounding box center [666, 63] width 10 height 10
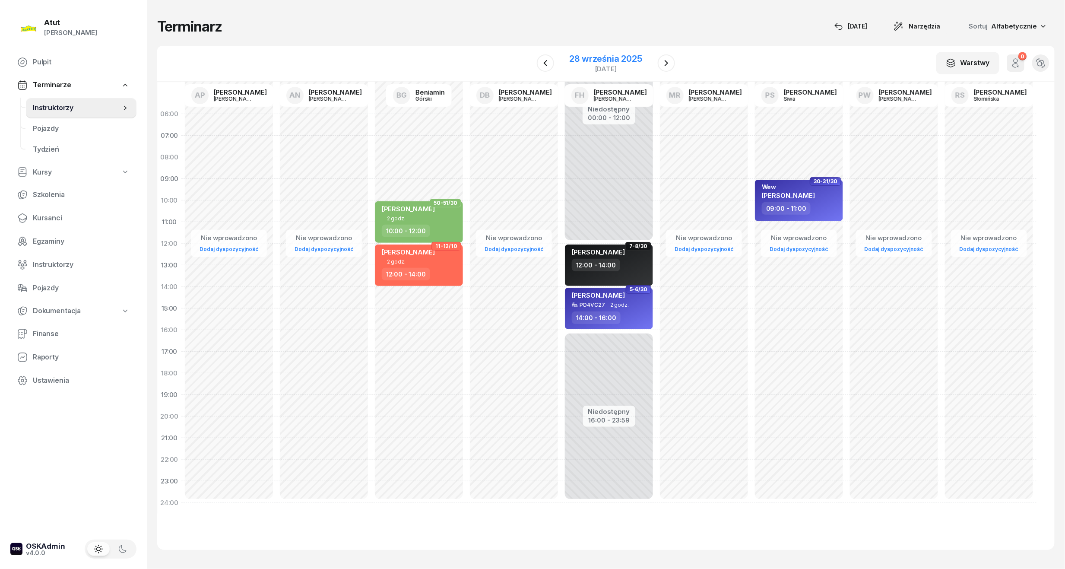
click at [583, 59] on div "28 września 2025" at bounding box center [606, 58] width 73 height 9
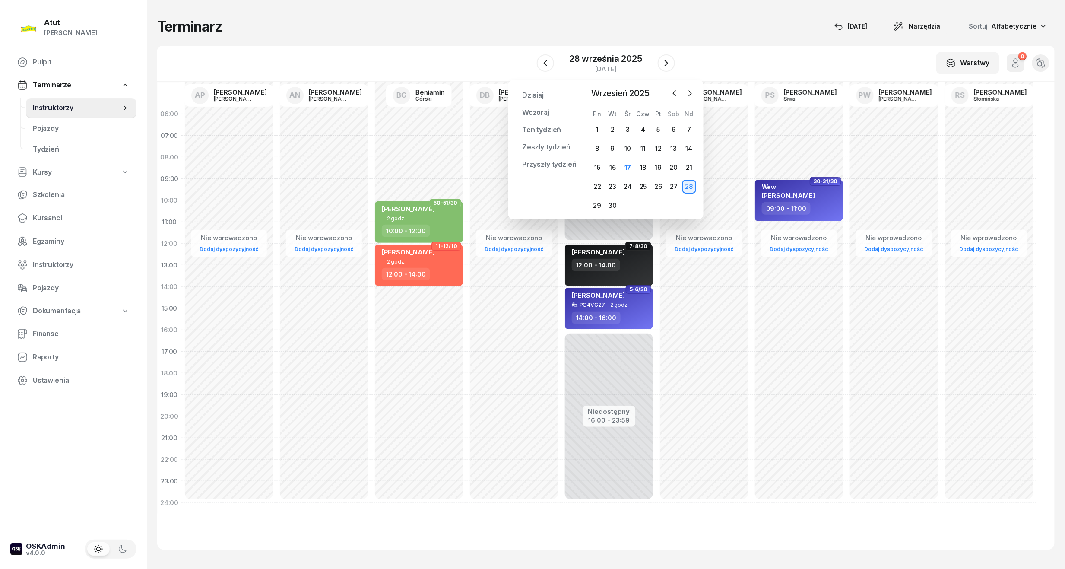
click at [636, 181] on div "25" at bounding box center [643, 187] width 15 height 14
click at [643, 189] on div "25" at bounding box center [643, 187] width 14 height 14
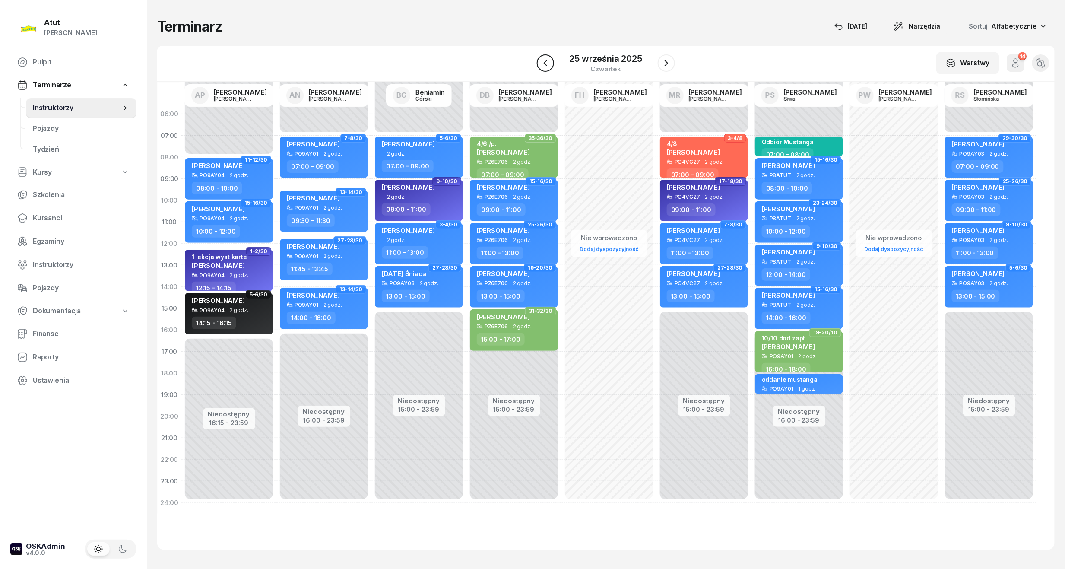
click at [542, 65] on icon "button" at bounding box center [546, 63] width 10 height 10
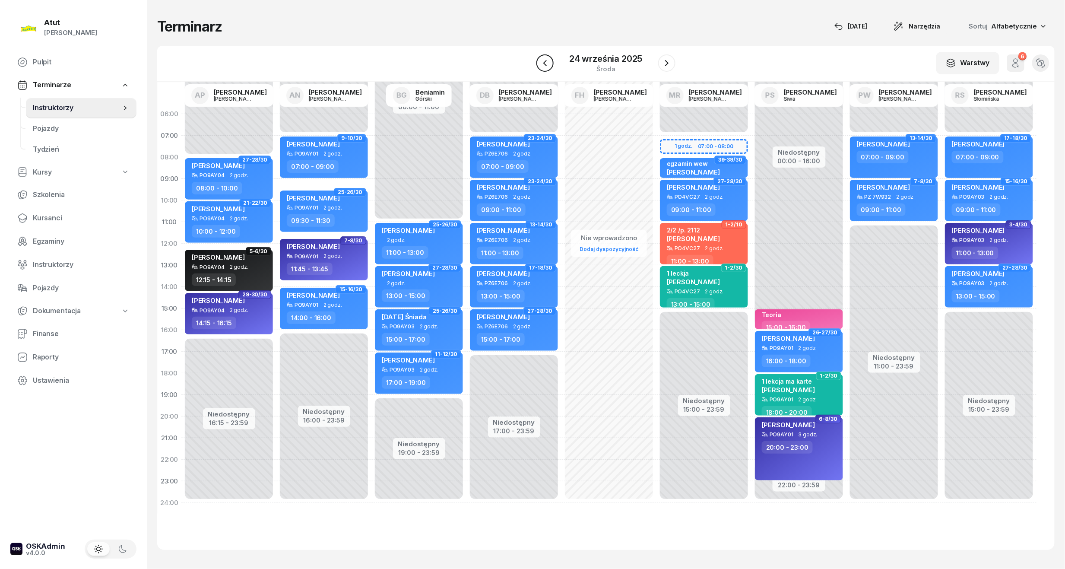
click at [542, 65] on icon "button" at bounding box center [545, 63] width 10 height 10
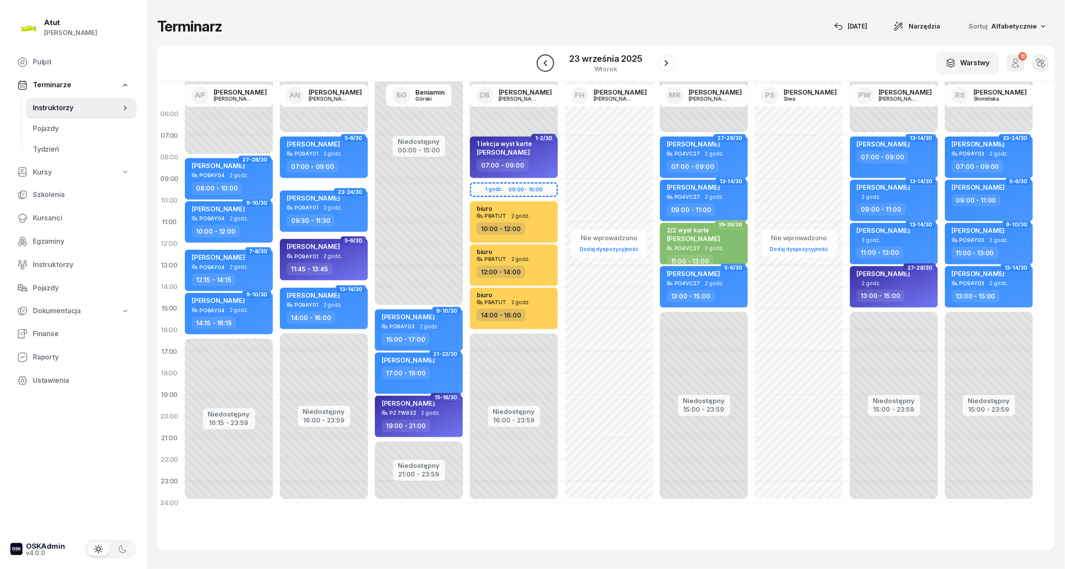
click at [542, 65] on icon "button" at bounding box center [546, 63] width 10 height 10
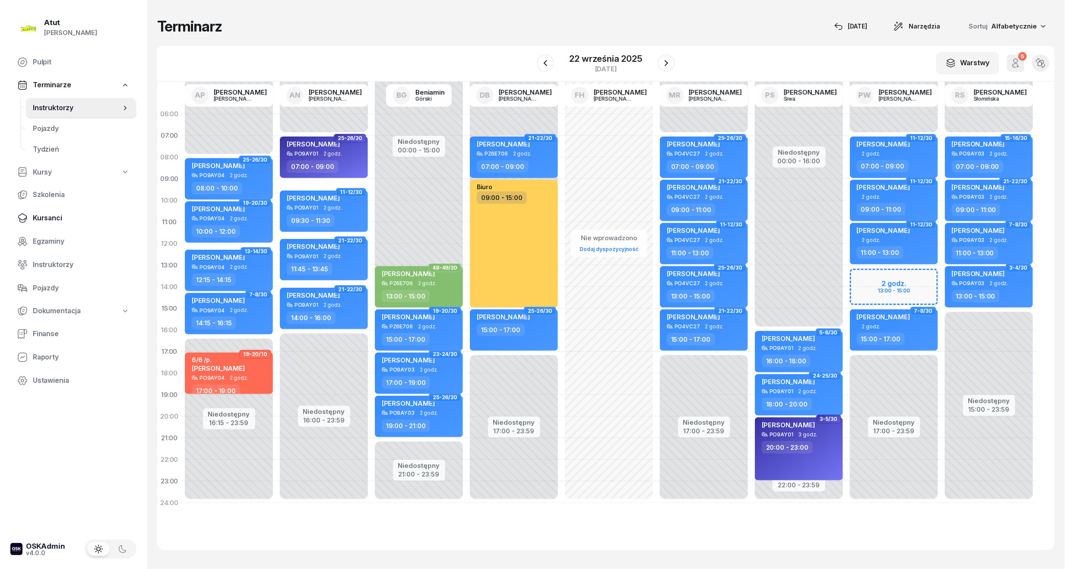
click at [56, 223] on link "Kursanci" at bounding box center [73, 218] width 126 height 21
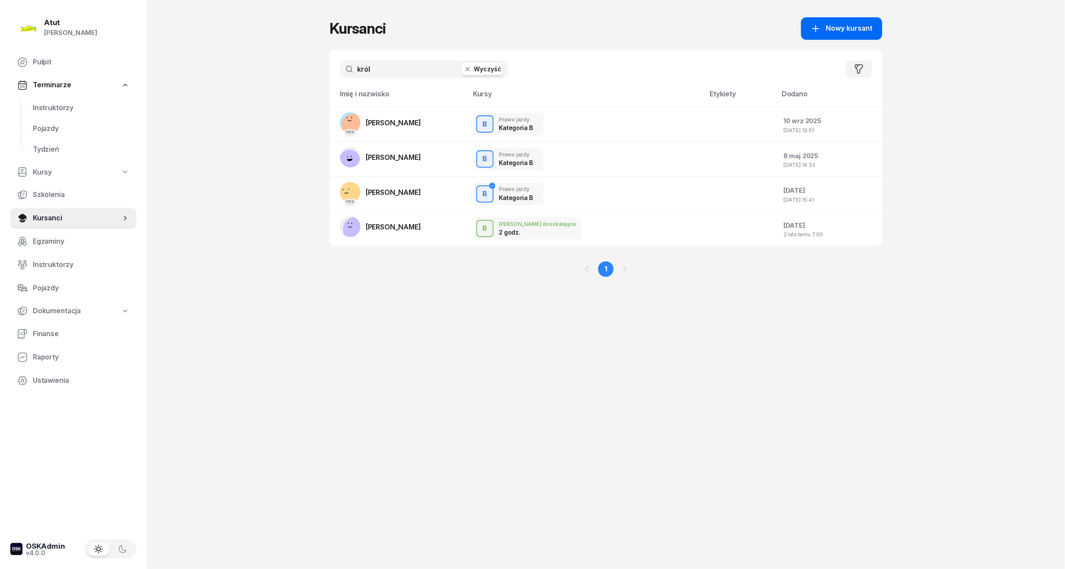
click at [861, 27] on span "Nowy kursant" at bounding box center [850, 28] width 47 height 11
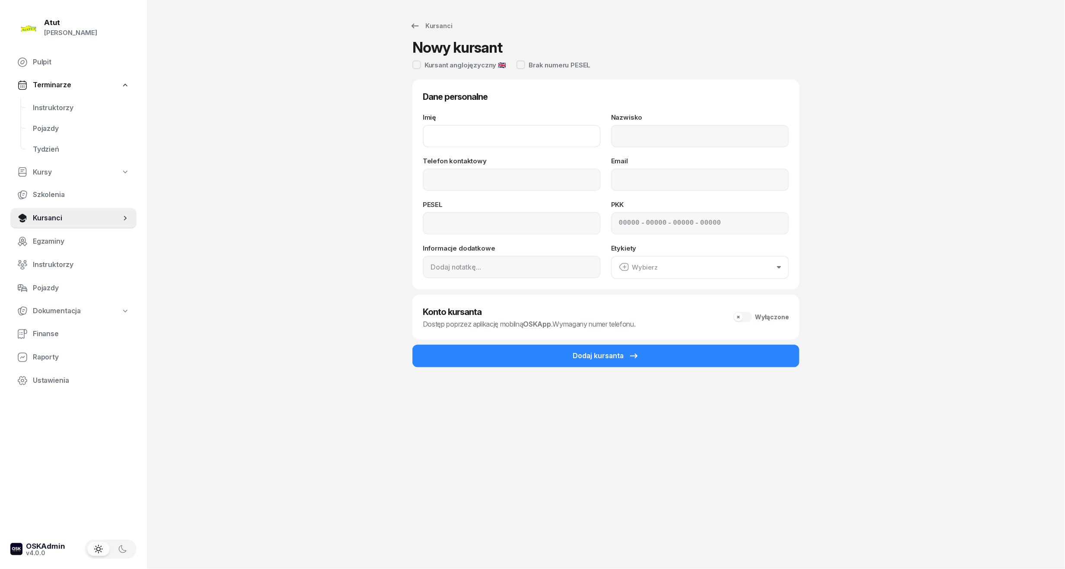
click at [529, 140] on input "Imię" at bounding box center [512, 136] width 178 height 22
type input "[PERSON_NAME]"
click at [691, 135] on input "Nazwisko" at bounding box center [700, 136] width 178 height 22
type input "[PERSON_NAME]"
click at [506, 187] on input "Telefon kontaktowy" at bounding box center [512, 180] width 178 height 22
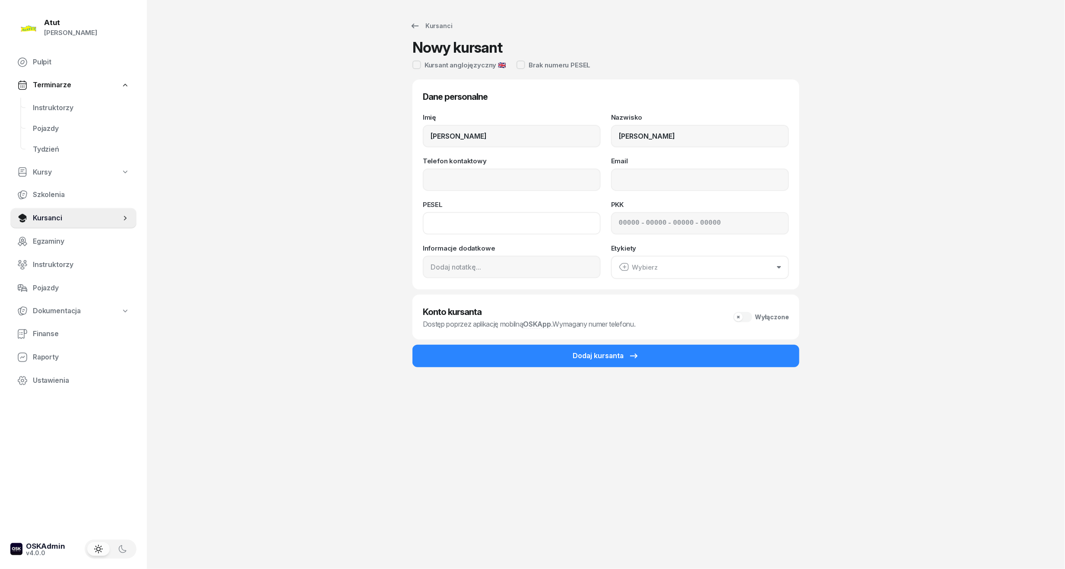
click at [432, 219] on input at bounding box center [512, 223] width 178 height 22
type input "01302404730"
click at [496, 190] on input "Telefon kontaktowy" at bounding box center [512, 180] width 178 height 22
click at [618, 226] on div "- - -" at bounding box center [700, 223] width 178 height 22
click at [619, 226] on input at bounding box center [629, 223] width 21 height 11
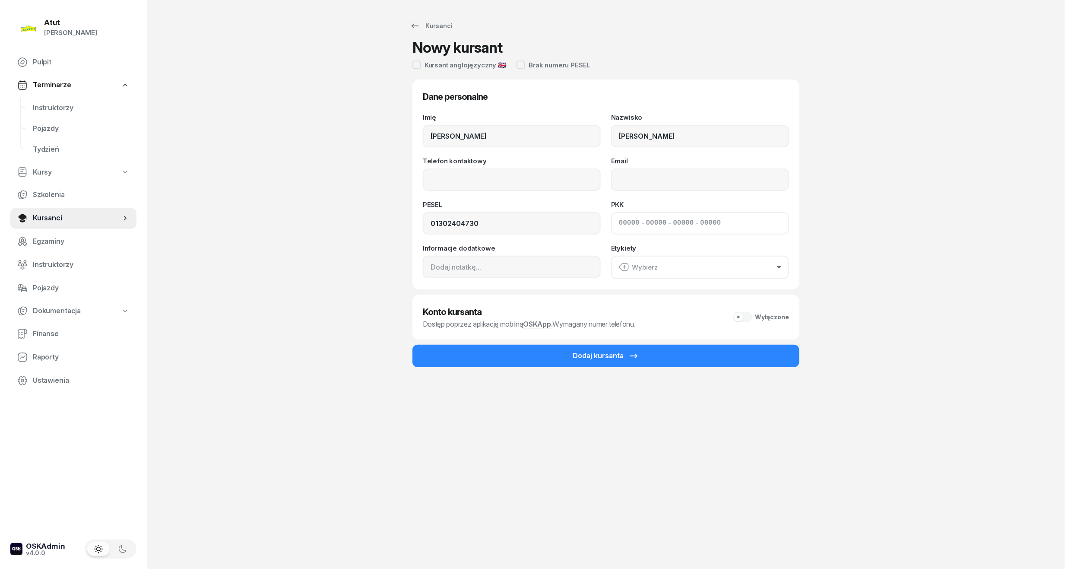
paste input "02230"
type input "02230"
type input "20187"
type input "62072"
type input "38122"
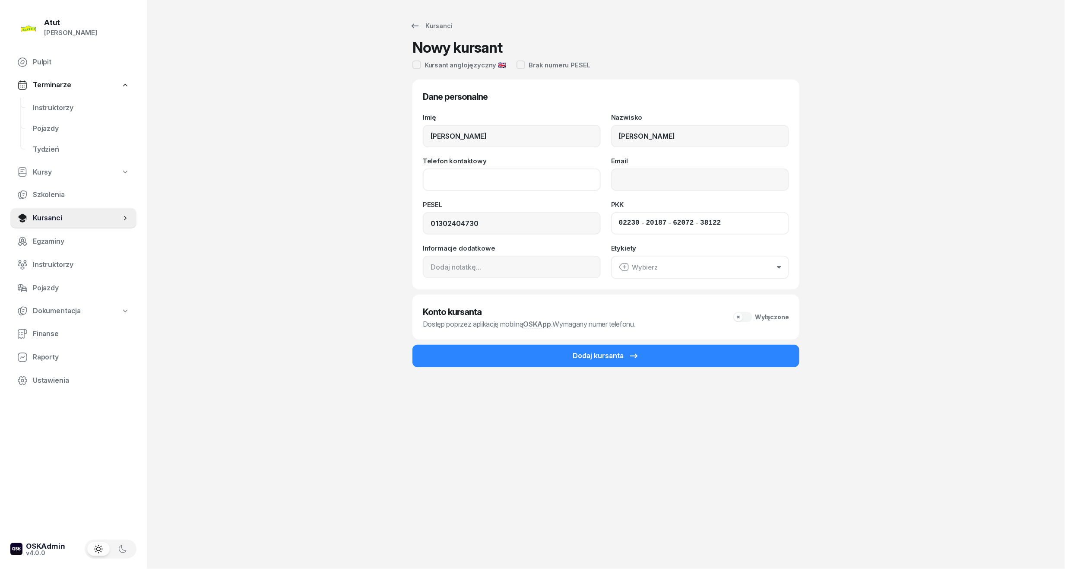
click at [500, 184] on input "Telefon kontaktowy" at bounding box center [512, 180] width 178 height 22
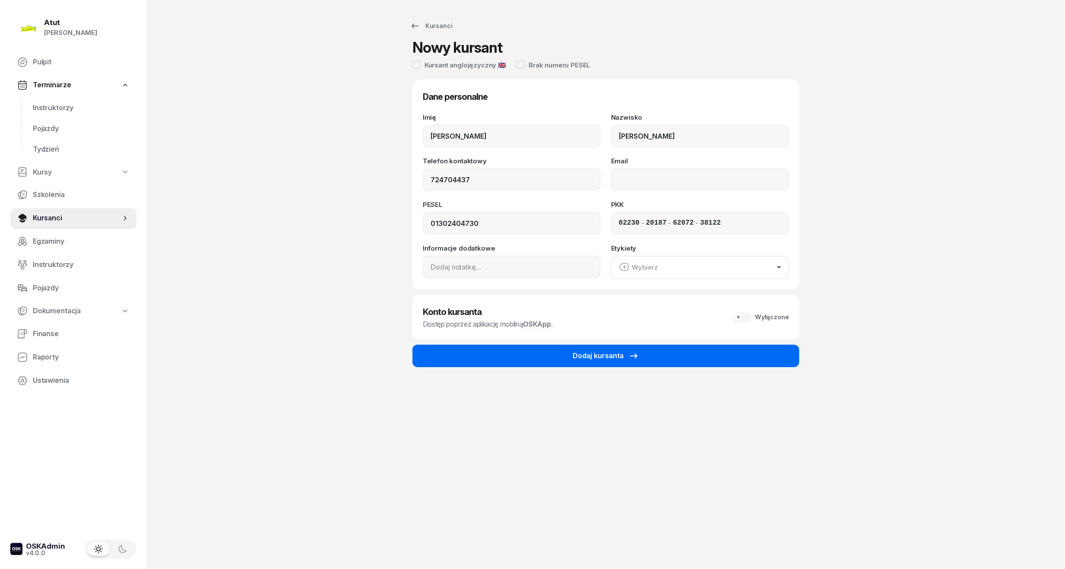
type input "724 704 437"
click at [633, 348] on button "Dodaj kursanta" at bounding box center [606, 356] width 387 height 22
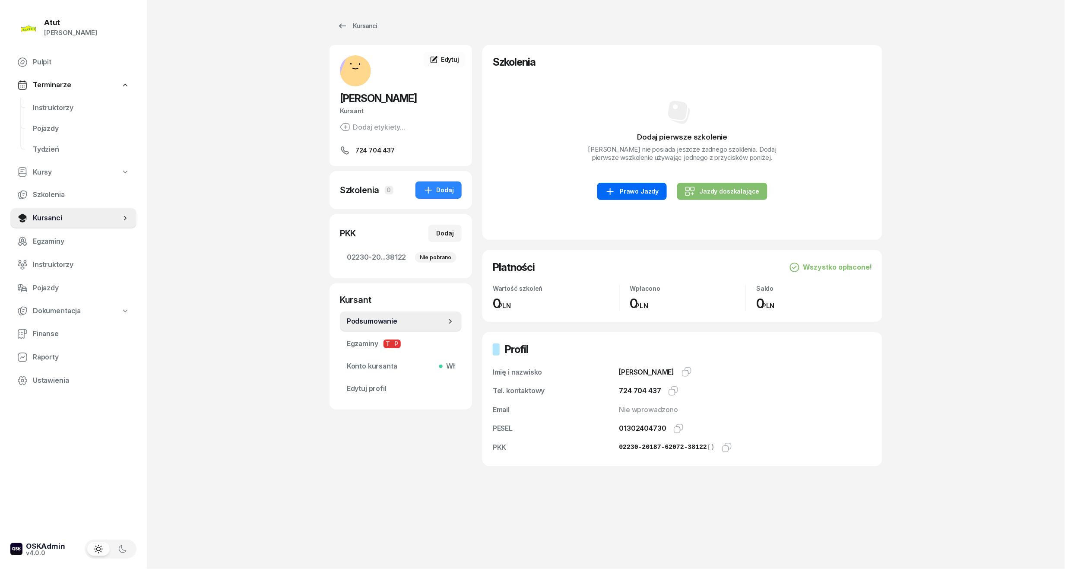
click at [645, 197] on div "Prawo Jazdy" at bounding box center [632, 191] width 54 height 10
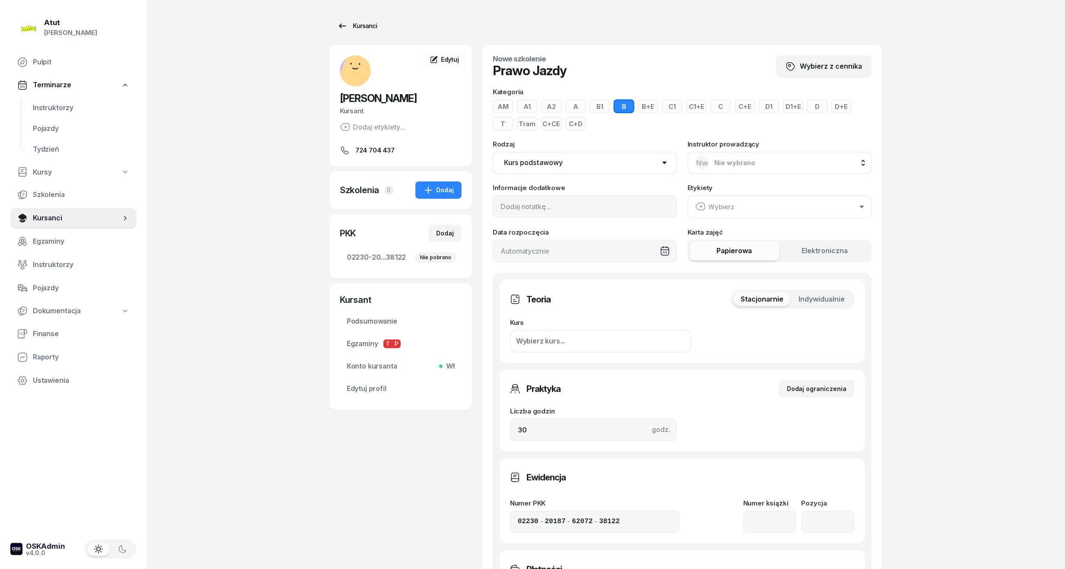
click at [365, 25] on div "Kursanci" at bounding box center [357, 26] width 40 height 10
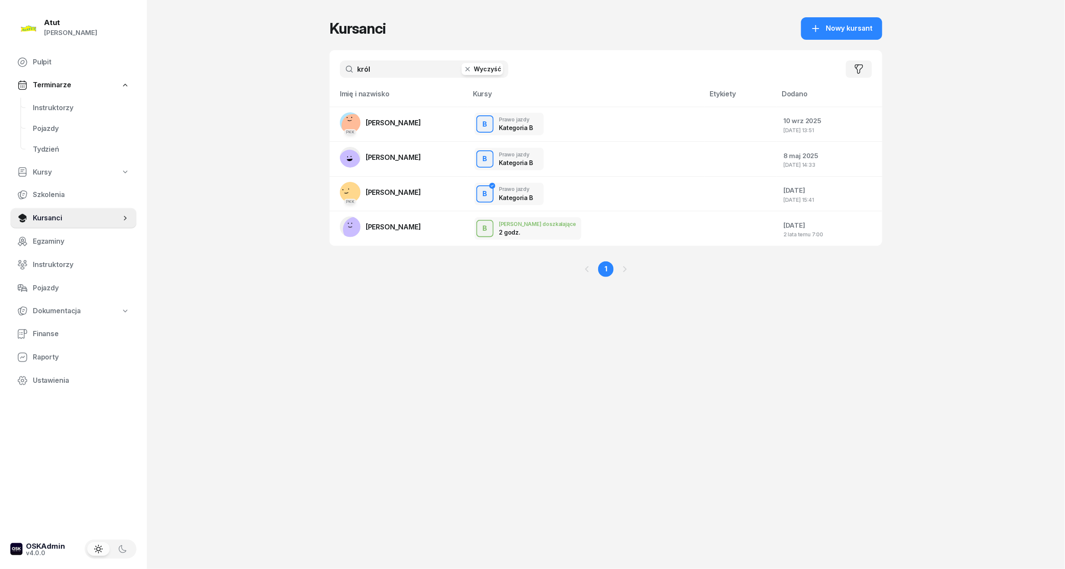
drag, startPoint x: 391, startPoint y: 65, endPoint x: 333, endPoint y: 69, distance: 58.1
click at [335, 69] on div "król Wyczyść [PERSON_NAME]" at bounding box center [606, 69] width 553 height 38
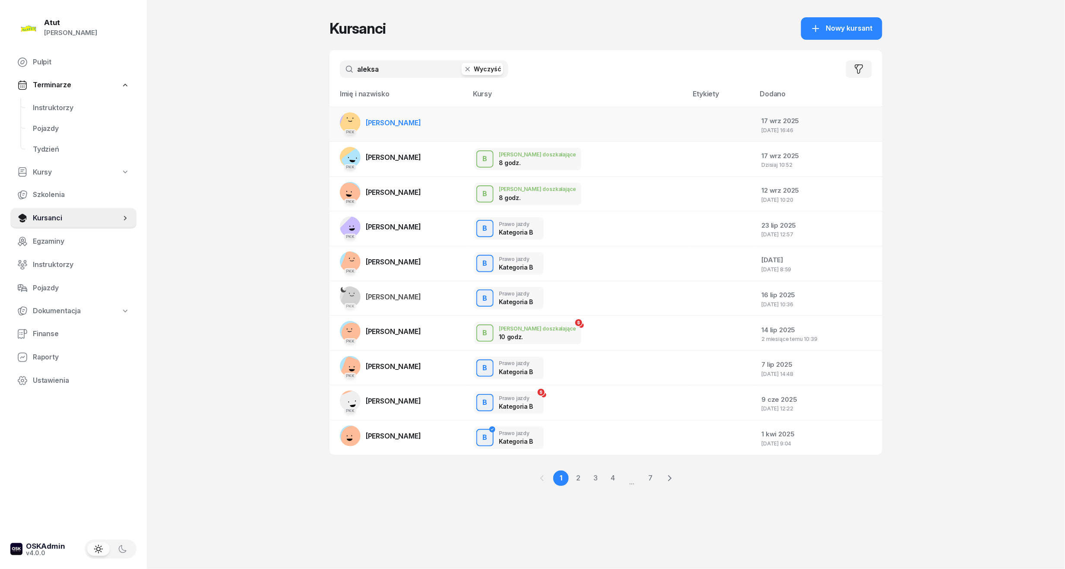
type input "aleksa"
click at [421, 118] on span "[PERSON_NAME]" at bounding box center [393, 122] width 55 height 9
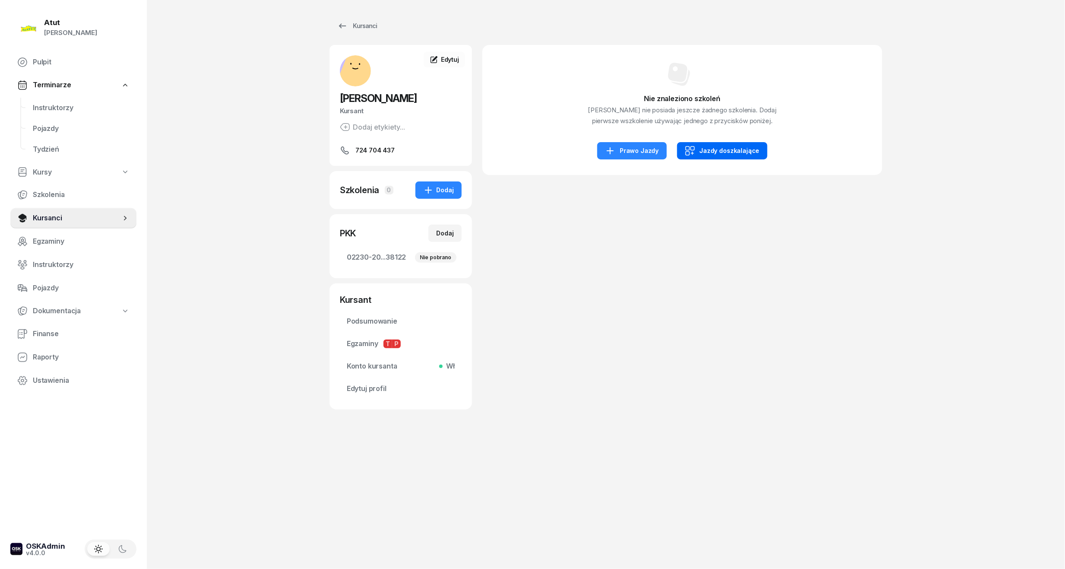
click at [728, 156] on div "Jazdy doszkalające" at bounding box center [722, 151] width 75 height 10
select select "B"
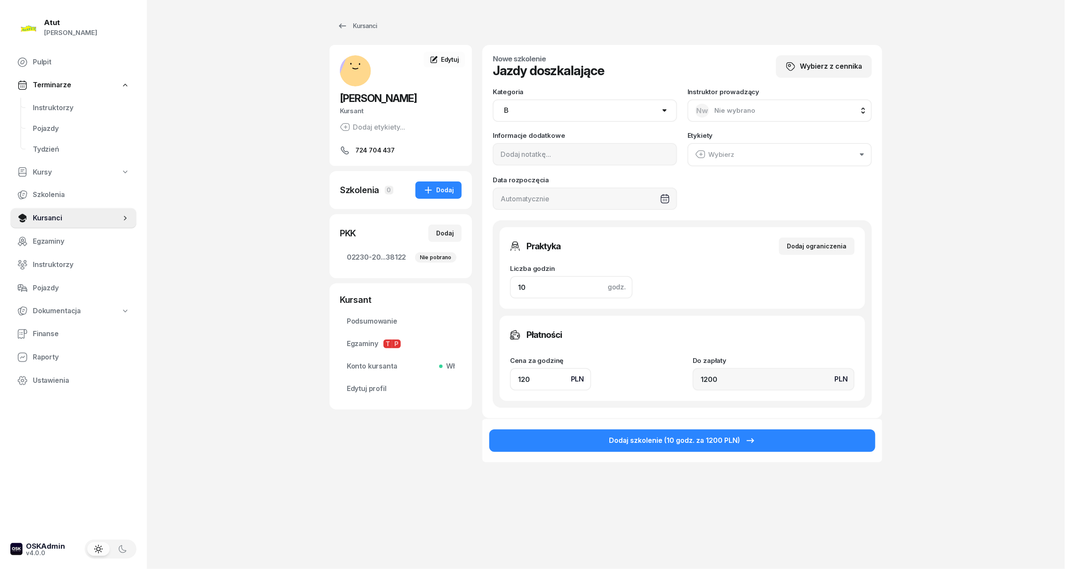
drag, startPoint x: 547, startPoint y: 287, endPoint x: 241, endPoint y: 328, distance: 308.2
click at [241, 328] on div "Atut [PERSON_NAME] Pulpit Terminarze Instruktorzy Pojazdy Tydzień Kursy Szkolen…" at bounding box center [532, 284] width 1065 height 569
type input "2"
type input "240"
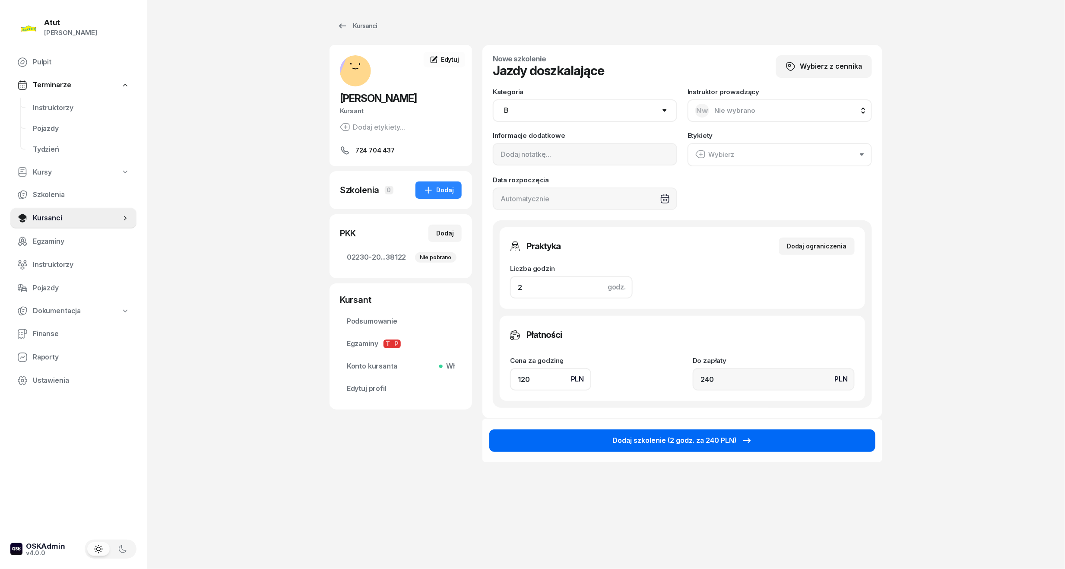
type input "2"
click at [665, 440] on div "Dodaj szkolenie (2 godz. za 240 PLN)" at bounding box center [683, 440] width 140 height 11
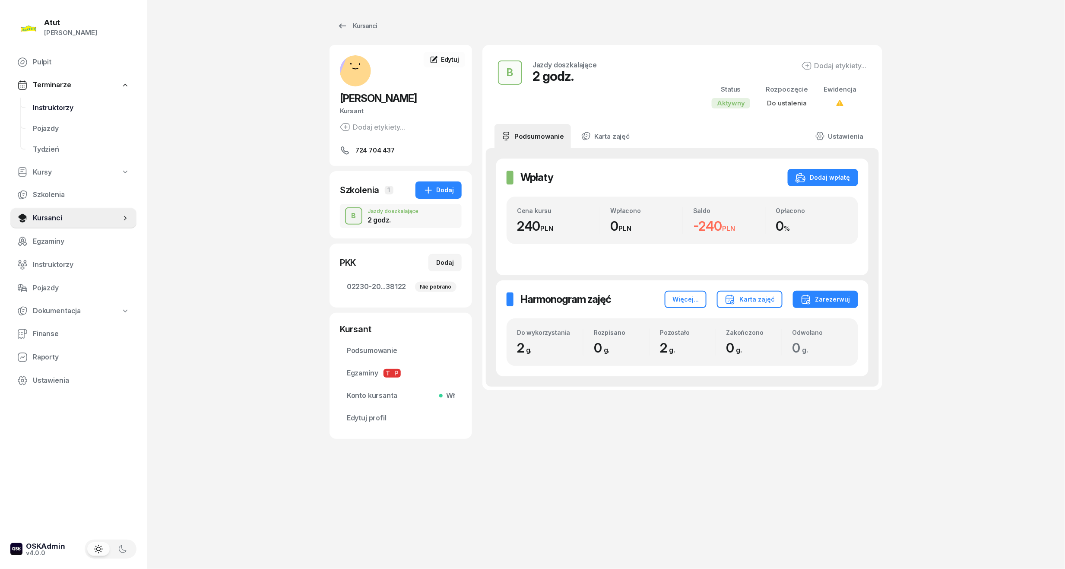
click at [68, 108] on span "Instruktorzy" at bounding box center [81, 107] width 97 height 11
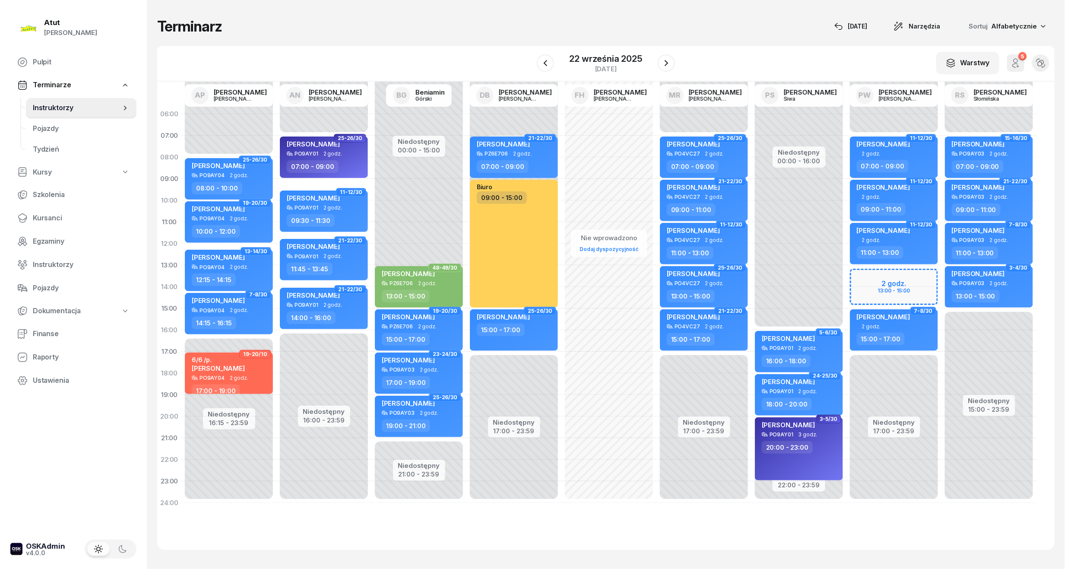
click at [880, 282] on div "Niedostępny 00:00 - 07:00 Niedostępny 17:00 - 23:59 2 godz. 13:00 - 15:00 11-12…" at bounding box center [894, 308] width 95 height 410
select select "13"
select select "15"
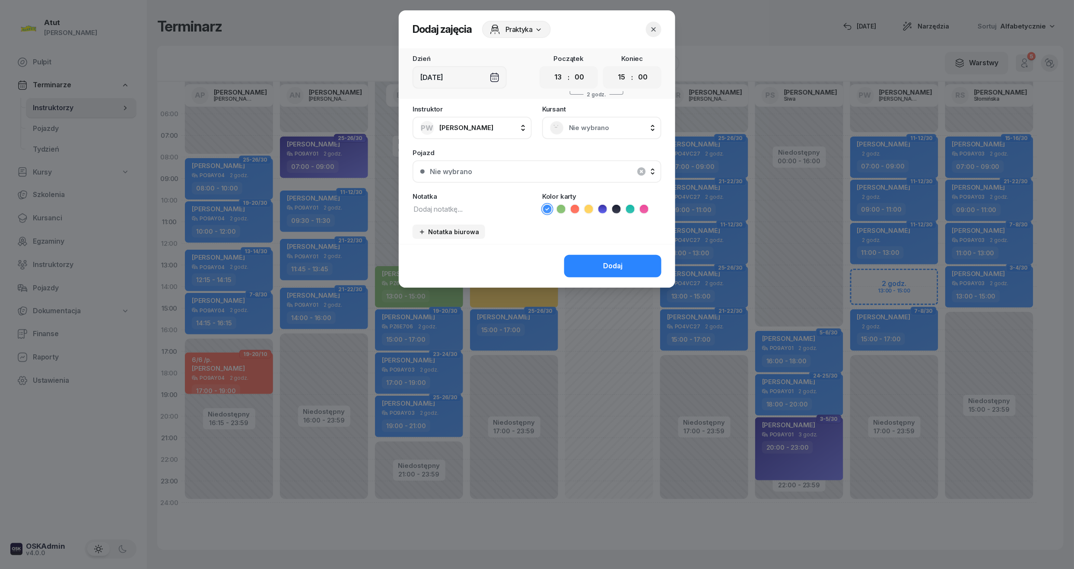
click at [598, 118] on div "Nie wybrano" at bounding box center [601, 128] width 119 height 22
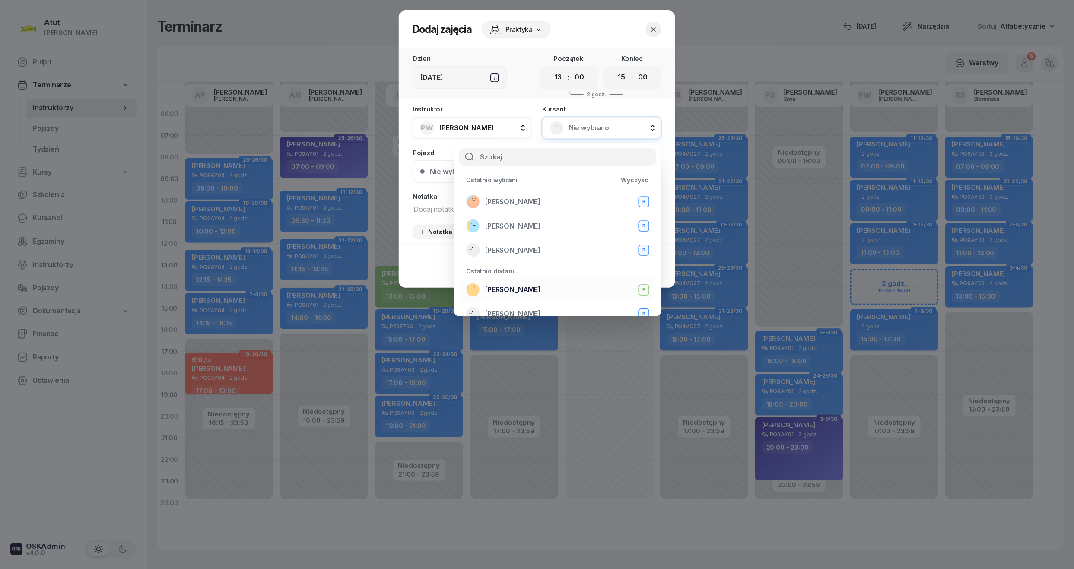
click at [527, 286] on span "[PERSON_NAME]" at bounding box center [512, 289] width 55 height 11
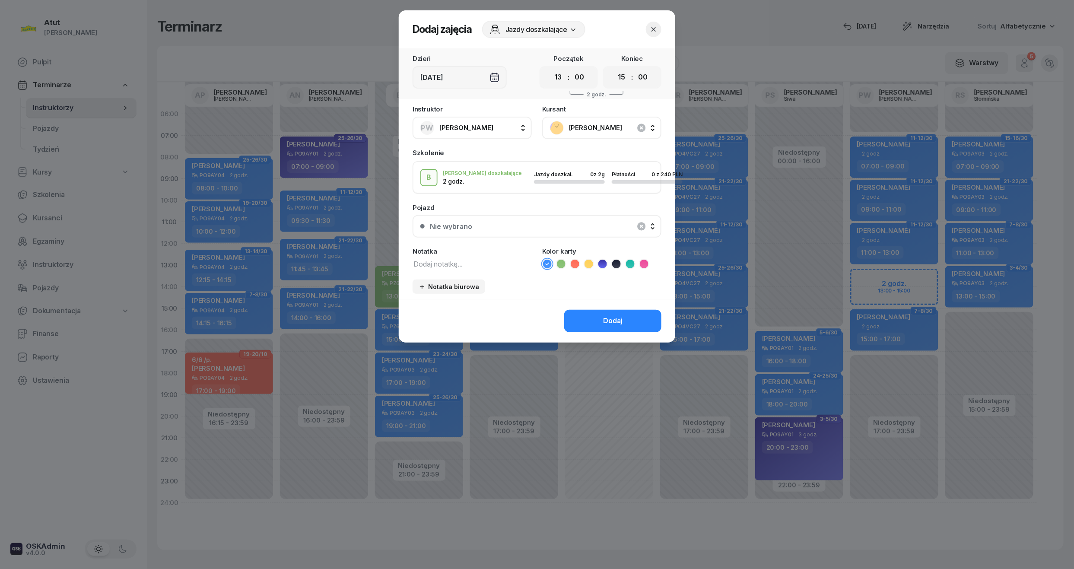
click at [445, 260] on textarea at bounding box center [472, 263] width 119 height 11
type textarea "2/2 wyst karte"
click at [575, 261] on icon at bounding box center [575, 264] width 9 height 9
click at [509, 223] on div "Nie wybrano" at bounding box center [542, 226] width 224 height 7
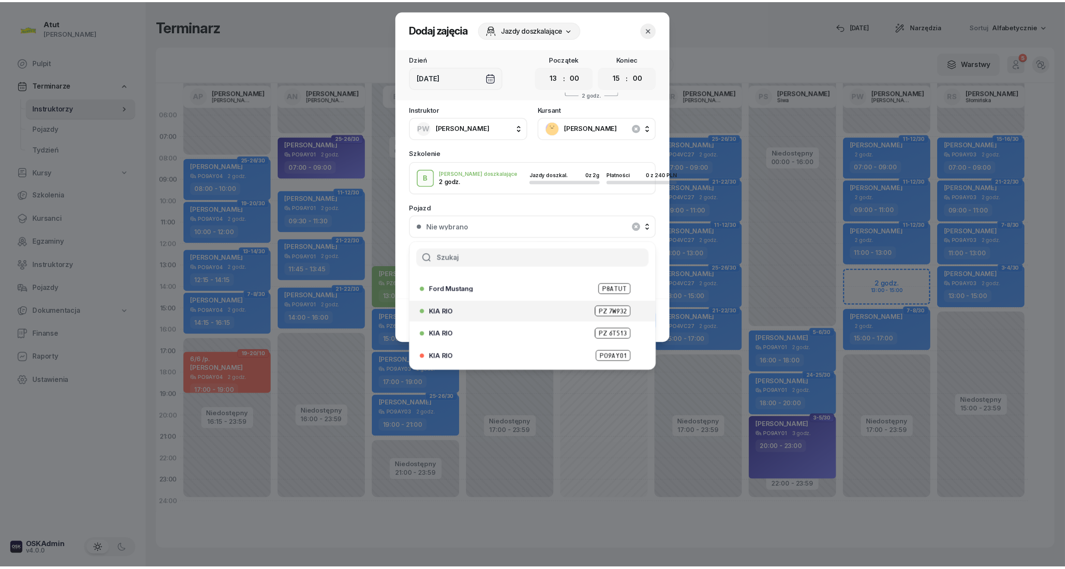
scroll to position [107, 0]
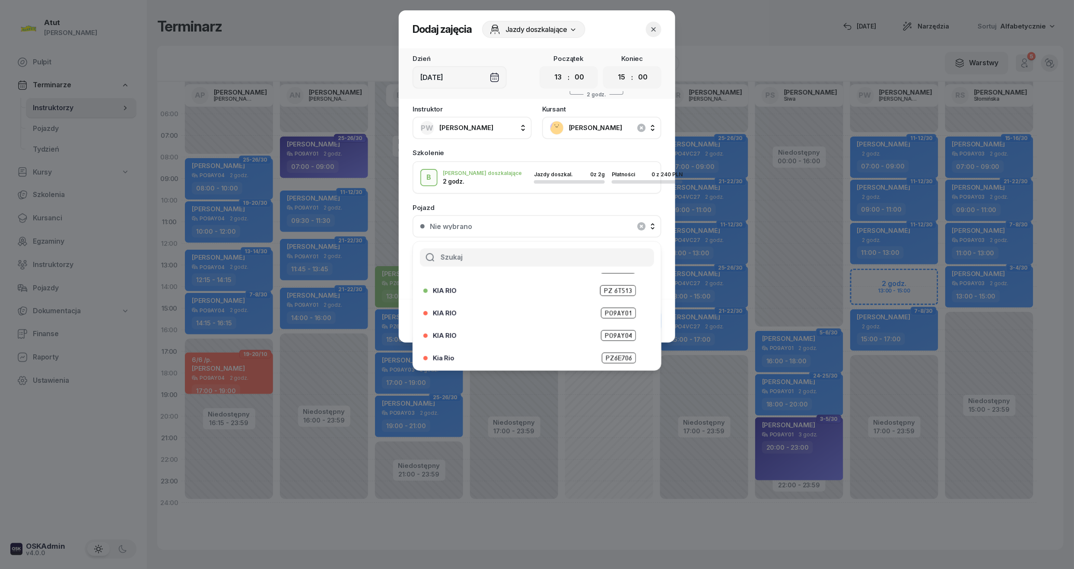
click at [572, 234] on button "Nie wybrano" at bounding box center [537, 226] width 249 height 22
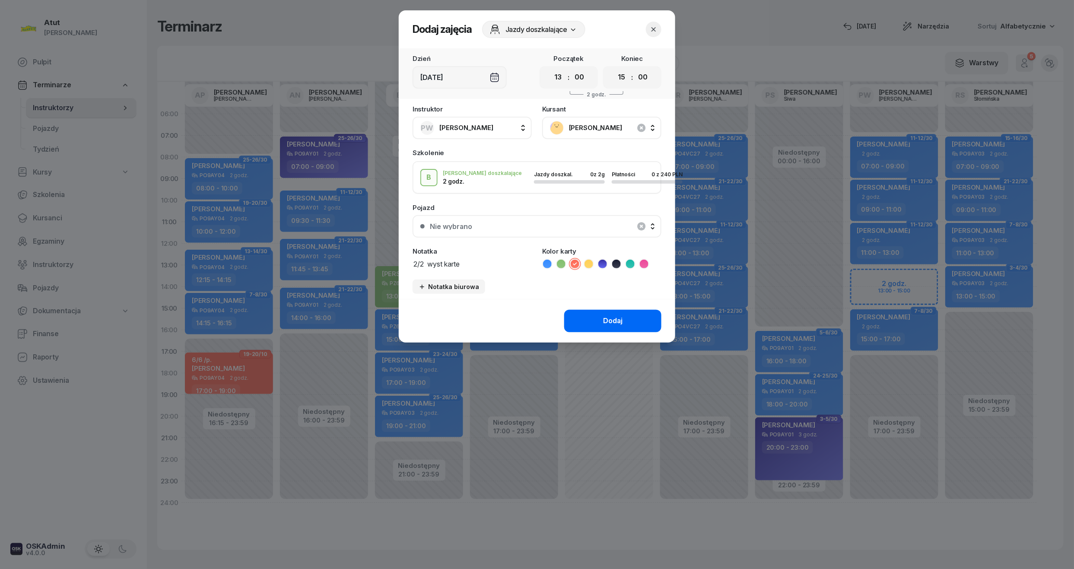
click at [621, 316] on div "Dodaj" at bounding box center [612, 320] width 19 height 11
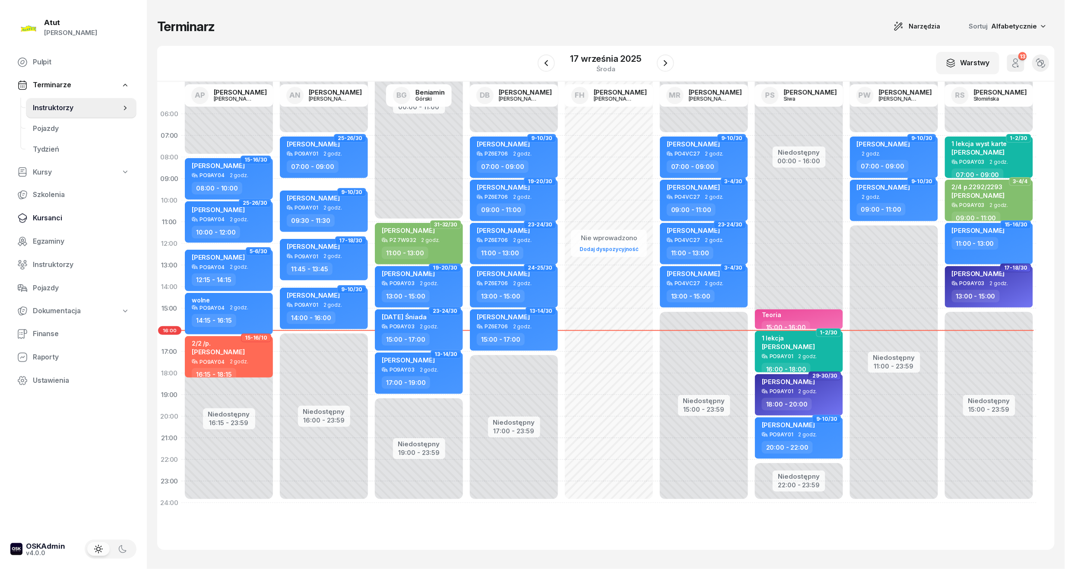
drag, startPoint x: 54, startPoint y: 201, endPoint x: 48, endPoint y: 216, distance: 16.6
click at [54, 201] on link "Szkolenia" at bounding box center [73, 194] width 126 height 21
select select "createdAt-desc"
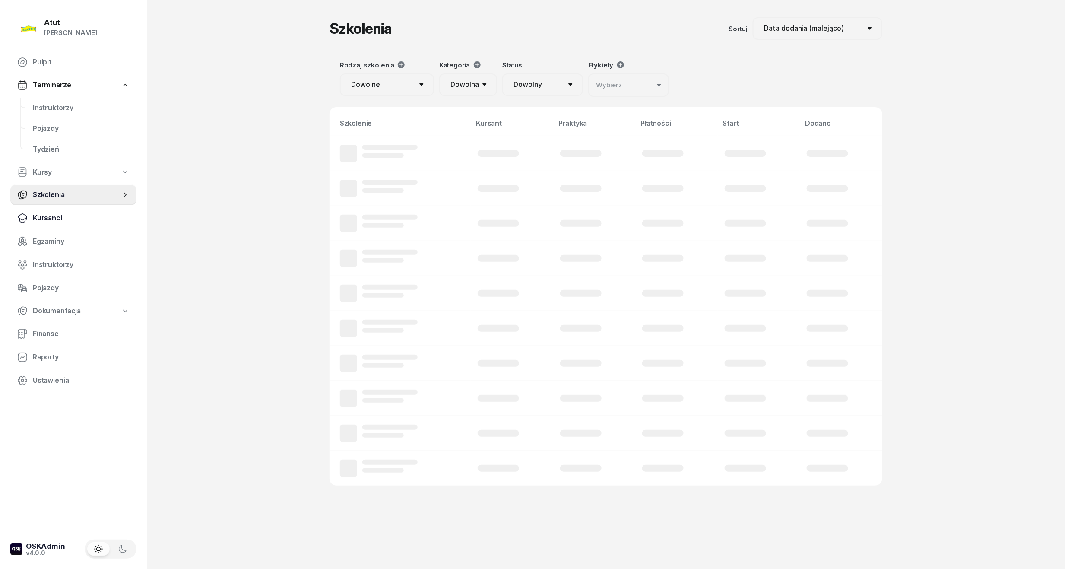
click at [47, 220] on span "Kursanci" at bounding box center [81, 218] width 97 height 11
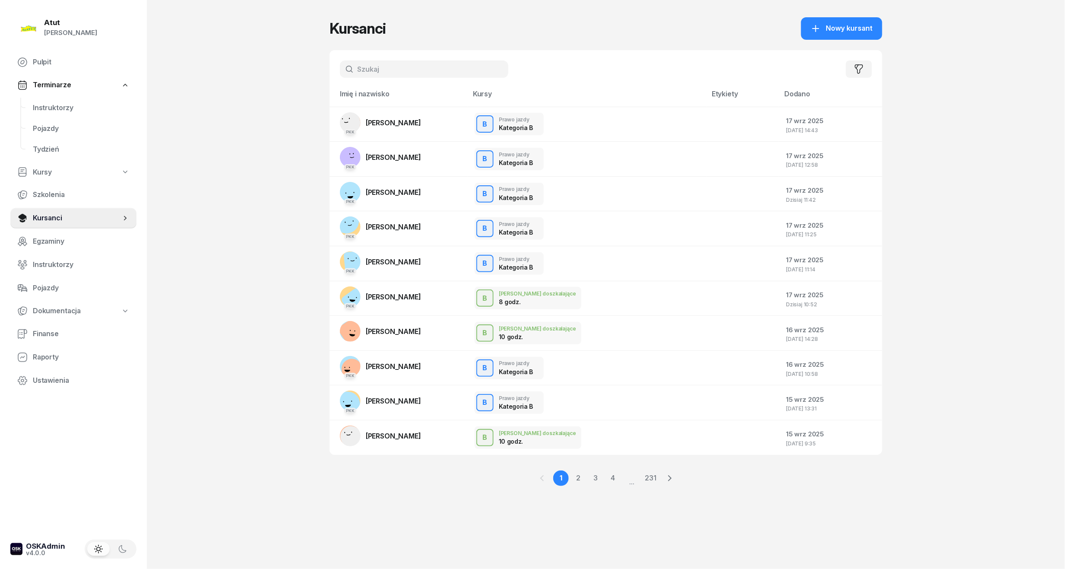
click at [417, 68] on input "text" at bounding box center [424, 68] width 169 height 17
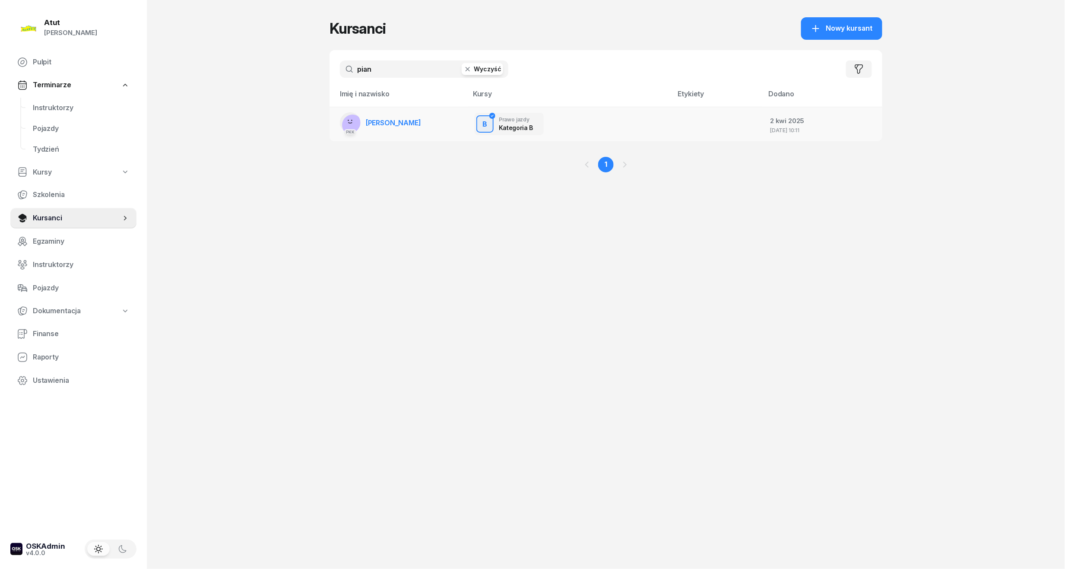
type input "pian"
click at [421, 131] on link "PKK Vladyslav Piankivskyi" at bounding box center [380, 122] width 81 height 21
